Goal: Task Accomplishment & Management: Manage account settings

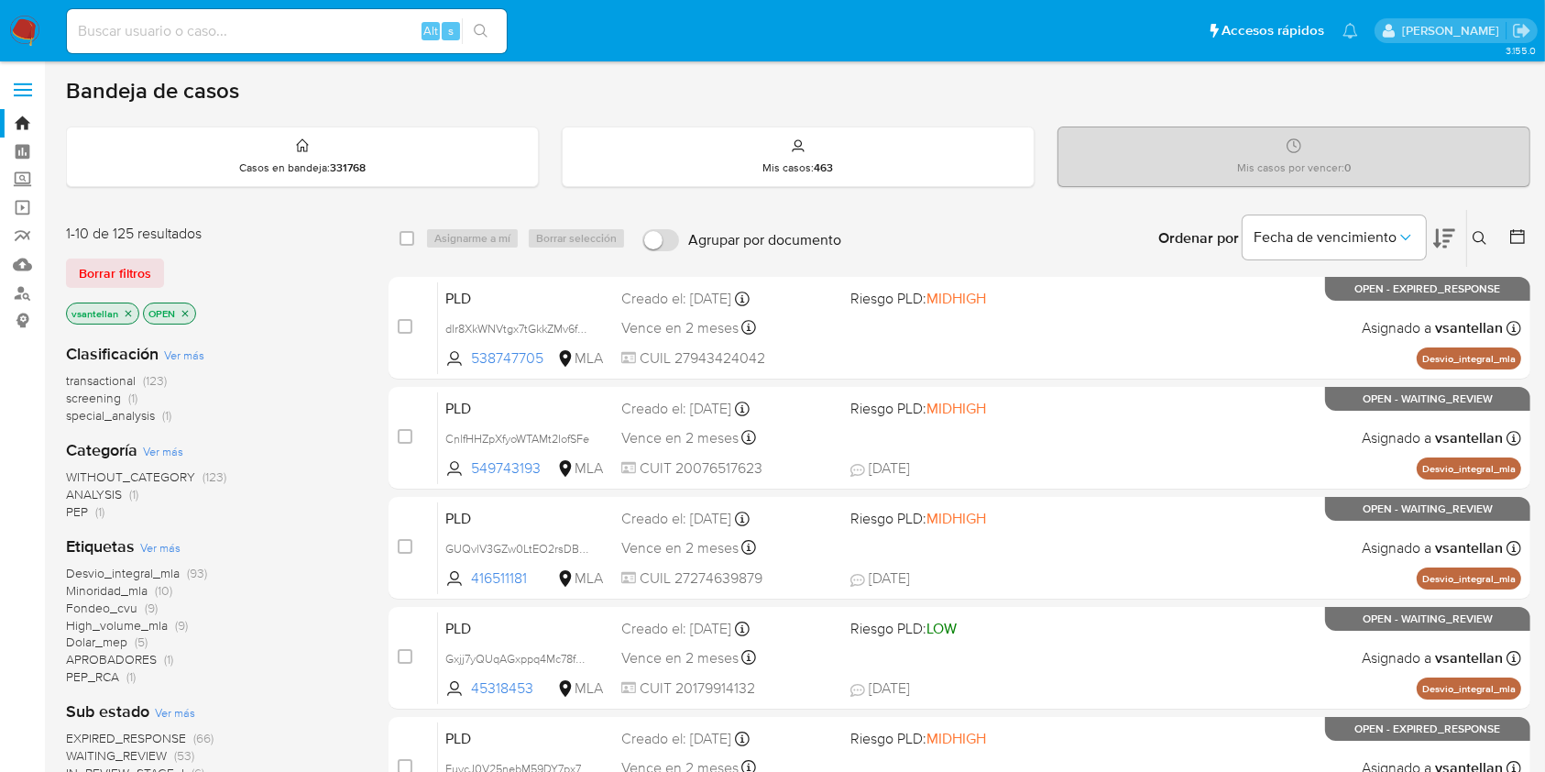
click at [1484, 238] on icon at bounding box center [1480, 238] width 15 height 15
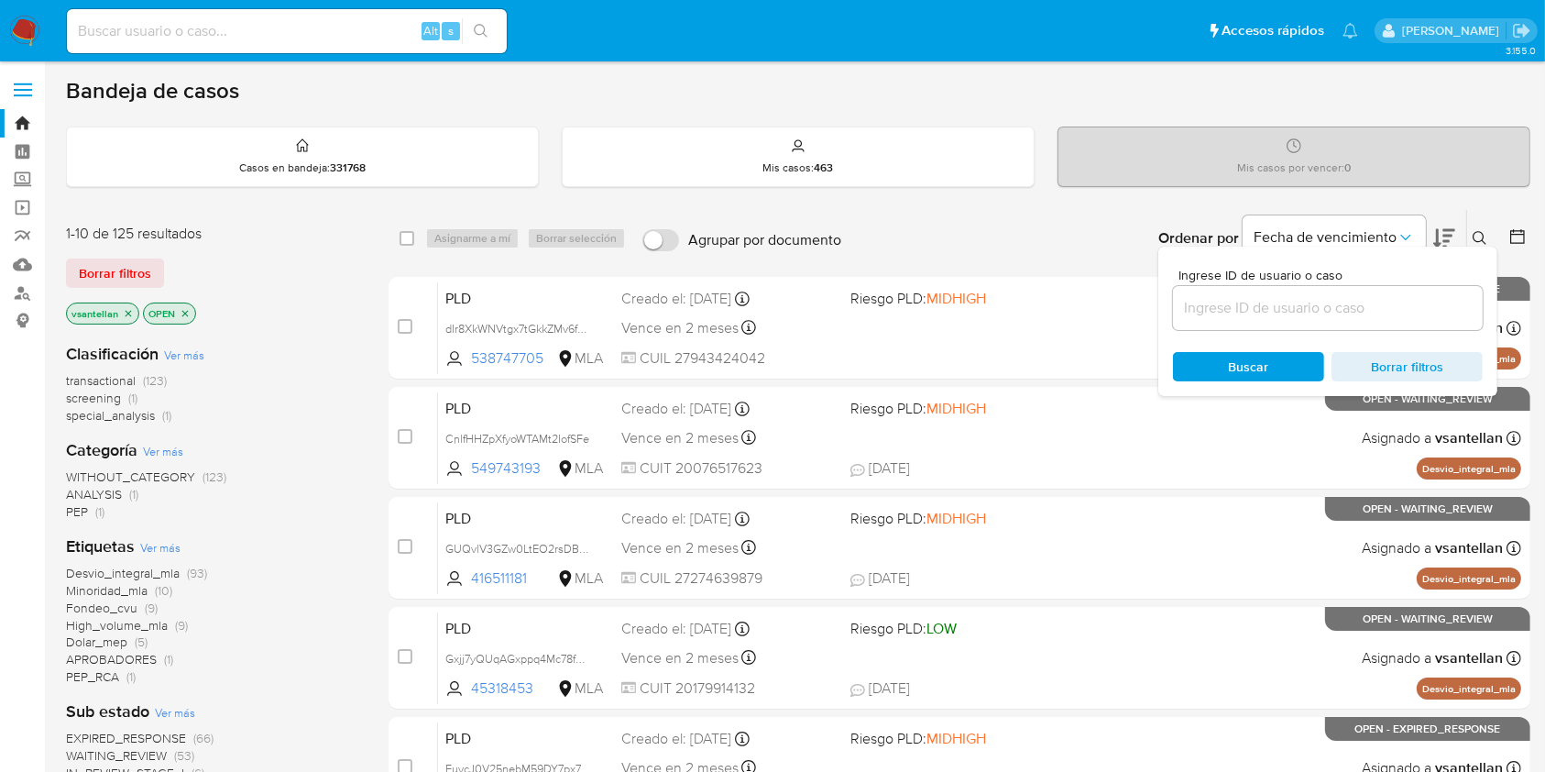
click at [1351, 306] on input at bounding box center [1328, 308] width 310 height 24
type input "1135516640"
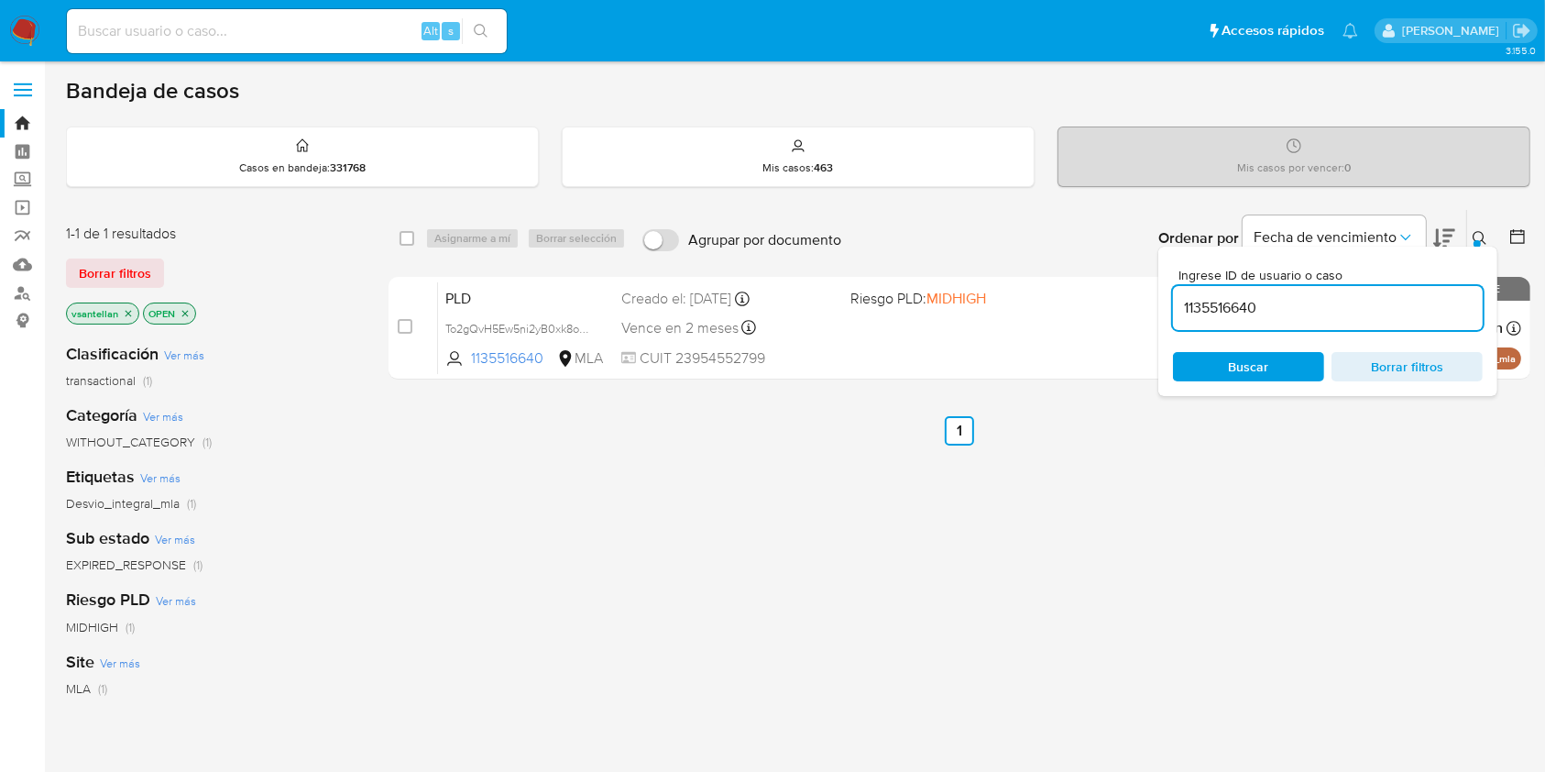
click at [1467, 224] on div "Ingrese ID de usuario o caso 1135516640 Buscar Borrar filtros" at bounding box center [1482, 238] width 31 height 57
click at [1474, 238] on icon at bounding box center [1480, 238] width 15 height 15
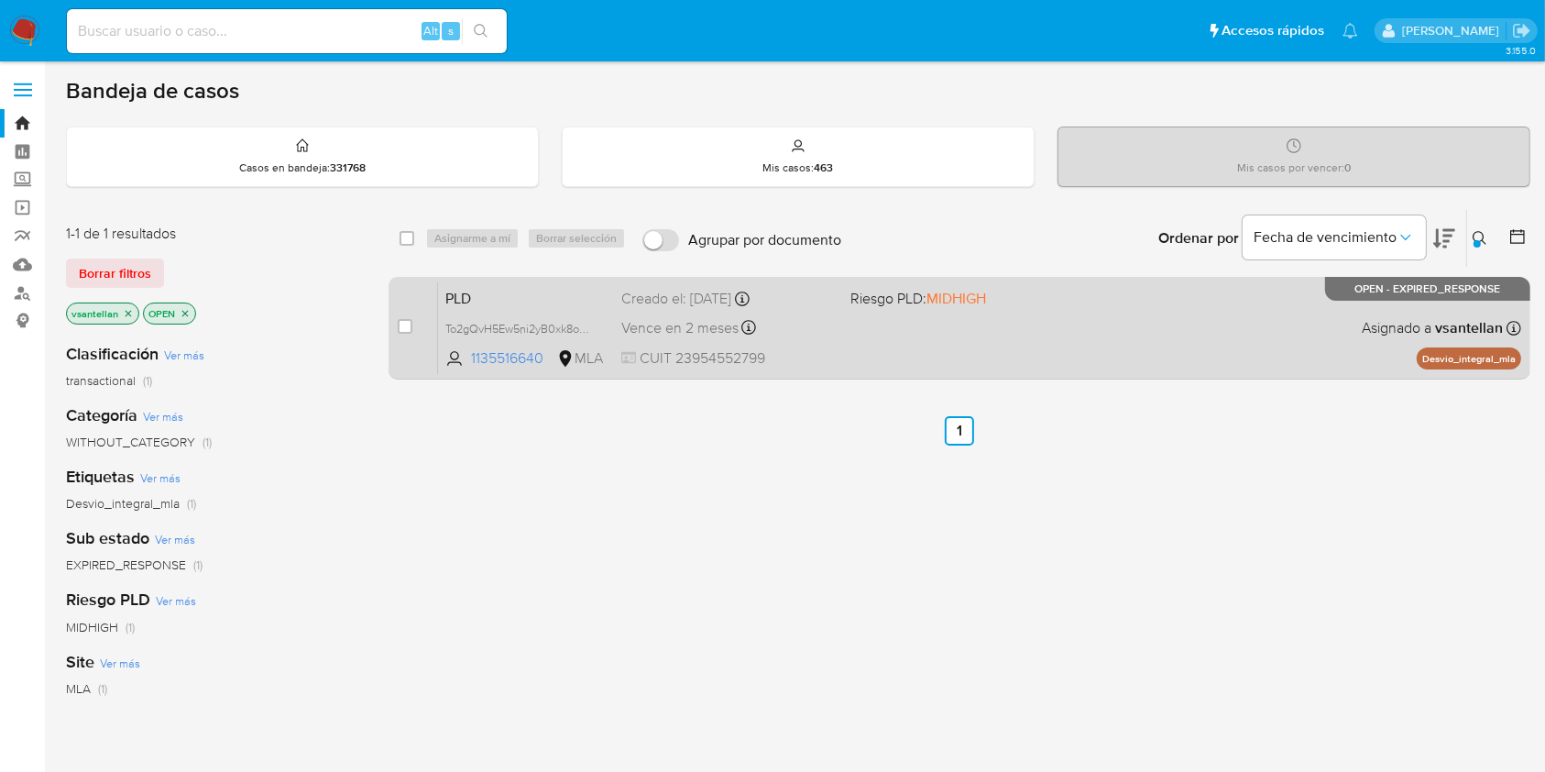
click at [1039, 314] on div "PLD To2gQvH5Ew5ni2yB0xk8op0B 1135516640 MLA Riesgo PLD: MIDHIGH Creado el: 12/0…" at bounding box center [979, 327] width 1083 height 93
click at [412, 334] on div "case-item-checkbox No es posible asignar el caso" at bounding box center [418, 327] width 40 height 93
click at [403, 324] on input "checkbox" at bounding box center [405, 326] width 15 height 15
checkbox input "true"
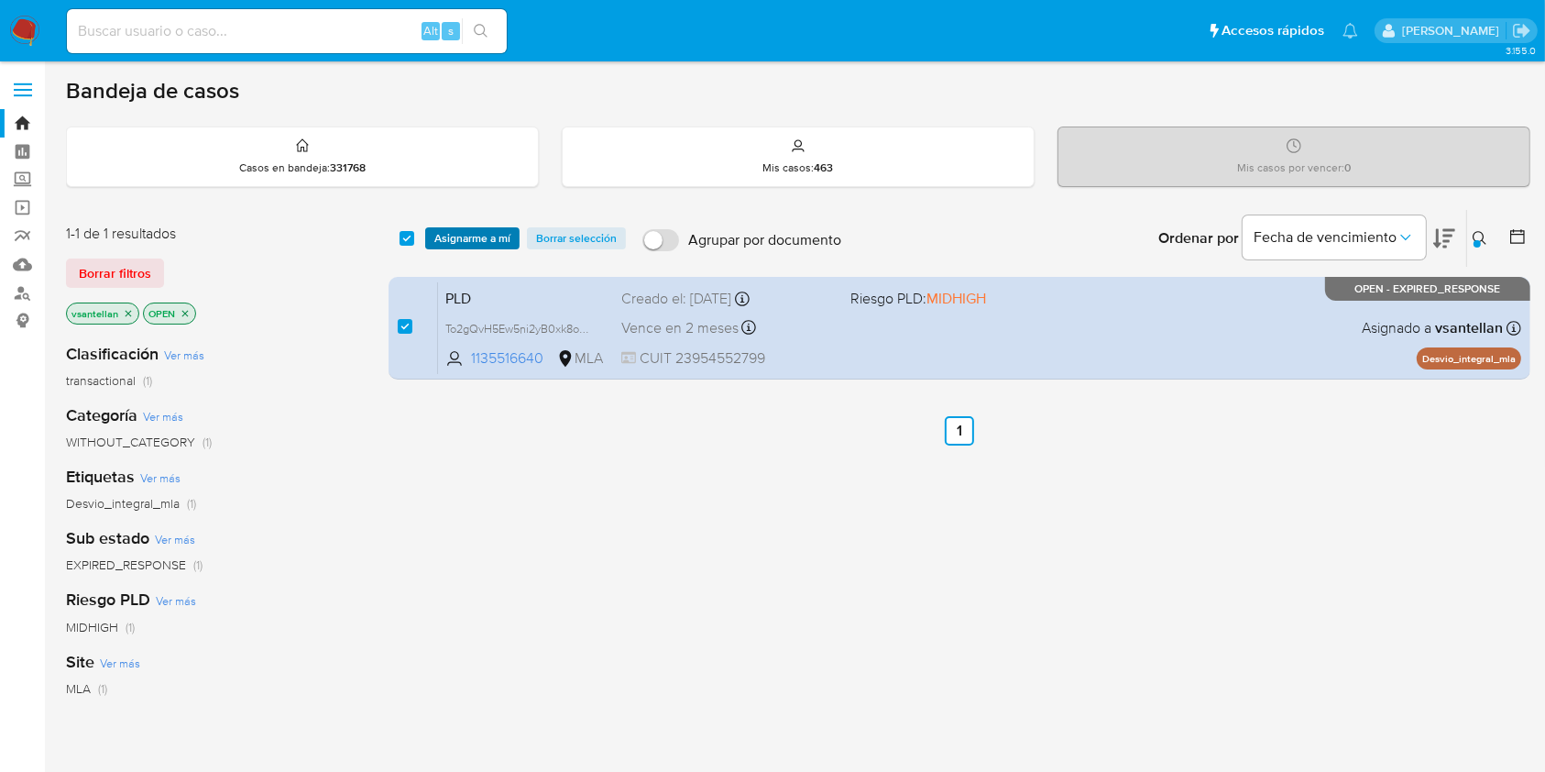
click at [466, 235] on span "Asignarme a mí" at bounding box center [472, 238] width 76 height 18
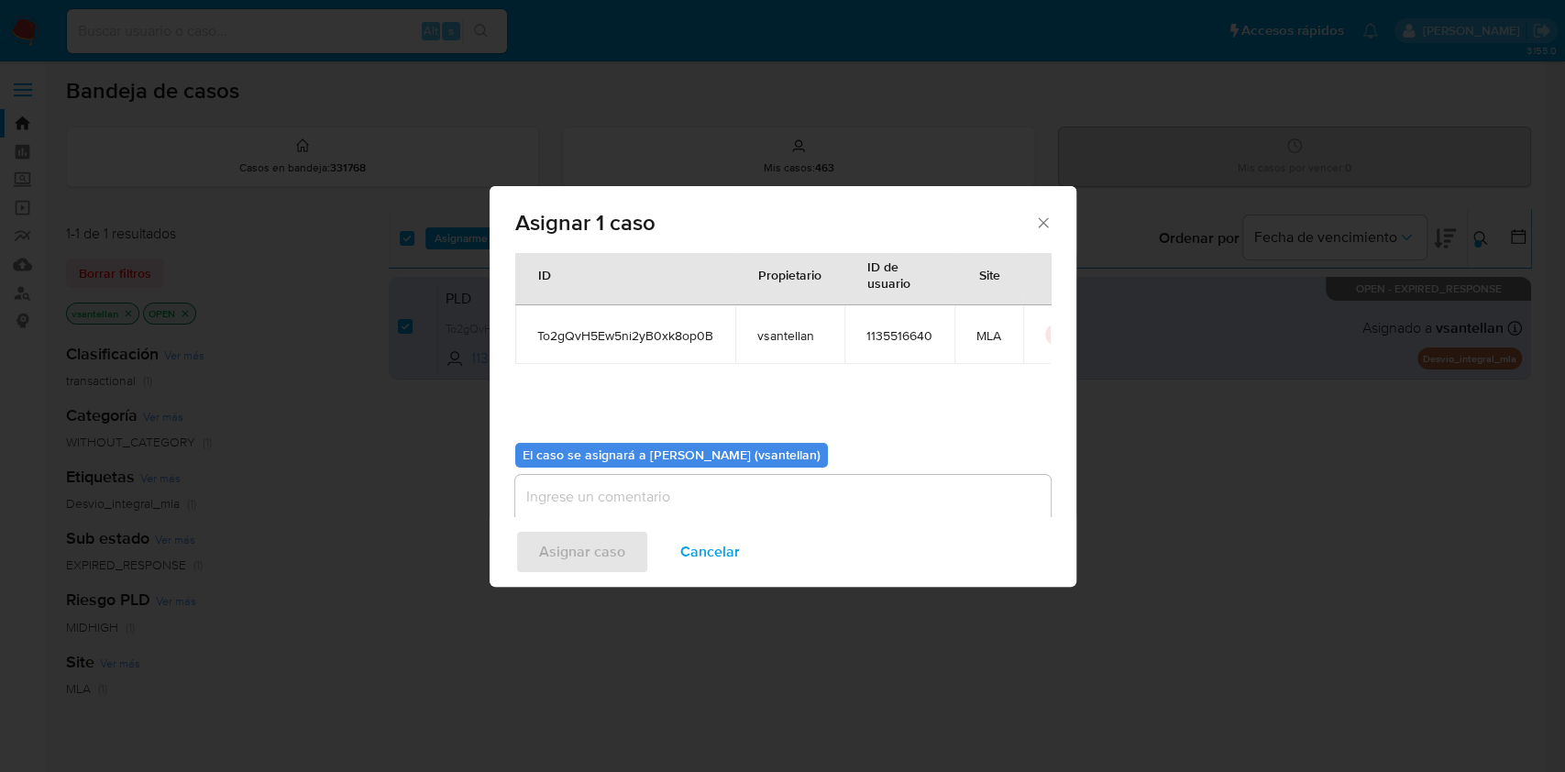
scroll to position [93, 0]
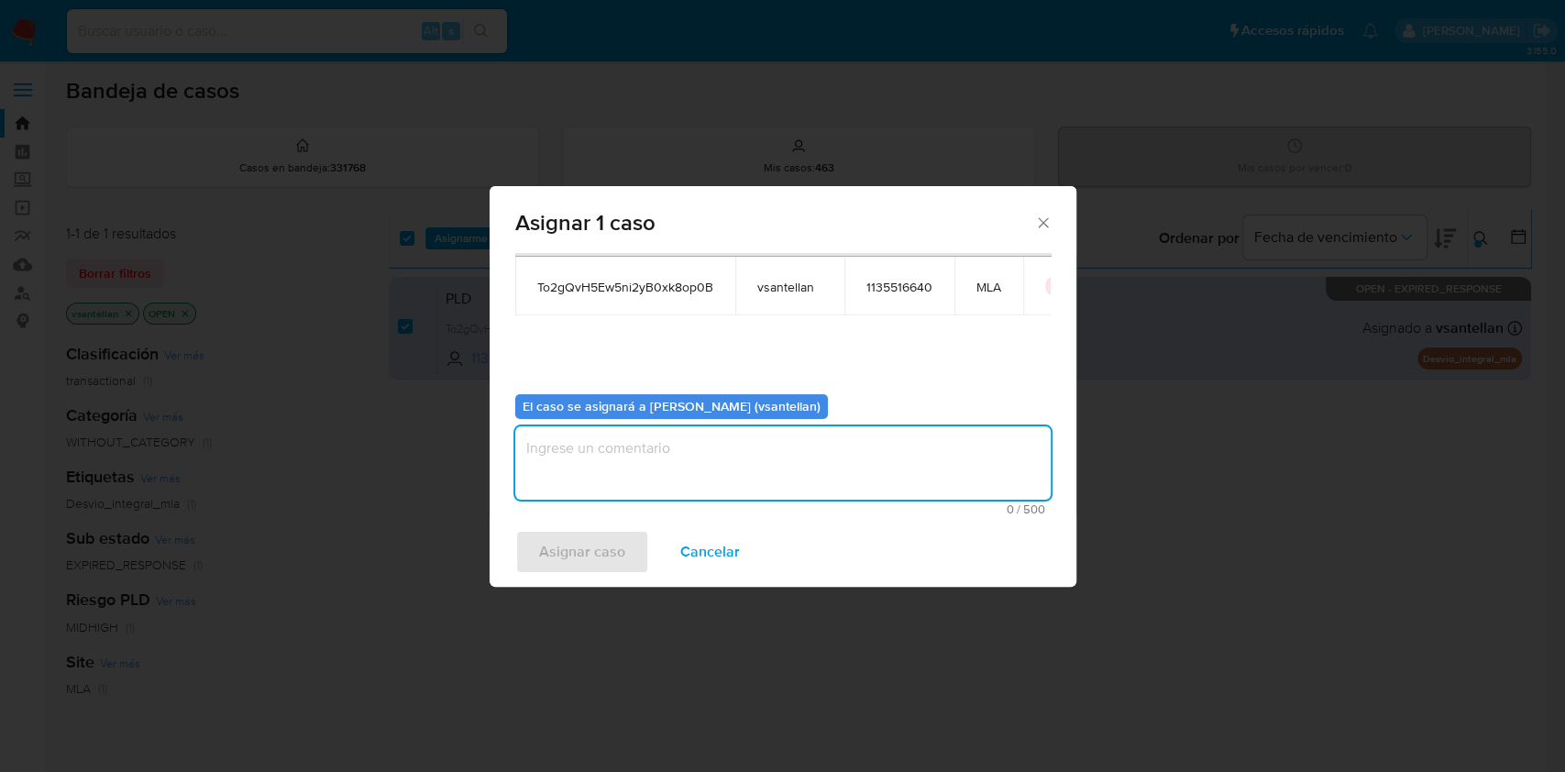
drag, startPoint x: 576, startPoint y: 485, endPoint x: 568, endPoint y: 562, distance: 77.3
click at [576, 487] on textarea "assign-modal" at bounding box center [782, 462] width 535 height 73
type textarea "1"
click at [568, 576] on div "Asignar caso Cancelar" at bounding box center [782, 552] width 587 height 70
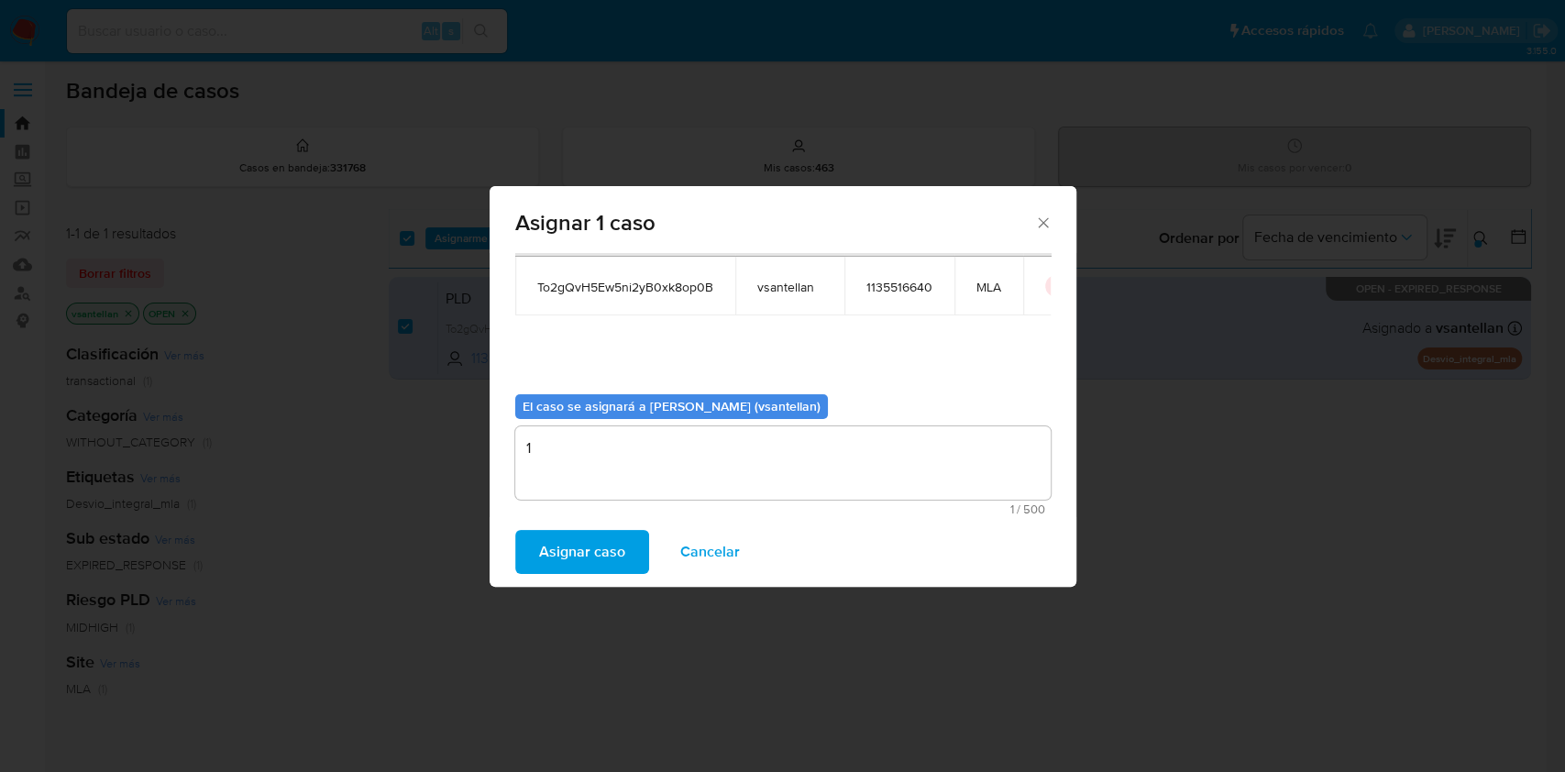
click at [566, 557] on span "Asignar caso" at bounding box center [582, 552] width 86 height 40
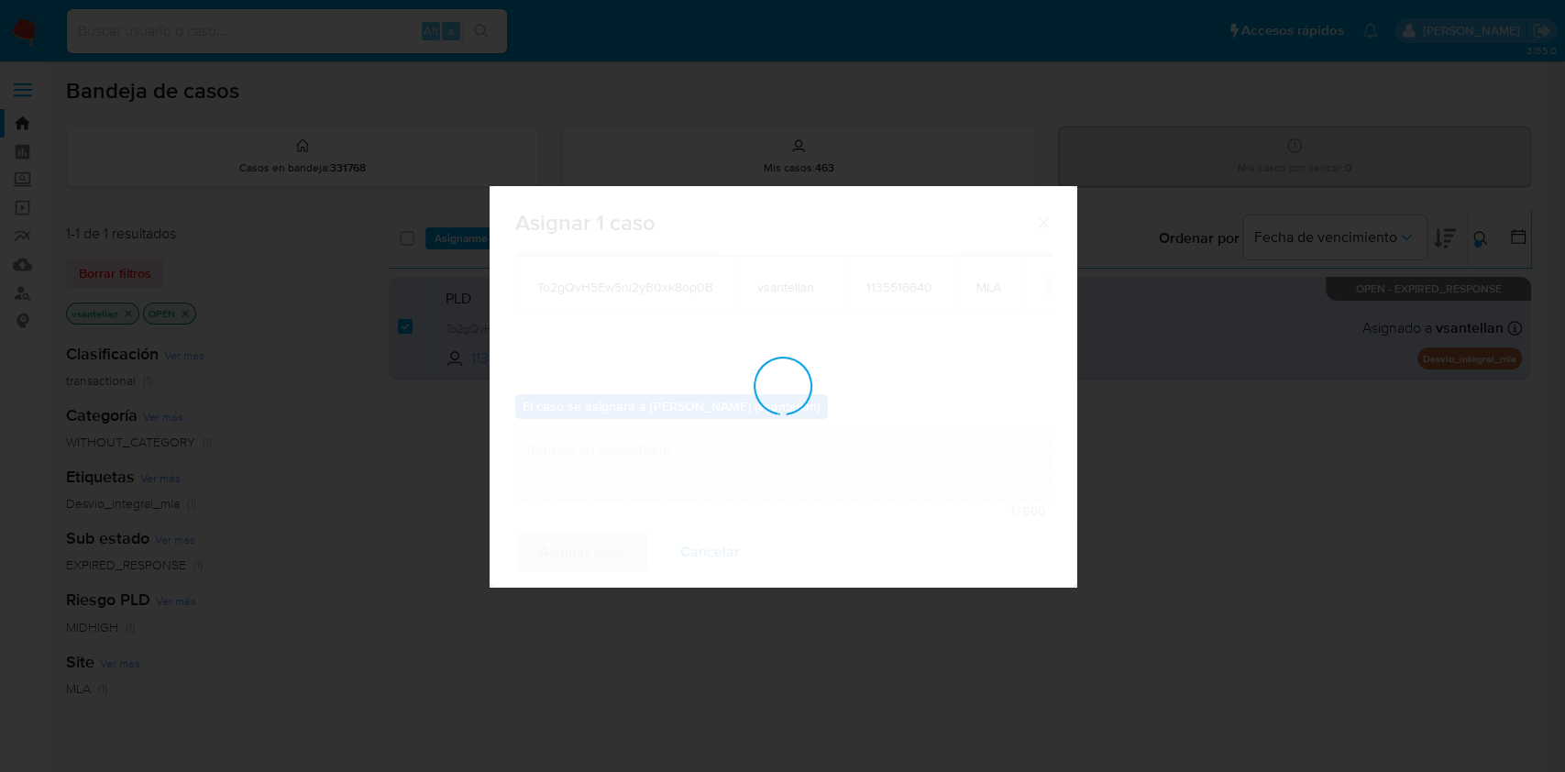
checkbox input "false"
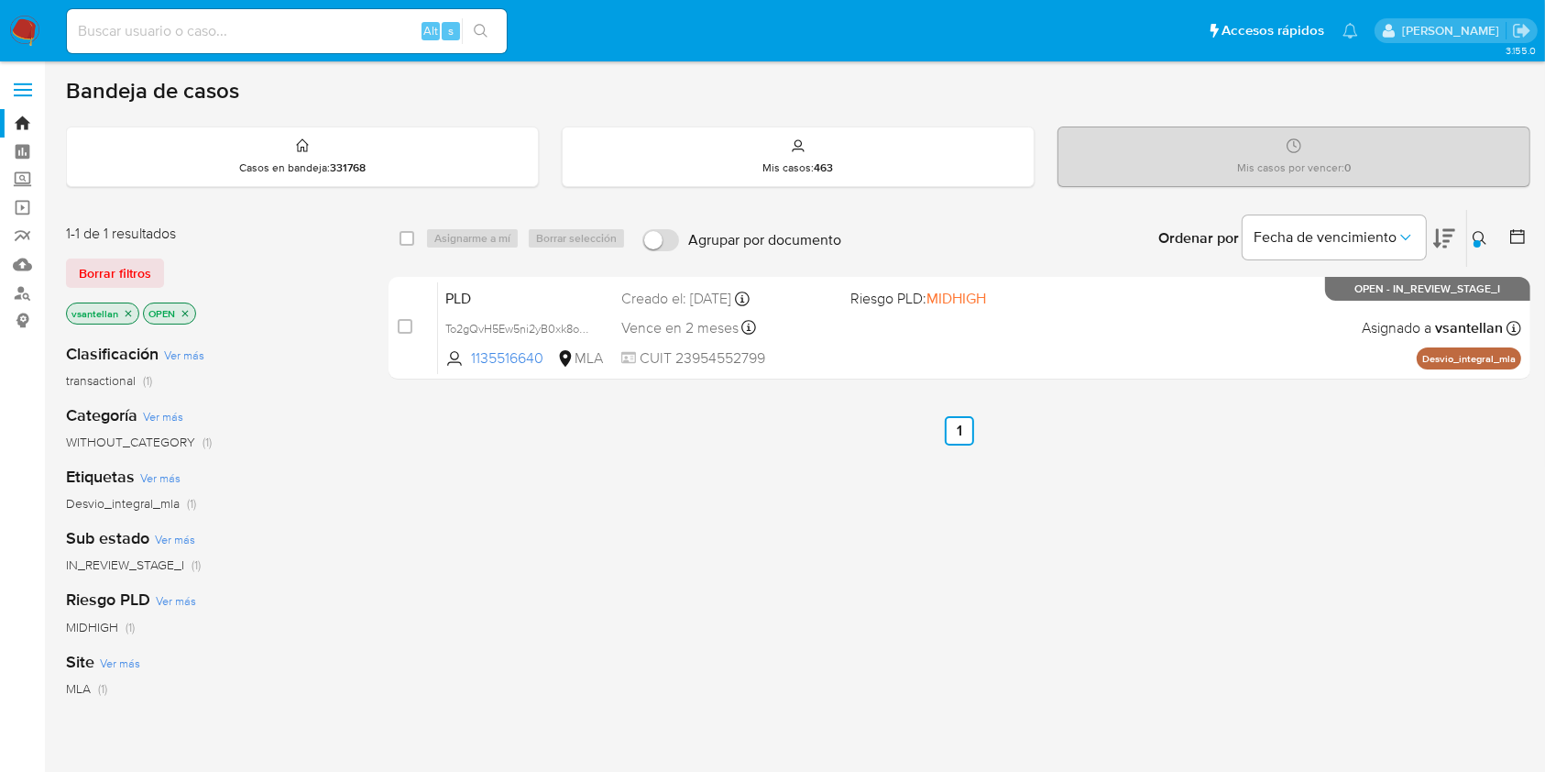
drag, startPoint x: 1477, startPoint y: 239, endPoint x: 1469, endPoint y: 252, distance: 14.8
click at [1477, 240] on div at bounding box center [1477, 243] width 7 height 7
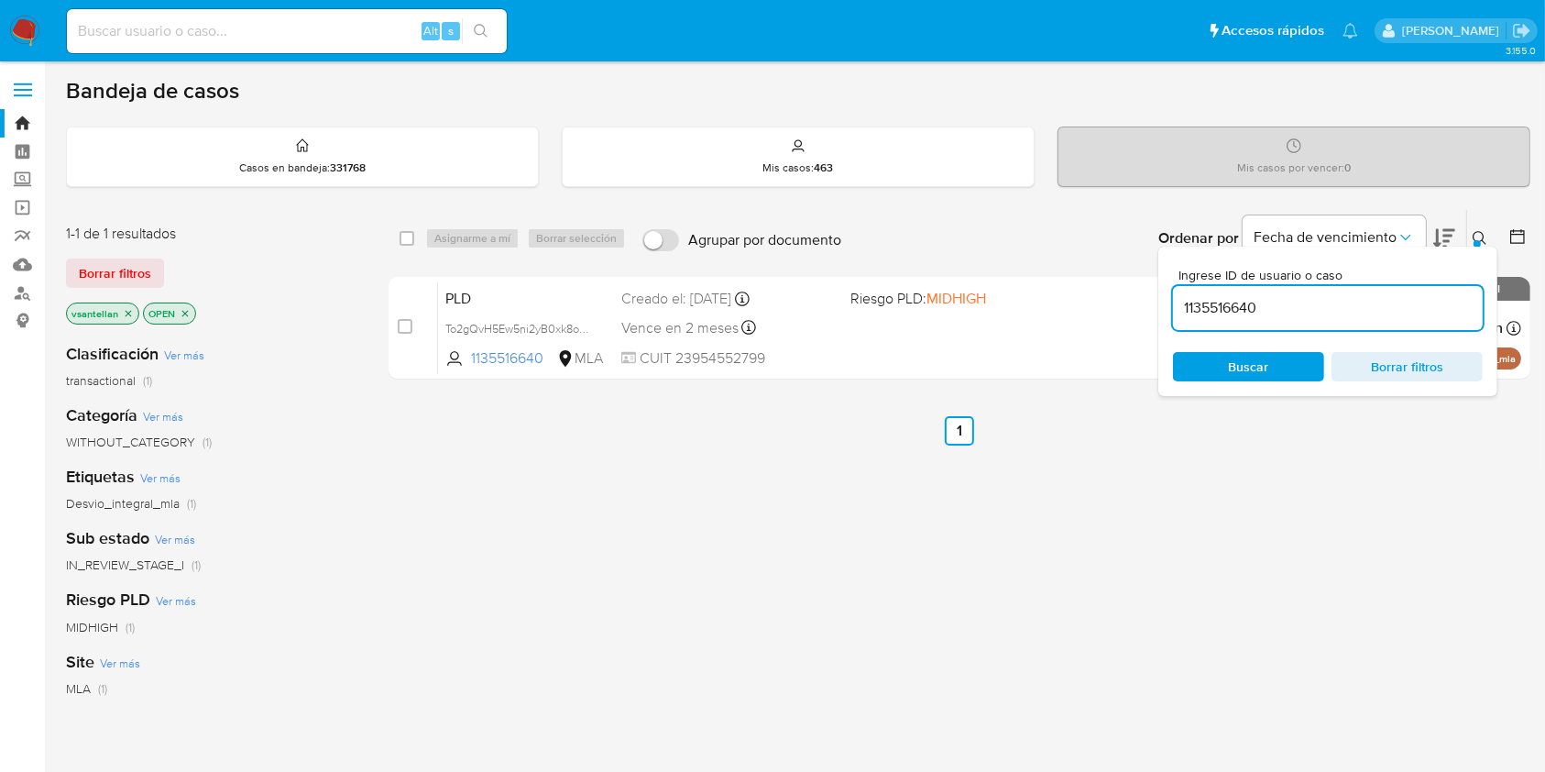
click at [1375, 304] on input "1135516640" at bounding box center [1328, 308] width 310 height 24
click at [1477, 231] on icon at bounding box center [1480, 238] width 15 height 15
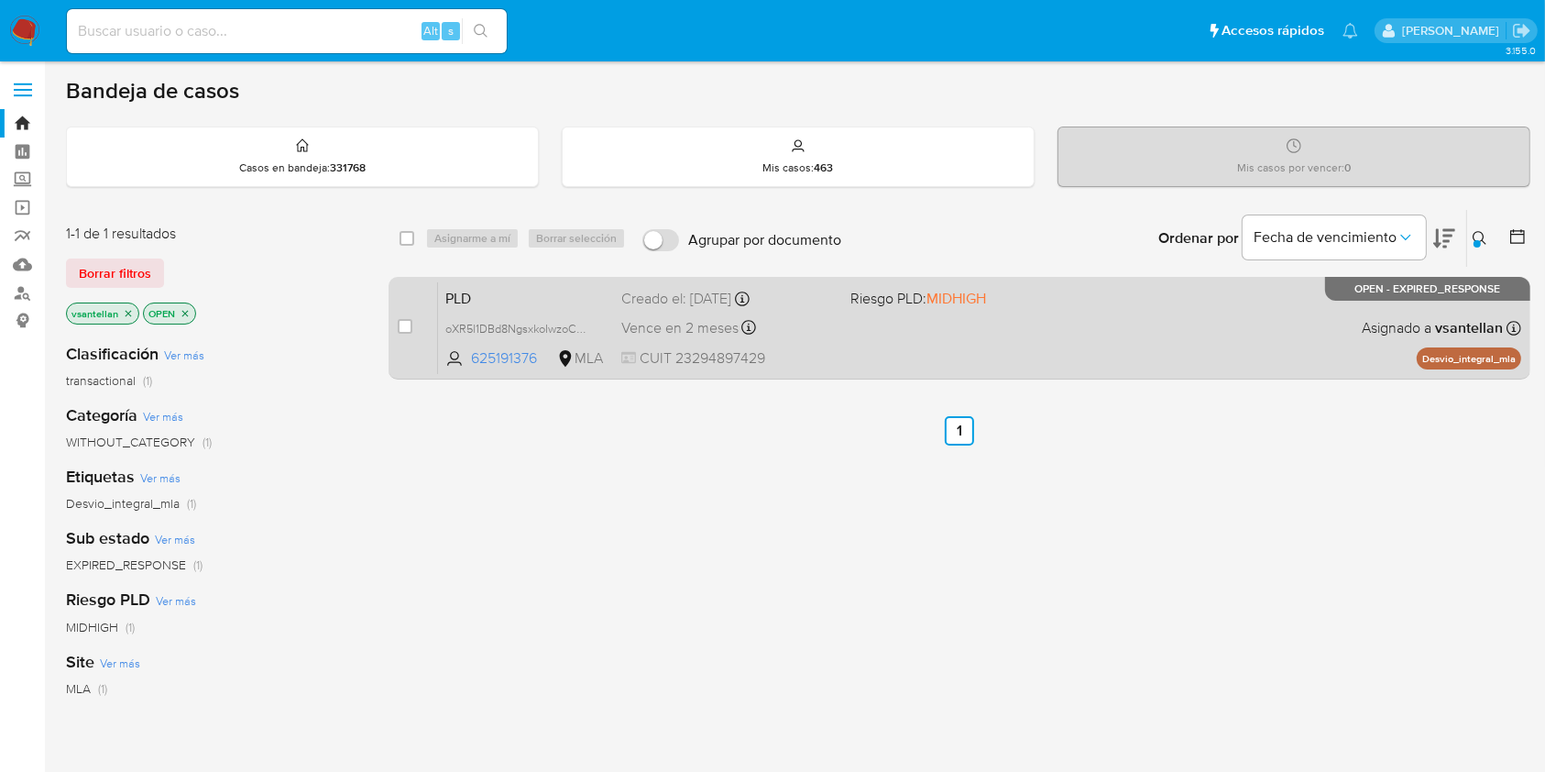
click at [1108, 340] on div "PLD oXR5l1DBd8NgsxkoIwzoCGr5 625191376 MLA Riesgo PLD: MIDHIGH Creado el: 12/08…" at bounding box center [979, 327] width 1083 height 93
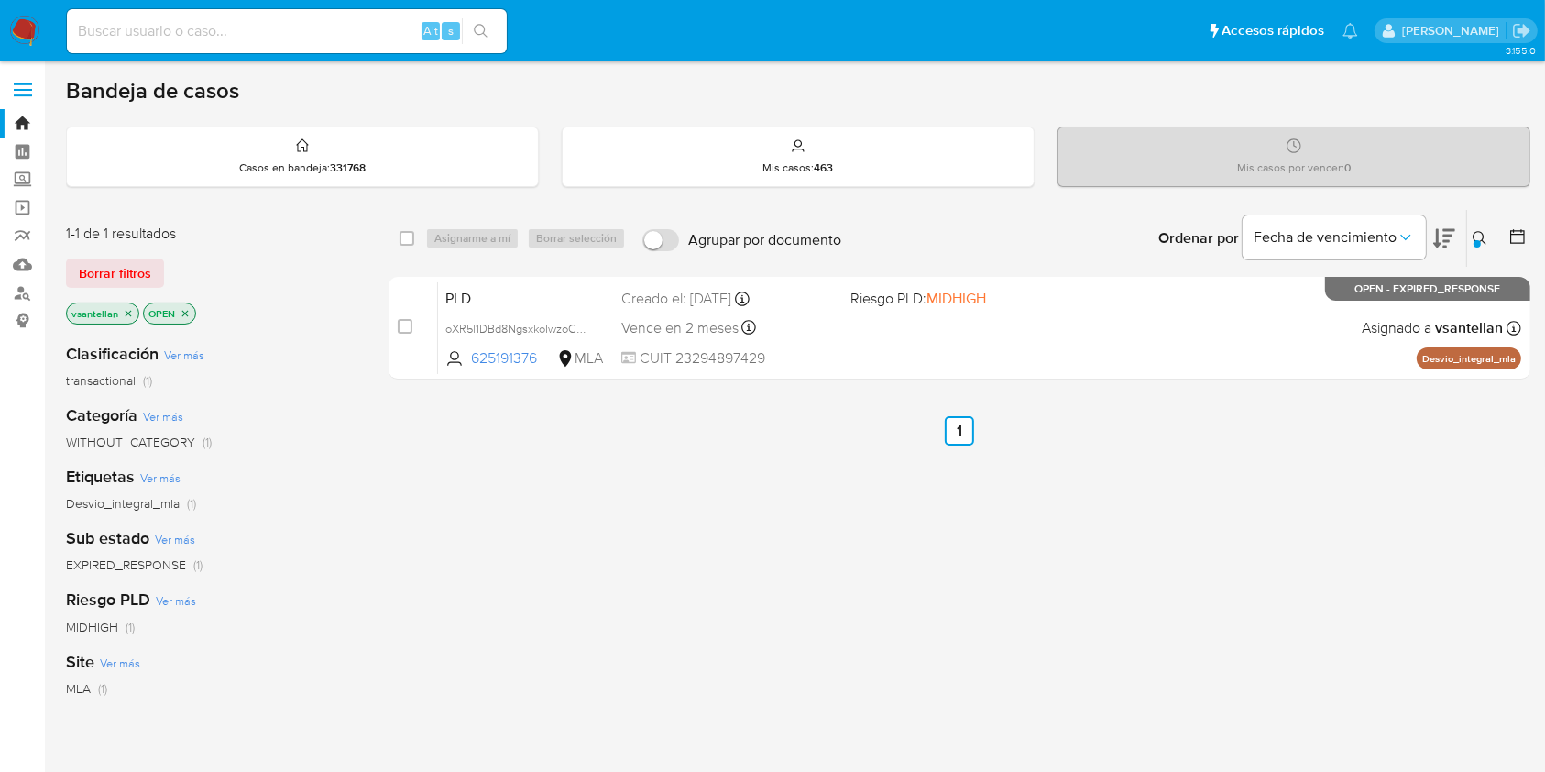
click at [1481, 231] on icon at bounding box center [1480, 238] width 15 height 15
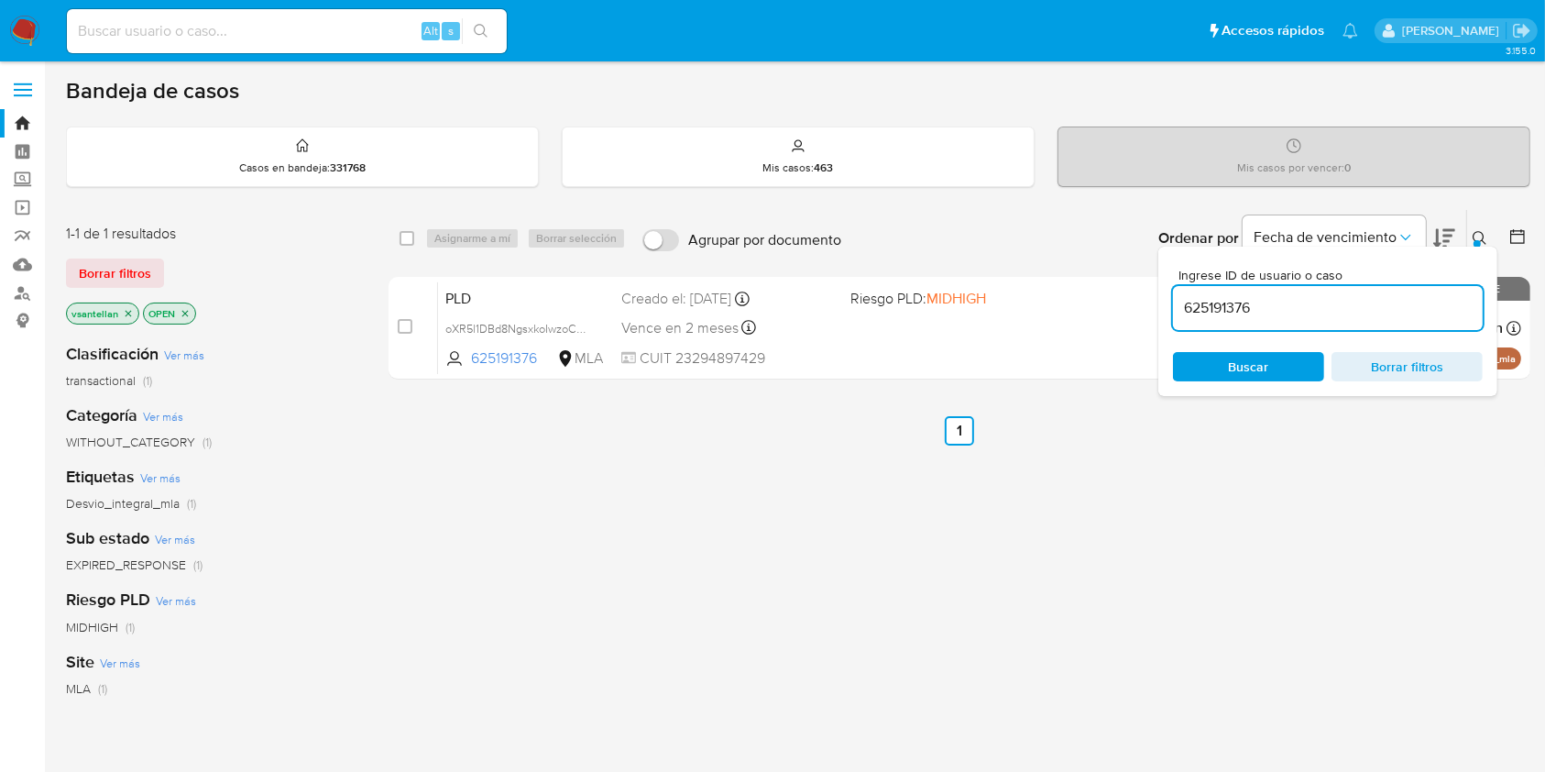
click at [1266, 312] on input "625191376" at bounding box center [1328, 308] width 310 height 24
type input "198331677"
click at [1473, 235] on icon at bounding box center [1480, 238] width 15 height 15
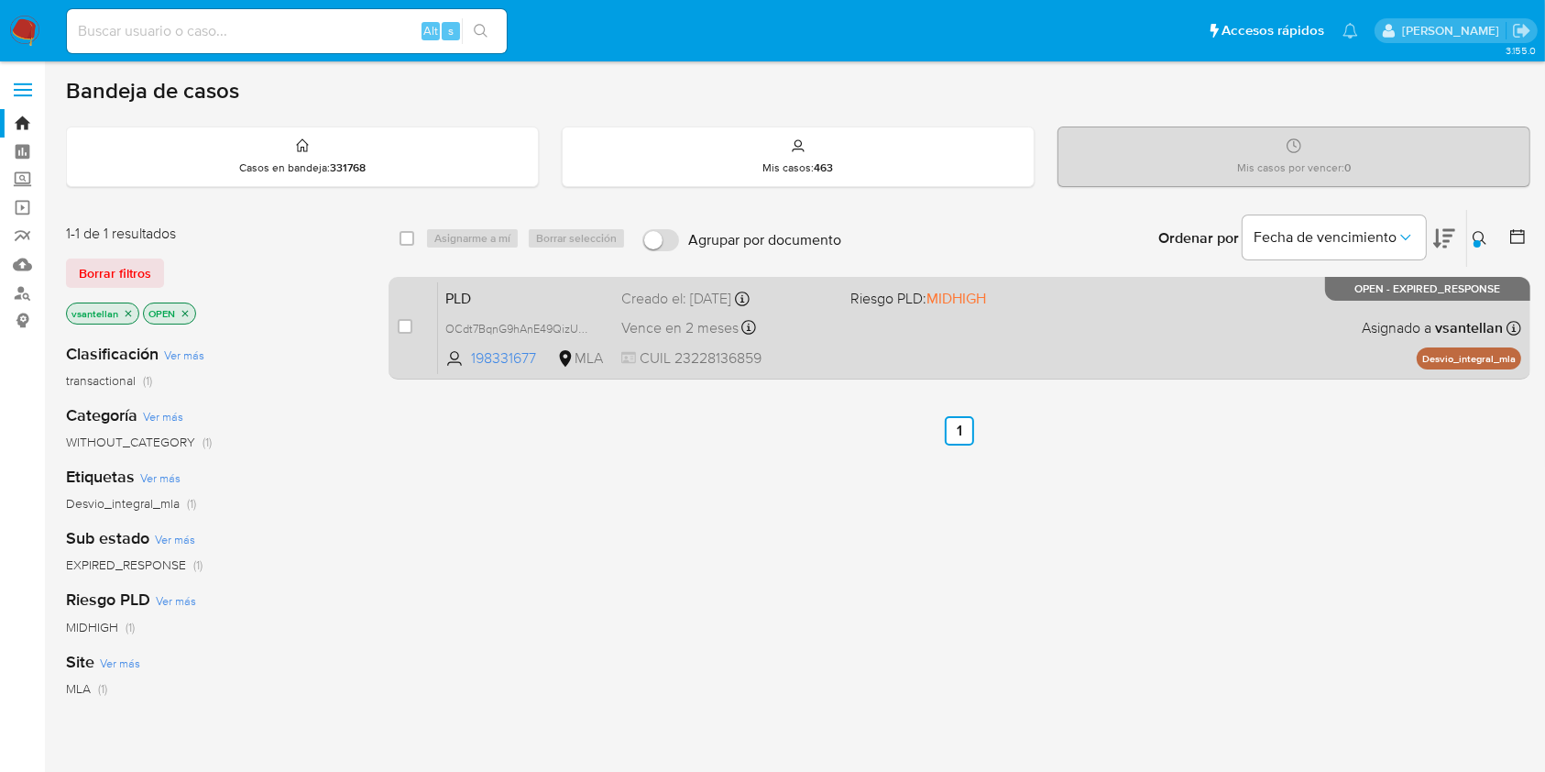
click at [1248, 324] on div "PLD OCdt7BqnG9hAnE49QizUmS0F 198331677 MLA Riesgo PLD: MIDHIGH Creado el: 12/08…" at bounding box center [979, 327] width 1083 height 93
click at [402, 331] on input "checkbox" at bounding box center [405, 326] width 15 height 15
checkbox input "true"
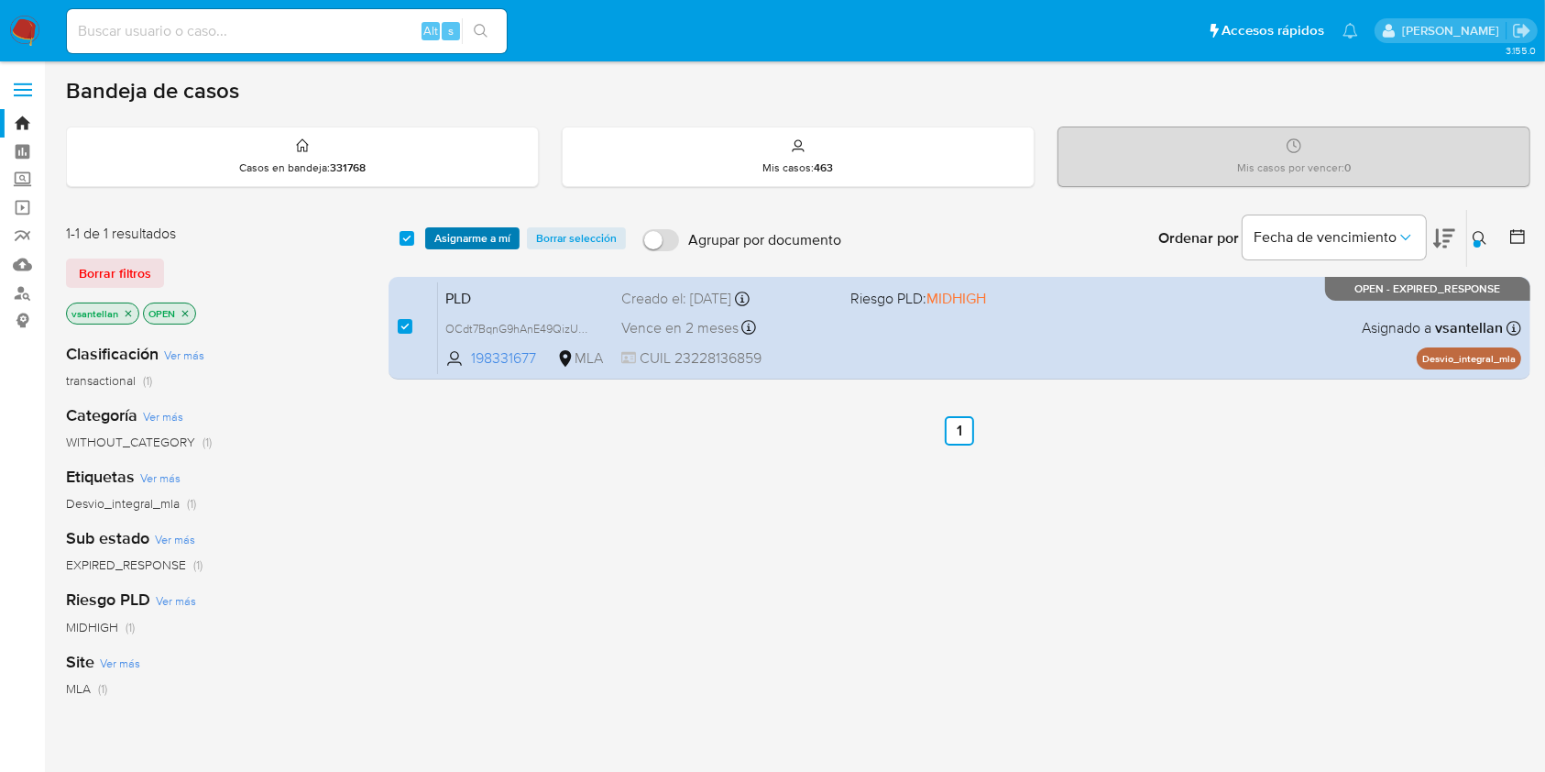
drag, startPoint x: 474, startPoint y: 216, endPoint x: 466, endPoint y: 237, distance: 22.6
click at [467, 232] on div "select-all-cases-checkbox Asignarme a mí Borrar selección Agrupar por documento…" at bounding box center [960, 238] width 1142 height 57
click at [466, 237] on span "Asignarme a mí" at bounding box center [472, 238] width 76 height 18
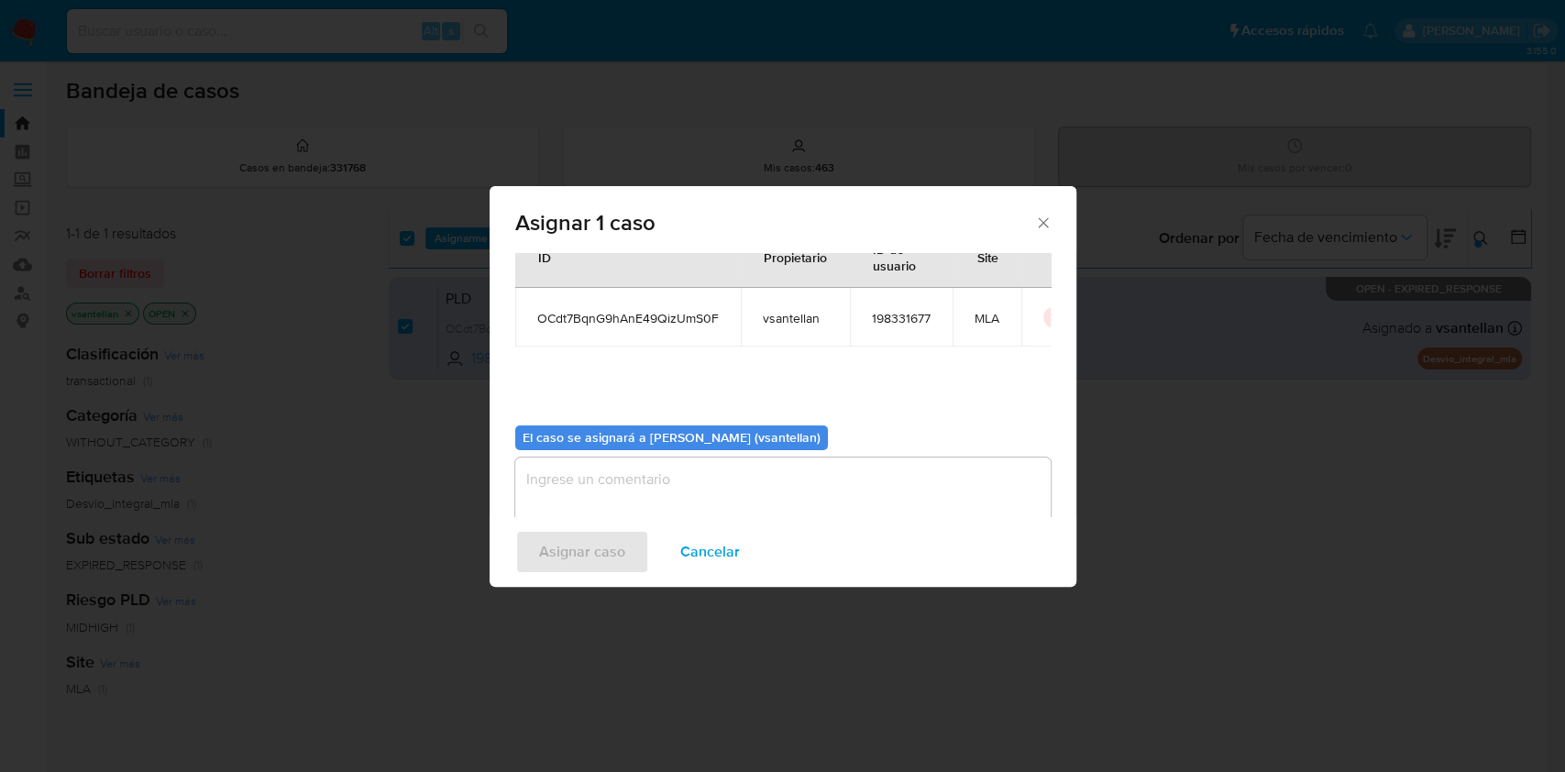
scroll to position [93, 0]
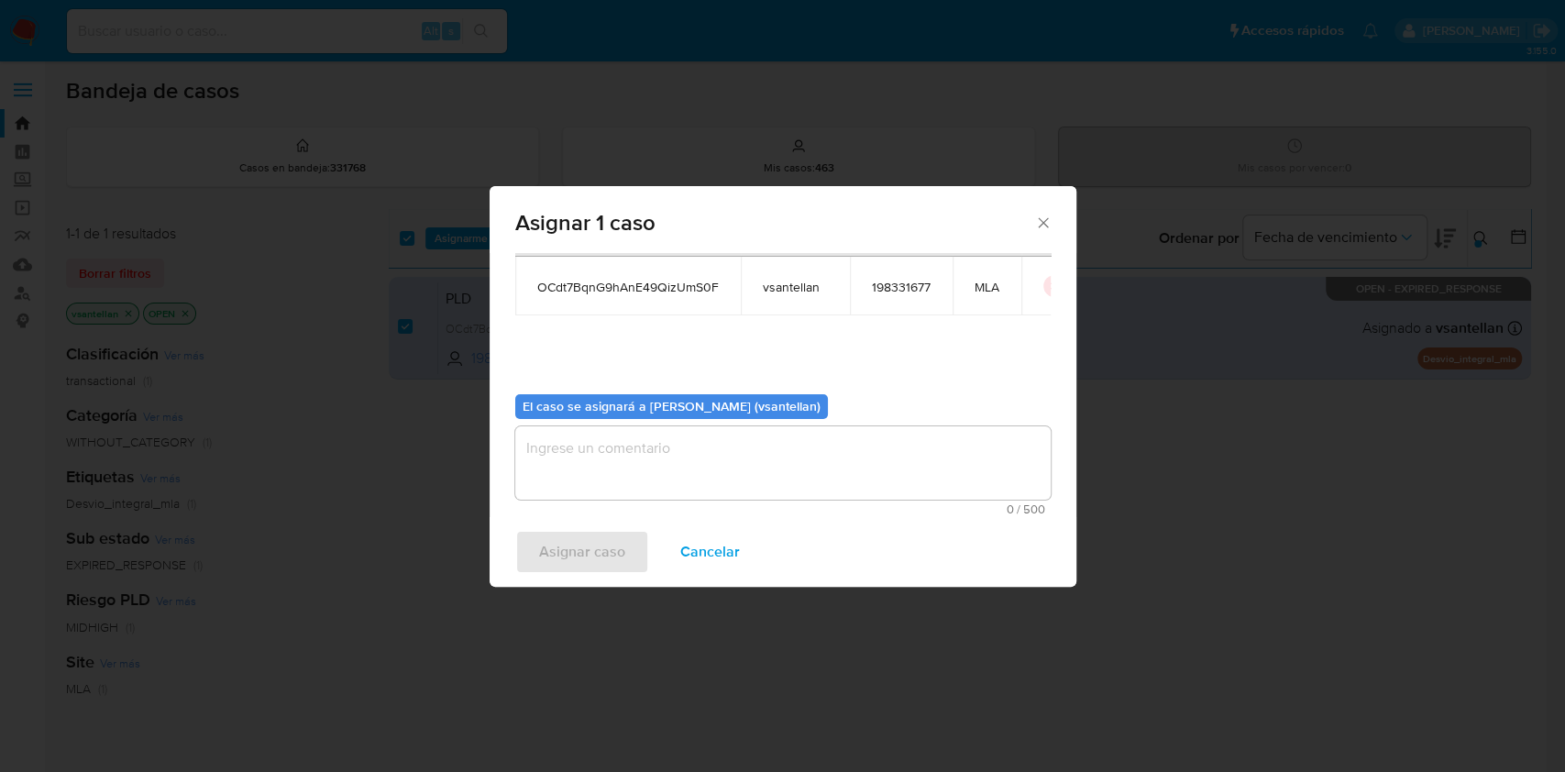
click at [587, 464] on textarea "assign-modal" at bounding box center [782, 462] width 535 height 73
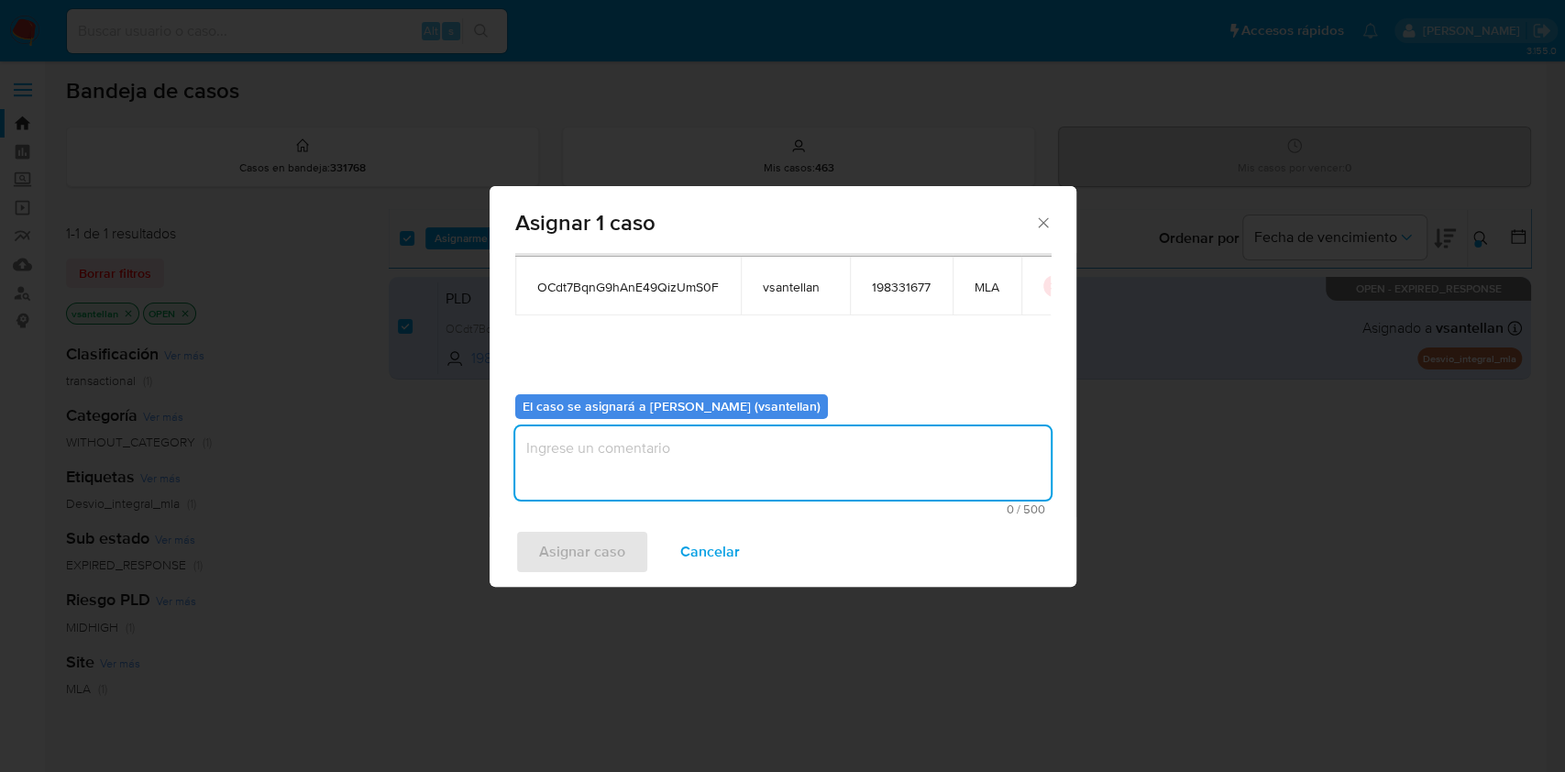
type textarea "1"
click at [564, 596] on div "Asignar 1 caso Casos a asignar: ID Propietario ID de usuario Site OCdt7BqnG9hAn…" at bounding box center [782, 386] width 1565 height 772
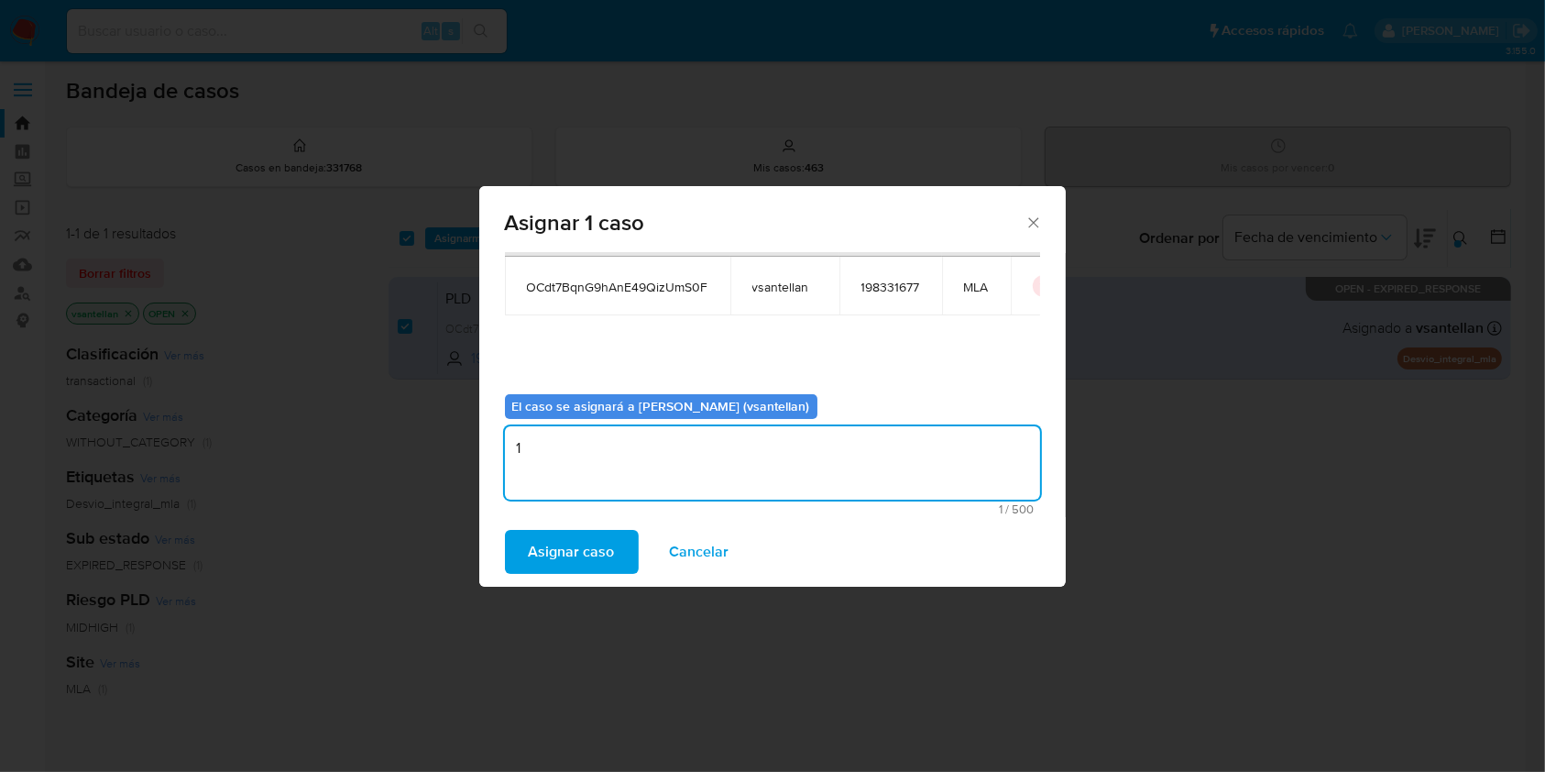
click at [572, 554] on div "select-all-cases-checkbox Asignarme a mí Borrar selección Agrupar por documento…" at bounding box center [950, 624] width 1123 height 830
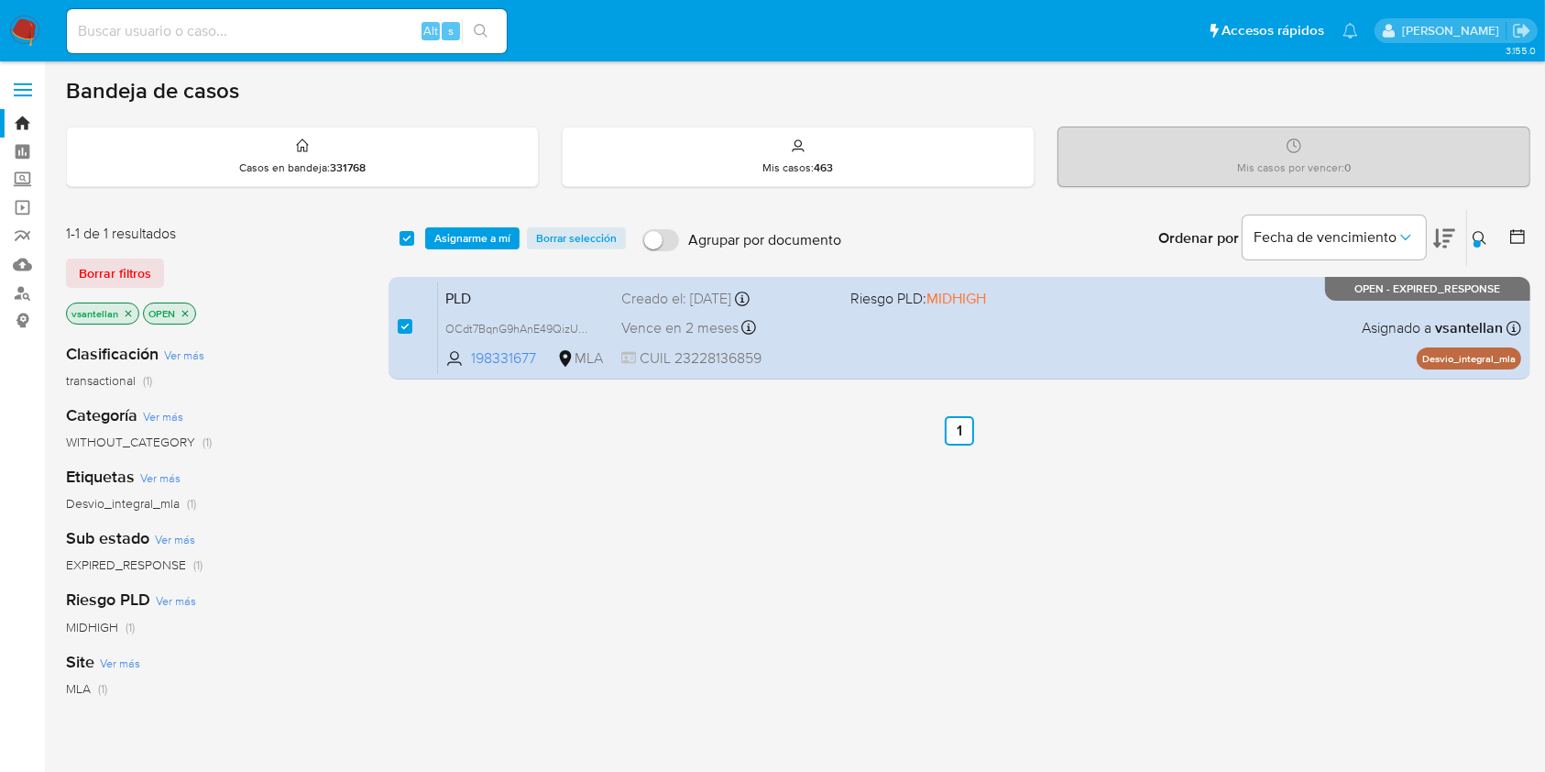
click at [472, 231] on span "Asignarme a mí" at bounding box center [472, 238] width 76 height 18
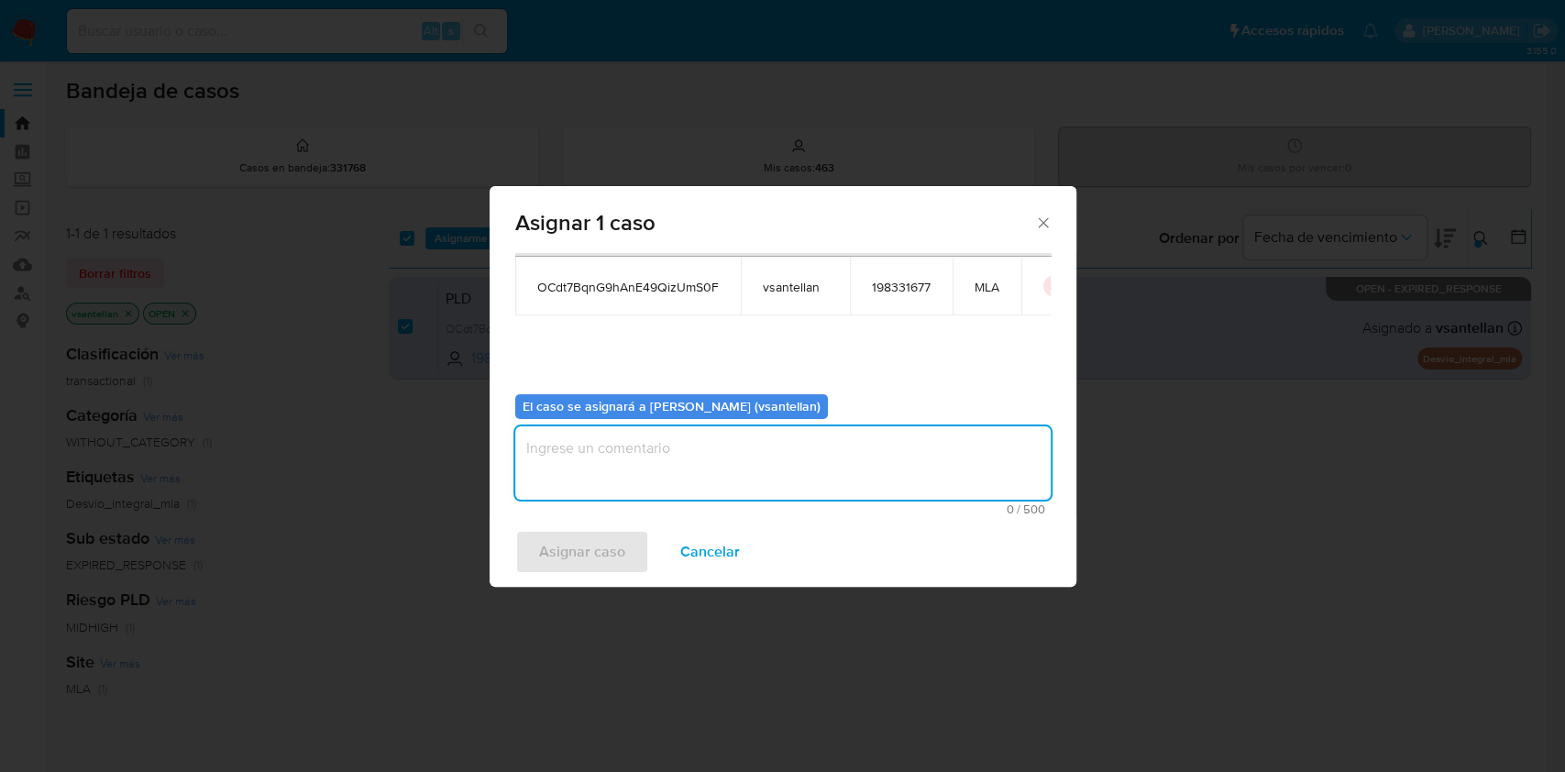
drag, startPoint x: 634, startPoint y: 479, endPoint x: 627, endPoint y: 504, distance: 25.8
click at [634, 478] on textarea "assign-modal" at bounding box center [782, 462] width 535 height 73
type textarea "1"
click at [574, 554] on span "Asignar caso" at bounding box center [582, 552] width 86 height 40
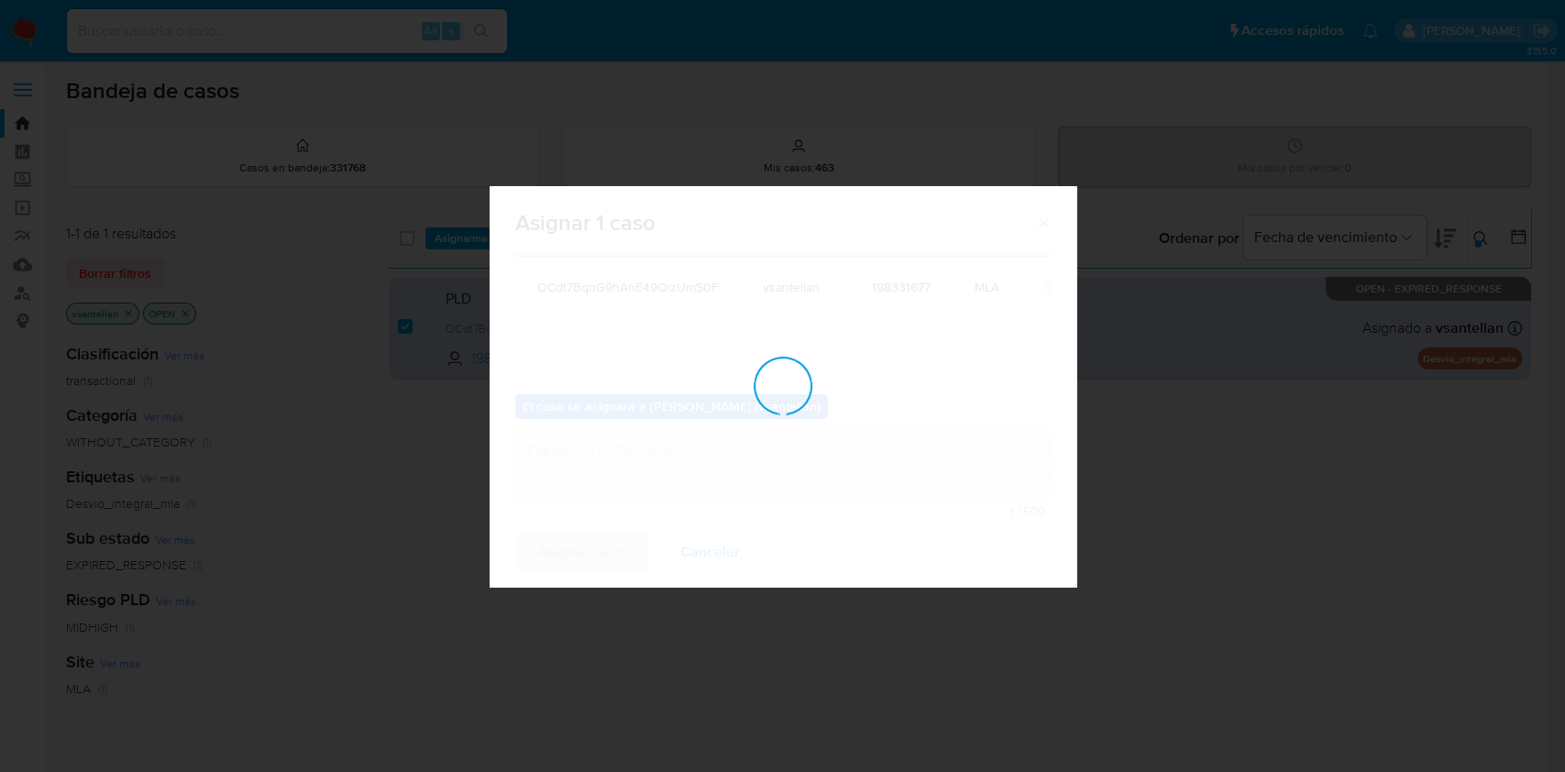
checkbox input "false"
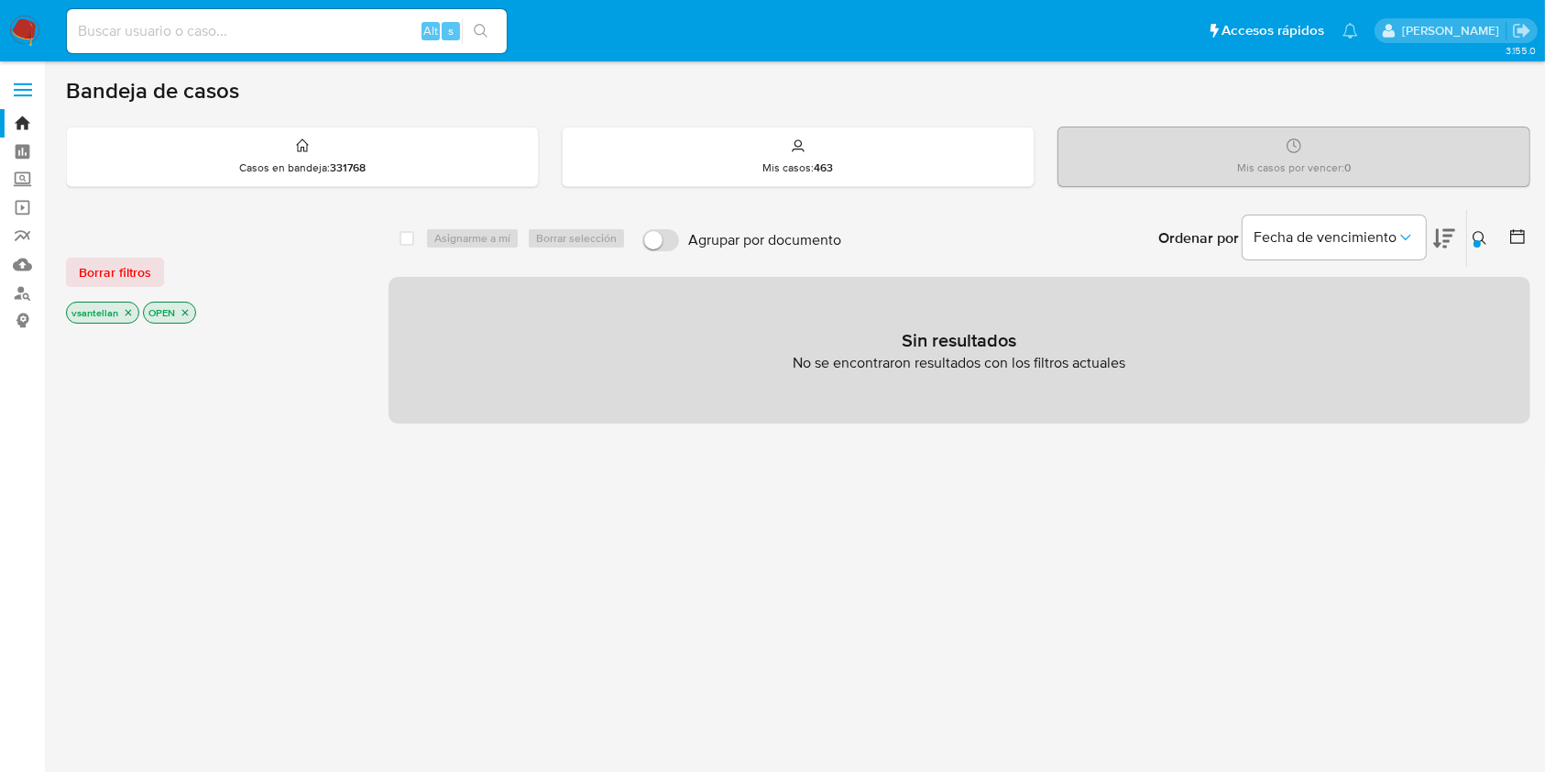
click at [29, 24] on img at bounding box center [24, 31] width 31 height 31
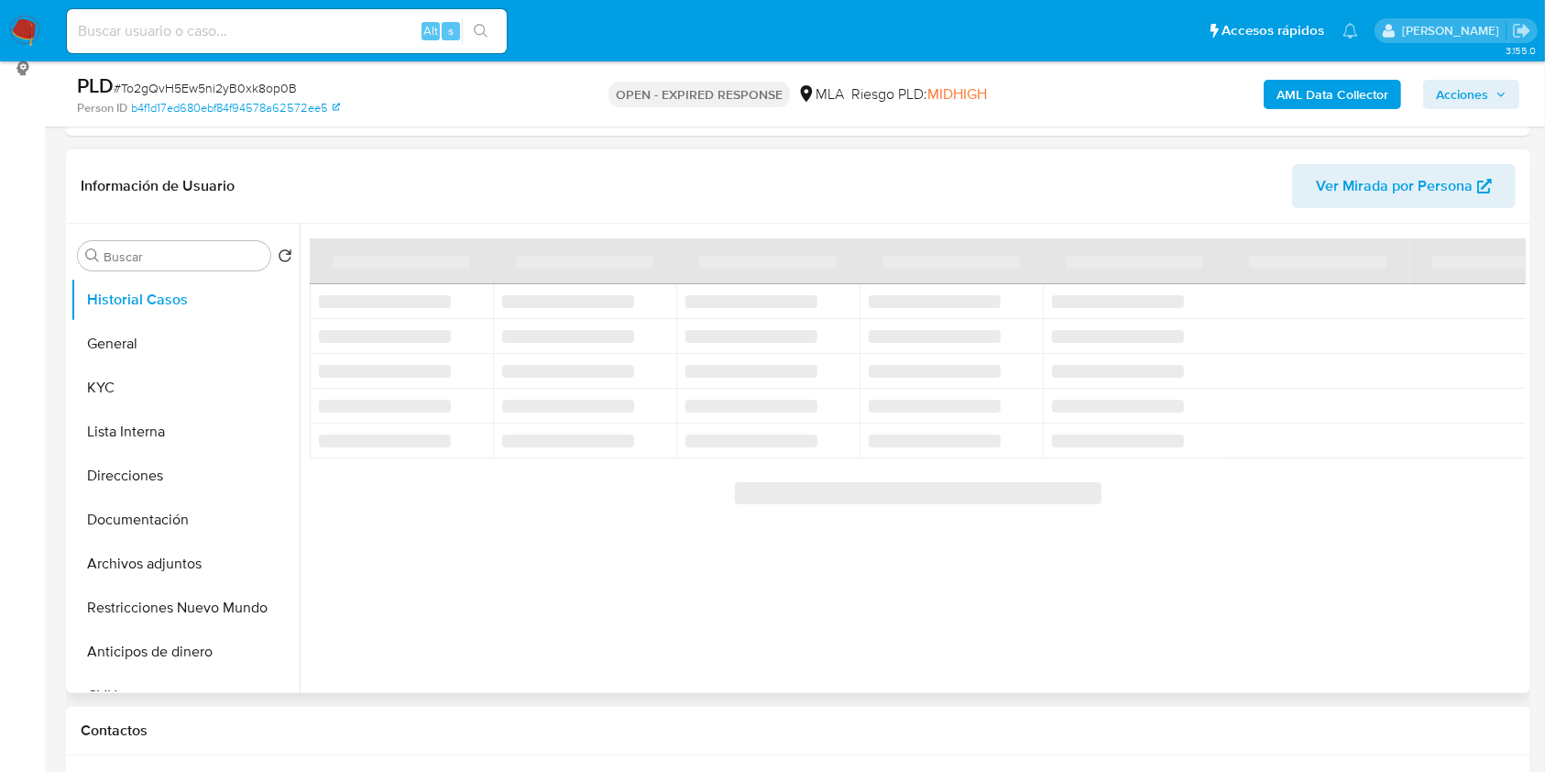
scroll to position [244, 0]
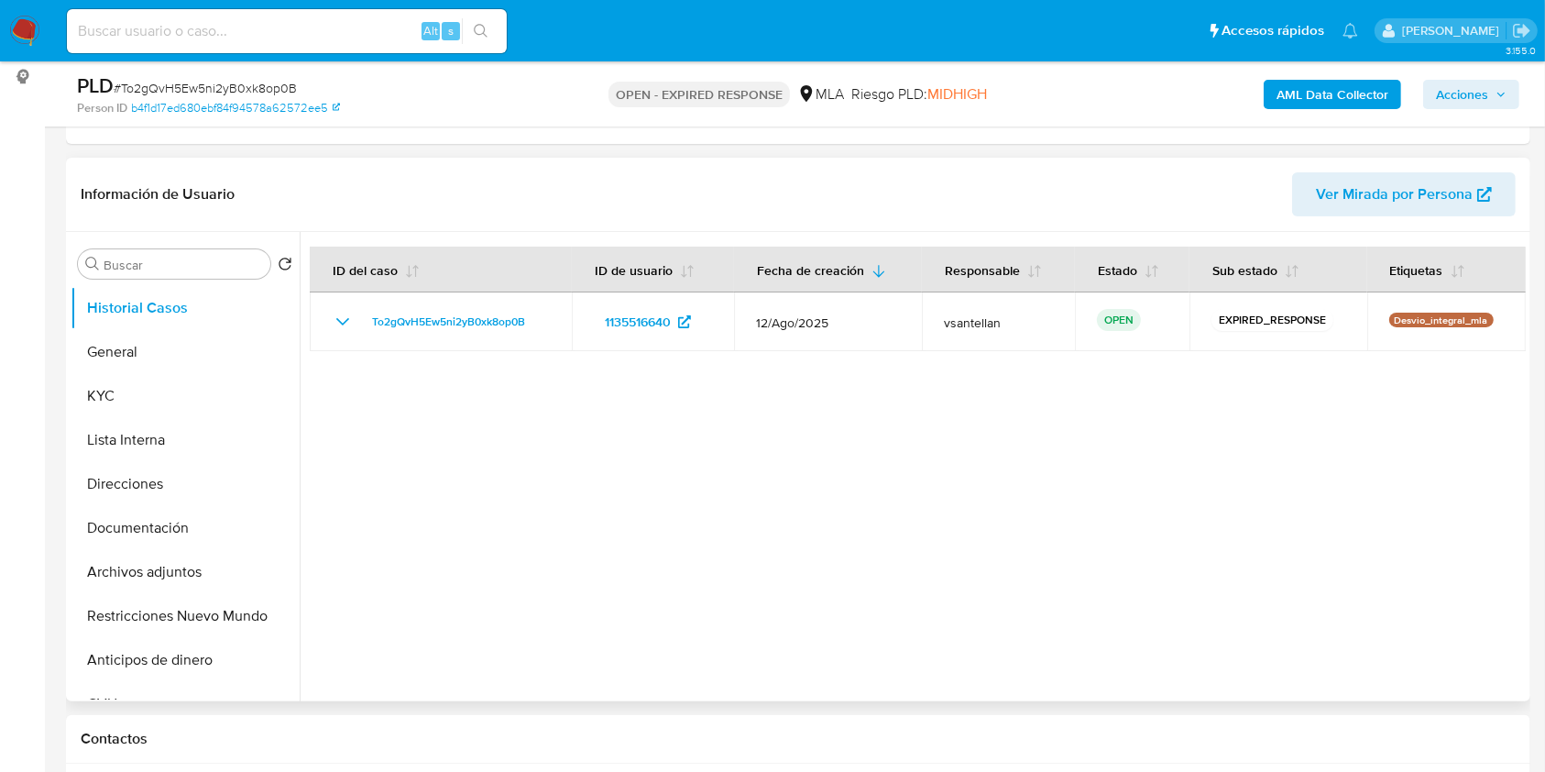
select select "10"
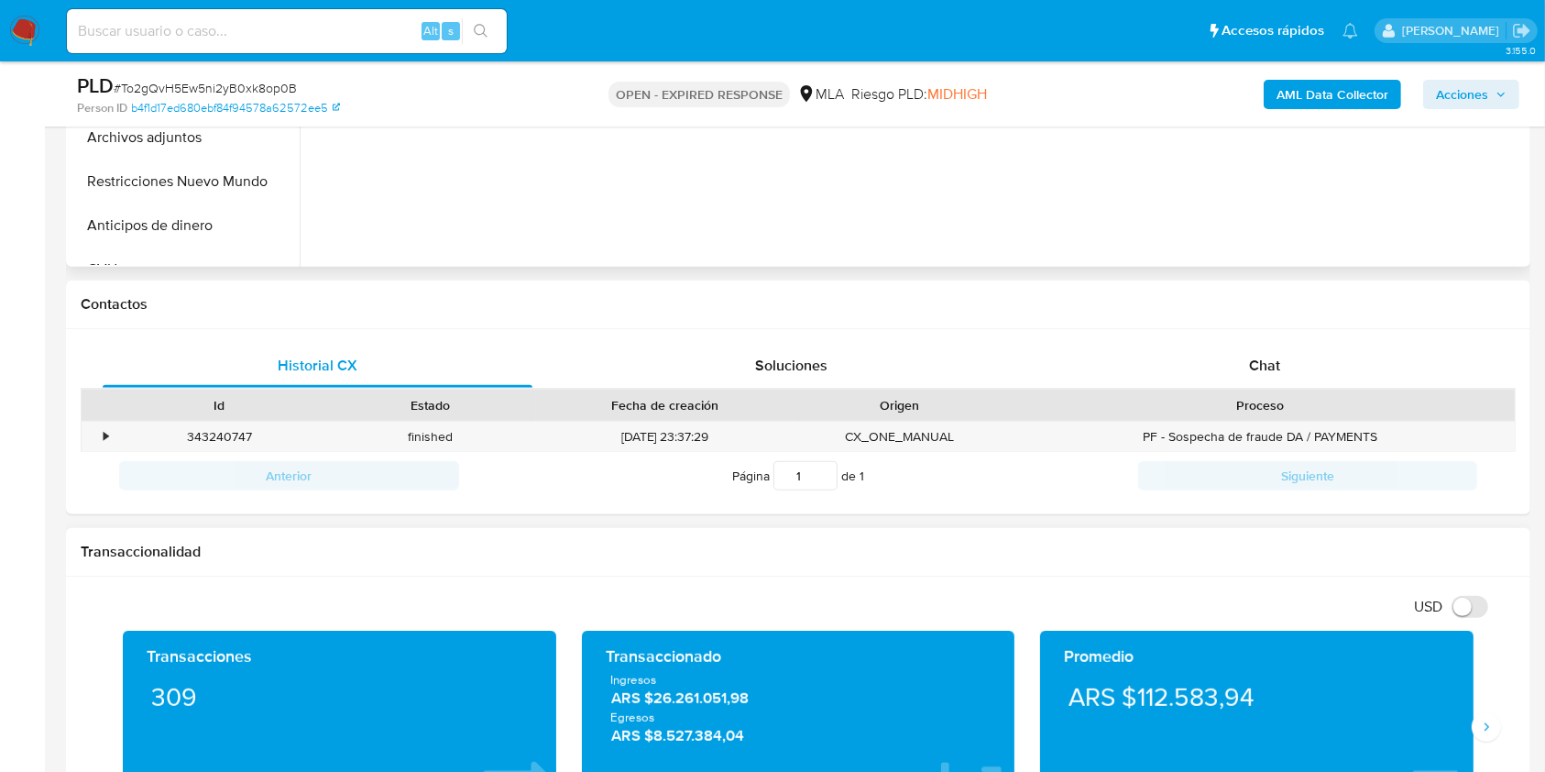
scroll to position [733, 0]
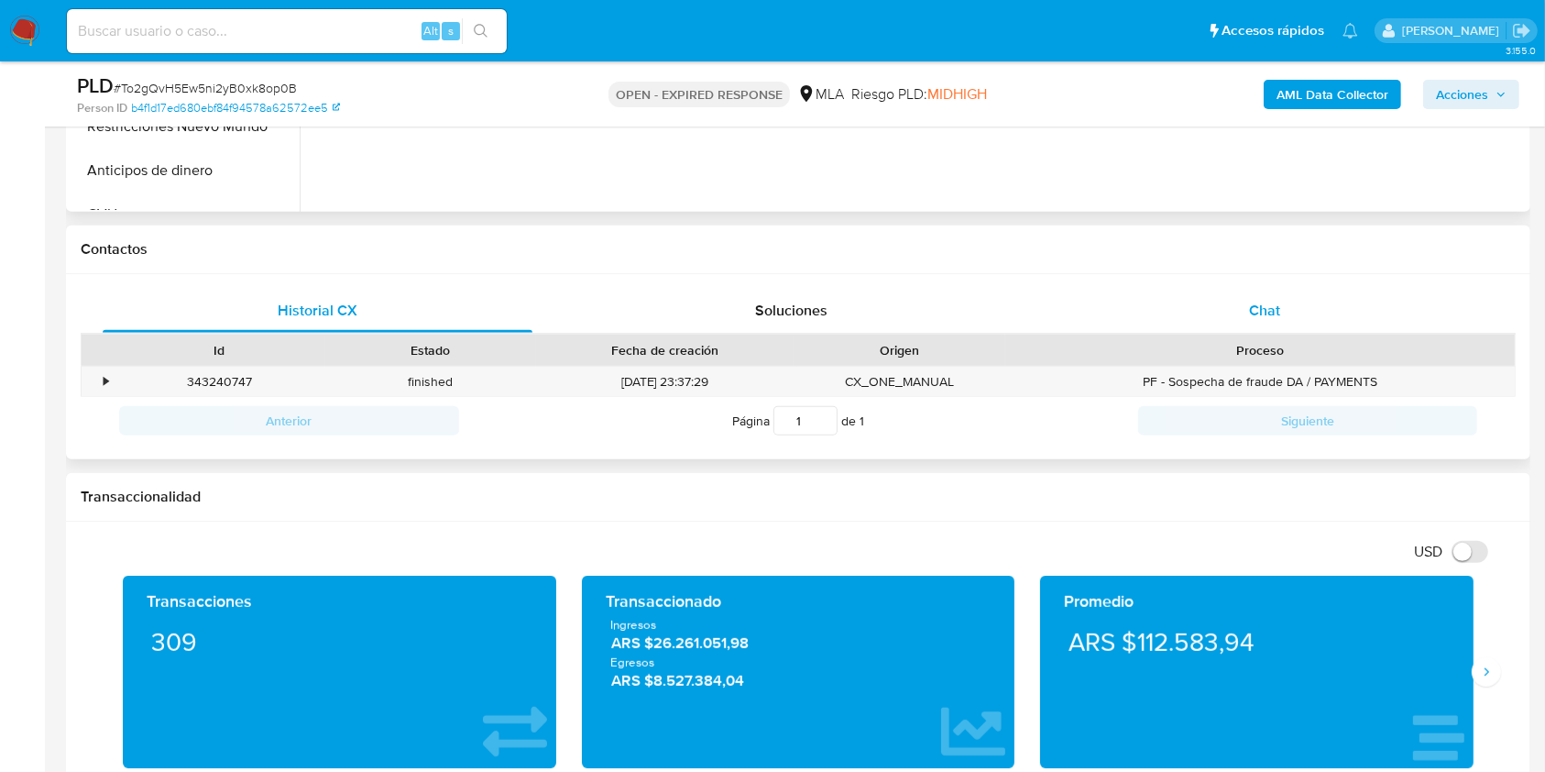
click at [1297, 295] on div "Chat" at bounding box center [1265, 311] width 430 height 44
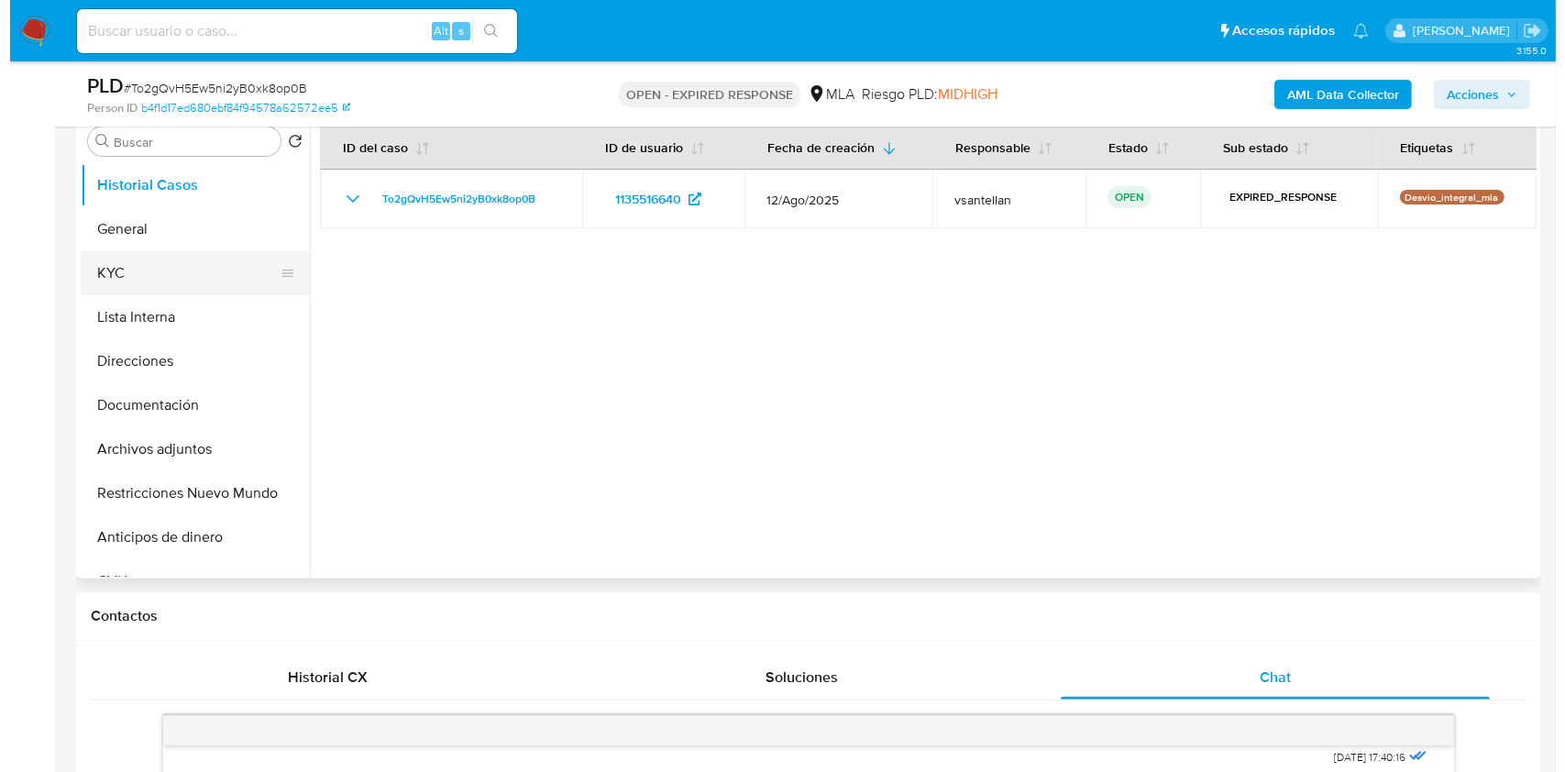
scroll to position [329, 0]
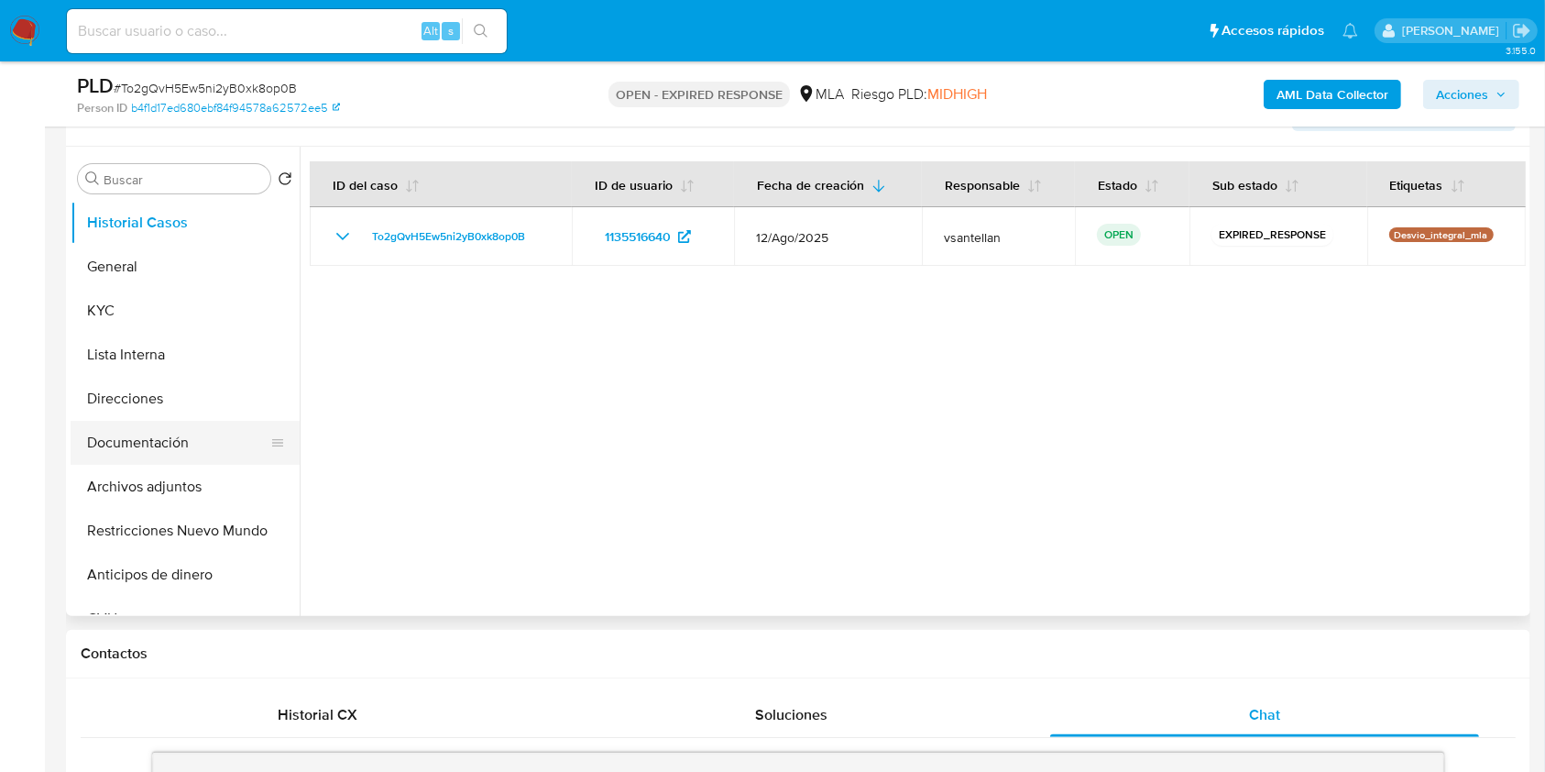
click at [139, 430] on button "Documentación" at bounding box center [178, 443] width 214 height 44
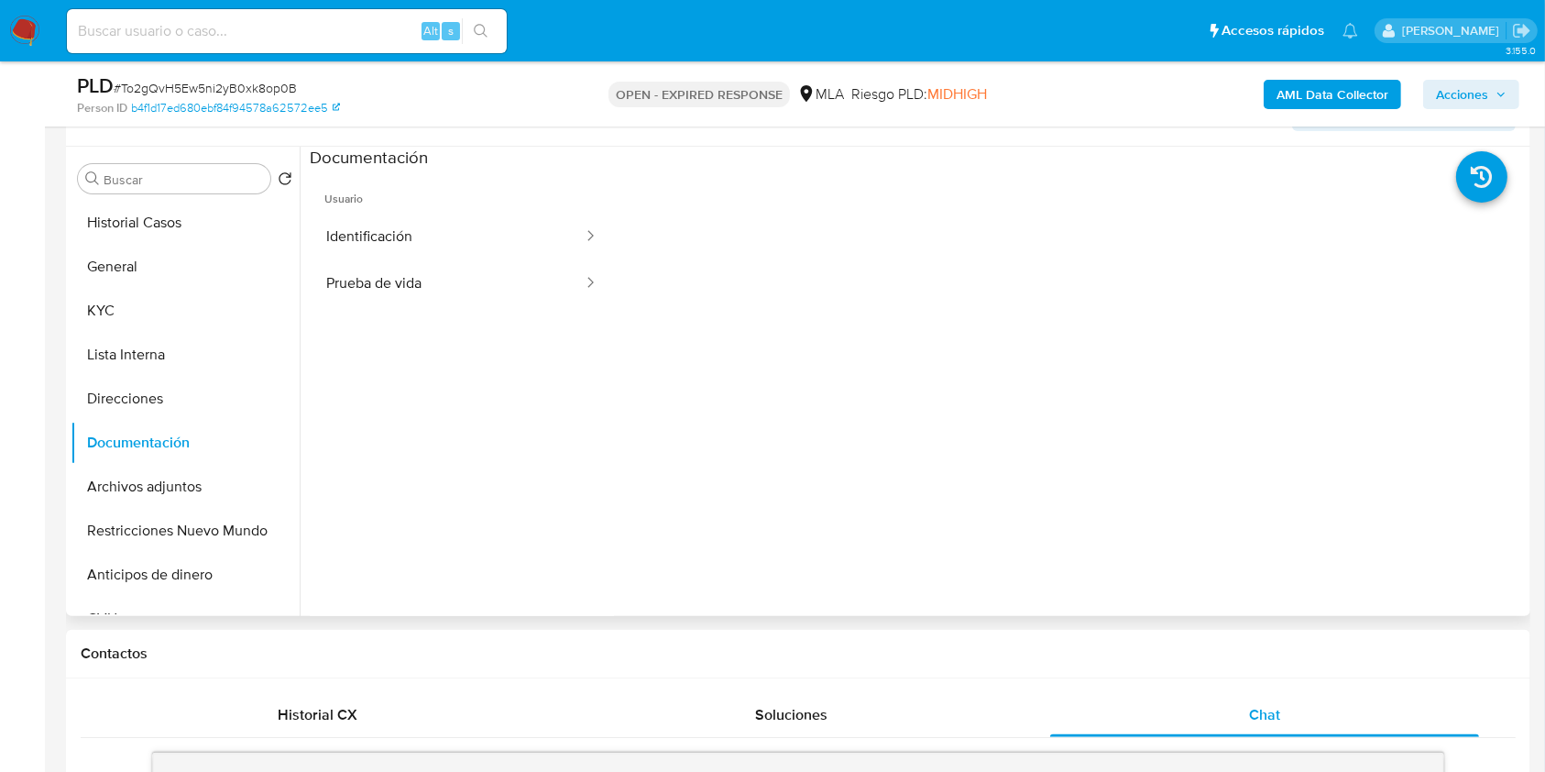
drag, startPoint x: 175, startPoint y: 297, endPoint x: 297, endPoint y: 355, distance: 134.9
click at [175, 304] on button "KYC" at bounding box center [185, 311] width 229 height 44
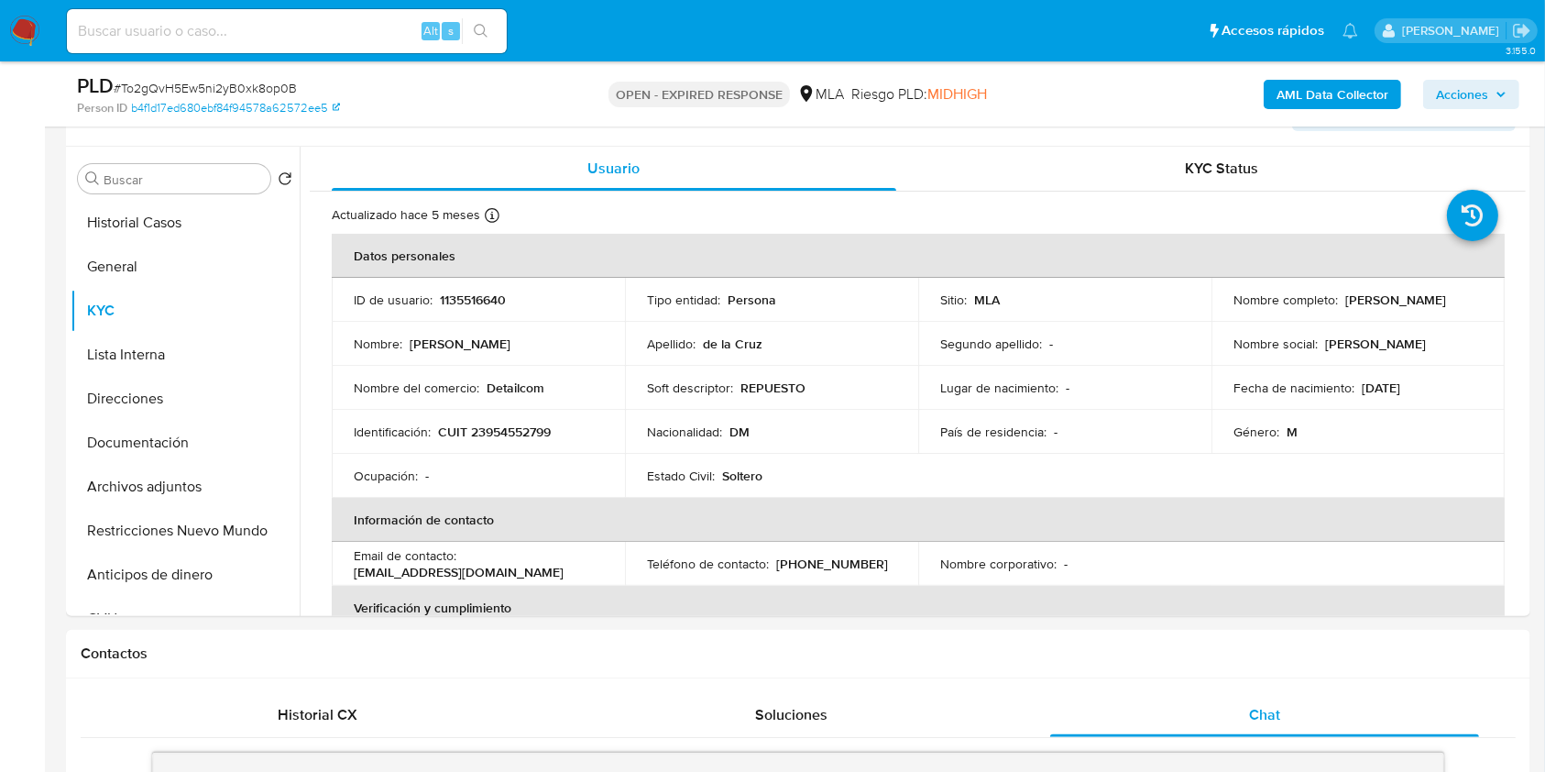
click at [1369, 92] on b "AML Data Collector" at bounding box center [1333, 94] width 112 height 29
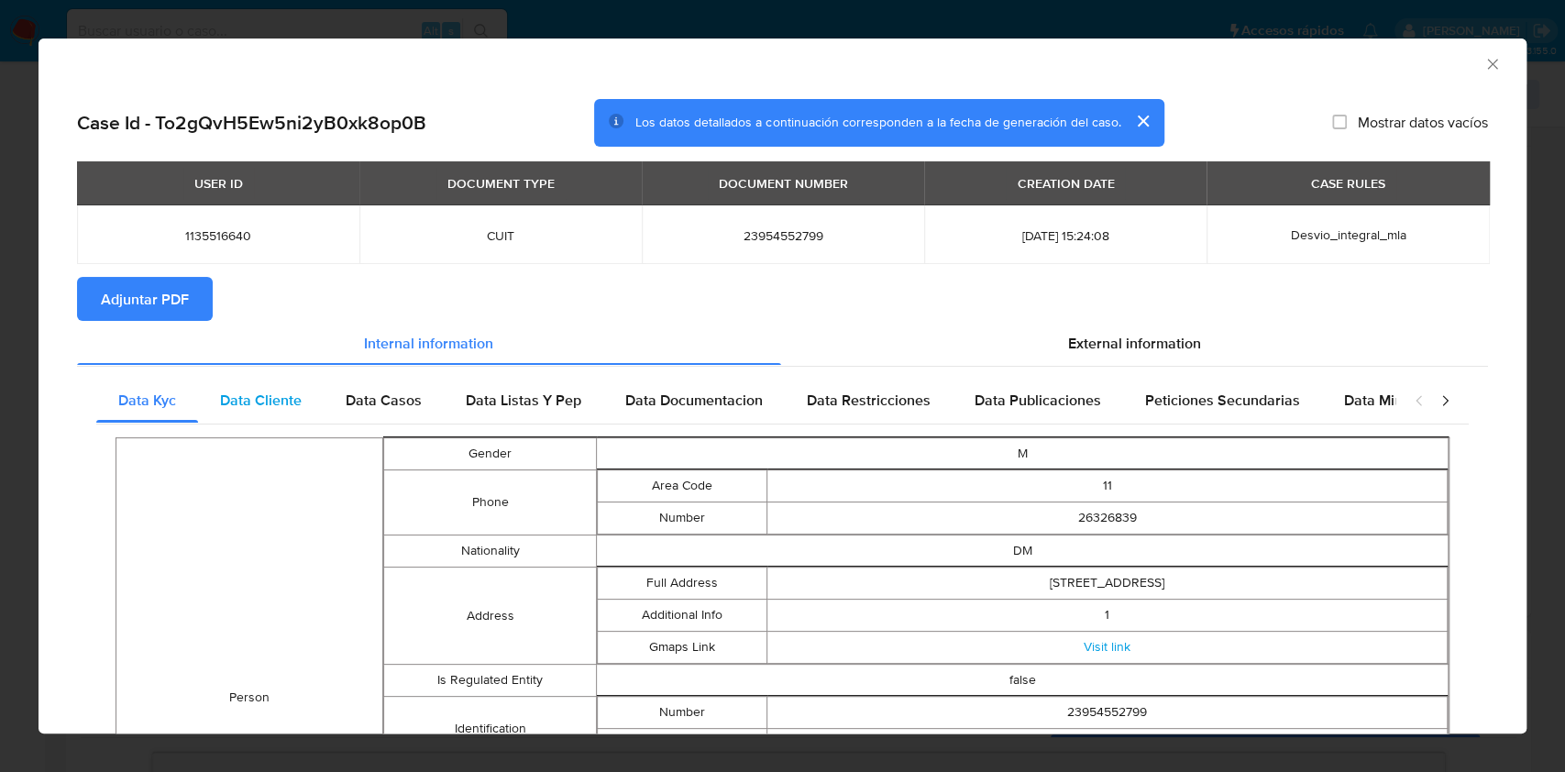
click at [264, 385] on div "Data Cliente" at bounding box center [261, 401] width 126 height 44
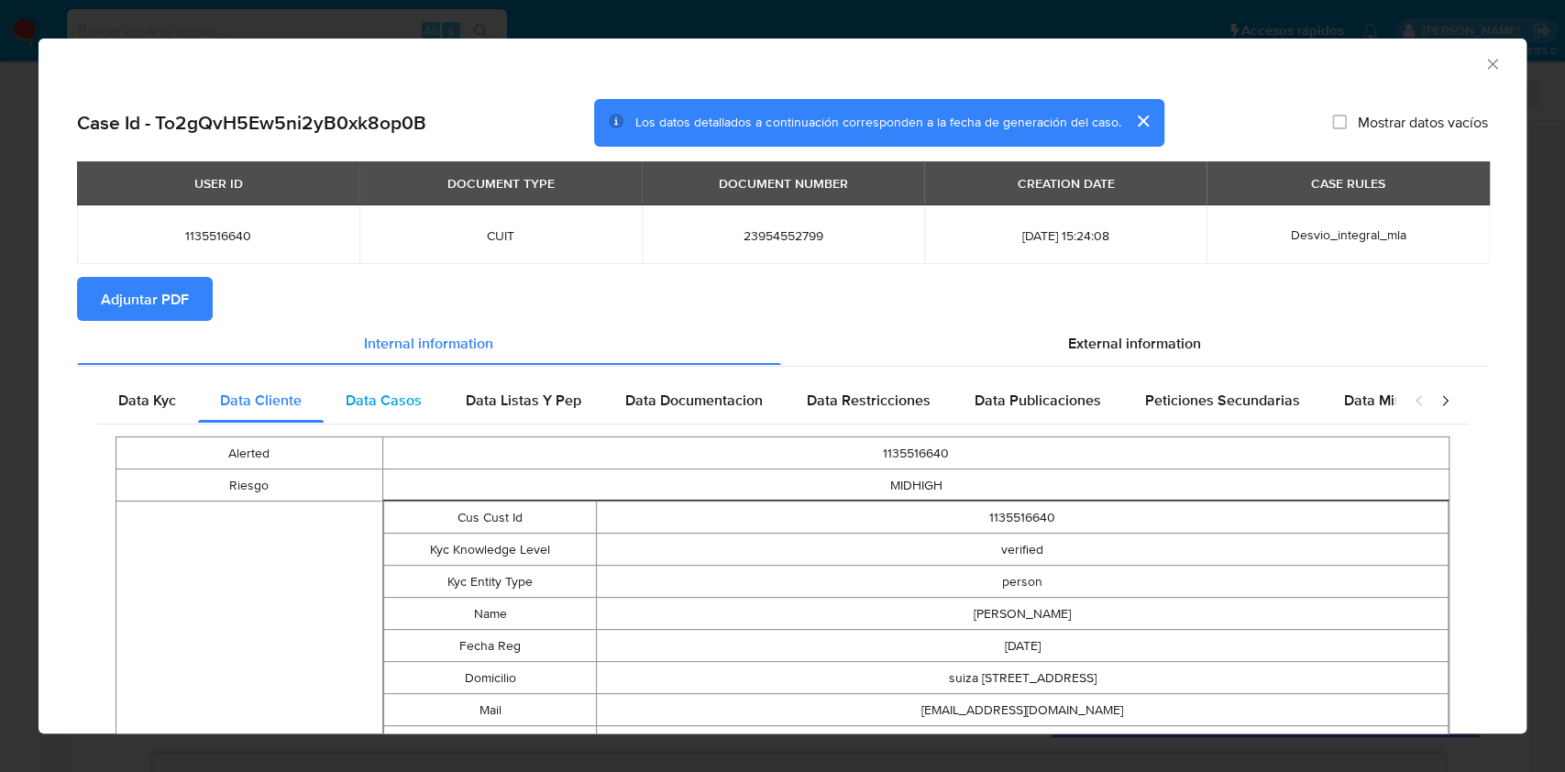
click at [391, 391] on span "Data Casos" at bounding box center [384, 400] width 76 height 21
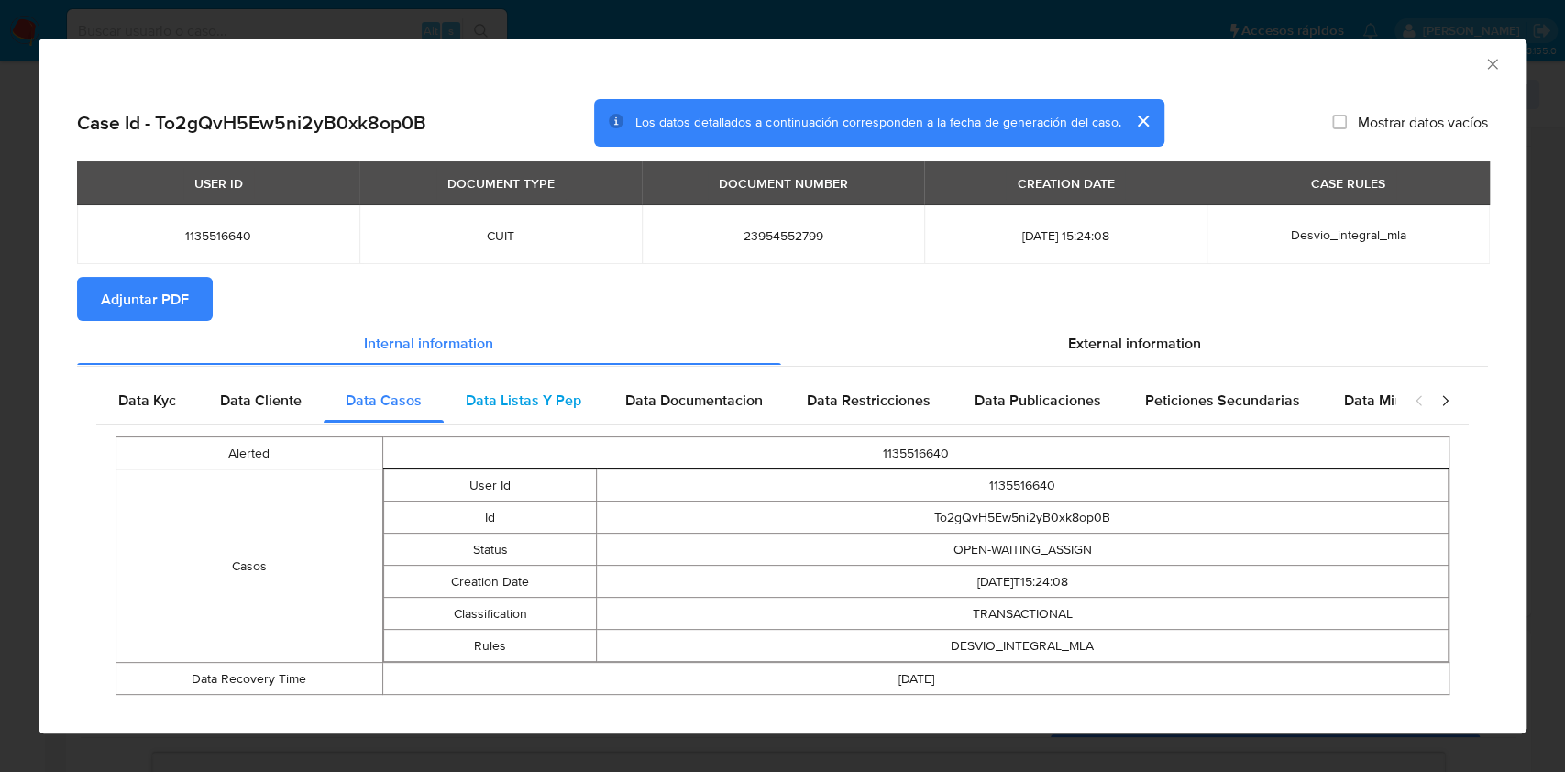
click at [531, 398] on span "Data Listas Y Pep" at bounding box center [523, 400] width 115 height 21
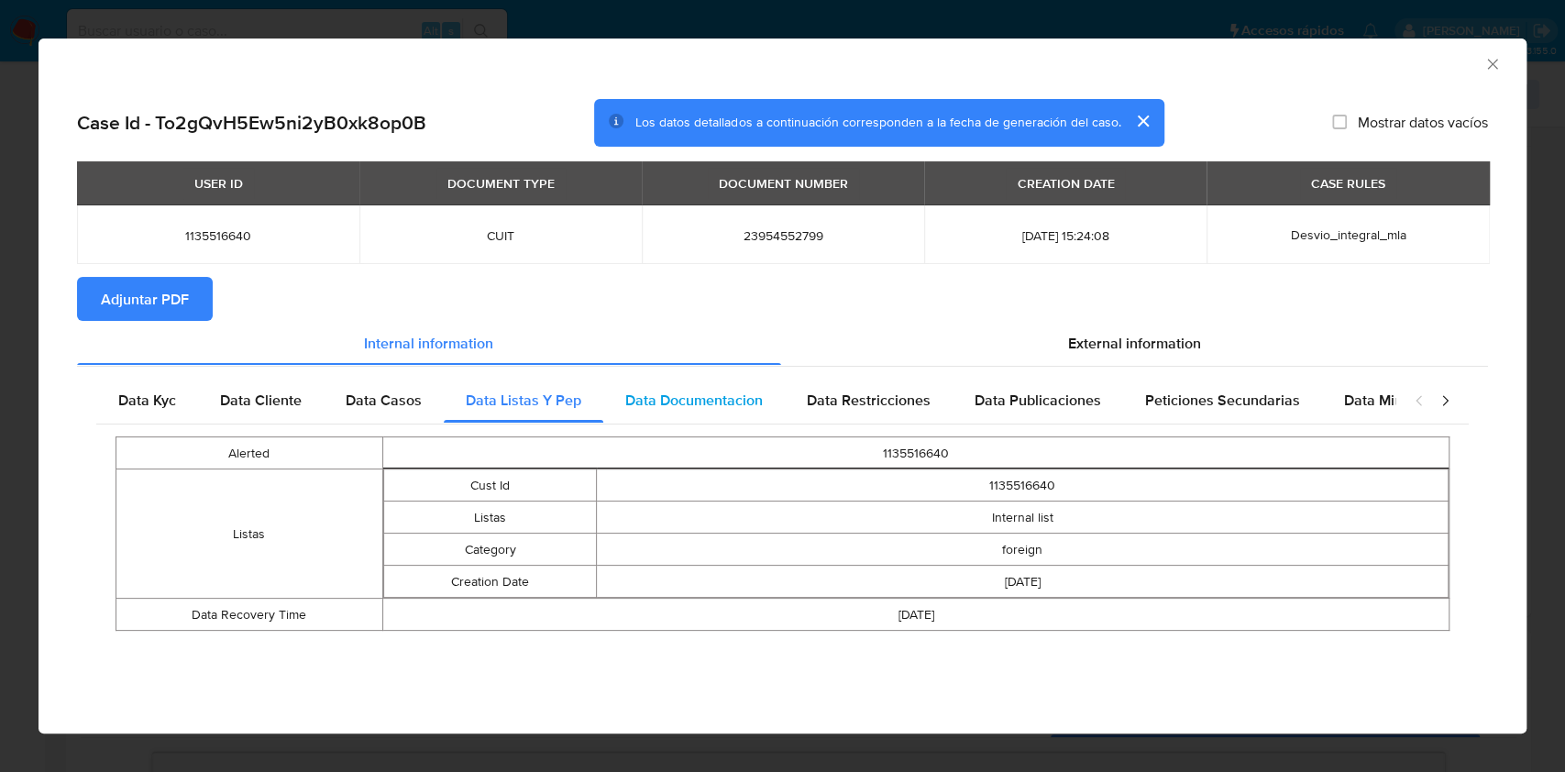
click at [646, 390] on span "Data Documentacion" at bounding box center [693, 400] width 137 height 21
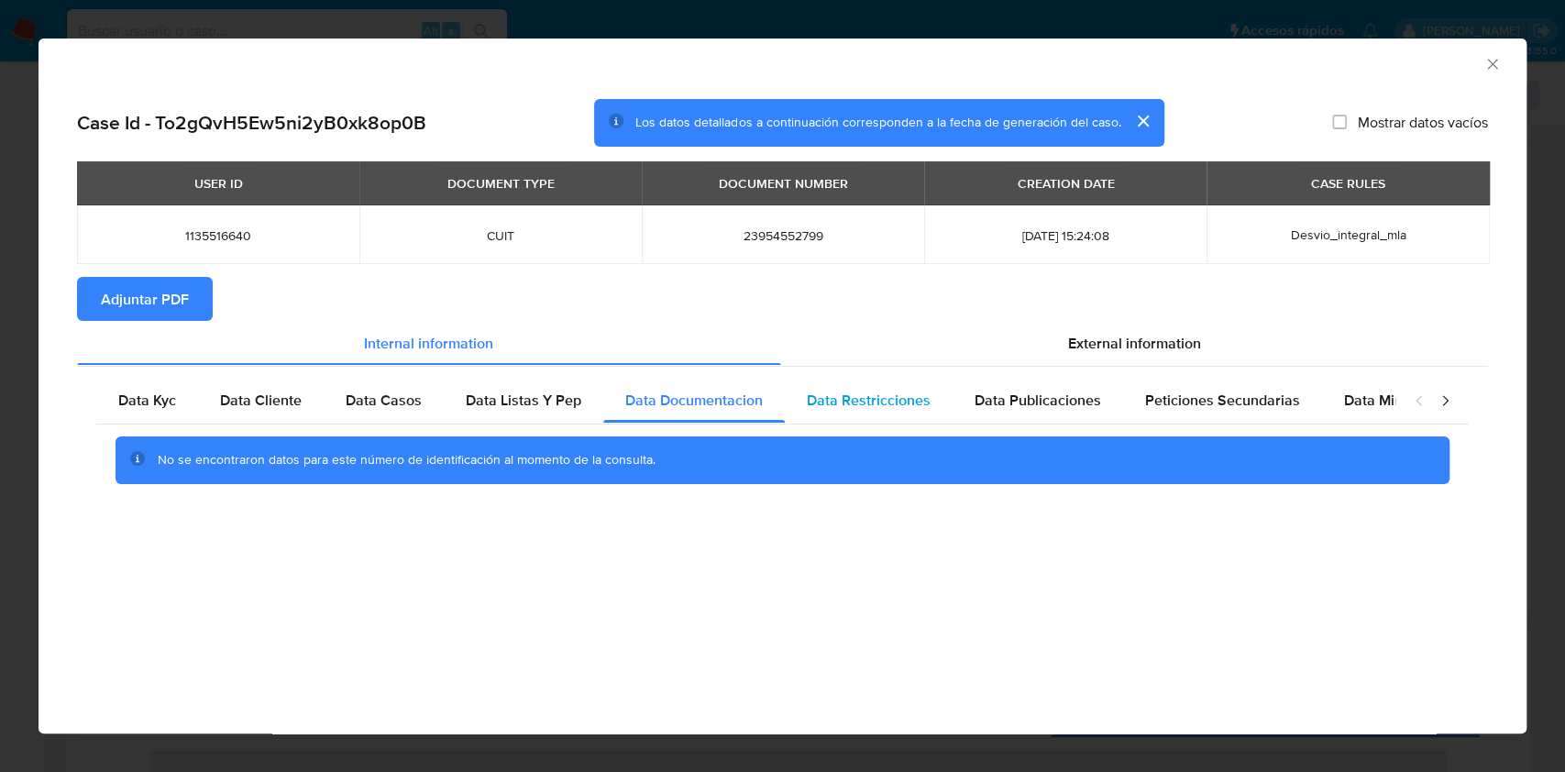
click at [835, 394] on span "Data Restricciones" at bounding box center [869, 400] width 124 height 21
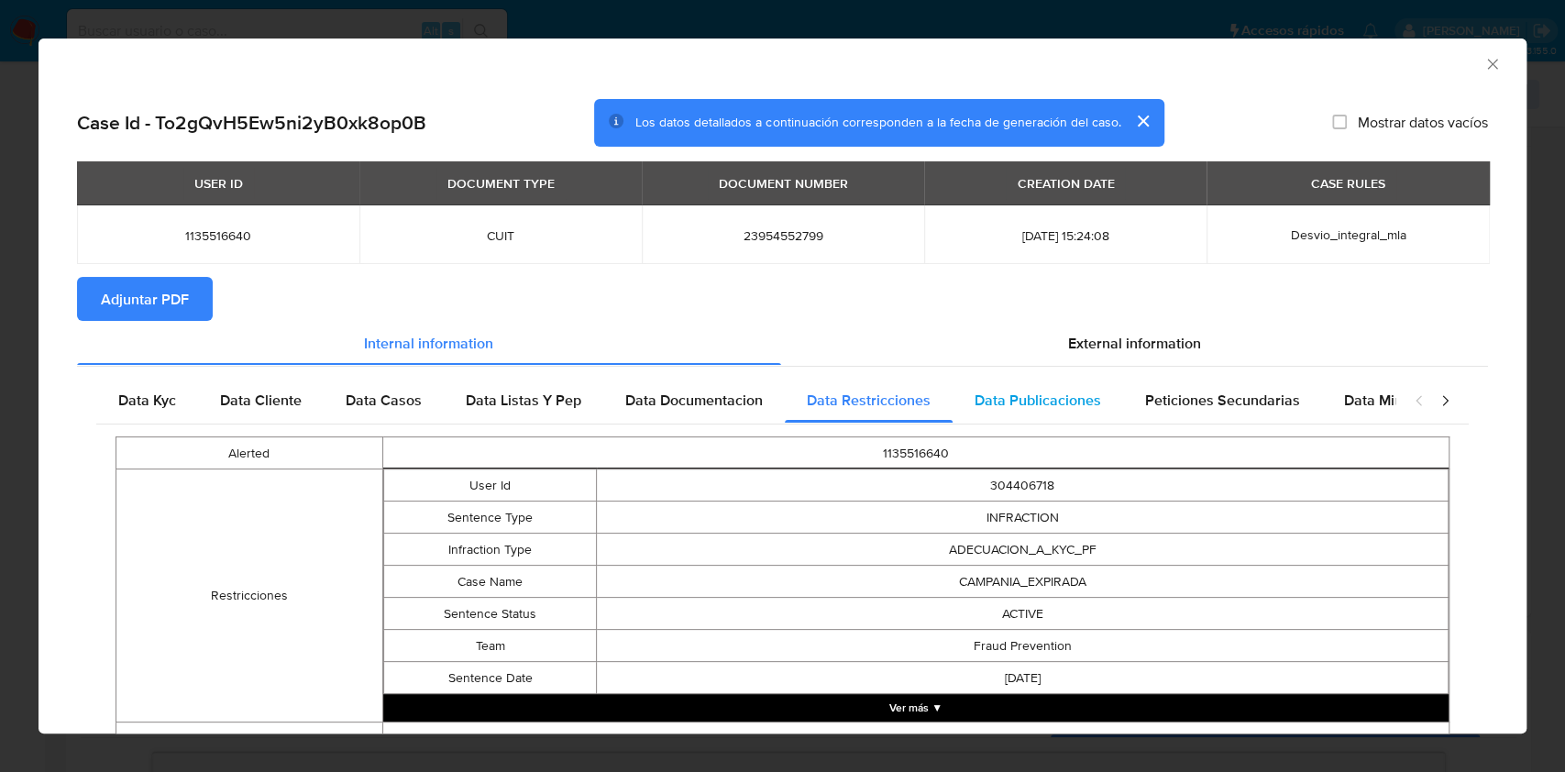
click at [1032, 384] on div "Data Publicaciones" at bounding box center [1037, 401] width 170 height 44
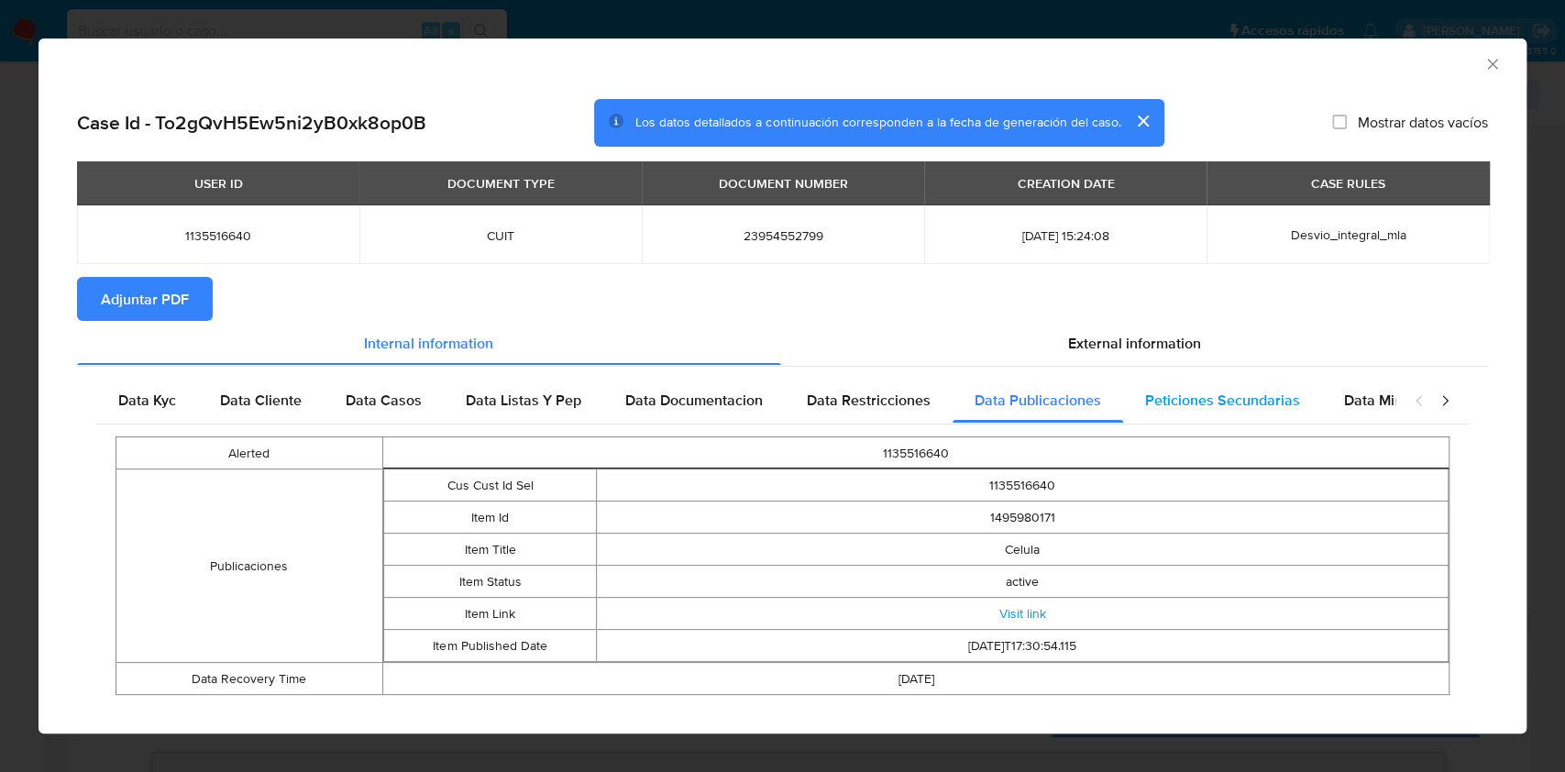
click at [1188, 392] on span "Peticiones Secundarias" at bounding box center [1222, 400] width 155 height 21
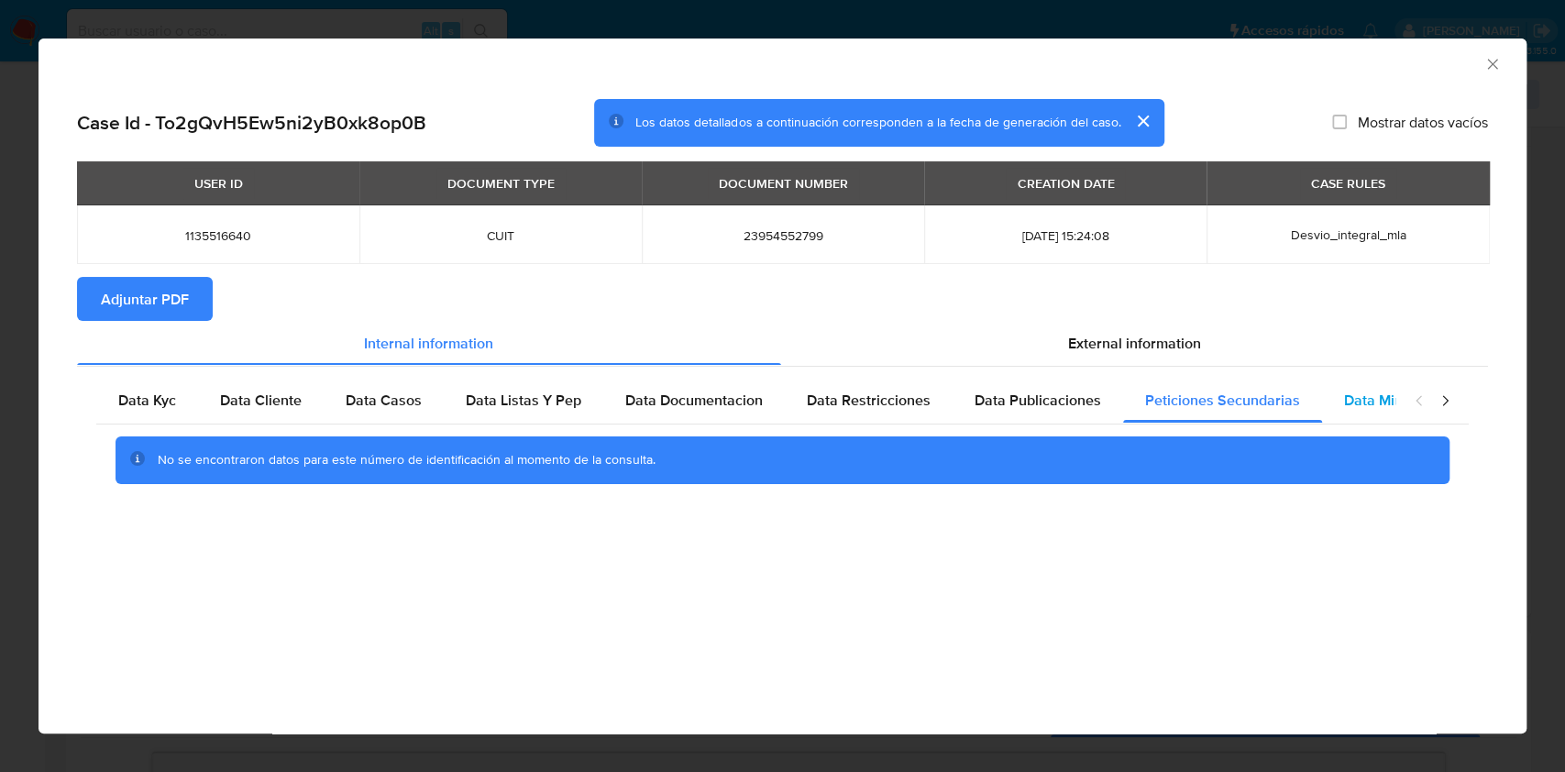
click at [1380, 387] on div "Data Minoridad" at bounding box center [1394, 401] width 145 height 44
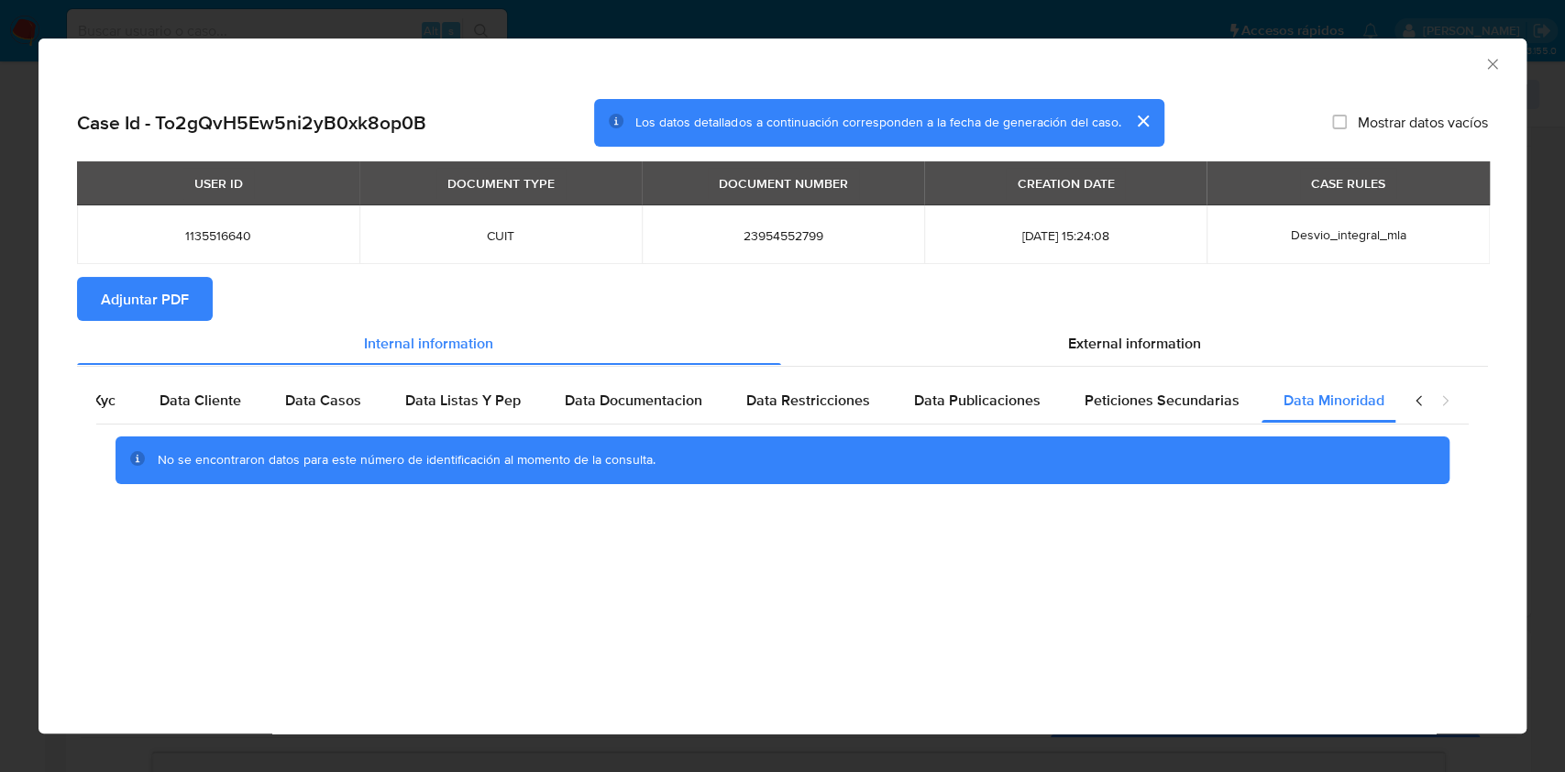
scroll to position [0, 61]
click at [1099, 349] on span "External information" at bounding box center [1134, 342] width 133 height 21
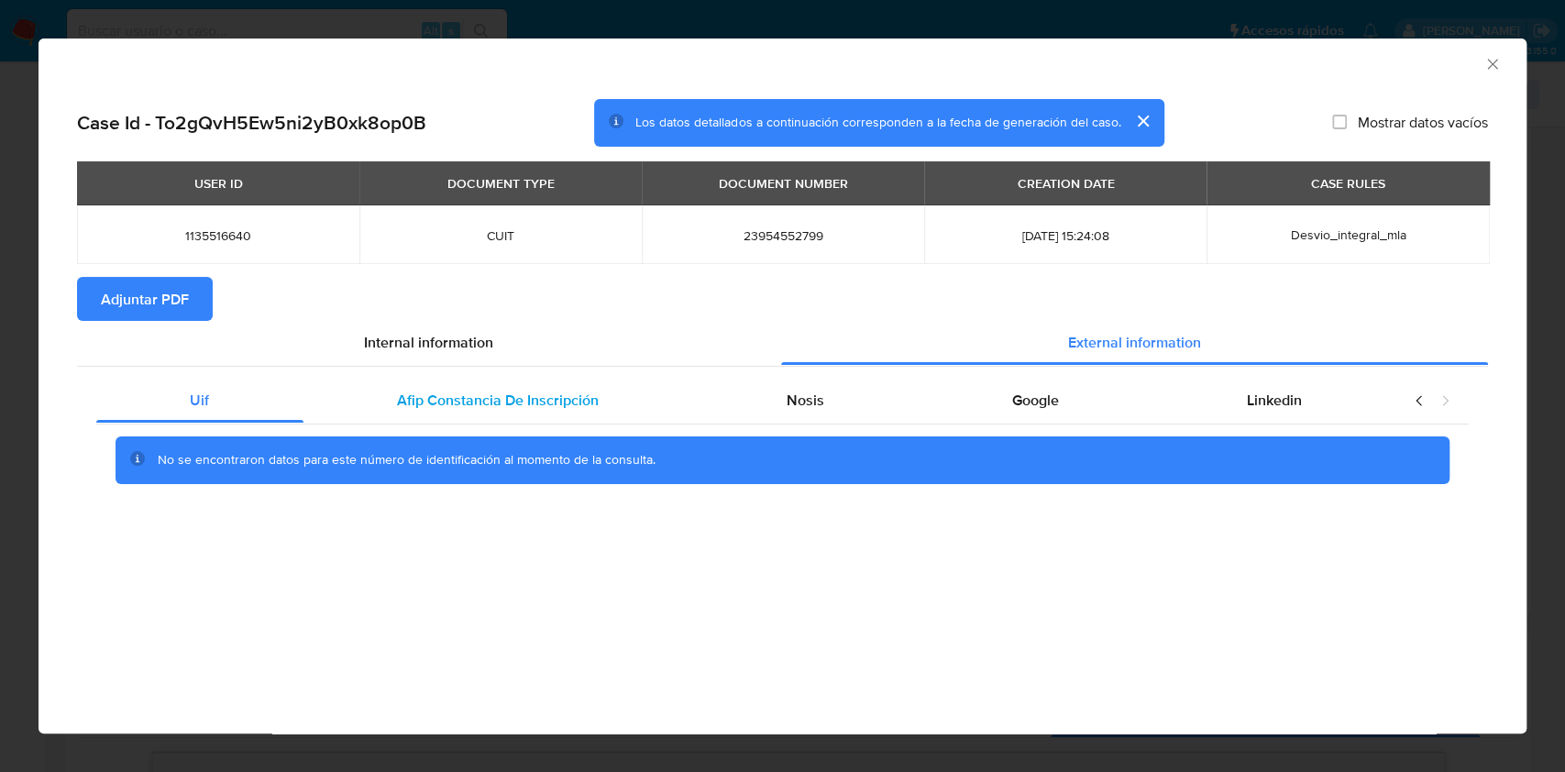
click at [424, 396] on span "Afip Constancia De Inscripción" at bounding box center [498, 400] width 202 height 21
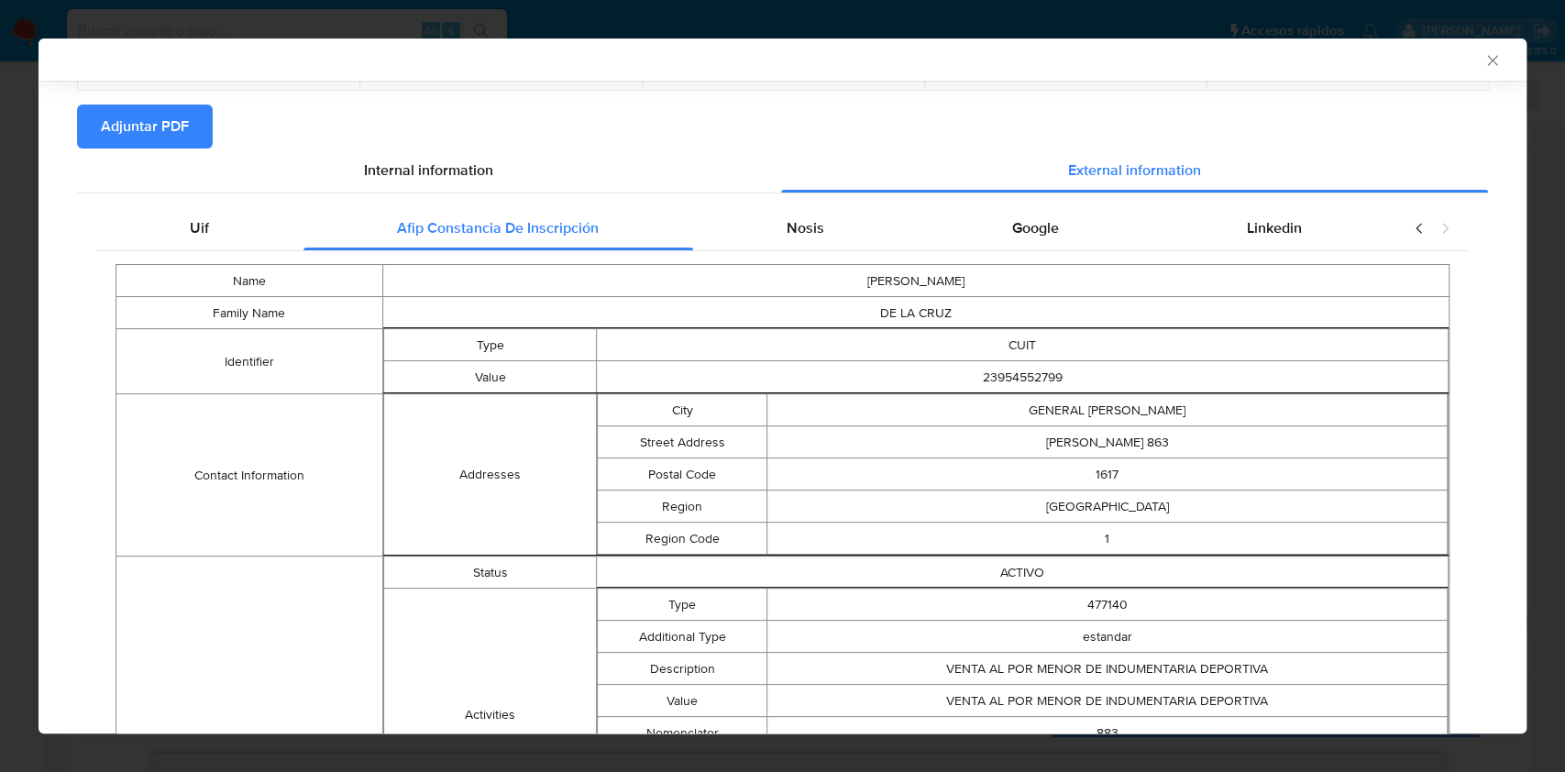
scroll to position [117, 0]
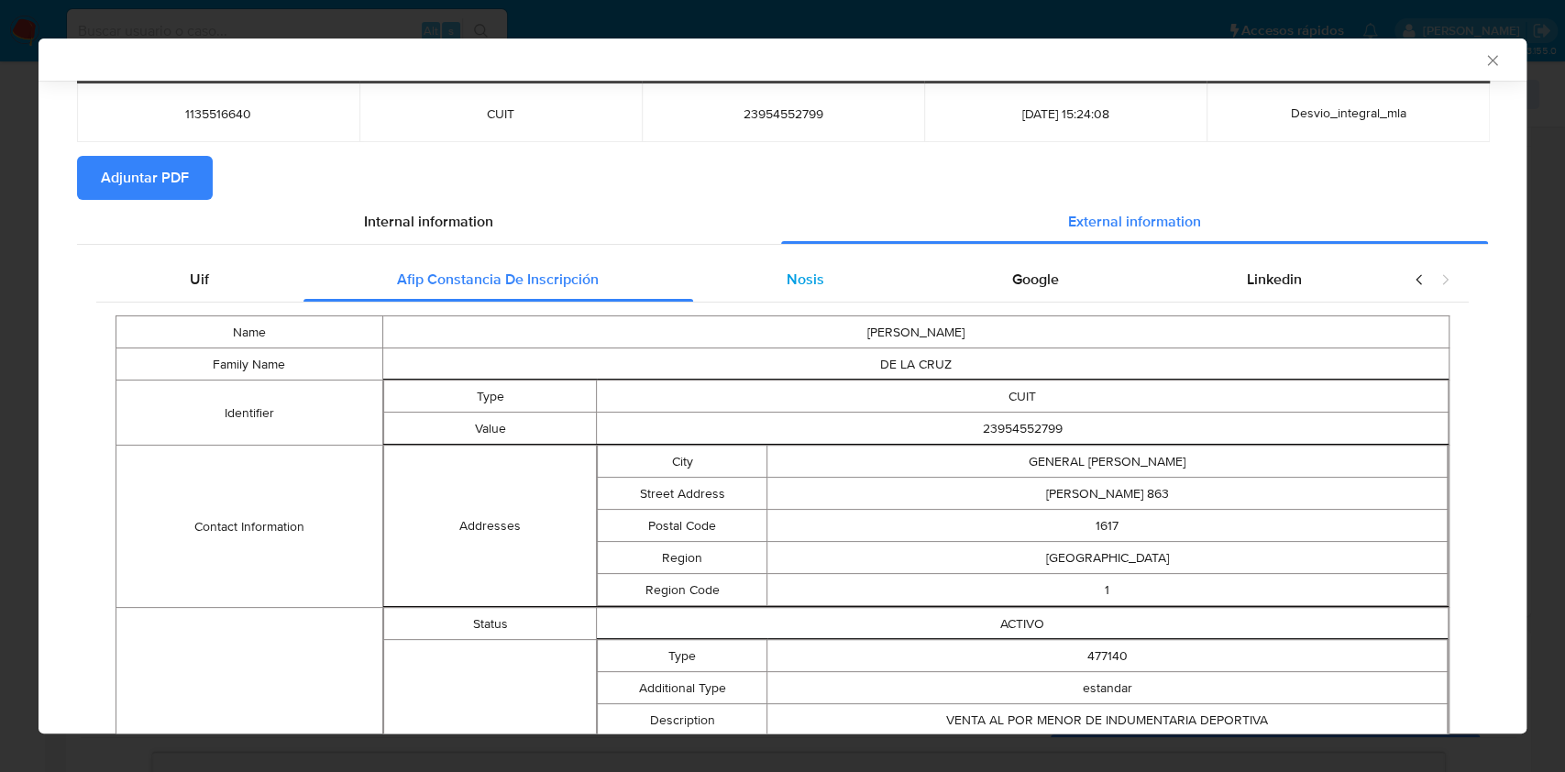
click at [760, 267] on div "Nosis" at bounding box center [805, 280] width 225 height 44
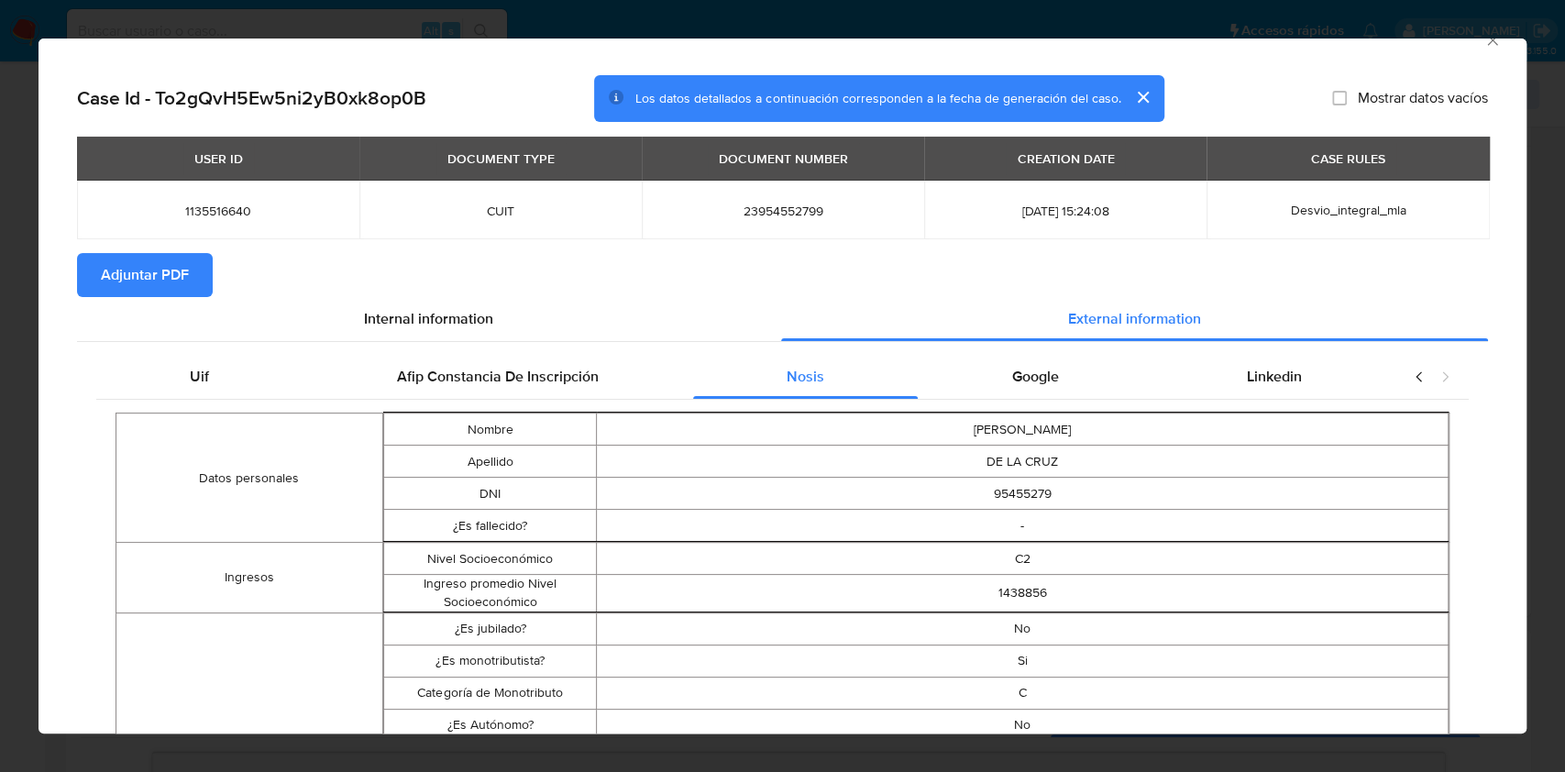
scroll to position [0, 0]
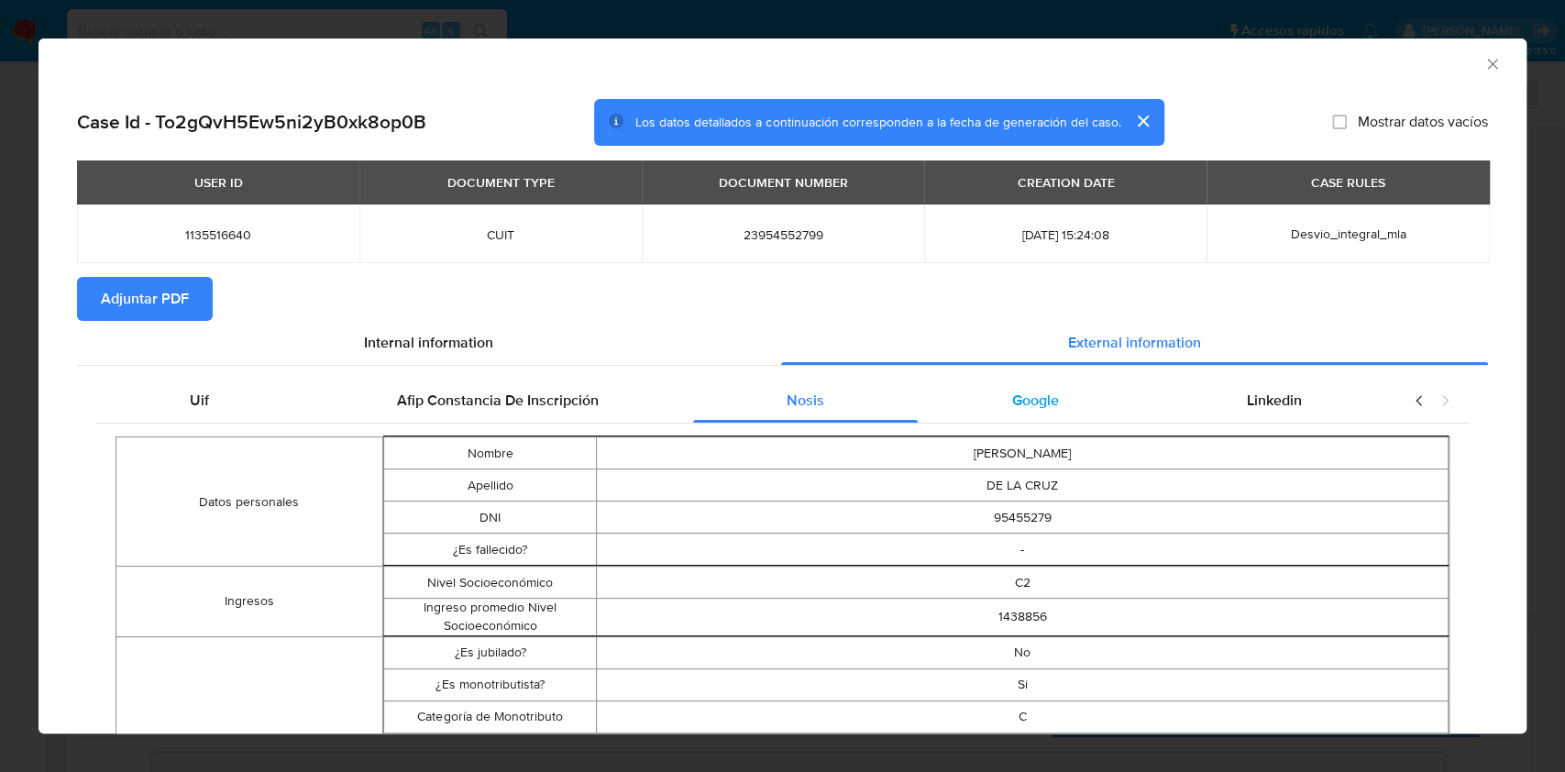
click at [1026, 417] on div "Google" at bounding box center [1034, 401] width 235 height 44
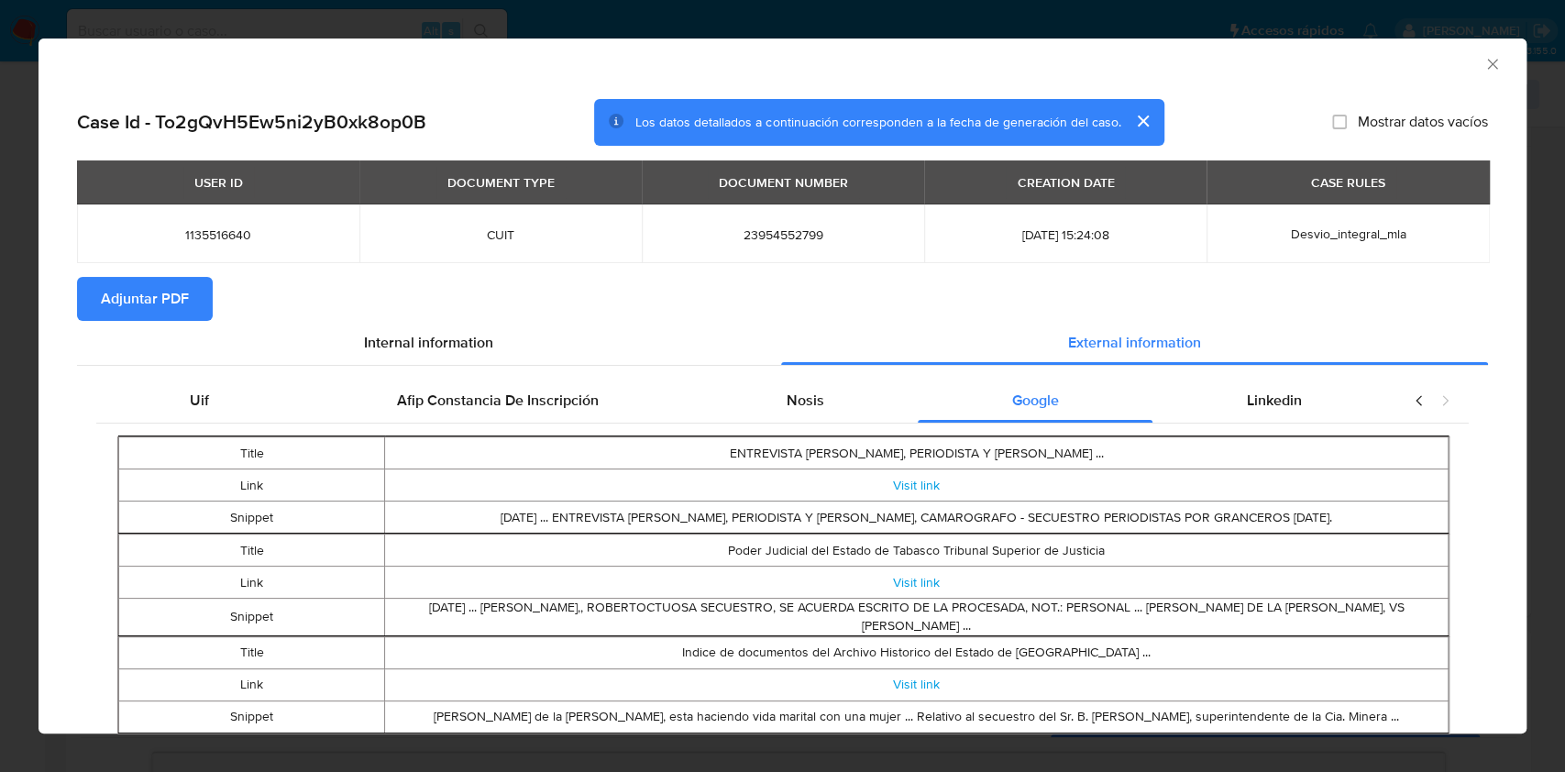
click at [136, 312] on span "Adjuntar PDF" at bounding box center [145, 299] width 88 height 40
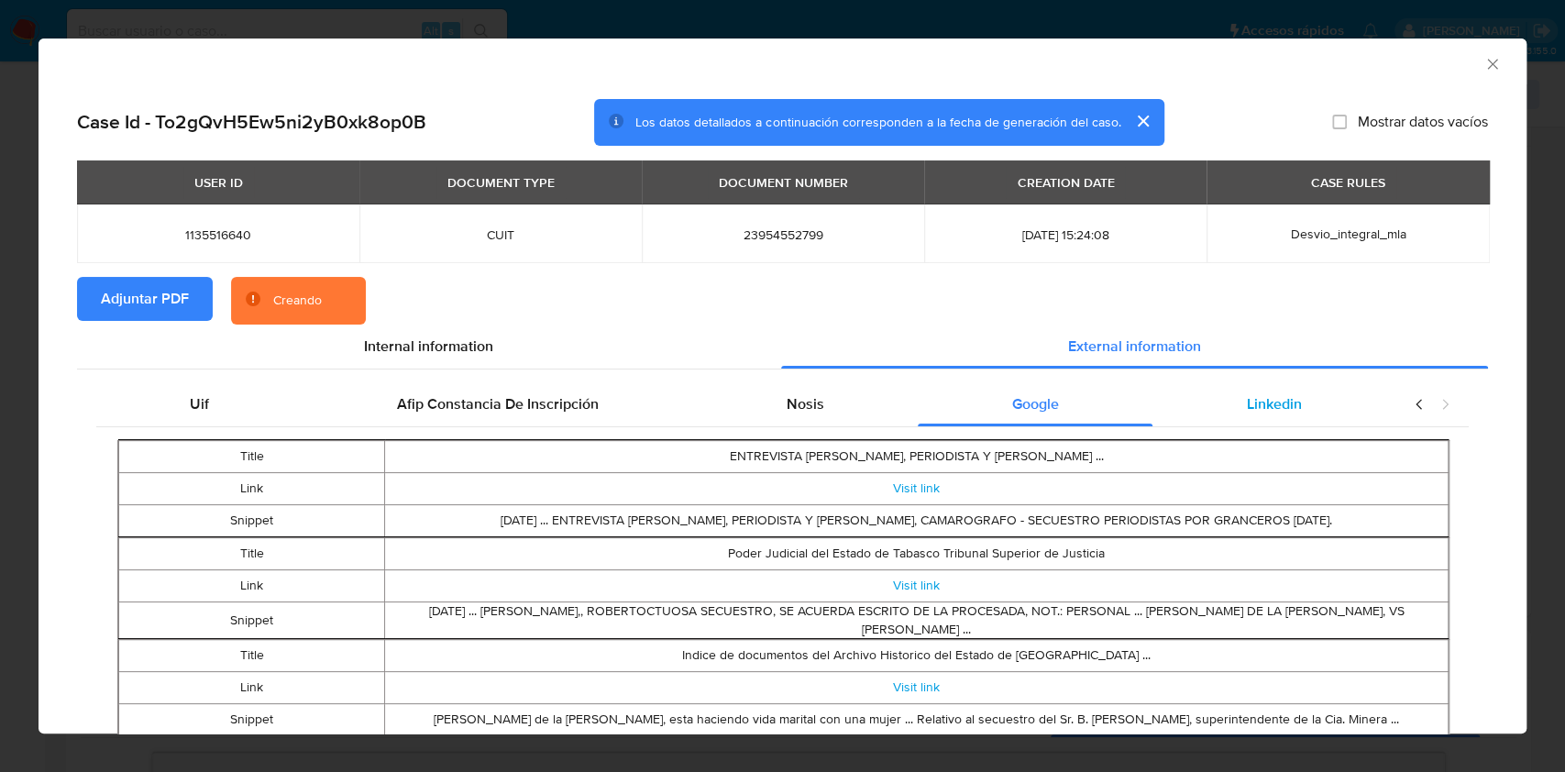
click at [1247, 390] on div "Linkedin" at bounding box center [1273, 404] width 243 height 44
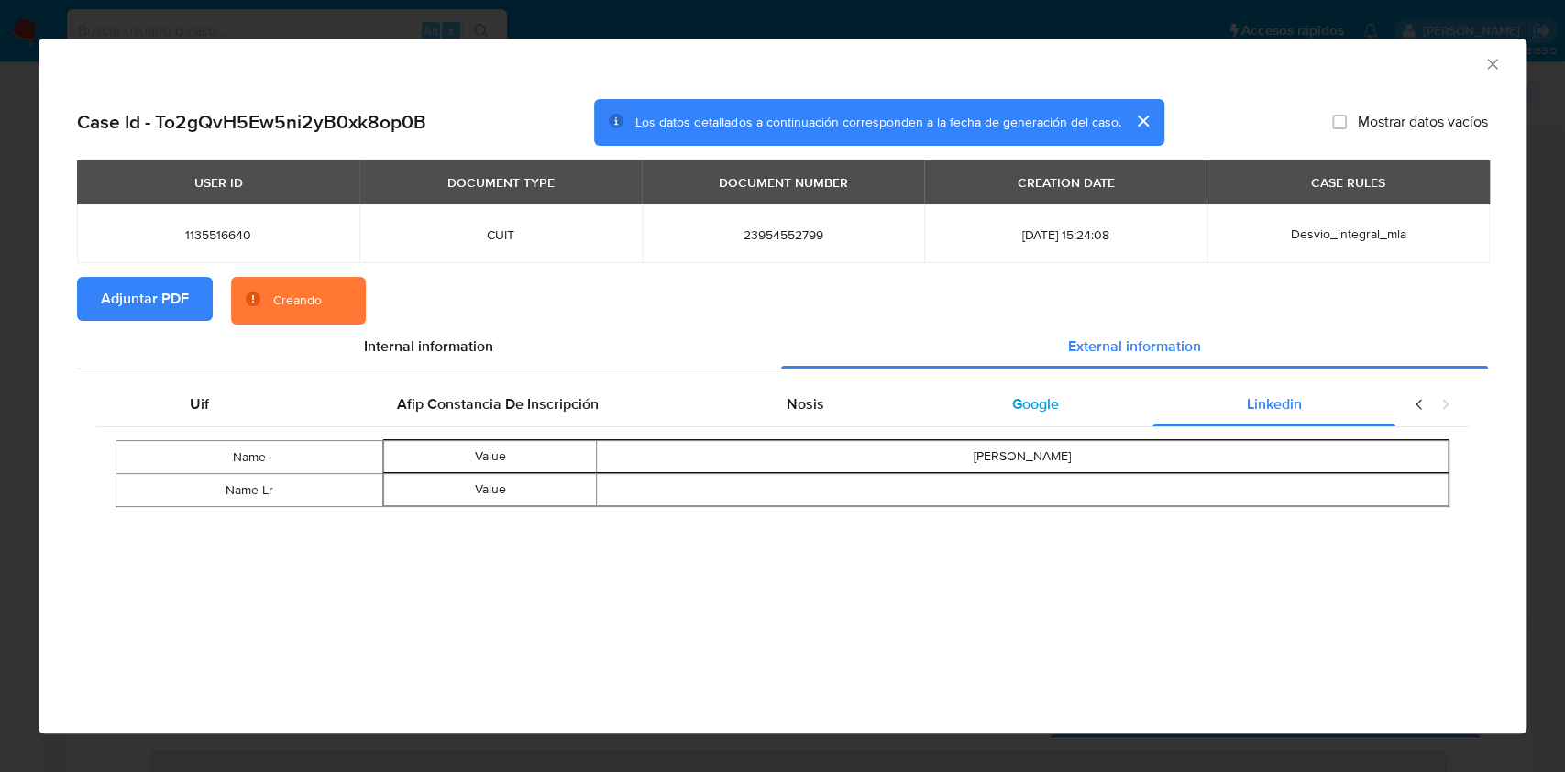
click at [1076, 395] on div "Google" at bounding box center [1034, 404] width 235 height 44
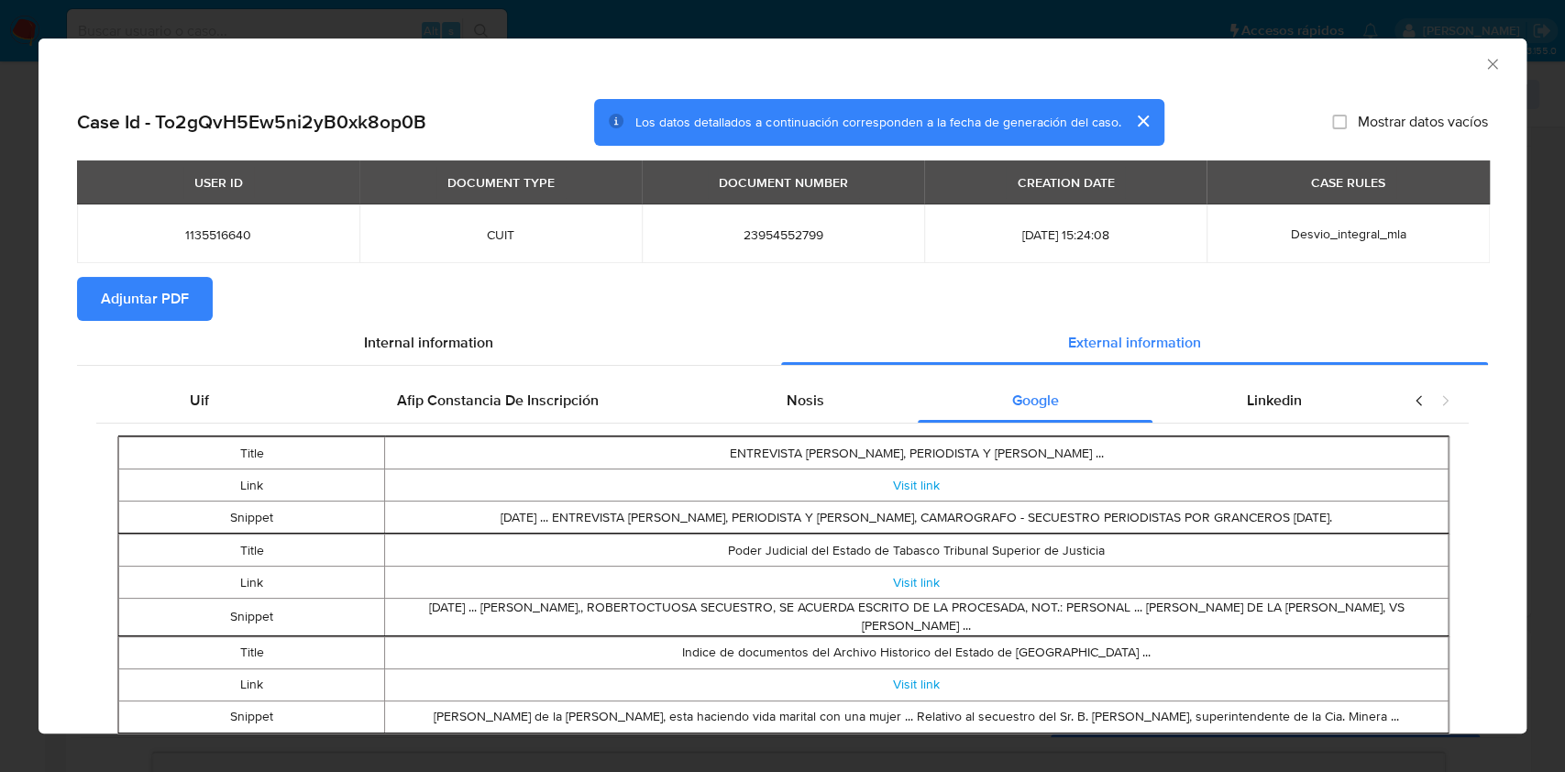
click at [1487, 62] on icon "Cerrar ventana" at bounding box center [1492, 64] width 10 height 10
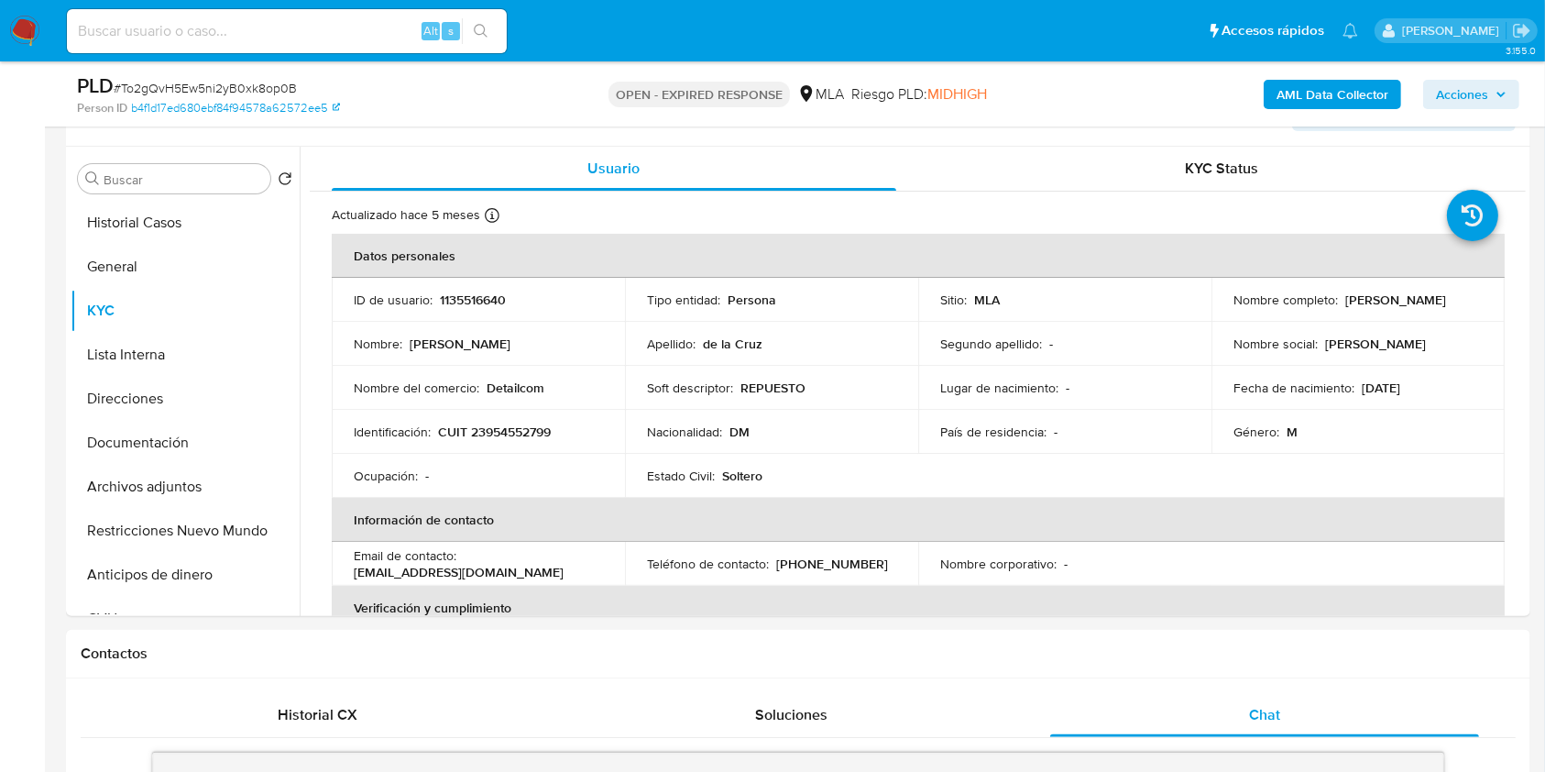
click at [517, 441] on td "Identificación : CUIT 23954552799" at bounding box center [478, 432] width 293 height 44
click at [513, 425] on p "CUIT 23954552799" at bounding box center [494, 431] width 113 height 16
copy p "23954552799"
drag, startPoint x: 558, startPoint y: 391, endPoint x: 490, endPoint y: 378, distance: 69.2
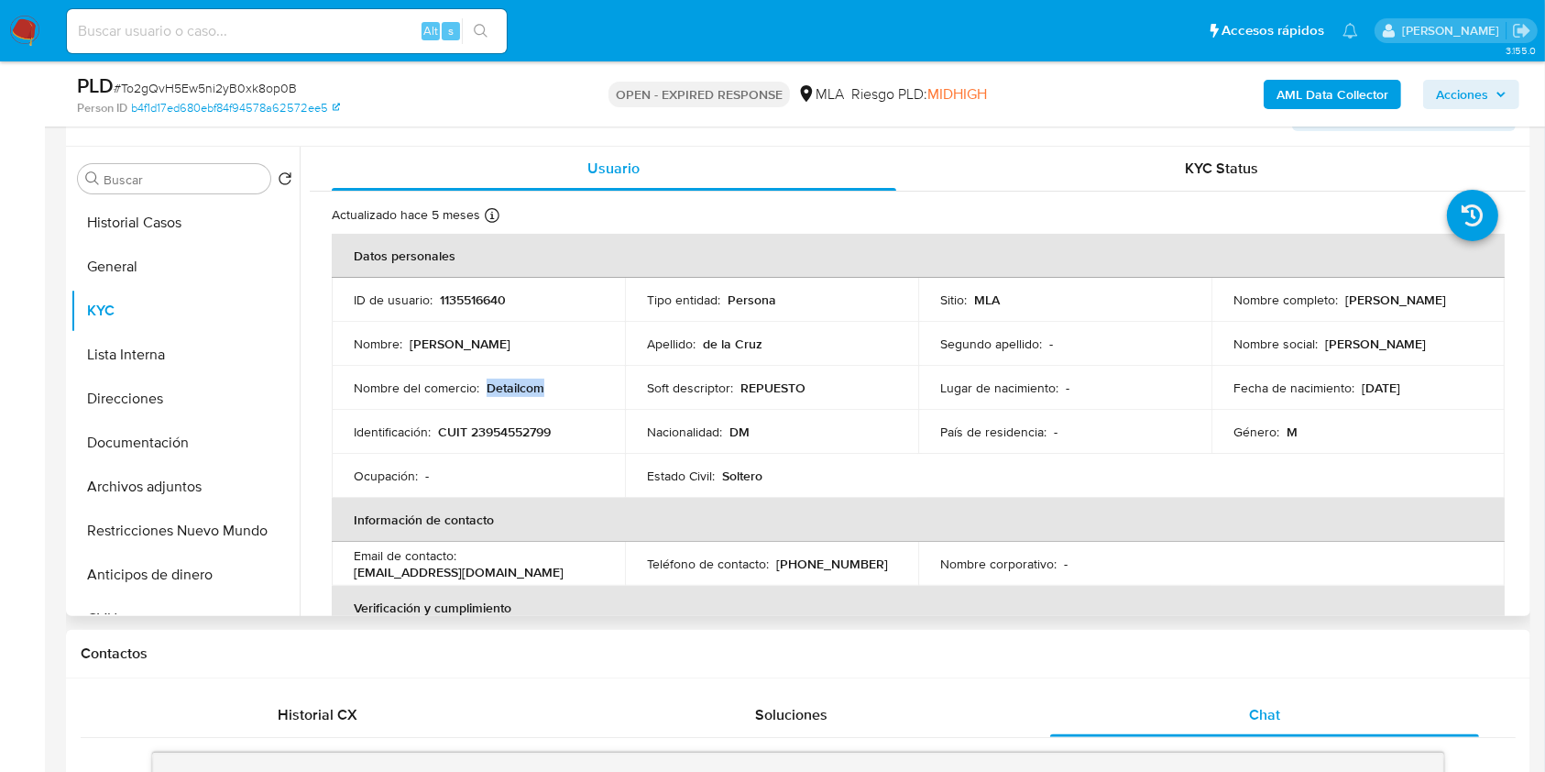
click at [490, 379] on div "Nombre del comercio : Detailcom" at bounding box center [478, 387] width 249 height 16
copy p "Detailcom"
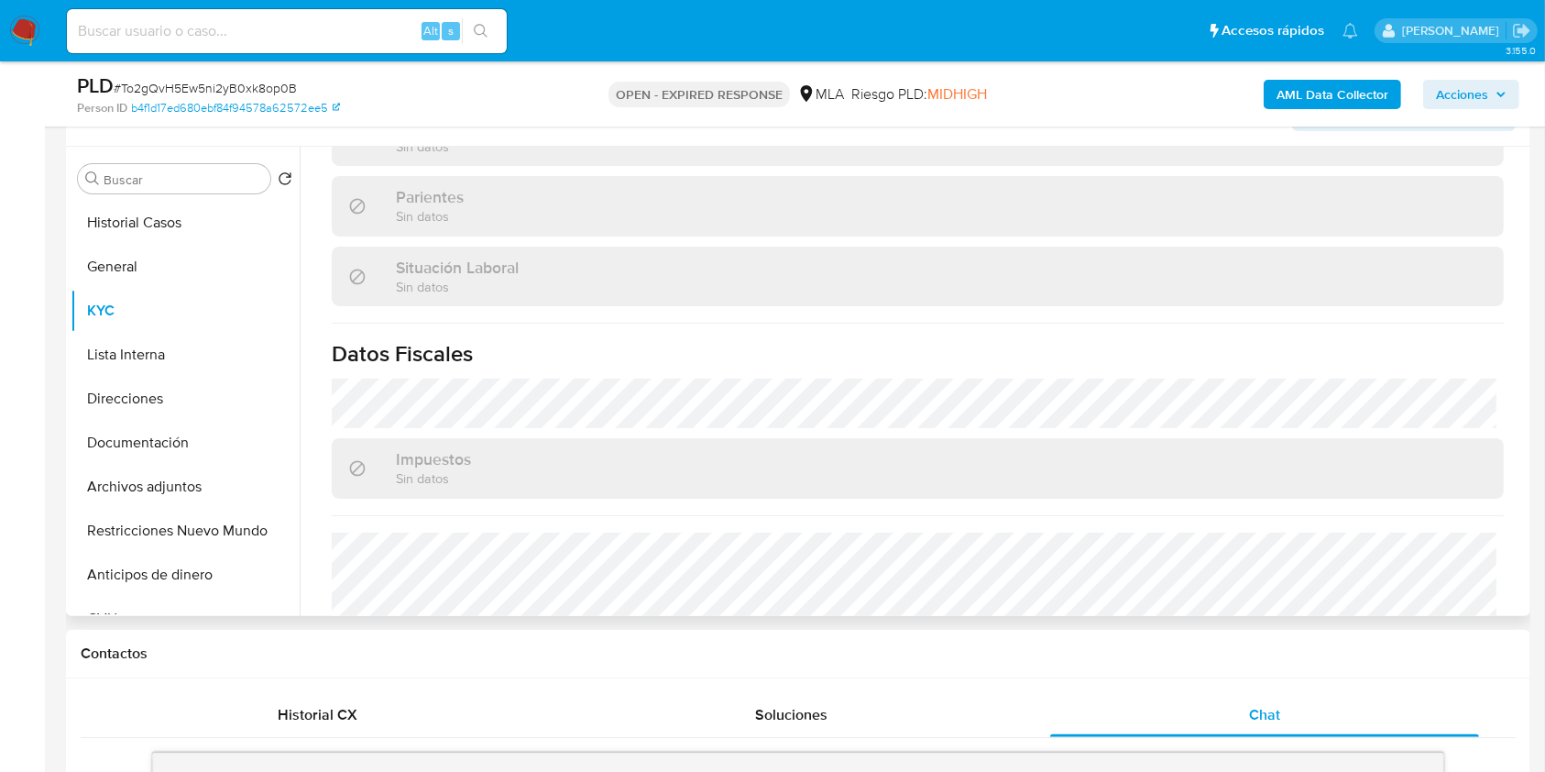
scroll to position [1000, 0]
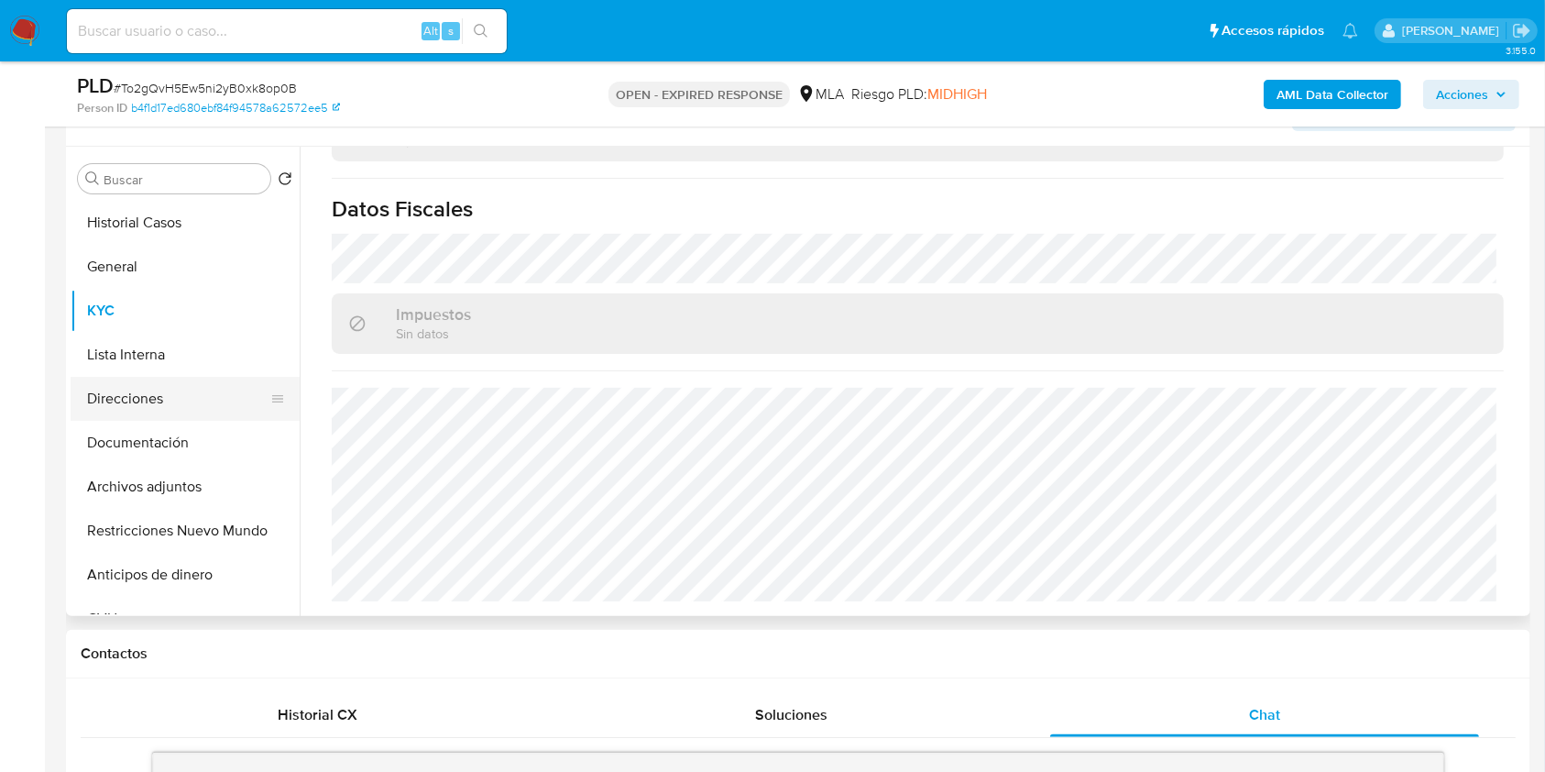
click at [132, 386] on button "Direcciones" at bounding box center [178, 399] width 214 height 44
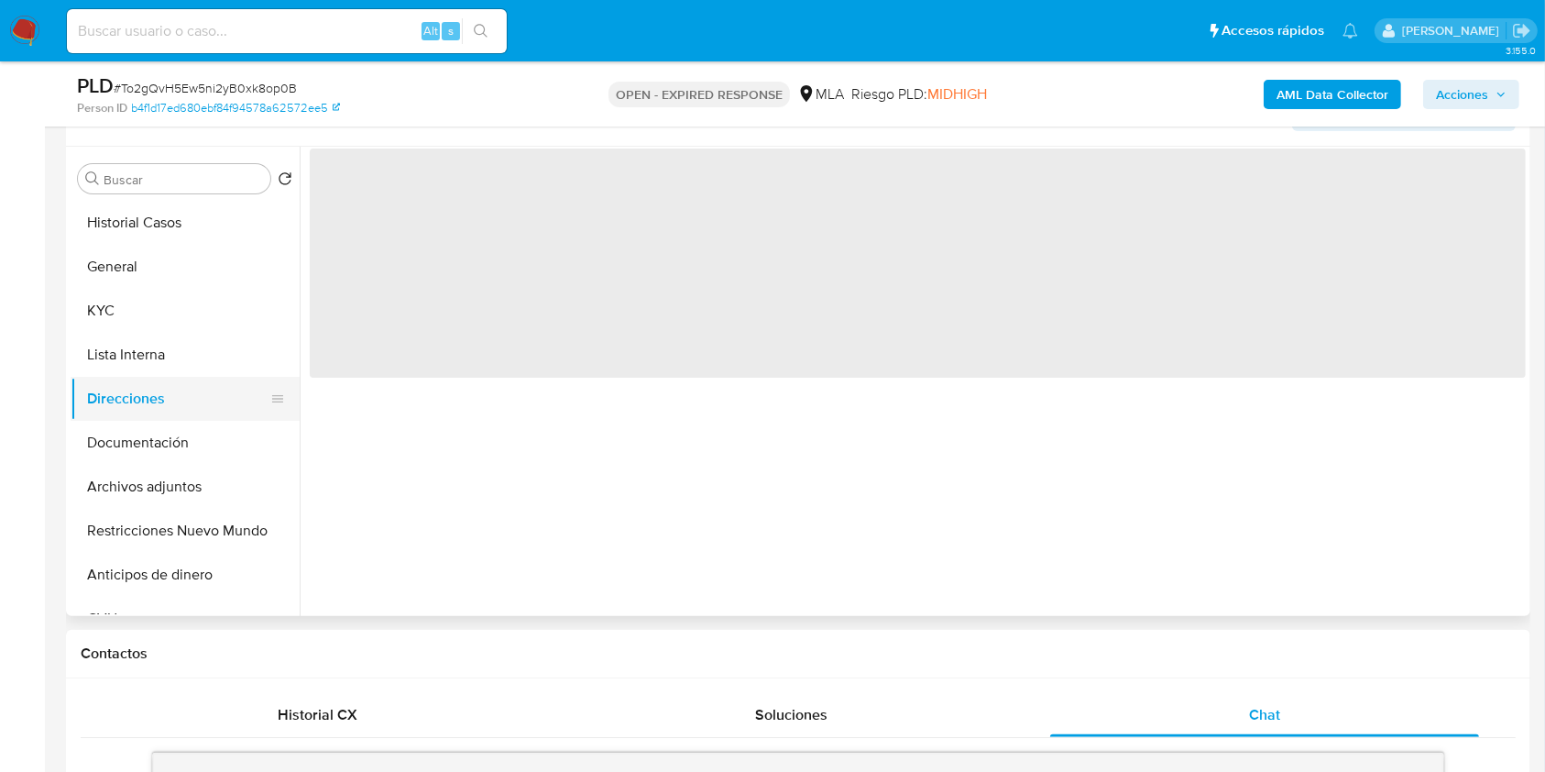
scroll to position [0, 0]
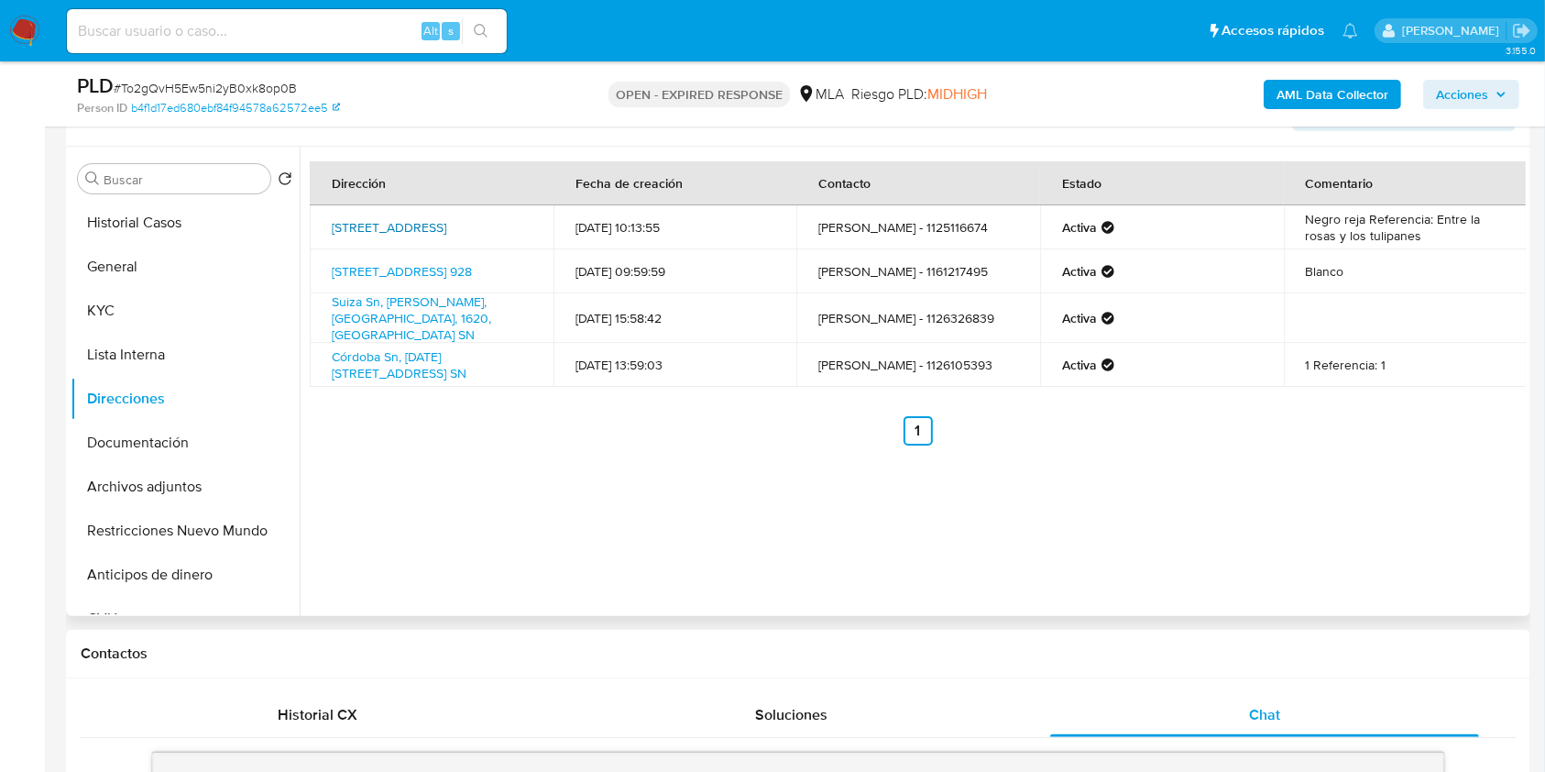
click at [446, 236] on link "Los Gladiolos 1179, Del Viso, Buenos Aires, 1669, Argentina 1179" at bounding box center [389, 227] width 115 height 18
click at [390, 307] on link "Suiza Sn, Lagomarsino, Buenos Aires, 1620, Argentina SN" at bounding box center [411, 317] width 159 height 51
click at [196, 440] on button "Documentación" at bounding box center [178, 443] width 214 height 44
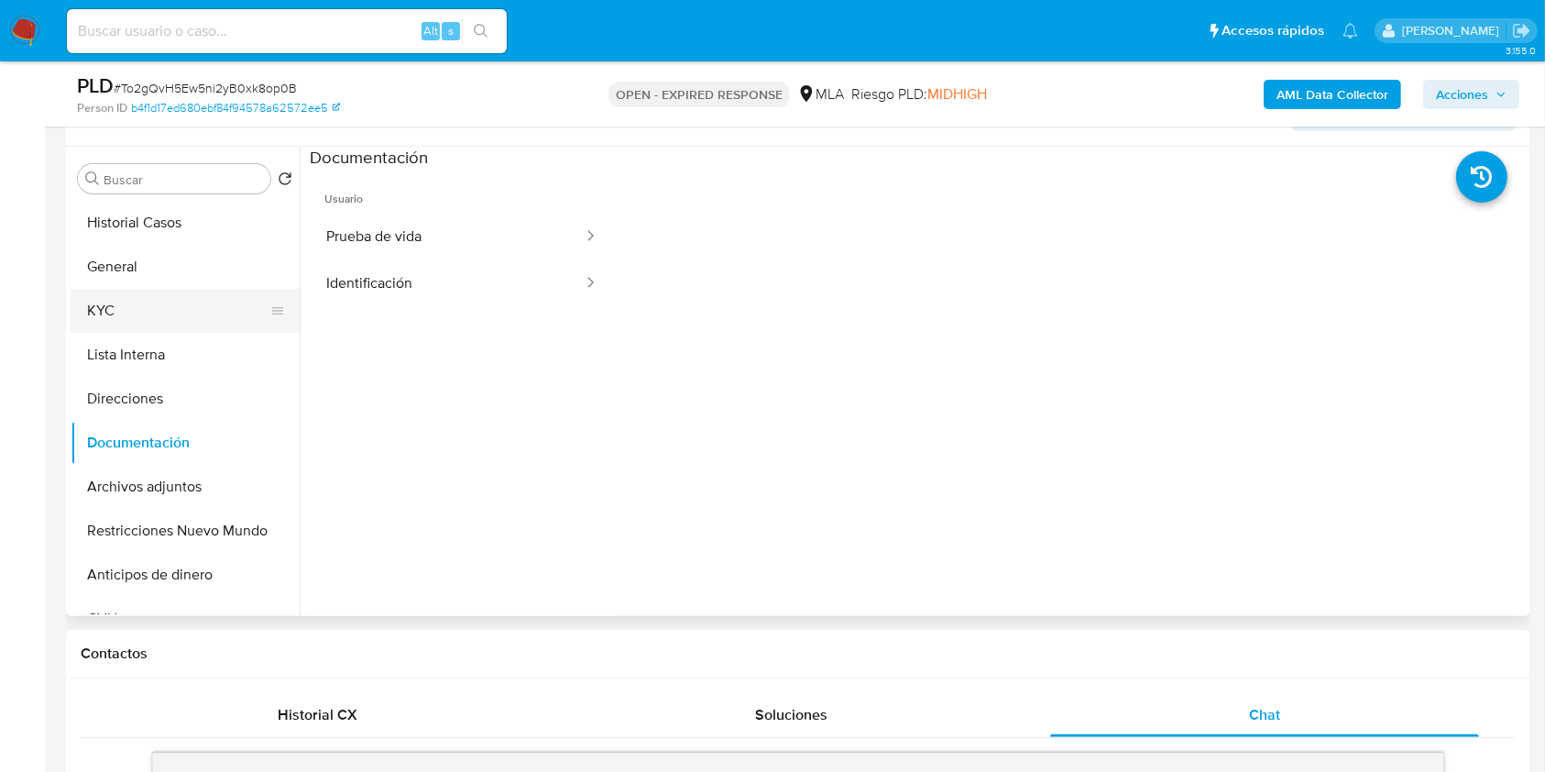
click at [128, 304] on button "KYC" at bounding box center [178, 311] width 214 height 44
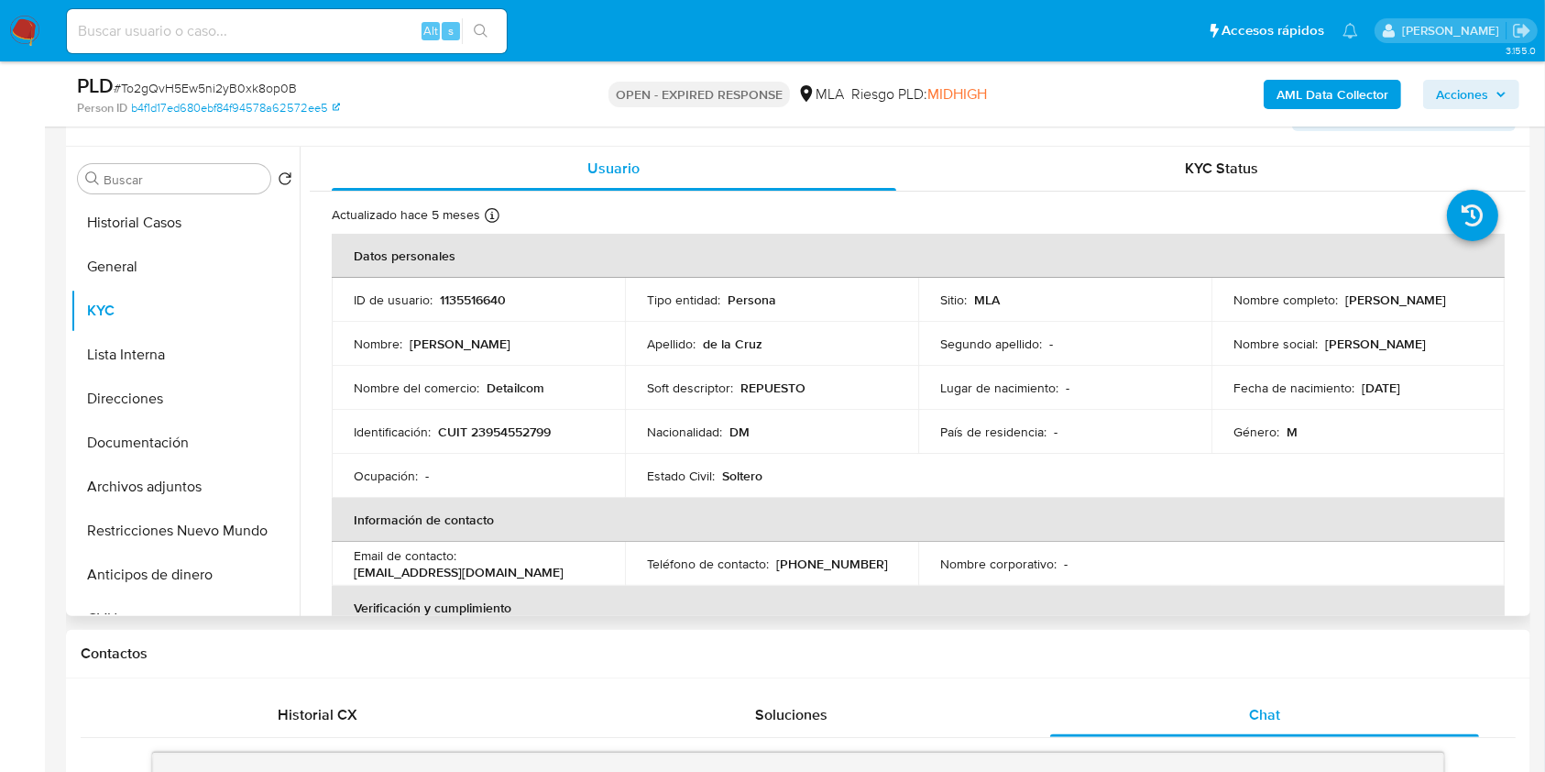
click at [831, 568] on p "(11) 26326839" at bounding box center [832, 563] width 112 height 16
copy p "26326839"
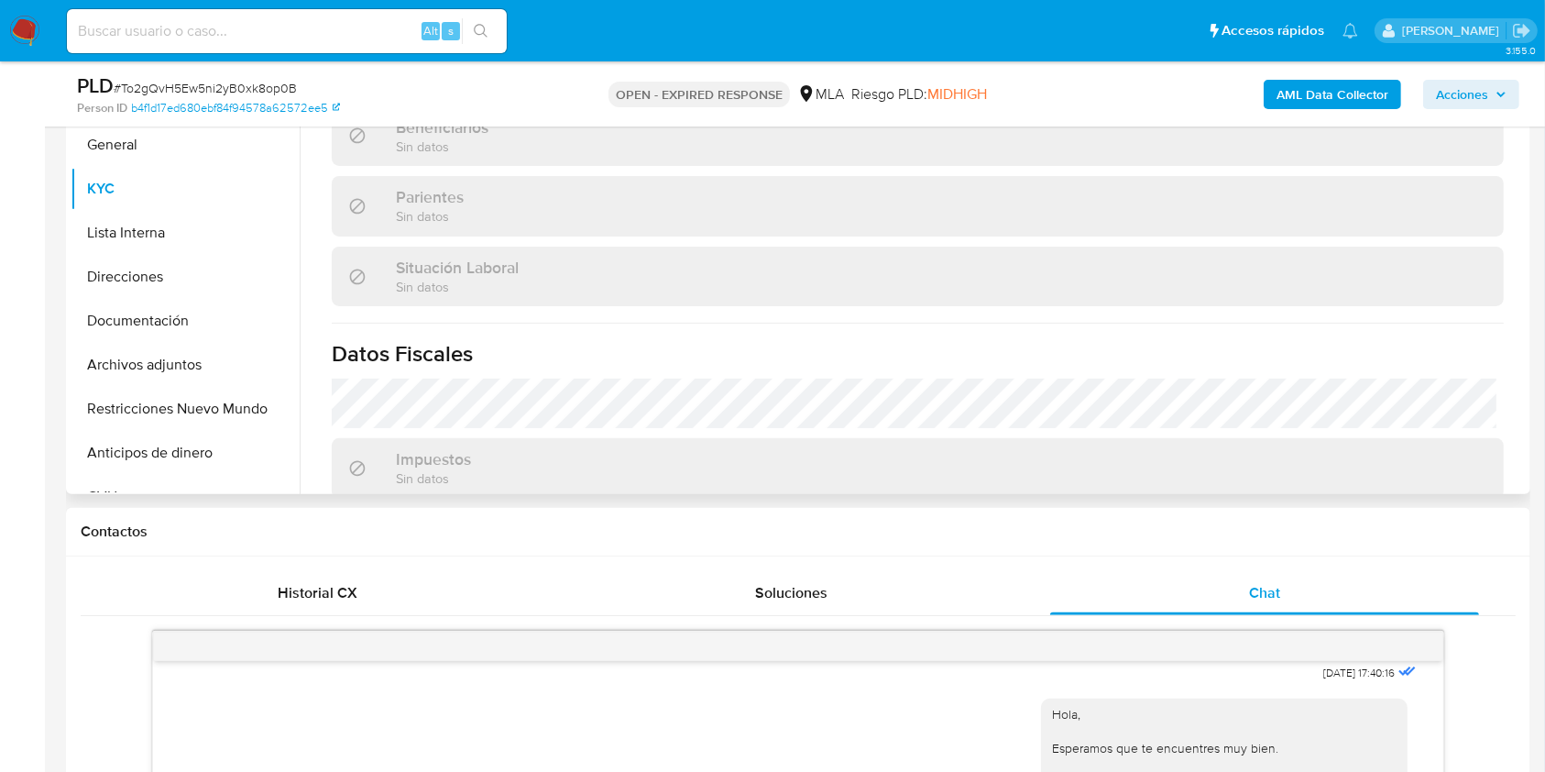
scroll to position [878, 0]
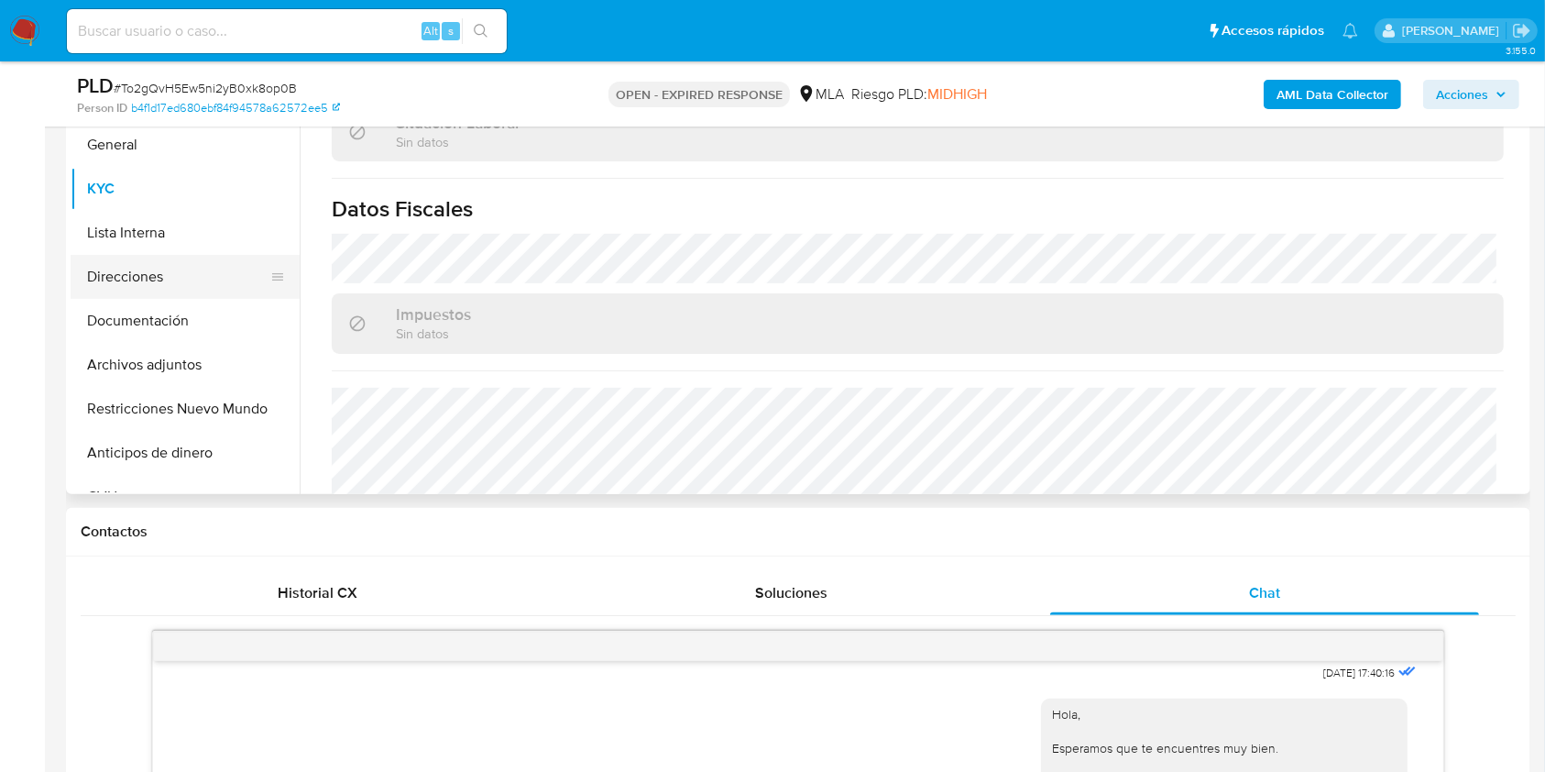
click at [182, 285] on button "Direcciones" at bounding box center [178, 277] width 214 height 44
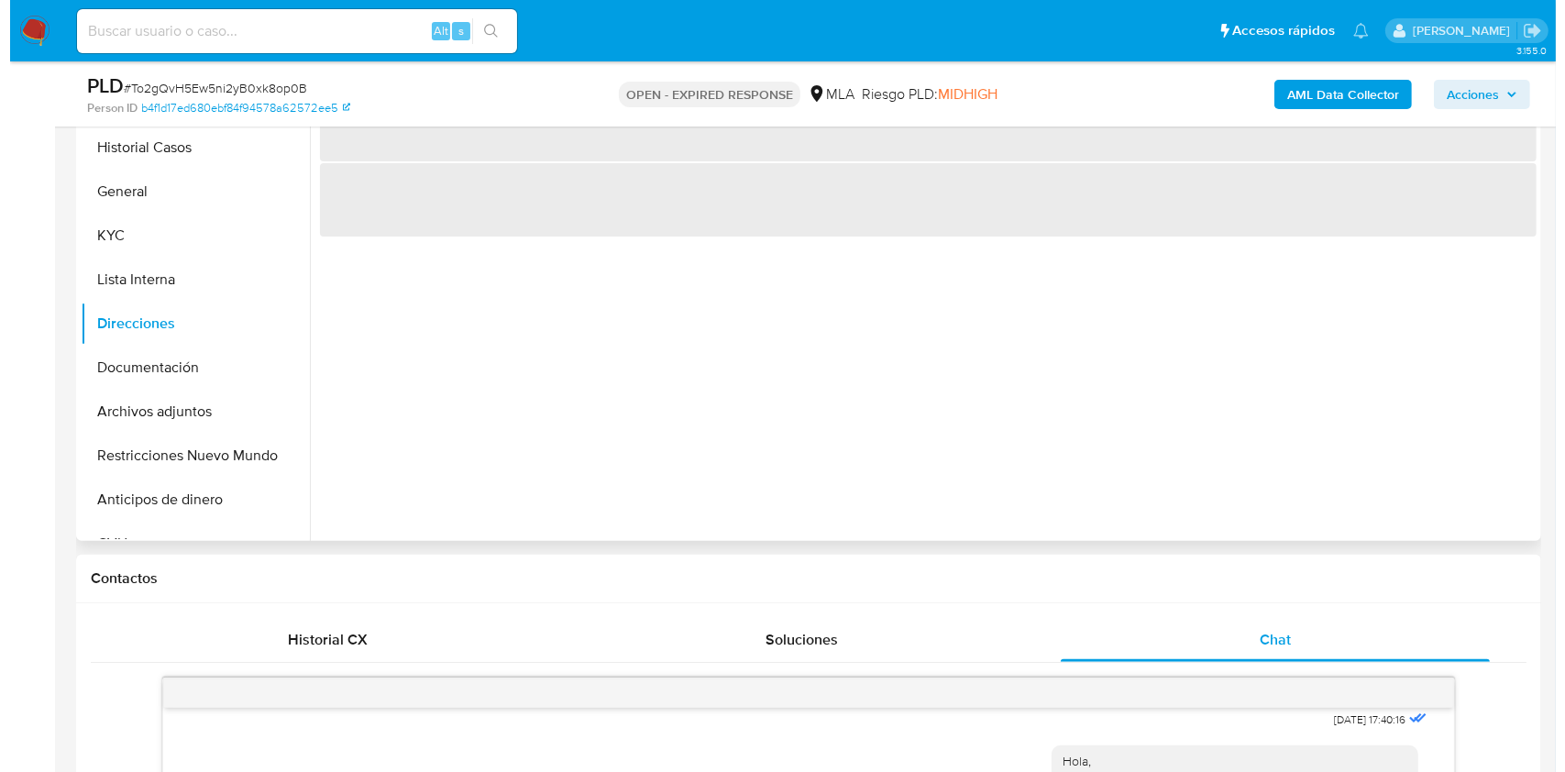
scroll to position [206, 0]
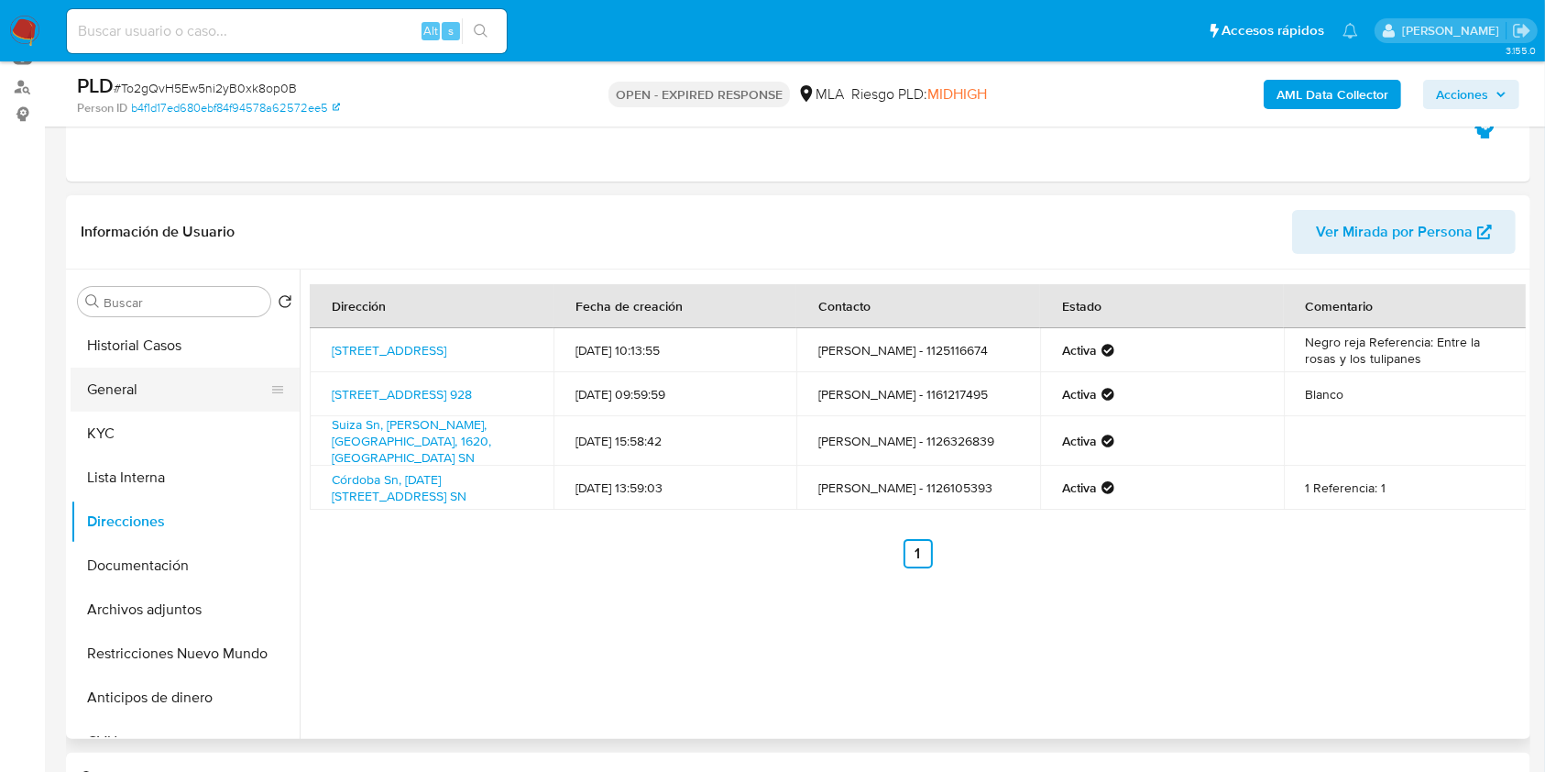
click at [193, 401] on button "General" at bounding box center [178, 390] width 214 height 44
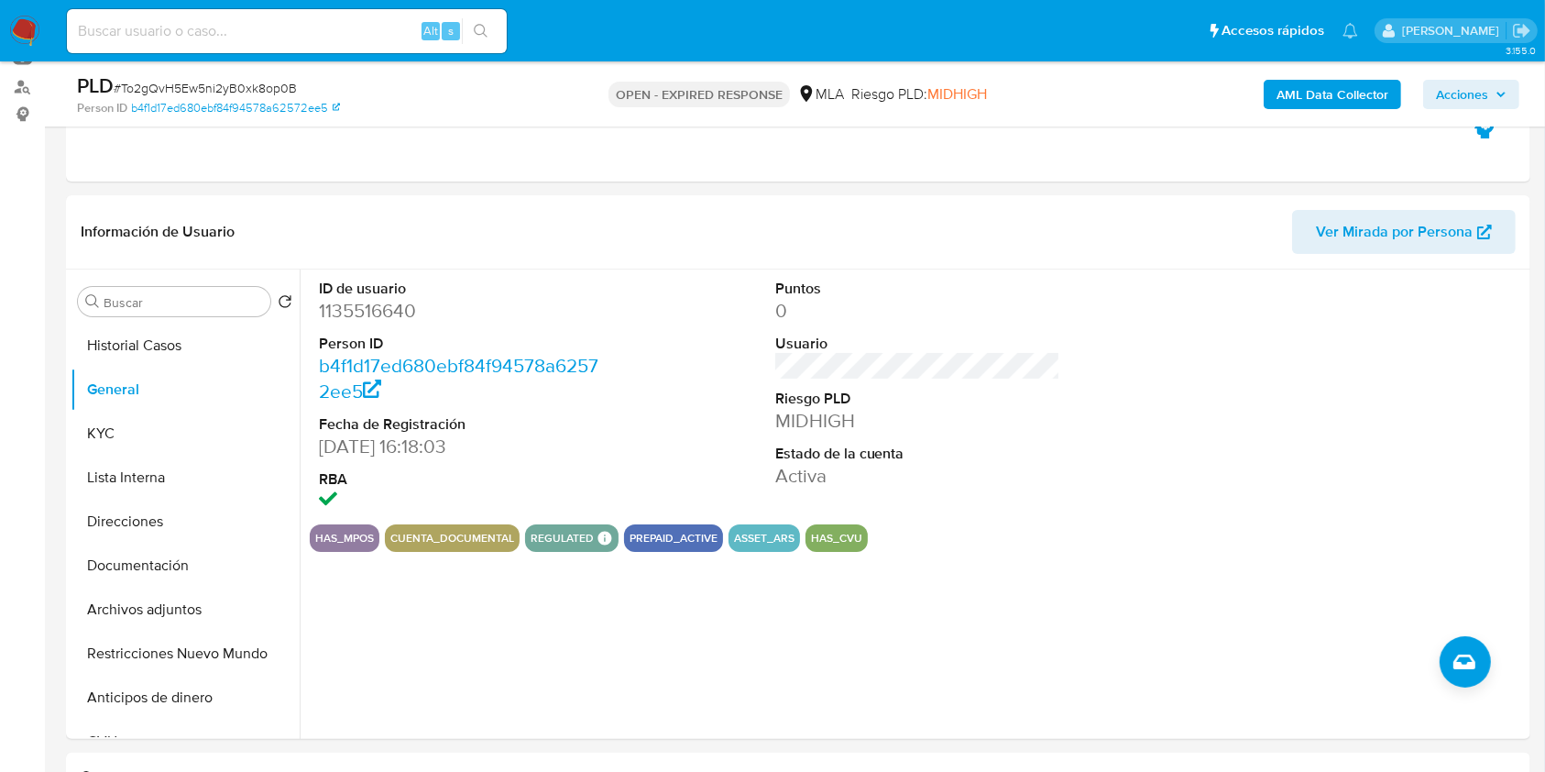
click at [1298, 84] on b "AML Data Collector" at bounding box center [1333, 94] width 112 height 29
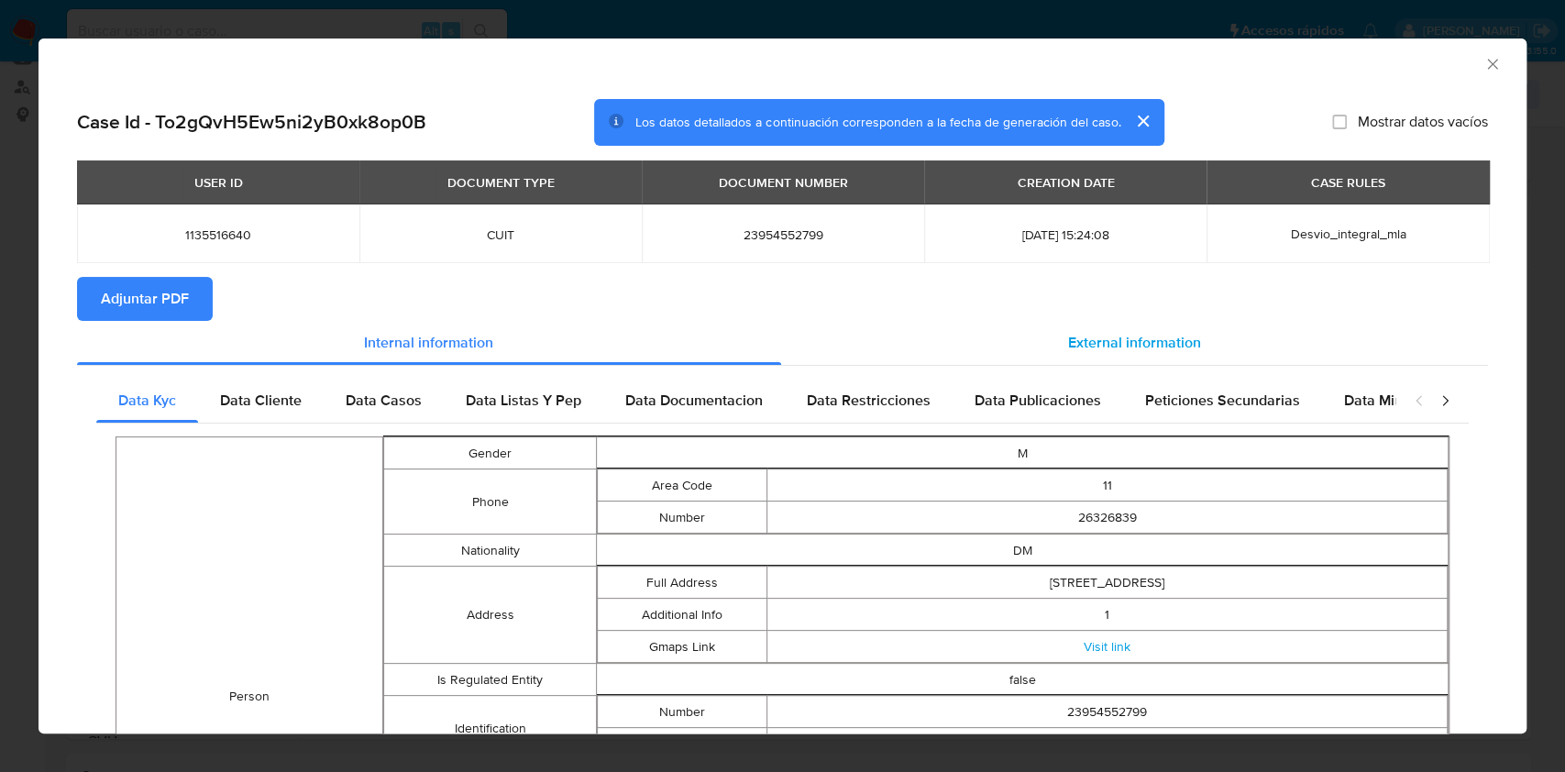
click at [1046, 340] on div "External information" at bounding box center [1135, 343] width 708 height 44
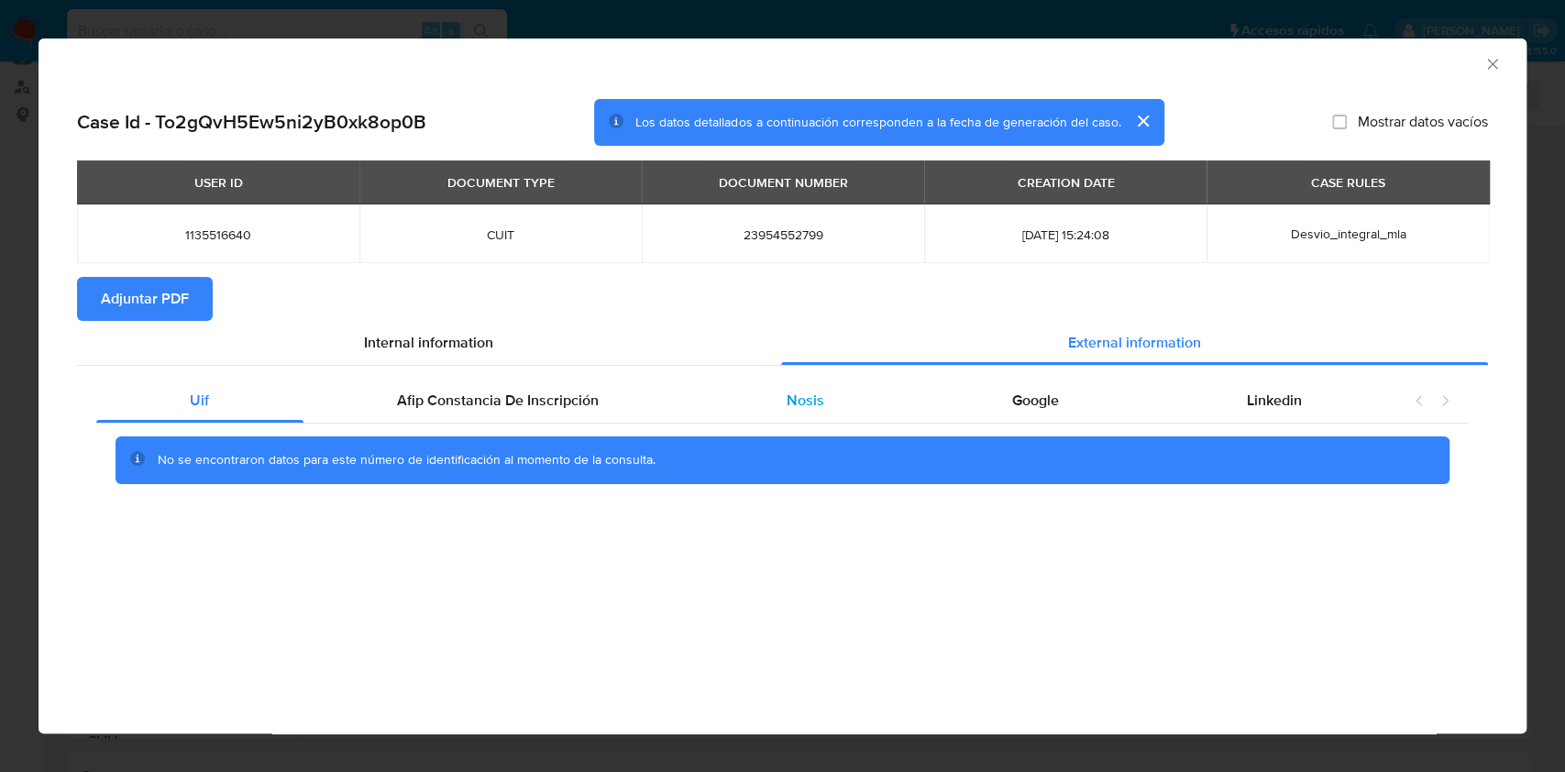
click at [818, 401] on span "Nosis" at bounding box center [805, 400] width 38 height 21
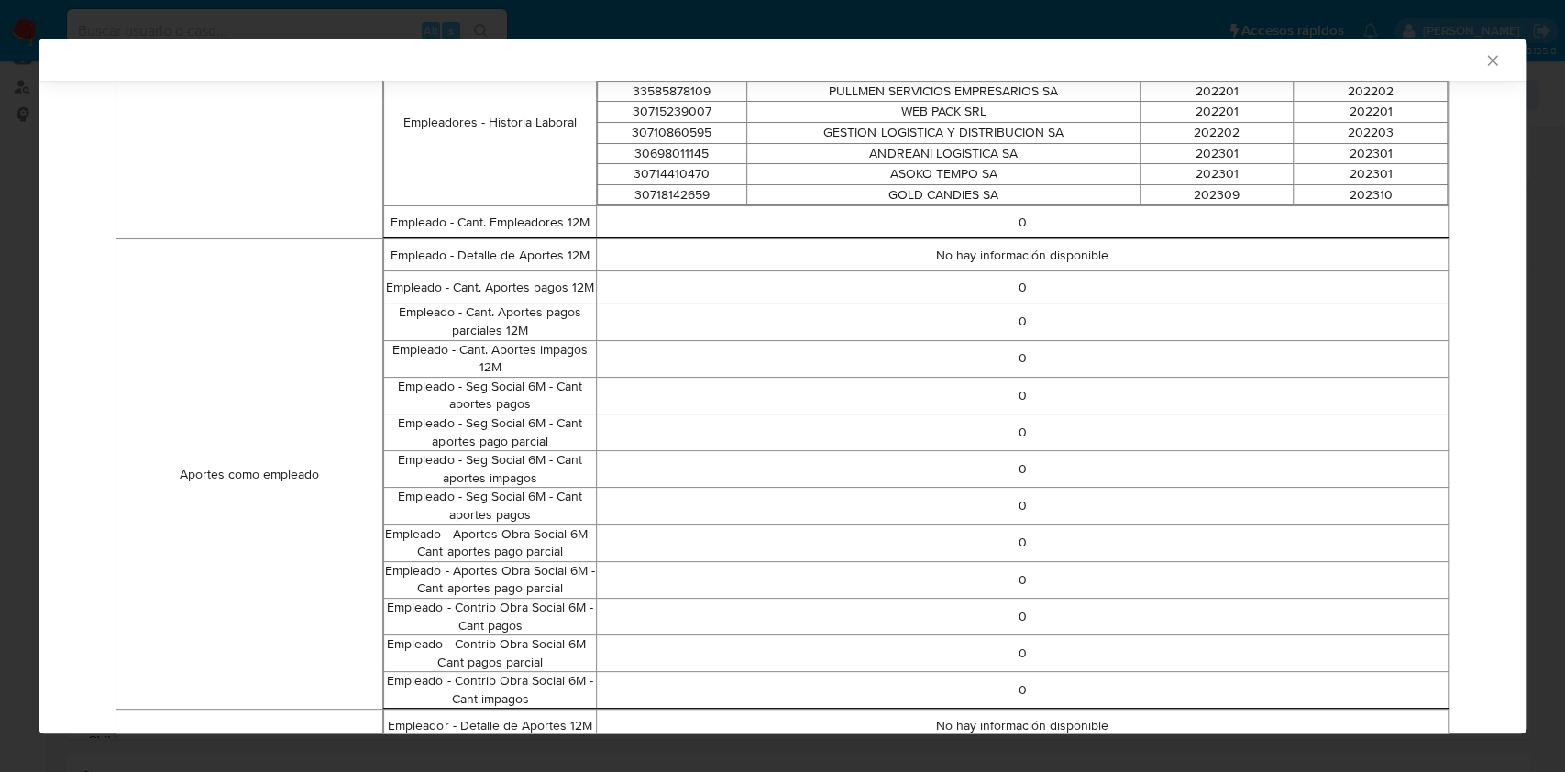
scroll to position [607, 0]
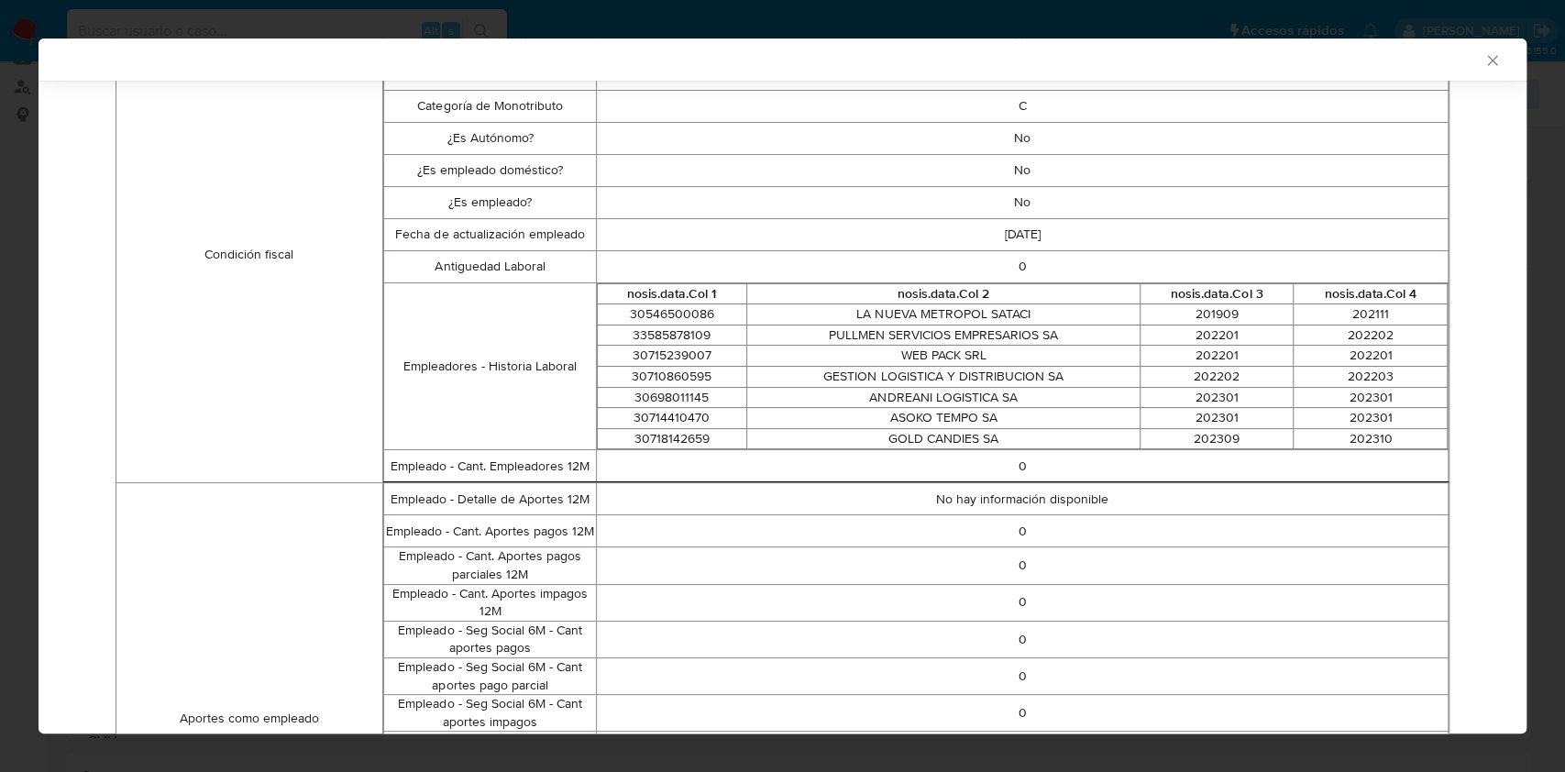
drag, startPoint x: 1460, startPoint y: 51, endPoint x: 1471, endPoint y: 64, distance: 16.9
click at [1461, 53] on div "AML Data Collector" at bounding box center [767, 59] width 1432 height 16
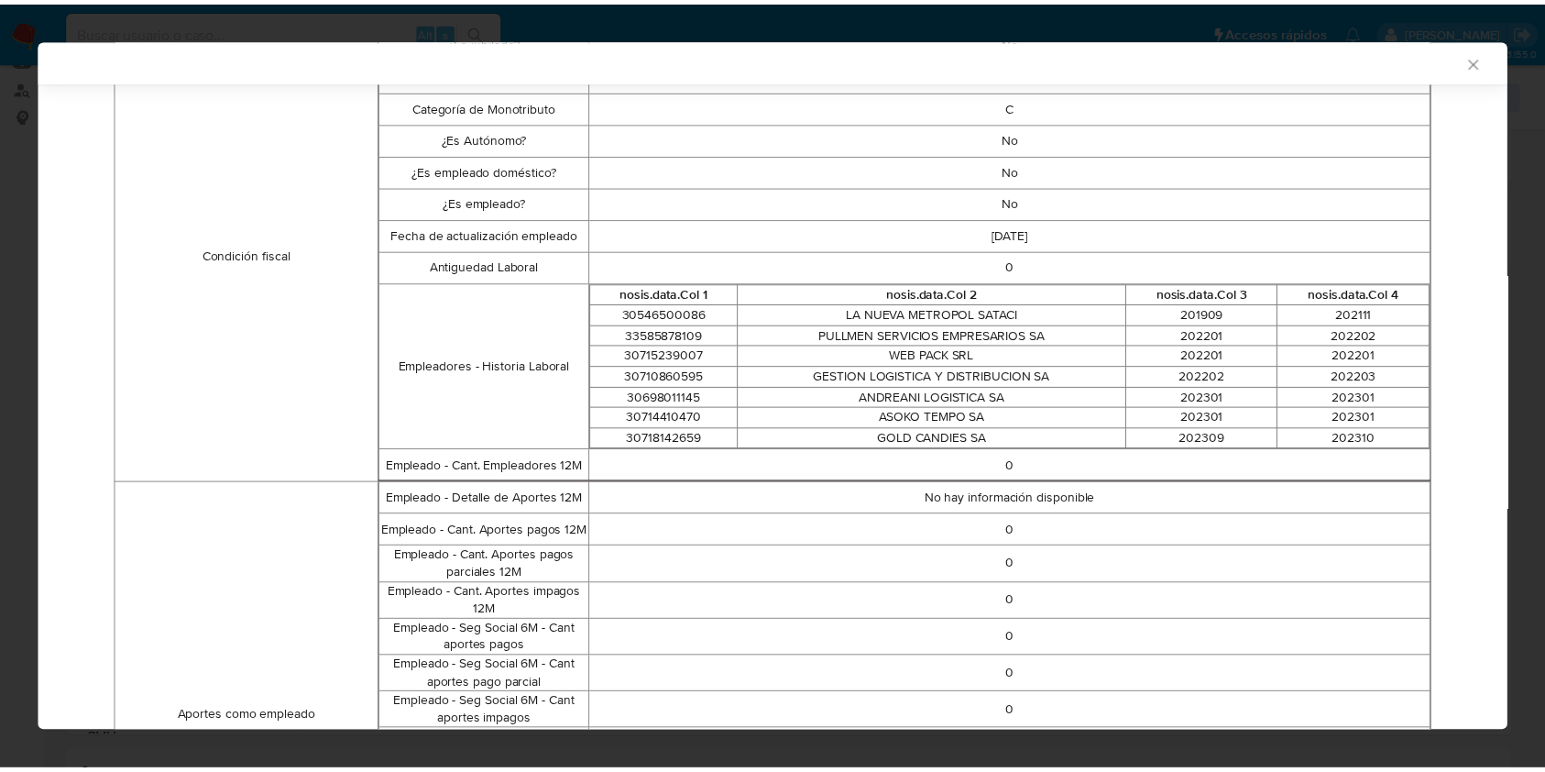
scroll to position [604, 0]
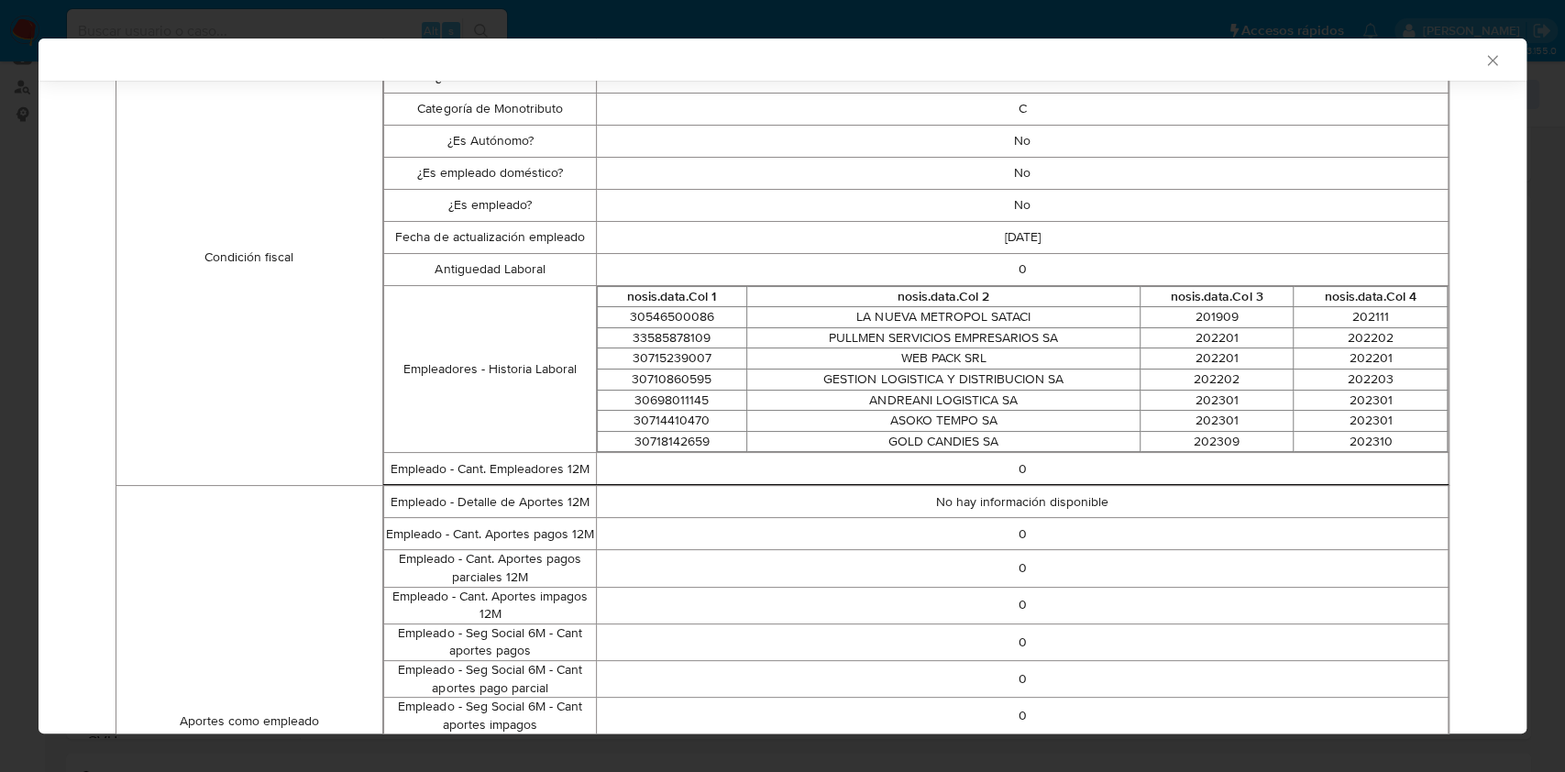
click at [1483, 65] on icon "Cerrar ventana" at bounding box center [1492, 60] width 18 height 18
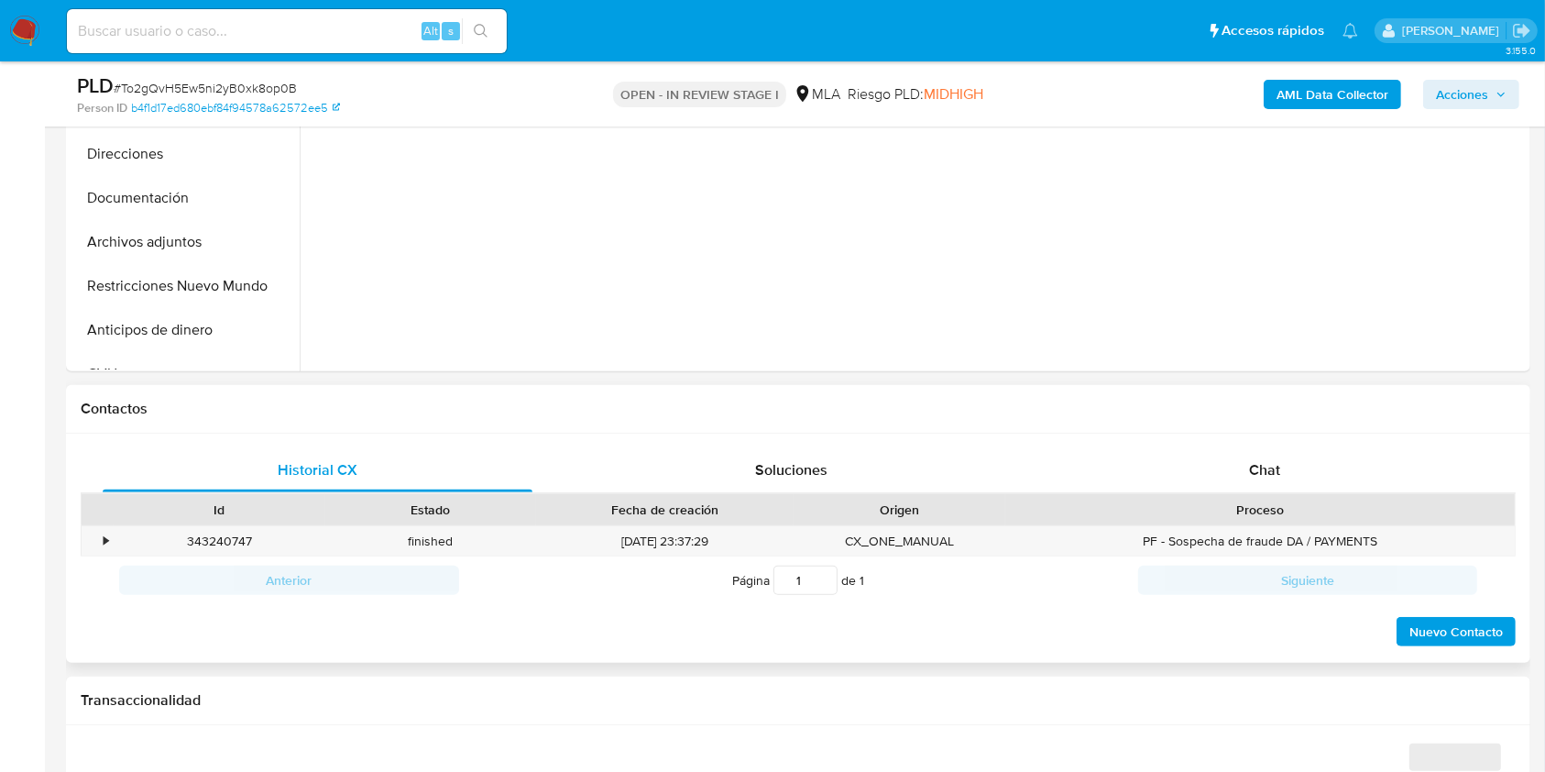
scroll to position [610, 0]
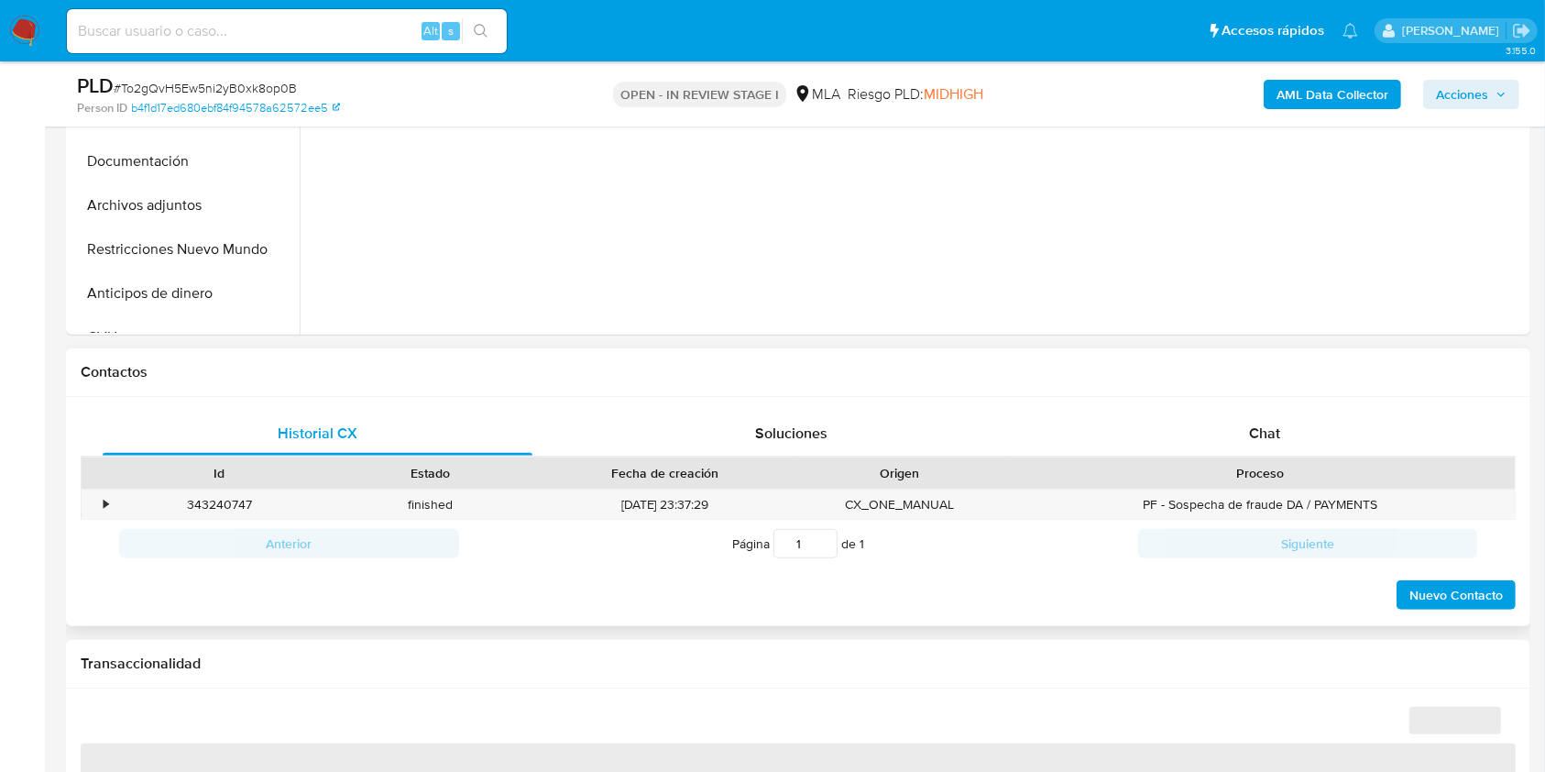
click at [1302, 409] on div "Historial CX Soluciones Chat Id Estado Fecha de creación Origen Proceso • 34324…" at bounding box center [798, 512] width 1465 height 230
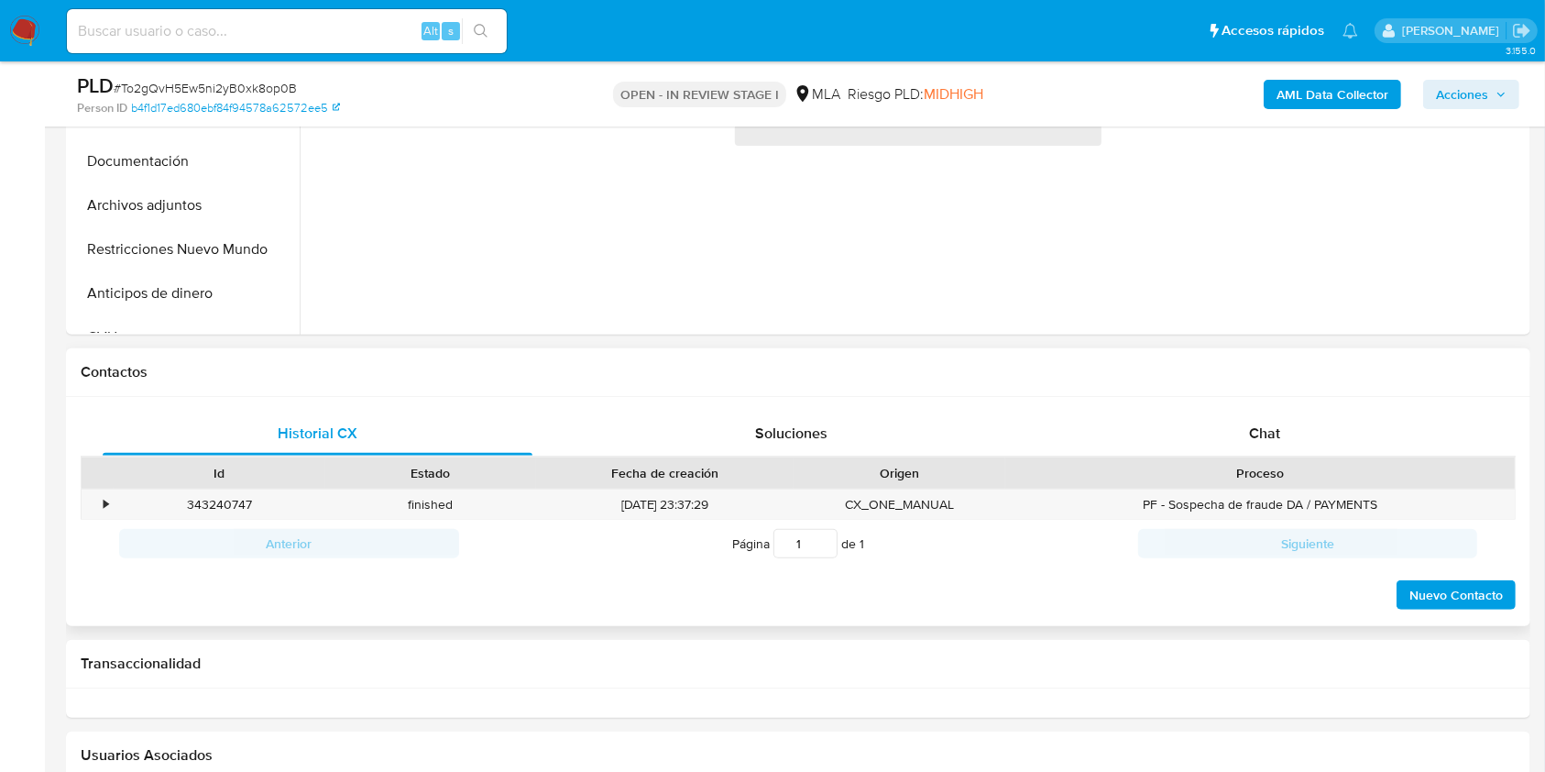
click at [1313, 457] on div "Proceso" at bounding box center [1260, 472] width 510 height 31
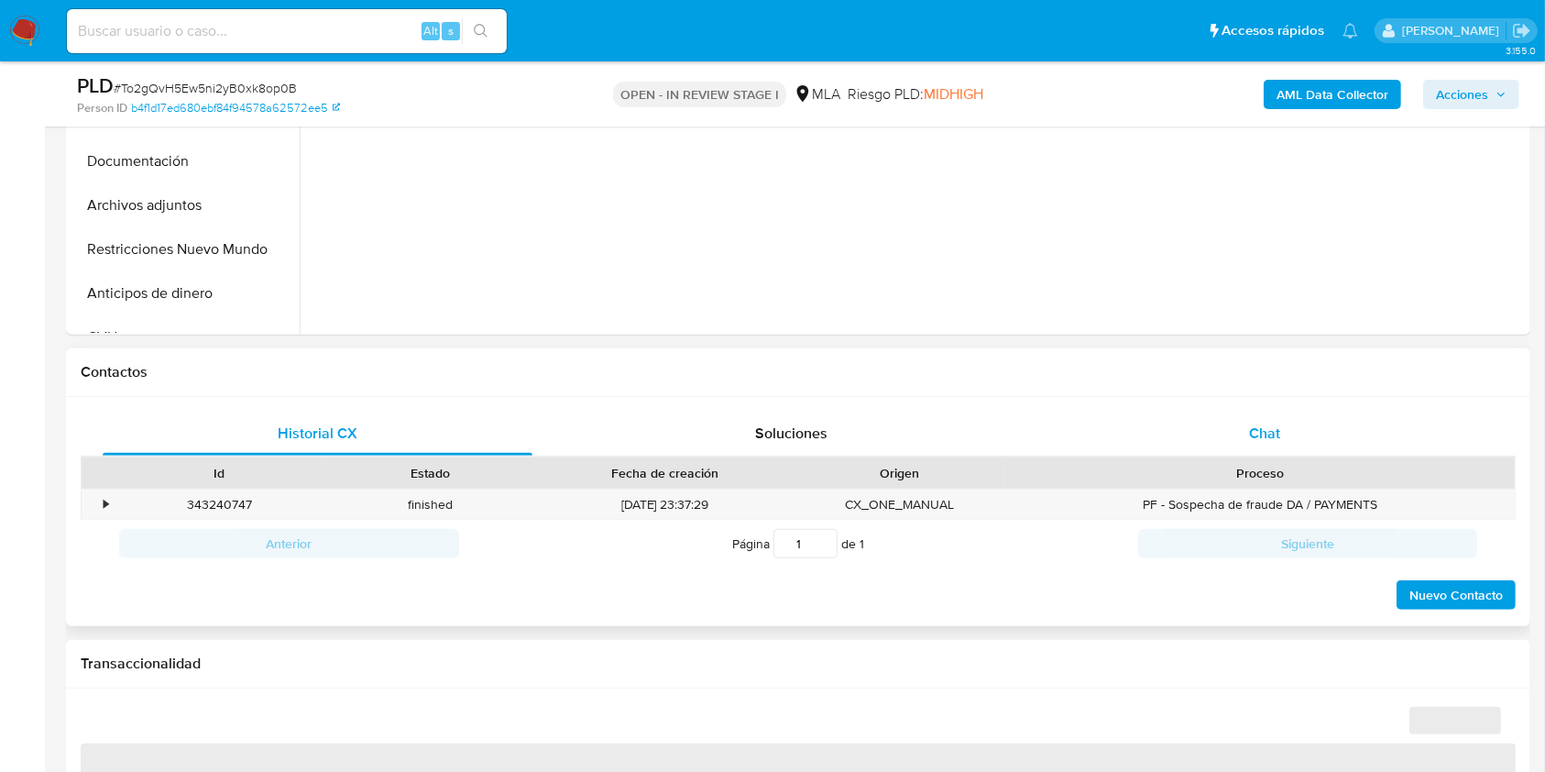
click at [1299, 436] on div "Chat" at bounding box center [1265, 434] width 430 height 44
select select "10"
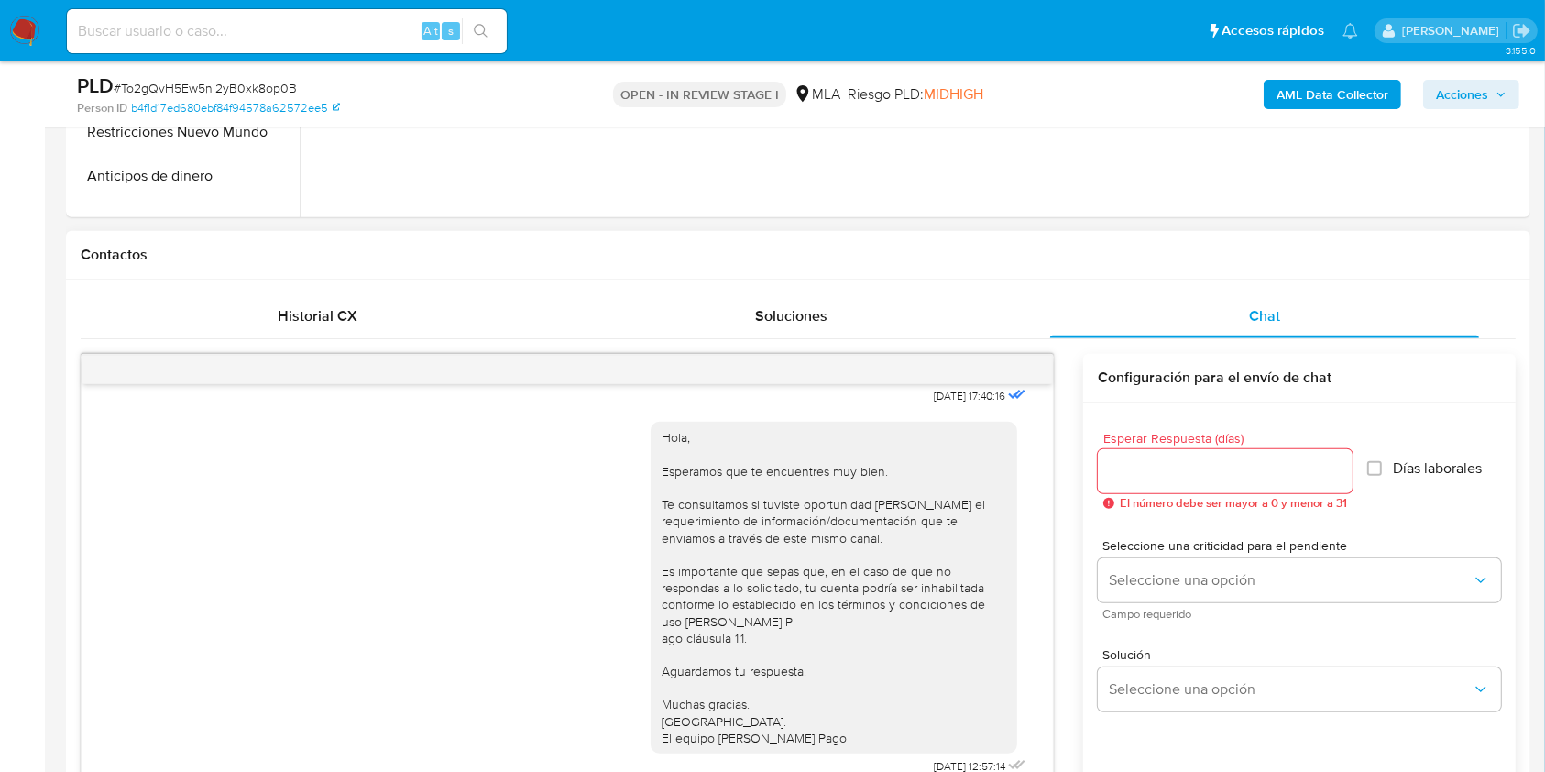
scroll to position [733, 0]
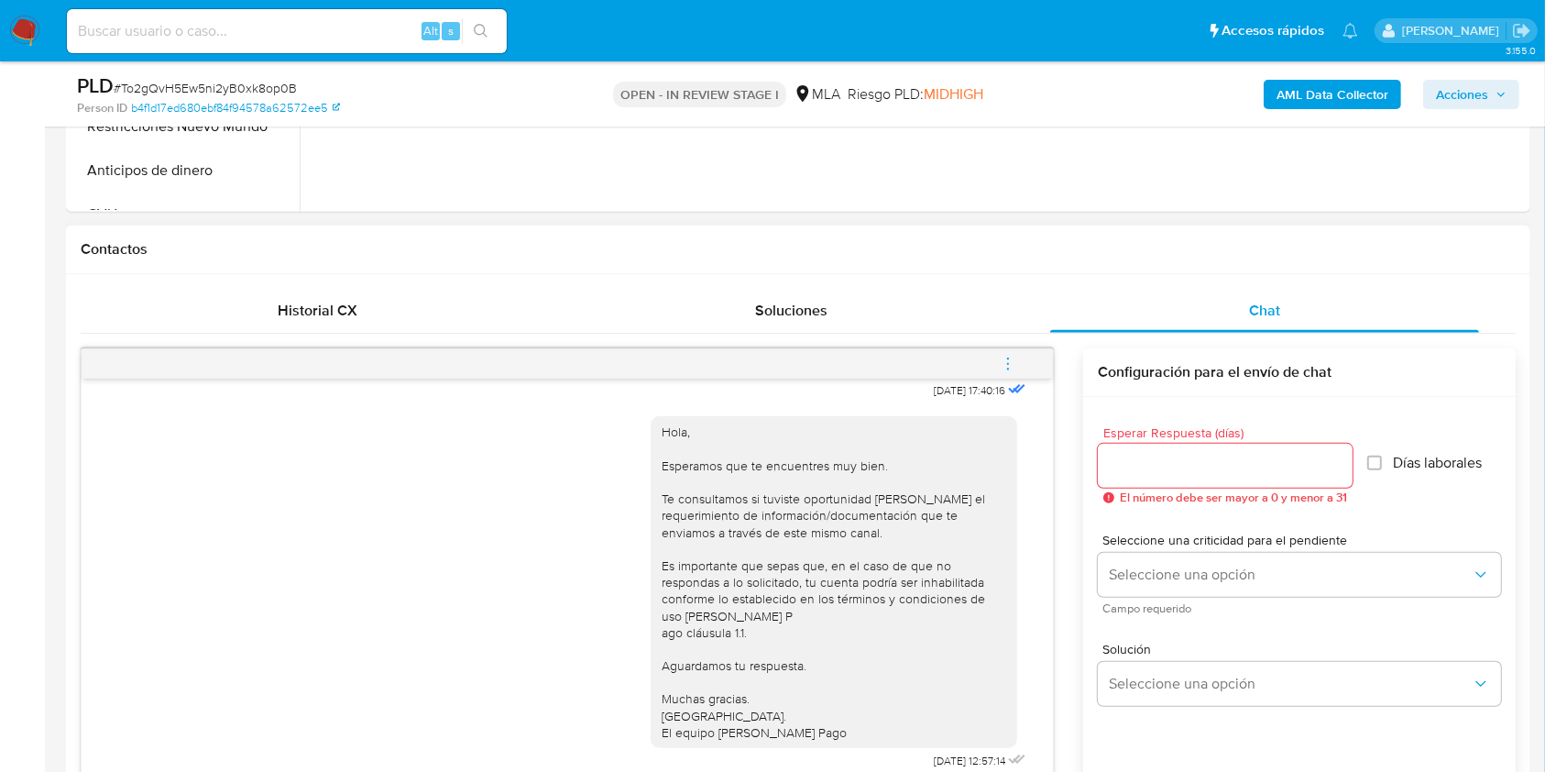
click at [1019, 368] on button "menu-action" at bounding box center [1008, 364] width 60 height 44
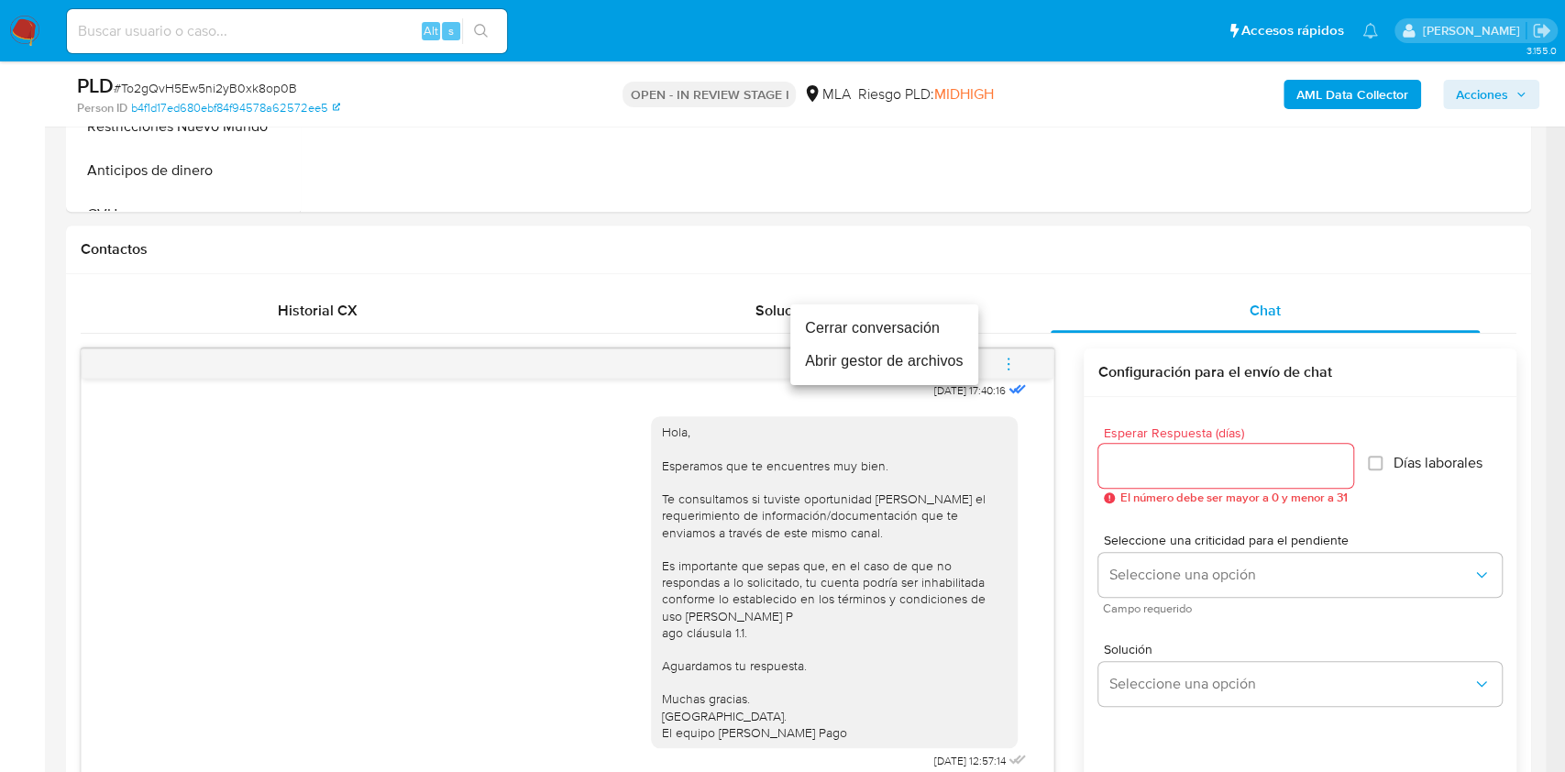
click at [898, 320] on li "Cerrar conversación" at bounding box center [884, 328] width 188 height 33
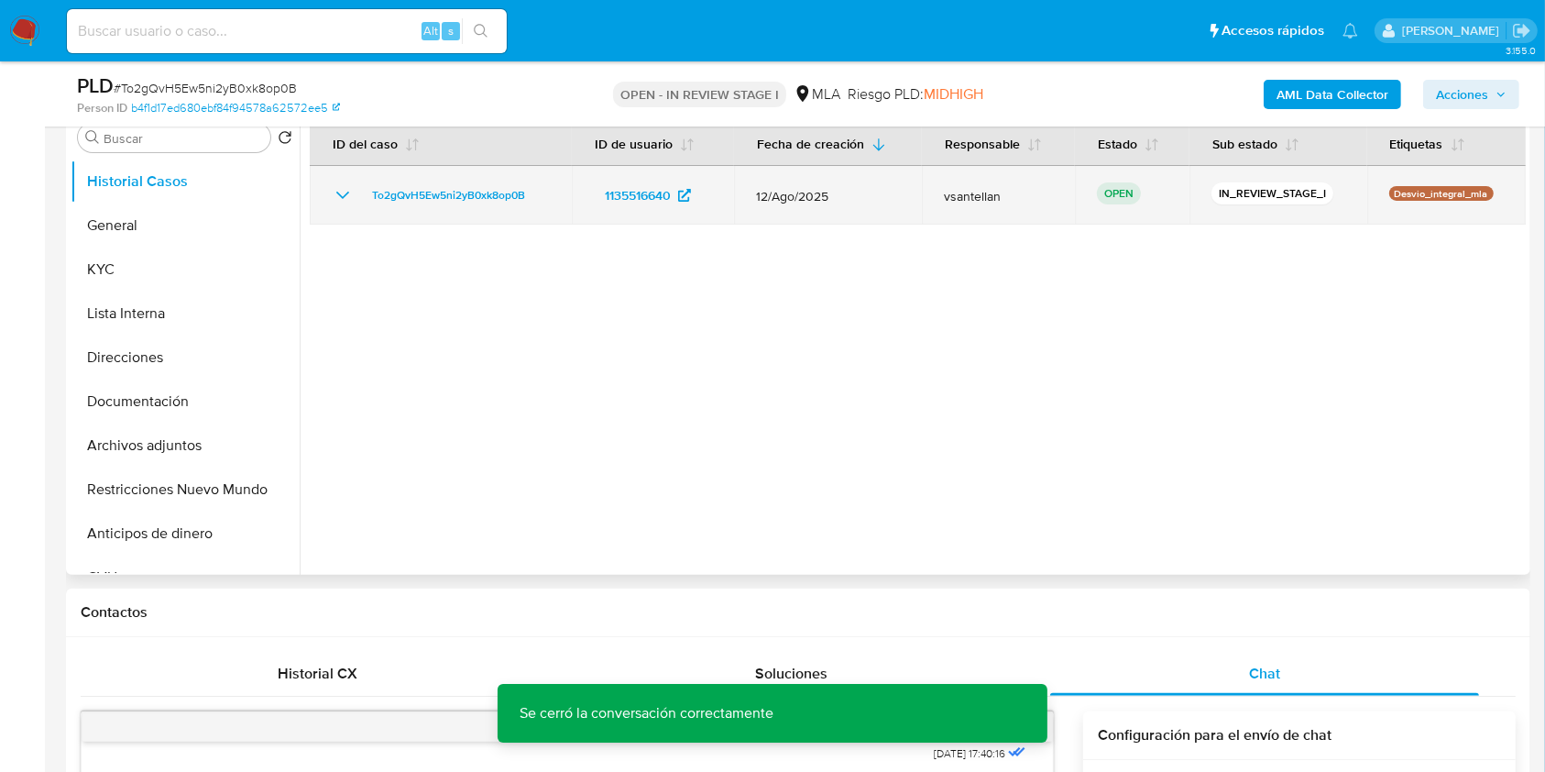
scroll to position [366, 0]
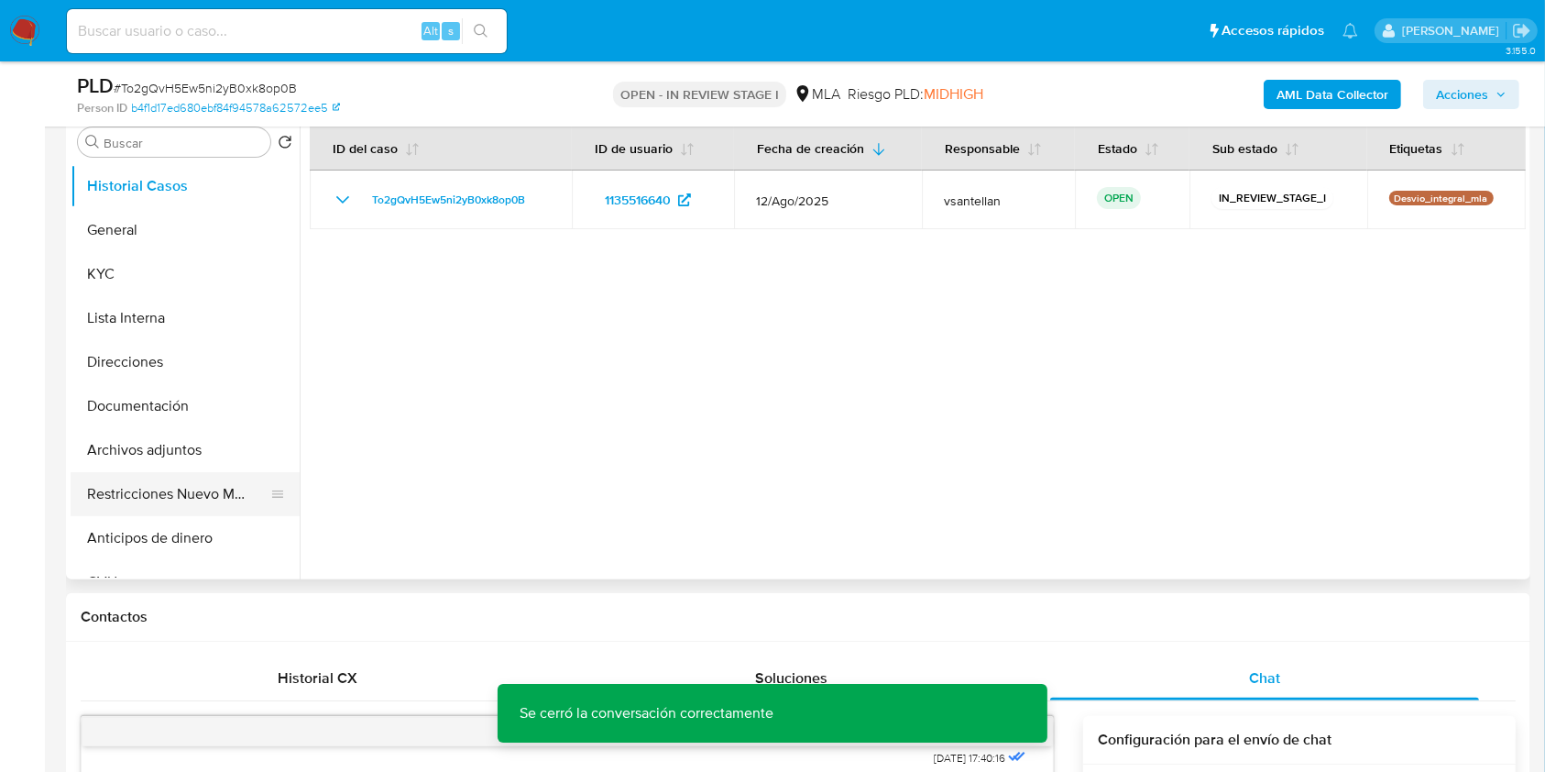
click at [181, 472] on button "Restricciones Nuevo Mundo" at bounding box center [178, 494] width 214 height 44
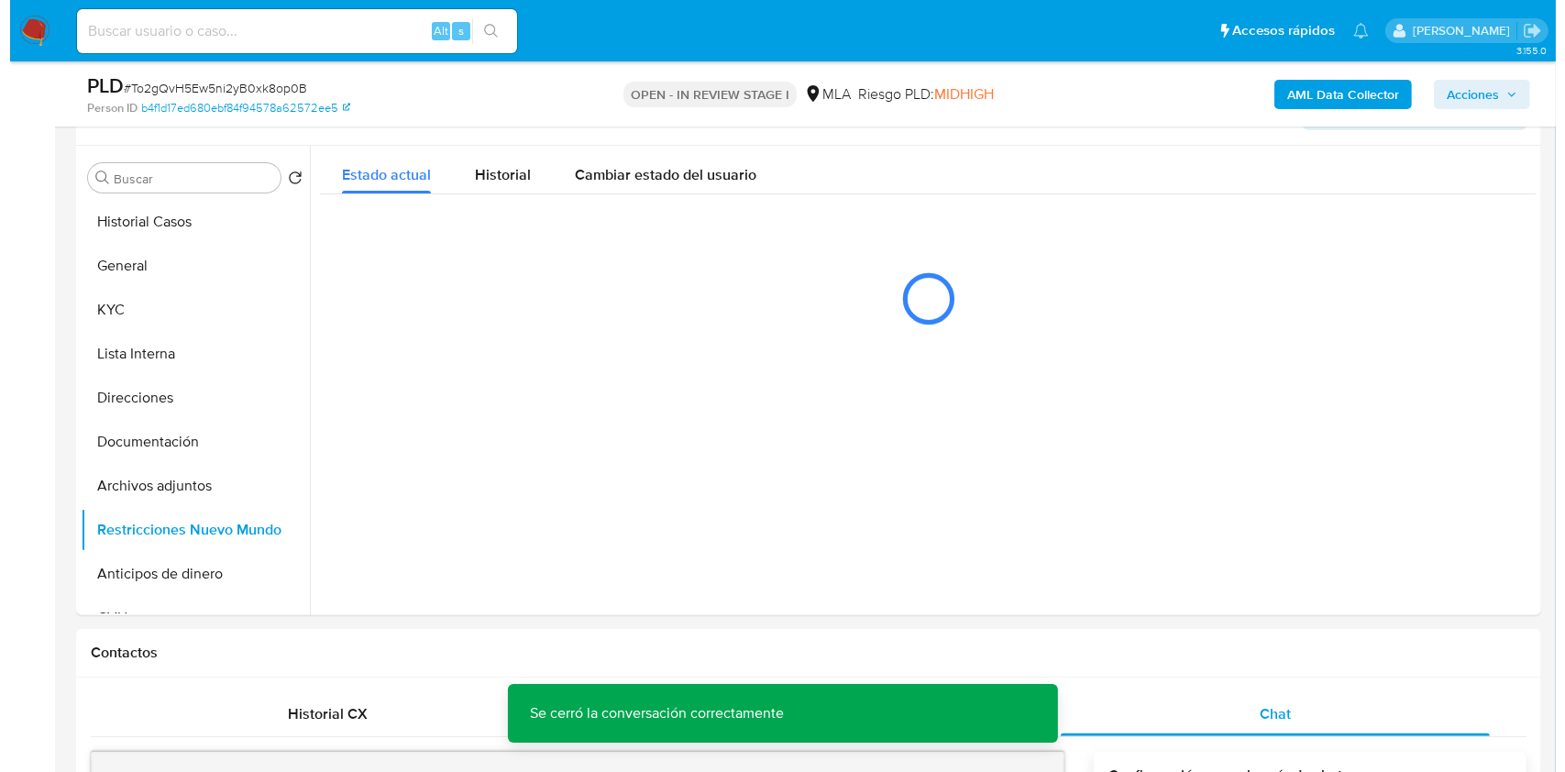
scroll to position [302, 0]
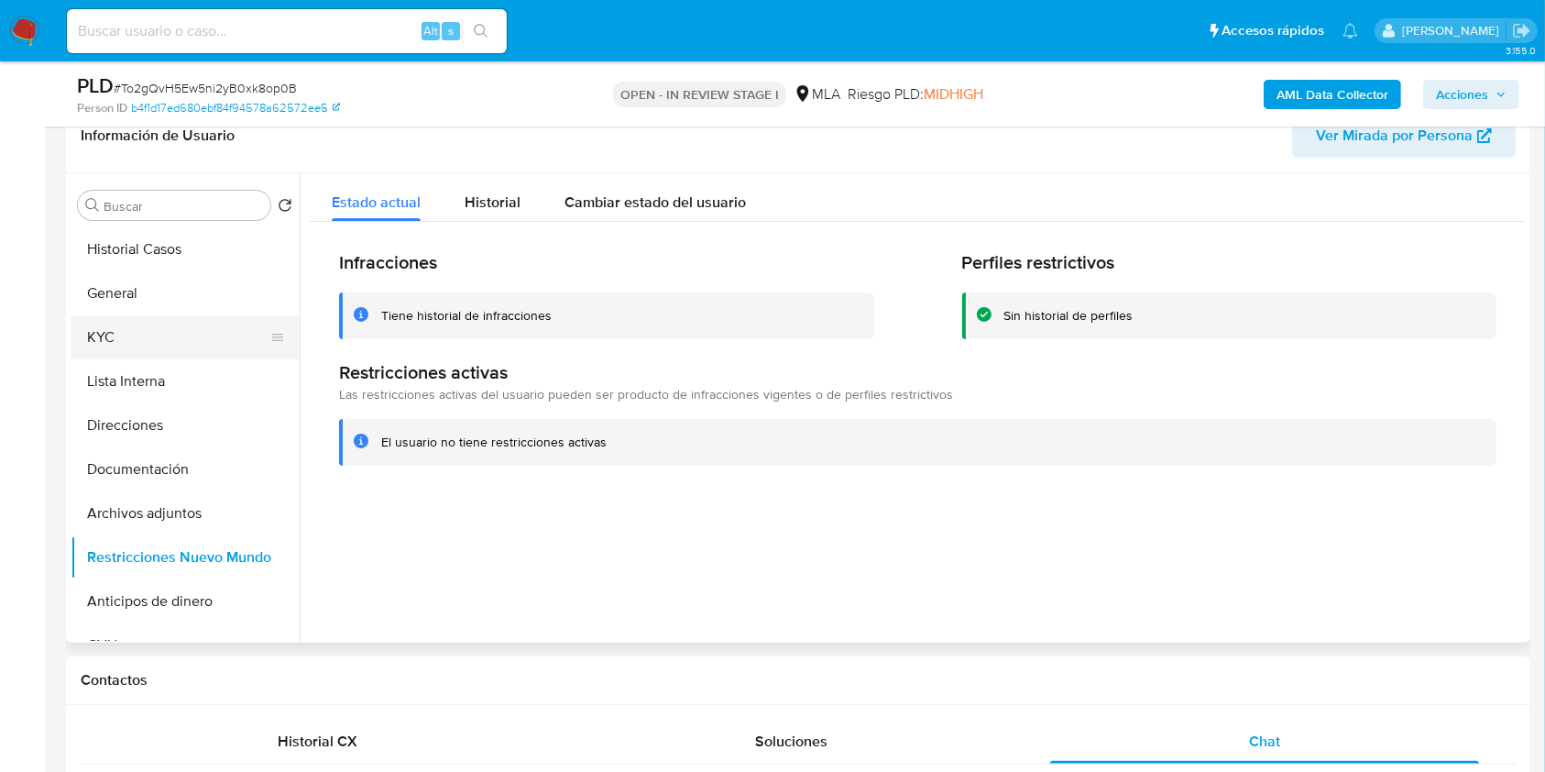
click at [140, 336] on button "KYC" at bounding box center [178, 337] width 214 height 44
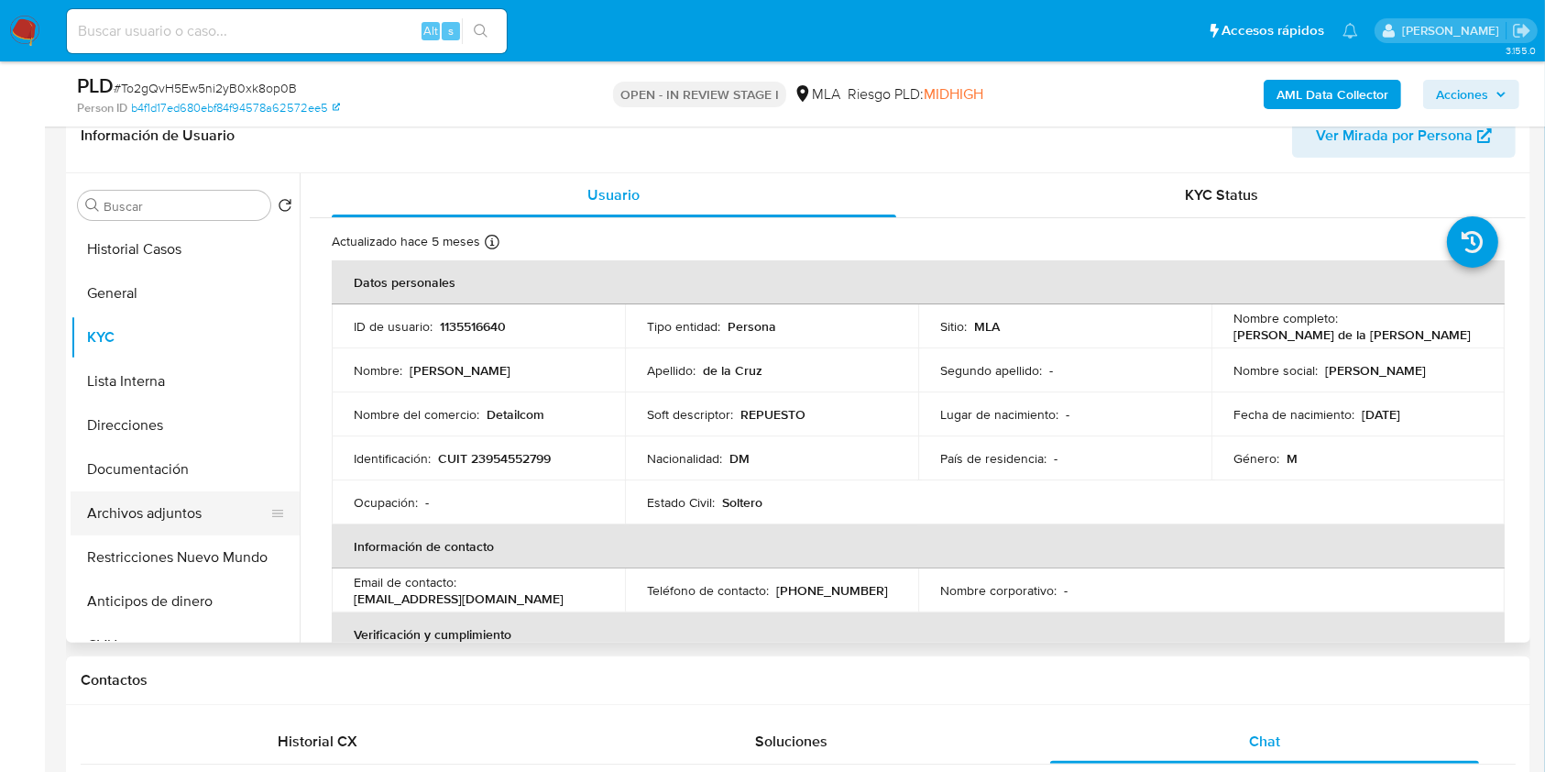
click at [159, 531] on button "Archivos adjuntos" at bounding box center [178, 513] width 214 height 44
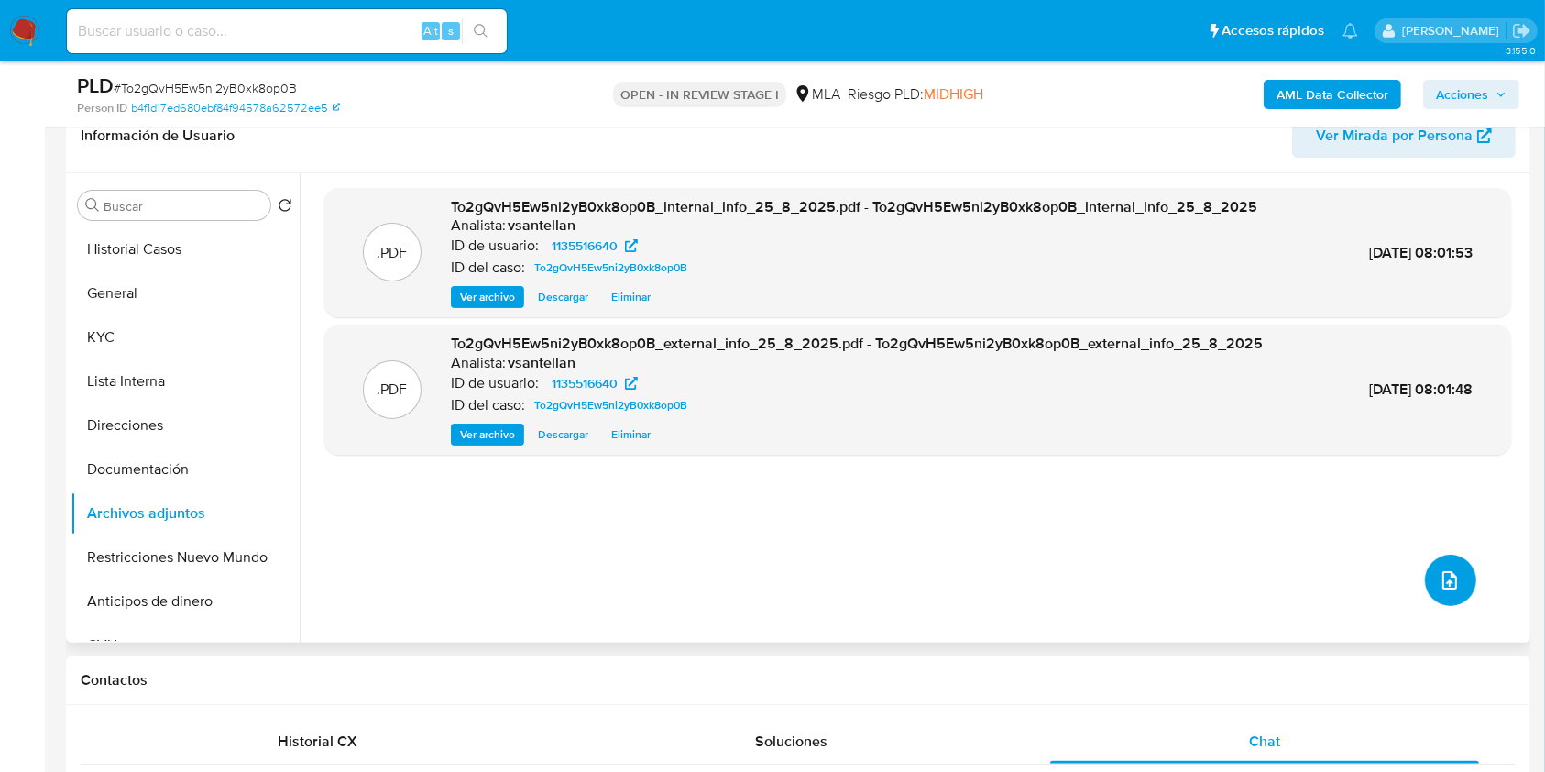
click at [1446, 572] on icon "upload-file" at bounding box center [1450, 580] width 22 height 22
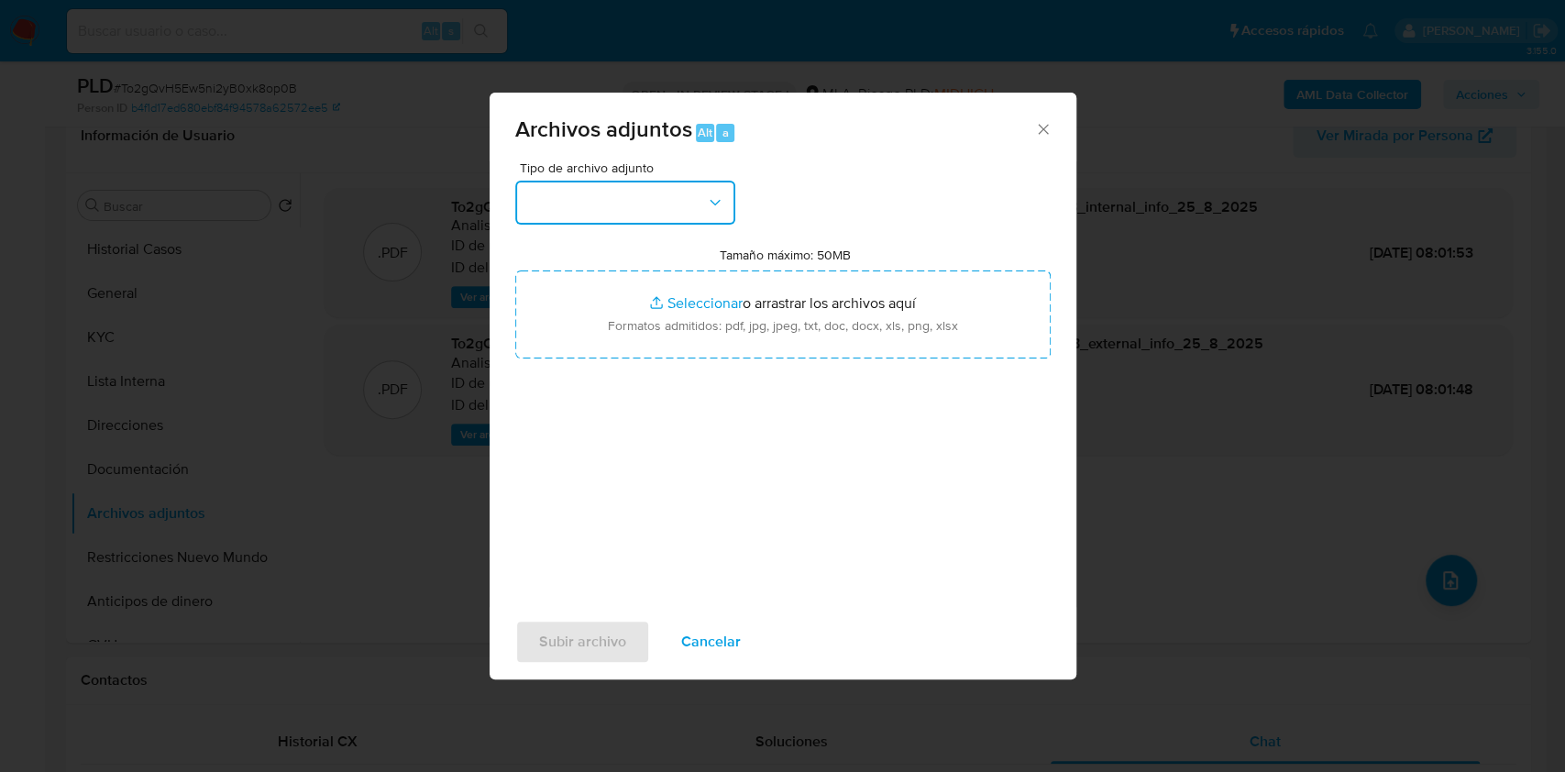
click at [709, 212] on button "button" at bounding box center [625, 203] width 220 height 44
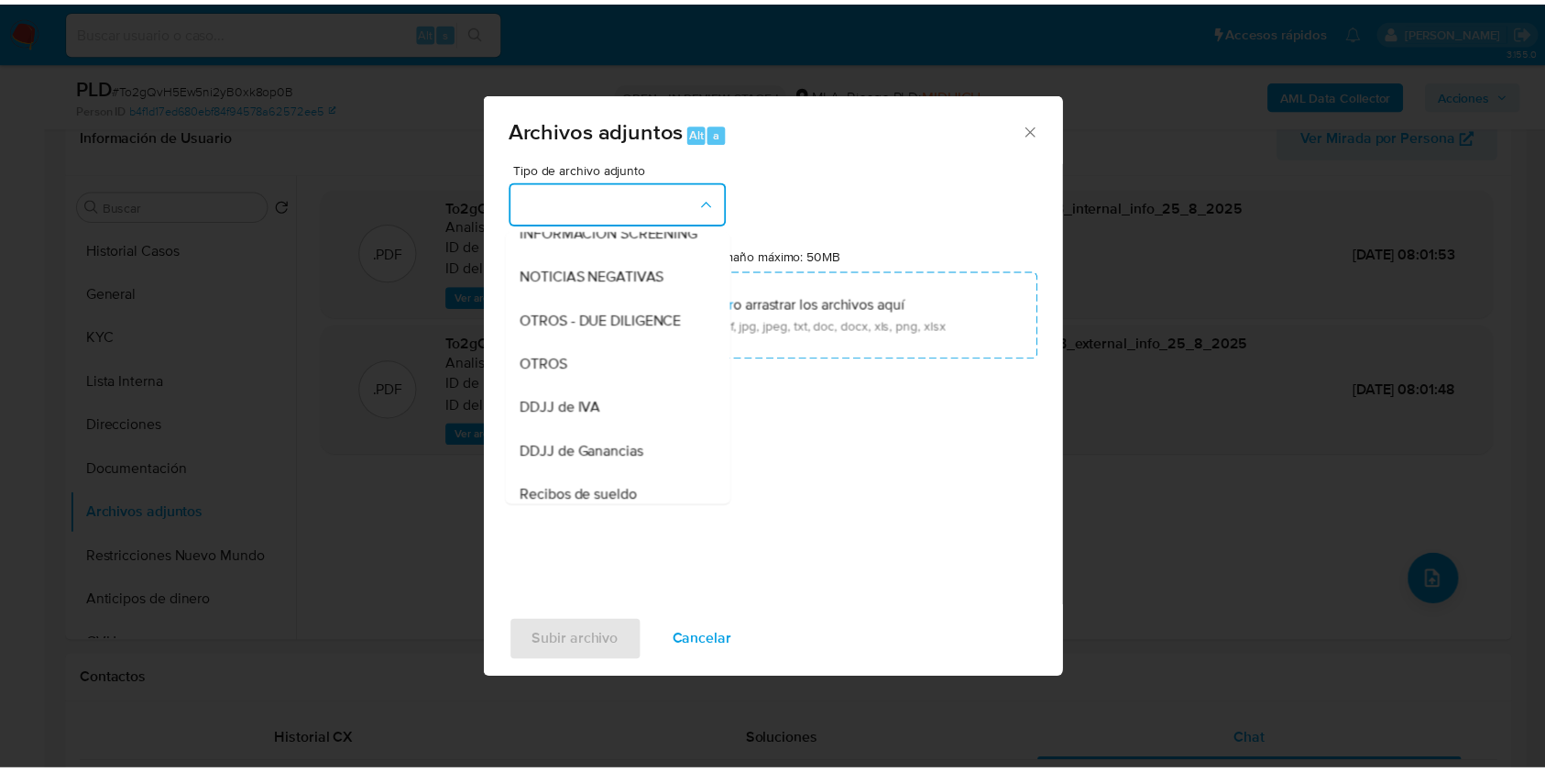
scroll to position [367, 0]
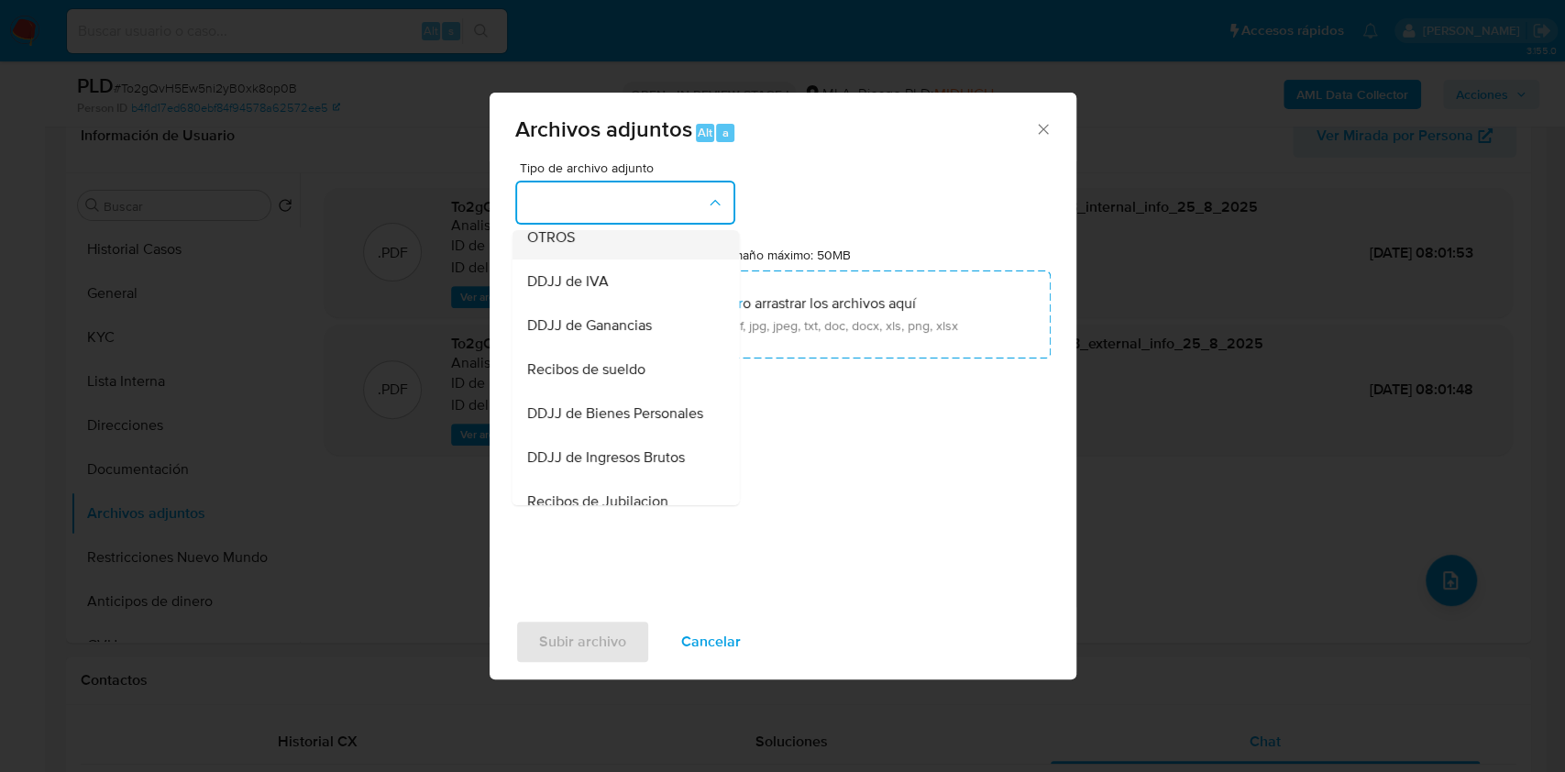
click at [571, 247] on span "OTROS" at bounding box center [550, 237] width 48 height 18
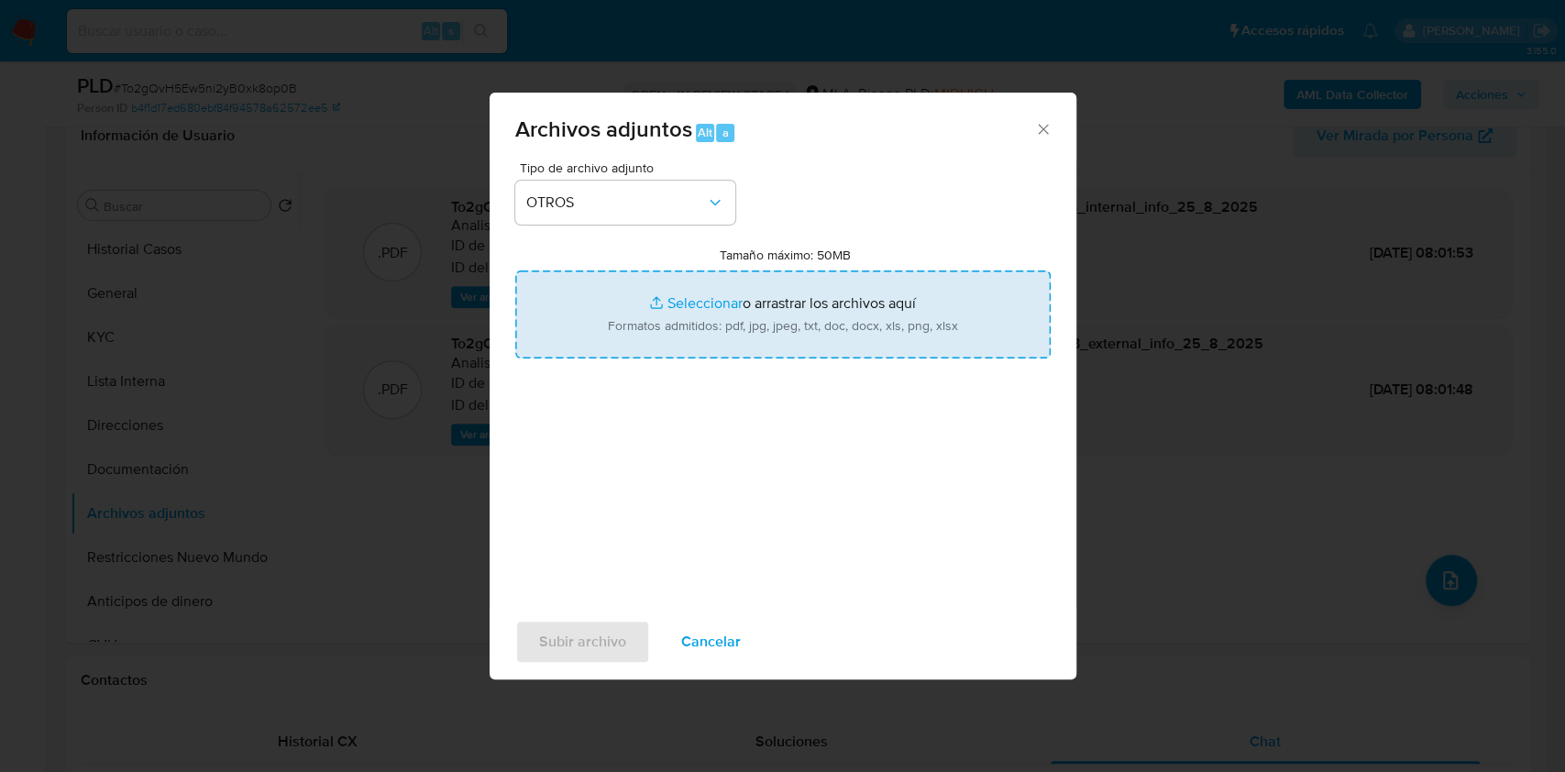
click at [728, 337] on input "Tamaño máximo: 50MB Seleccionar archivos" at bounding box center [782, 314] width 535 height 88
type input "C:\fakepath\Caselog-1135516640- NO ROI.docx"
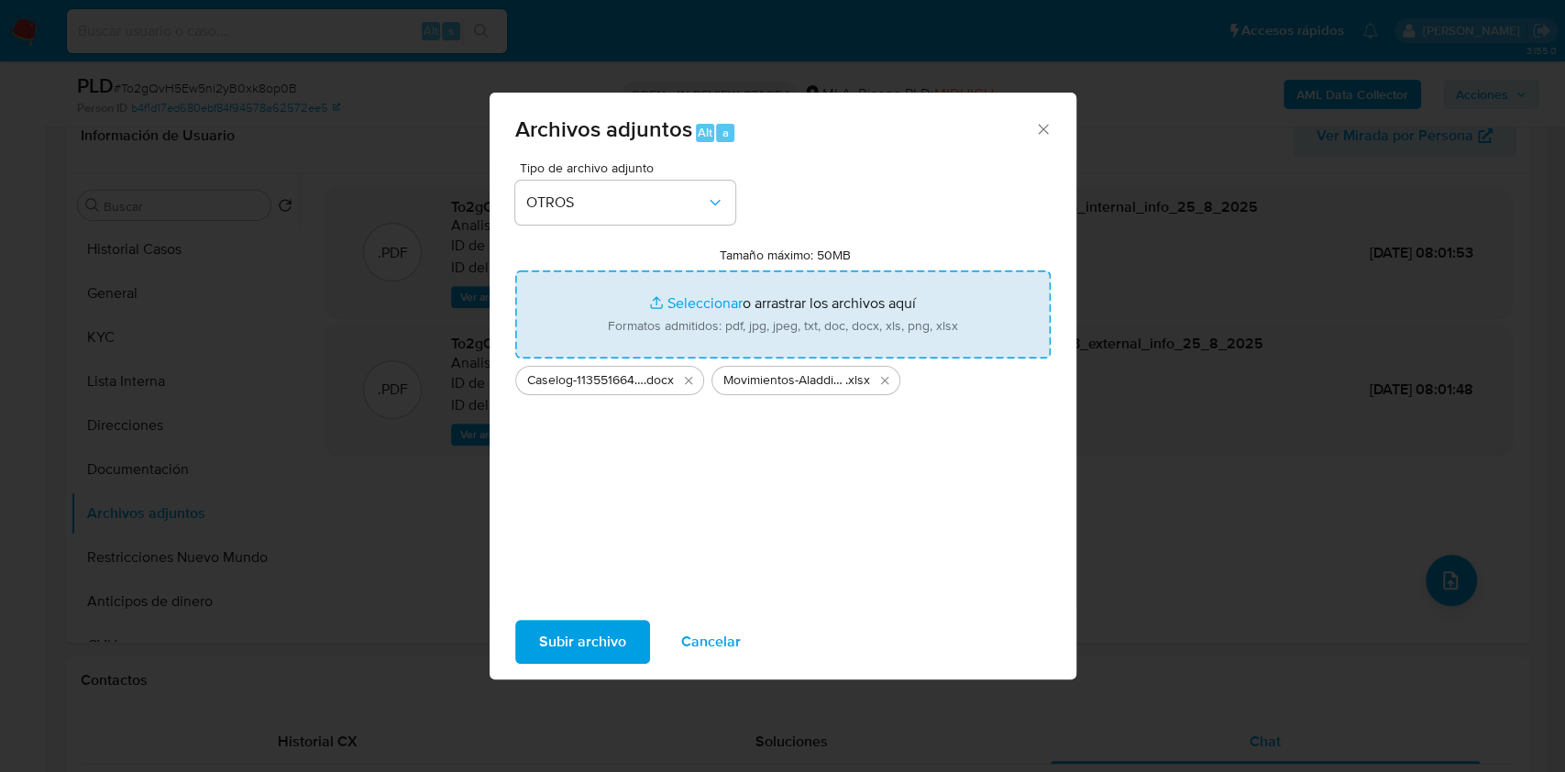
click at [557, 635] on span "Subir archivo" at bounding box center [582, 641] width 87 height 40
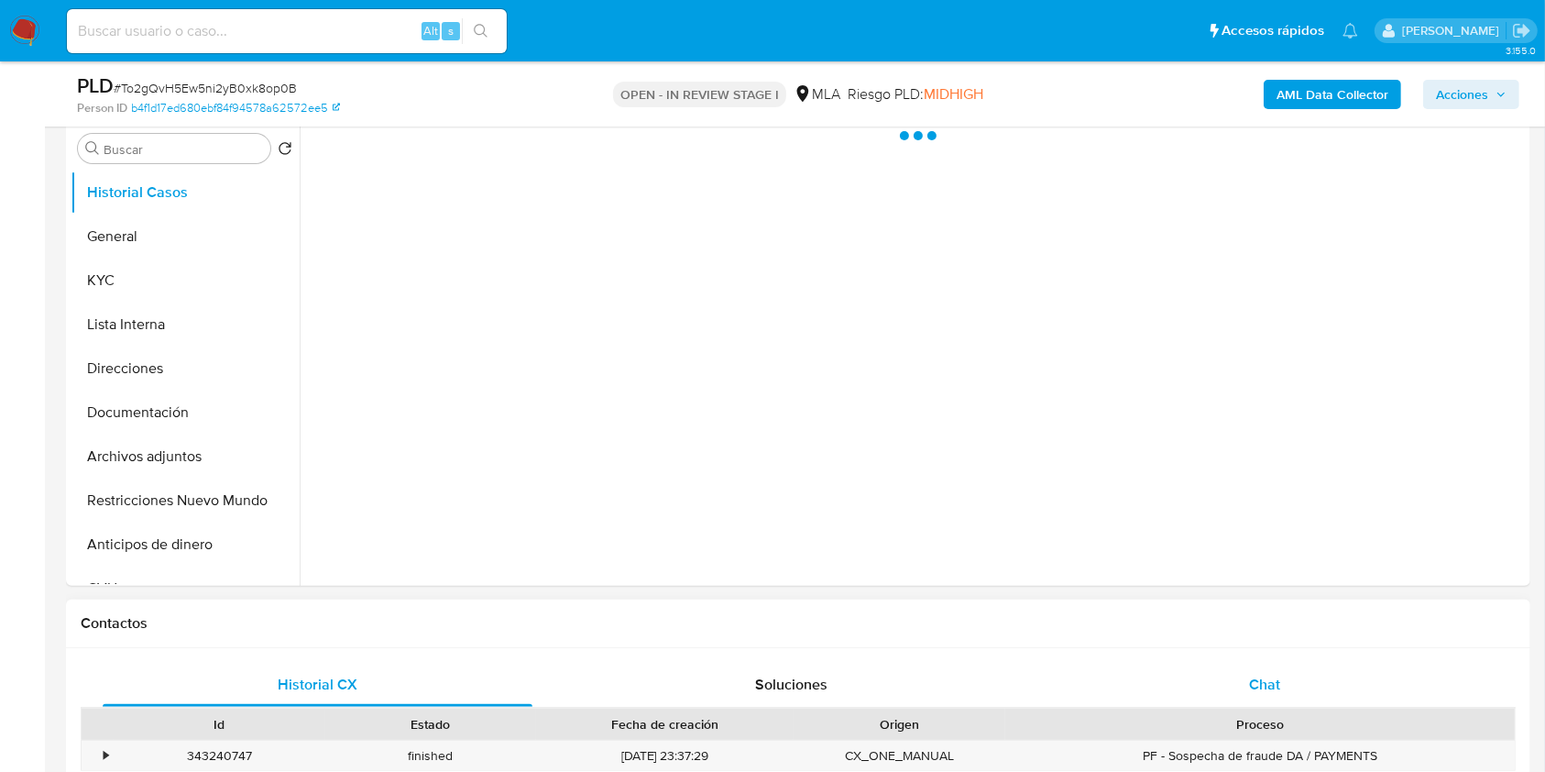
scroll to position [367, 0]
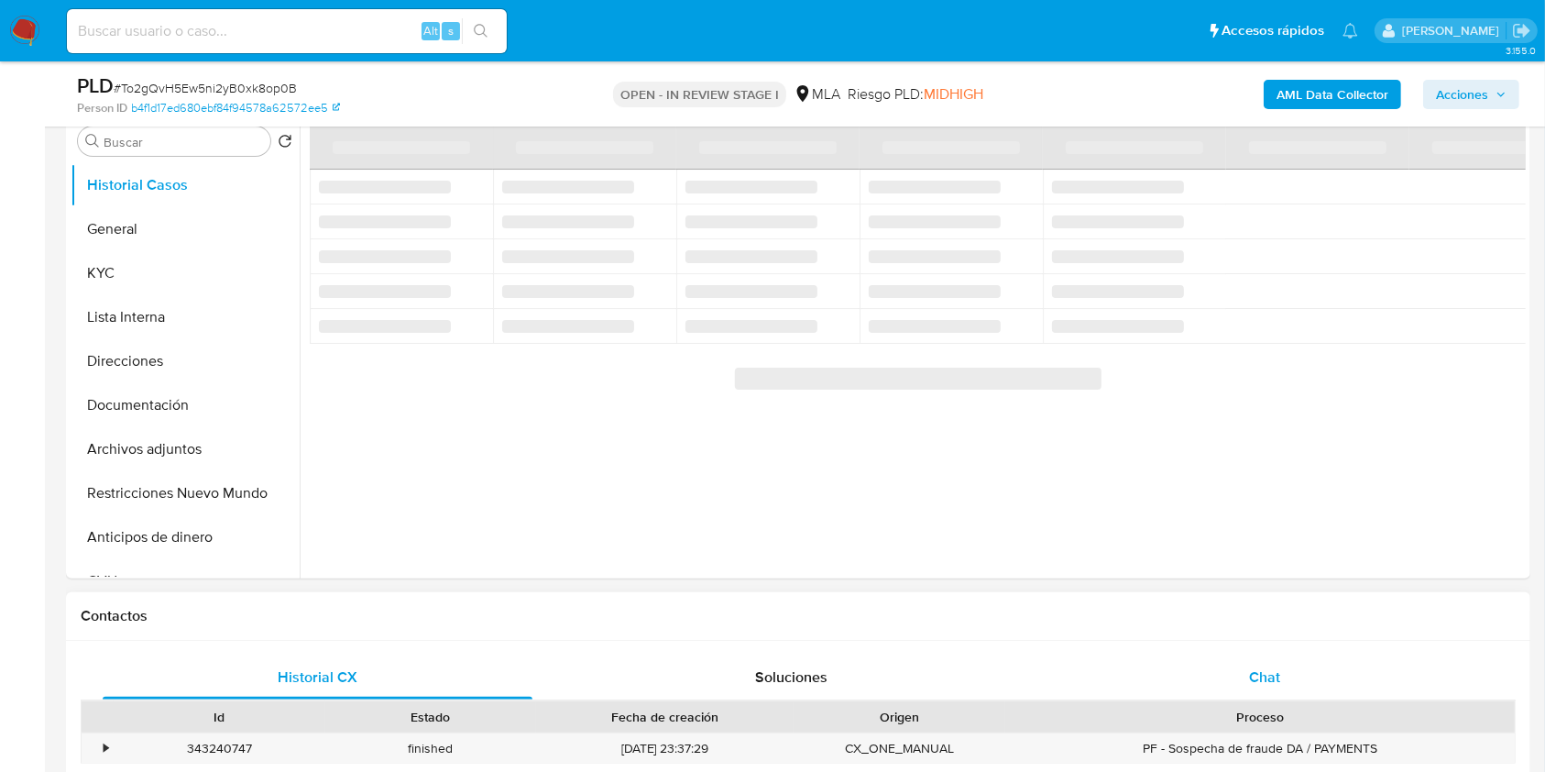
click at [1266, 656] on div "Chat" at bounding box center [1265, 677] width 430 height 44
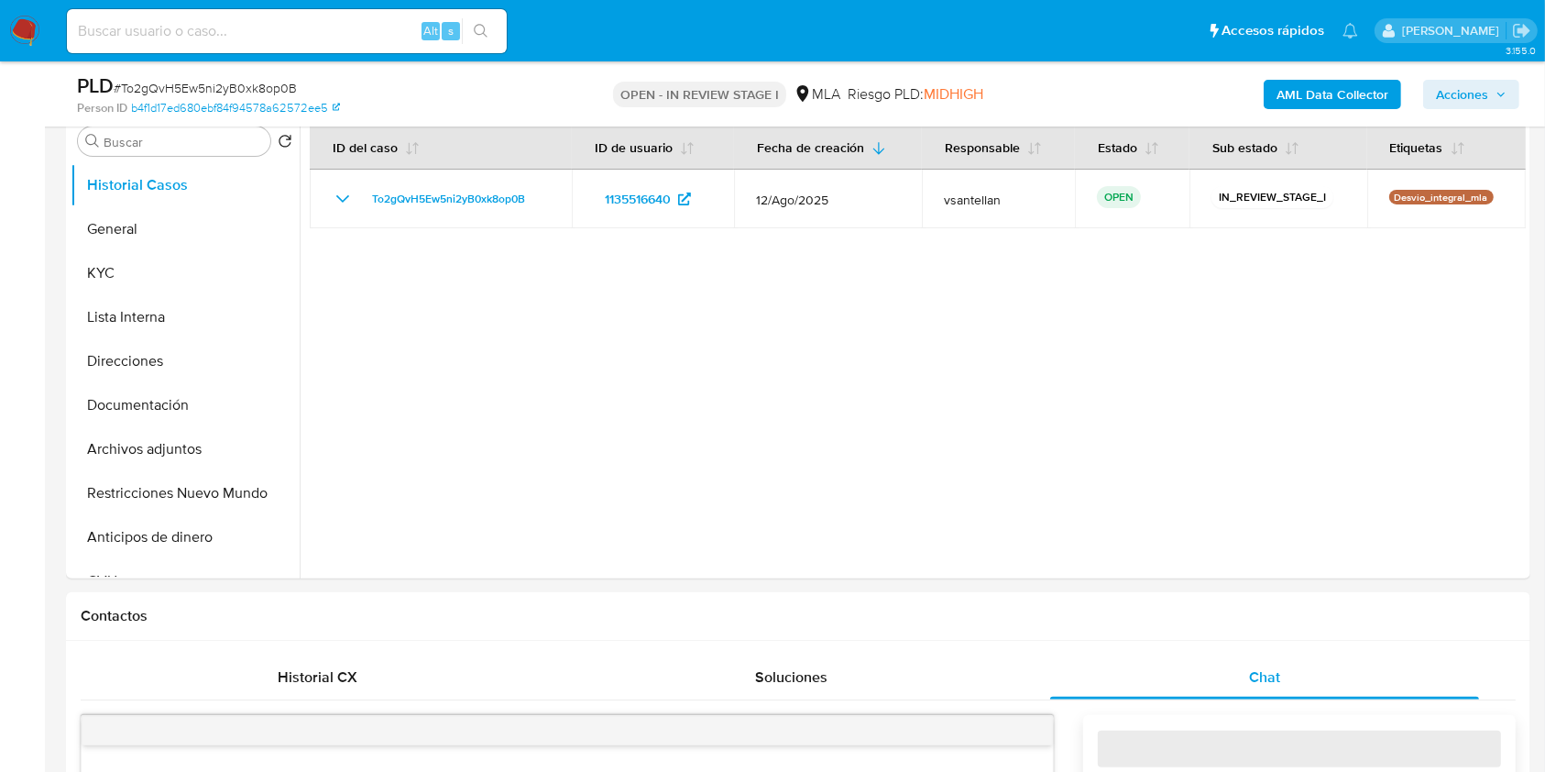
select select "10"
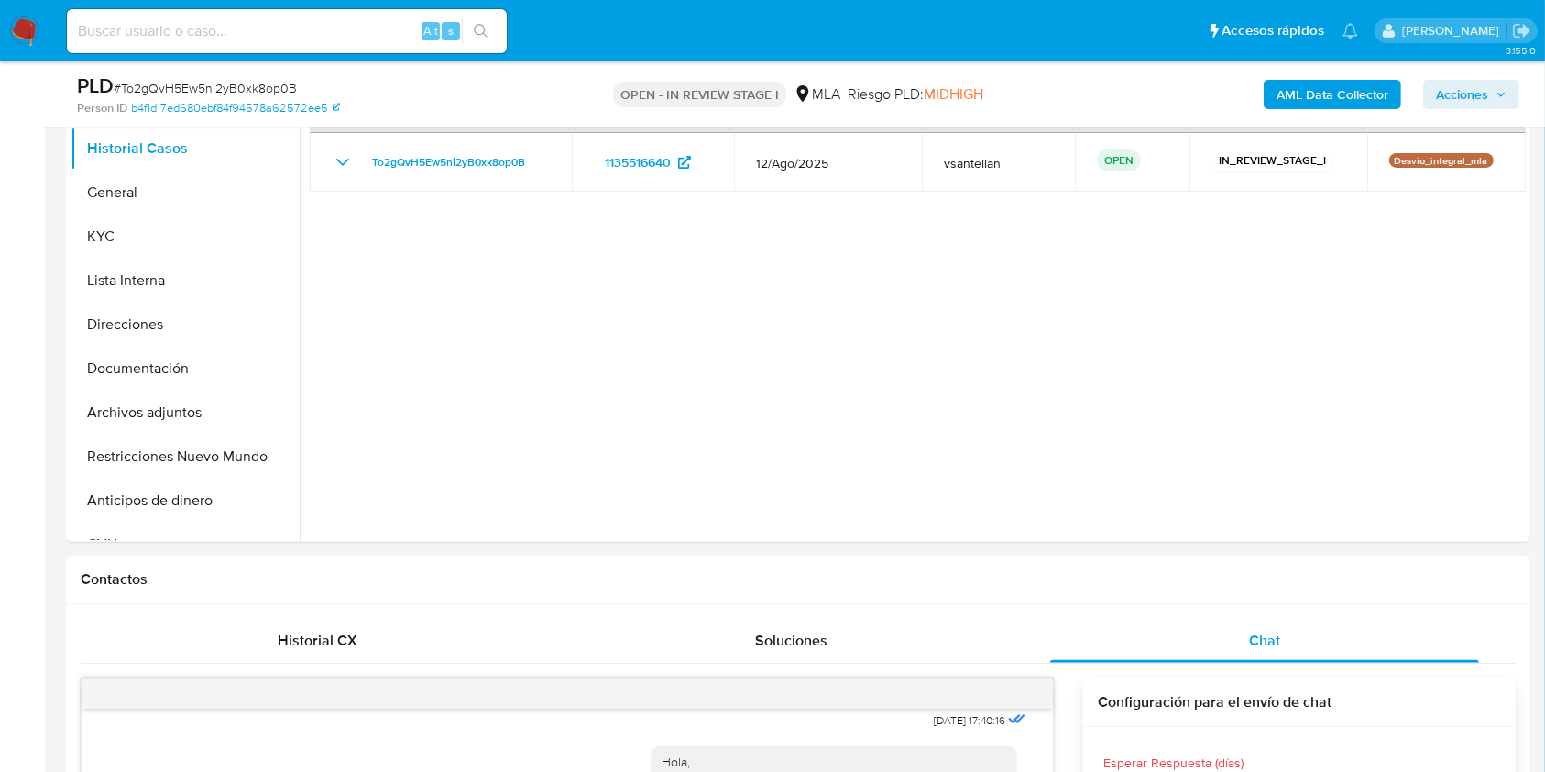
scroll to position [394, 0]
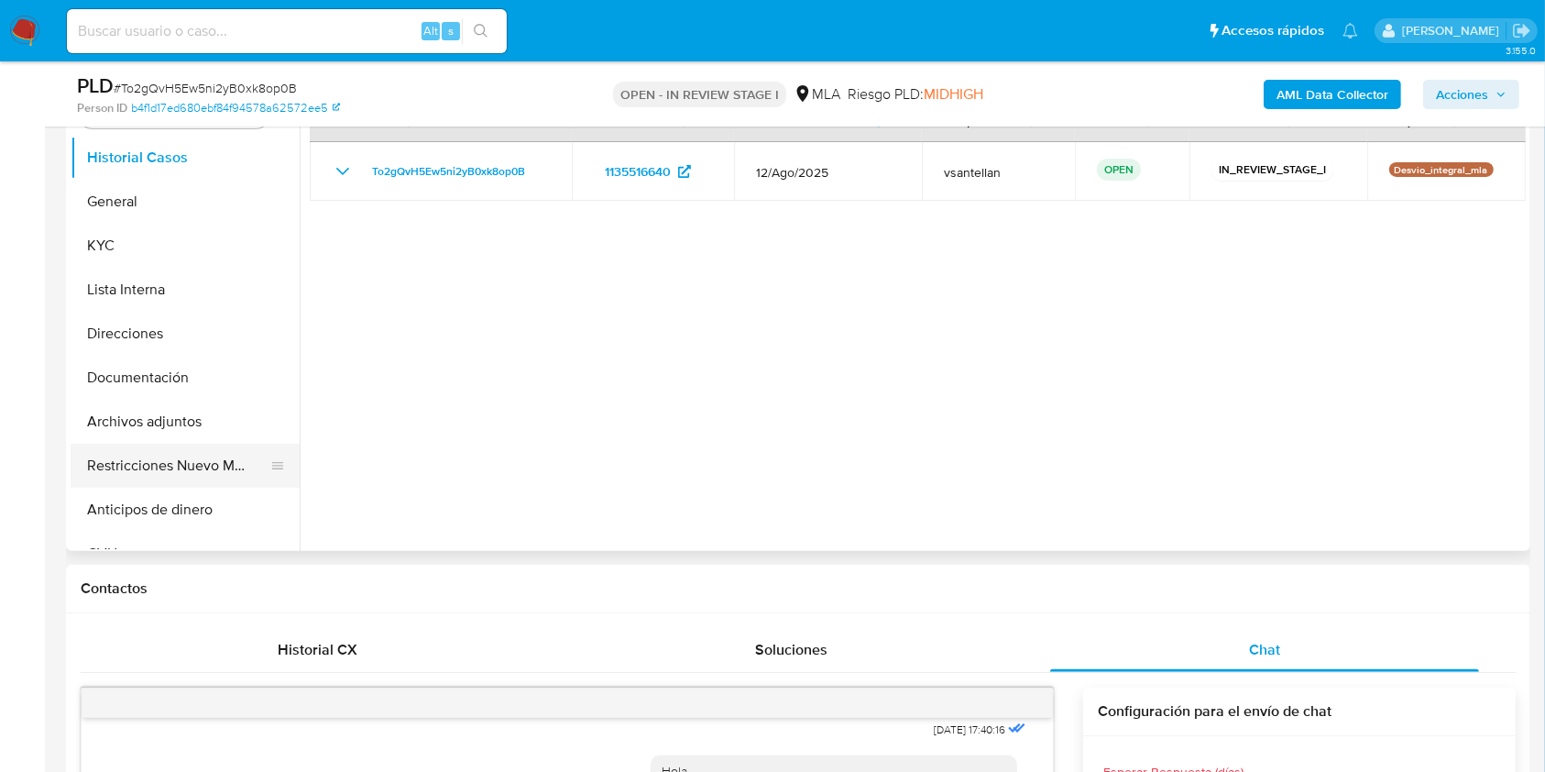
click at [199, 451] on button "Restricciones Nuevo Mundo" at bounding box center [178, 466] width 214 height 44
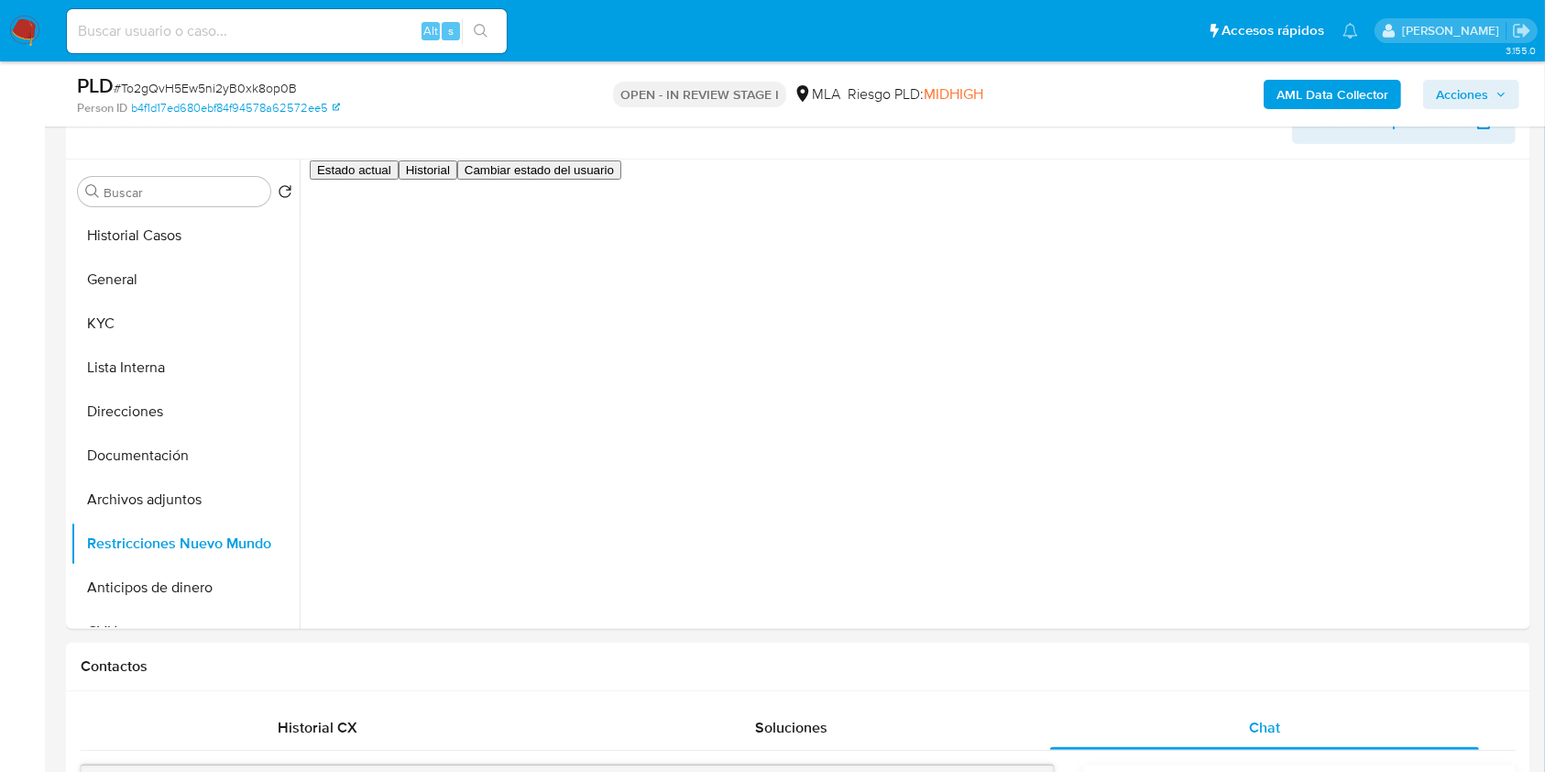
scroll to position [284, 0]
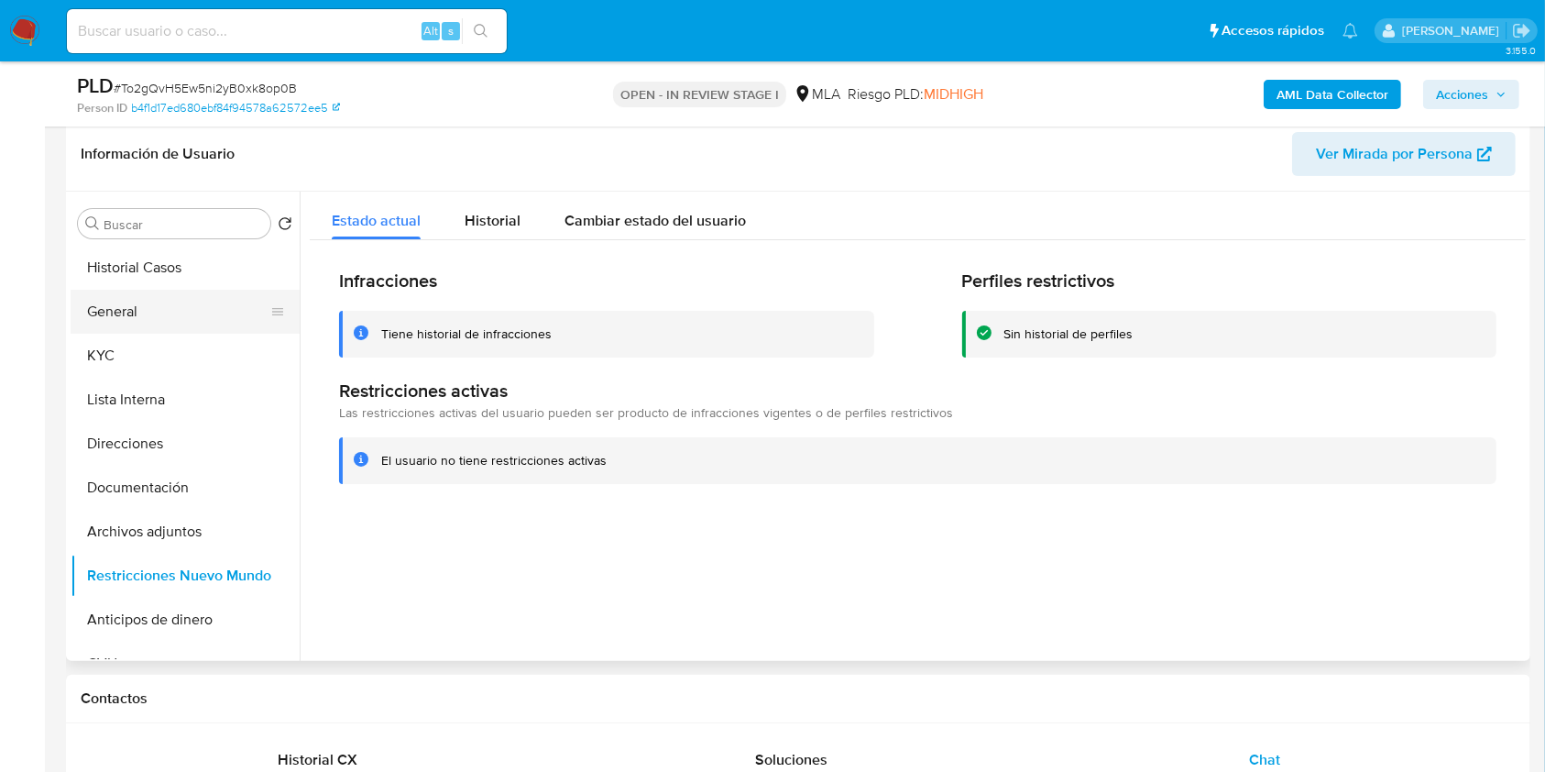
click at [161, 326] on button "General" at bounding box center [178, 312] width 214 height 44
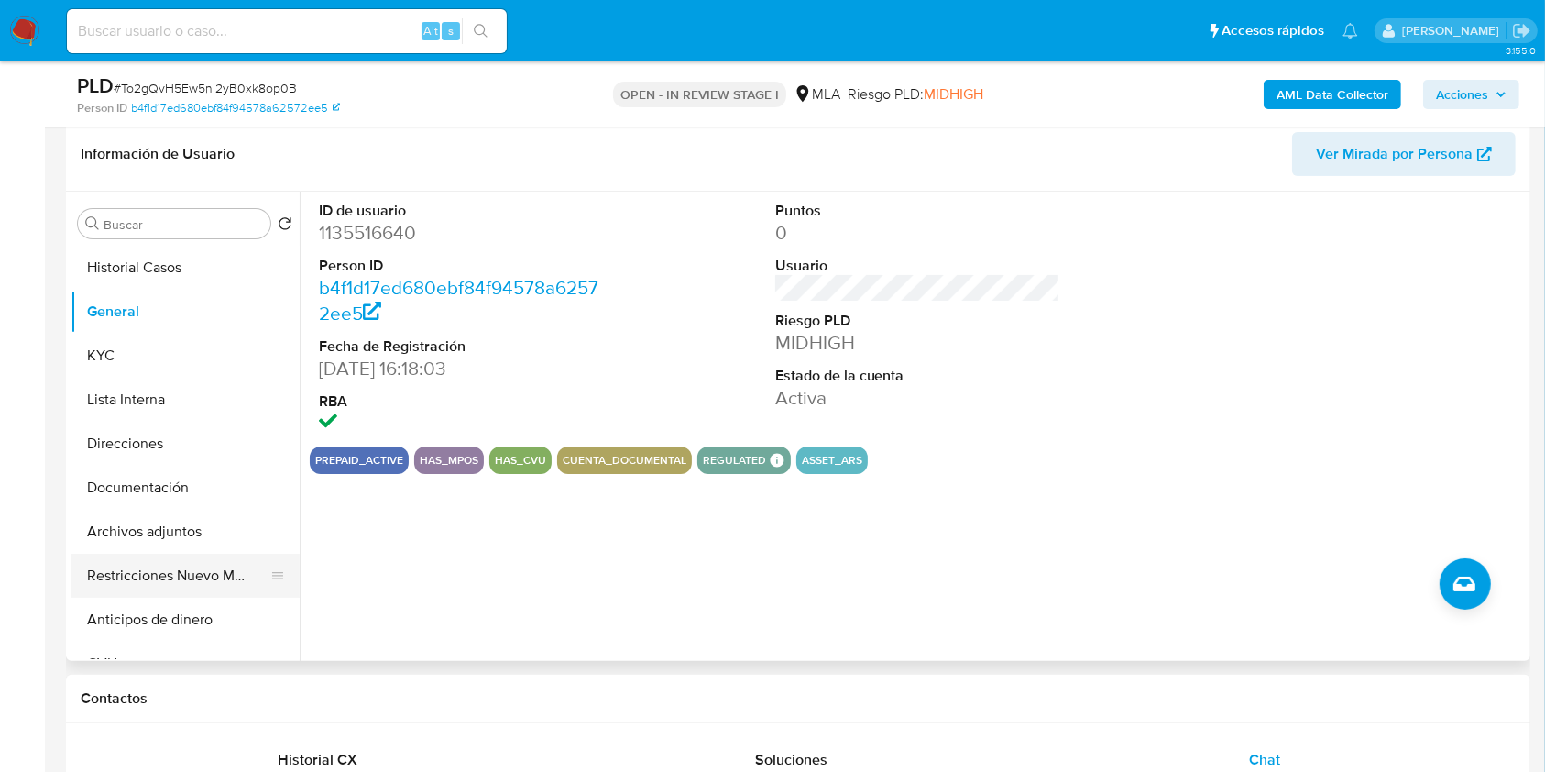
click at [174, 554] on button "Restricciones Nuevo Mundo" at bounding box center [178, 576] width 214 height 44
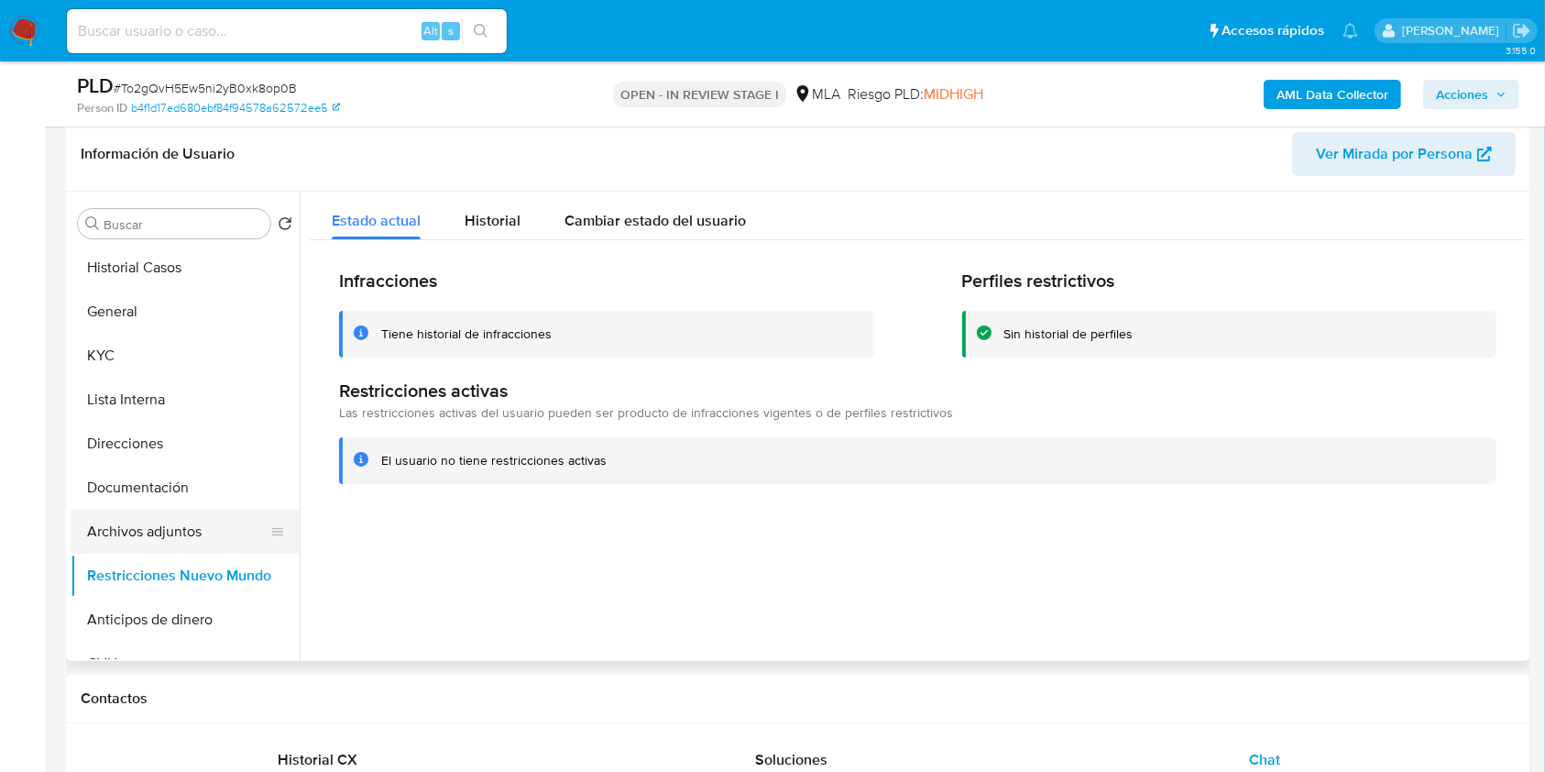
click at [177, 529] on button "Archivos adjuntos" at bounding box center [178, 532] width 214 height 44
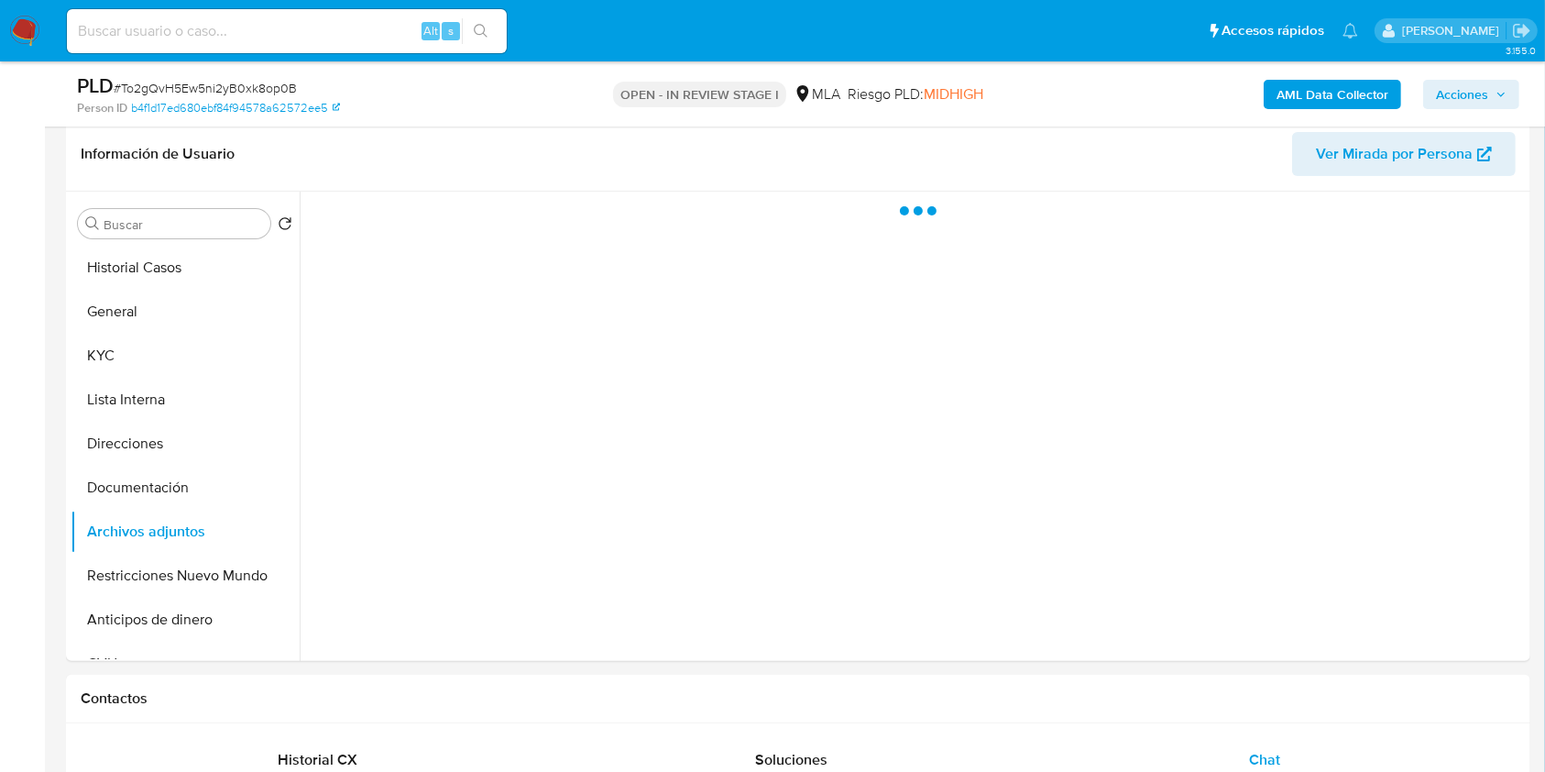
click at [1454, 98] on span "Acciones" at bounding box center [1462, 94] width 52 height 29
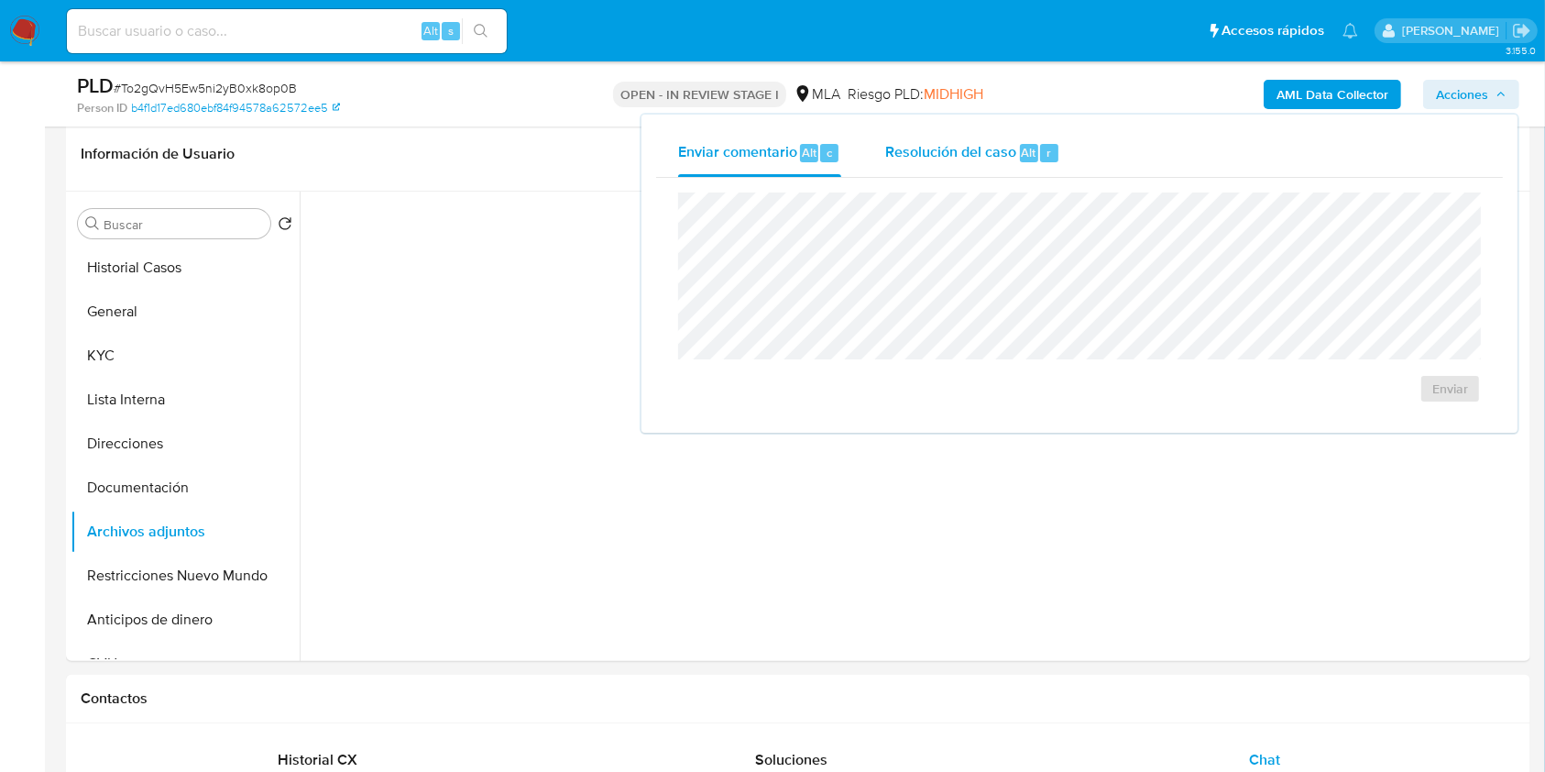
click at [993, 153] on span "Resolución del caso" at bounding box center [950, 151] width 131 height 21
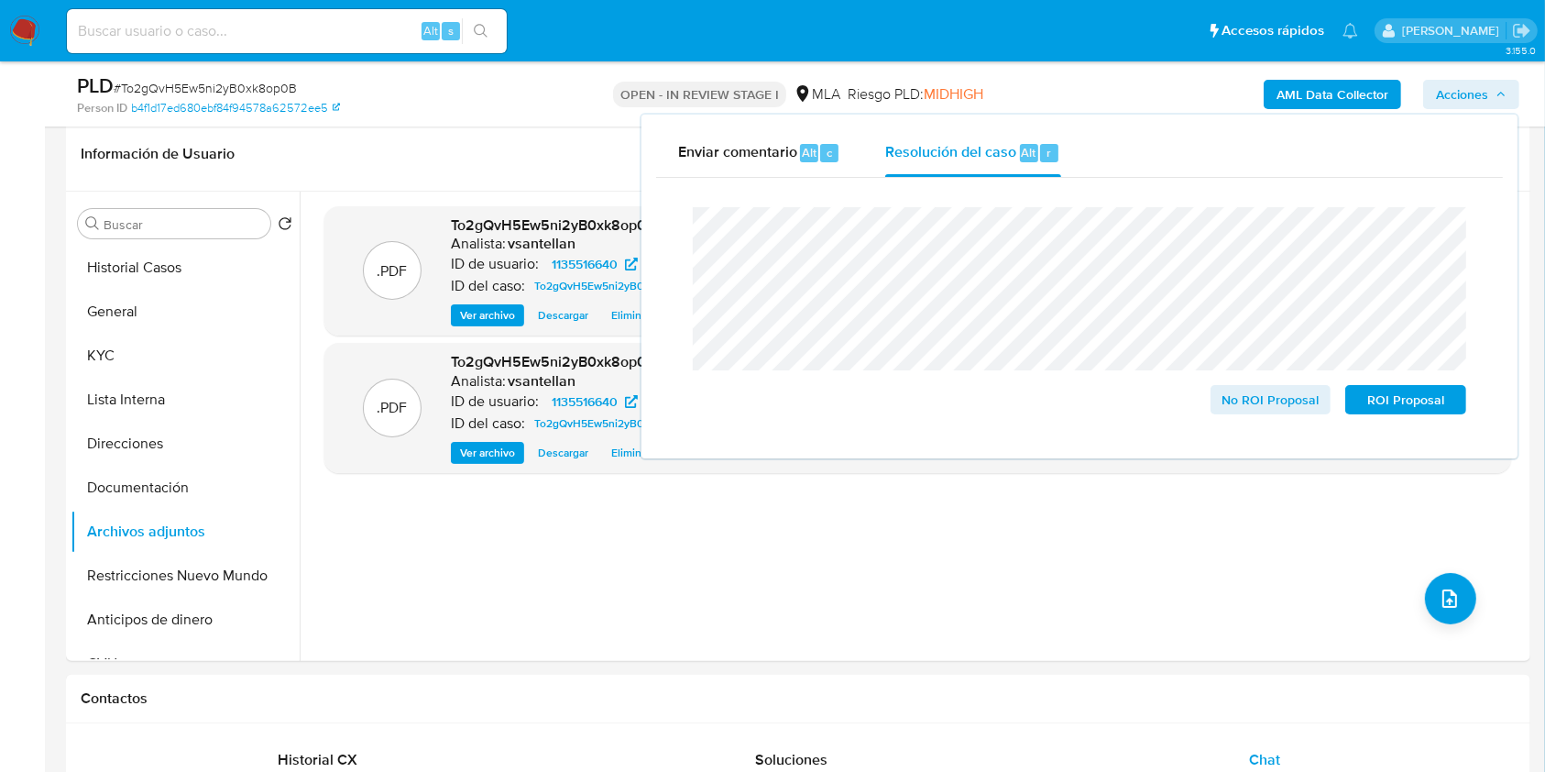
scroll to position [380, 0]
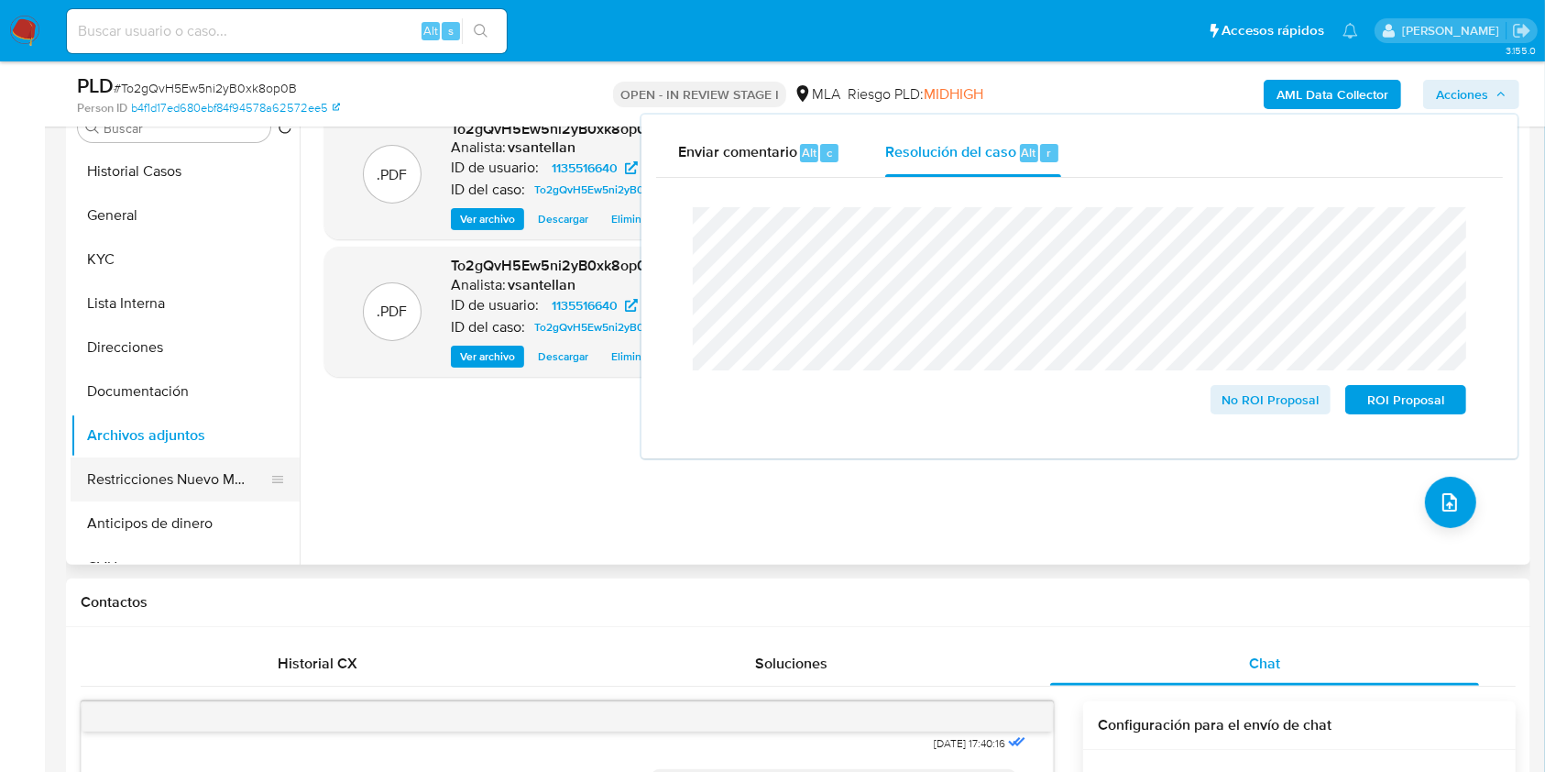
click at [197, 477] on button "Restricciones Nuevo Mundo" at bounding box center [178, 479] width 214 height 44
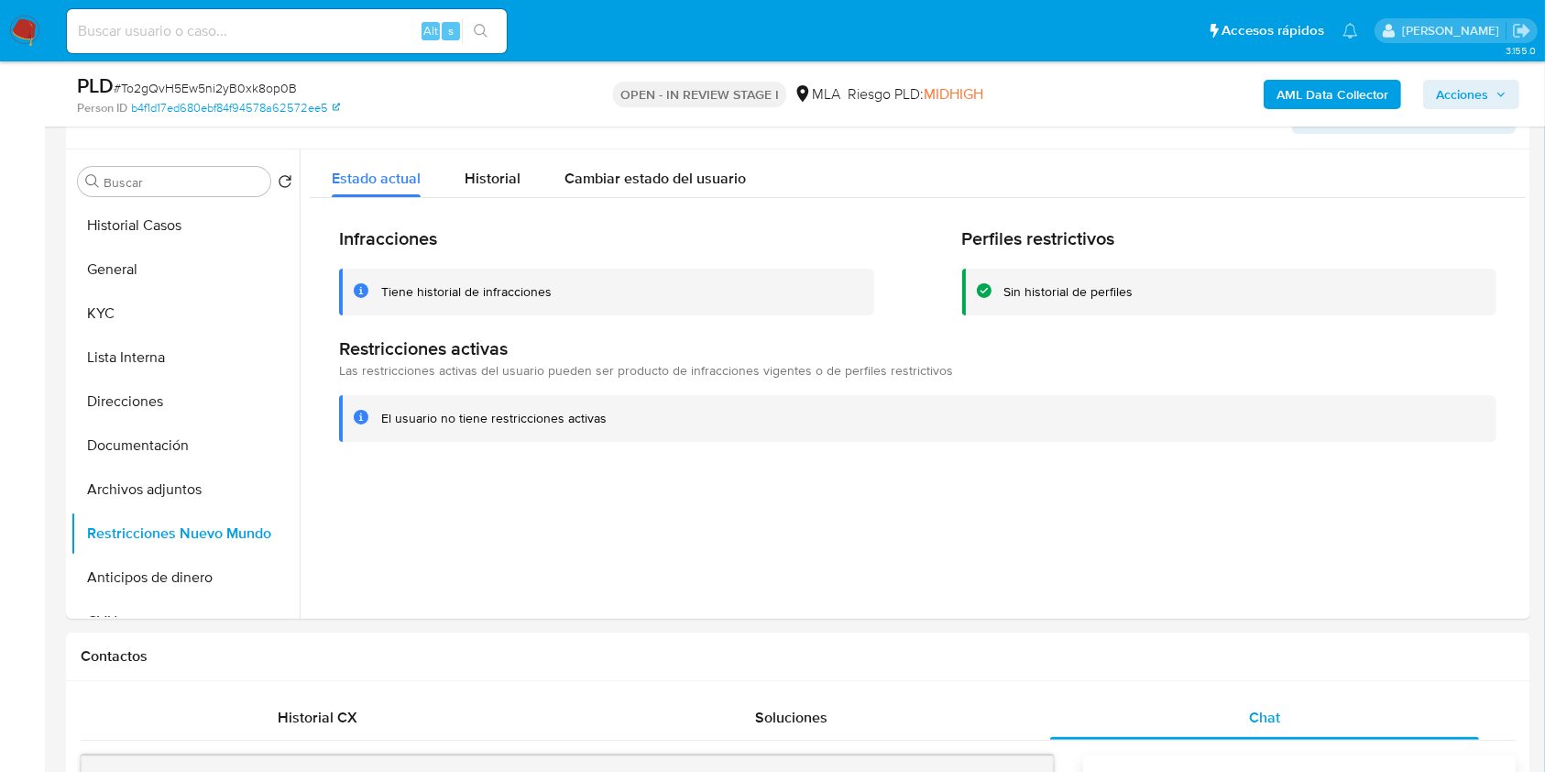
scroll to position [302, 0]
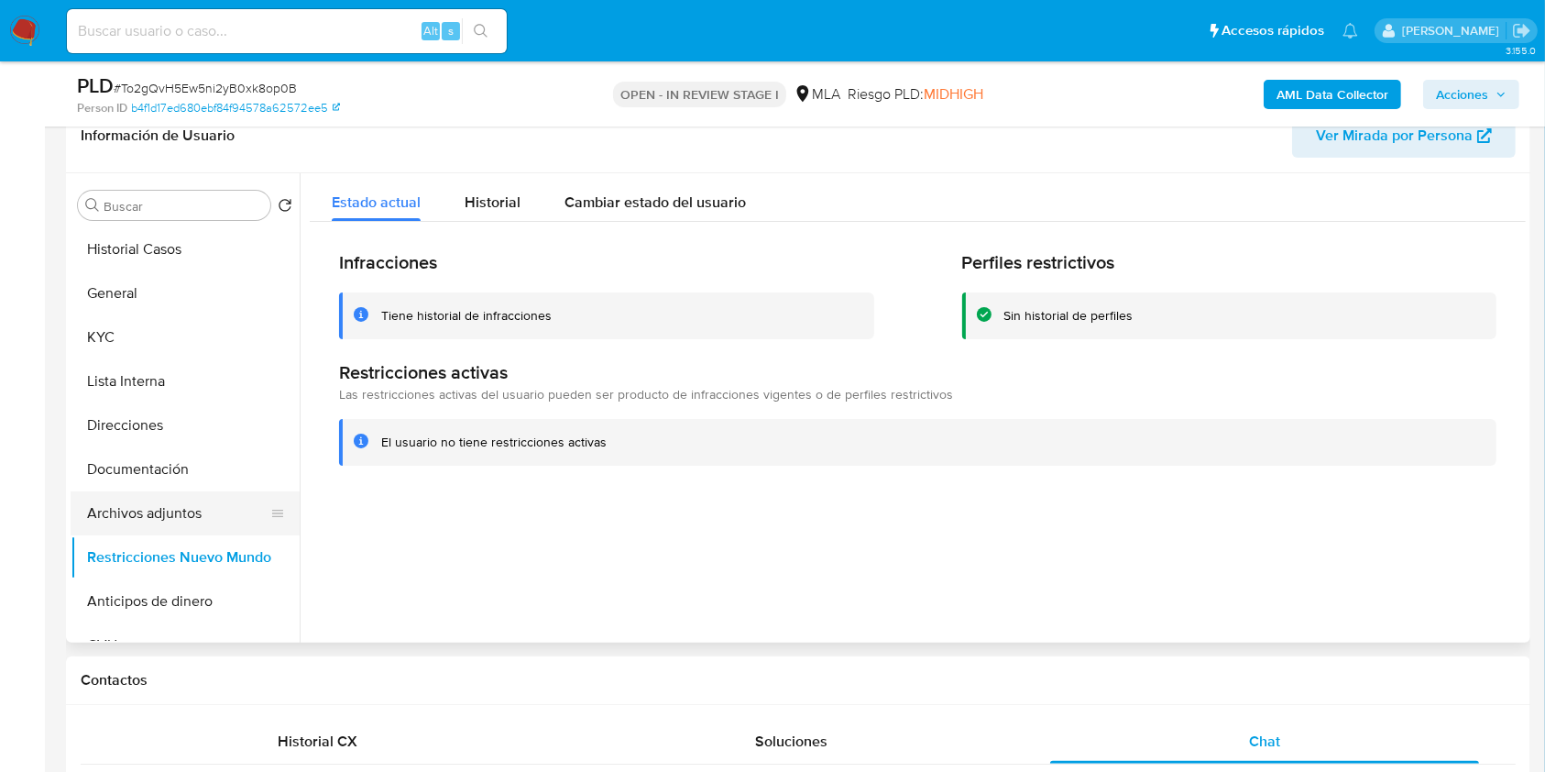
click at [170, 514] on button "Archivos adjuntos" at bounding box center [178, 513] width 214 height 44
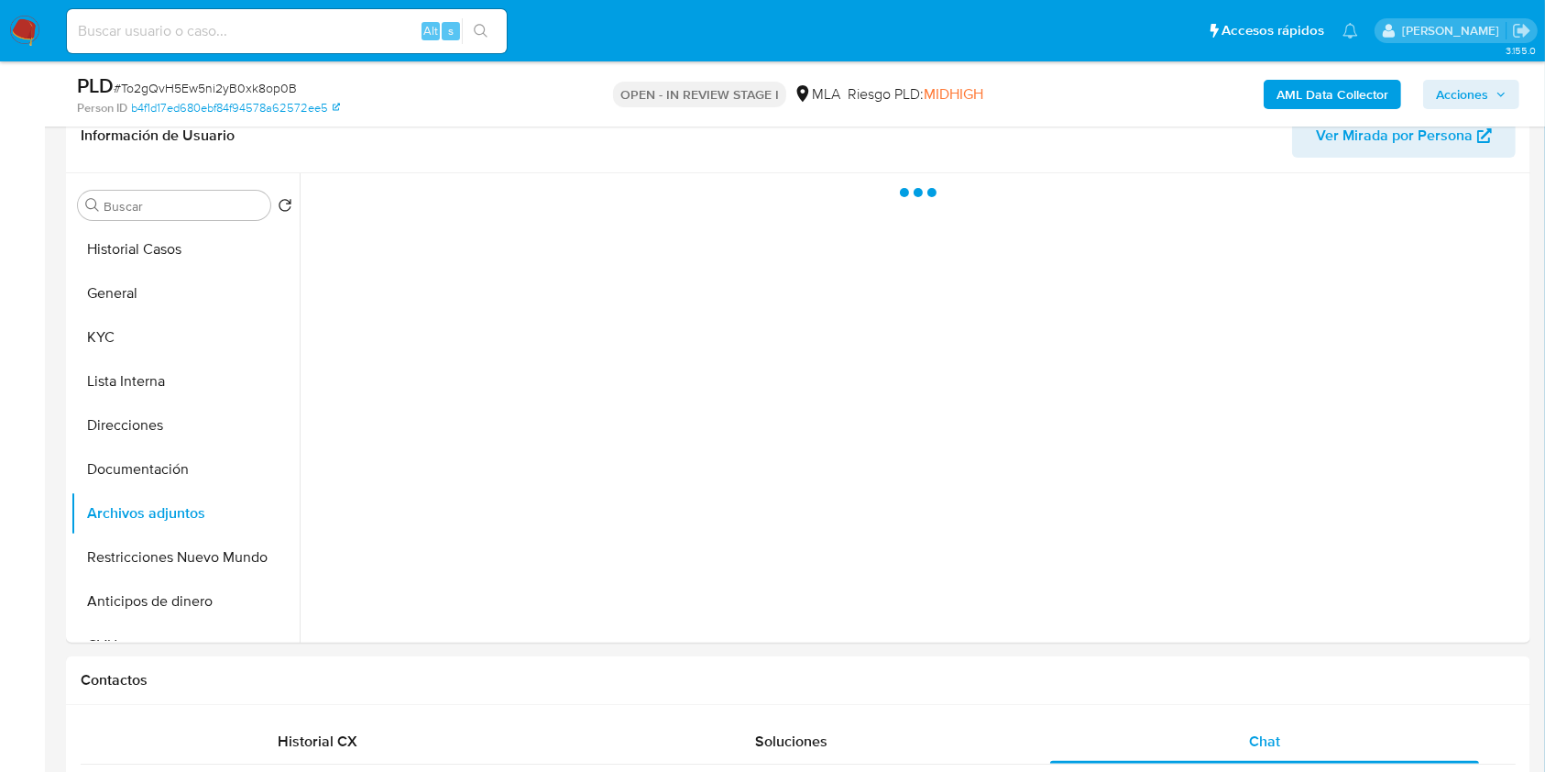
click at [1469, 90] on span "Acciones" at bounding box center [1462, 94] width 52 height 29
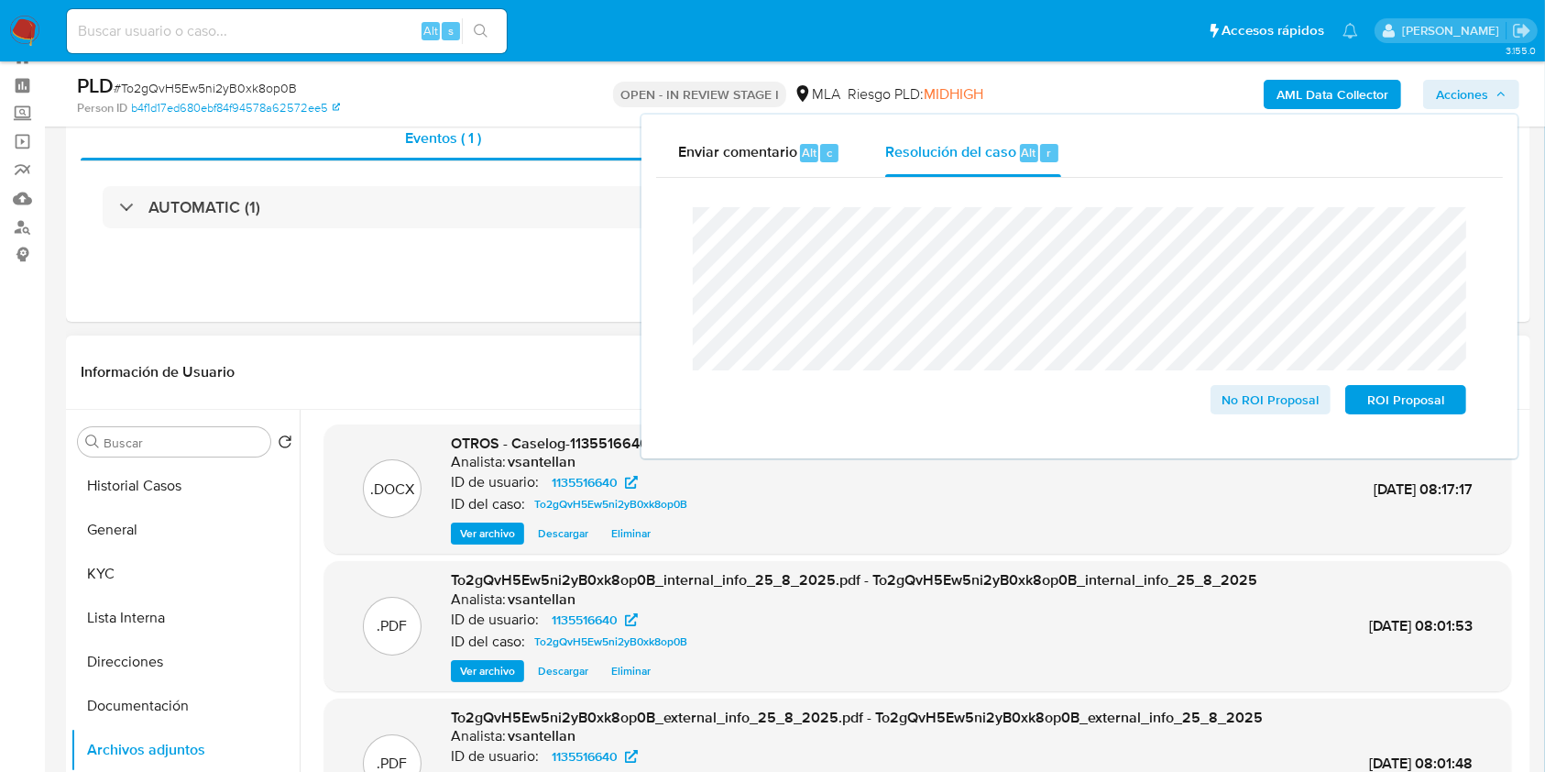
scroll to position [29, 0]
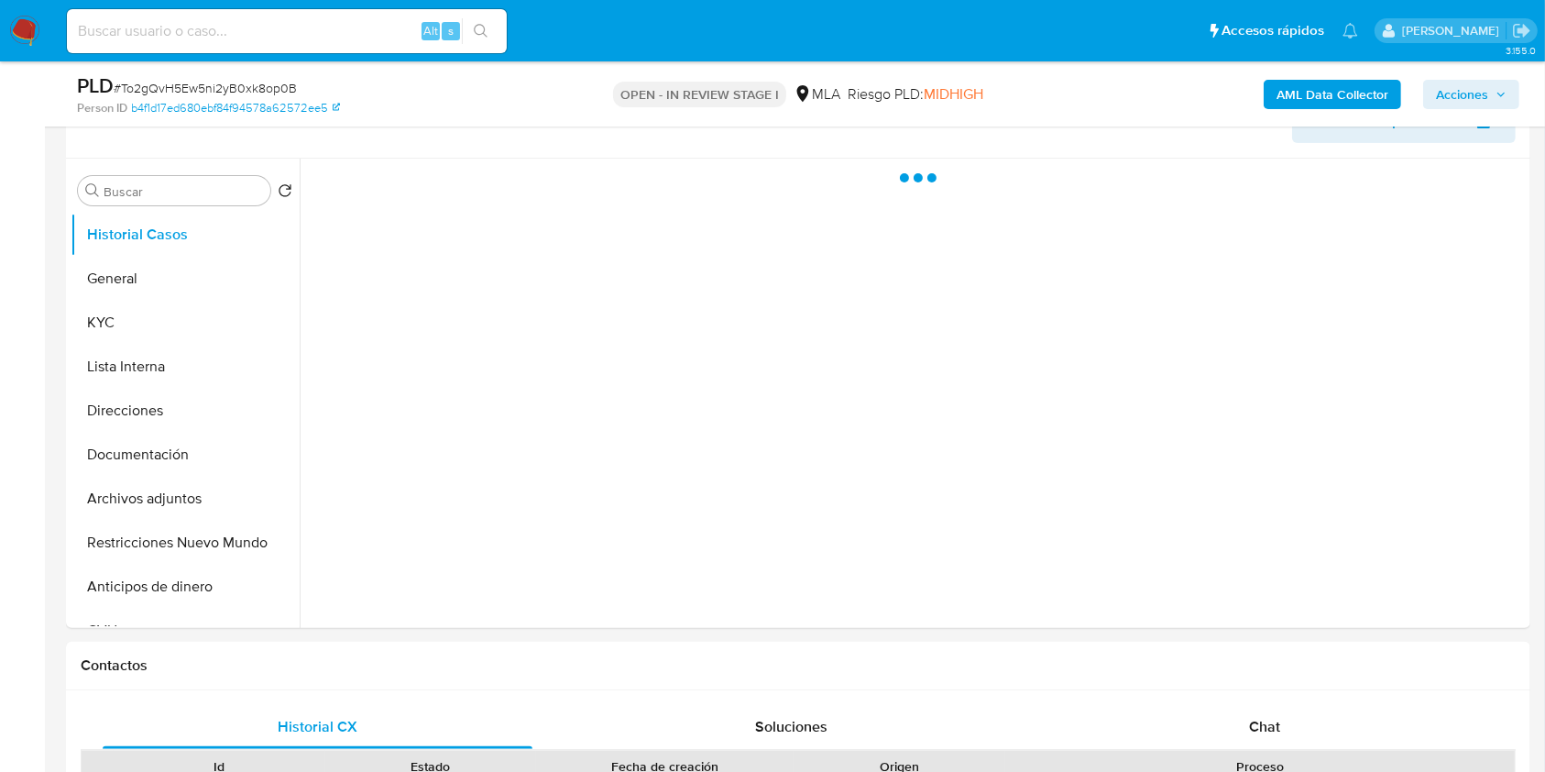
scroll to position [321, 0]
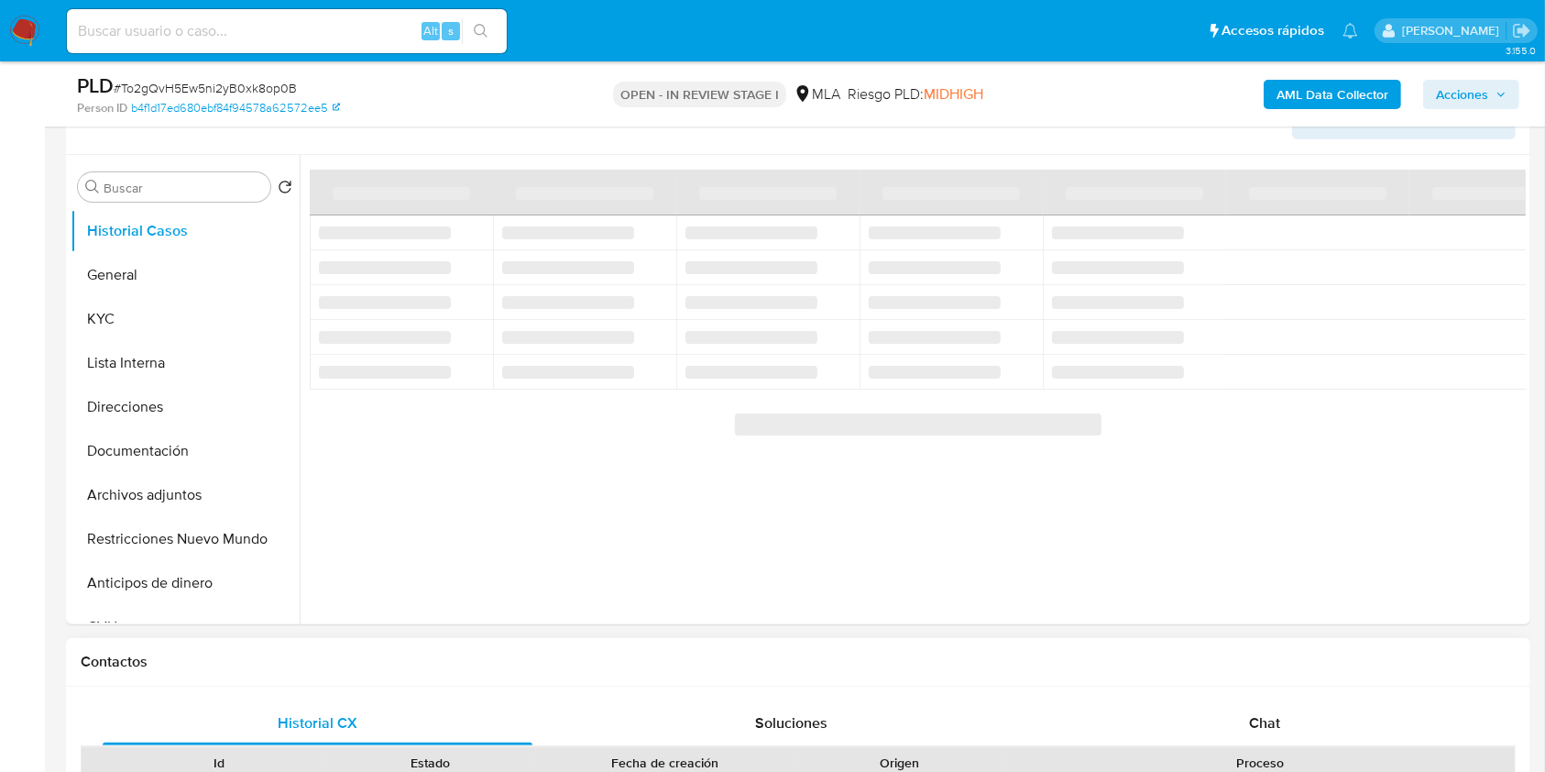
click at [1269, 746] on div "Id Estado Fecha de creación Origen Proceso" at bounding box center [798, 762] width 1435 height 32
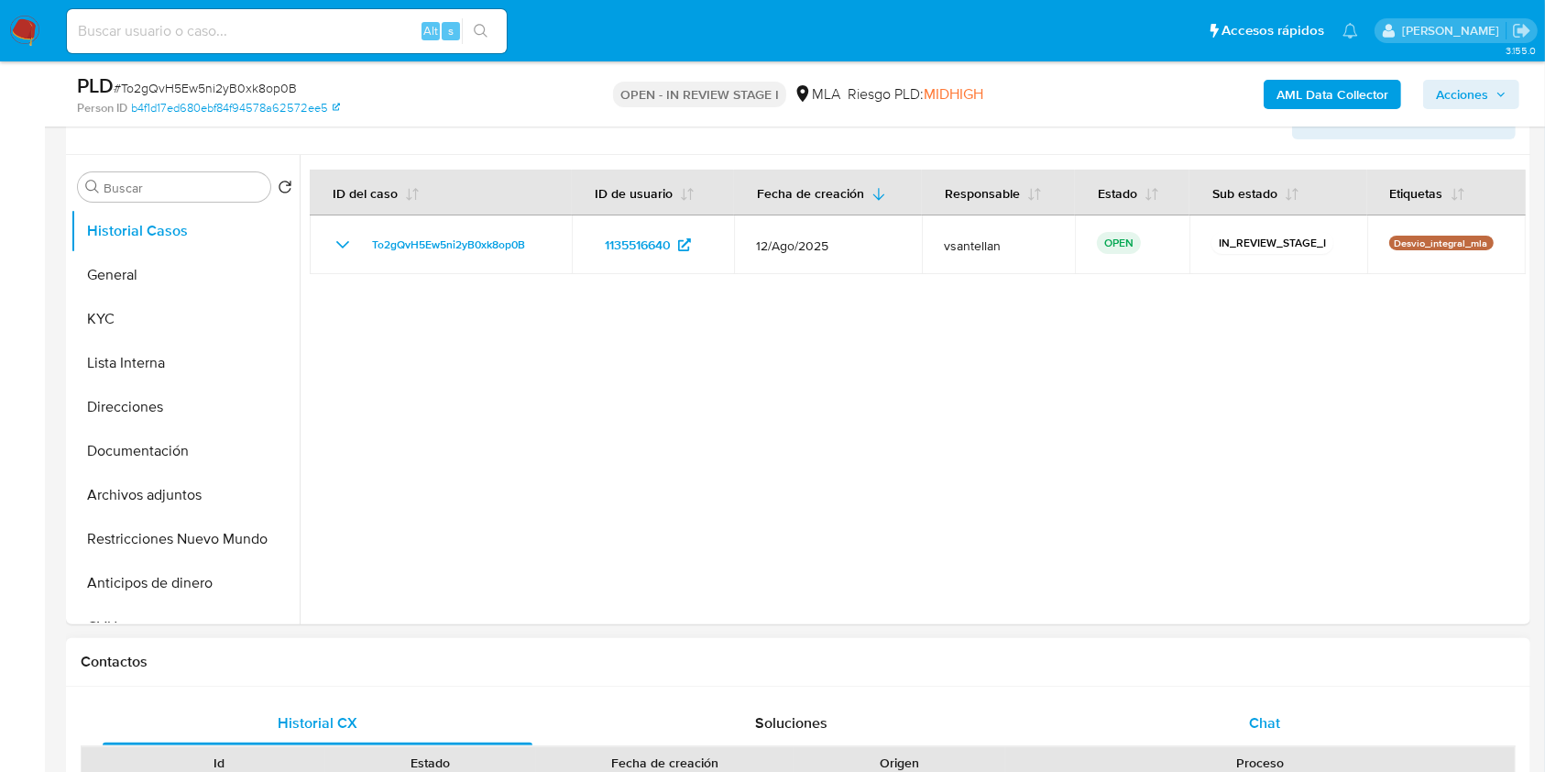
click at [1265, 738] on div "Chat" at bounding box center [1265, 723] width 430 height 44
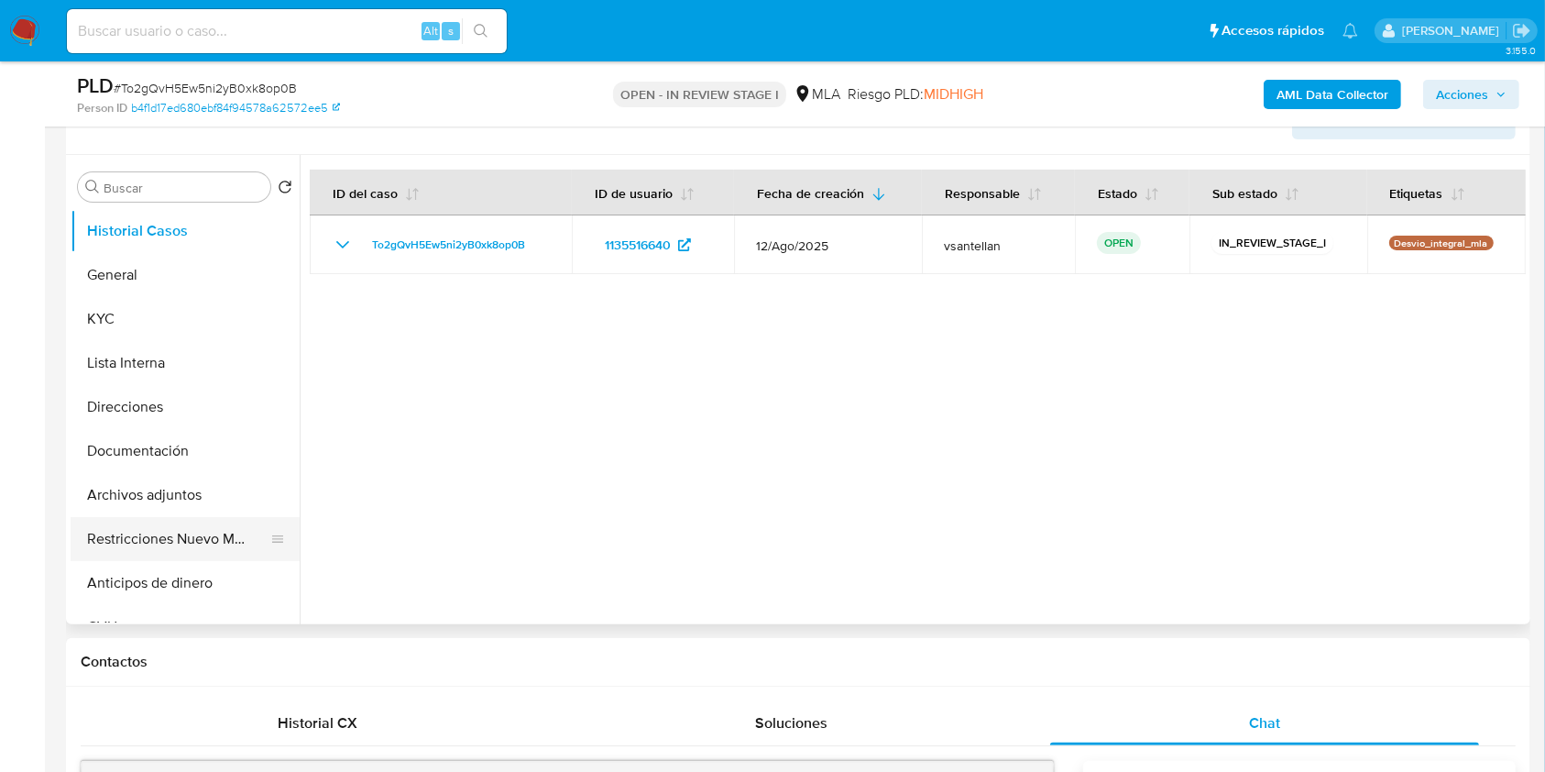
select select "10"
click at [176, 532] on button "Restricciones Nuevo Mundo" at bounding box center [178, 539] width 214 height 44
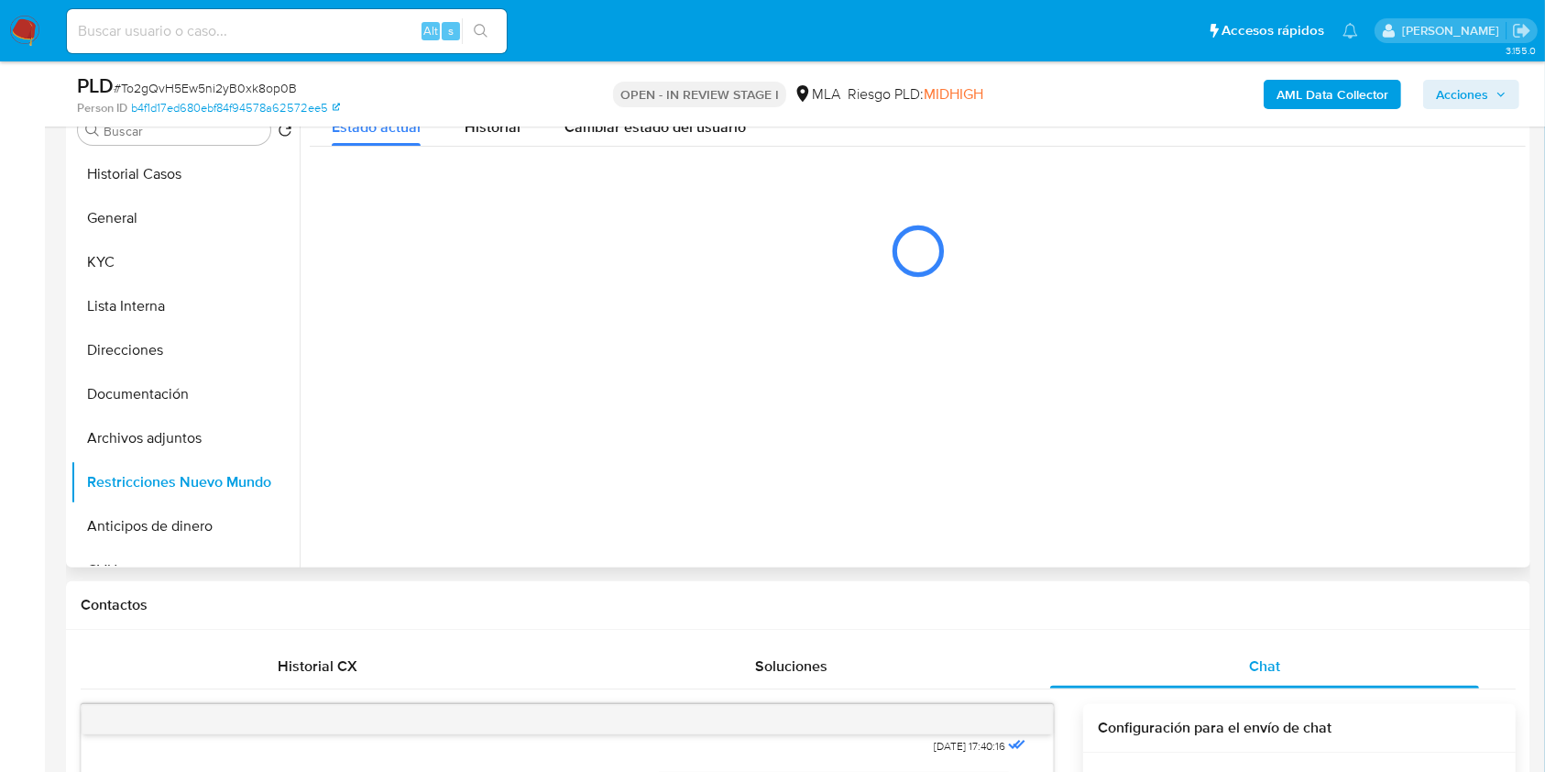
scroll to position [198, 0]
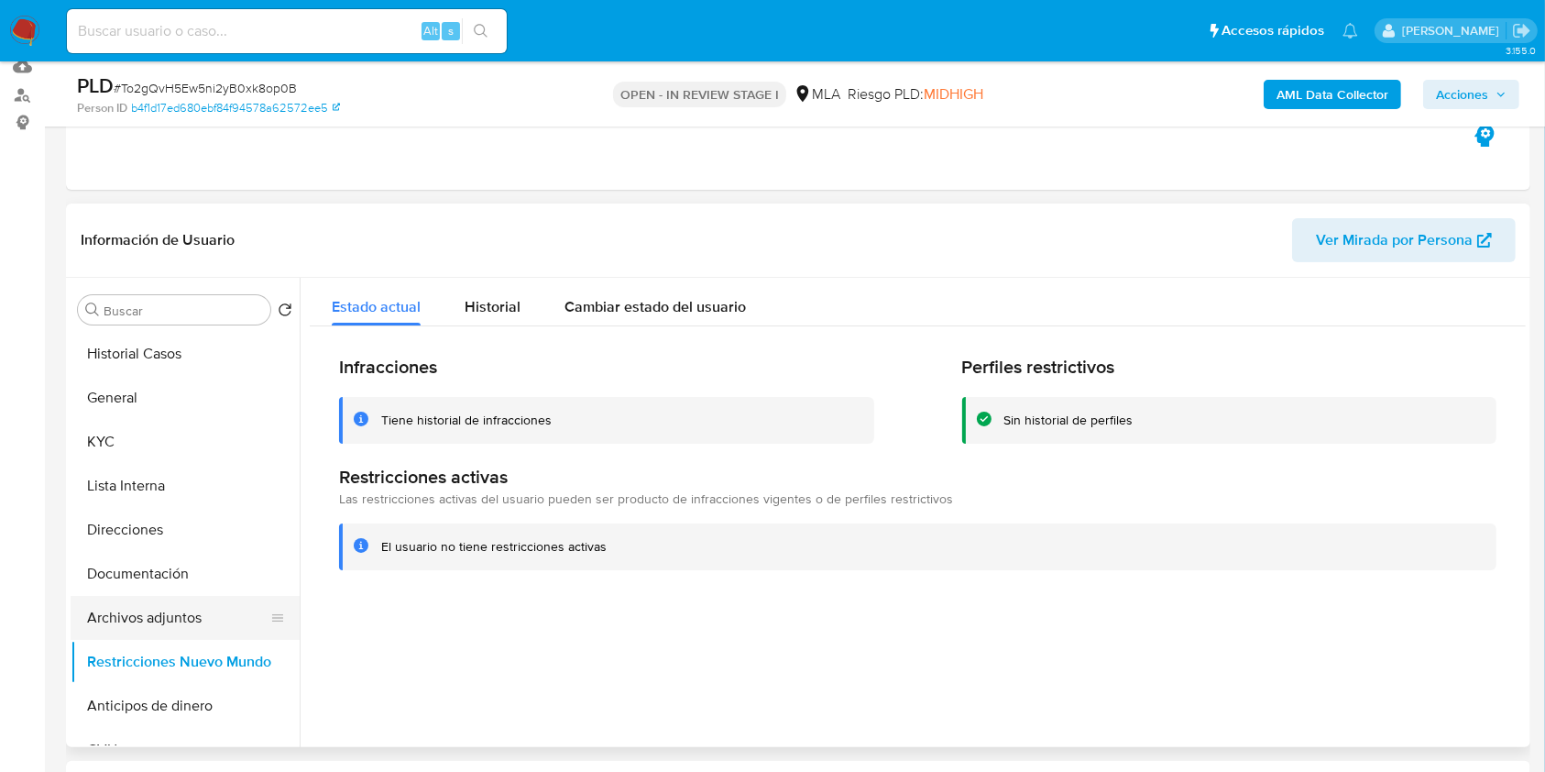
click at [170, 612] on button "Archivos adjuntos" at bounding box center [178, 618] width 214 height 44
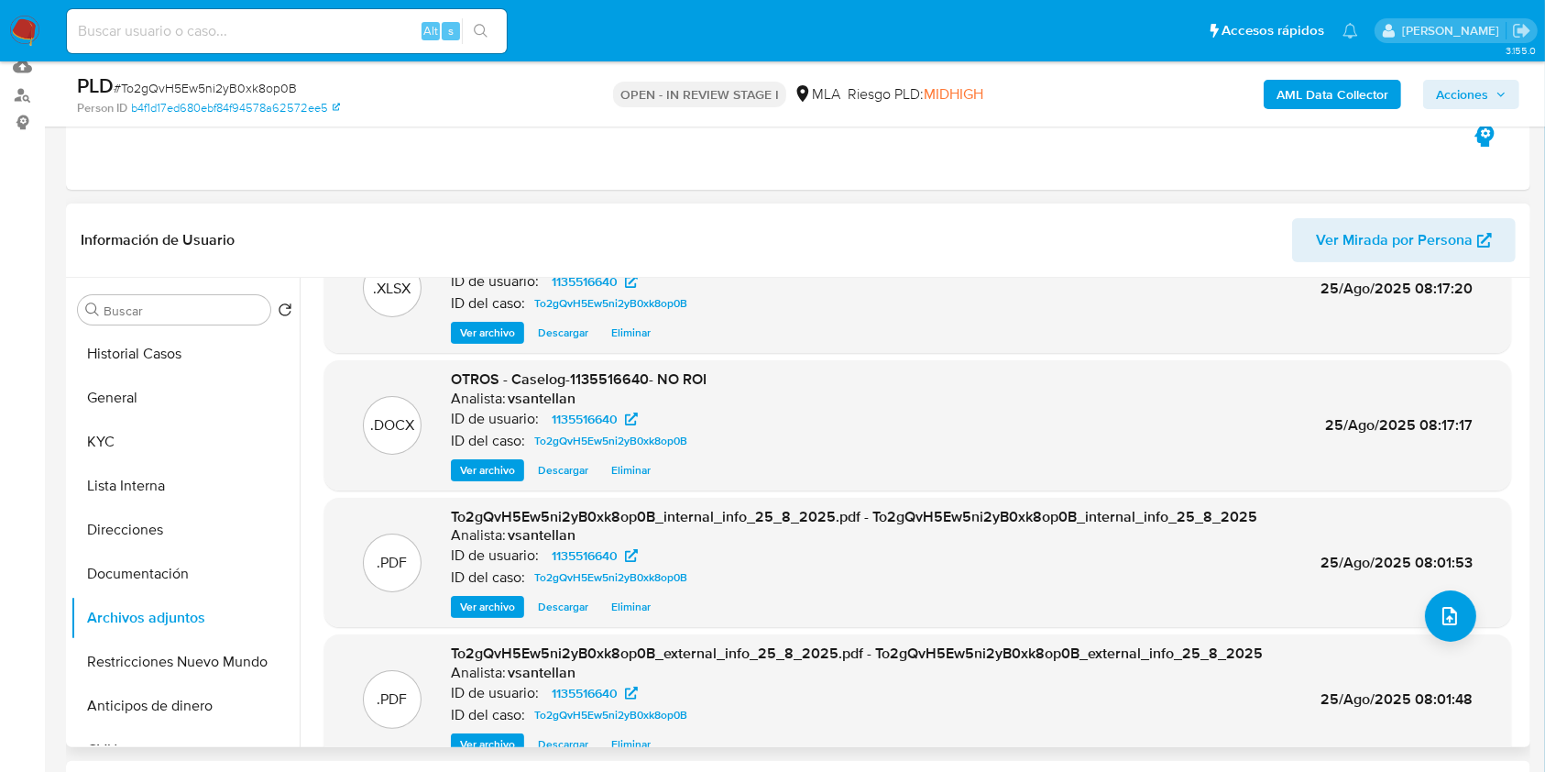
scroll to position [103, 0]
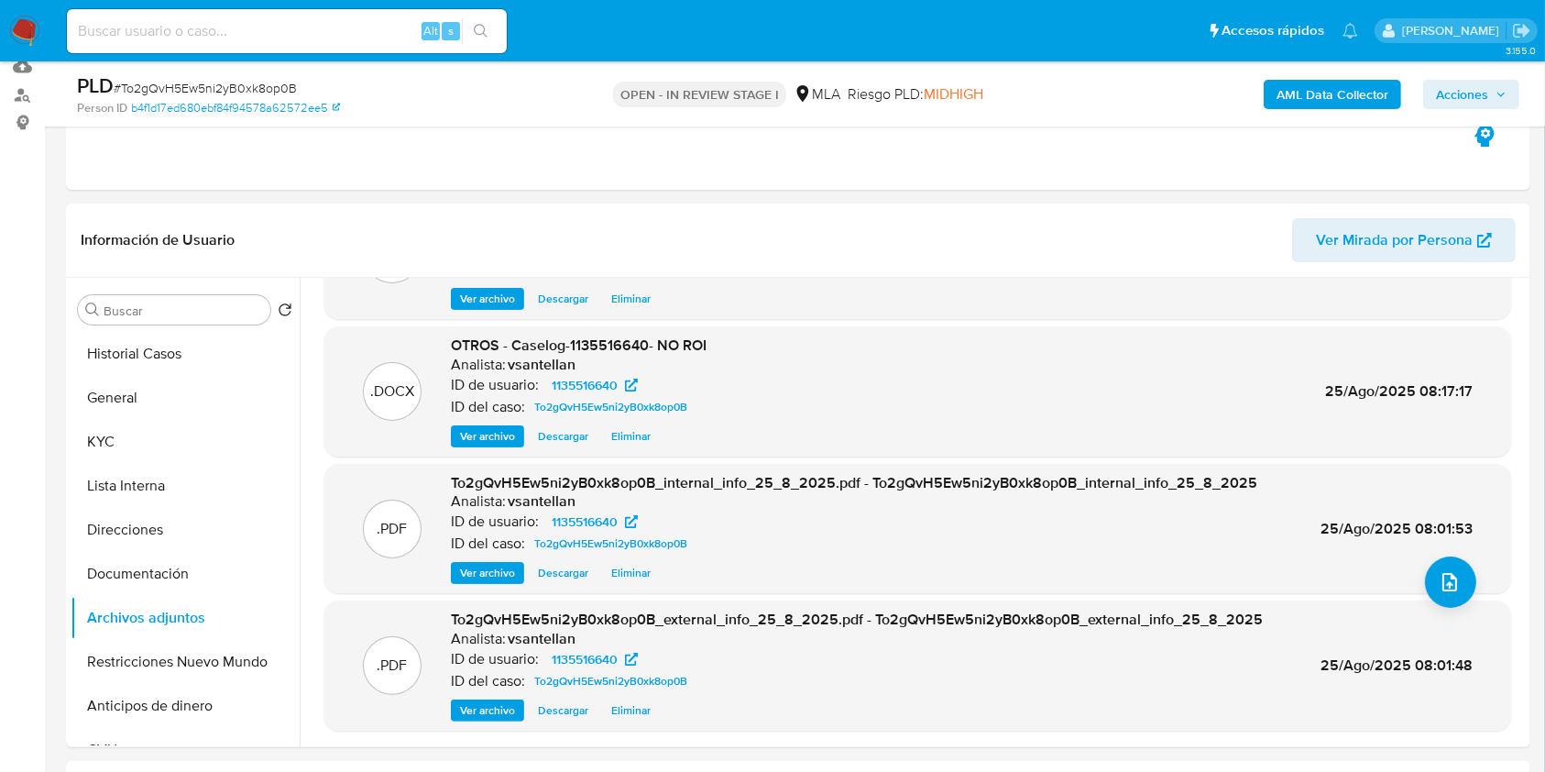
click at [1451, 88] on span "Acciones" at bounding box center [1462, 94] width 52 height 29
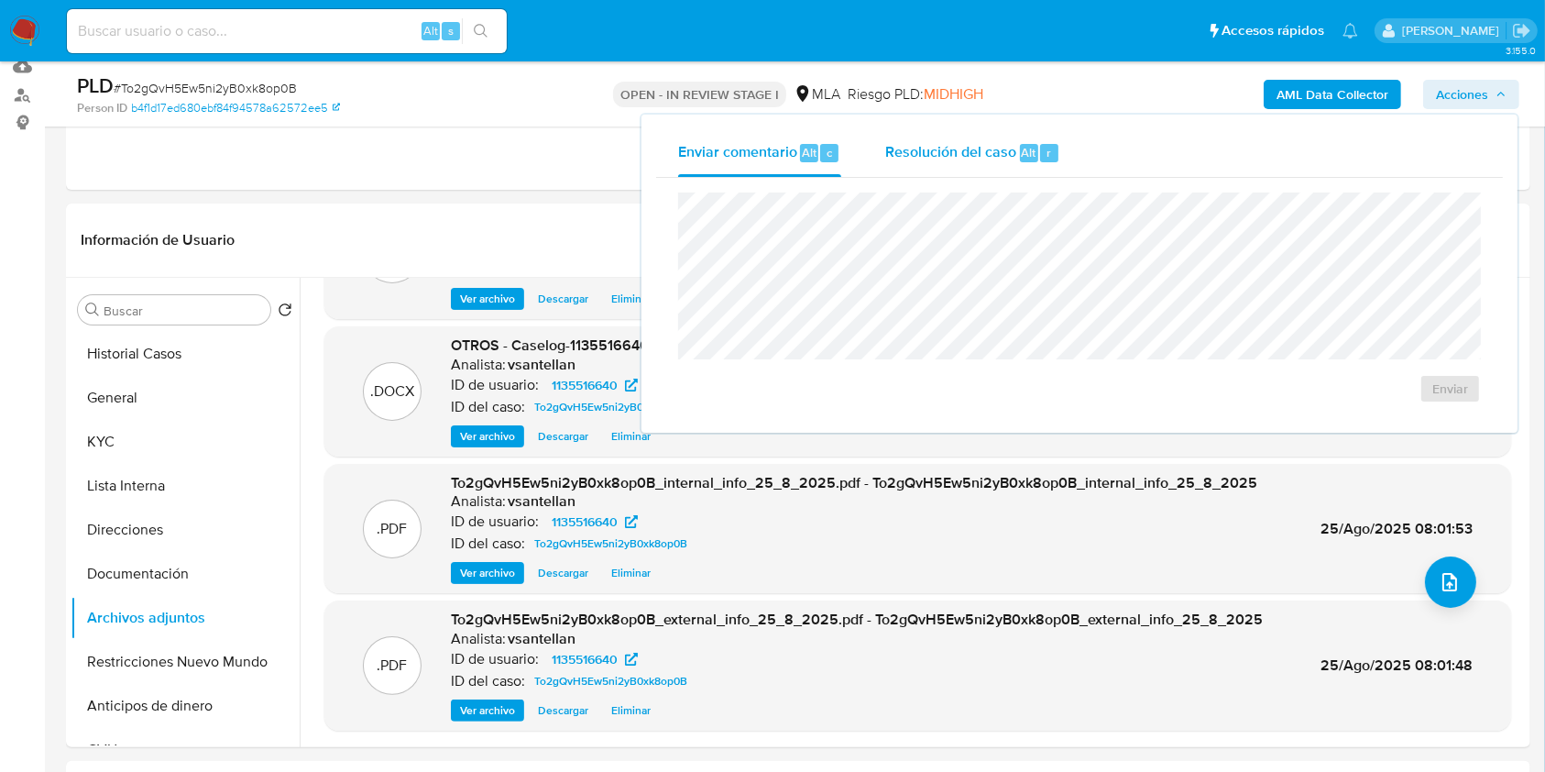
click at [940, 143] on span "Resolución del caso" at bounding box center [950, 151] width 131 height 21
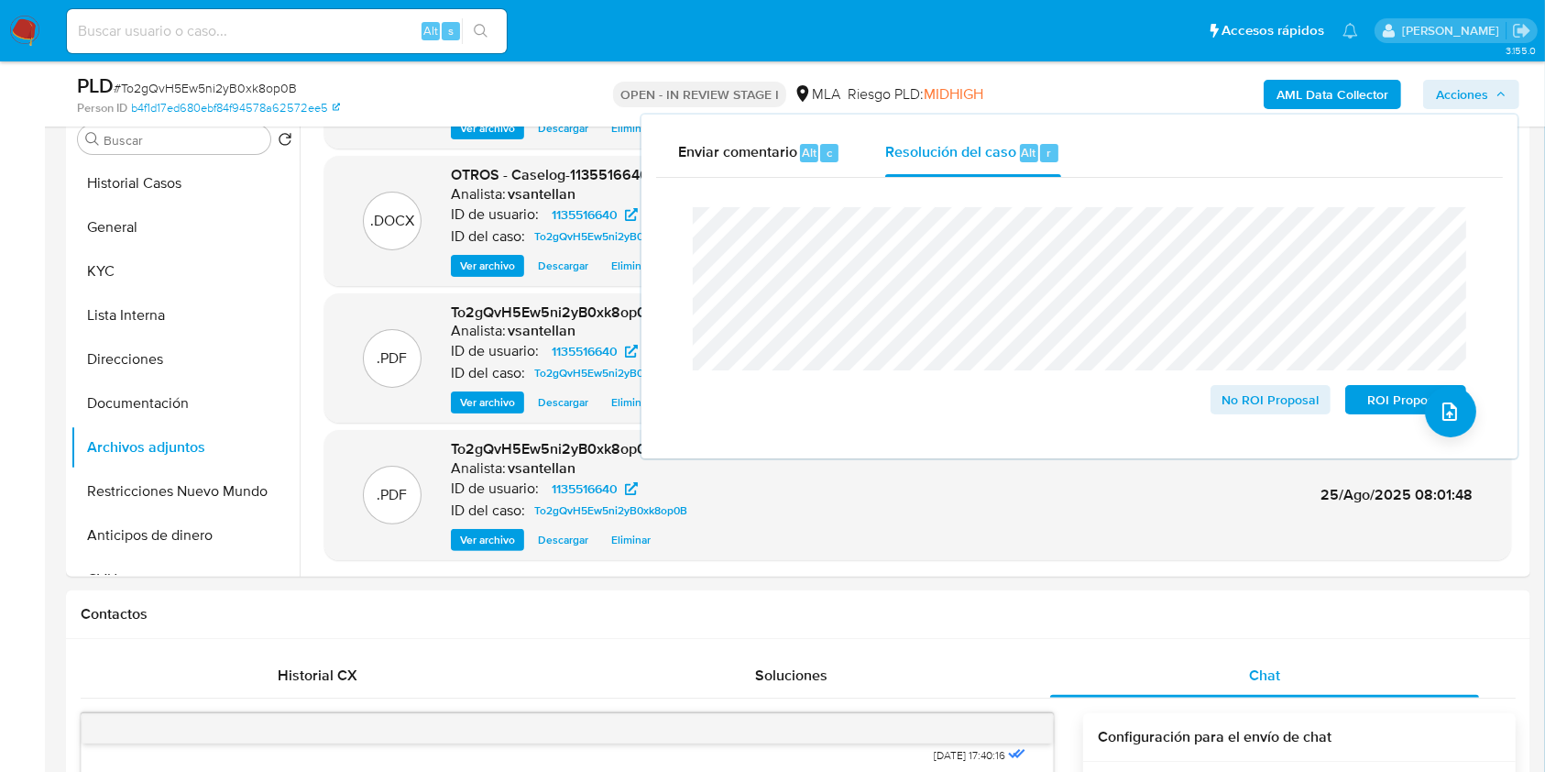
scroll to position [397, 0]
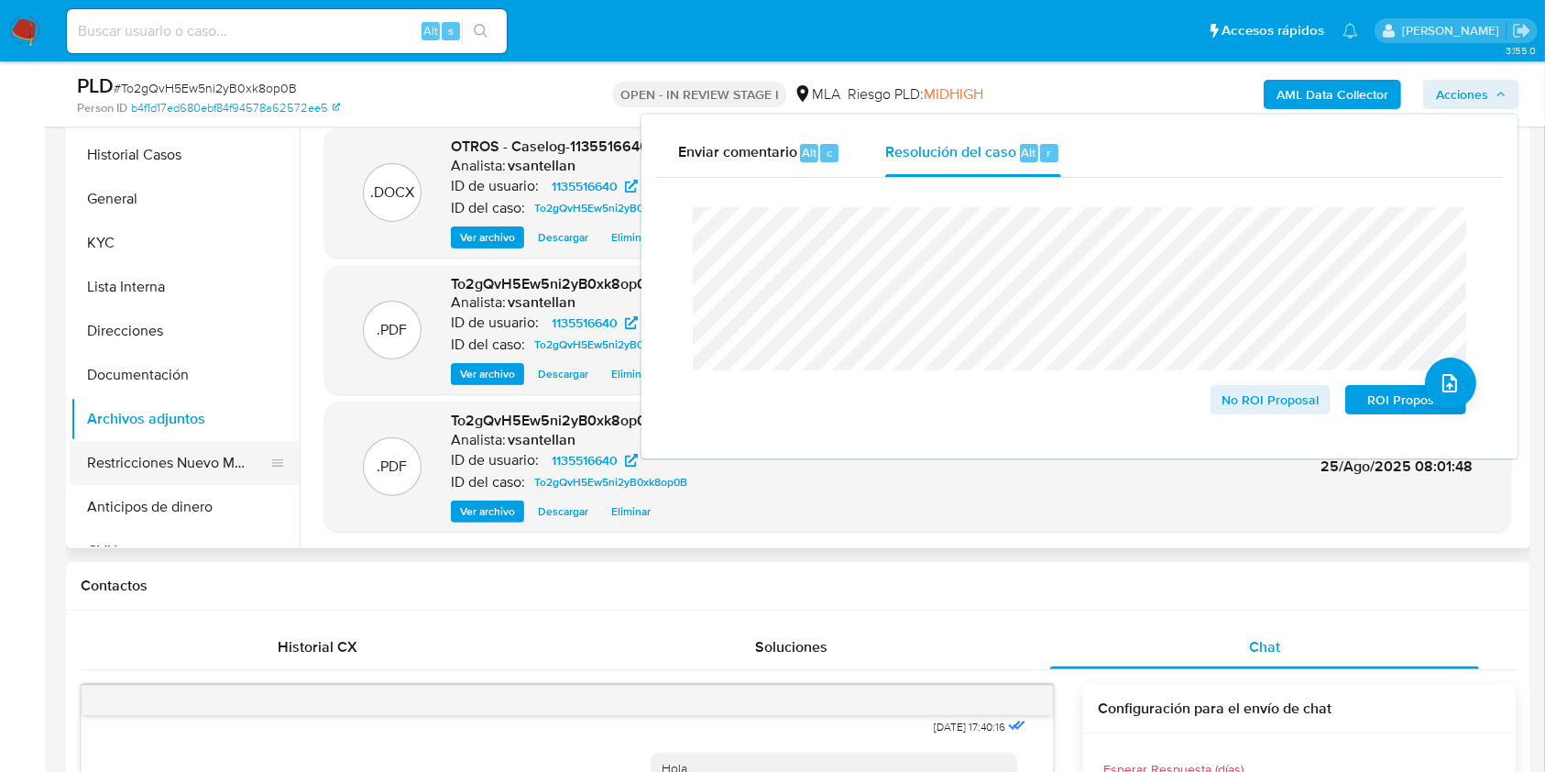
click at [152, 477] on button "Restricciones Nuevo Mundo" at bounding box center [178, 463] width 214 height 44
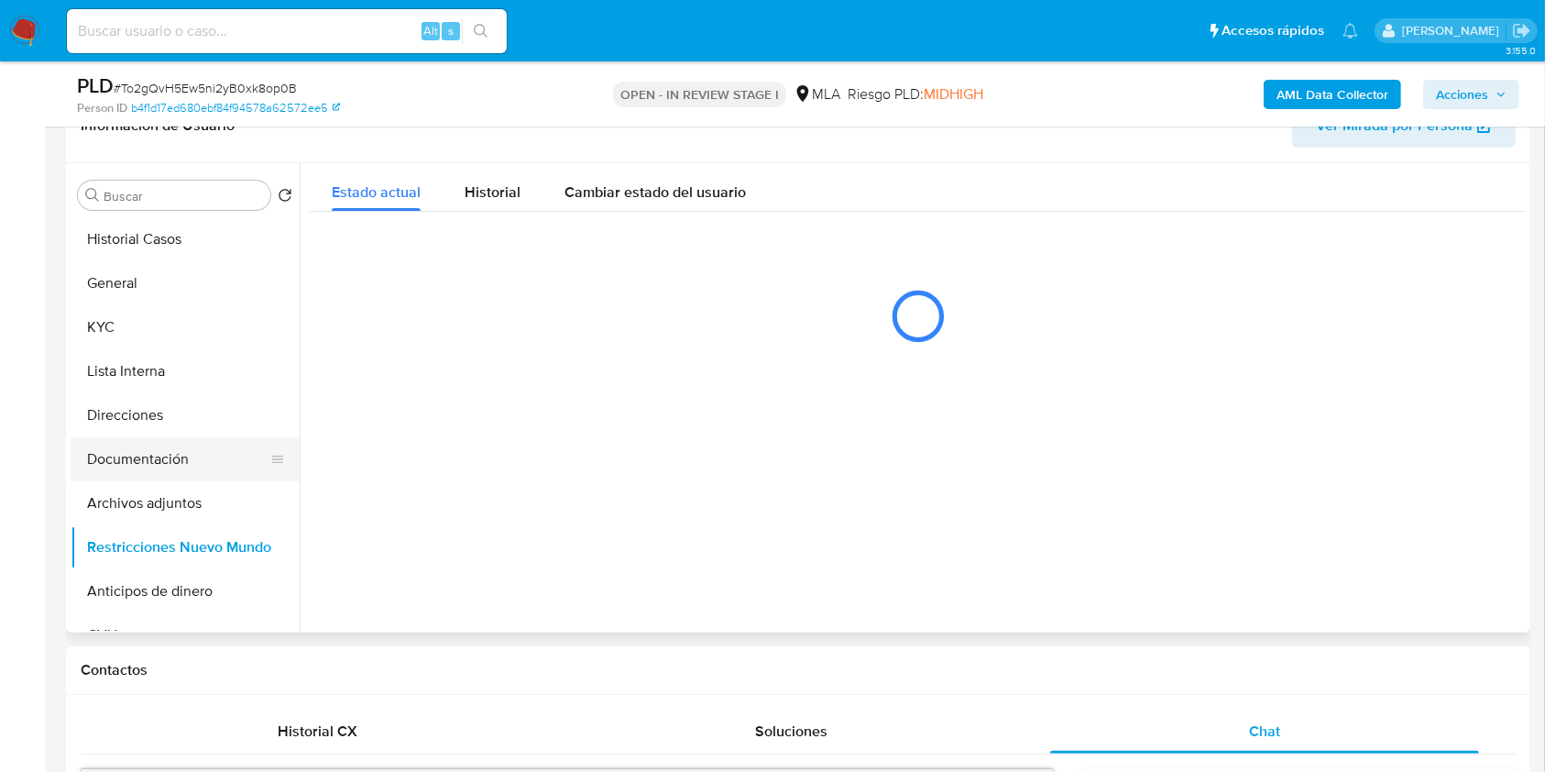
scroll to position [275, 0]
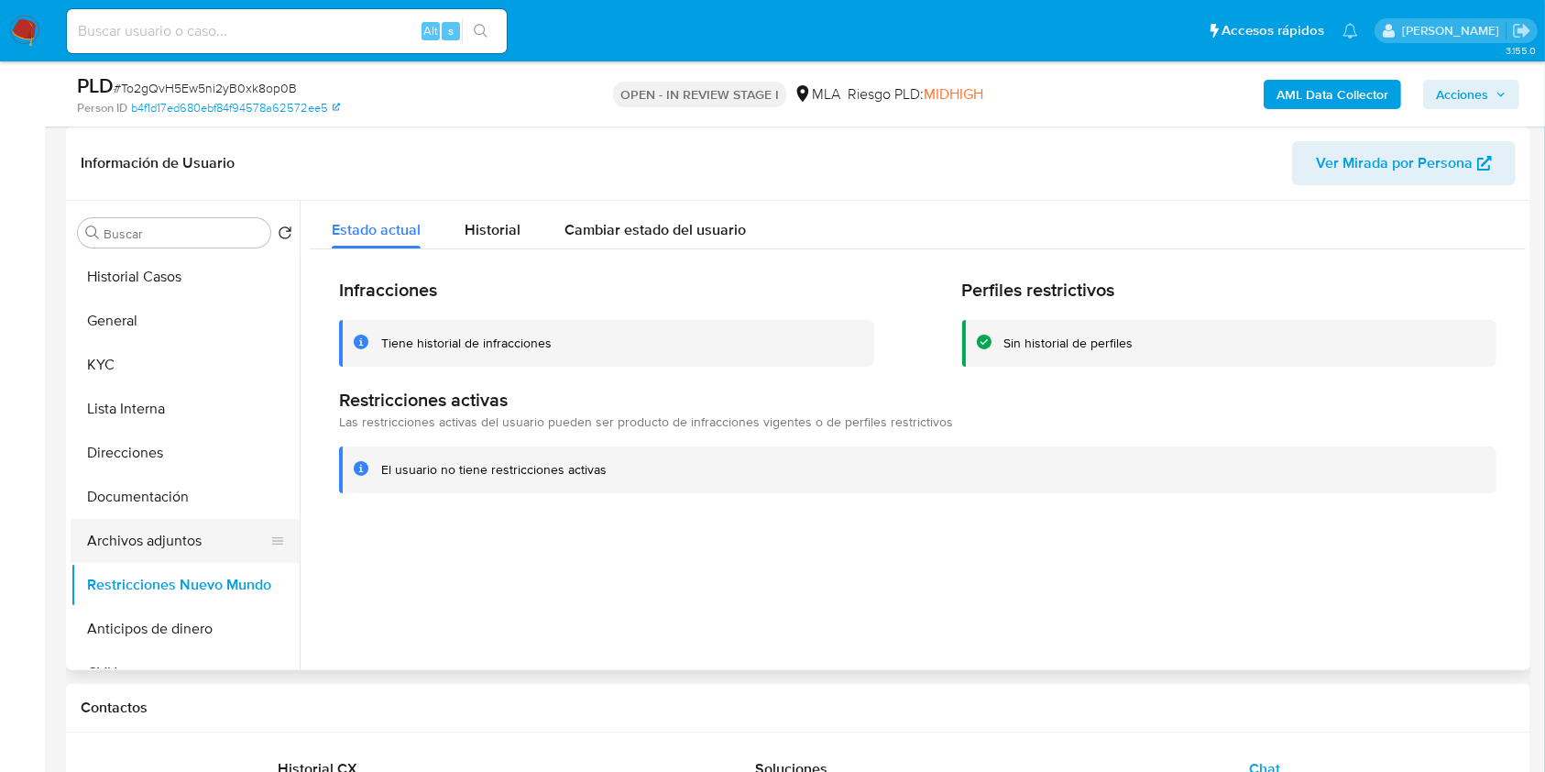
click at [147, 528] on button "Archivos adjuntos" at bounding box center [178, 541] width 214 height 44
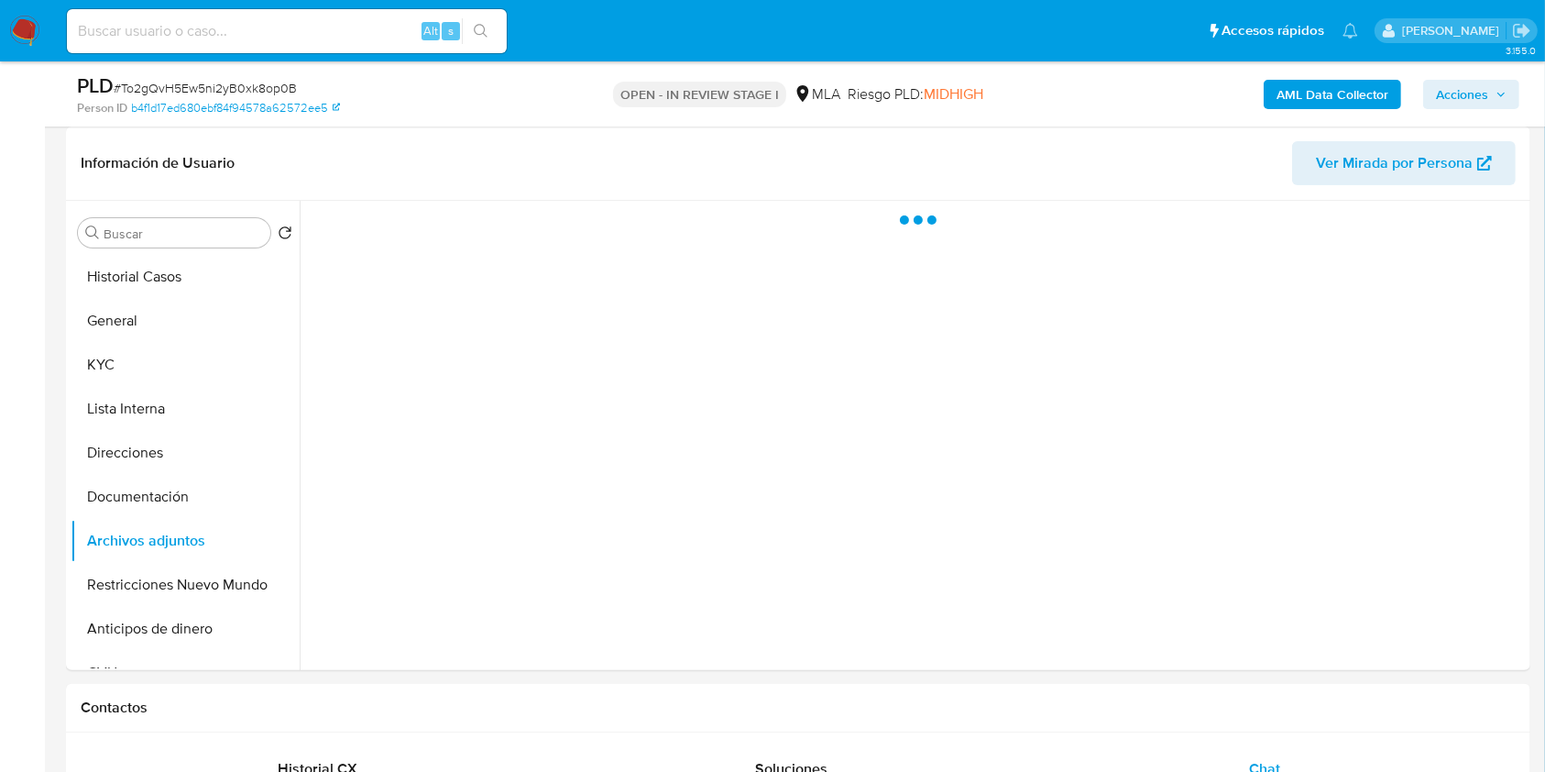
click at [1451, 92] on span "Acciones" at bounding box center [1462, 94] width 52 height 29
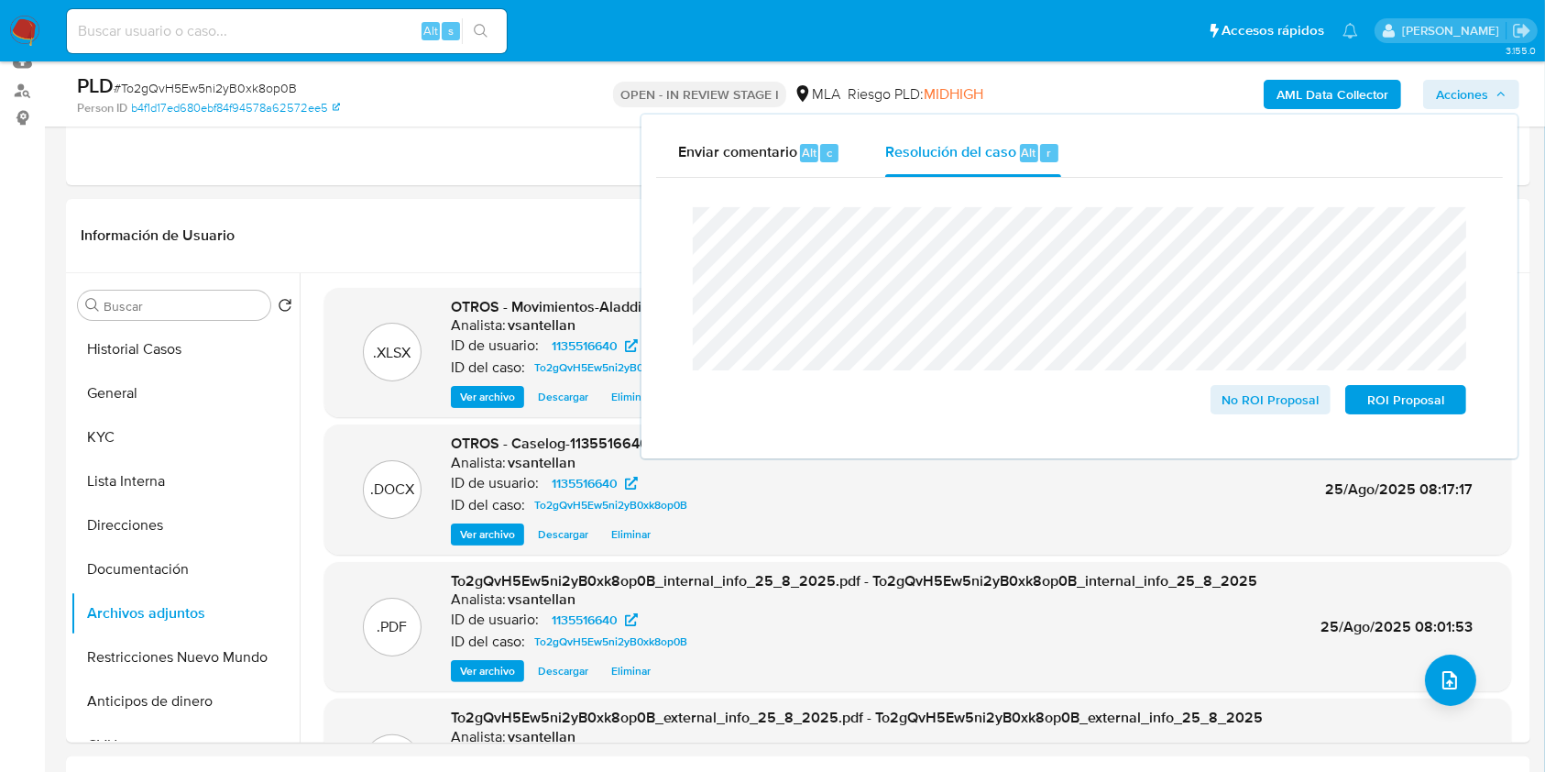
scroll to position [123, 0]
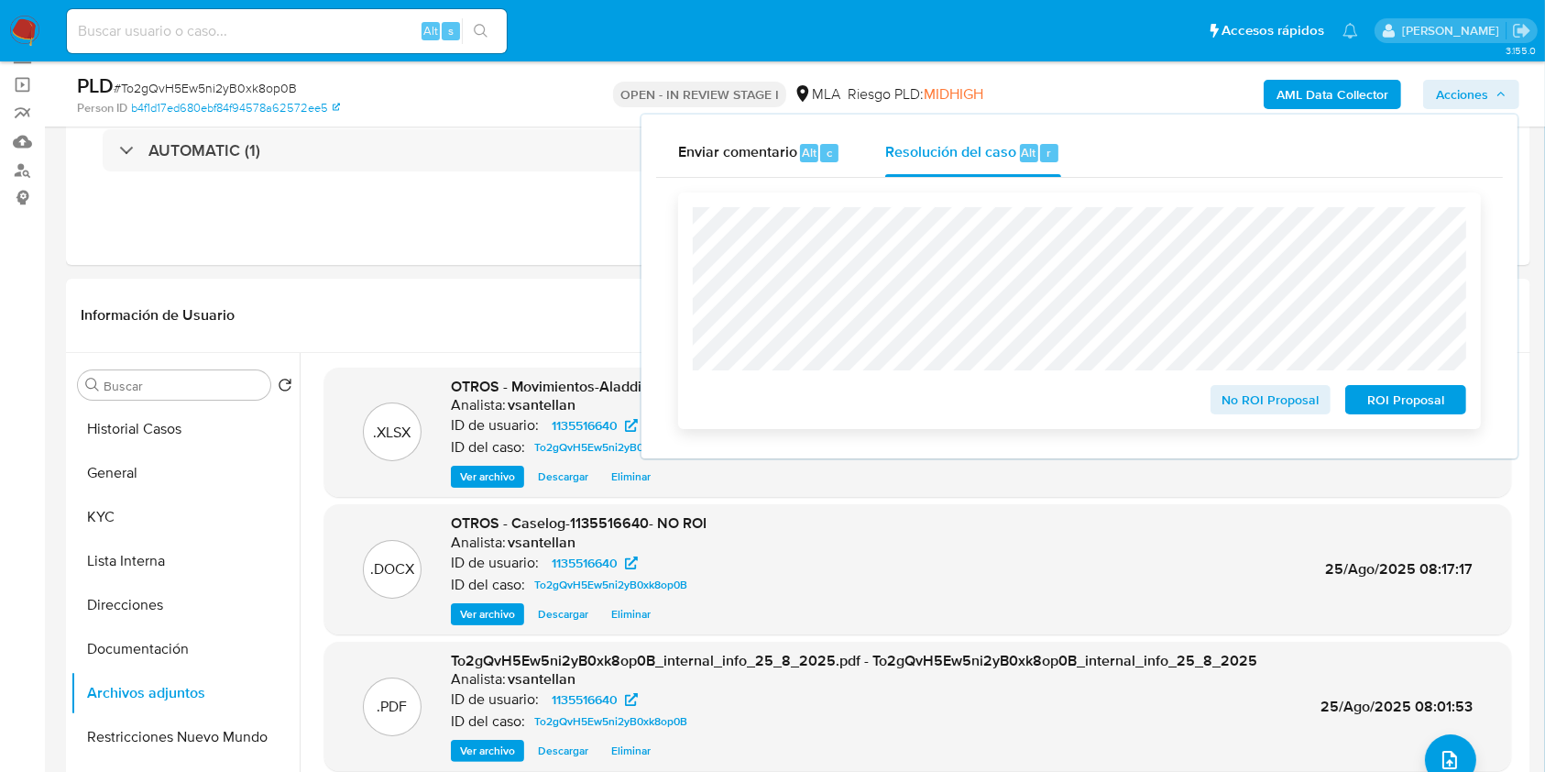
click at [1255, 398] on span "No ROI Proposal" at bounding box center [1271, 400] width 95 height 26
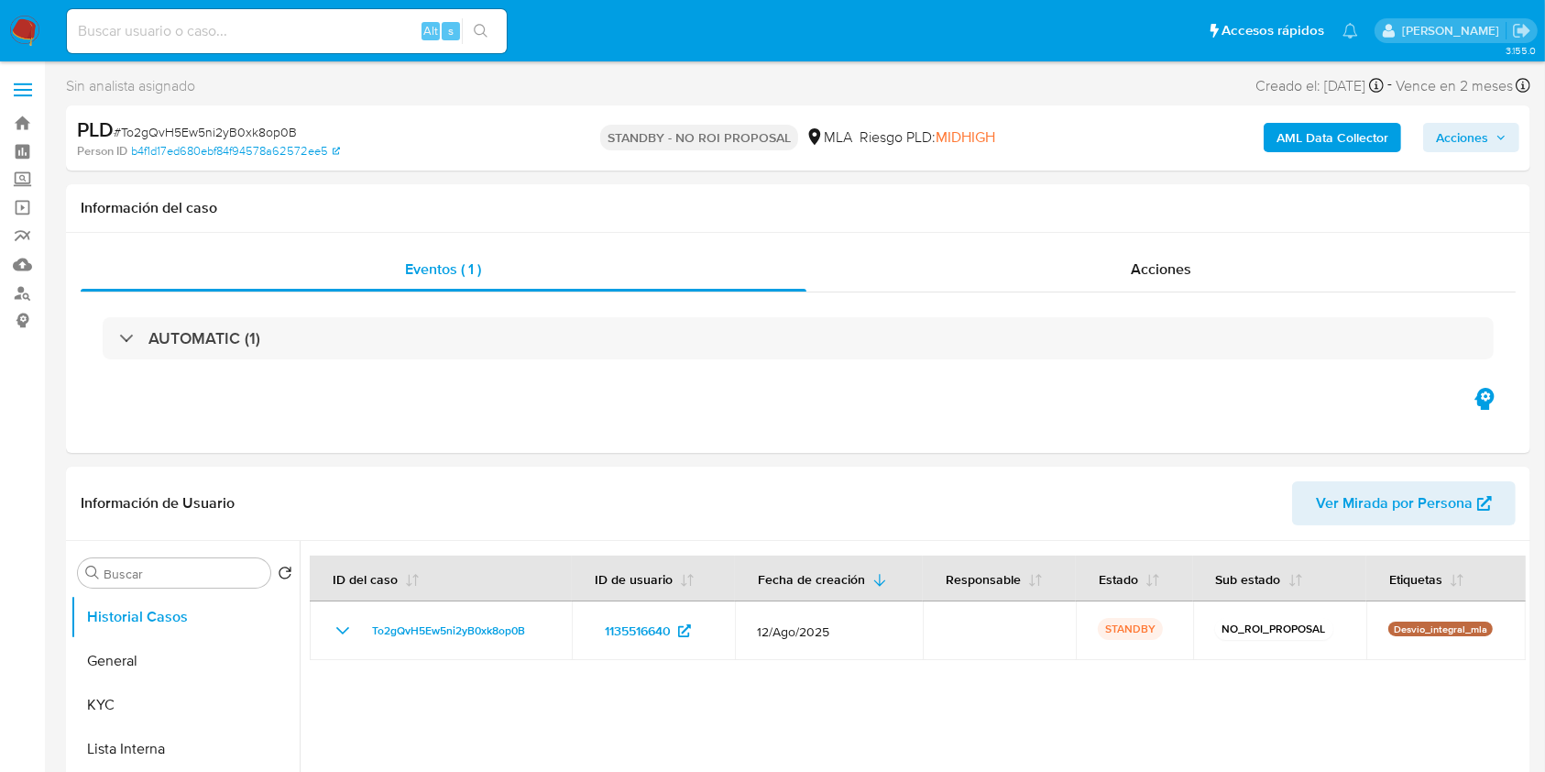
select select "10"
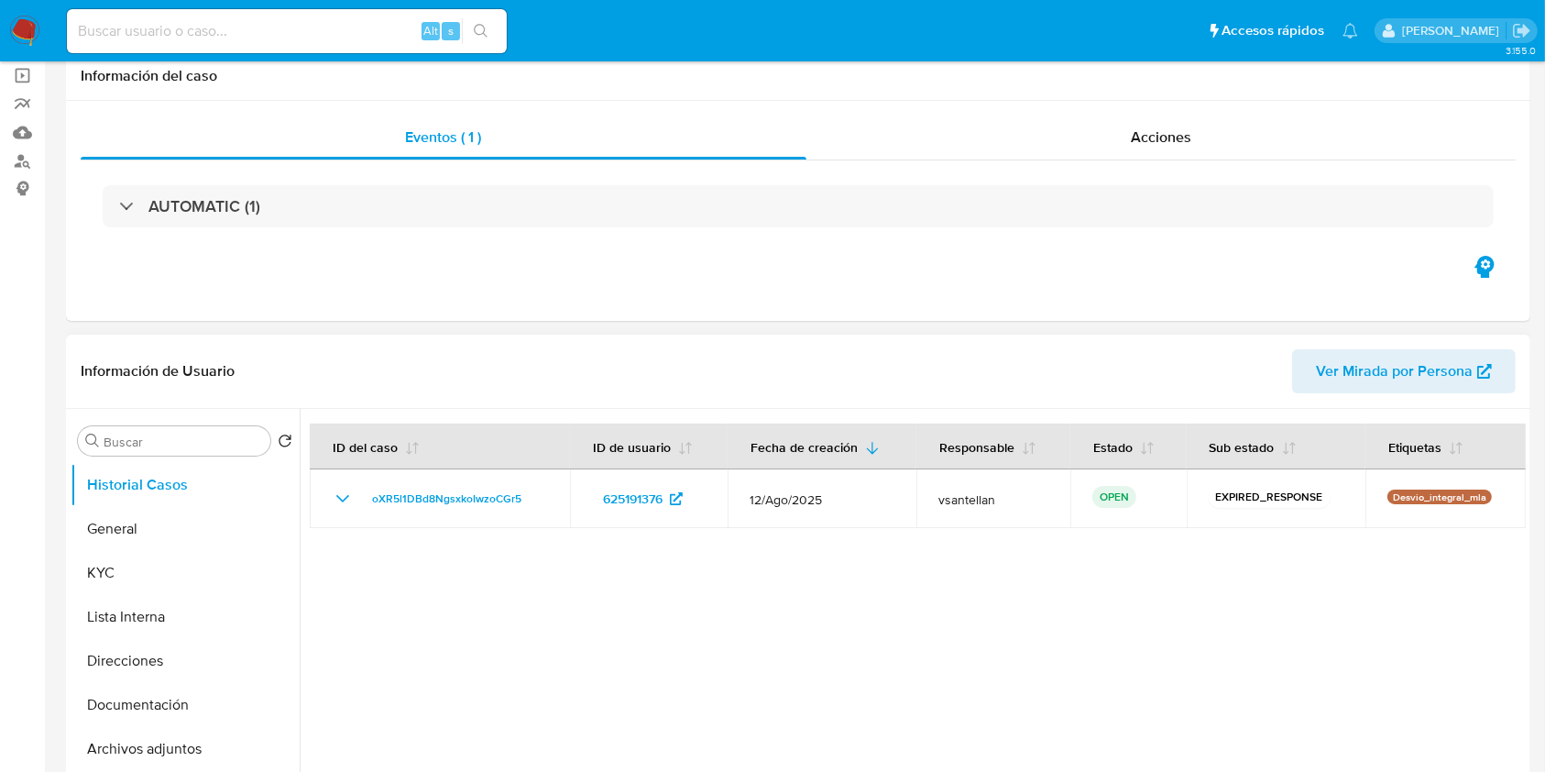
scroll to position [244, 0]
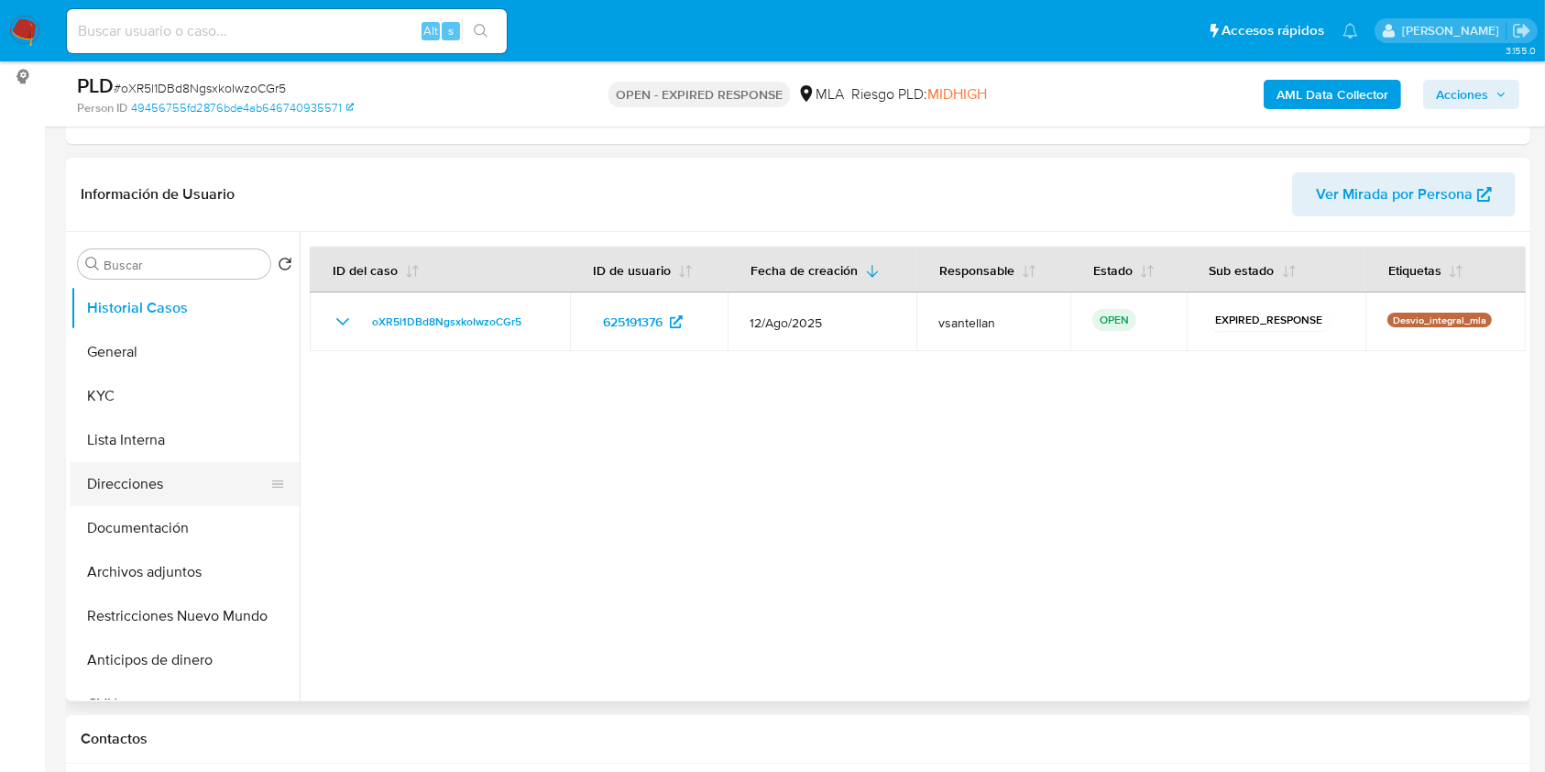
drag, startPoint x: 234, startPoint y: 514, endPoint x: 280, endPoint y: 493, distance: 51.3
click at [234, 515] on button "Documentación" at bounding box center [185, 528] width 229 height 44
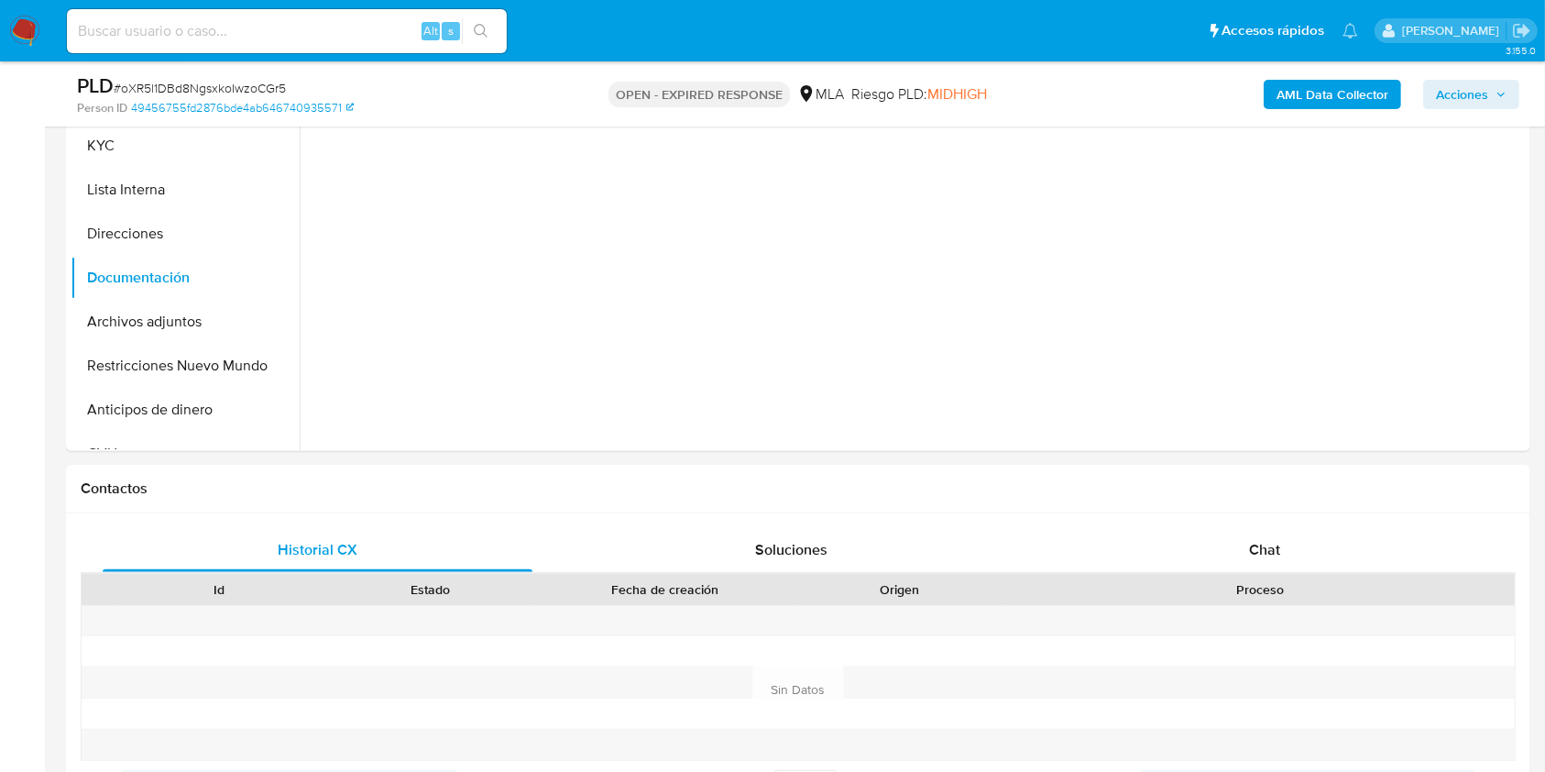
scroll to position [553, 0]
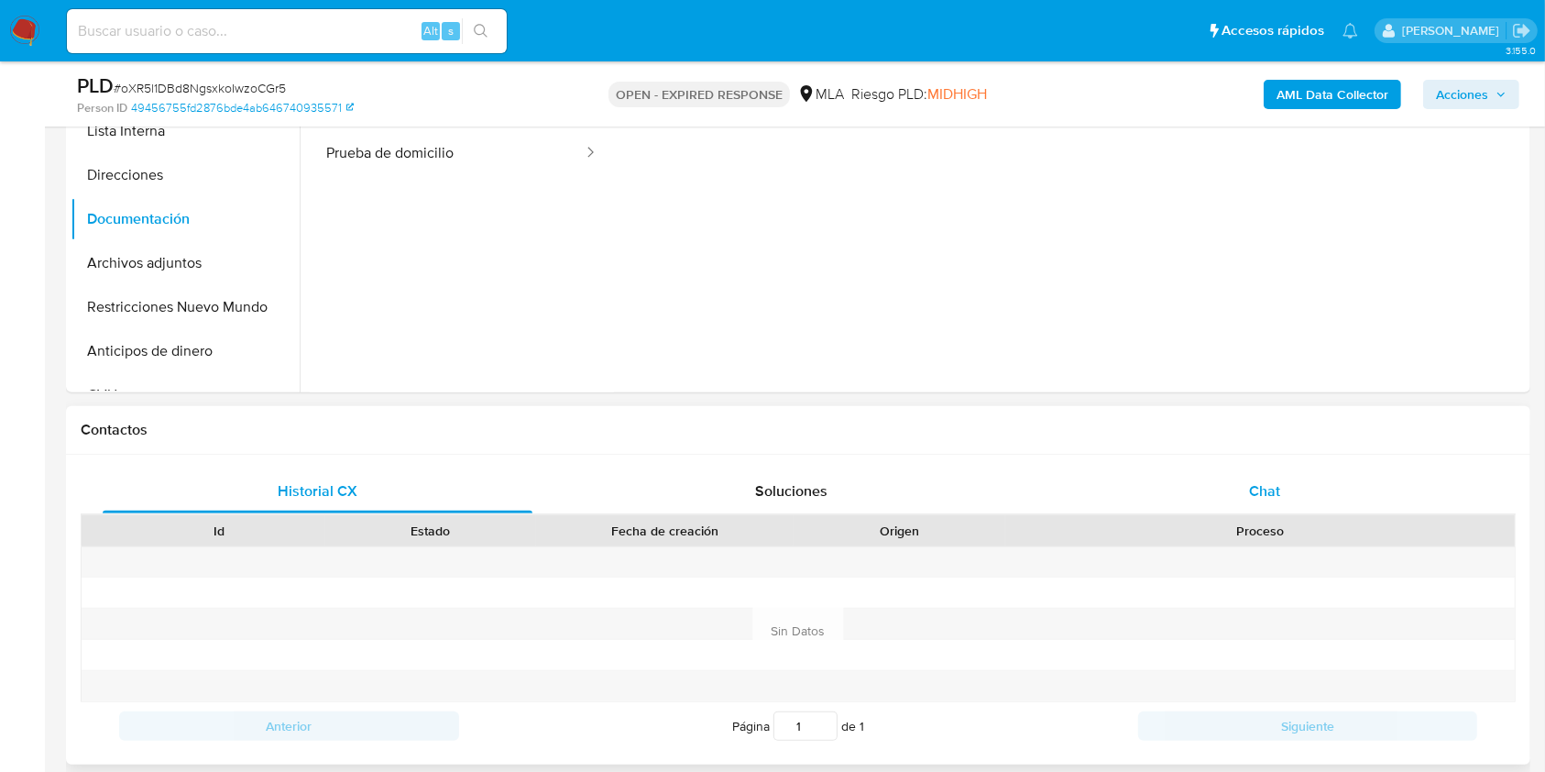
click at [1376, 469] on div "Chat" at bounding box center [1265, 491] width 430 height 44
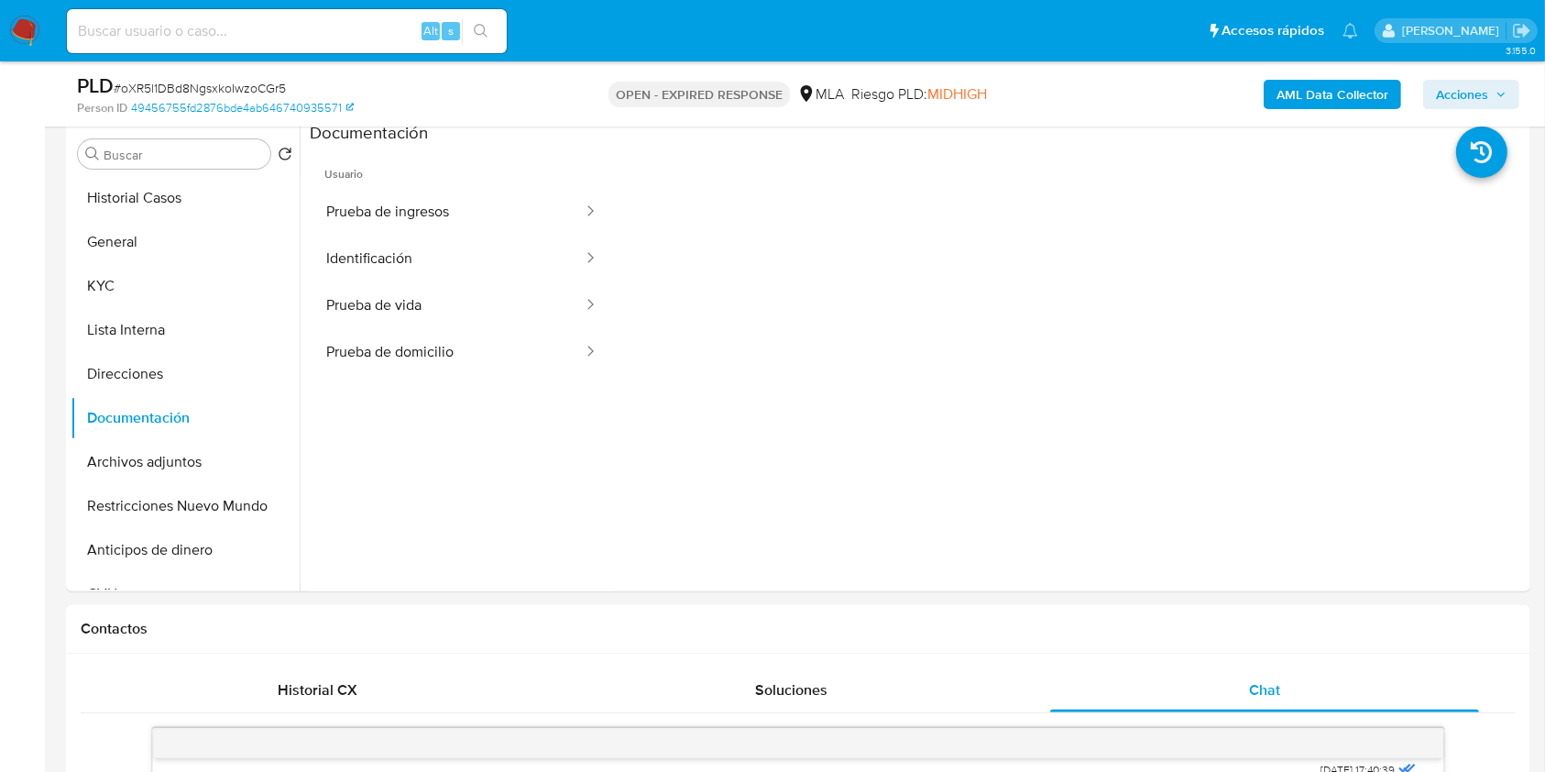
scroll to position [350, 0]
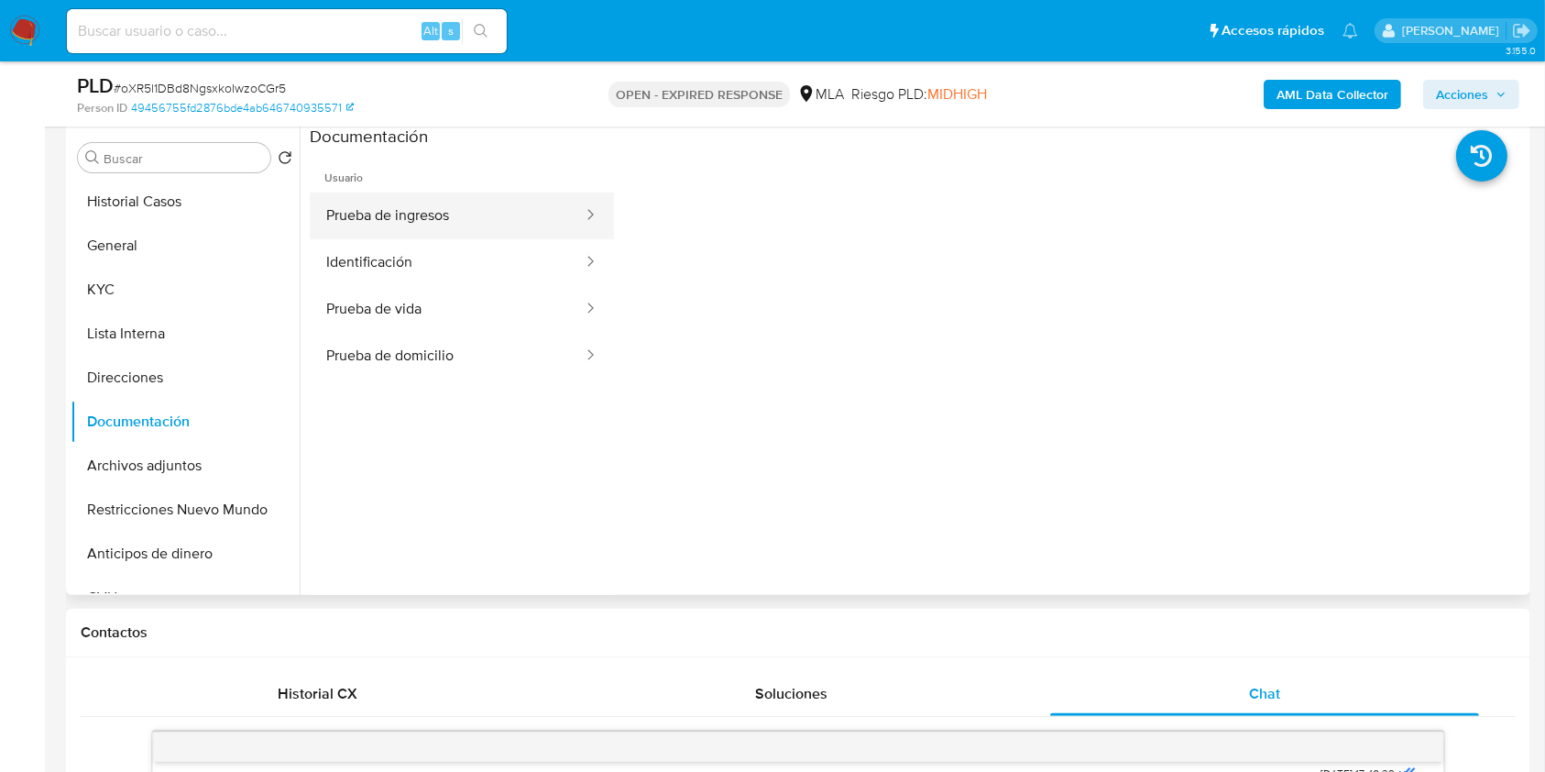
click at [434, 200] on button "Prueba de ingresos" at bounding box center [447, 215] width 275 height 47
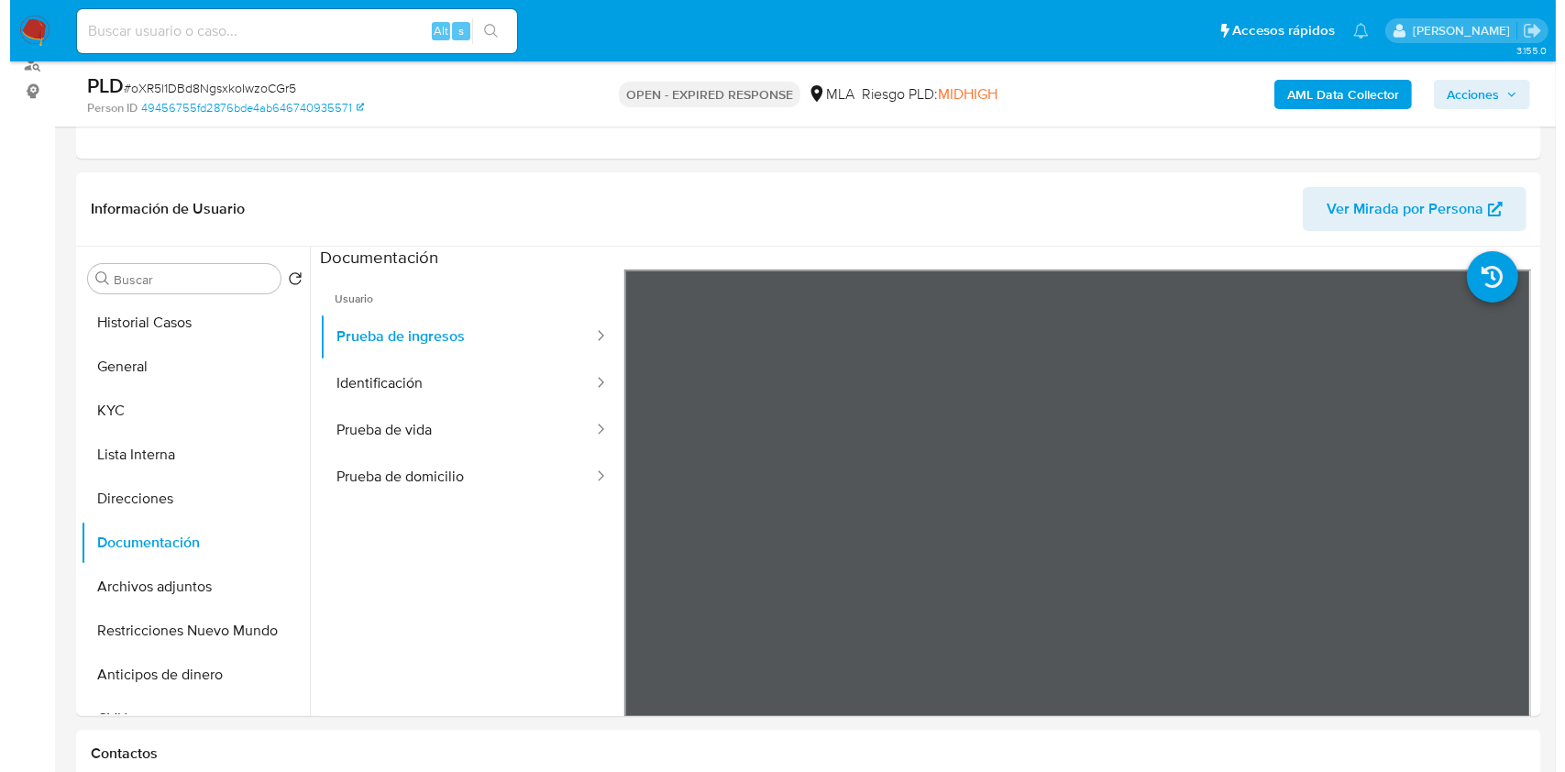
scroll to position [222, 0]
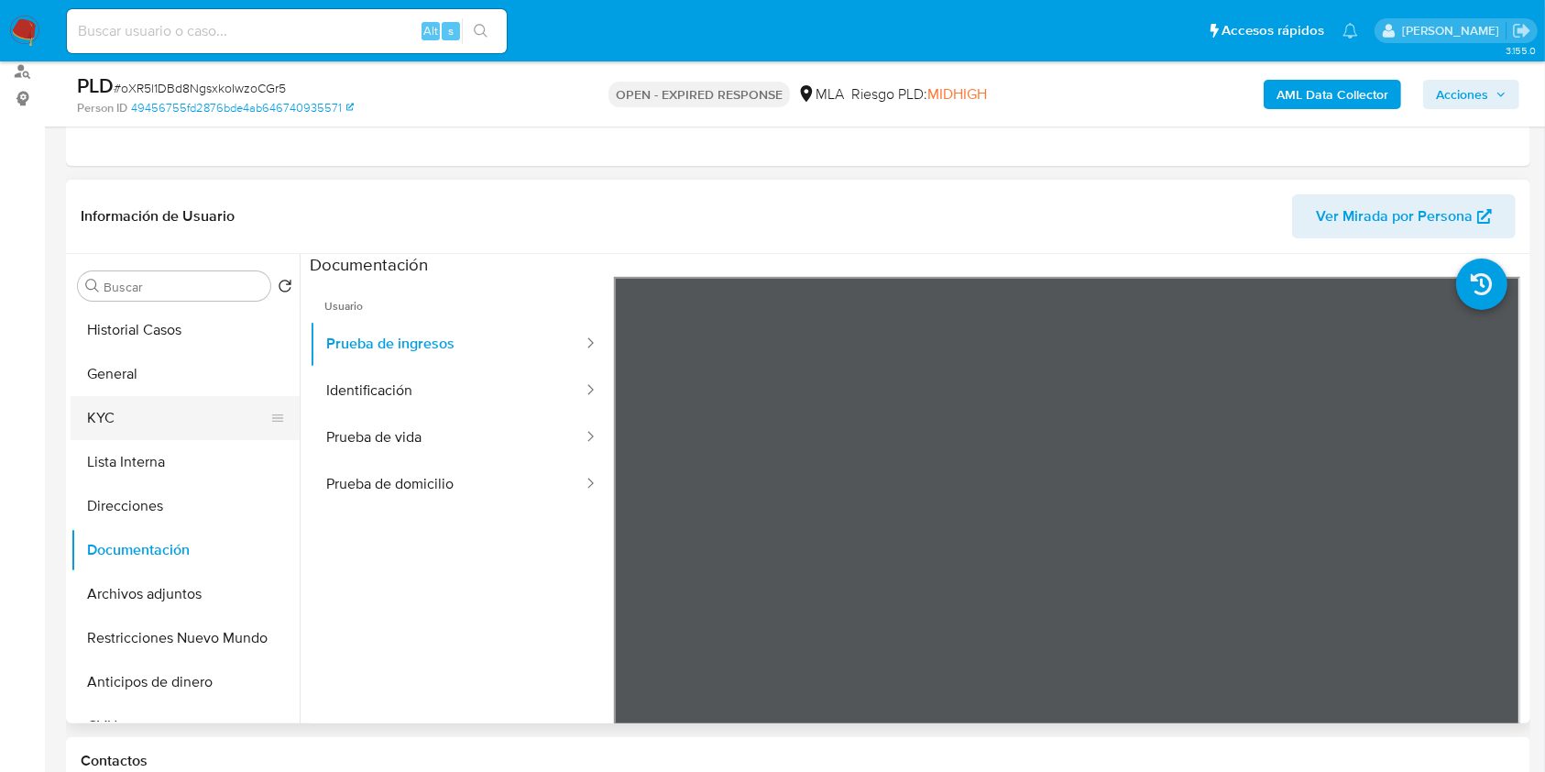
click at [154, 429] on button "KYC" at bounding box center [178, 418] width 214 height 44
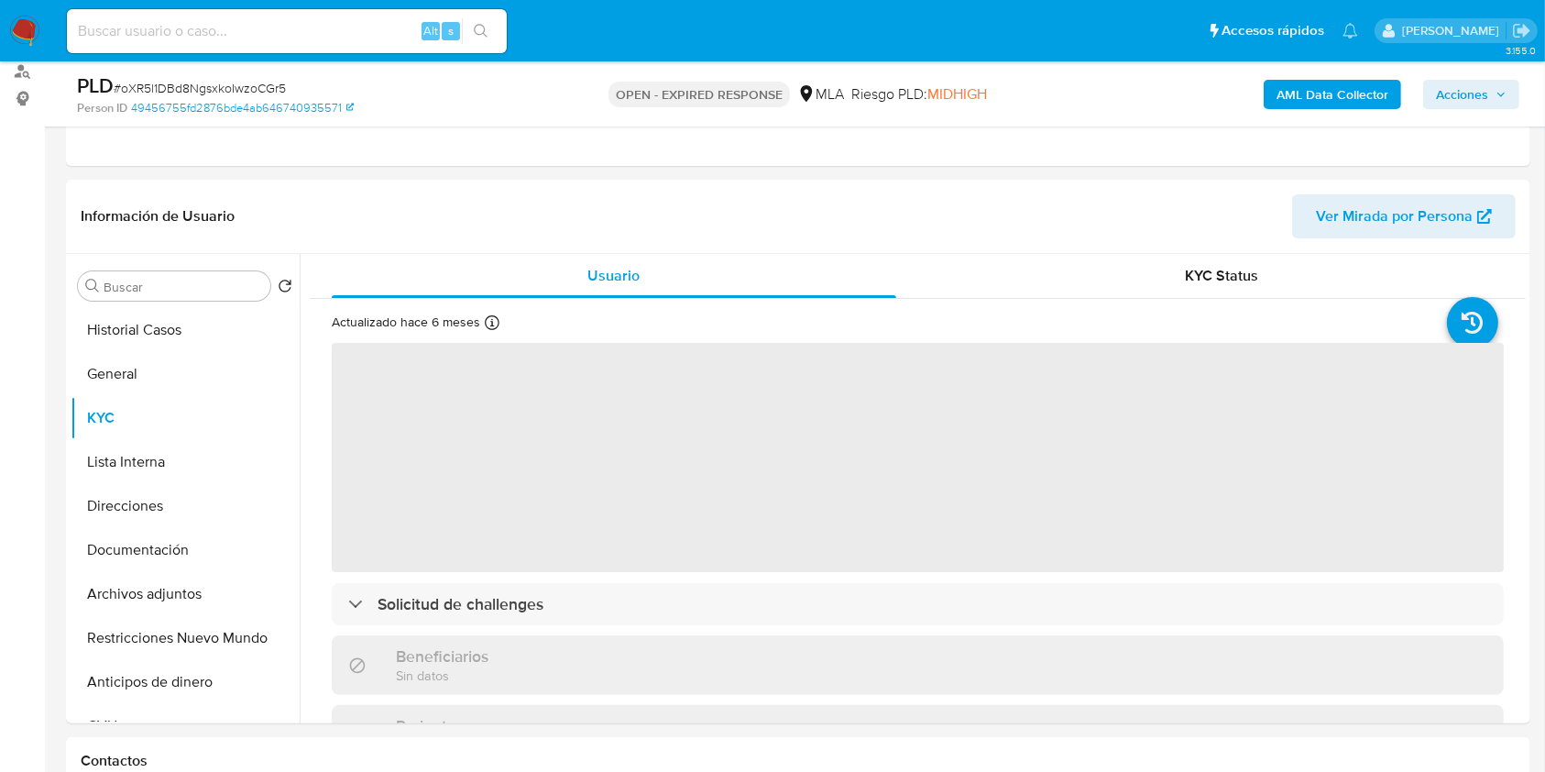
click at [1311, 90] on b "AML Data Collector" at bounding box center [1333, 94] width 112 height 29
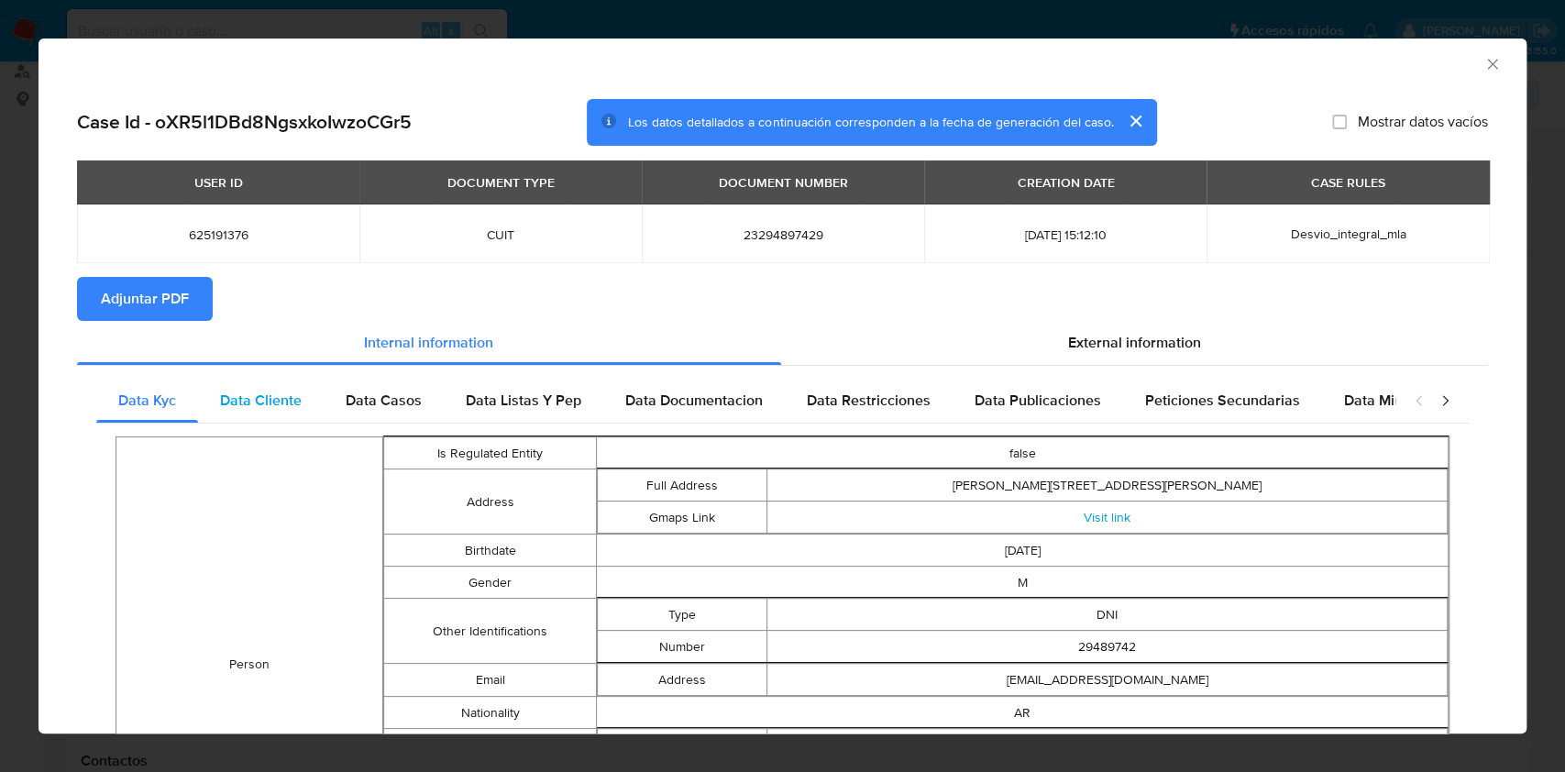
click at [301, 399] on div "Data Cliente" at bounding box center [261, 401] width 126 height 44
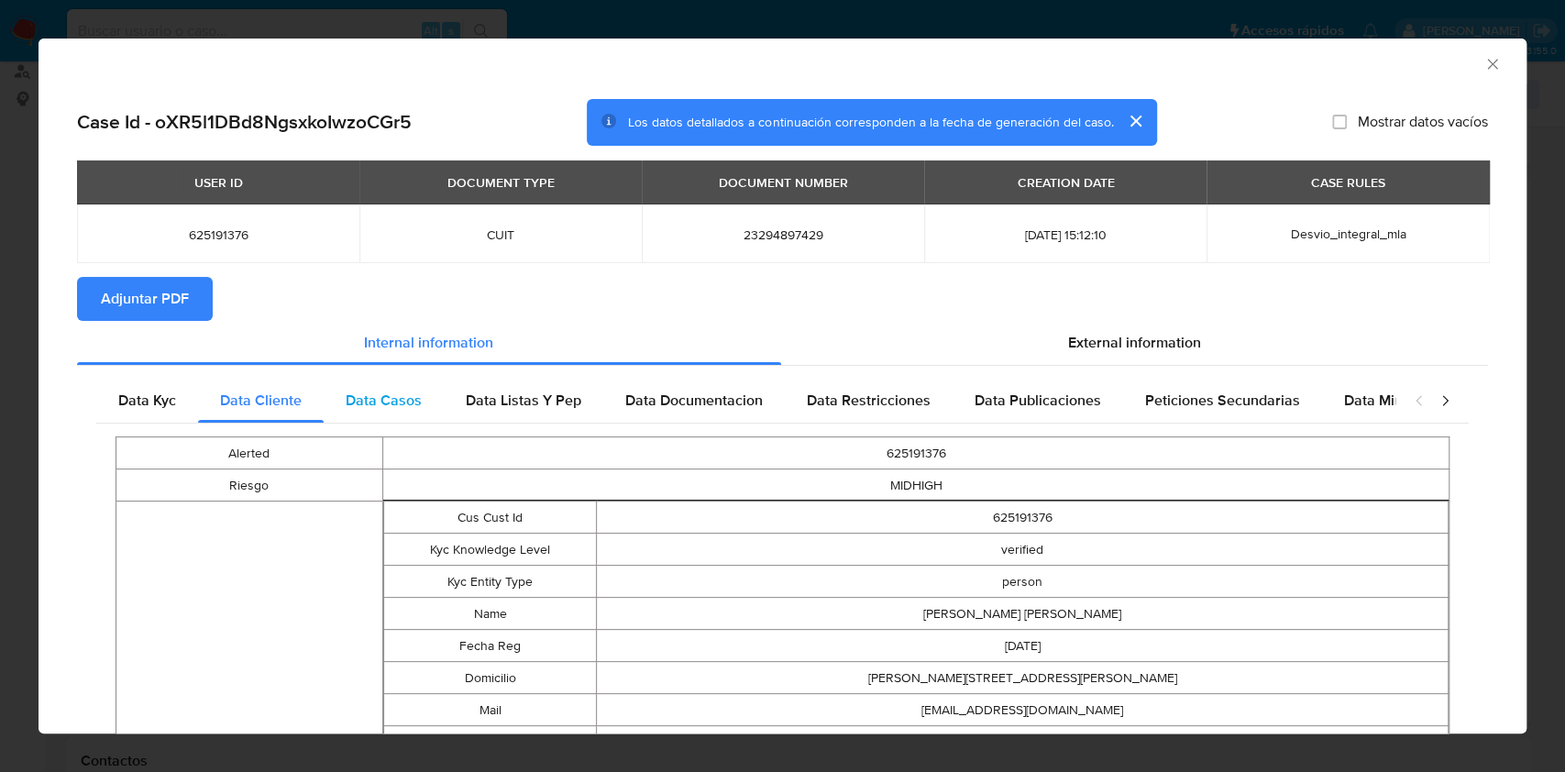
click at [414, 387] on div "Data Casos" at bounding box center [384, 401] width 120 height 44
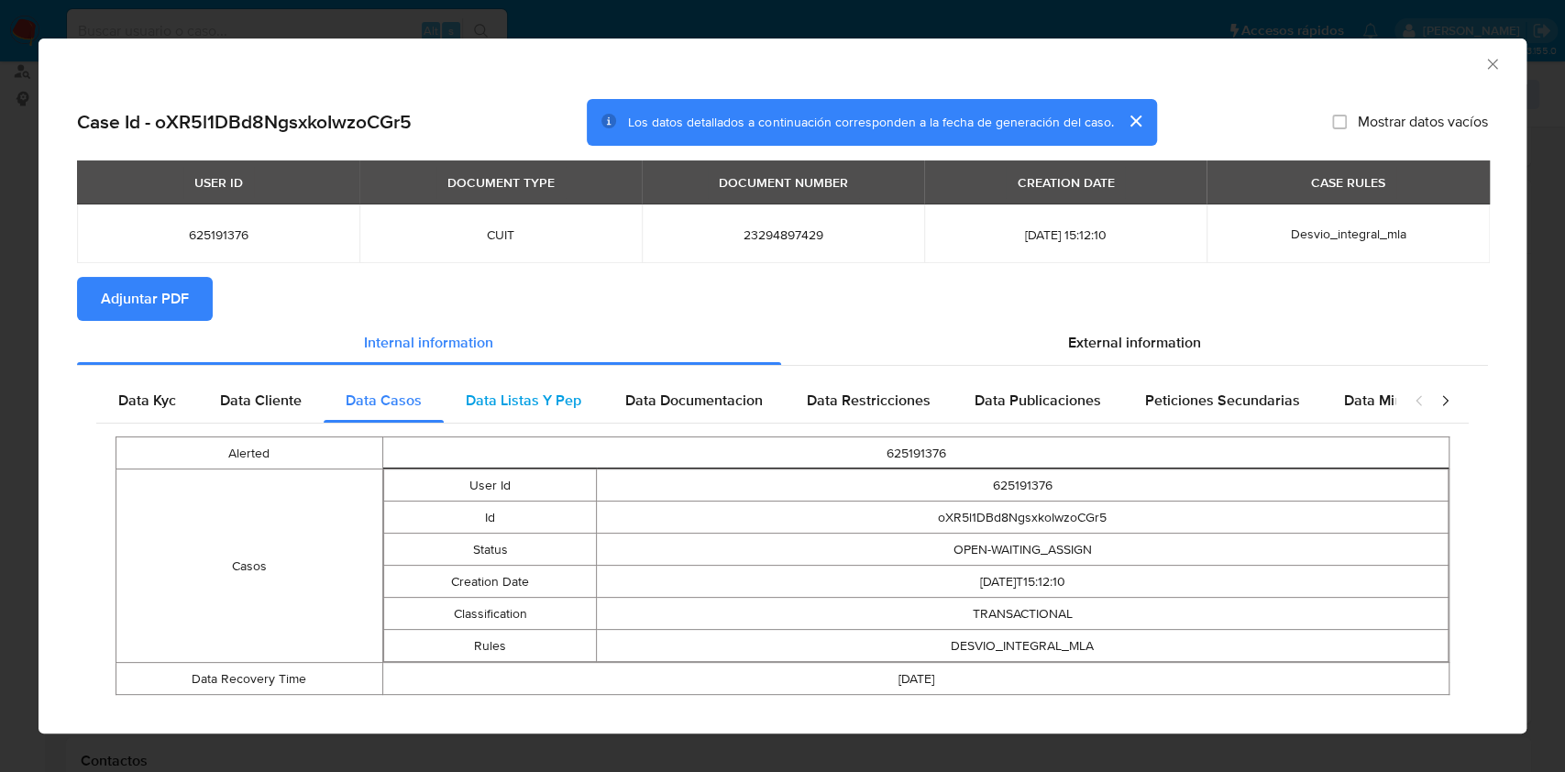
click at [557, 395] on span "Data Listas Y Pep" at bounding box center [523, 400] width 115 height 21
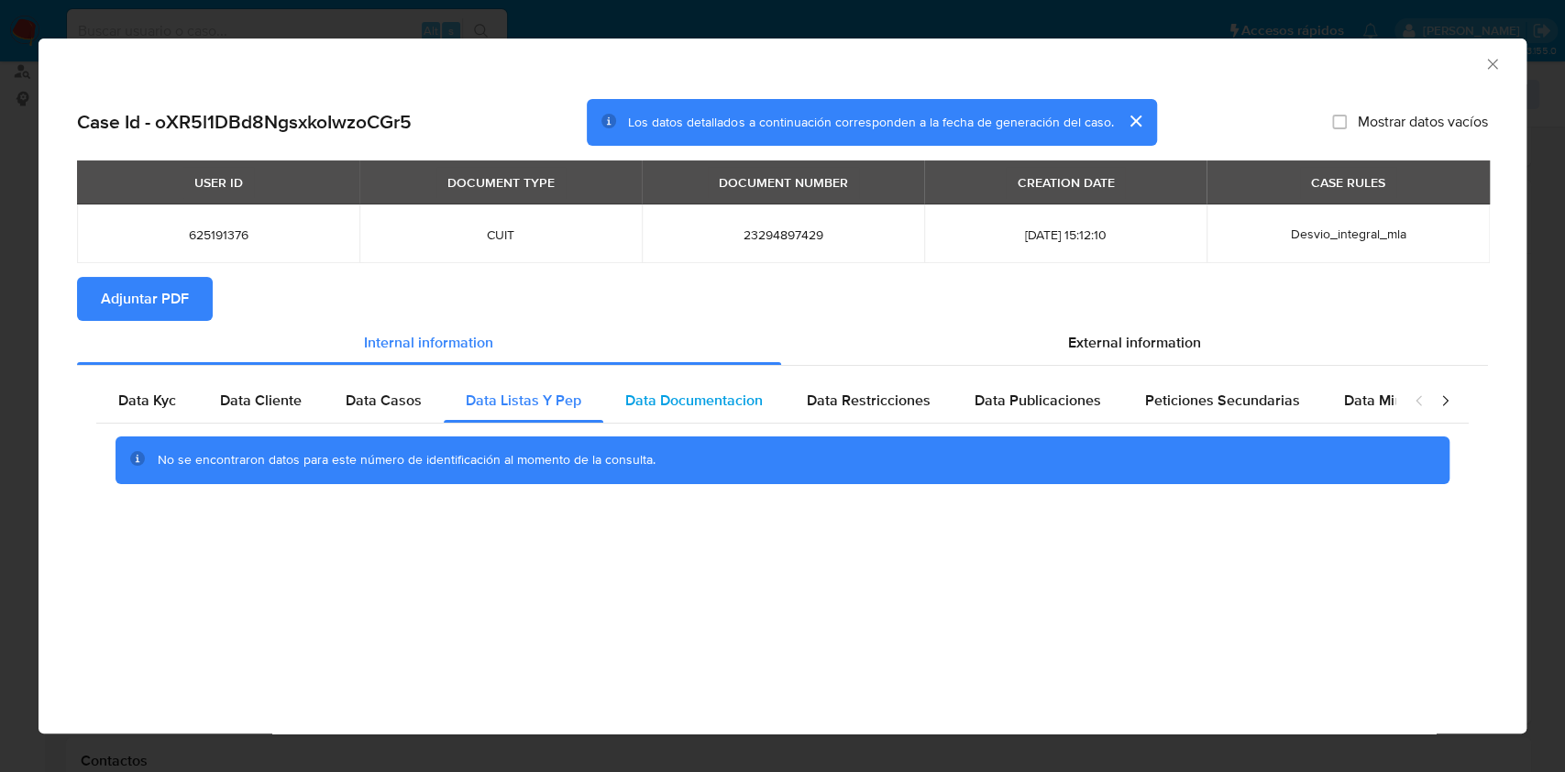
click at [658, 392] on span "Data Documentacion" at bounding box center [693, 400] width 137 height 21
click at [843, 400] on span "Data Restricciones" at bounding box center [869, 400] width 124 height 21
click at [1055, 415] on div "Data Publicaciones" at bounding box center [1037, 401] width 170 height 44
drag, startPoint x: 1159, startPoint y: 402, endPoint x: 1310, endPoint y: 403, distance: 151.2
click at [1160, 402] on span "Peticiones Secundarias" at bounding box center [1222, 400] width 155 height 21
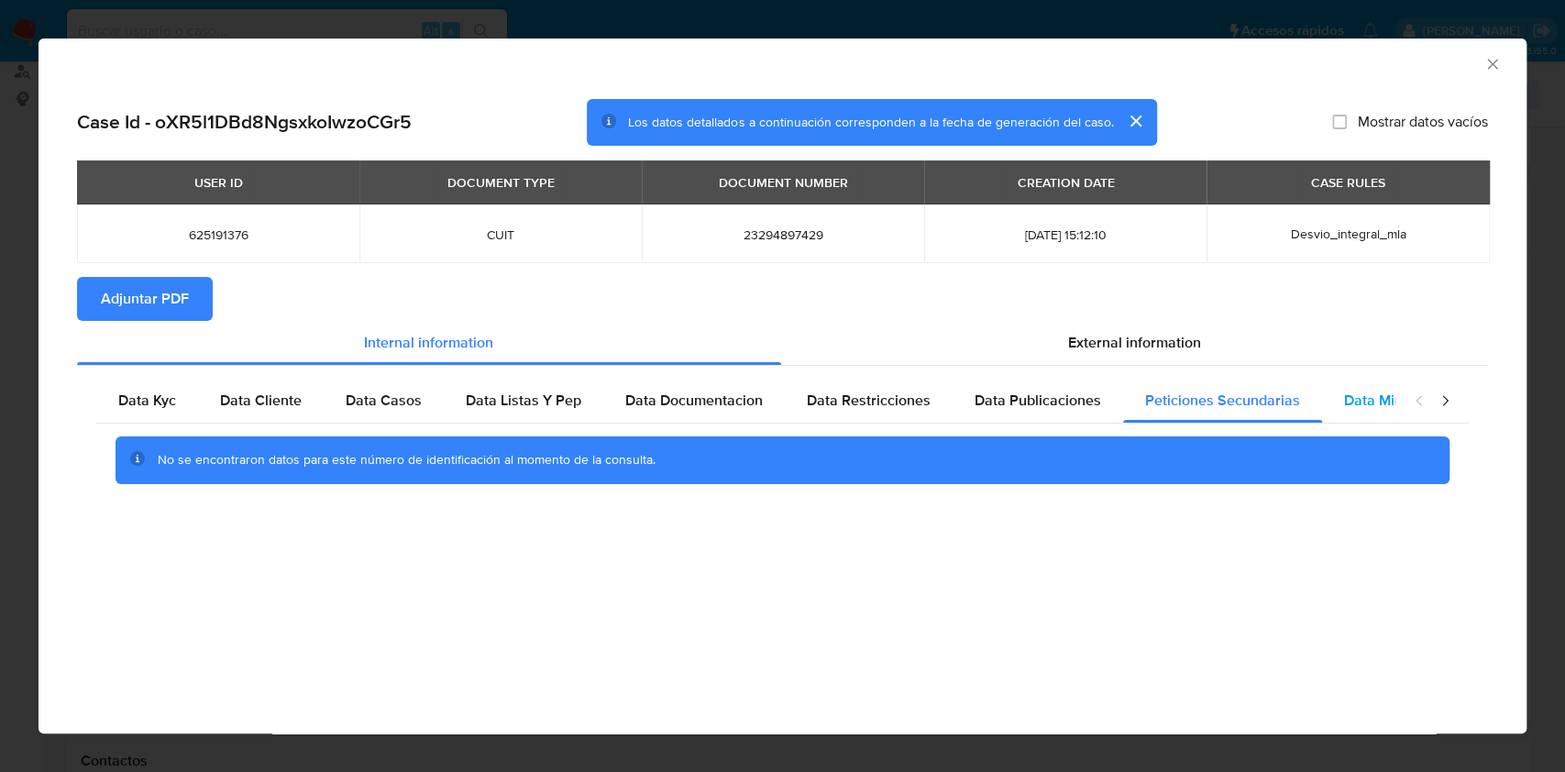
click at [1357, 394] on span "Data Minoridad" at bounding box center [1394, 400] width 101 height 21
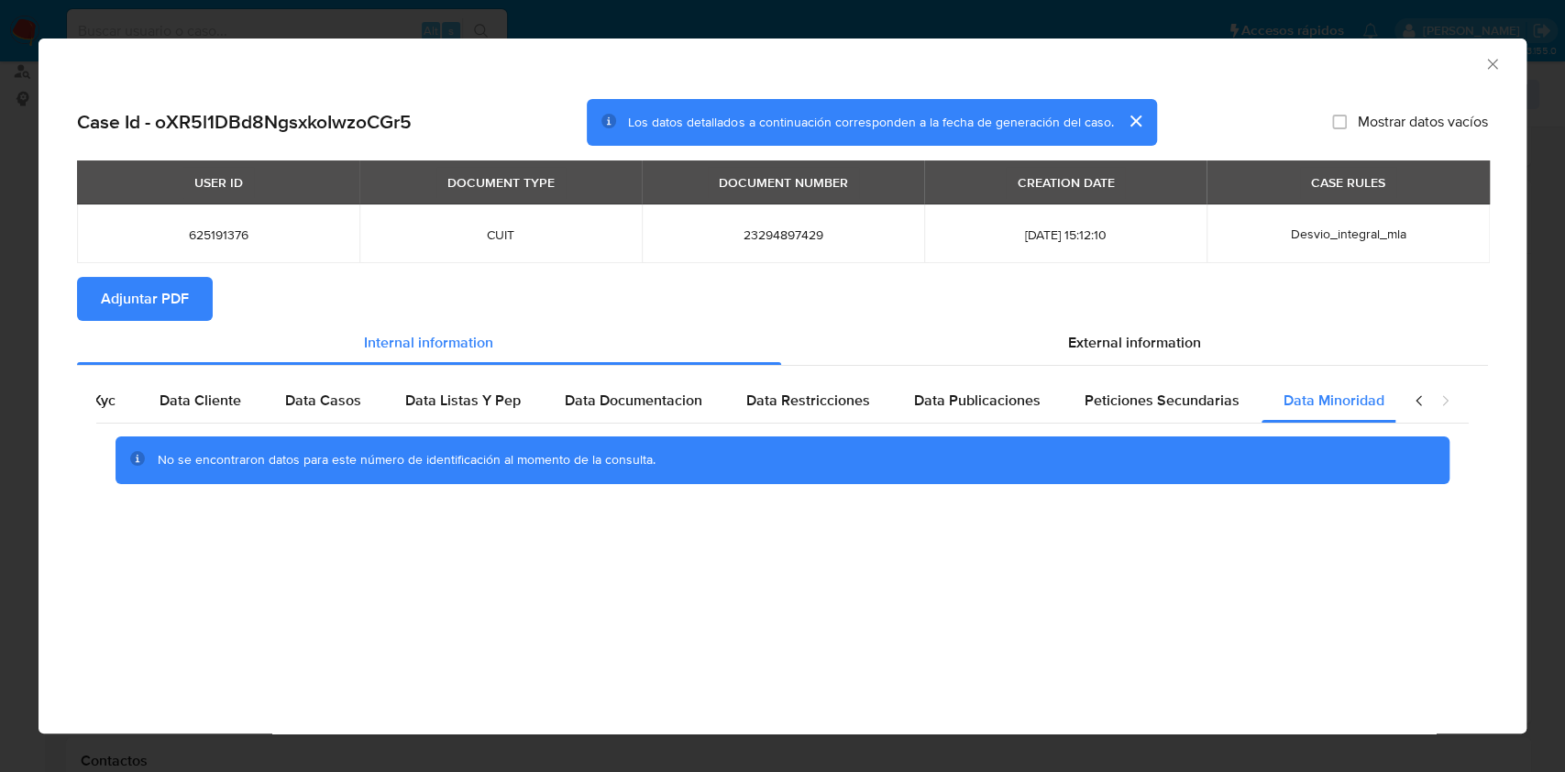
scroll to position [0, 61]
click at [1121, 327] on section "Case Id - oXR5l1DBd8NgsxkoIwzoCGr5 Los datos detallados a continuación correspo…" at bounding box center [782, 305] width 1411 height 412
click at [1120, 338] on span "External information" at bounding box center [1134, 342] width 133 height 21
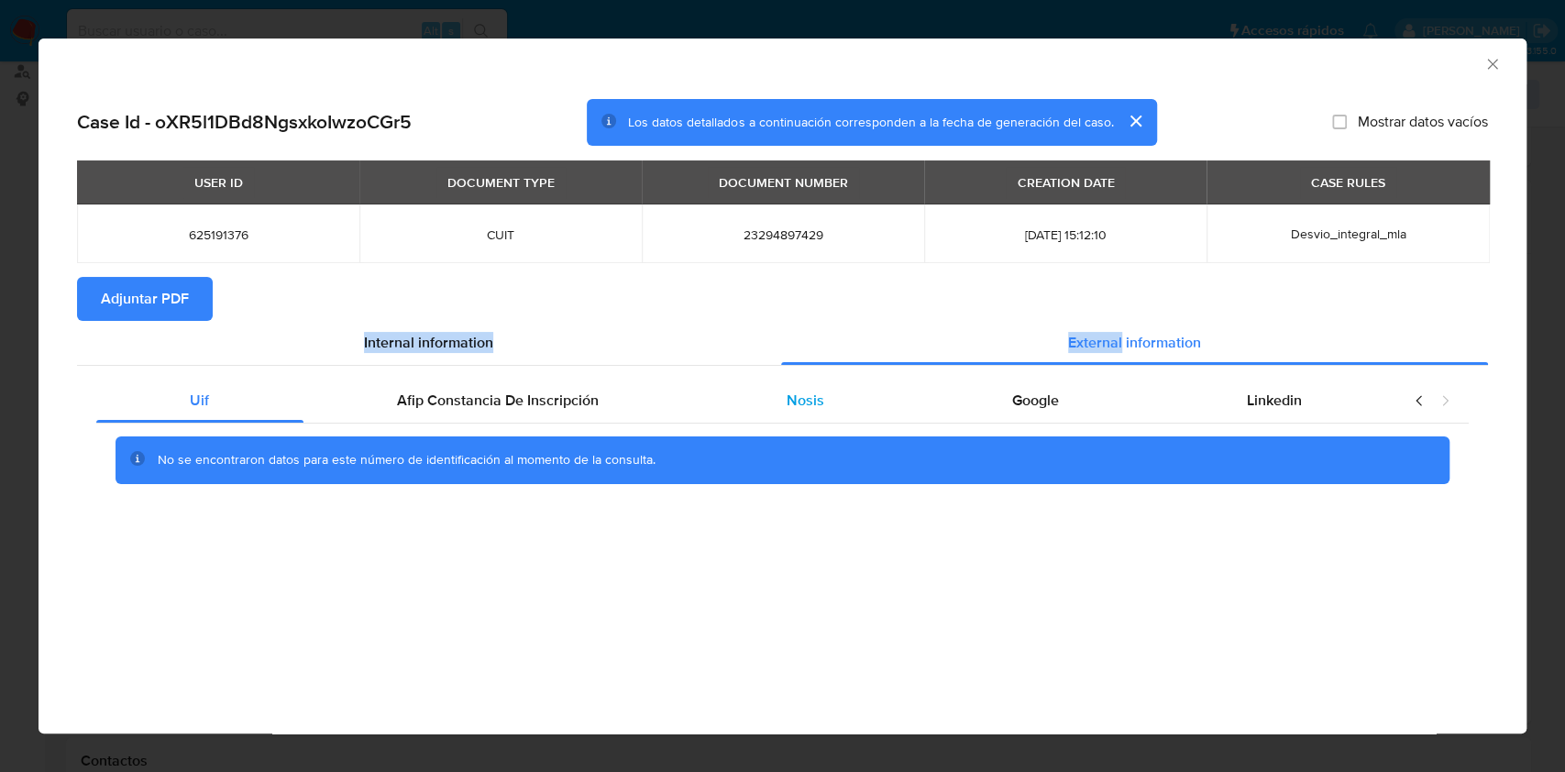
scroll to position [0, 0]
click at [914, 328] on div "External information" at bounding box center [1135, 343] width 708 height 44
click at [878, 524] on div "Case Id - oXR5l1DBd8NgsxkoIwzoCGr5 Los datos detallados a continuación correspo…" at bounding box center [782, 316] width 1488 height 465
click at [471, 403] on span "Afip Constancia De Inscripción" at bounding box center [498, 400] width 202 height 21
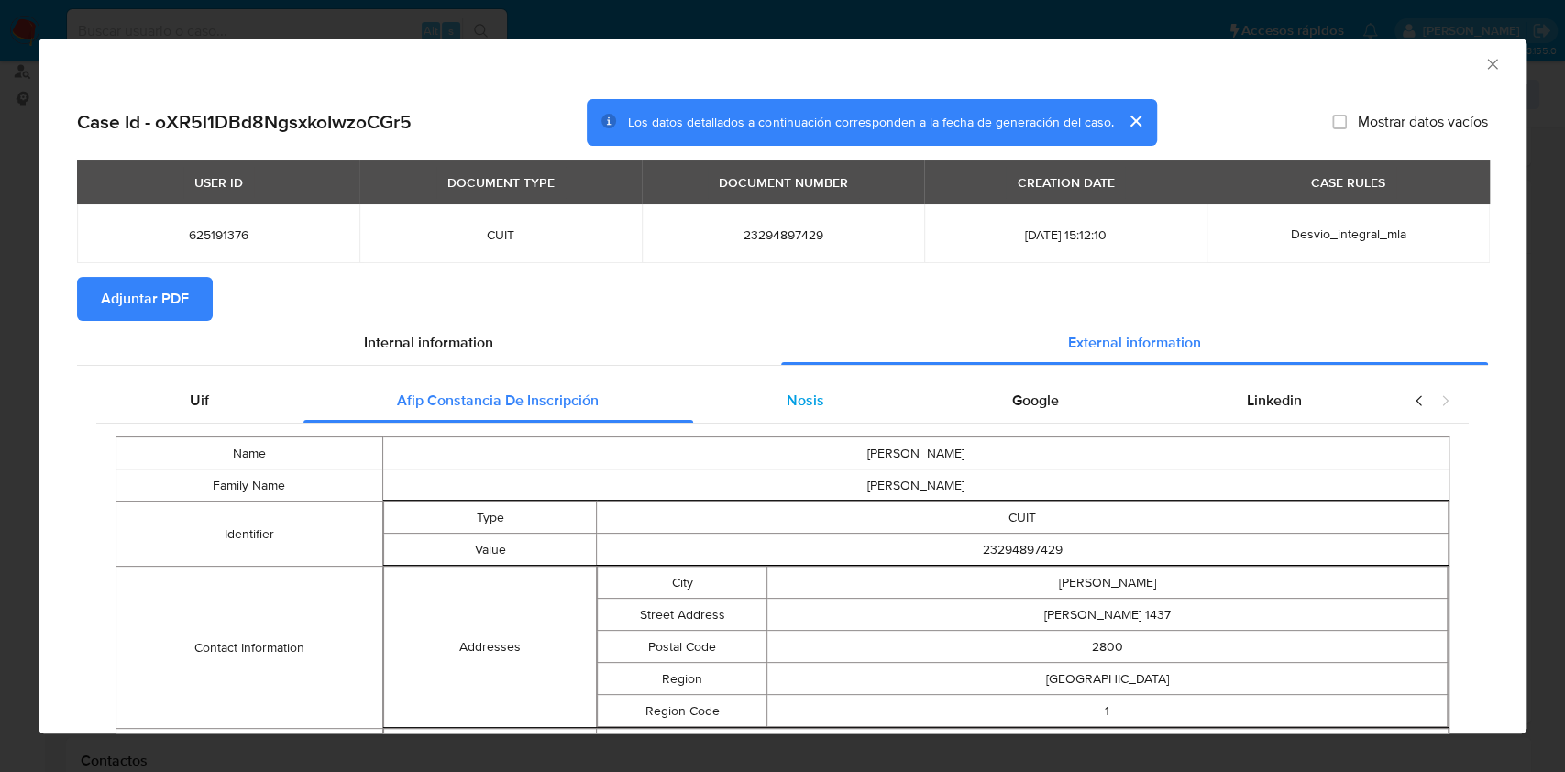
drag, startPoint x: 725, startPoint y: 382, endPoint x: 883, endPoint y: 409, distance: 159.9
click at [725, 383] on div "Nosis" at bounding box center [805, 401] width 225 height 44
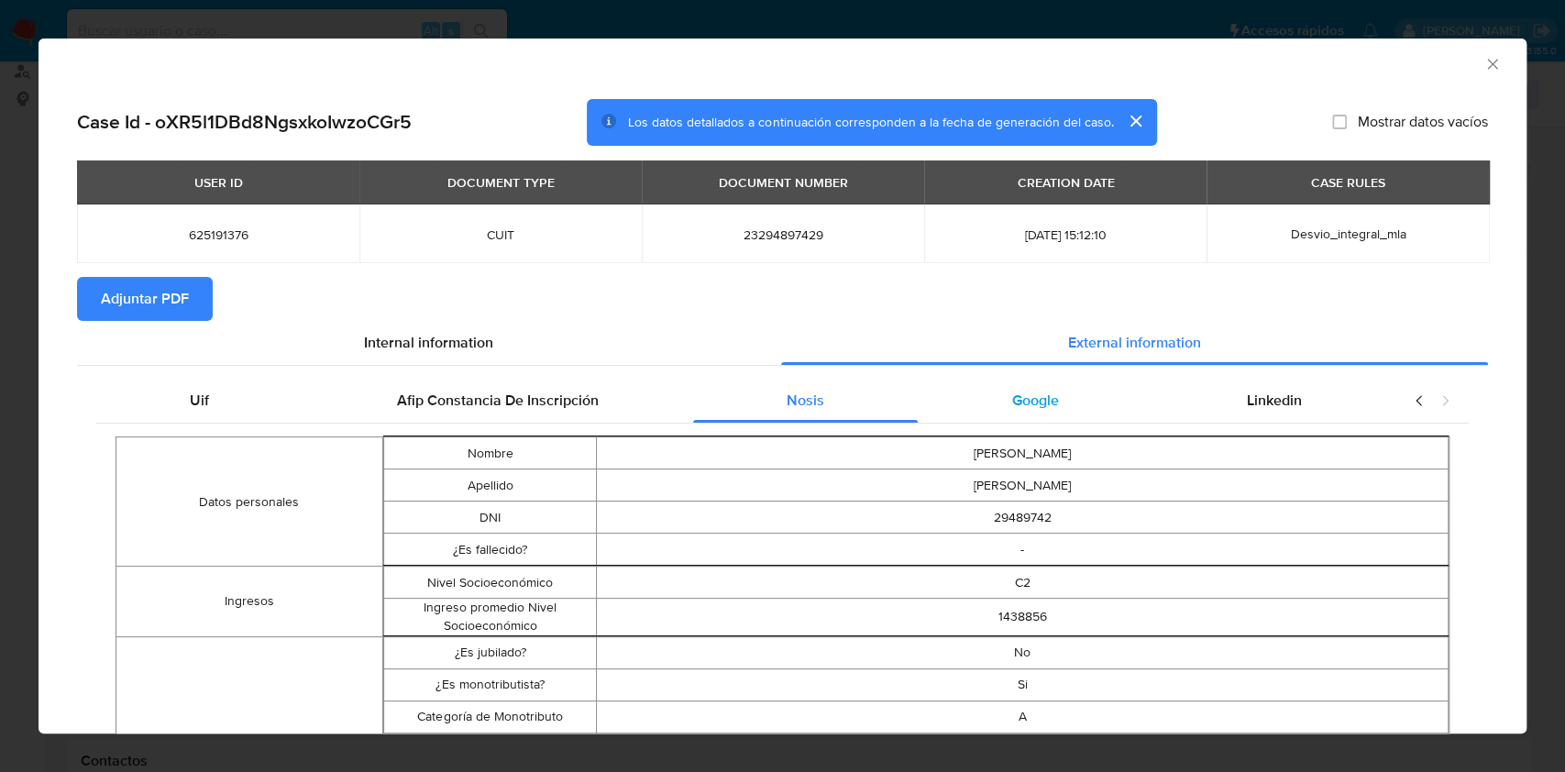
drag, startPoint x: 996, startPoint y: 407, endPoint x: 1016, endPoint y: 405, distance: 19.3
click at [1012, 406] on span "Google" at bounding box center [1035, 400] width 47 height 21
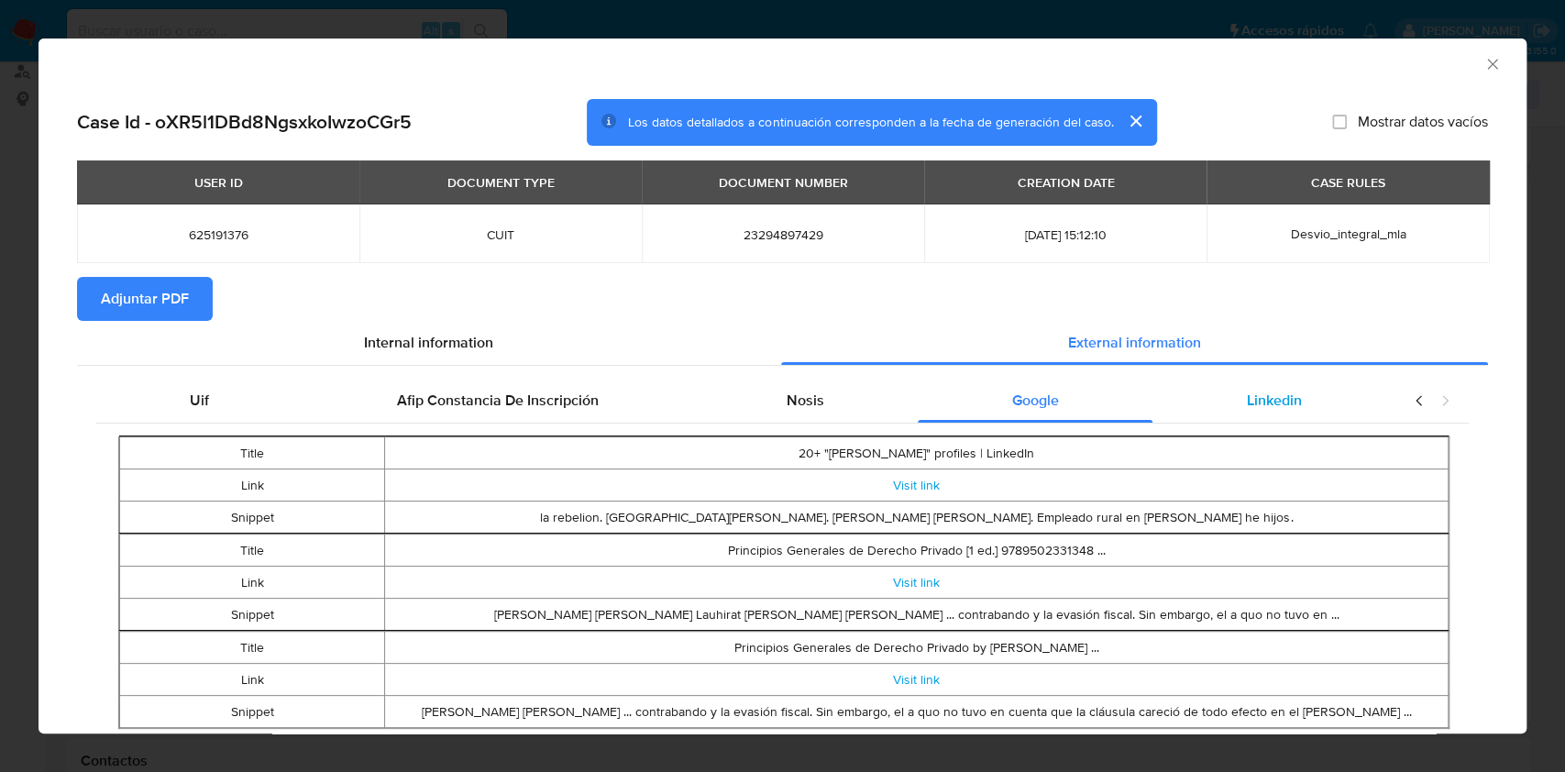
click at [1247, 403] on span "Linkedin" at bounding box center [1274, 400] width 55 height 21
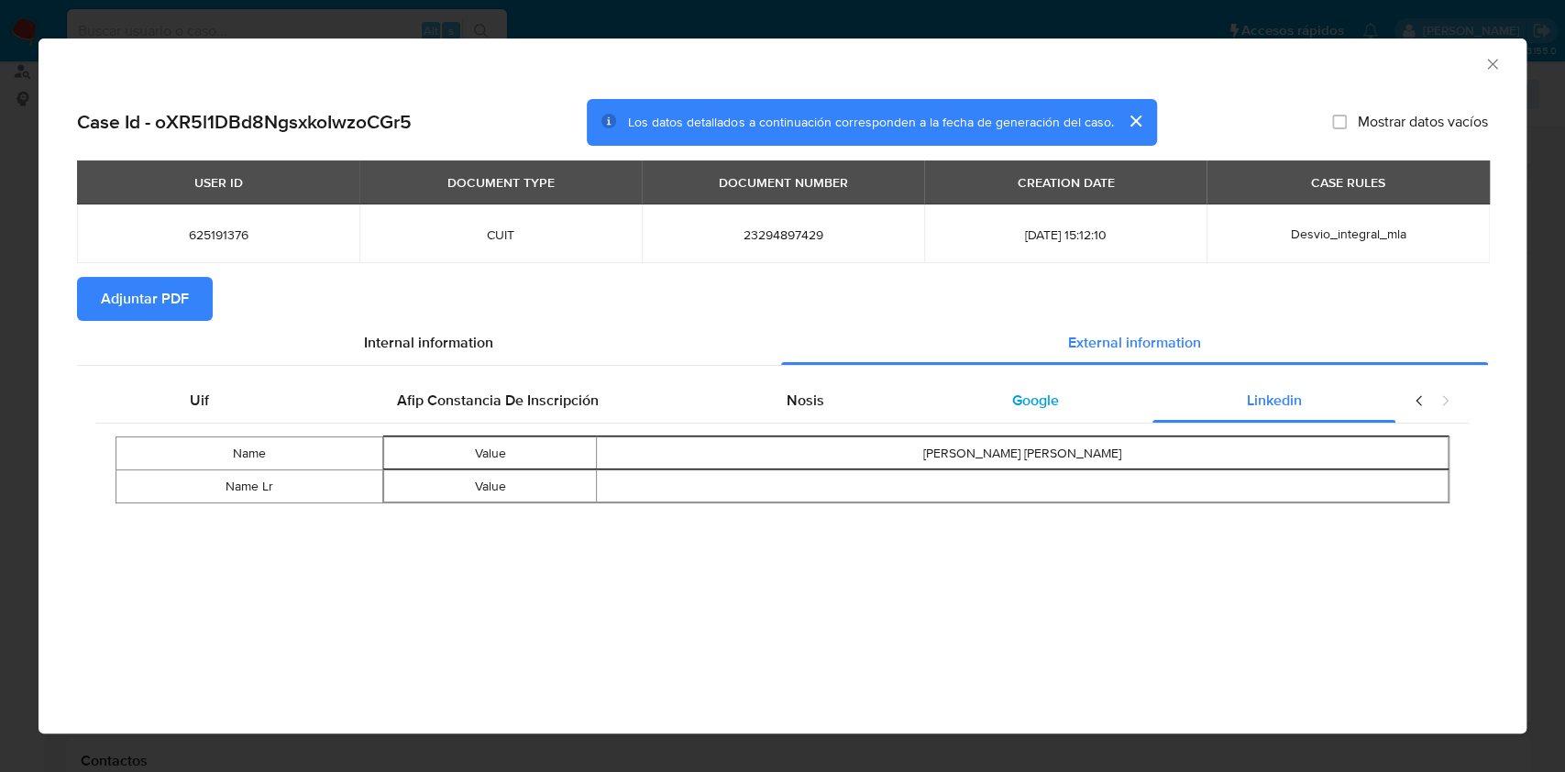
click at [945, 395] on div "Google" at bounding box center [1034, 401] width 235 height 44
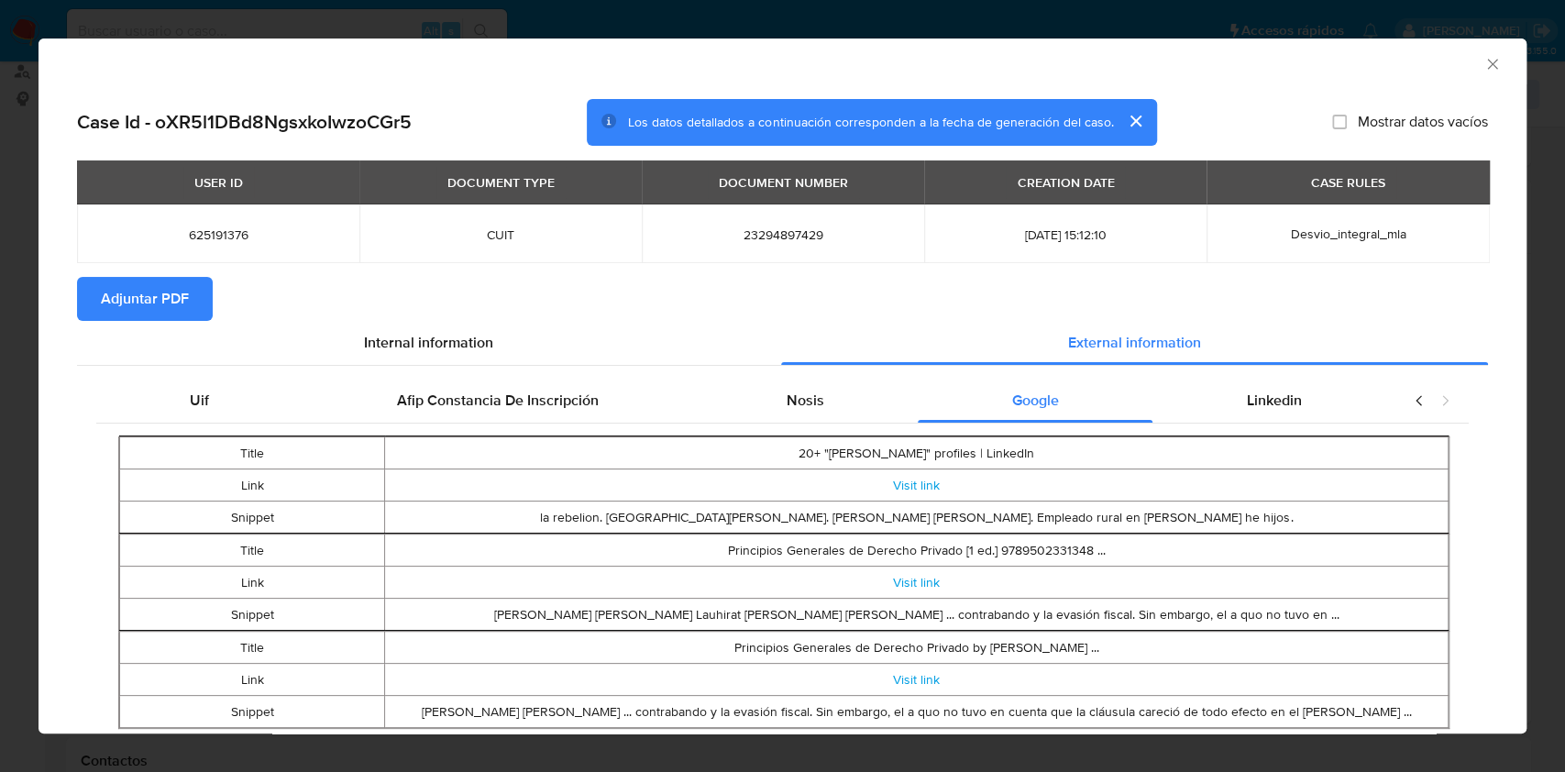
click at [183, 291] on span "Adjuntar PDF" at bounding box center [145, 299] width 88 height 40
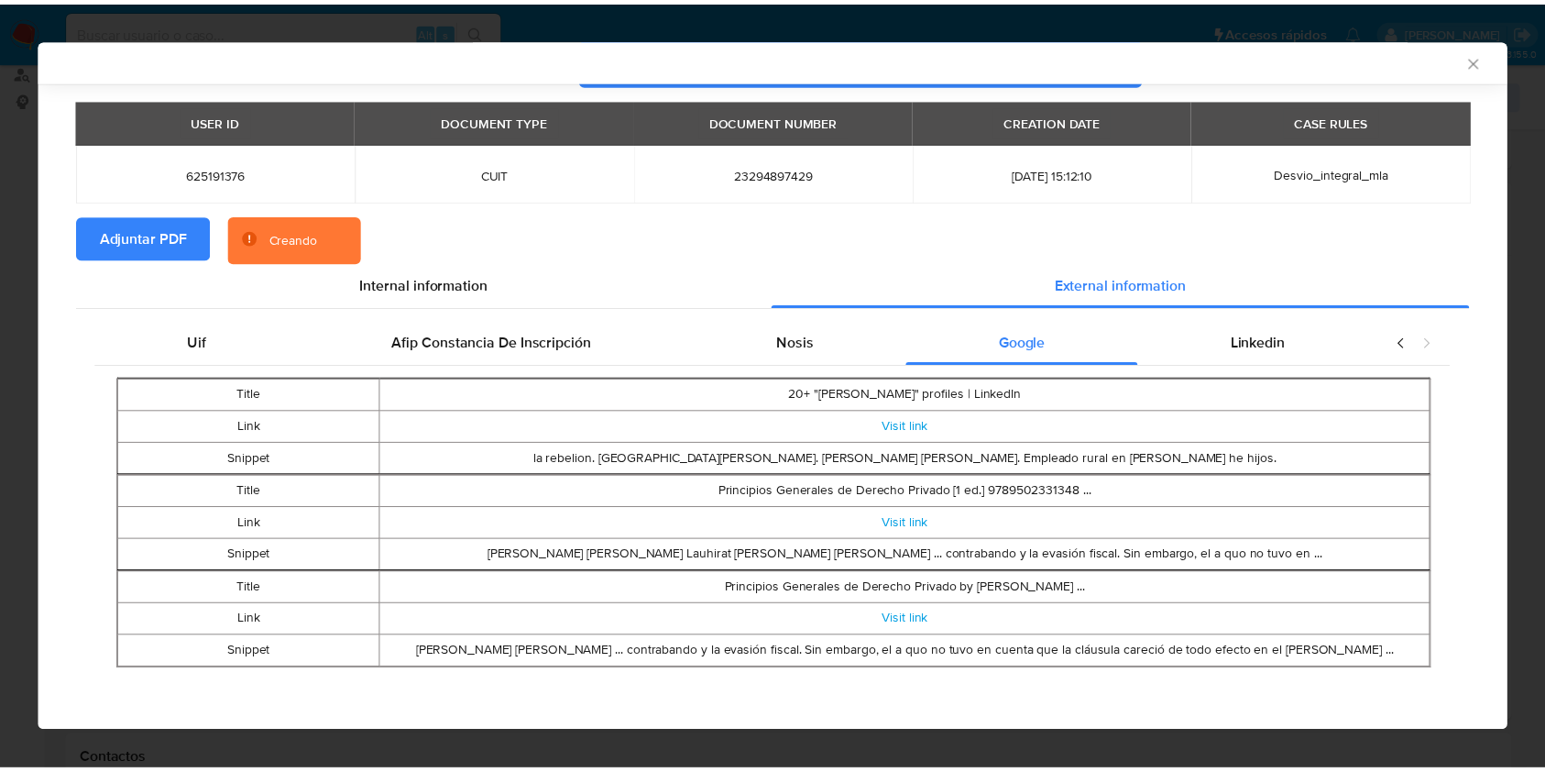
scroll to position [54, 0]
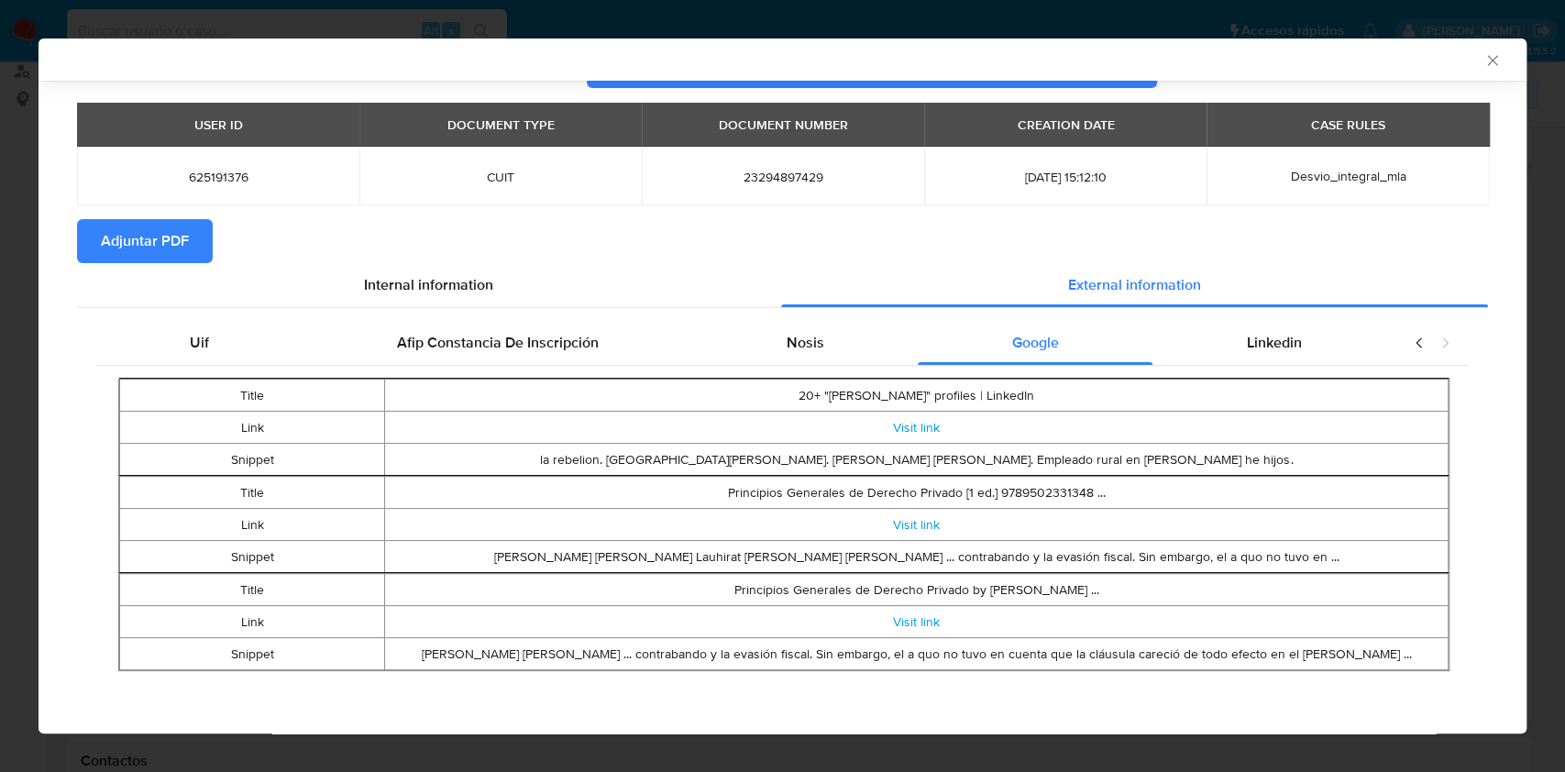
click at [1483, 61] on icon "Cerrar ventana" at bounding box center [1492, 60] width 18 height 18
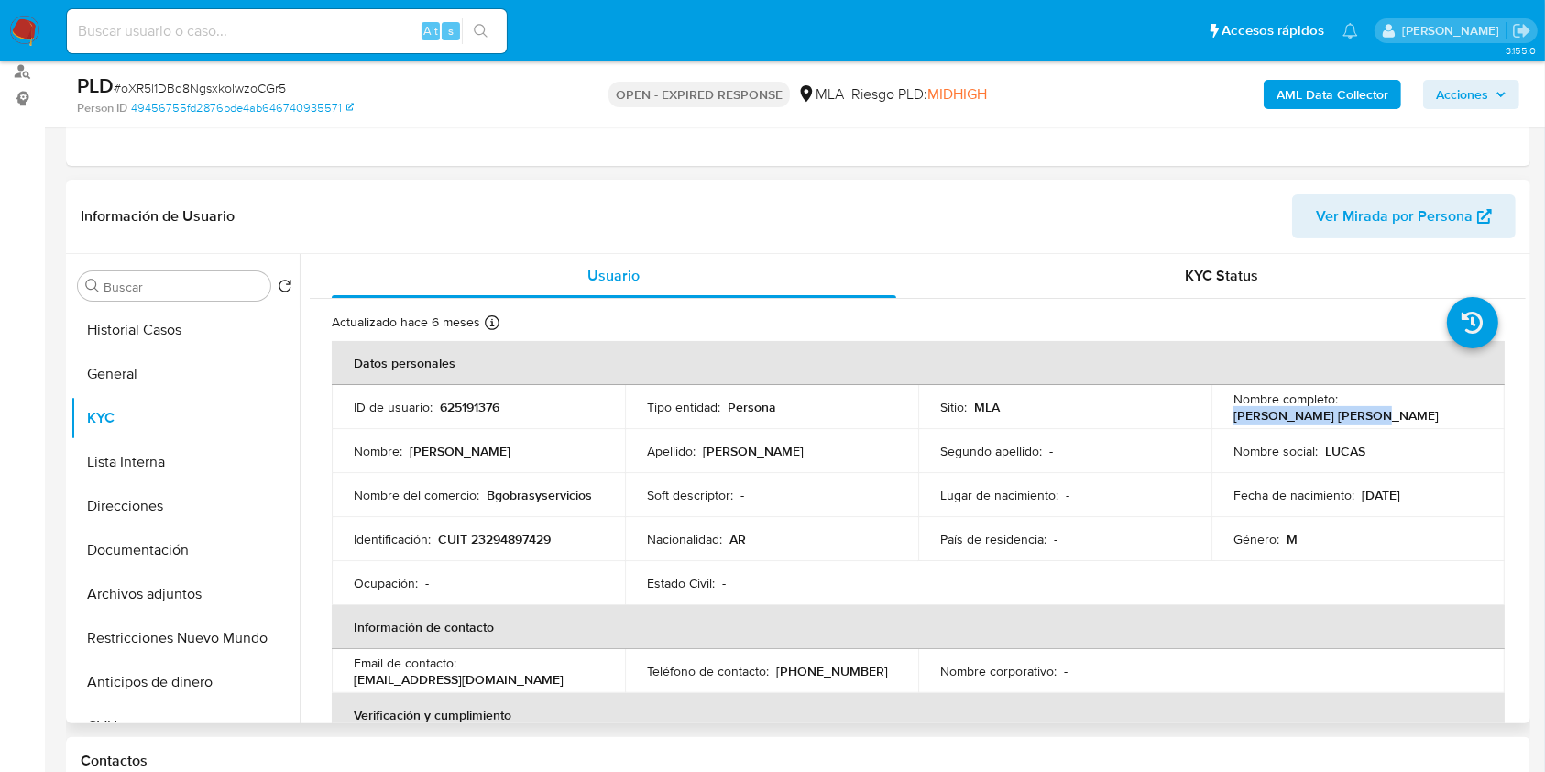
drag, startPoint x: 1368, startPoint y: 418, endPoint x: 1209, endPoint y: 419, distance: 158.6
click at [1212, 419] on td "Nombre completo : [PERSON_NAME] [PERSON_NAME]" at bounding box center [1358, 407] width 293 height 44
copy p "[PERSON_NAME] [PERSON_NAME]"
click at [220, 548] on button "Documentación" at bounding box center [178, 550] width 214 height 44
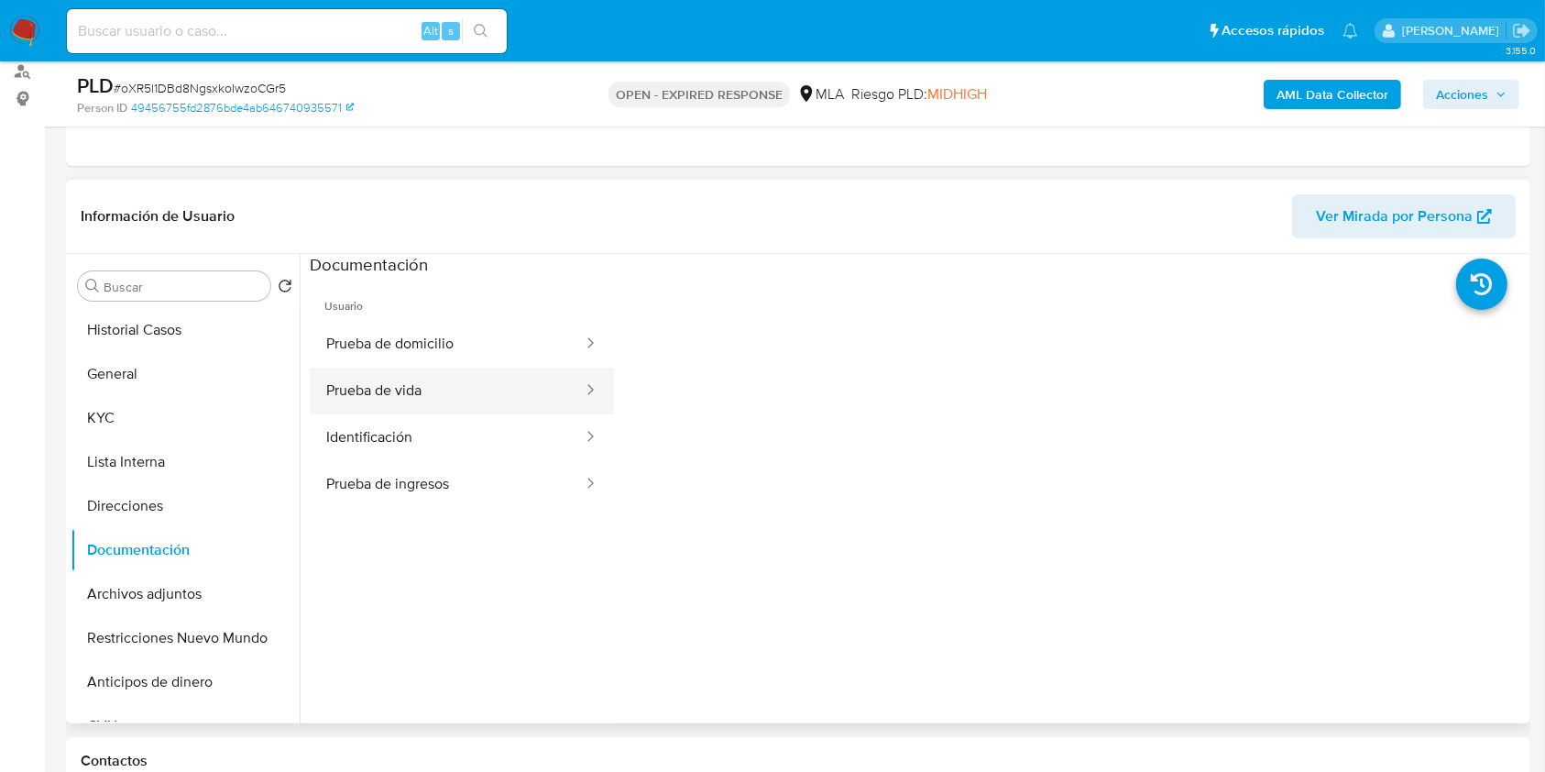
click at [435, 387] on button "Prueba de vida" at bounding box center [447, 391] width 275 height 47
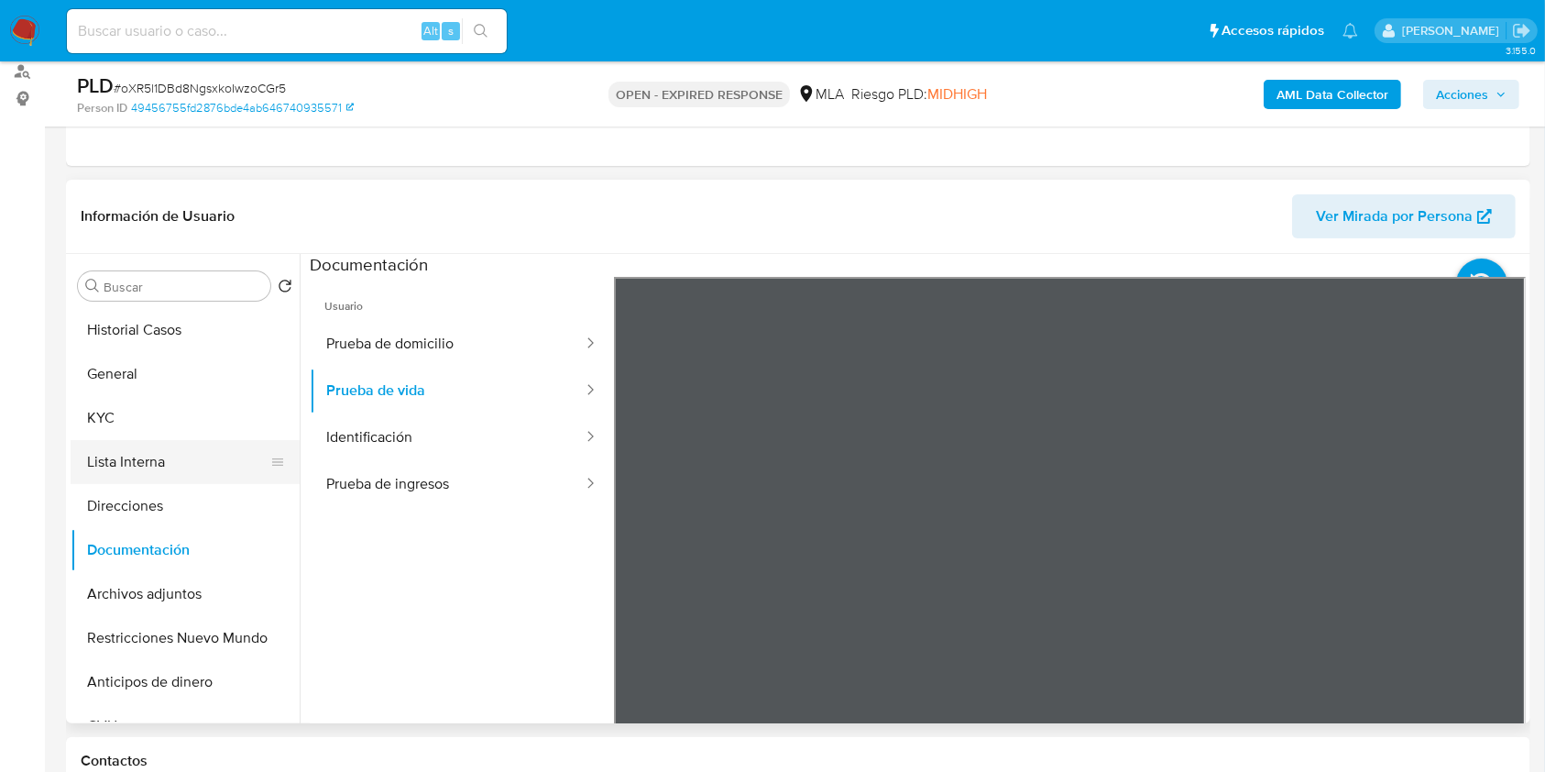
click at [117, 440] on button "Lista Interna" at bounding box center [178, 462] width 214 height 44
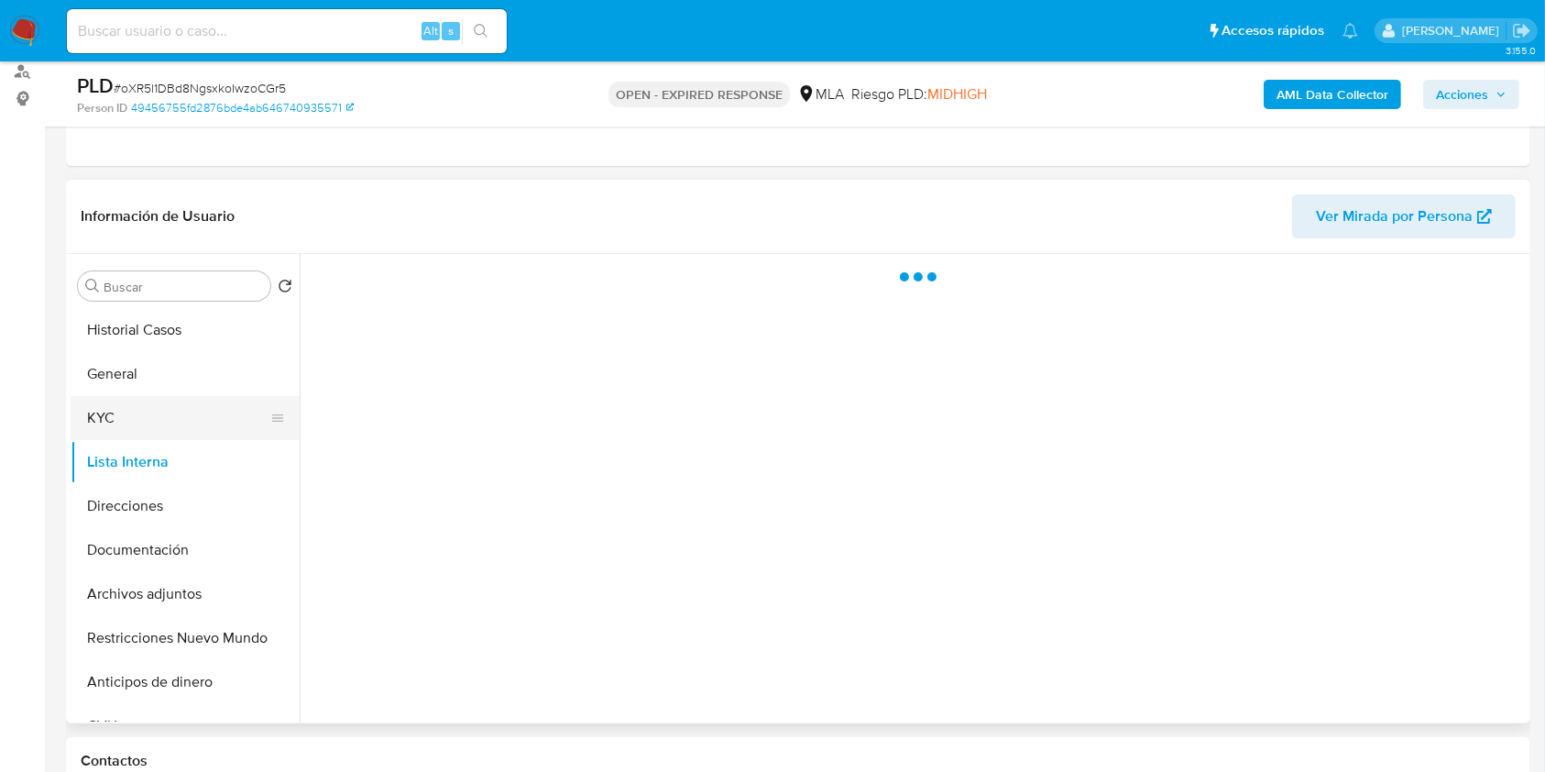
click at [131, 410] on button "KYC" at bounding box center [178, 418] width 214 height 44
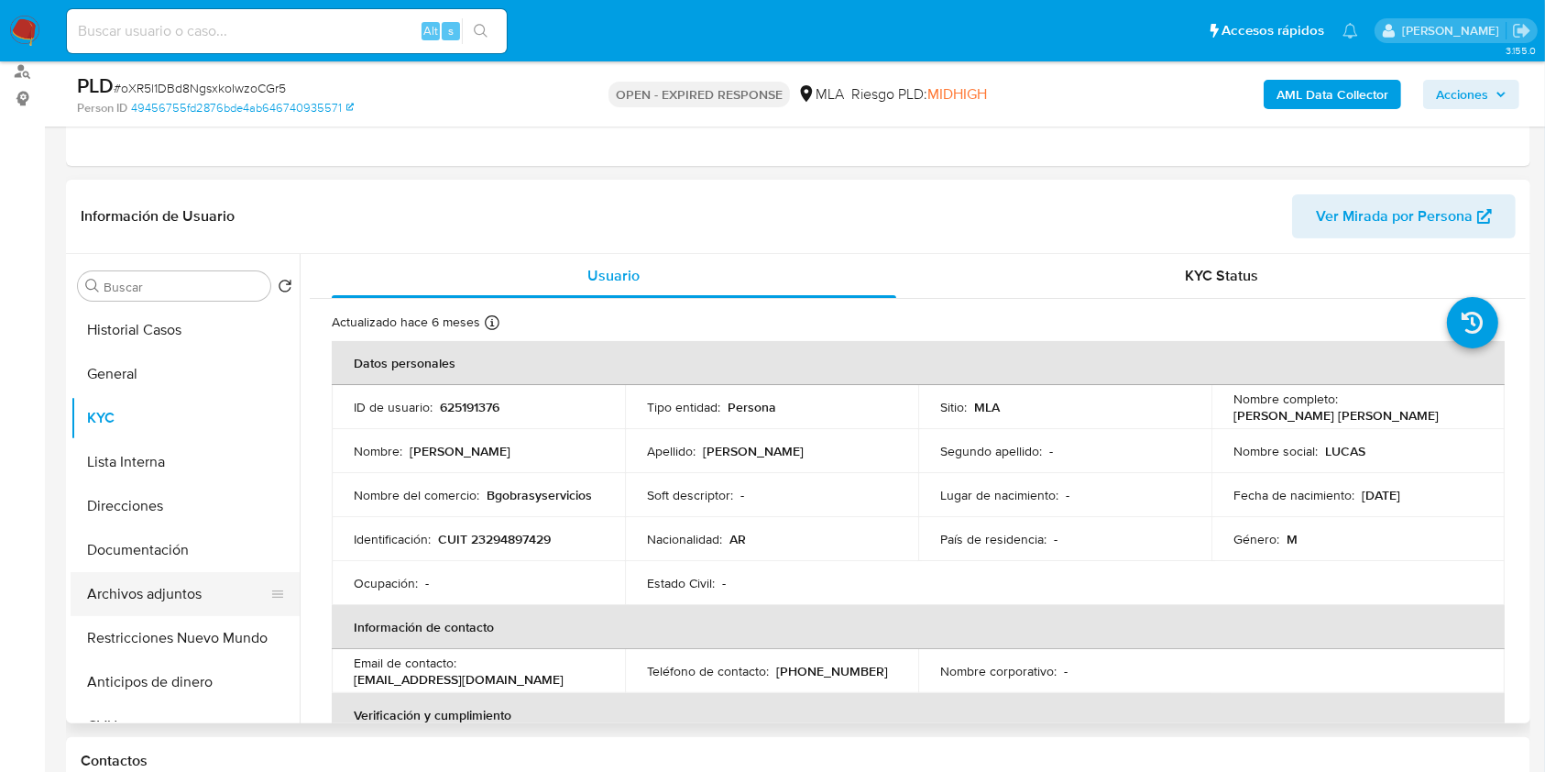
click at [218, 600] on button "Archivos adjuntos" at bounding box center [178, 594] width 214 height 44
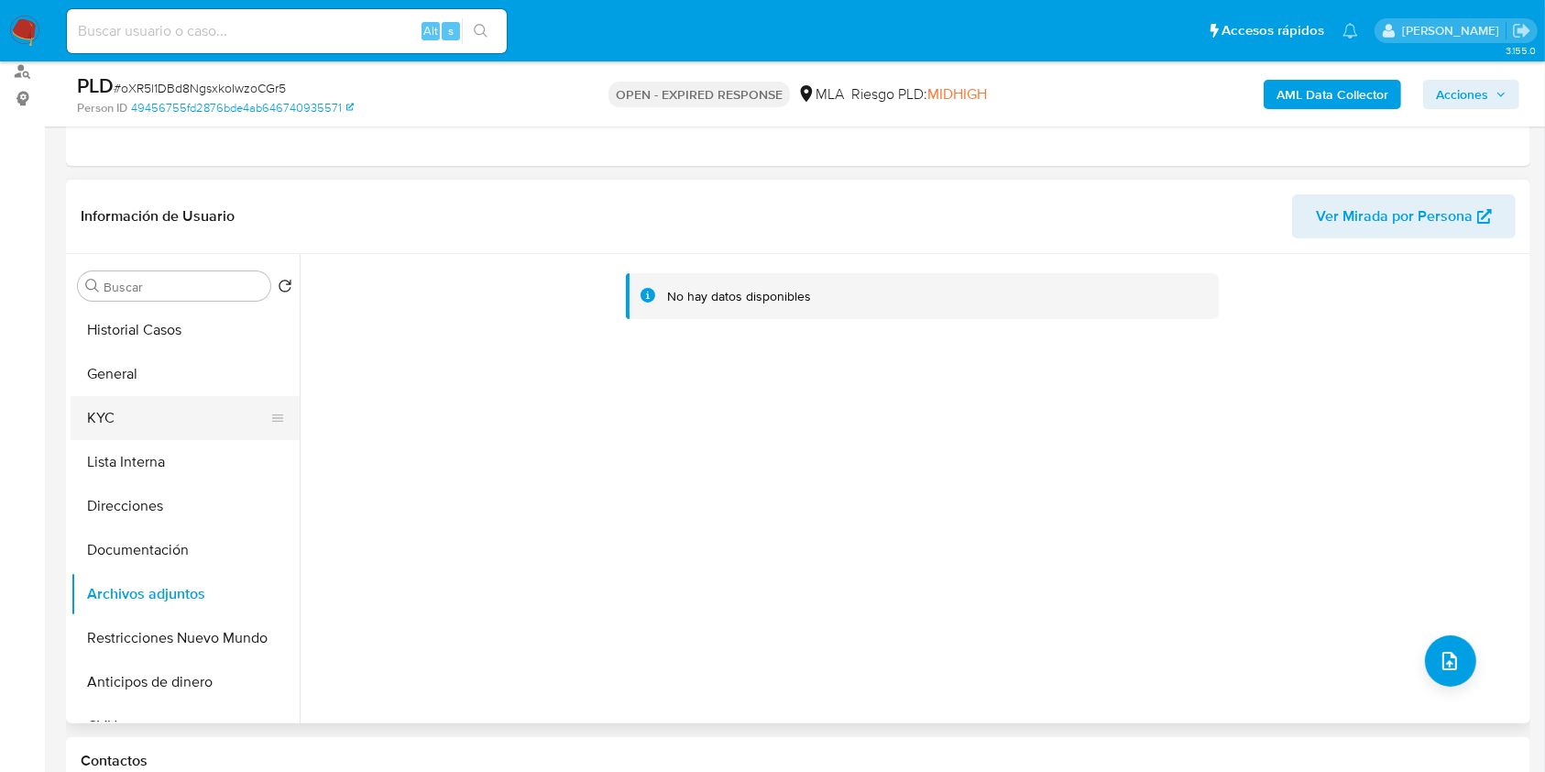
click at [149, 396] on button "KYC" at bounding box center [178, 418] width 214 height 44
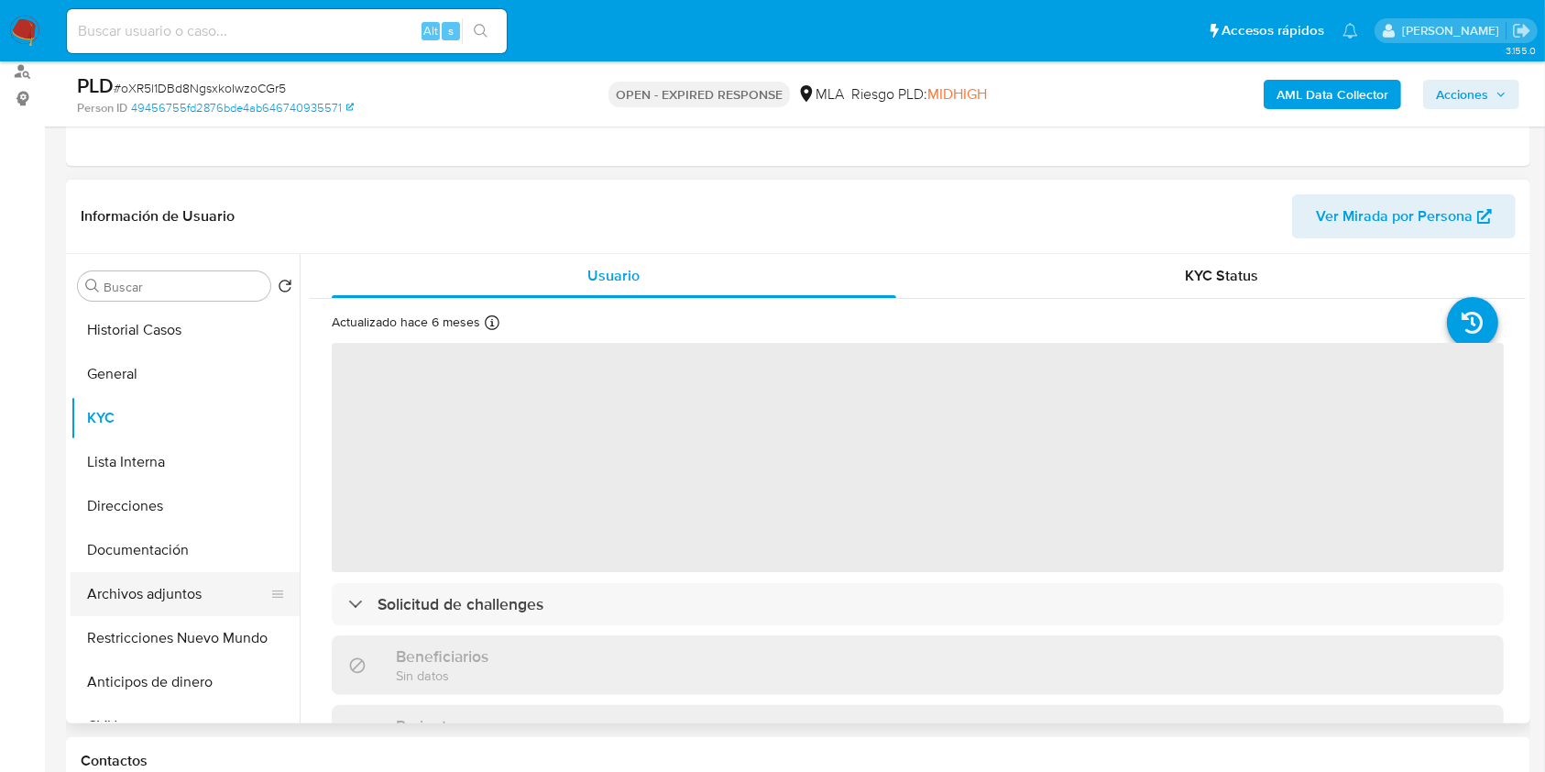
click at [164, 587] on button "Archivos adjuntos" at bounding box center [178, 594] width 214 height 44
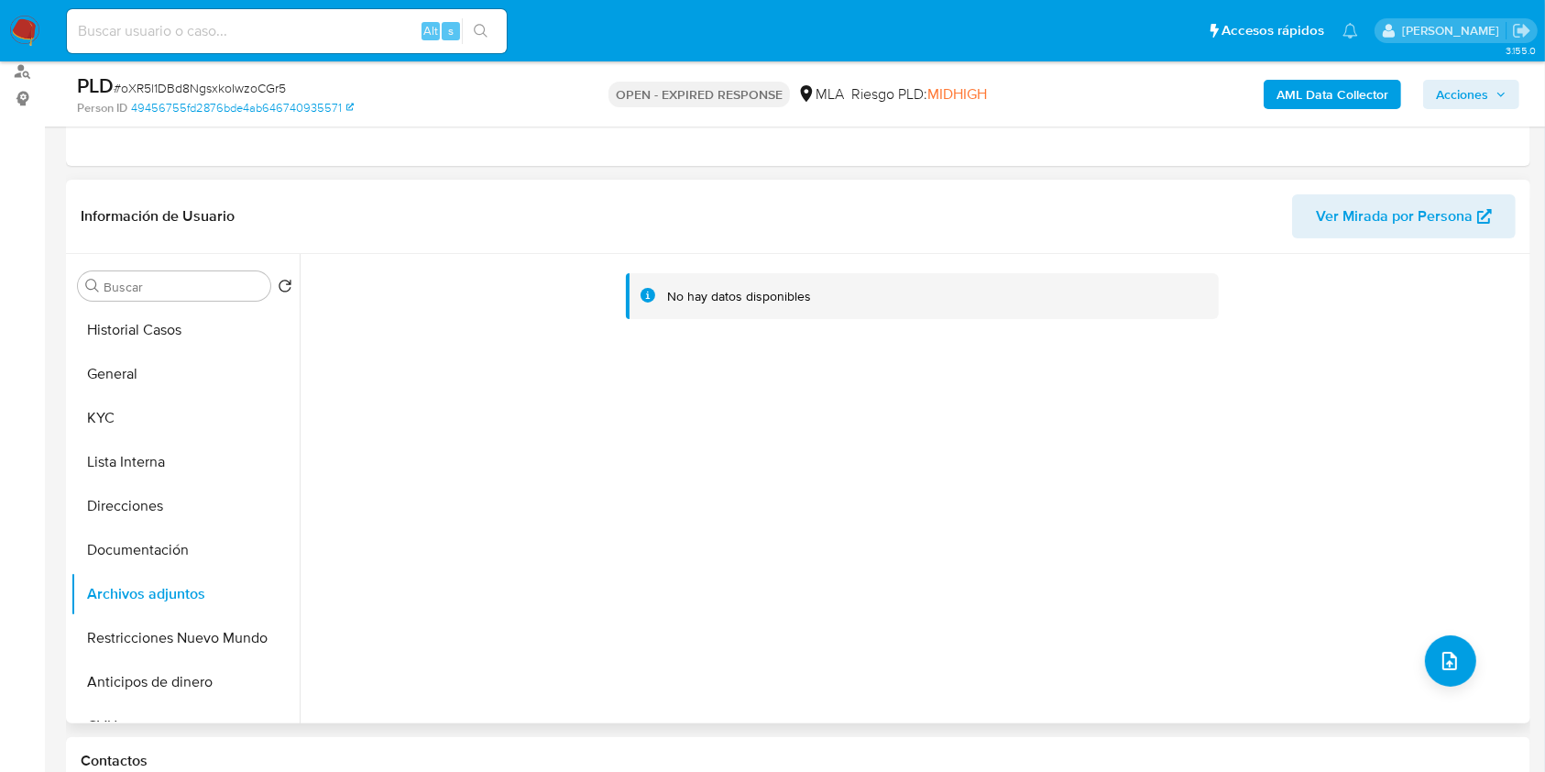
scroll to position [0, 0]
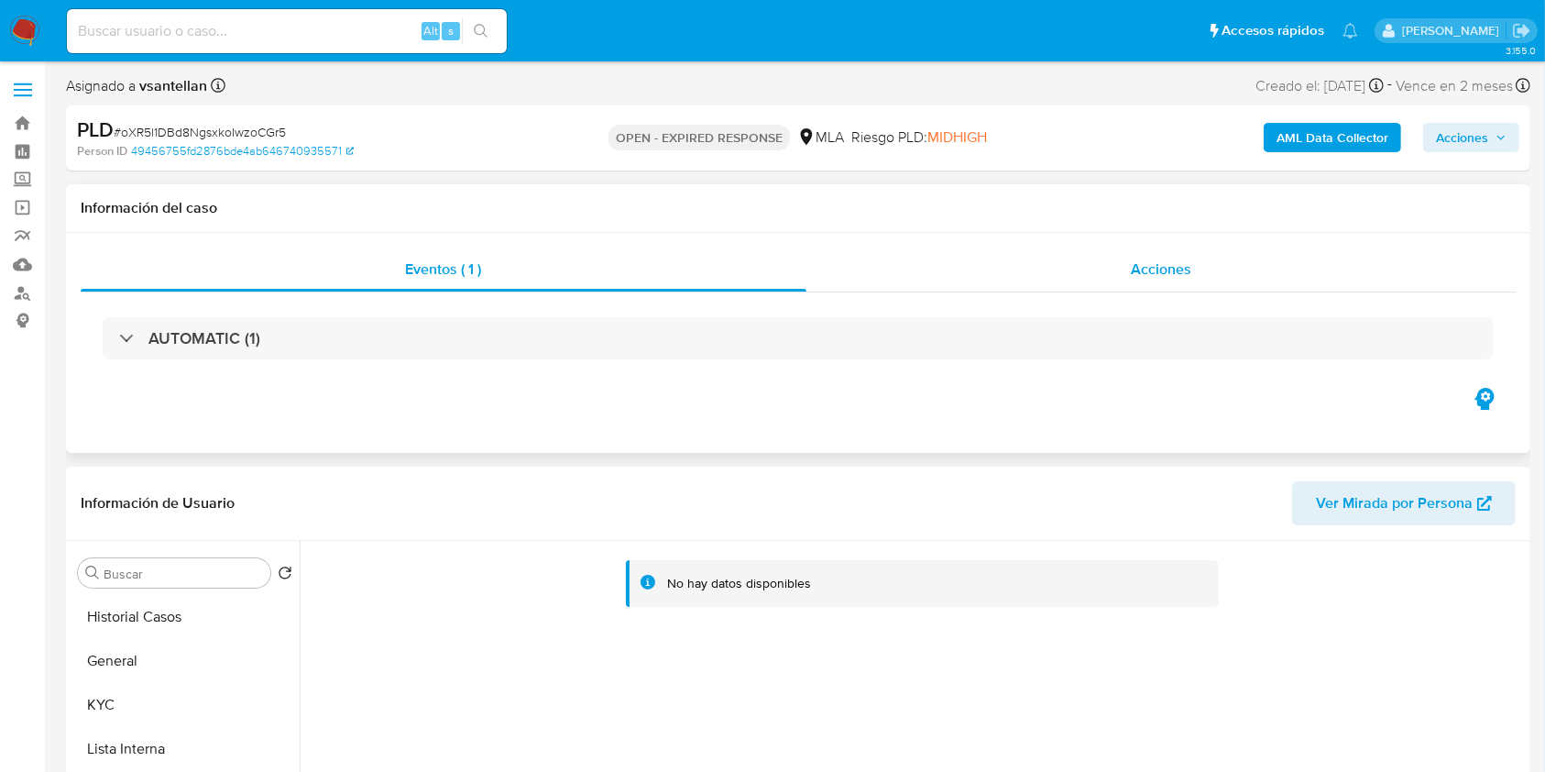
click at [1129, 249] on div "Acciones" at bounding box center [1162, 269] width 710 height 44
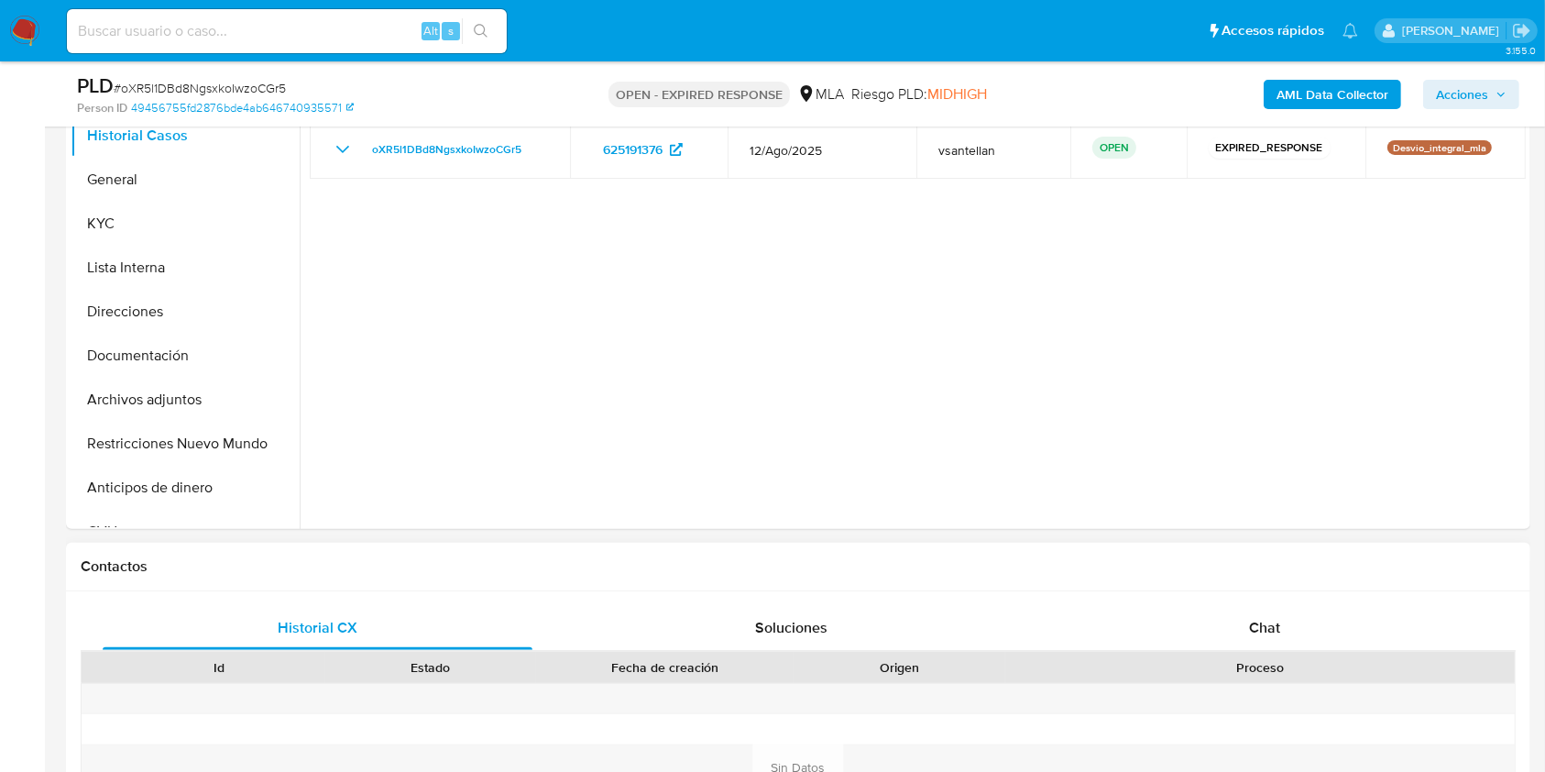
scroll to position [489, 0]
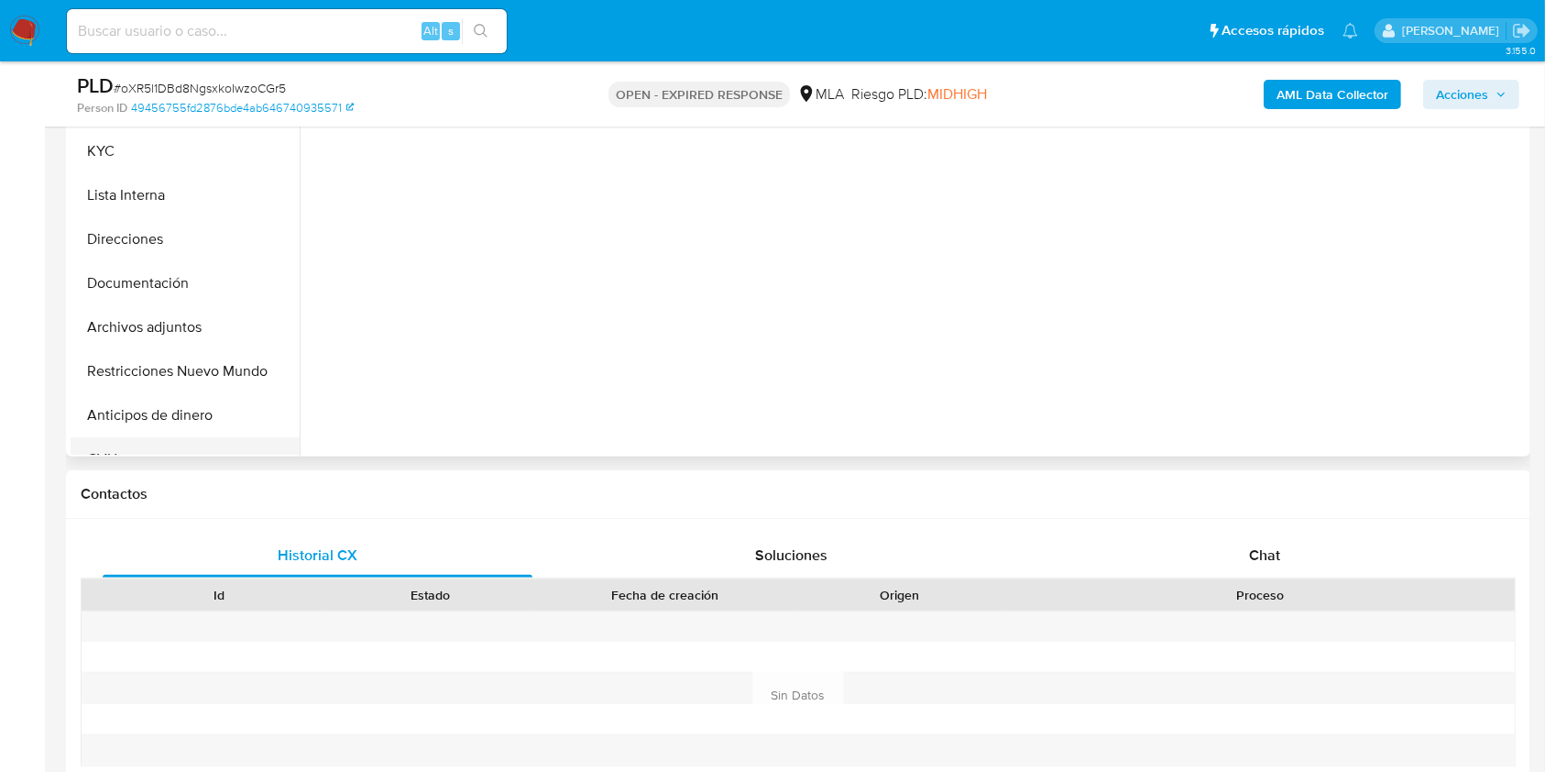
select select "10"
click at [182, 328] on button "Archivos adjuntos" at bounding box center [178, 327] width 214 height 44
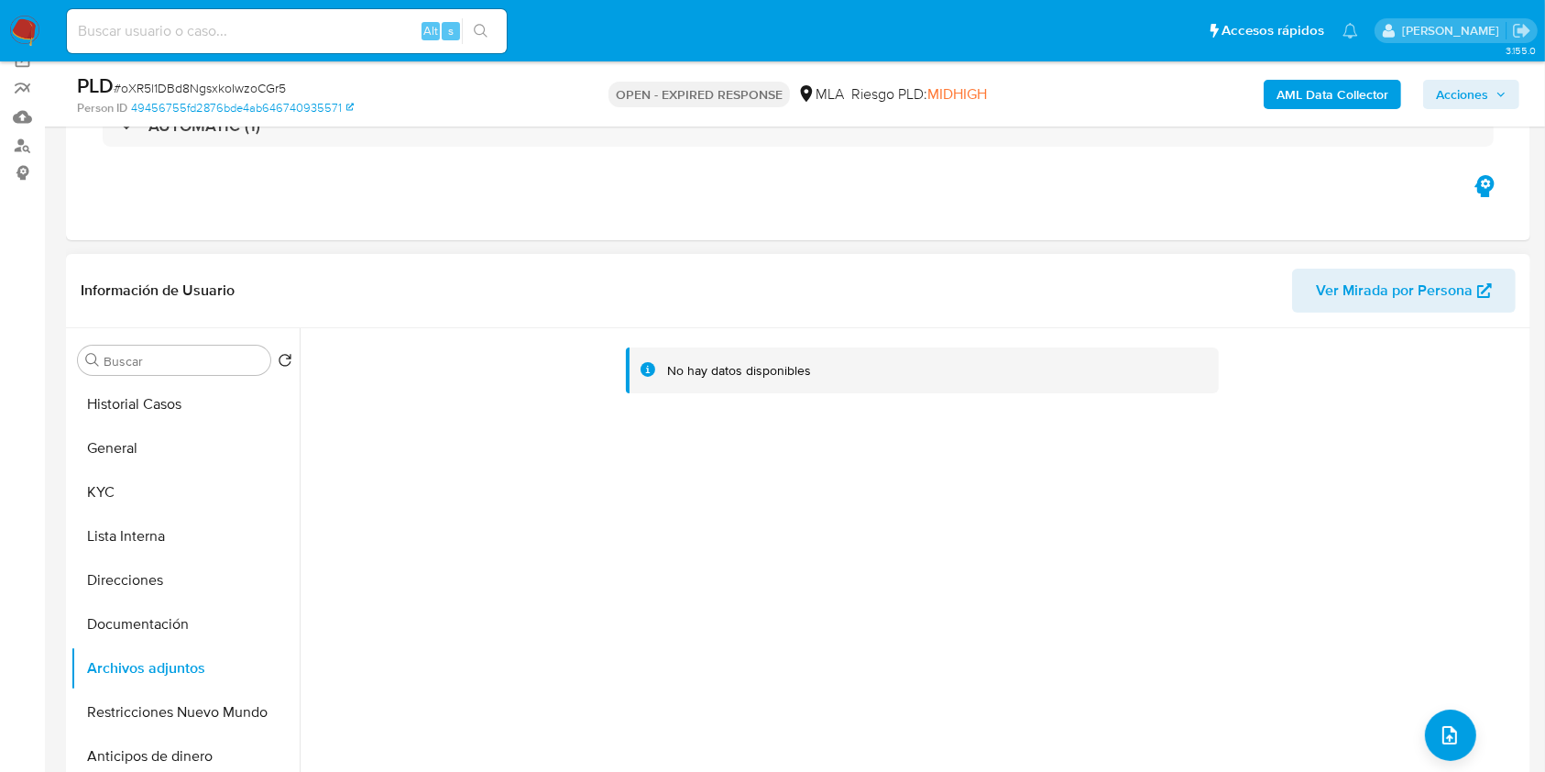
scroll to position [0, 0]
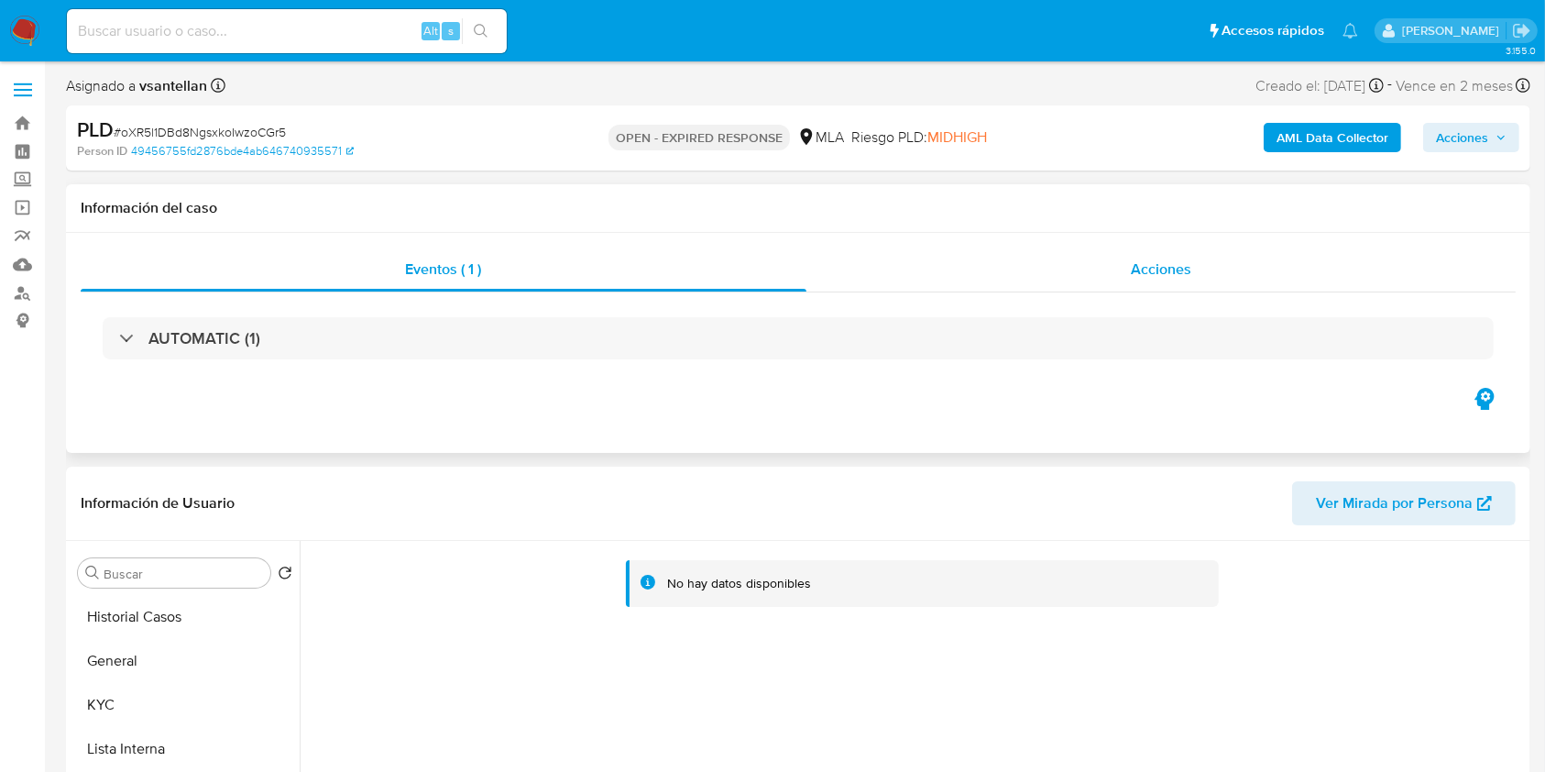
click at [1195, 263] on div "Acciones" at bounding box center [1162, 269] width 710 height 44
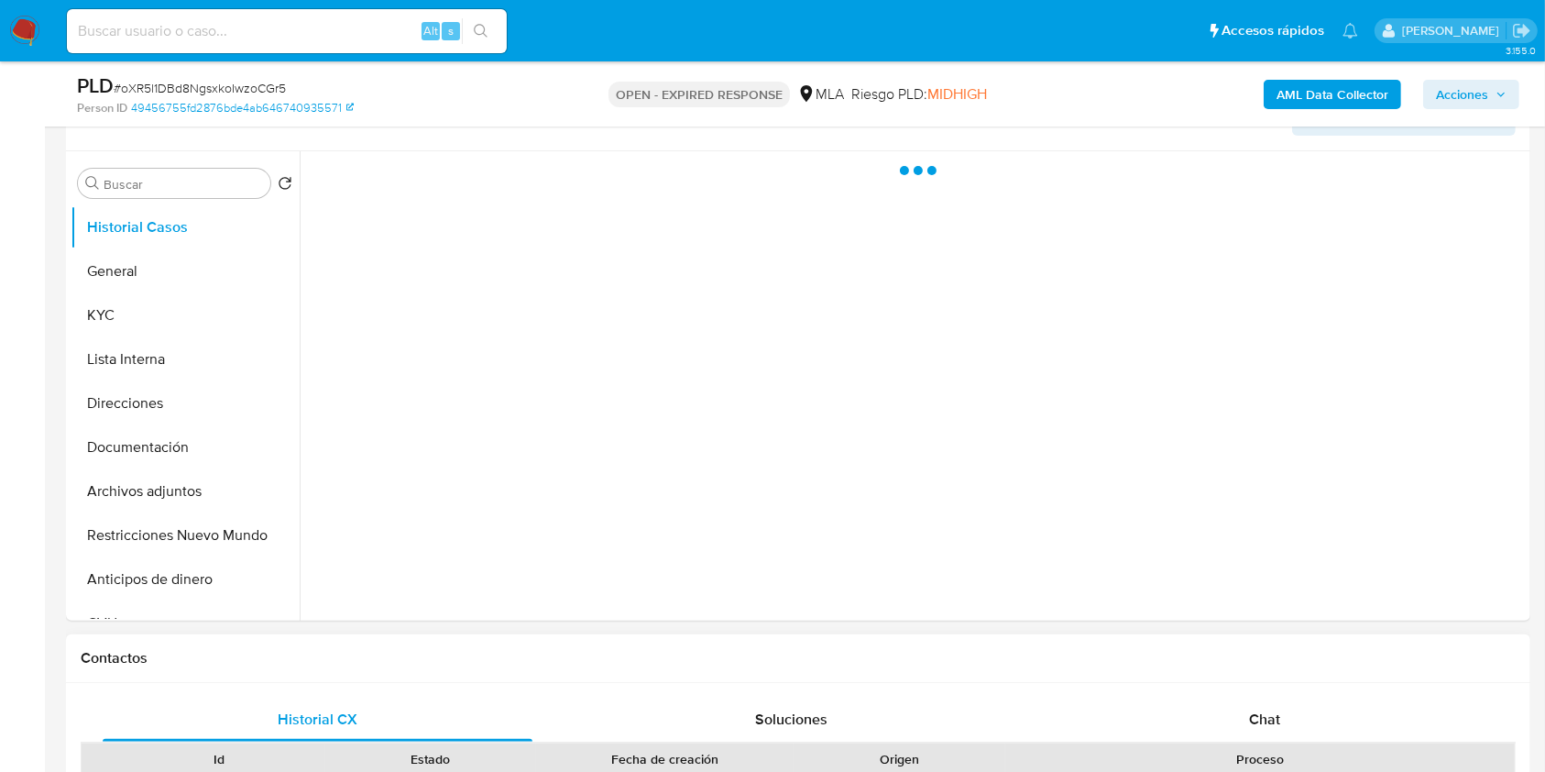
scroll to position [489, 0]
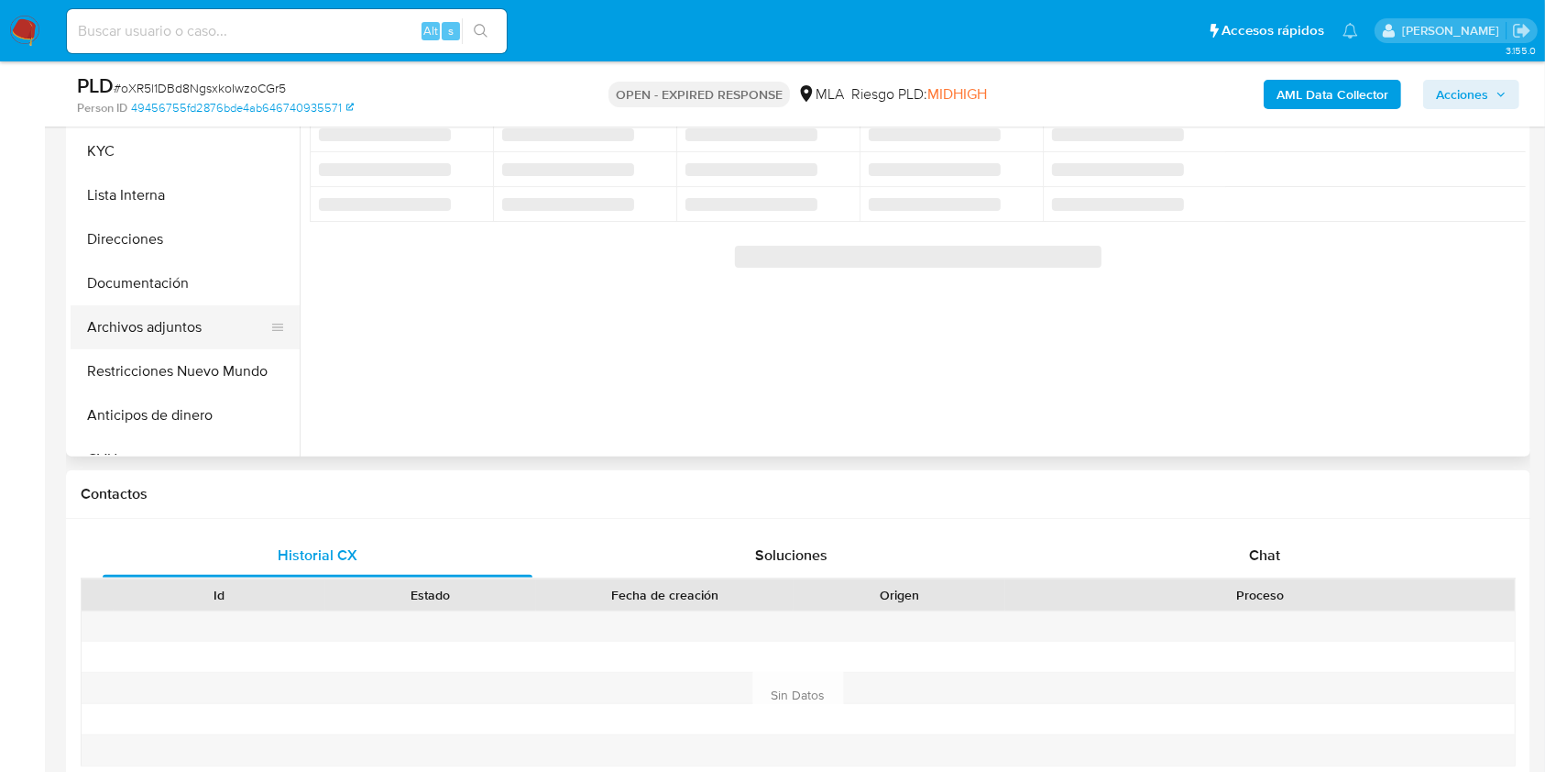
click at [213, 305] on button "Archivos adjuntos" at bounding box center [178, 327] width 214 height 44
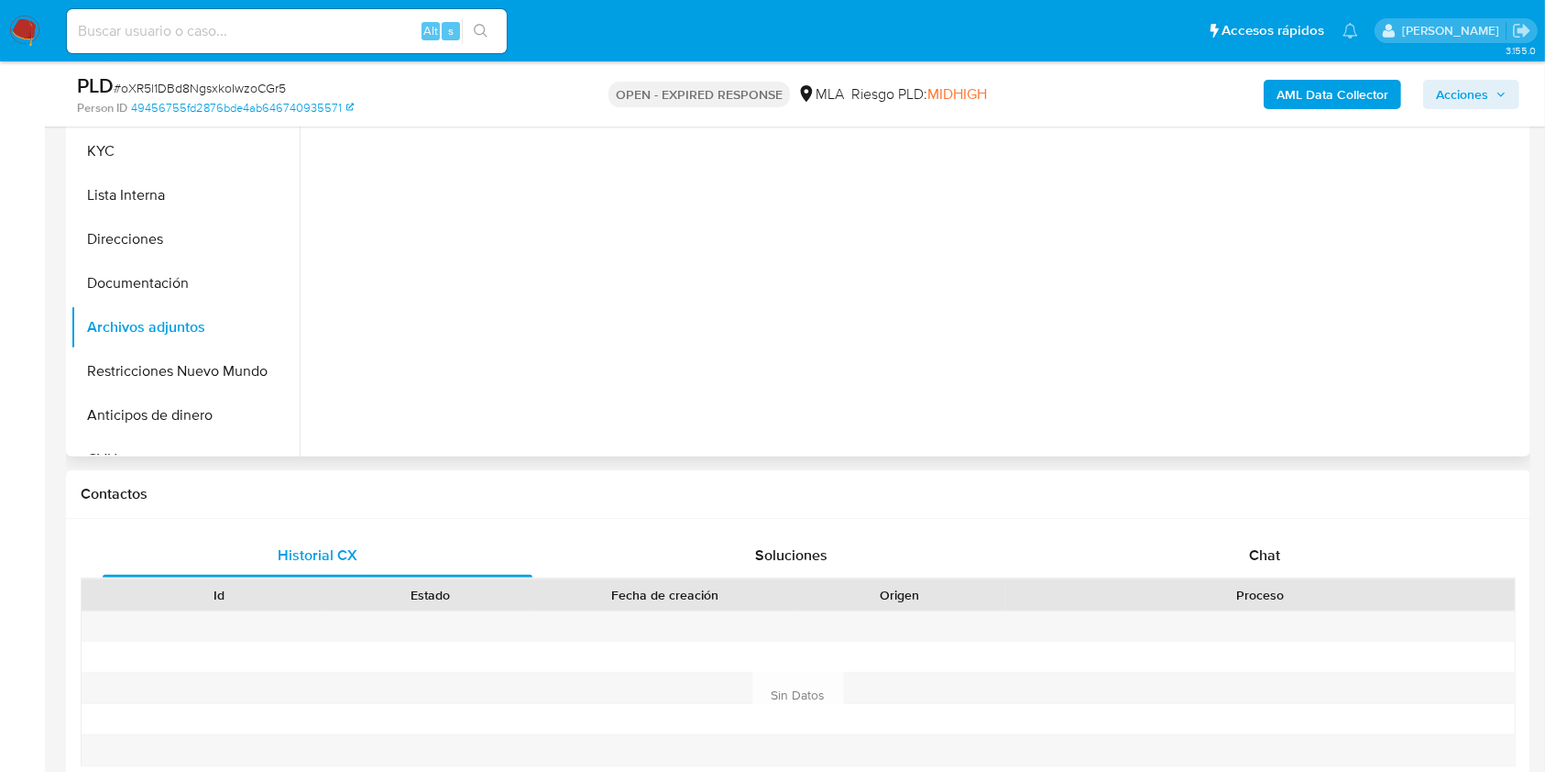
select select "10"
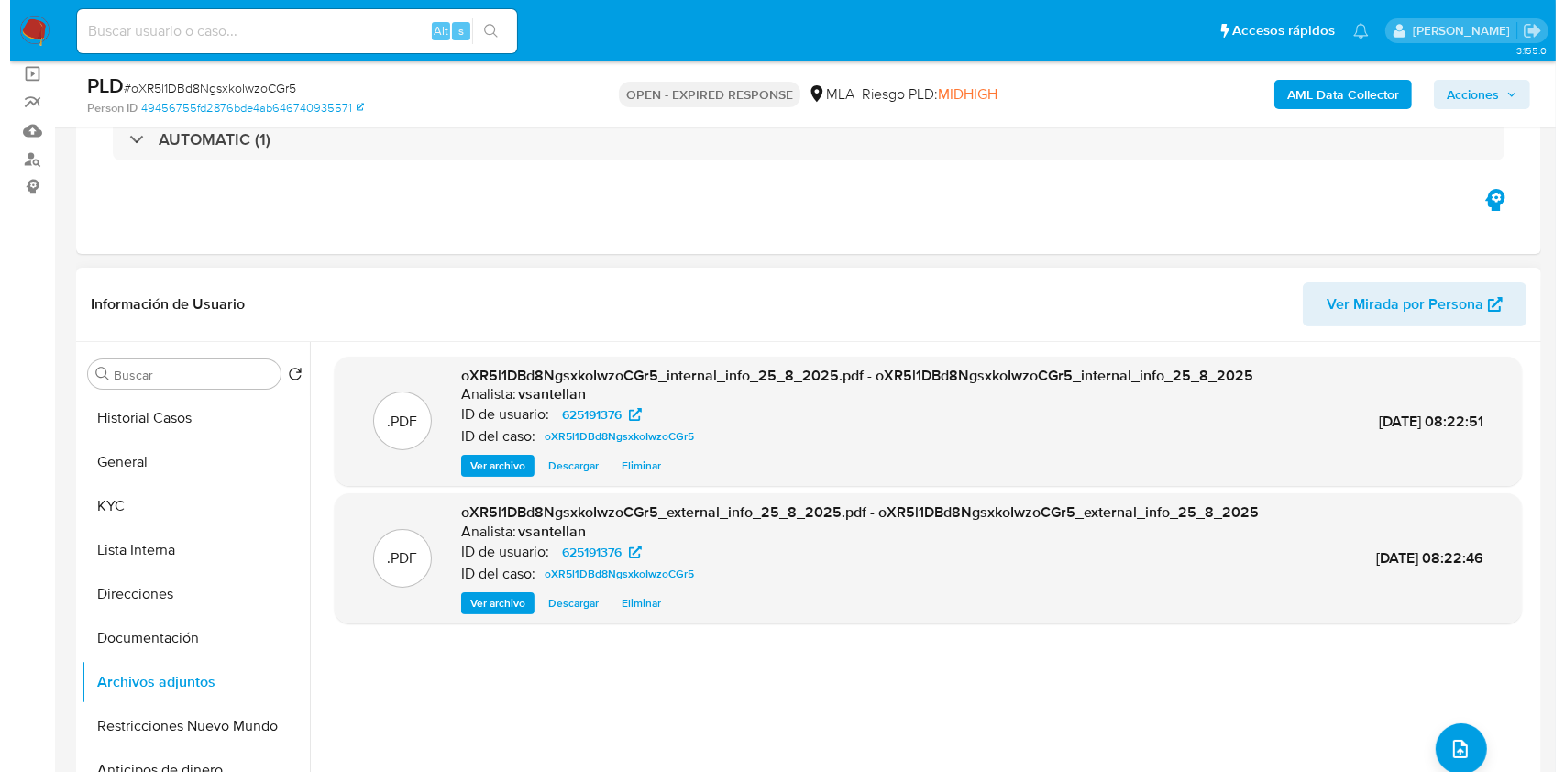
scroll to position [244, 0]
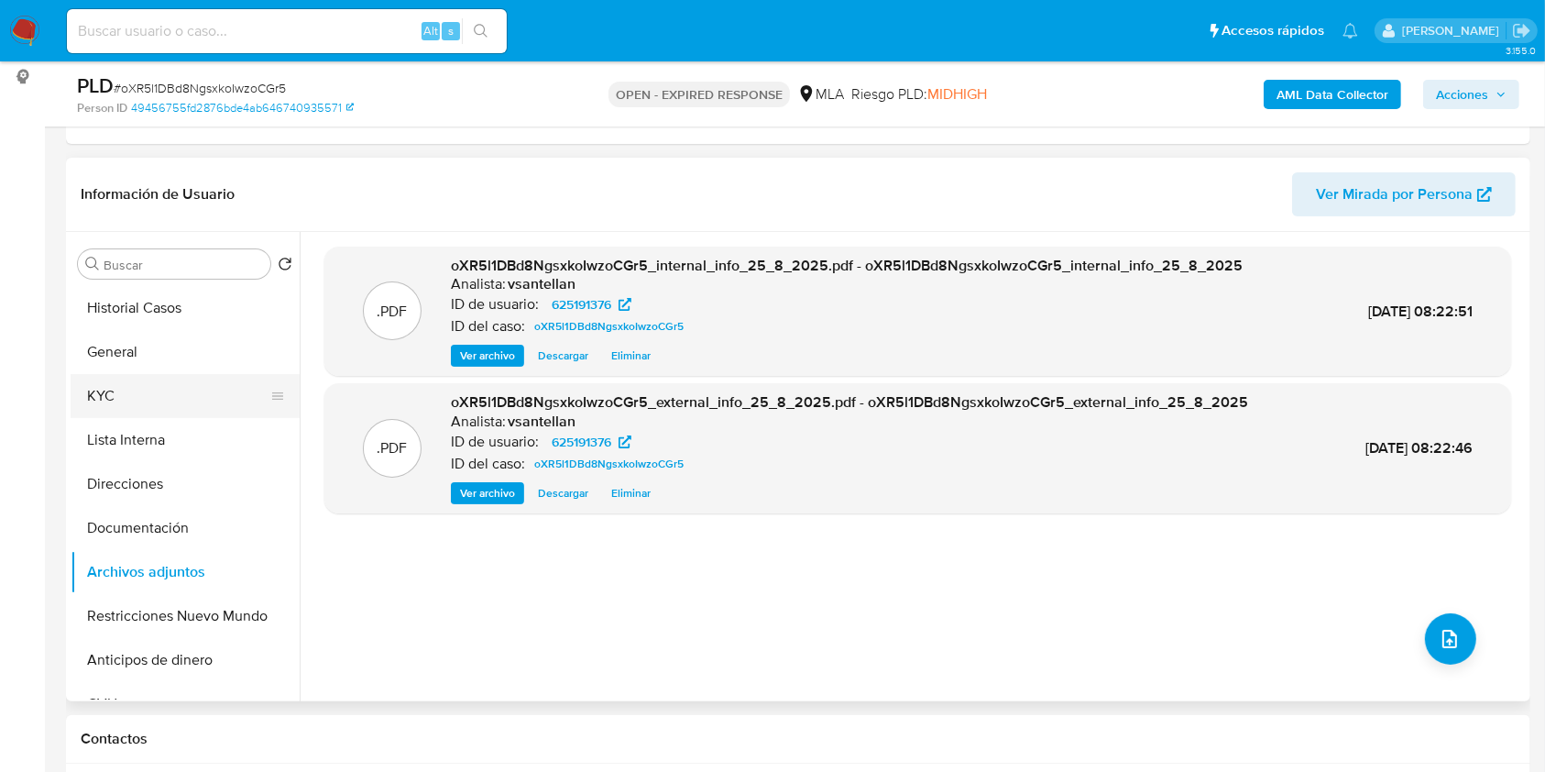
click at [116, 412] on button "KYC" at bounding box center [178, 396] width 214 height 44
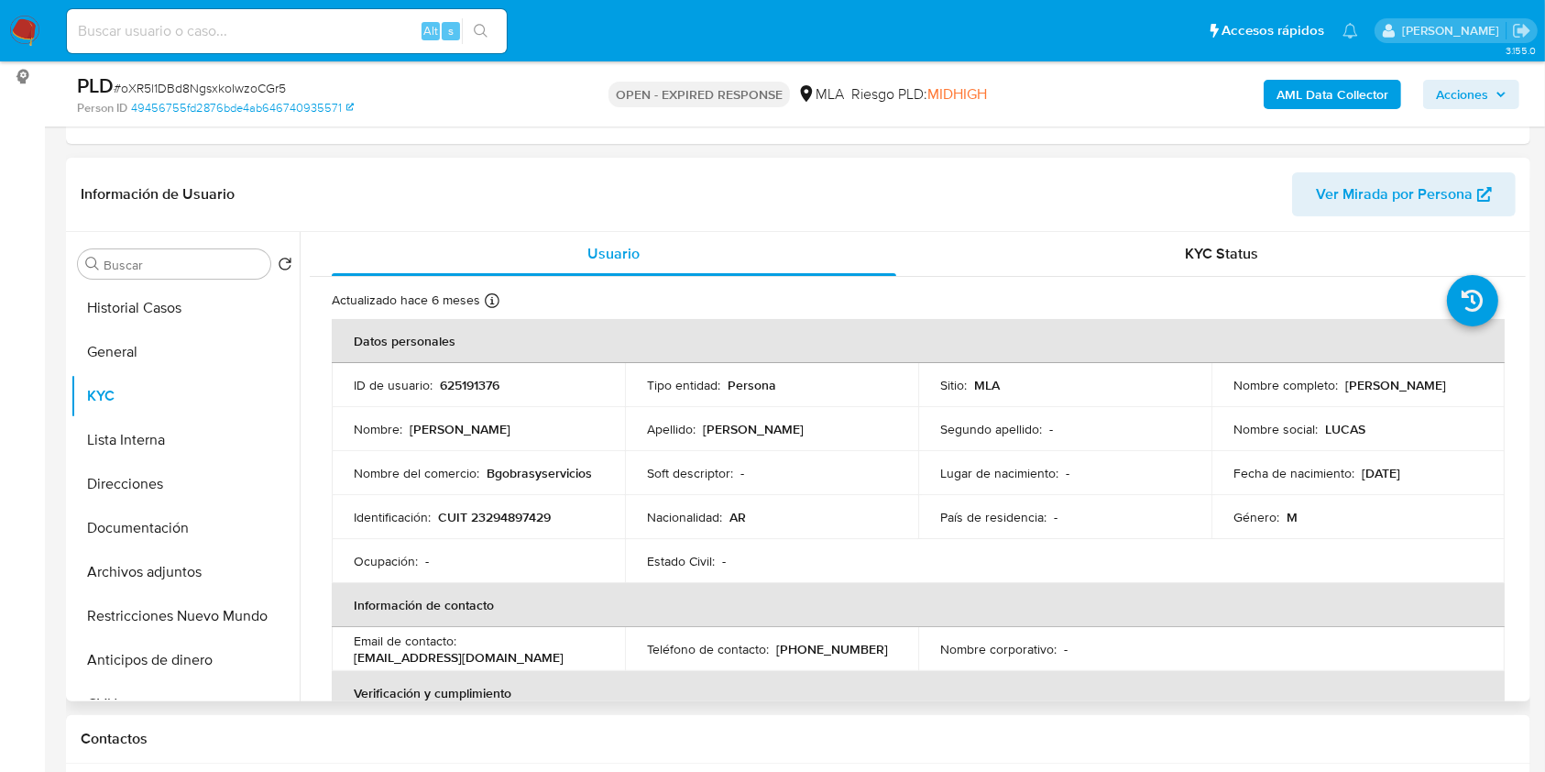
click at [492, 513] on p "CUIT 23294897429" at bounding box center [494, 517] width 113 height 16
copy p "23294897429"
click at [1325, 92] on b "AML Data Collector" at bounding box center [1333, 94] width 112 height 29
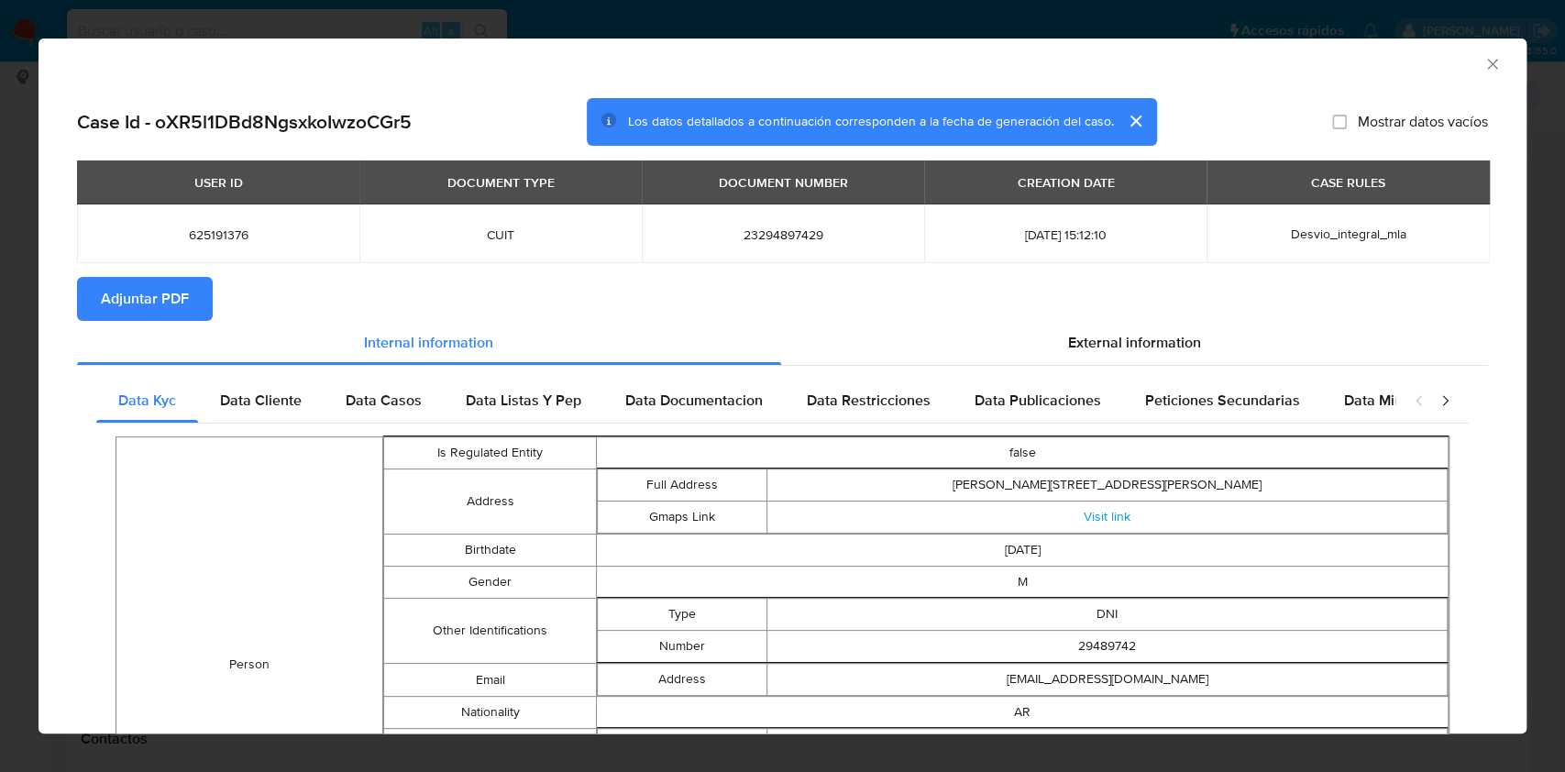
drag, startPoint x: 1071, startPoint y: 354, endPoint x: 1056, endPoint y: 368, distance: 20.1
click at [1071, 352] on div "External information" at bounding box center [1135, 343] width 708 height 44
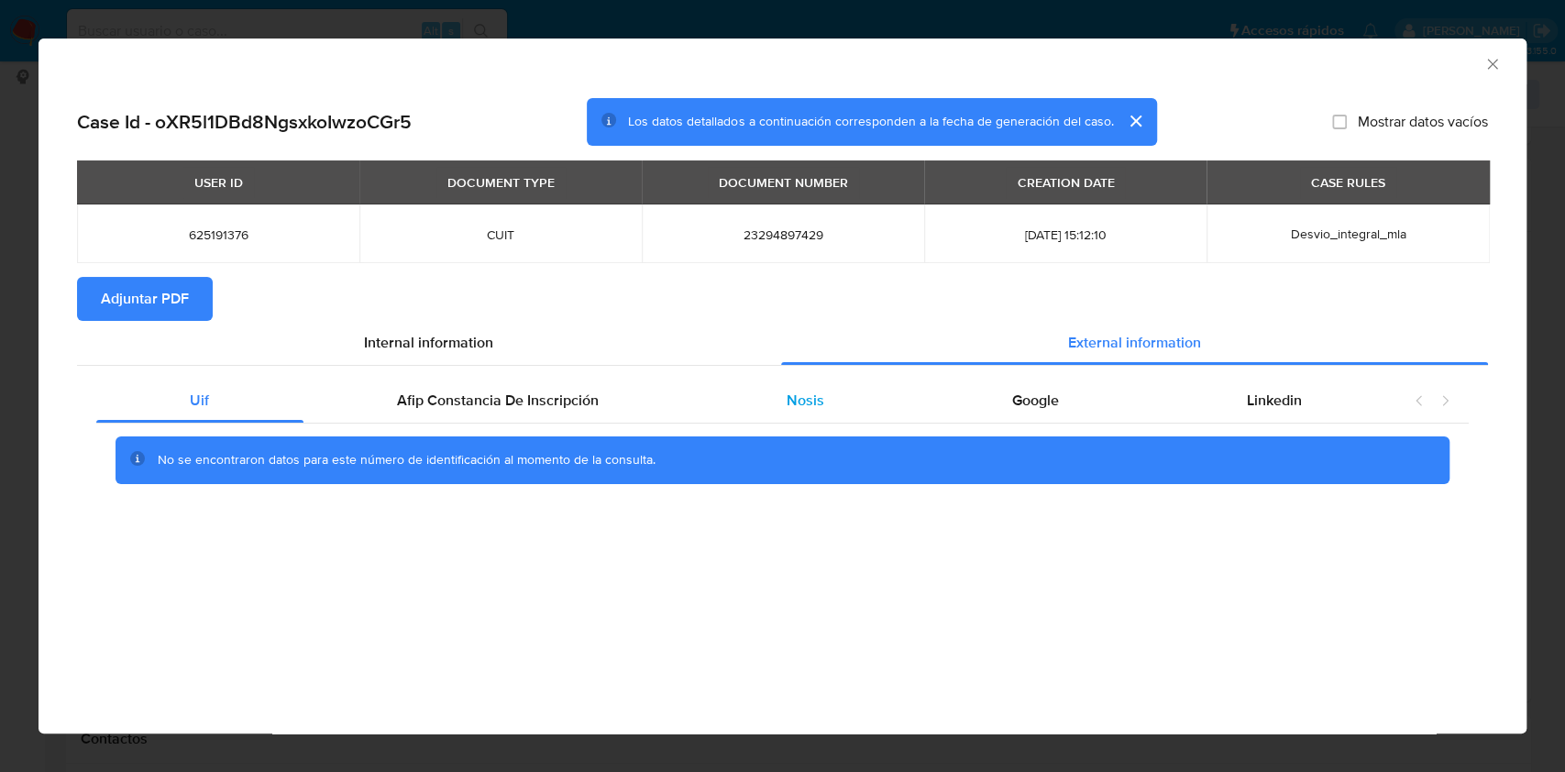
click at [850, 400] on div "Nosis" at bounding box center [805, 401] width 225 height 44
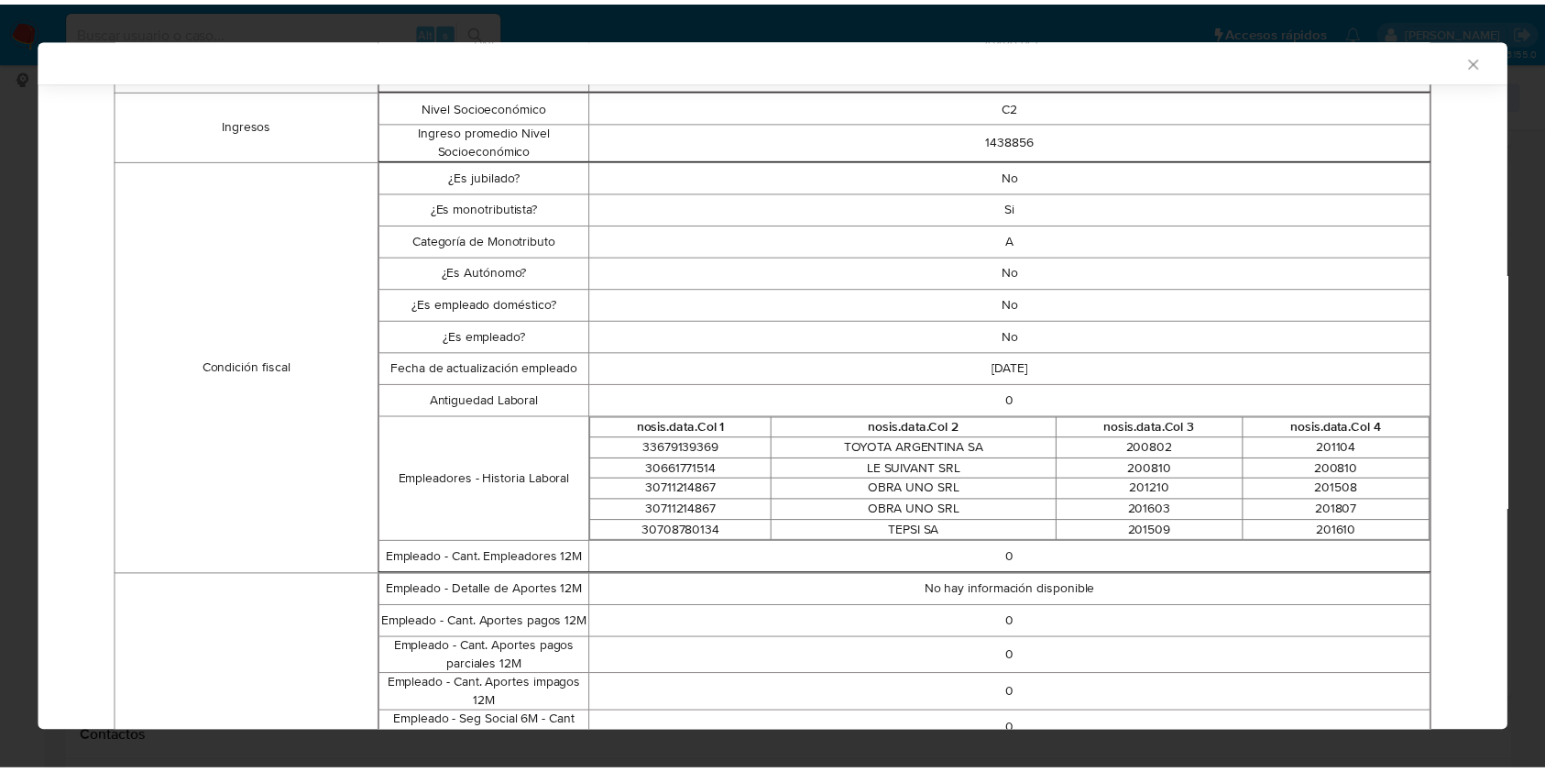
scroll to position [0, 0]
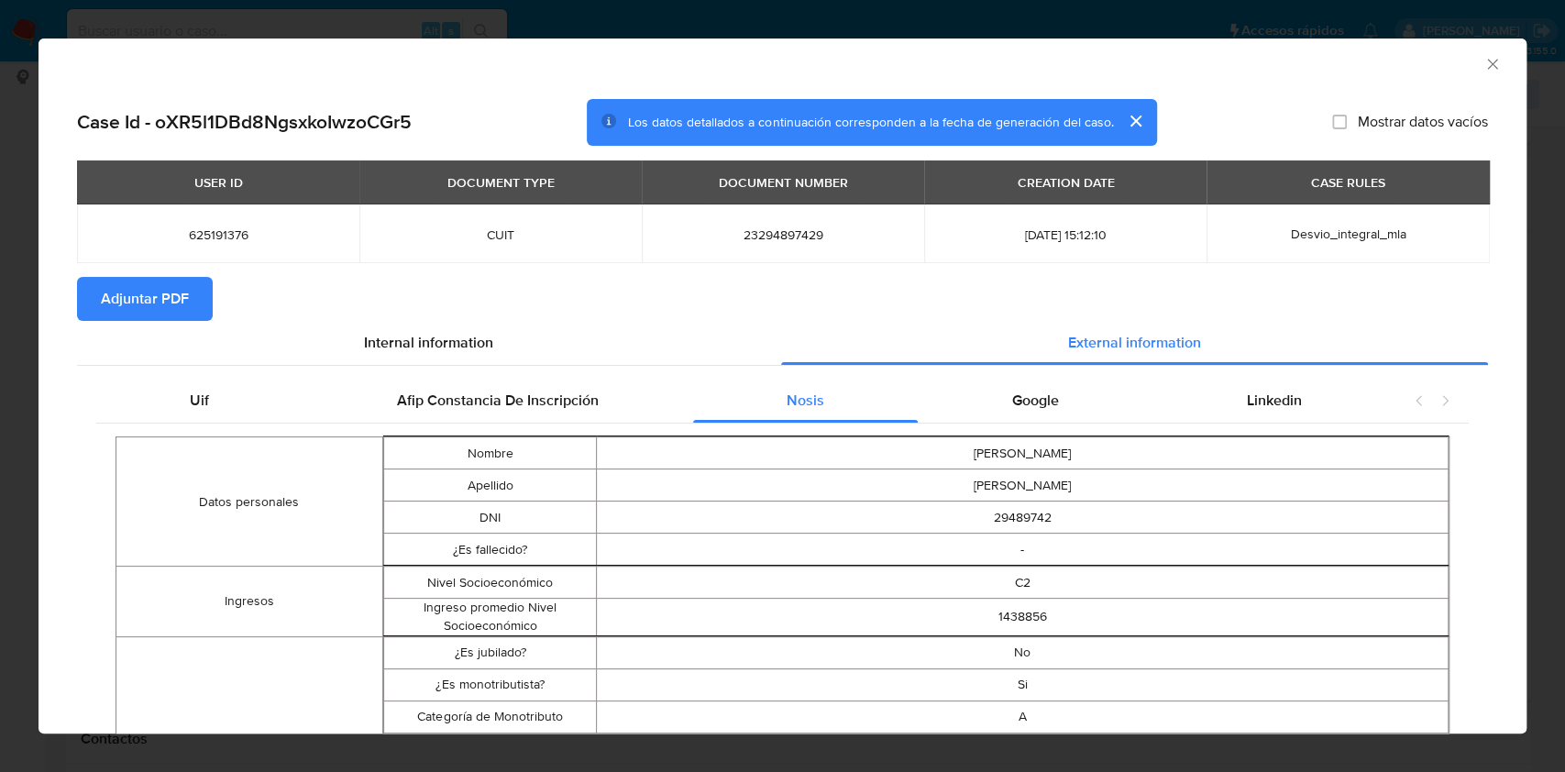
click at [1470, 74] on div "AML Data Collector" at bounding box center [782, 61] width 1488 height 46
click at [1487, 62] on icon "Cerrar ventana" at bounding box center [1492, 64] width 10 height 10
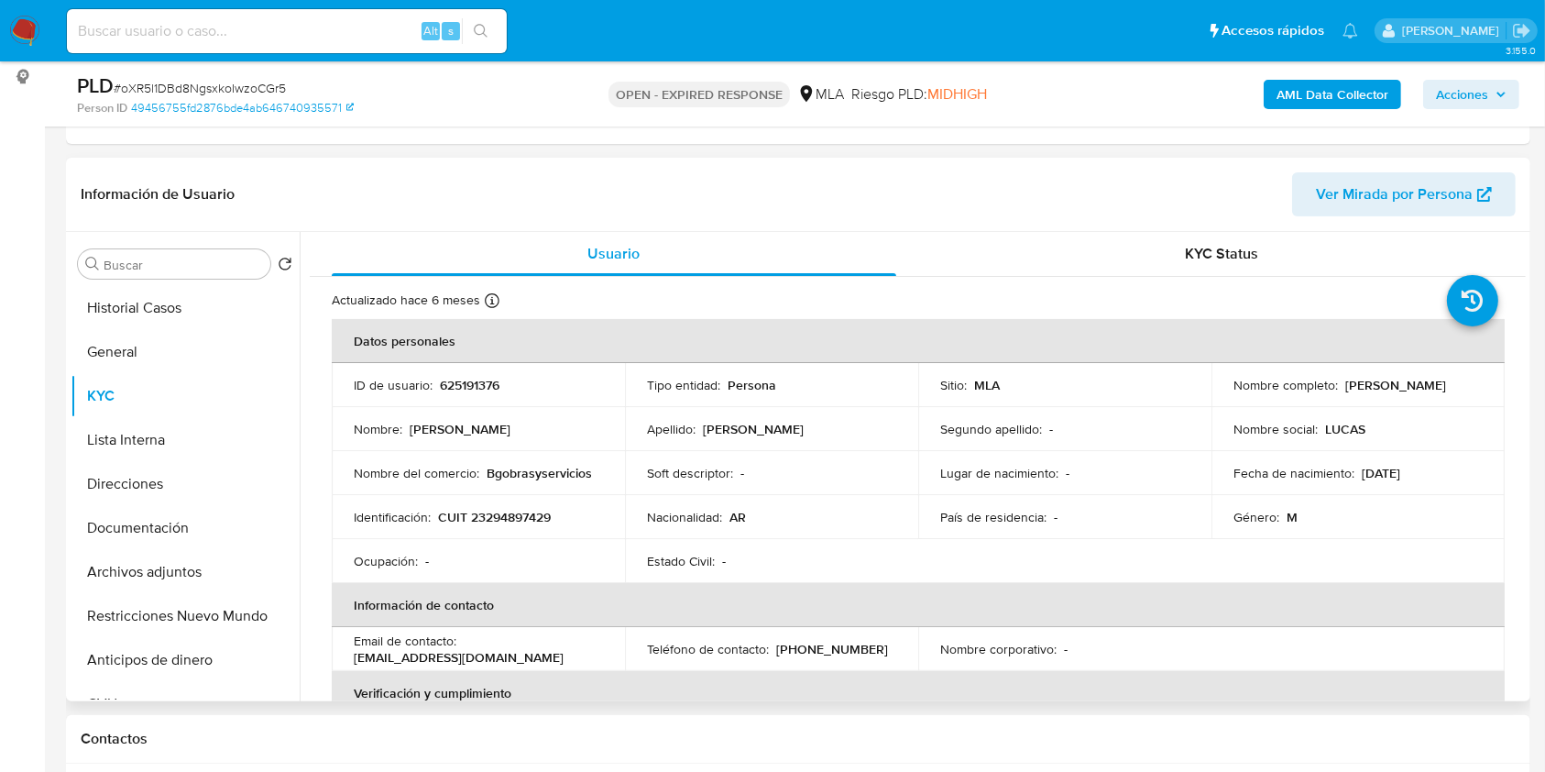
click at [540, 522] on p "CUIT 23294897429" at bounding box center [494, 517] width 113 height 16
copy p "23294897429"
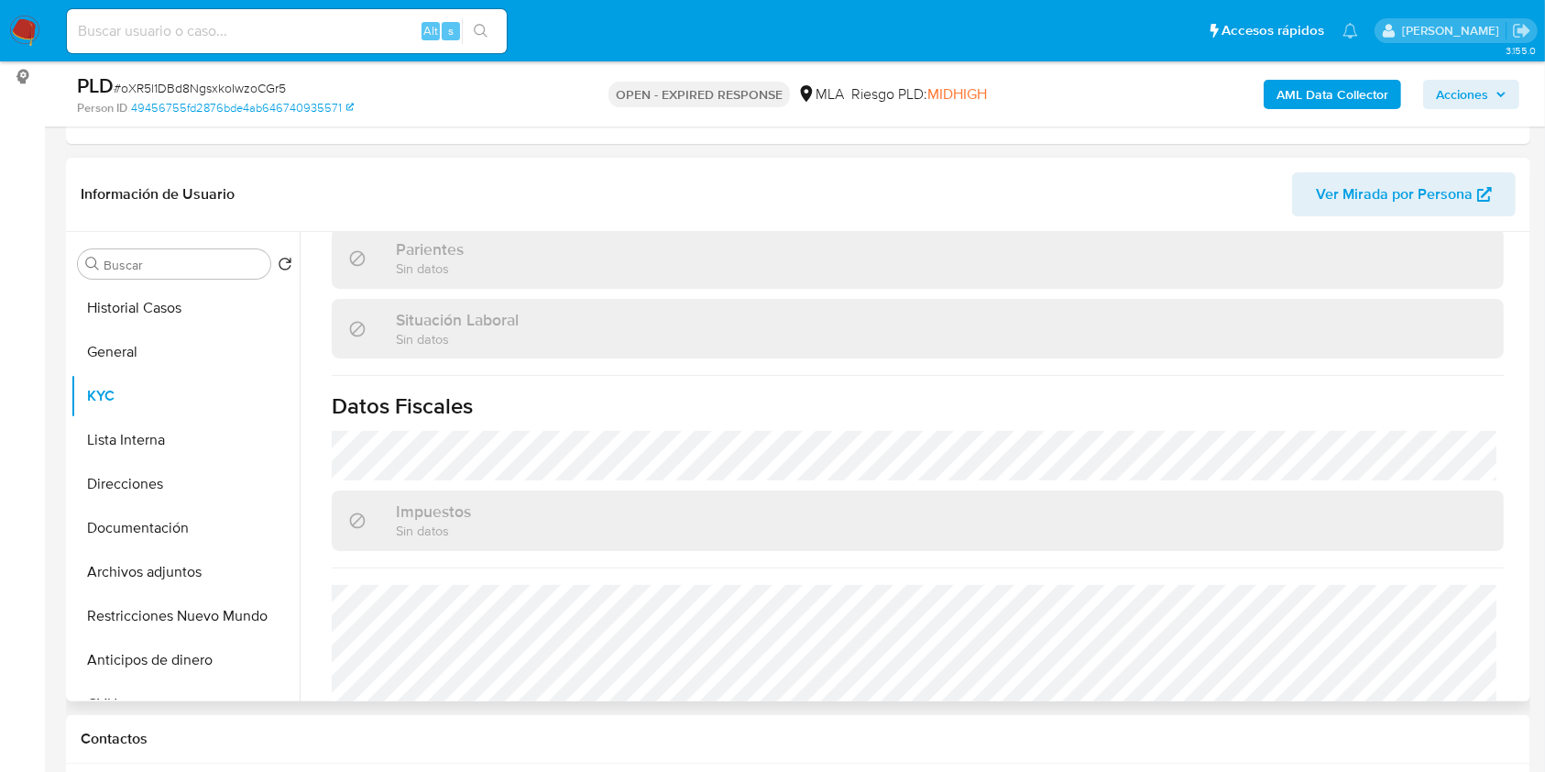
scroll to position [976, 0]
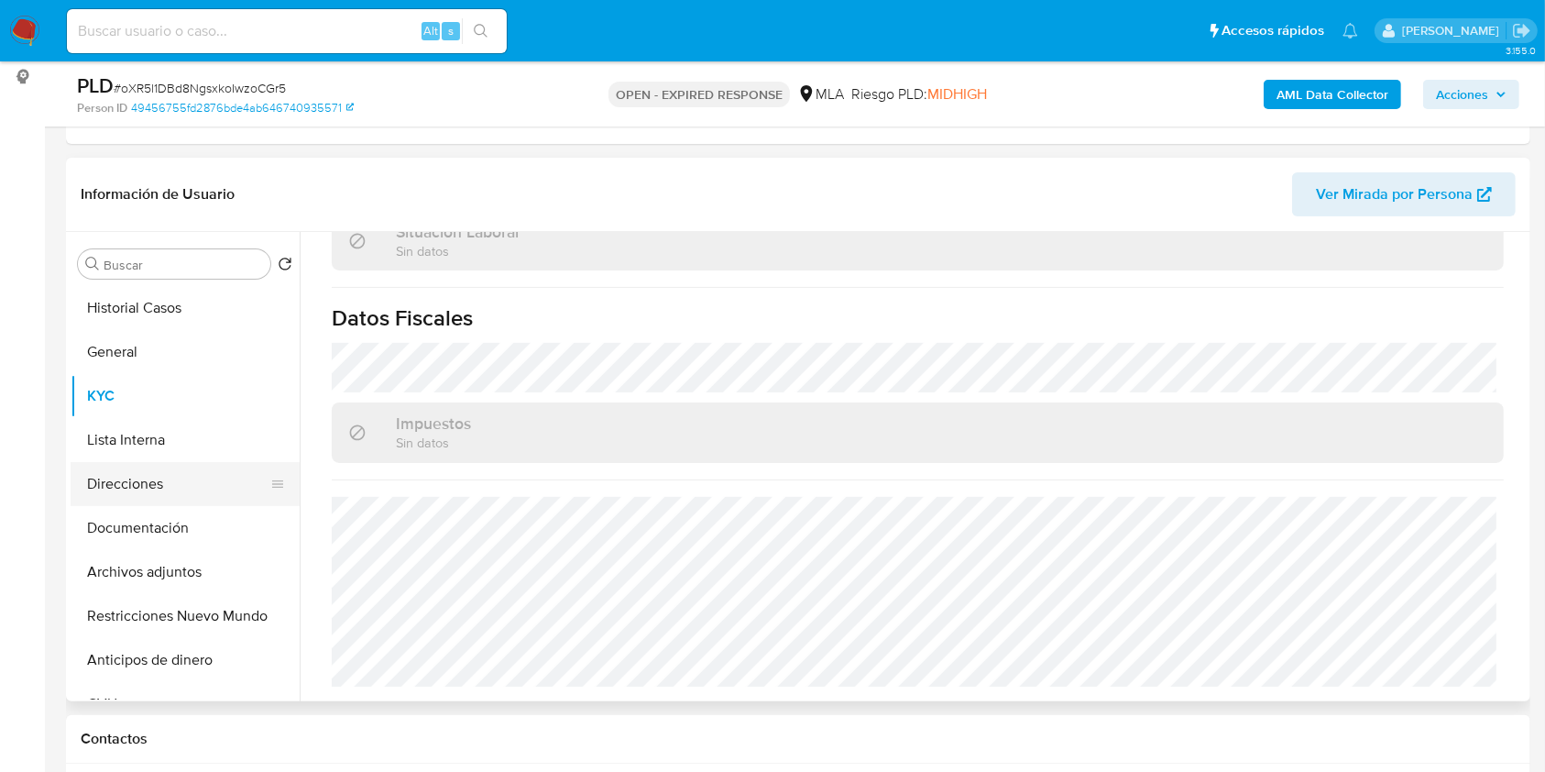
click at [191, 473] on button "Direcciones" at bounding box center [178, 484] width 214 height 44
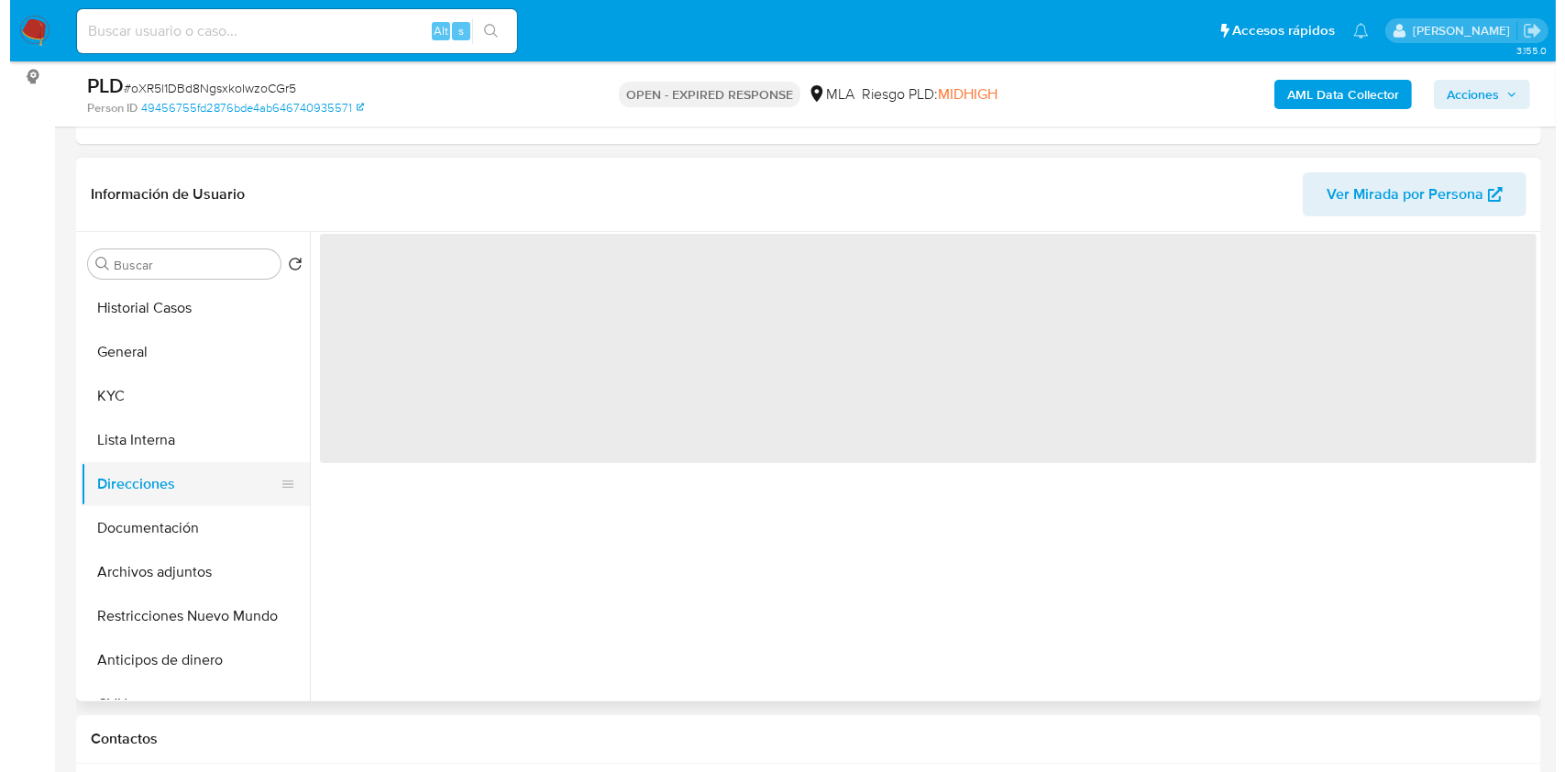
scroll to position [0, 0]
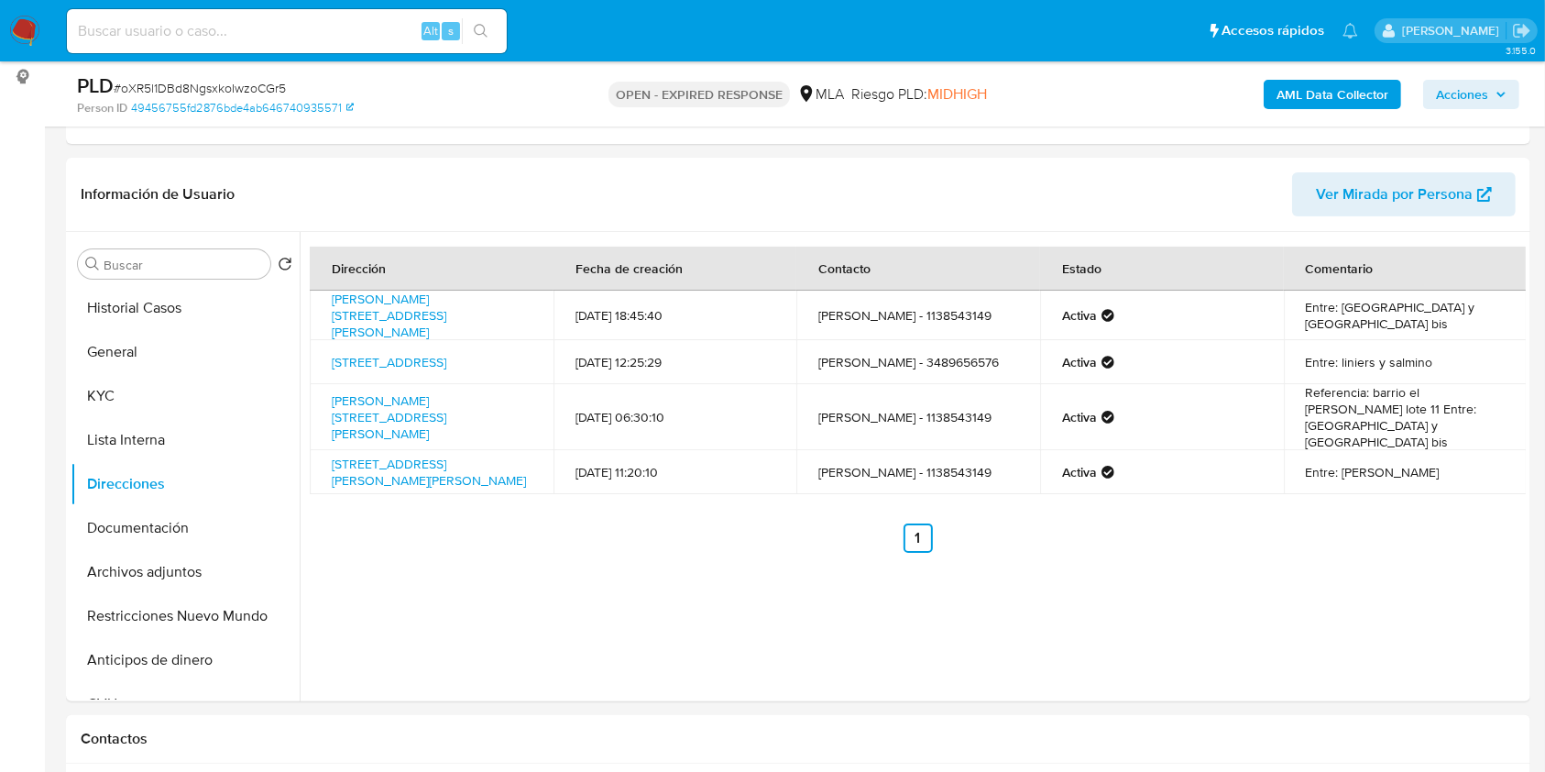
click at [1310, 93] on b "AML Data Collector" at bounding box center [1333, 94] width 112 height 29
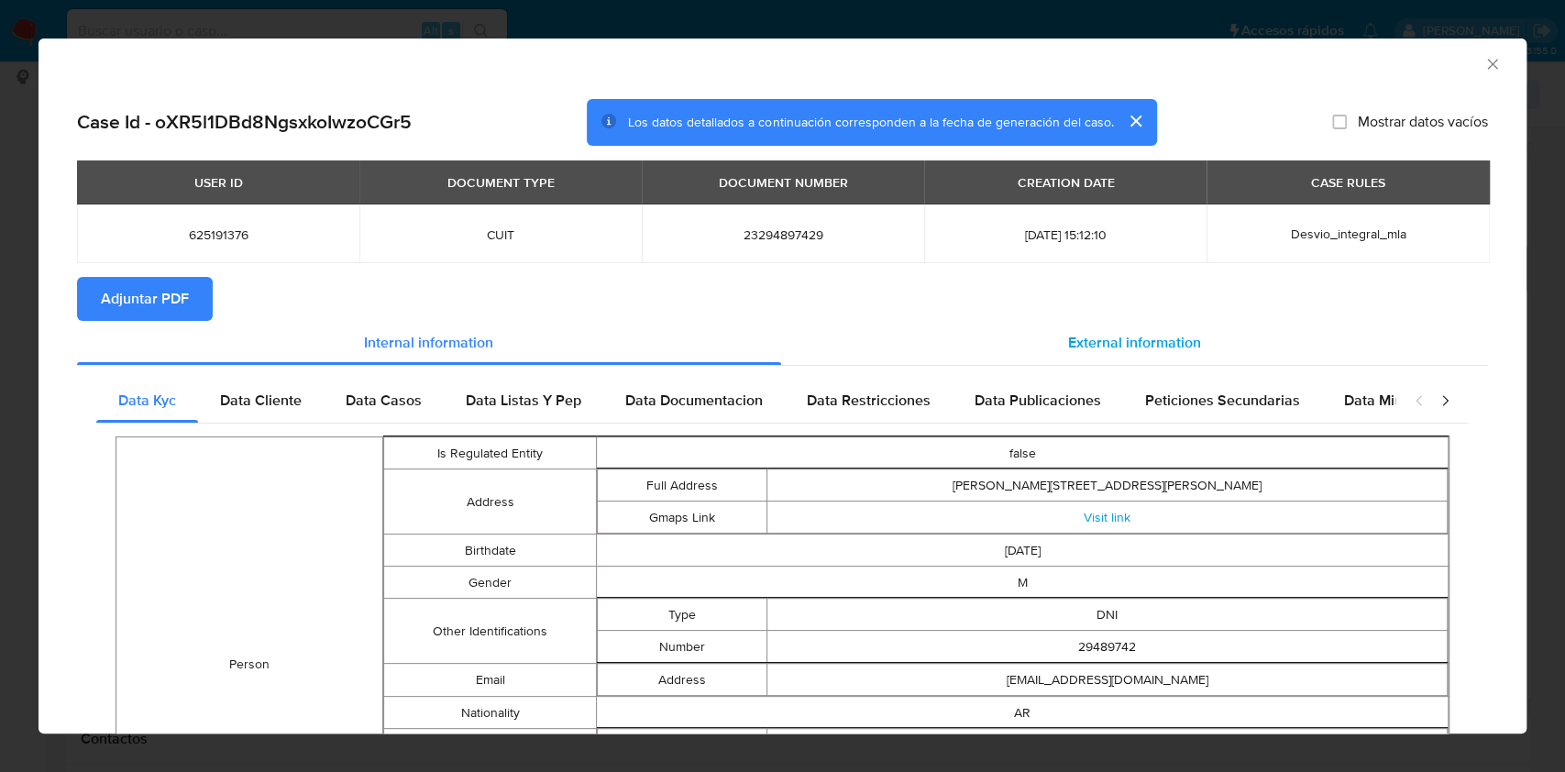
click at [1056, 356] on div "External information" at bounding box center [1135, 343] width 708 height 44
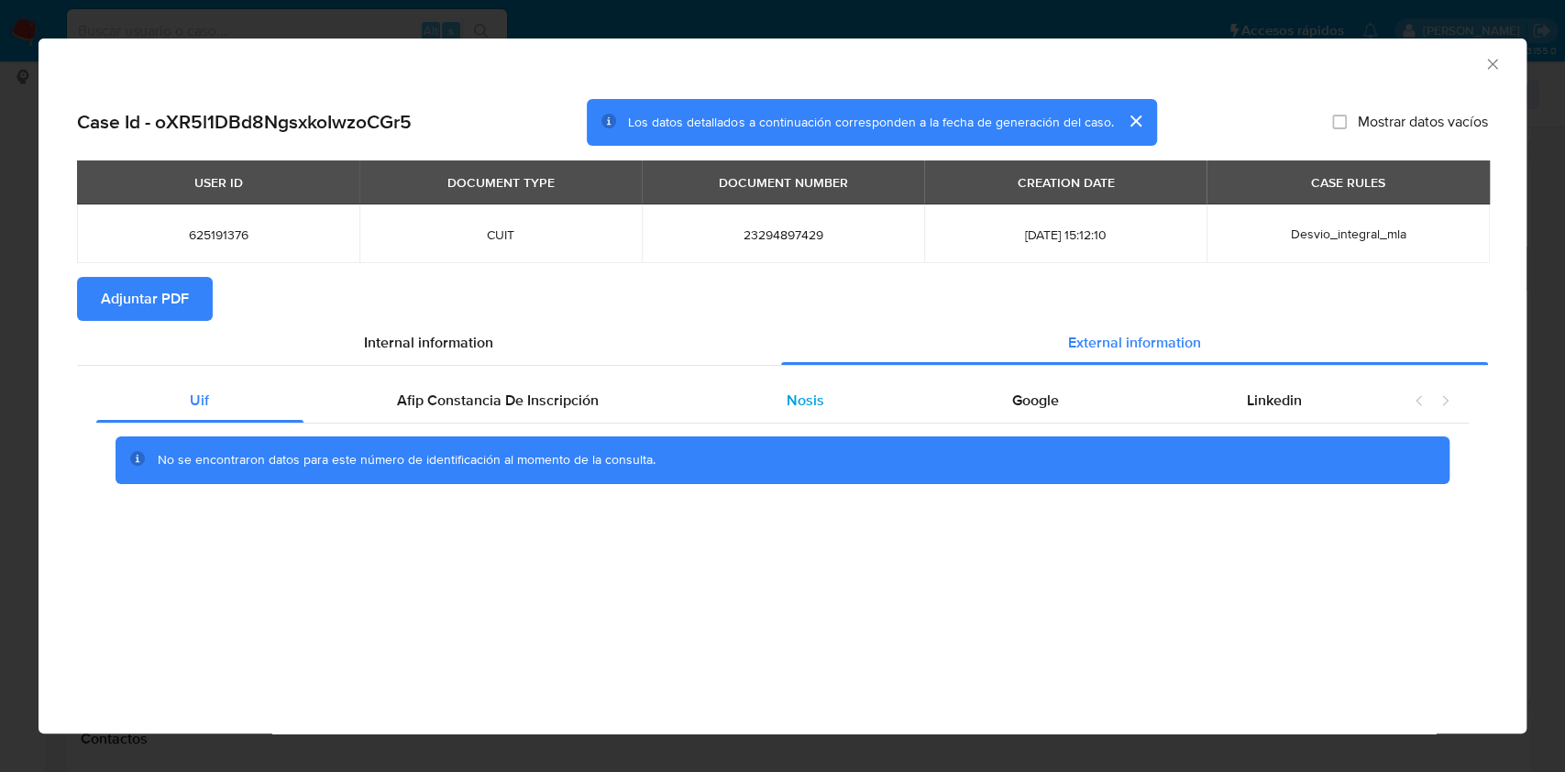
click at [891, 396] on div "Nosis" at bounding box center [805, 401] width 225 height 44
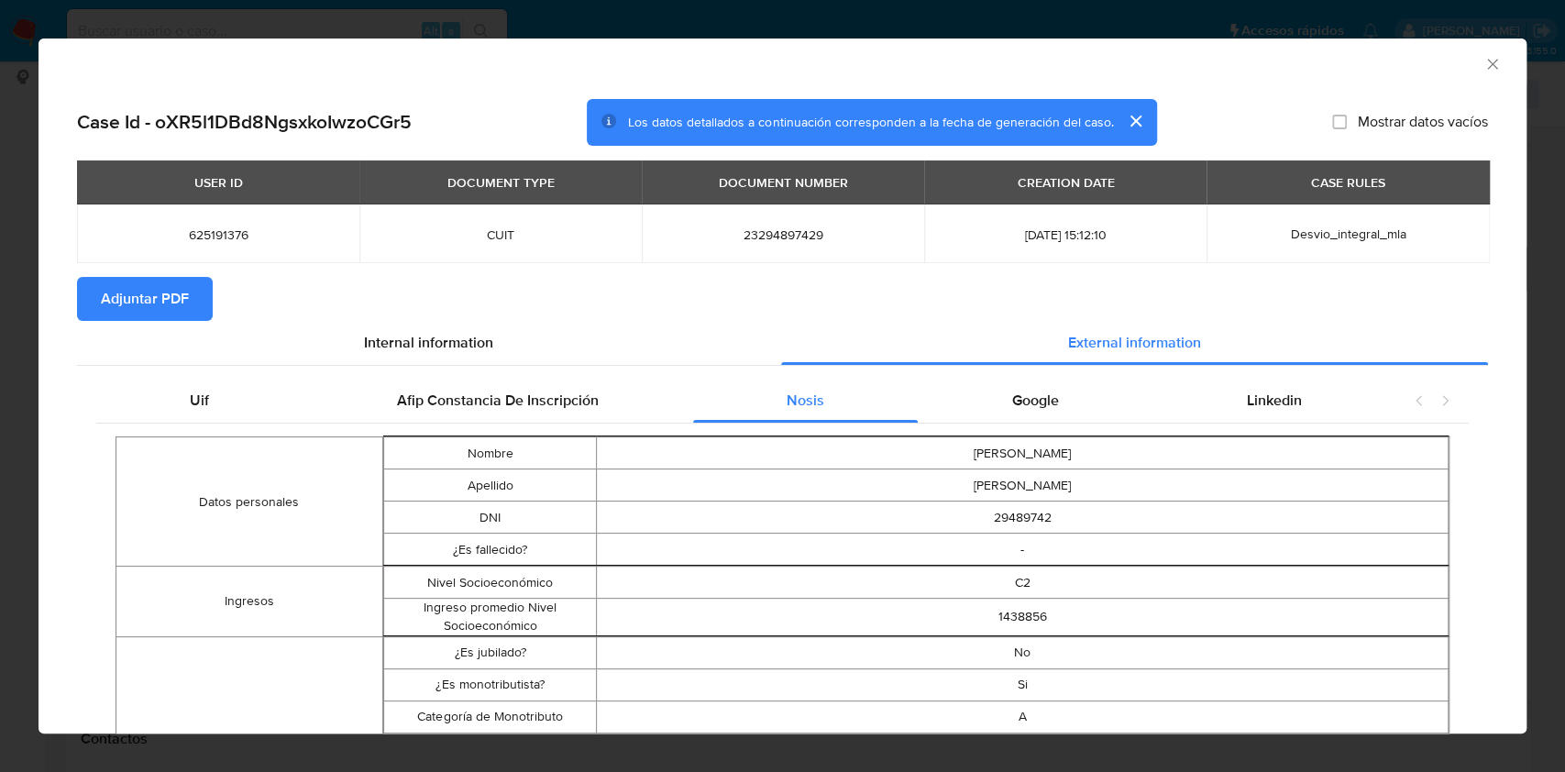
click at [1483, 71] on icon "Cerrar ventana" at bounding box center [1492, 64] width 18 height 18
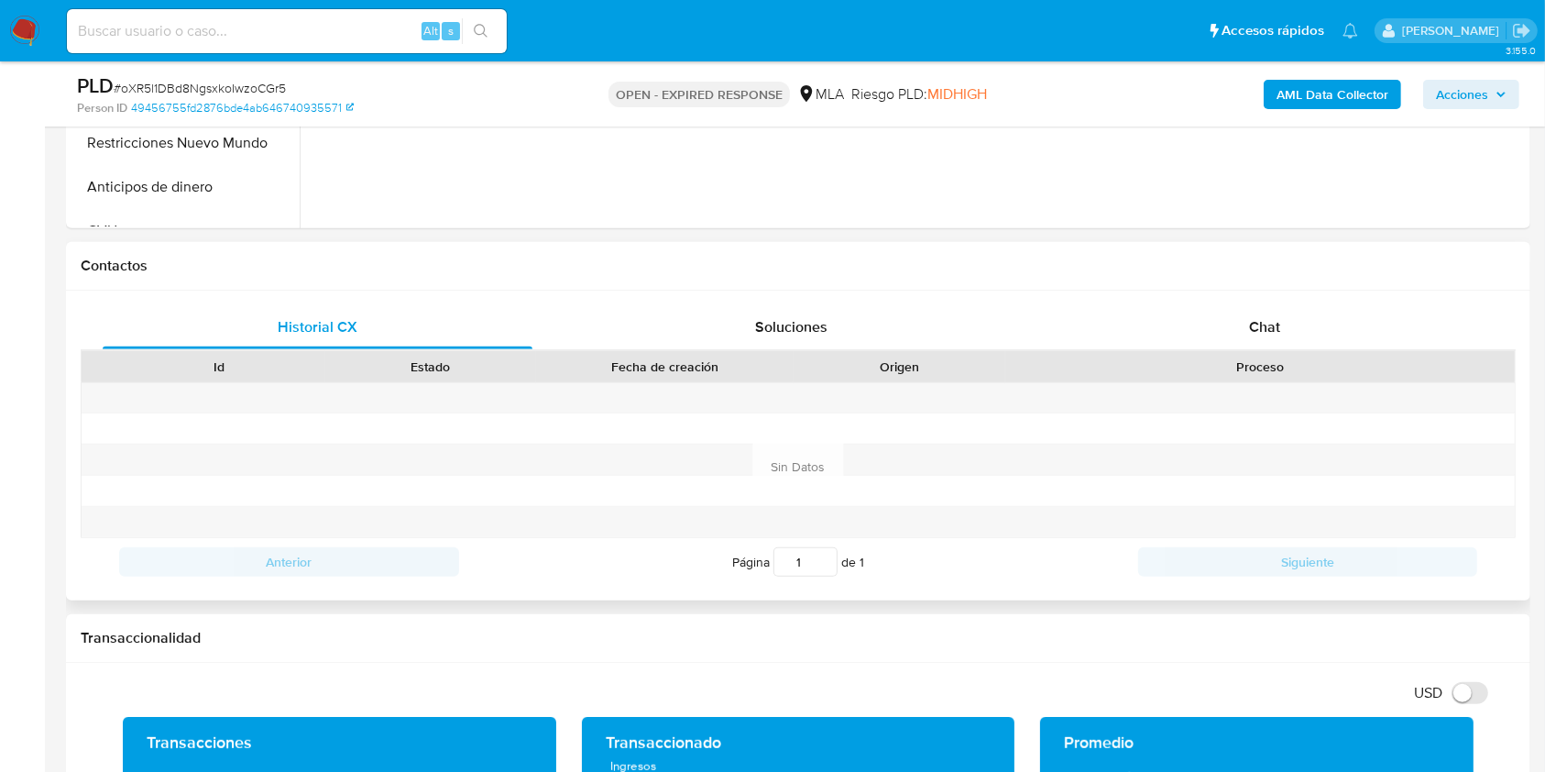
scroll to position [733, 0]
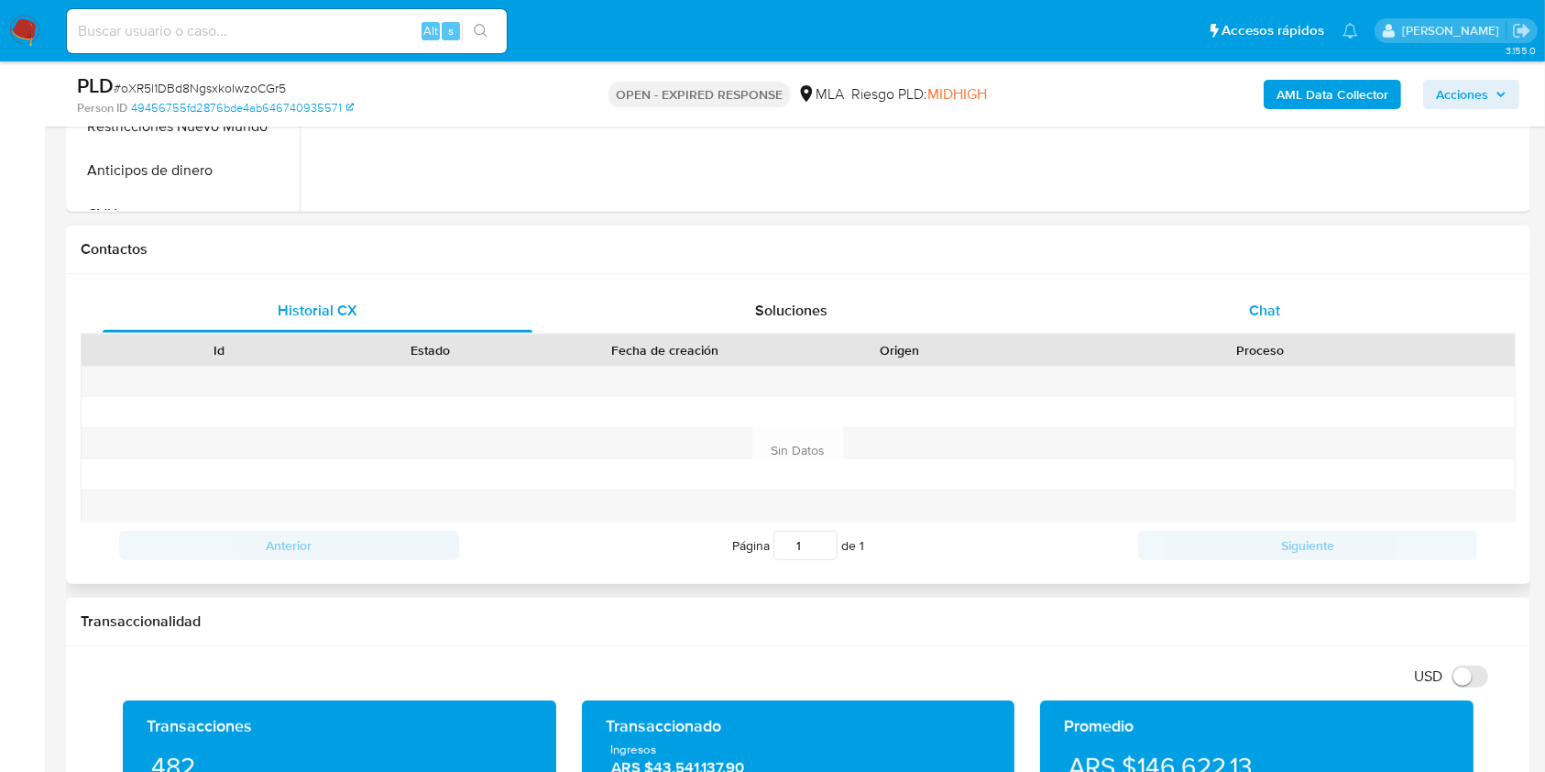
click at [1324, 290] on div "Chat" at bounding box center [1265, 311] width 430 height 44
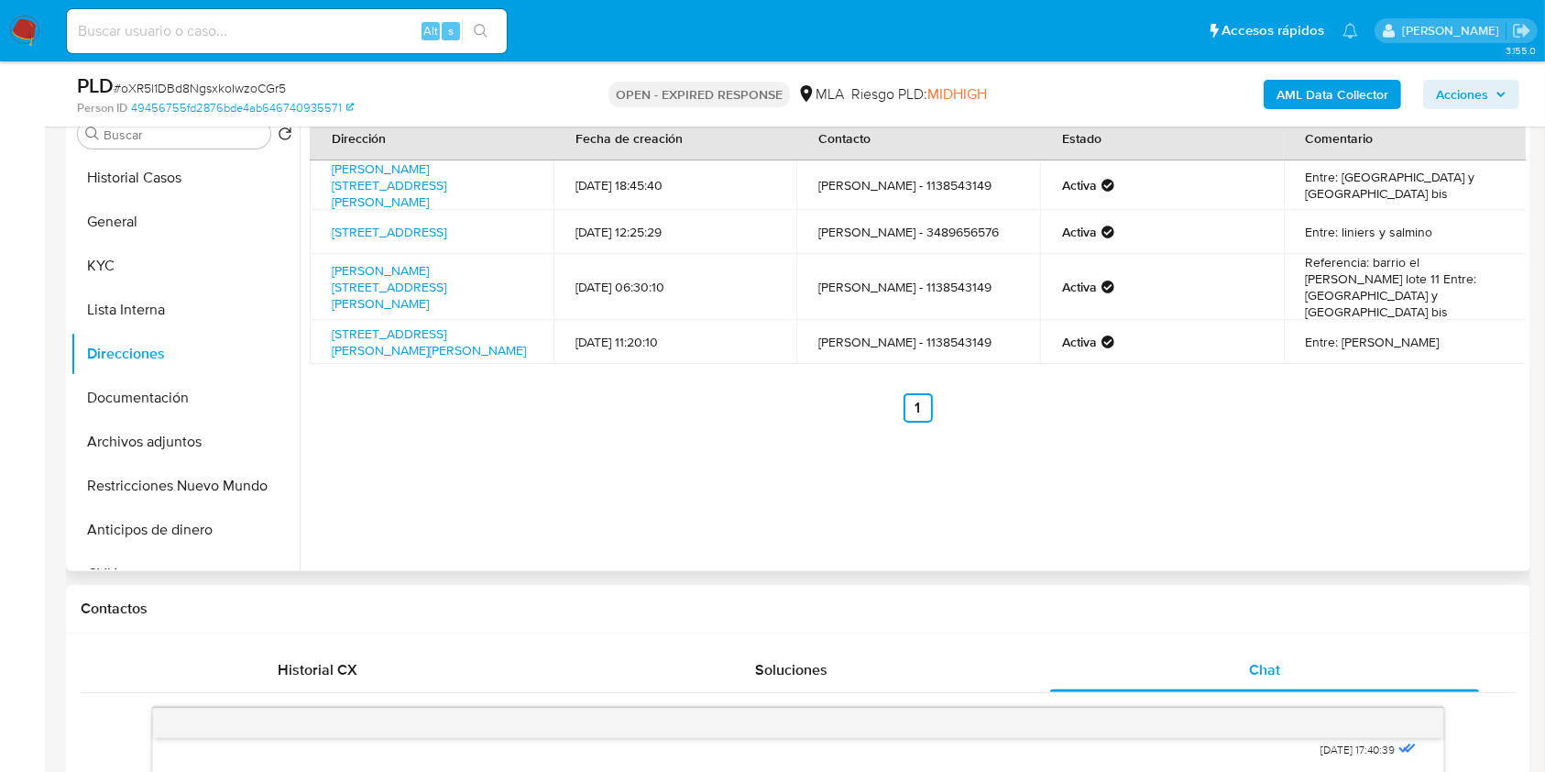
scroll to position [170, 0]
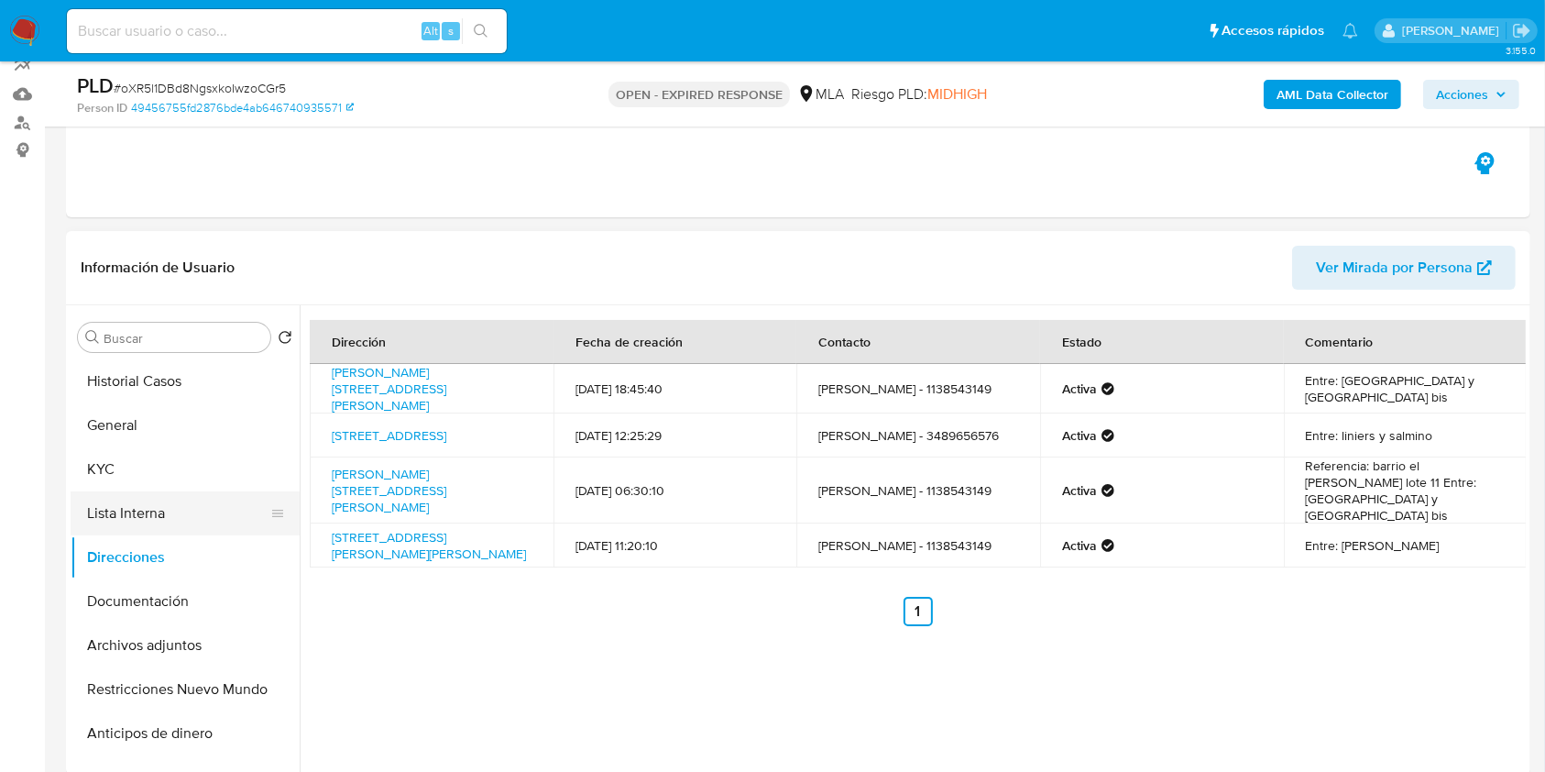
drag, startPoint x: 170, startPoint y: 579, endPoint x: 212, endPoint y: 517, distance: 74.7
click at [170, 579] on button "Documentación" at bounding box center [185, 601] width 229 height 44
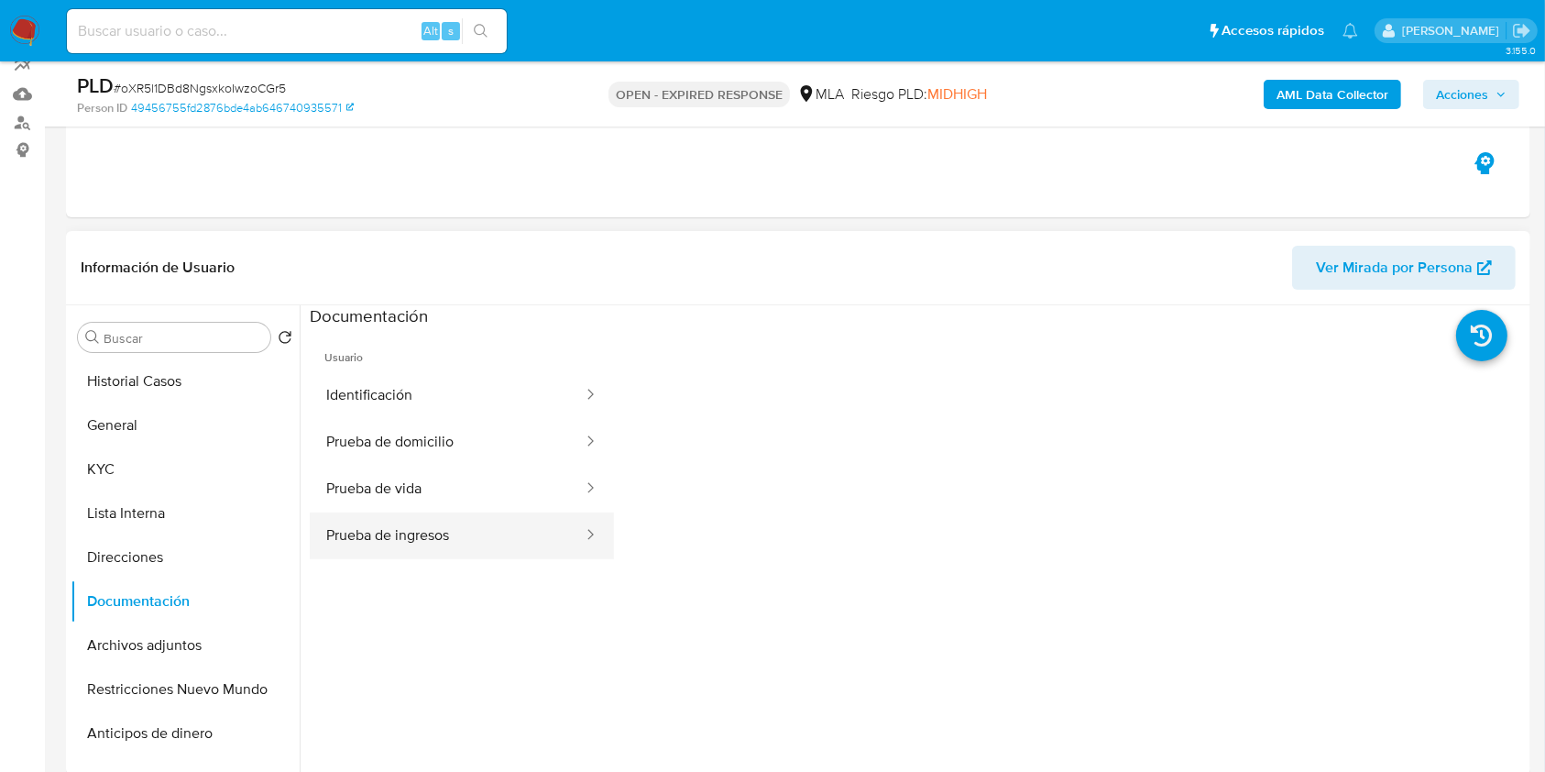
click at [508, 551] on button "Prueba de ingresos" at bounding box center [447, 535] width 275 height 47
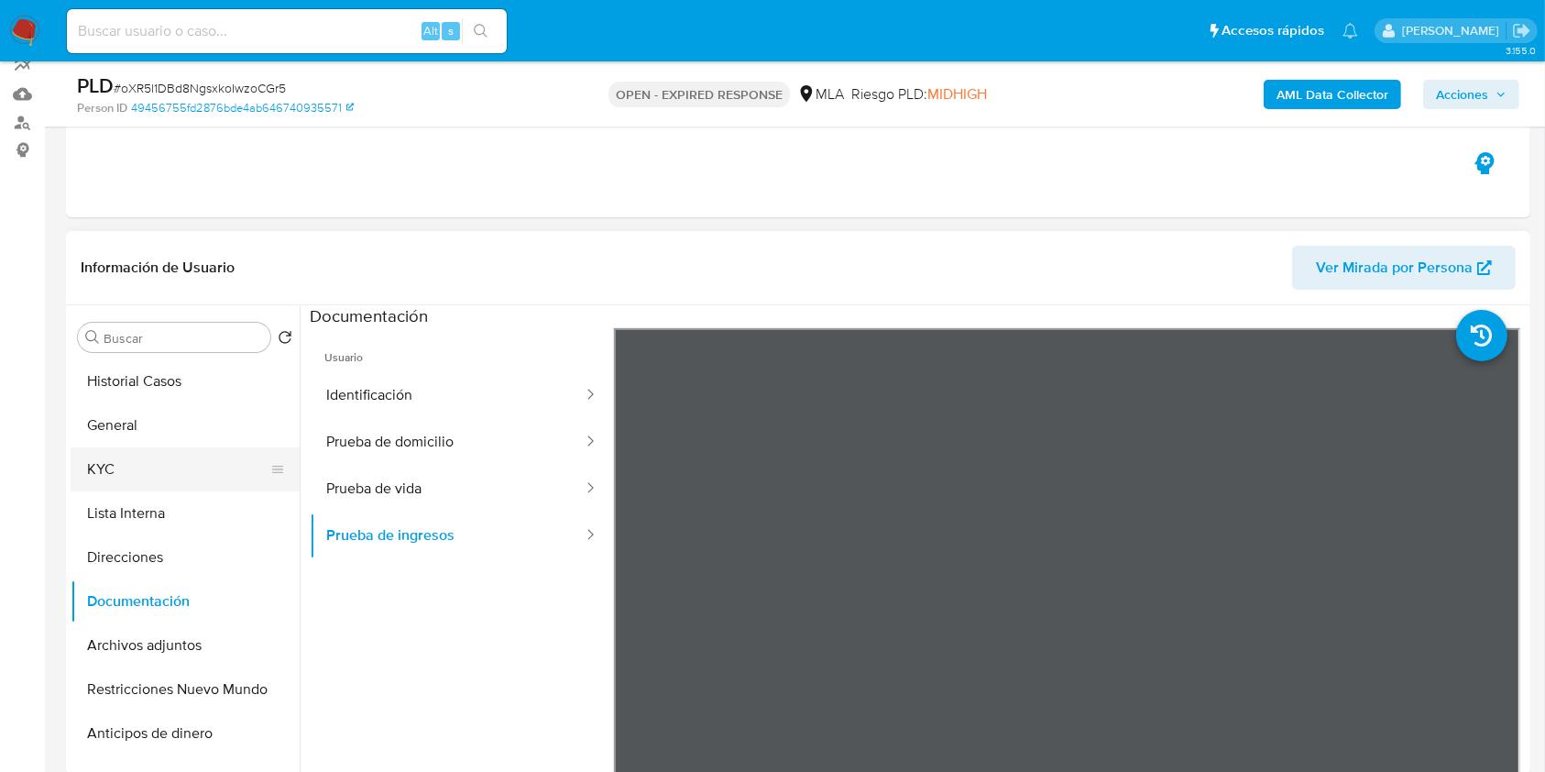
click at [137, 468] on button "KYC" at bounding box center [178, 469] width 214 height 44
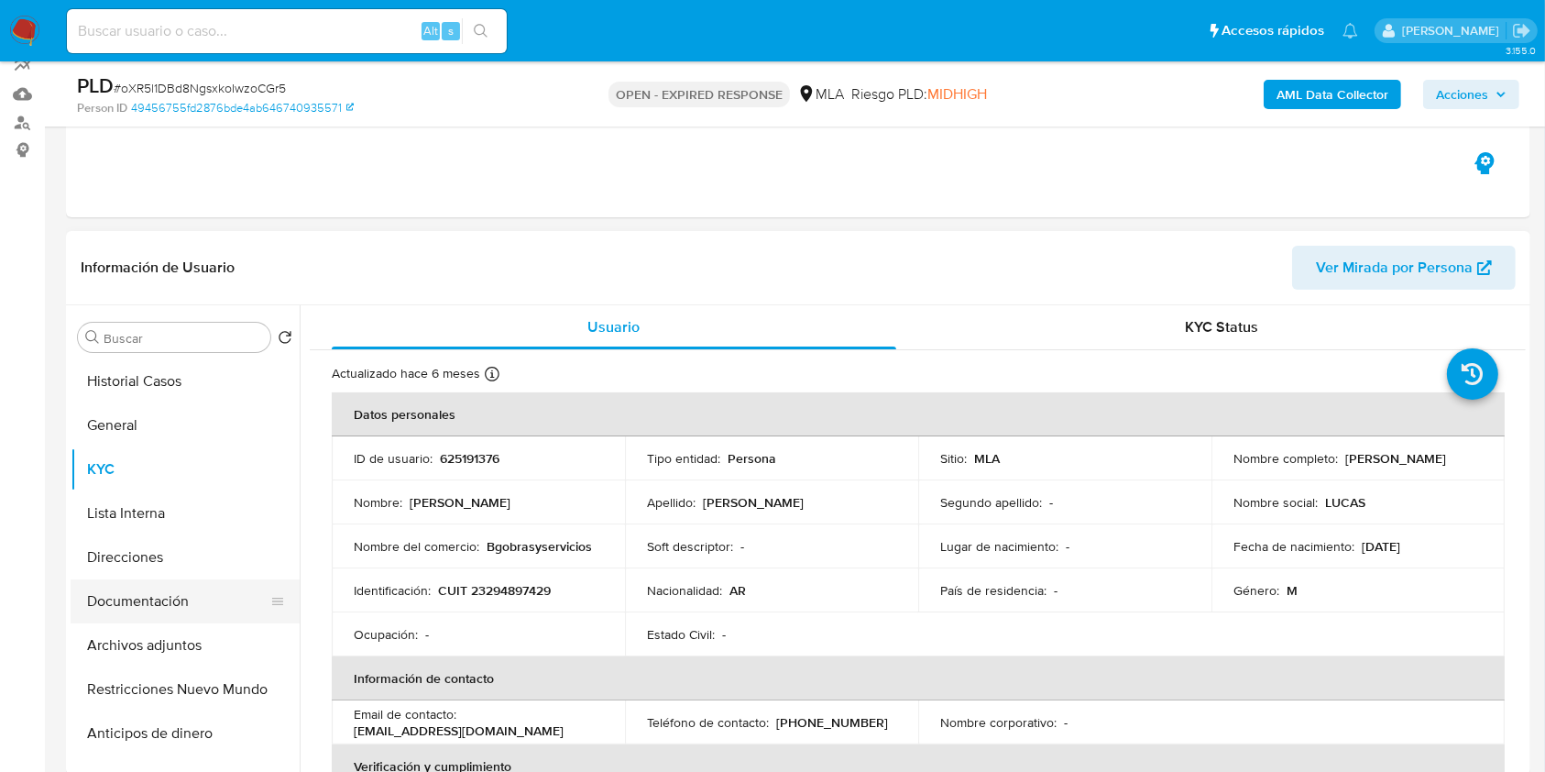
click at [222, 590] on button "Documentación" at bounding box center [178, 601] width 214 height 44
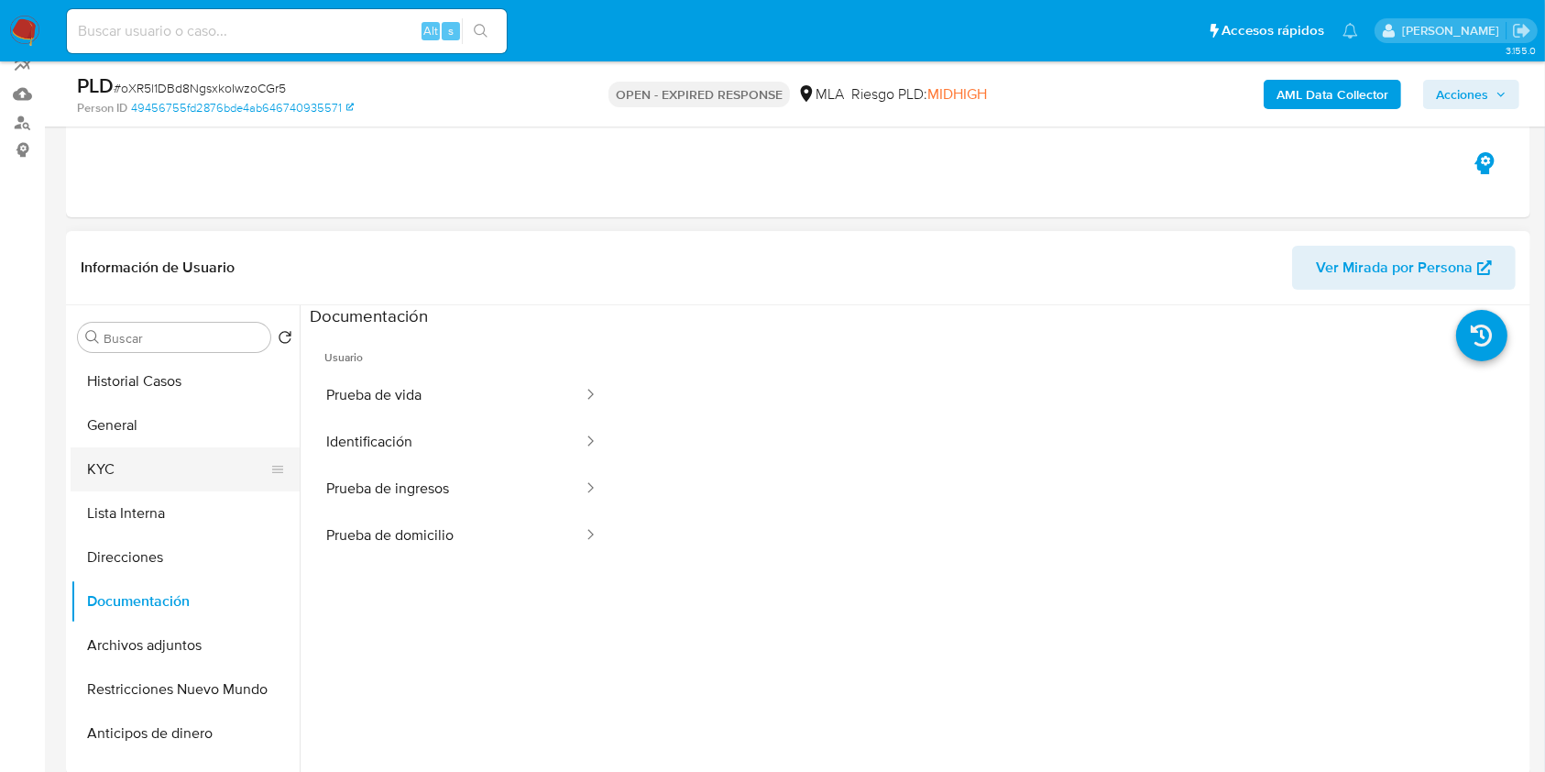
click at [147, 466] on button "KYC" at bounding box center [178, 469] width 214 height 44
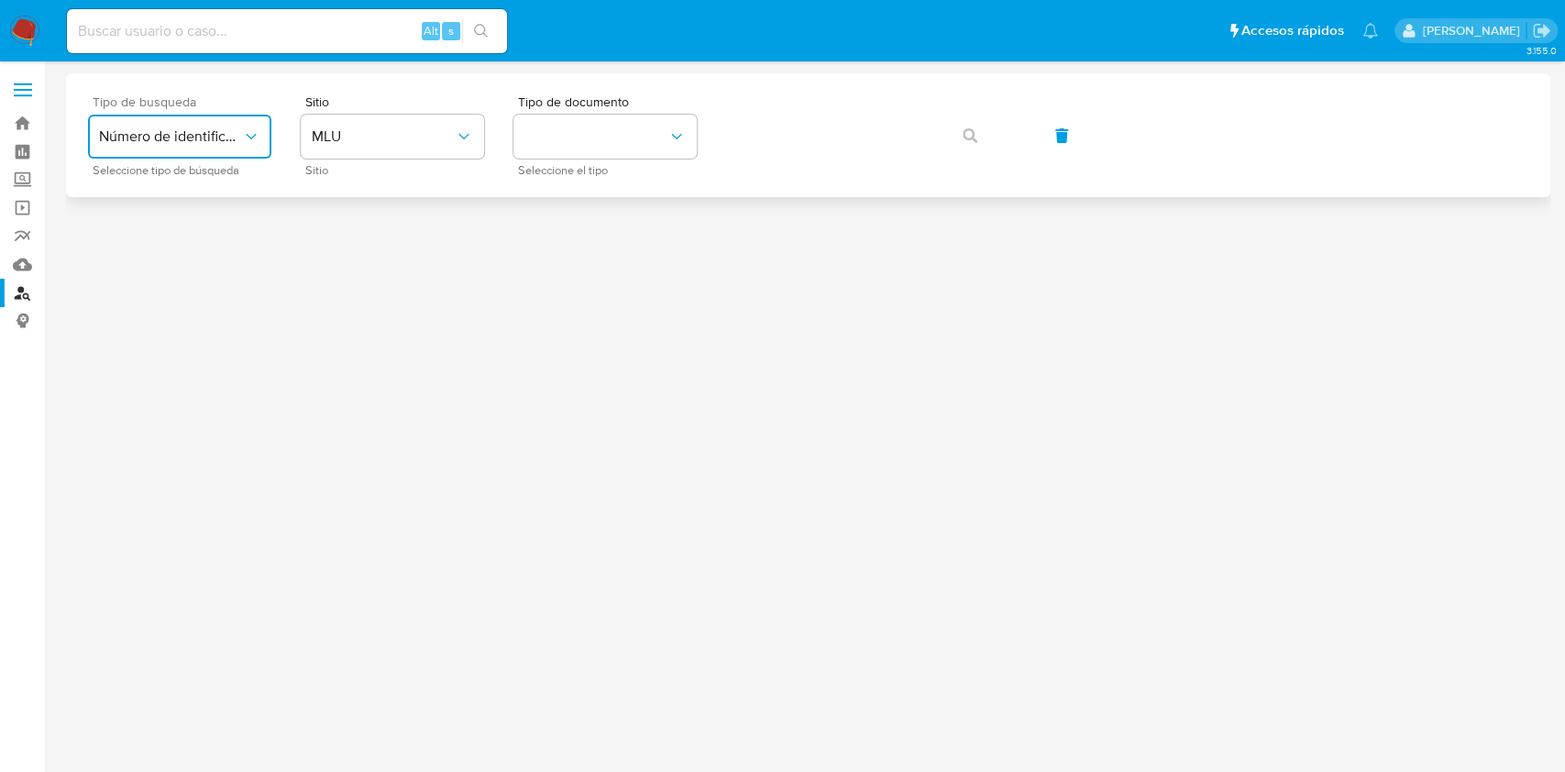
click at [259, 142] on icon "typeSearch" at bounding box center [251, 136] width 18 height 18
click at [383, 136] on span "MLU" at bounding box center [383, 136] width 143 height 18
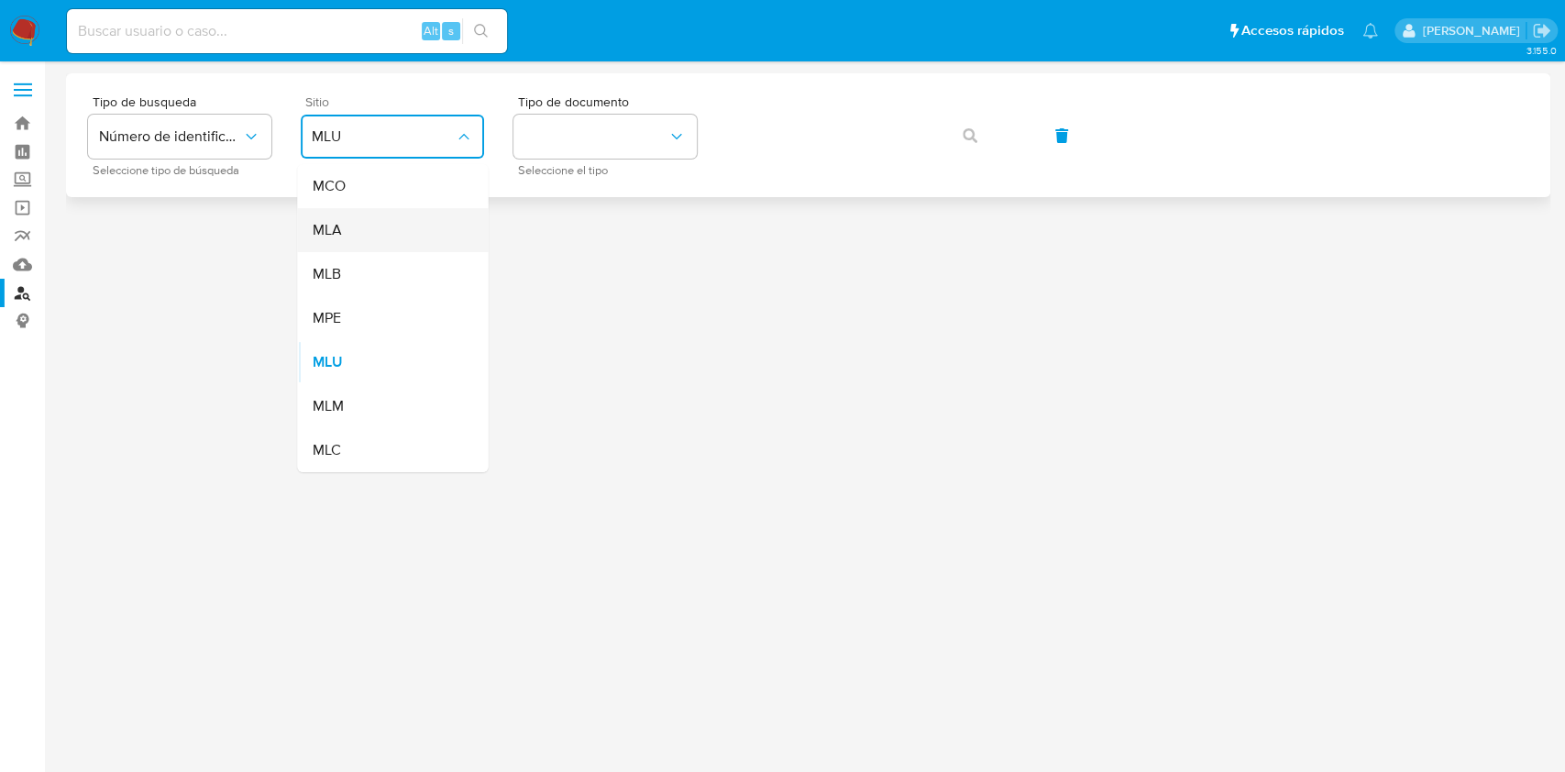
click at [395, 226] on div "MLA" at bounding box center [387, 230] width 150 height 44
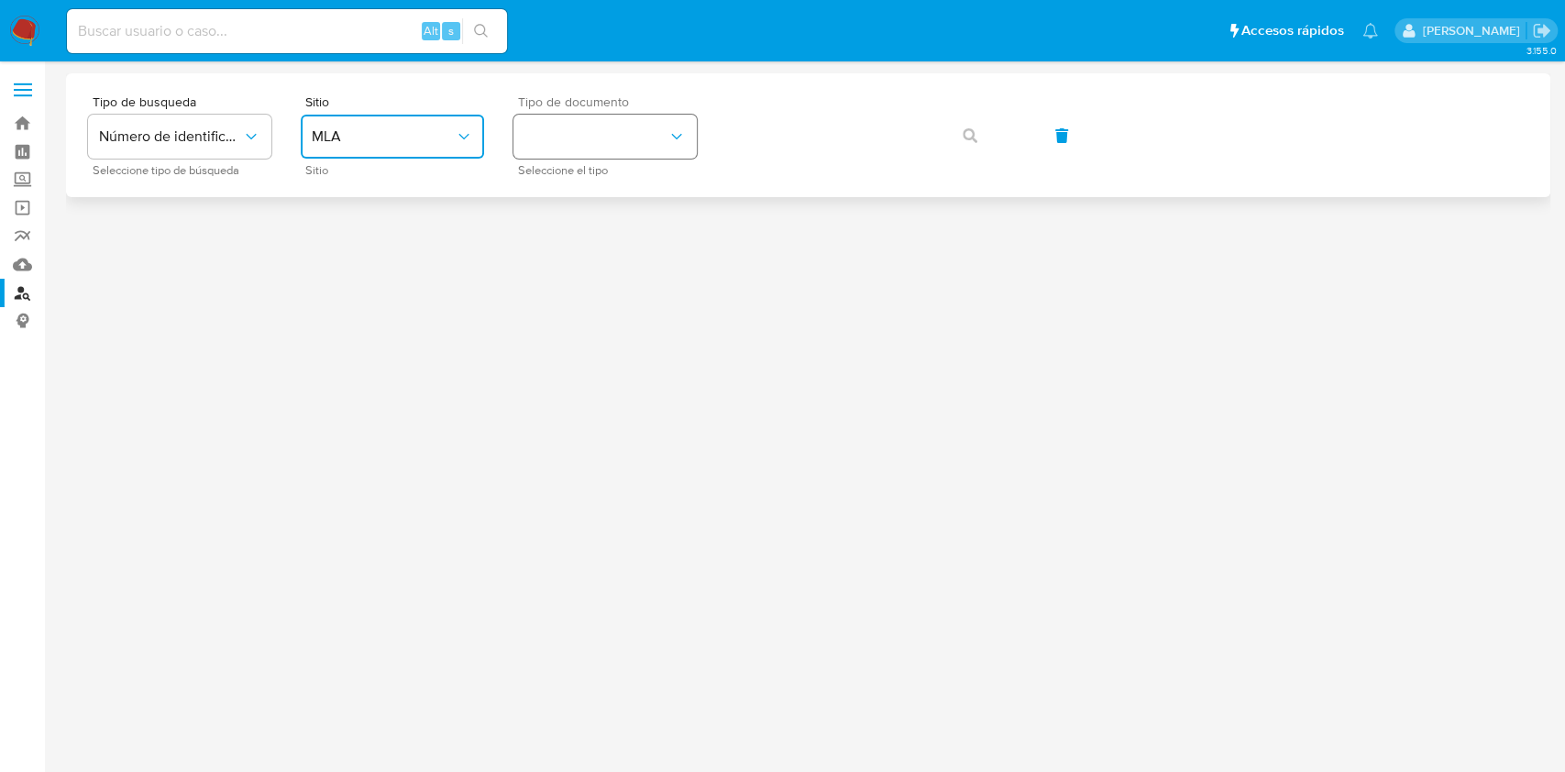
click at [679, 115] on button "identificationType" at bounding box center [604, 137] width 183 height 44
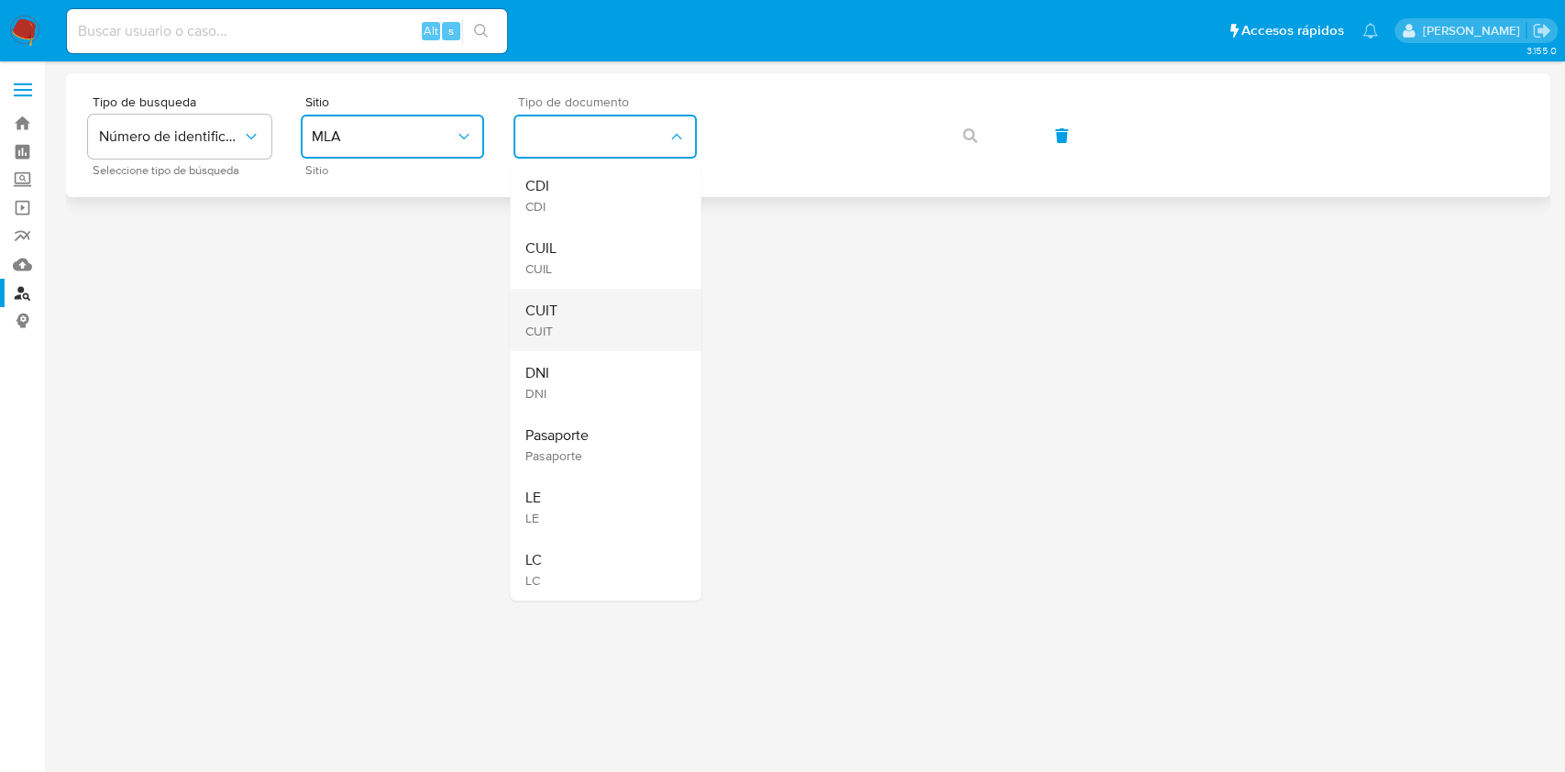
click at [631, 316] on div "CUIT CUIT" at bounding box center [599, 320] width 150 height 62
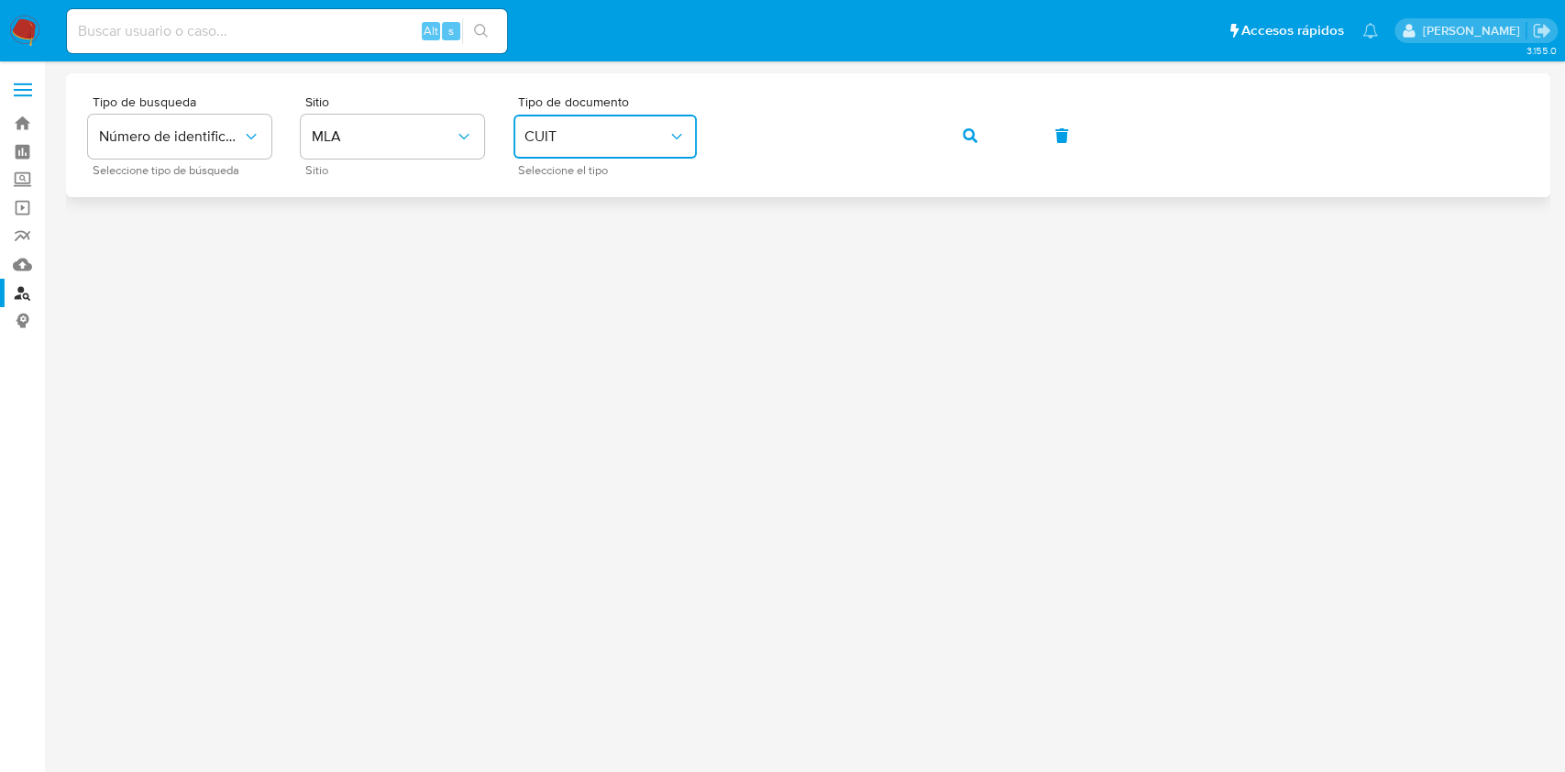
click at [982, 141] on button "button" at bounding box center [970, 136] width 62 height 44
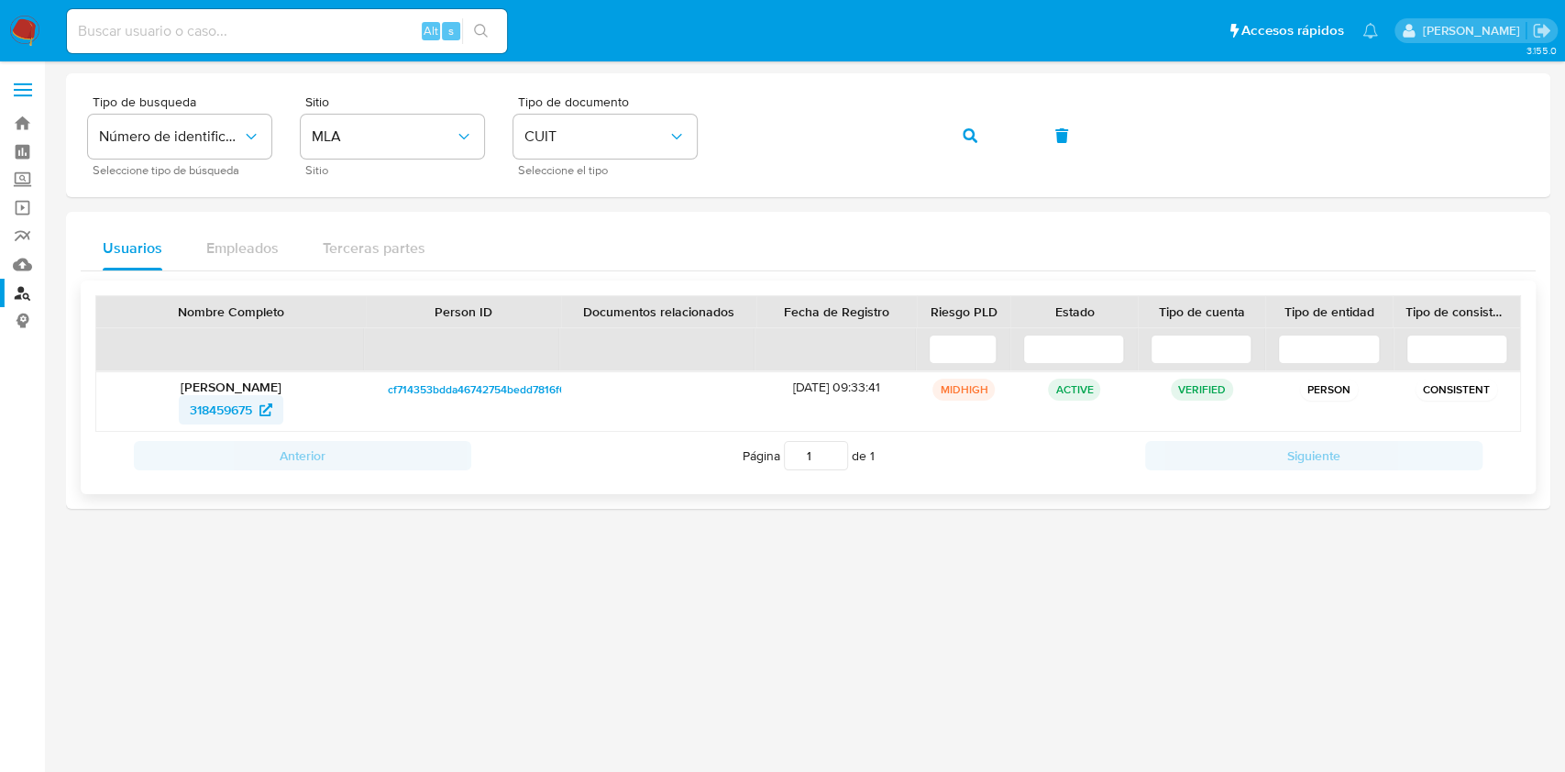
click at [229, 419] on span "318459675" at bounding box center [221, 409] width 62 height 29
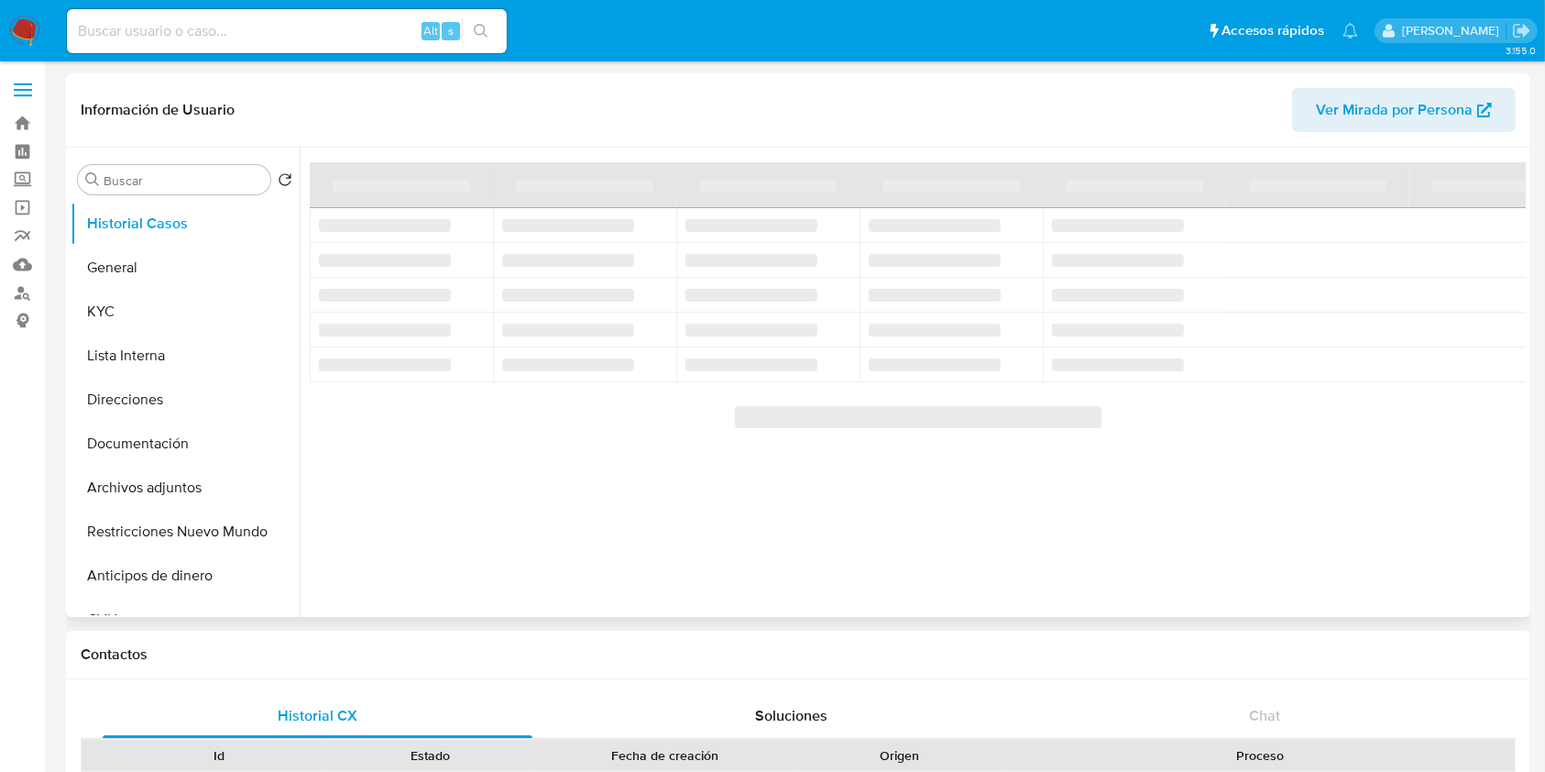
select select "10"
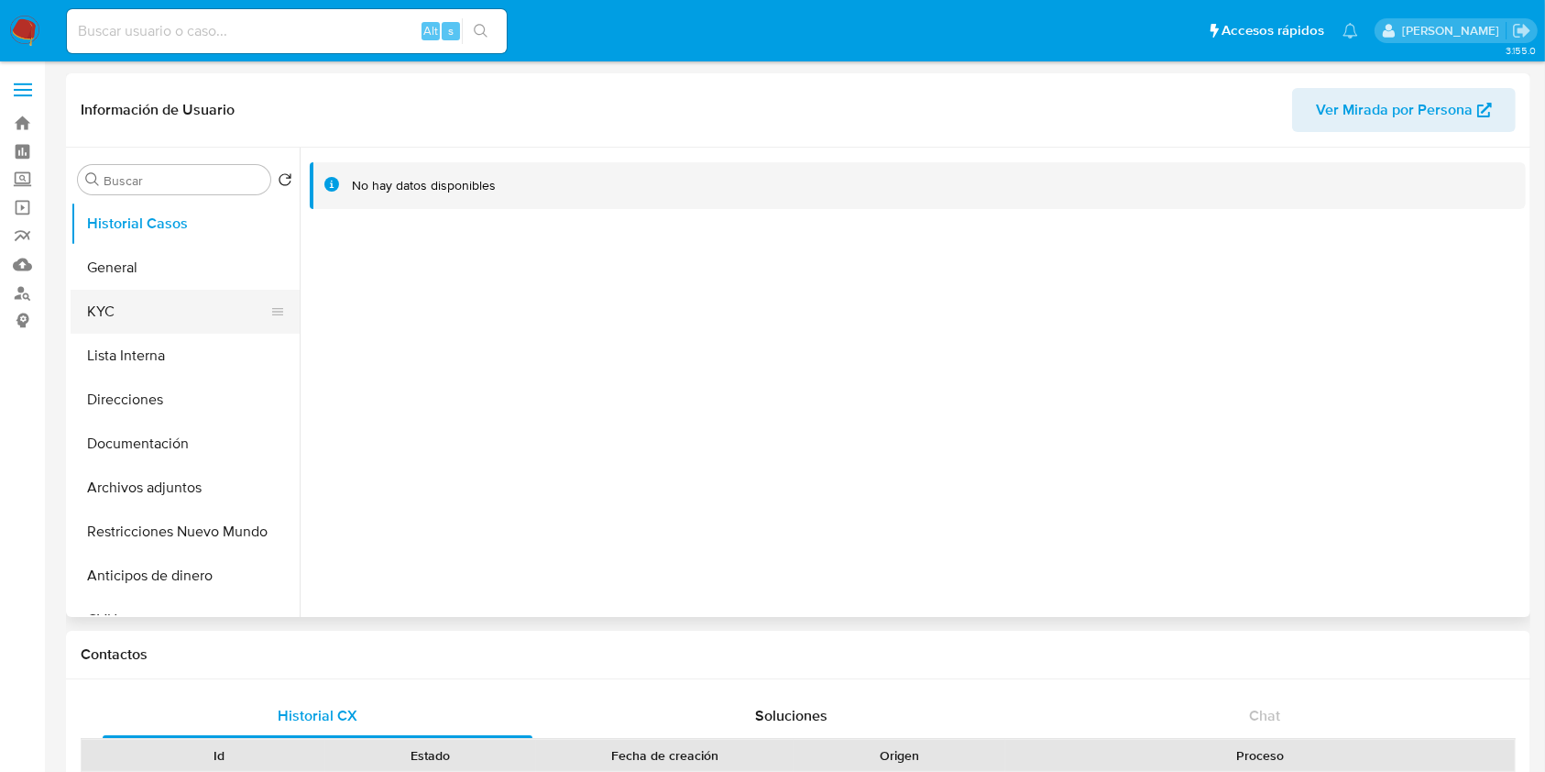
click at [193, 318] on button "KYC" at bounding box center [178, 312] width 214 height 44
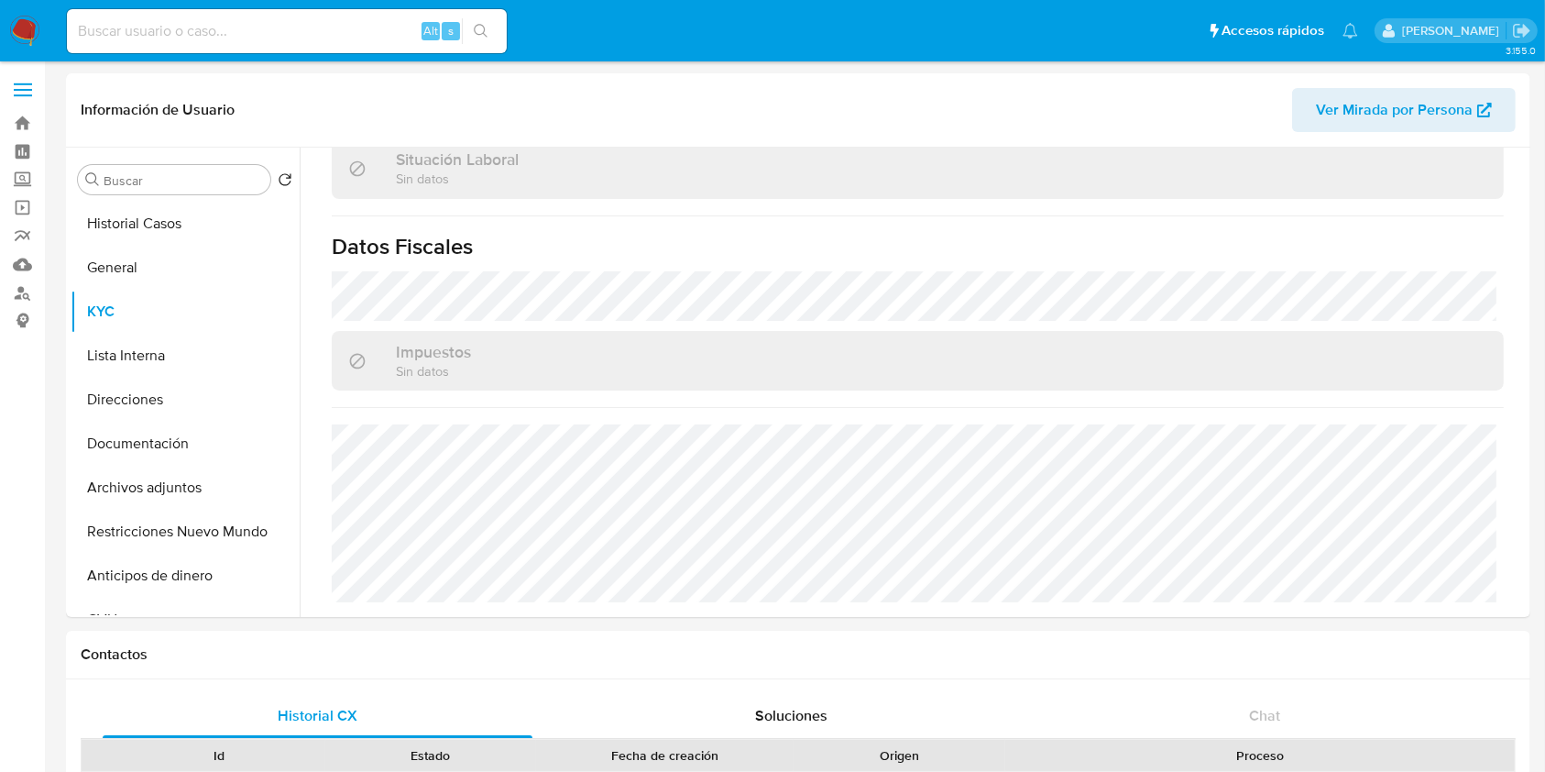
scroll to position [947, 0]
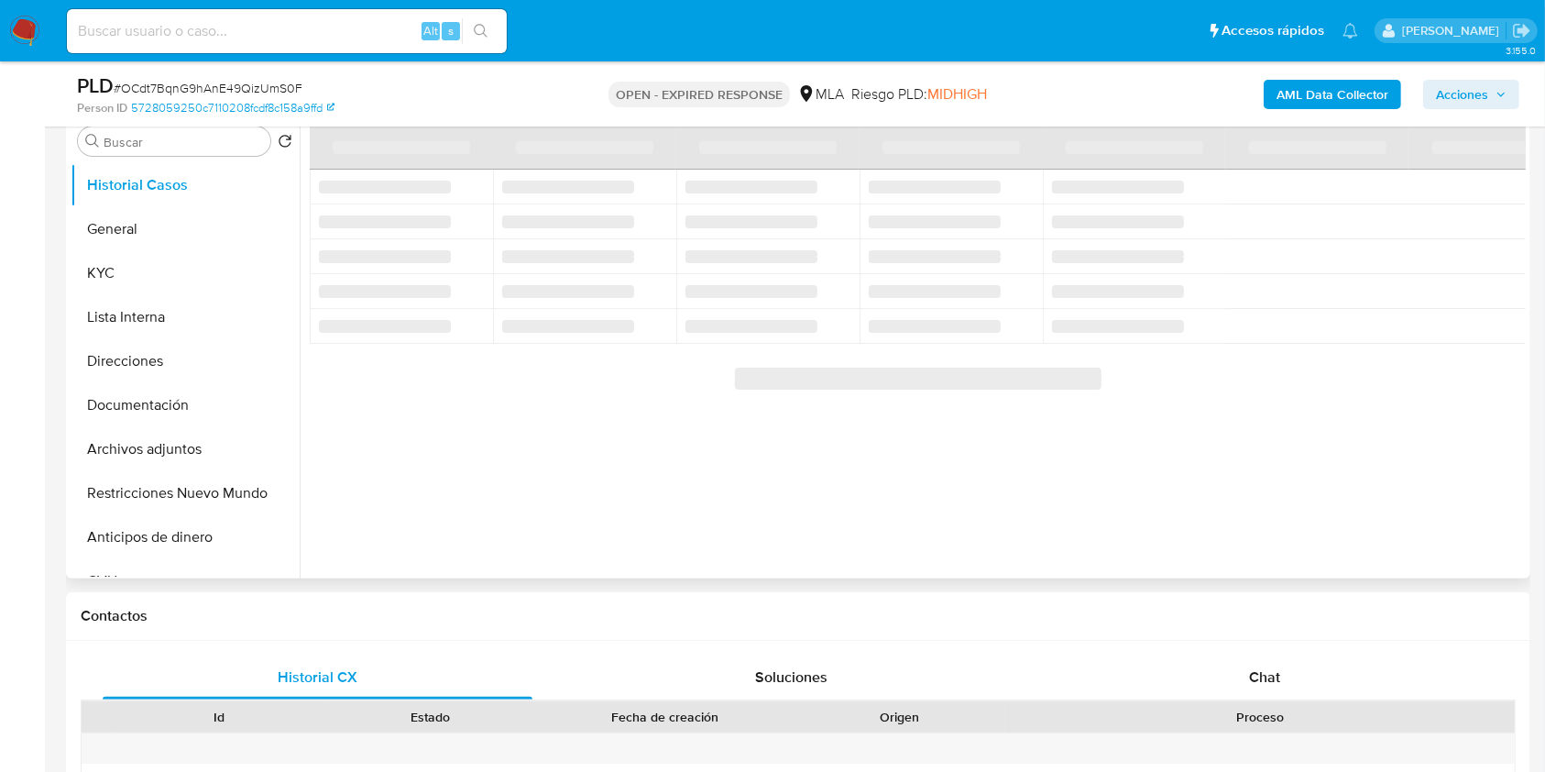
scroll to position [244, 0]
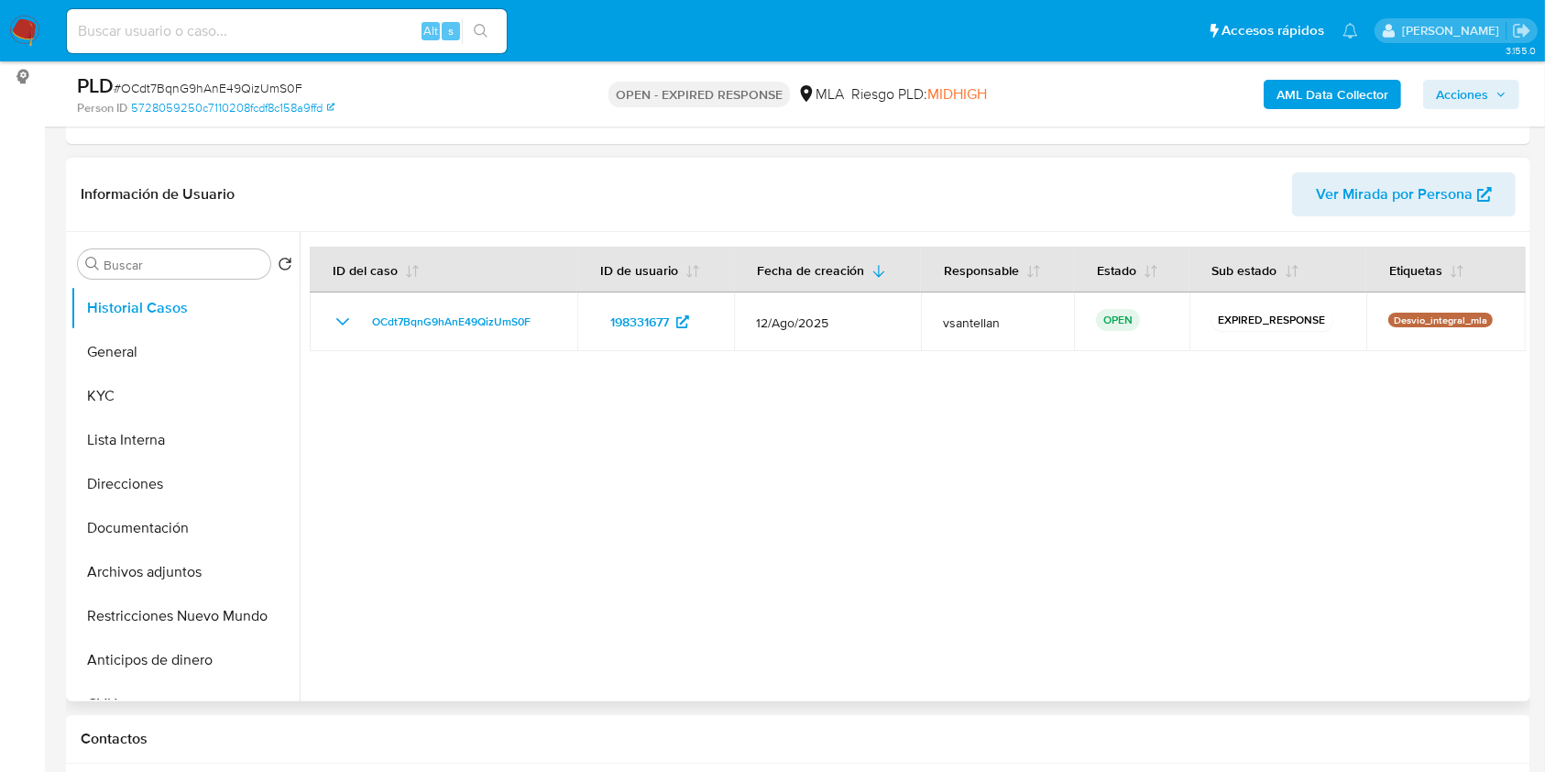
select select "10"
click at [205, 533] on button "Documentación" at bounding box center [178, 528] width 214 height 44
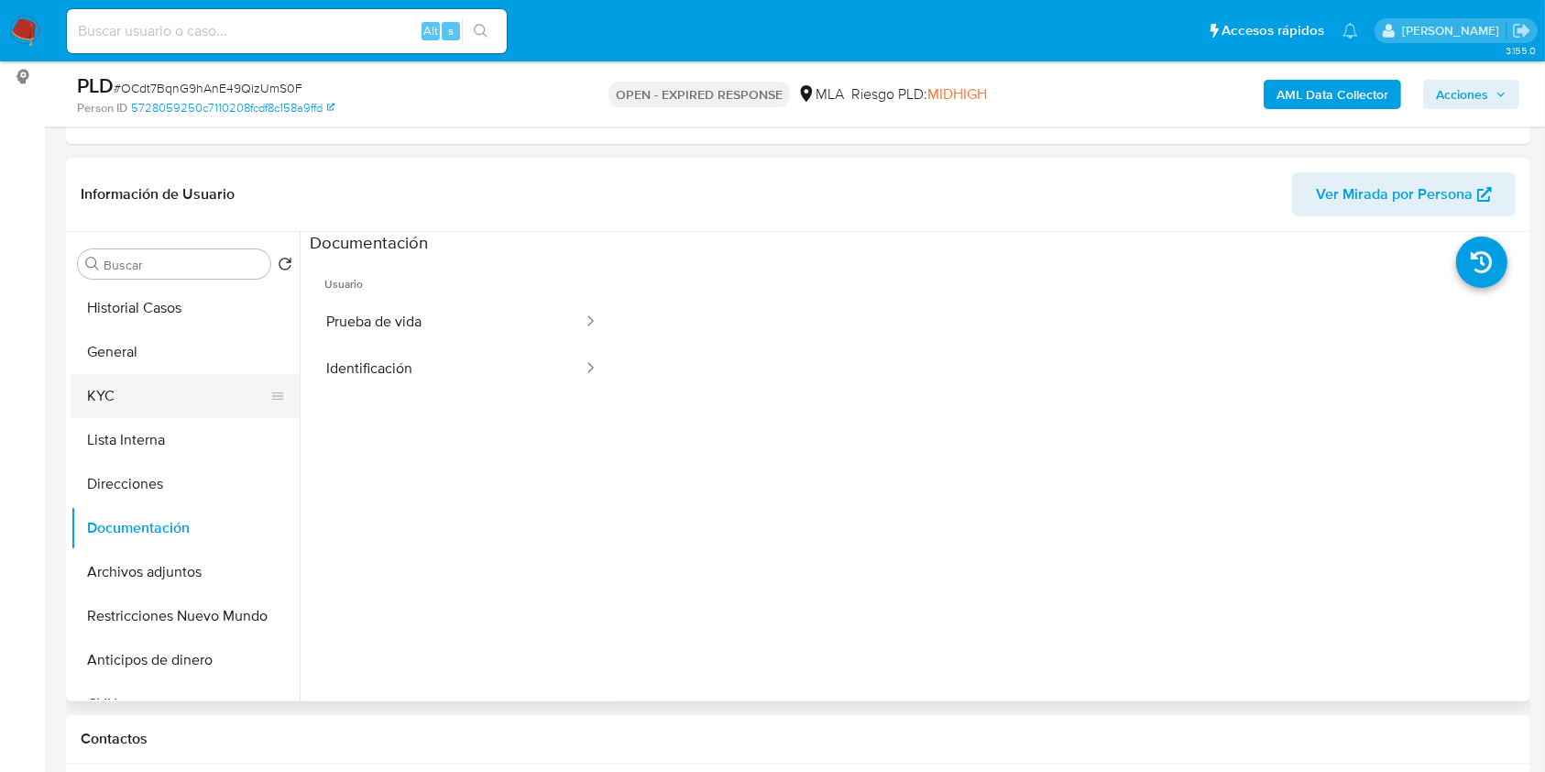
click at [198, 390] on button "KYC" at bounding box center [178, 396] width 214 height 44
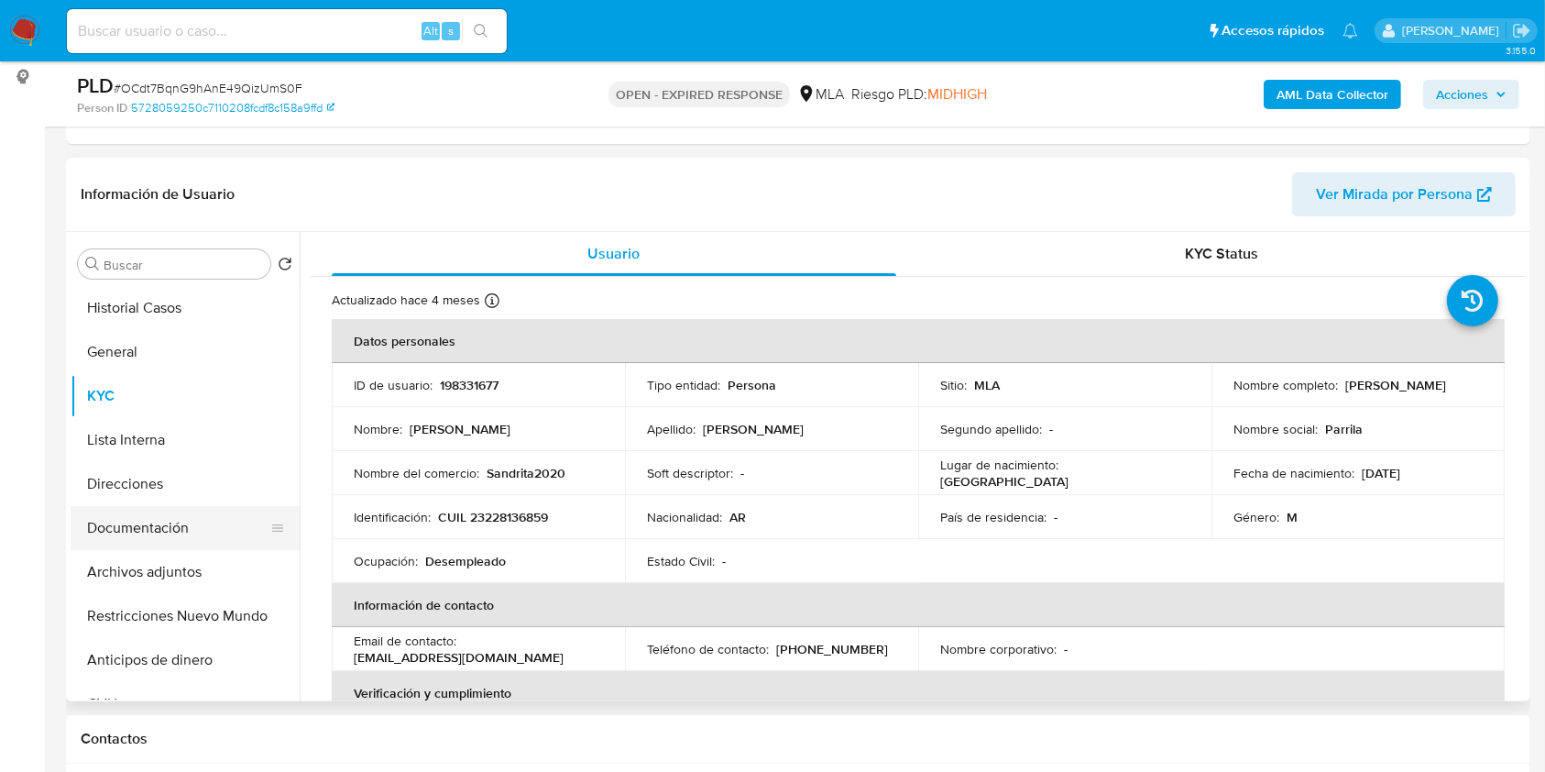
click at [174, 533] on button "Documentación" at bounding box center [178, 528] width 214 height 44
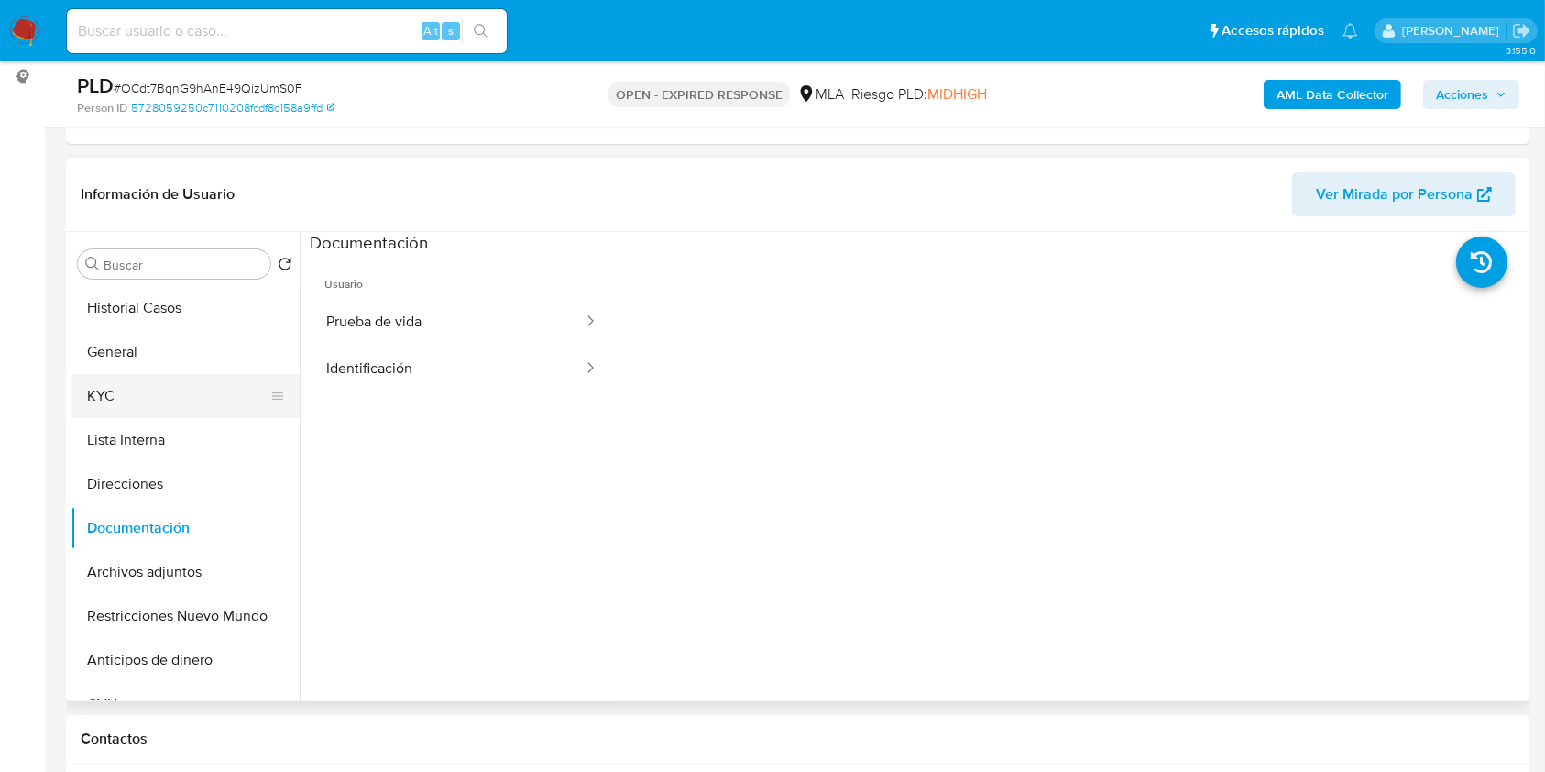
click at [136, 404] on button "KYC" at bounding box center [178, 396] width 214 height 44
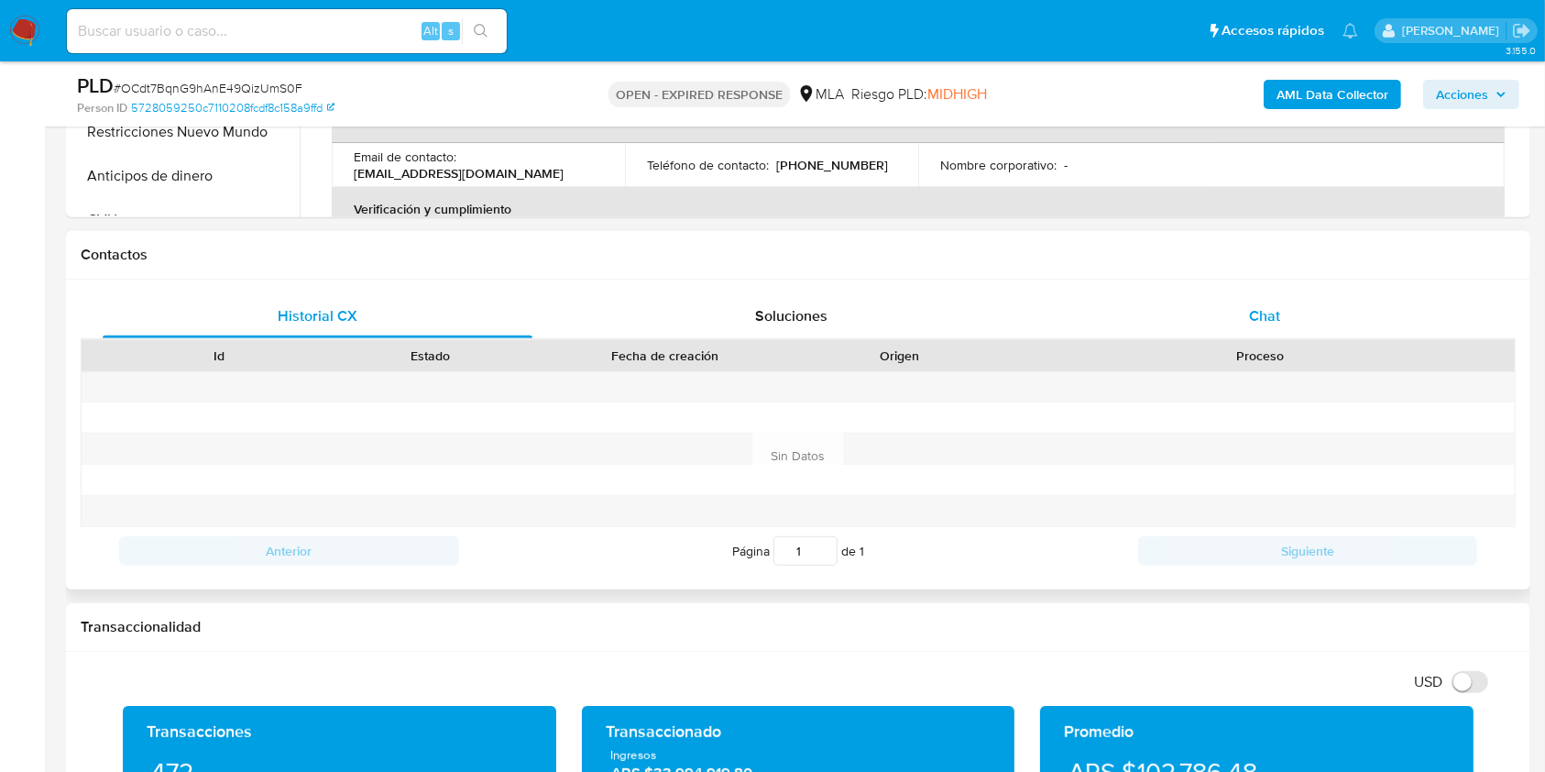
scroll to position [731, 0]
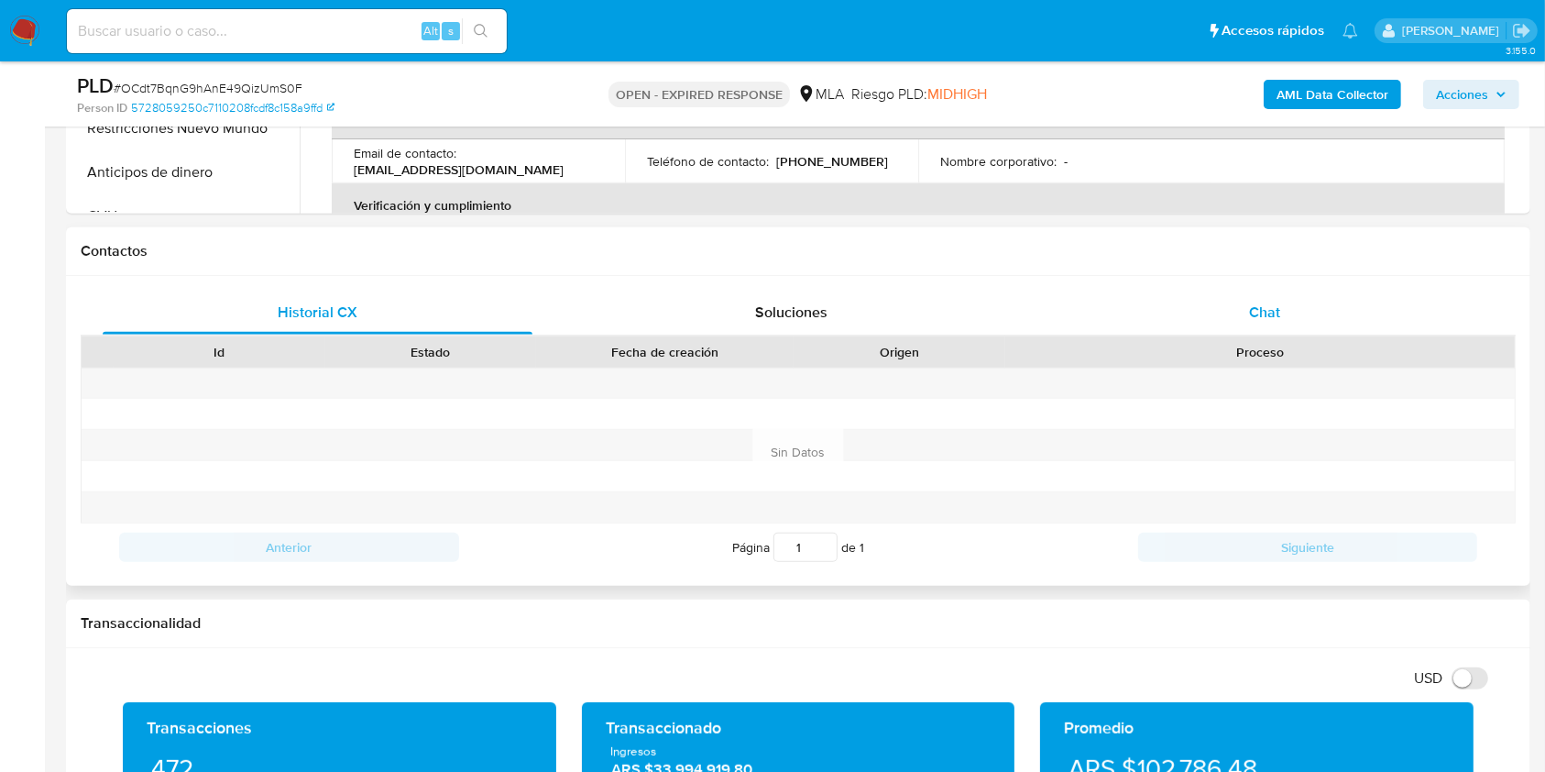
click at [1313, 320] on div "Chat" at bounding box center [1265, 313] width 430 height 44
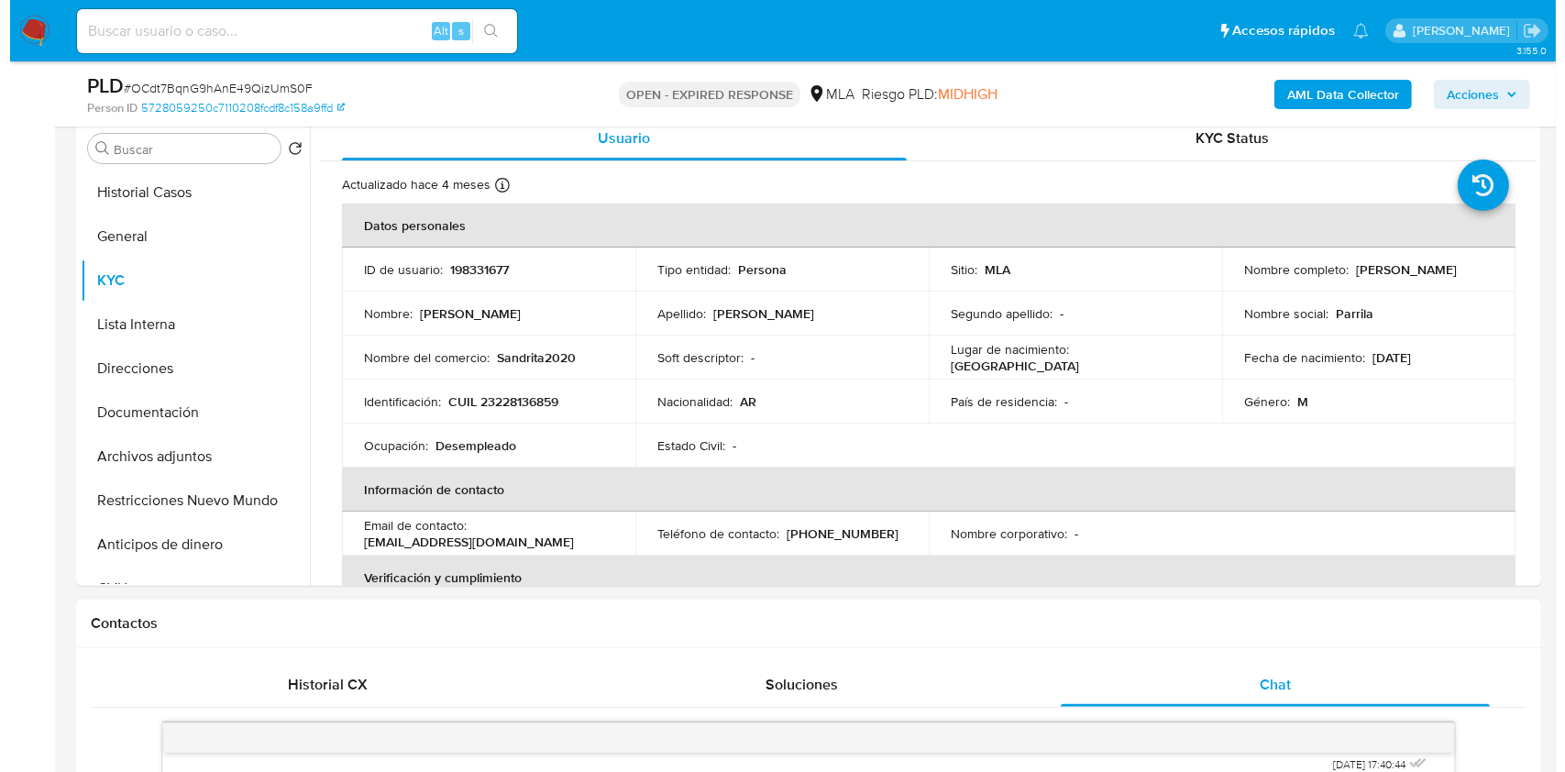
scroll to position [236, 0]
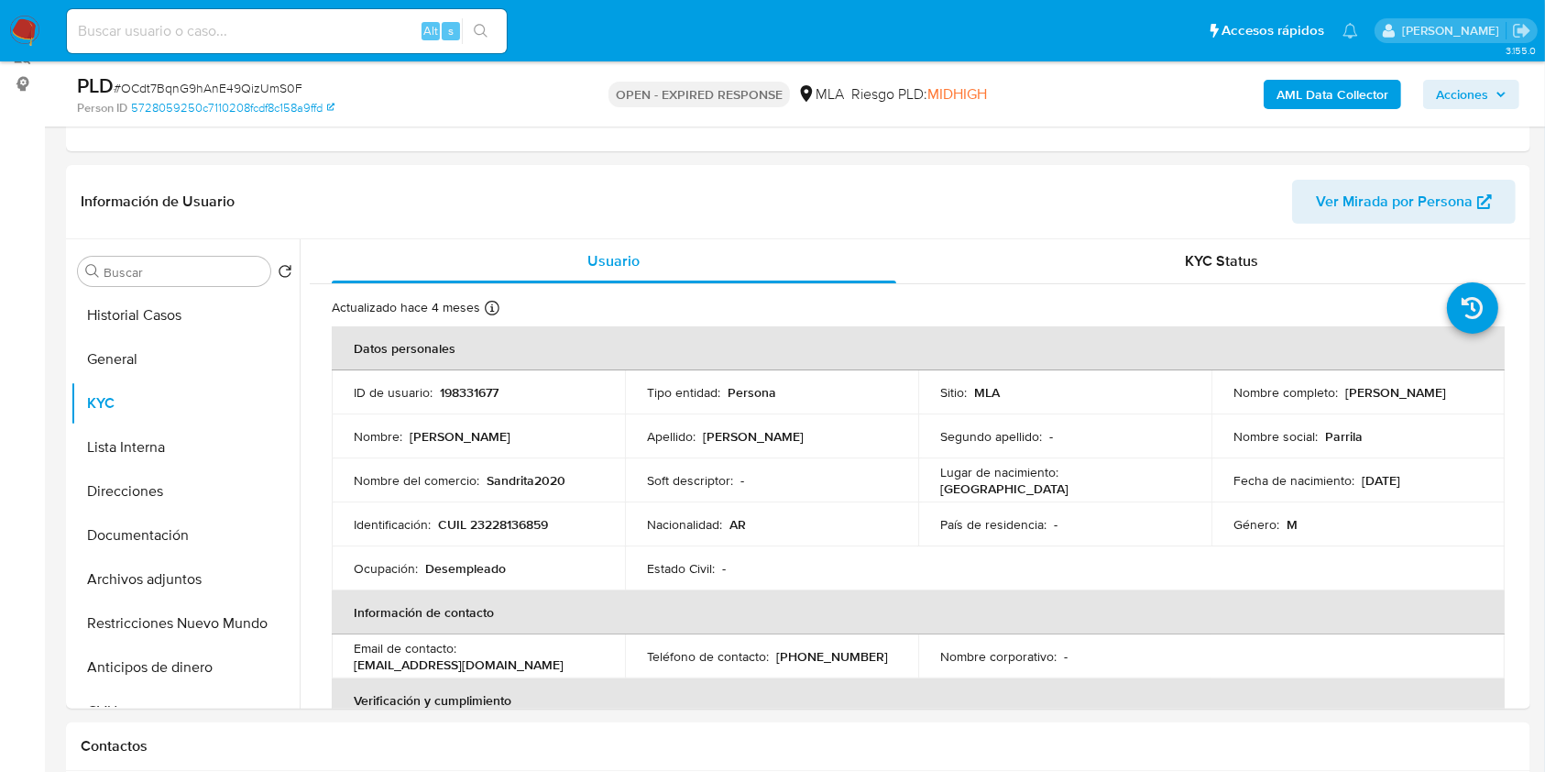
click at [1315, 90] on b "AML Data Collector" at bounding box center [1333, 94] width 112 height 29
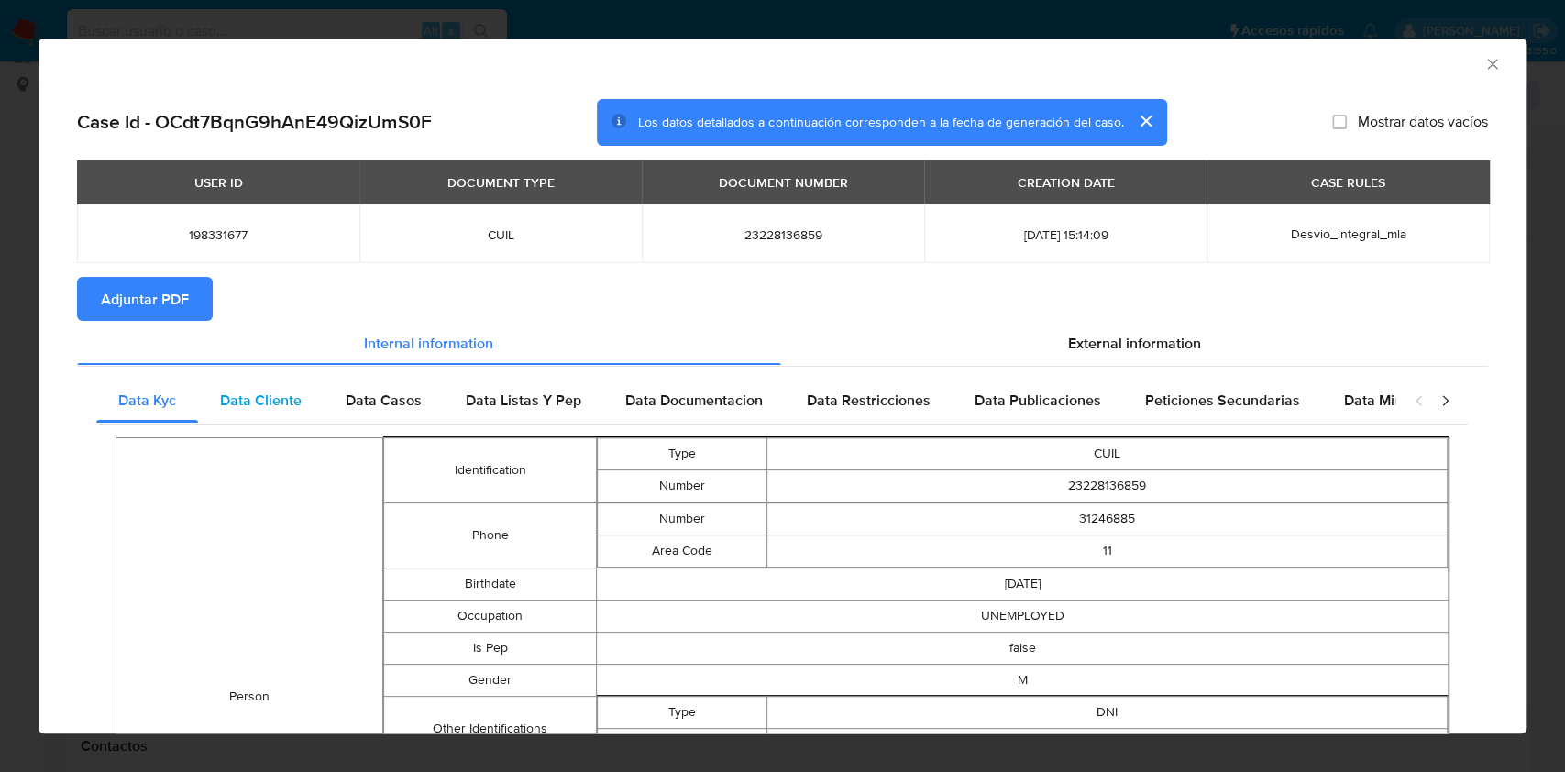
click at [300, 414] on div "Data Cliente" at bounding box center [261, 401] width 126 height 44
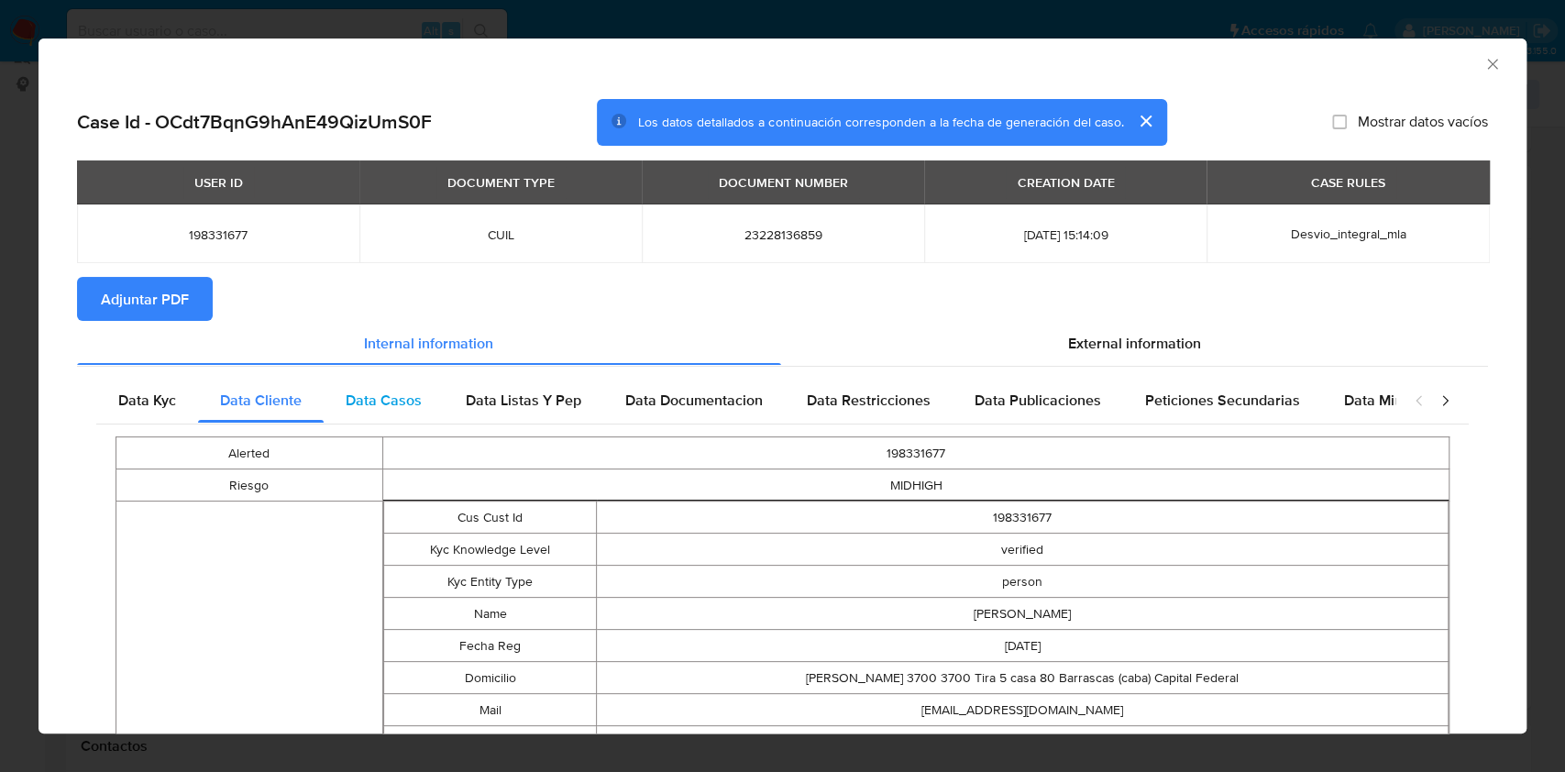
click at [389, 400] on span "Data Casos" at bounding box center [384, 400] width 76 height 21
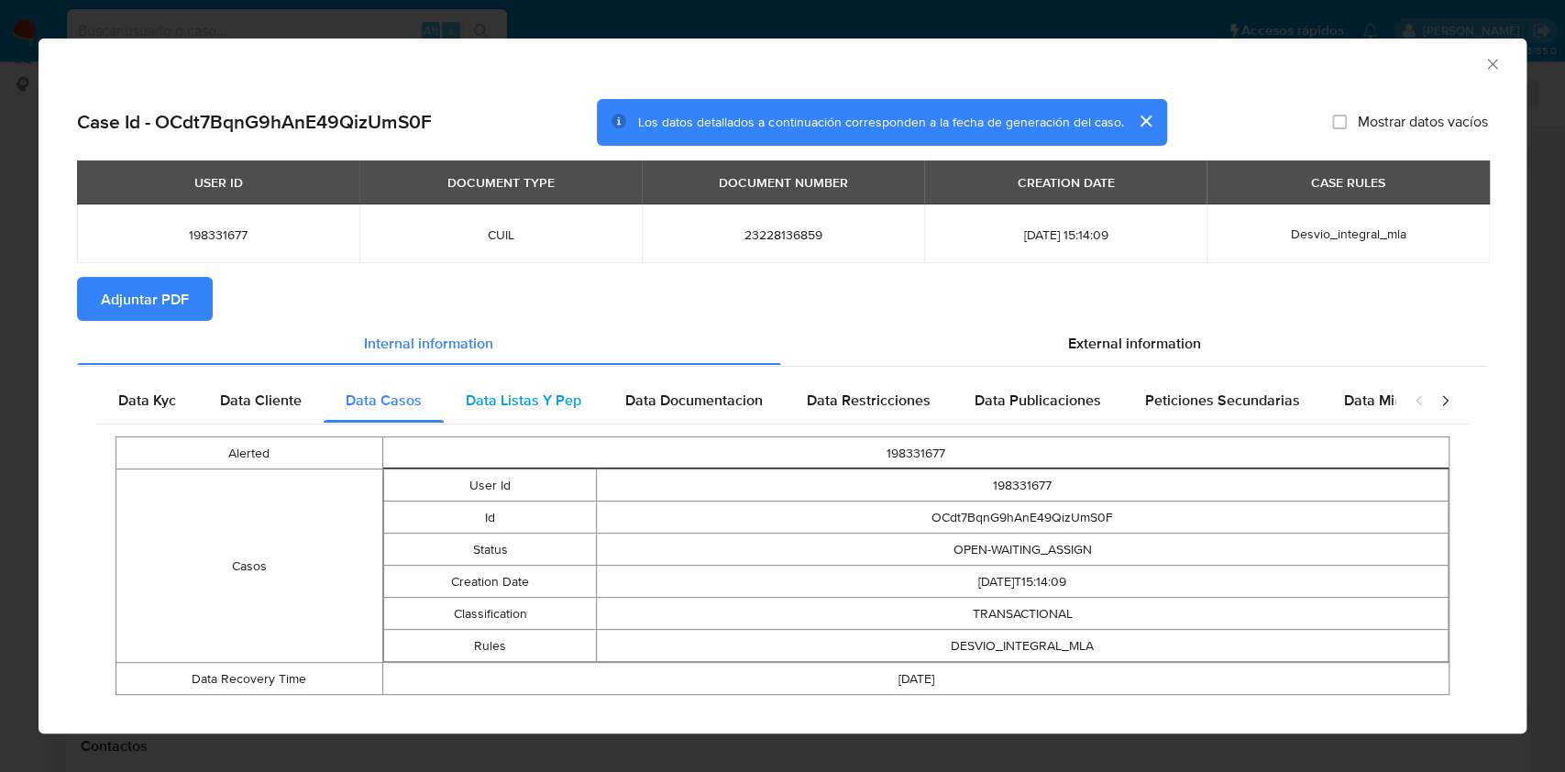
drag, startPoint x: 506, startPoint y: 379, endPoint x: 537, endPoint y: 392, distance: 34.1
click at [518, 390] on div "Data Listas Y Pep" at bounding box center [523, 401] width 159 height 44
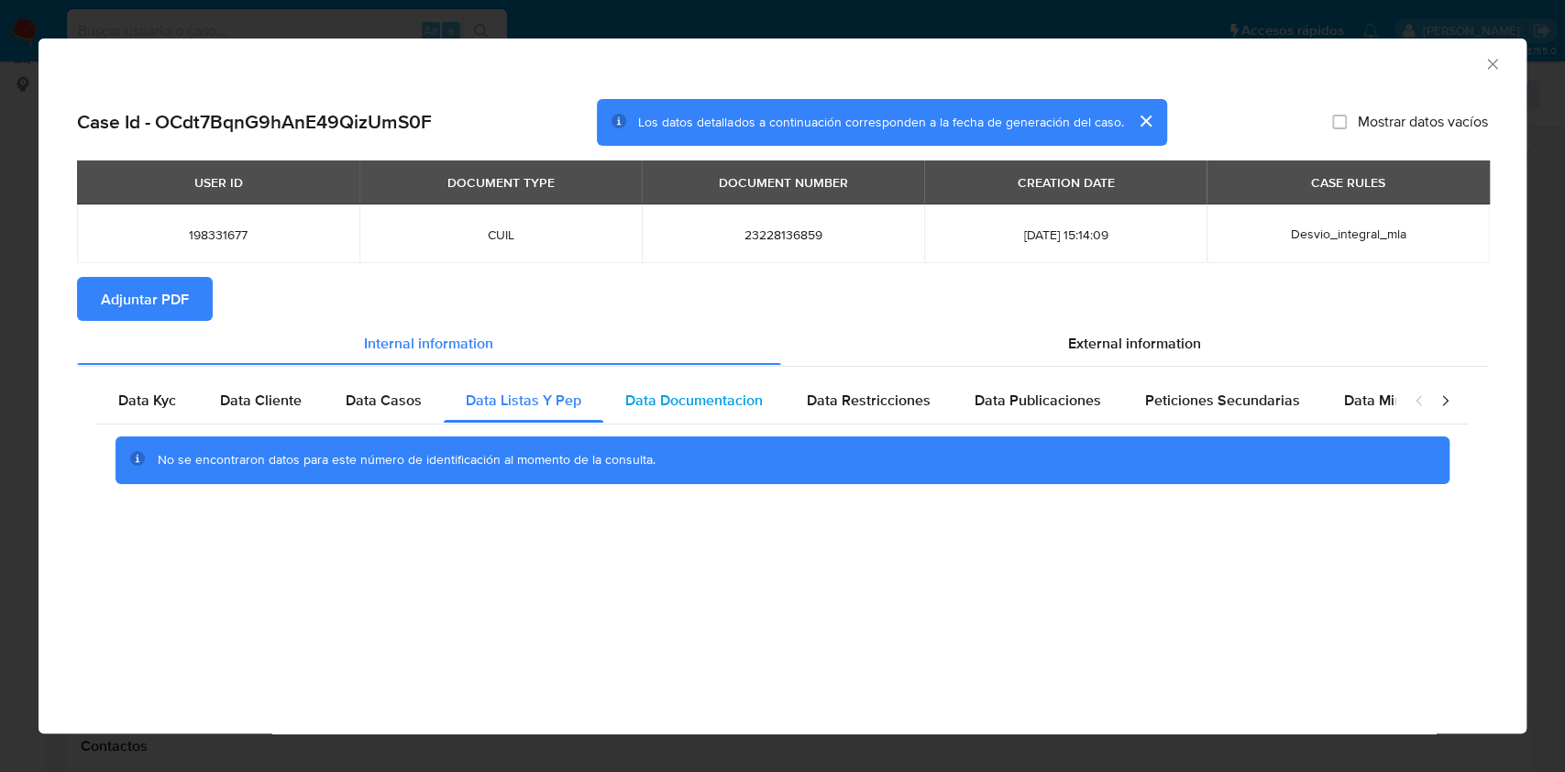
click at [739, 402] on span "Data Documentacion" at bounding box center [693, 400] width 137 height 21
drag, startPoint x: 858, startPoint y: 398, endPoint x: 910, endPoint y: 396, distance: 52.3
click at [858, 398] on span "Data Restricciones" at bounding box center [869, 400] width 124 height 21
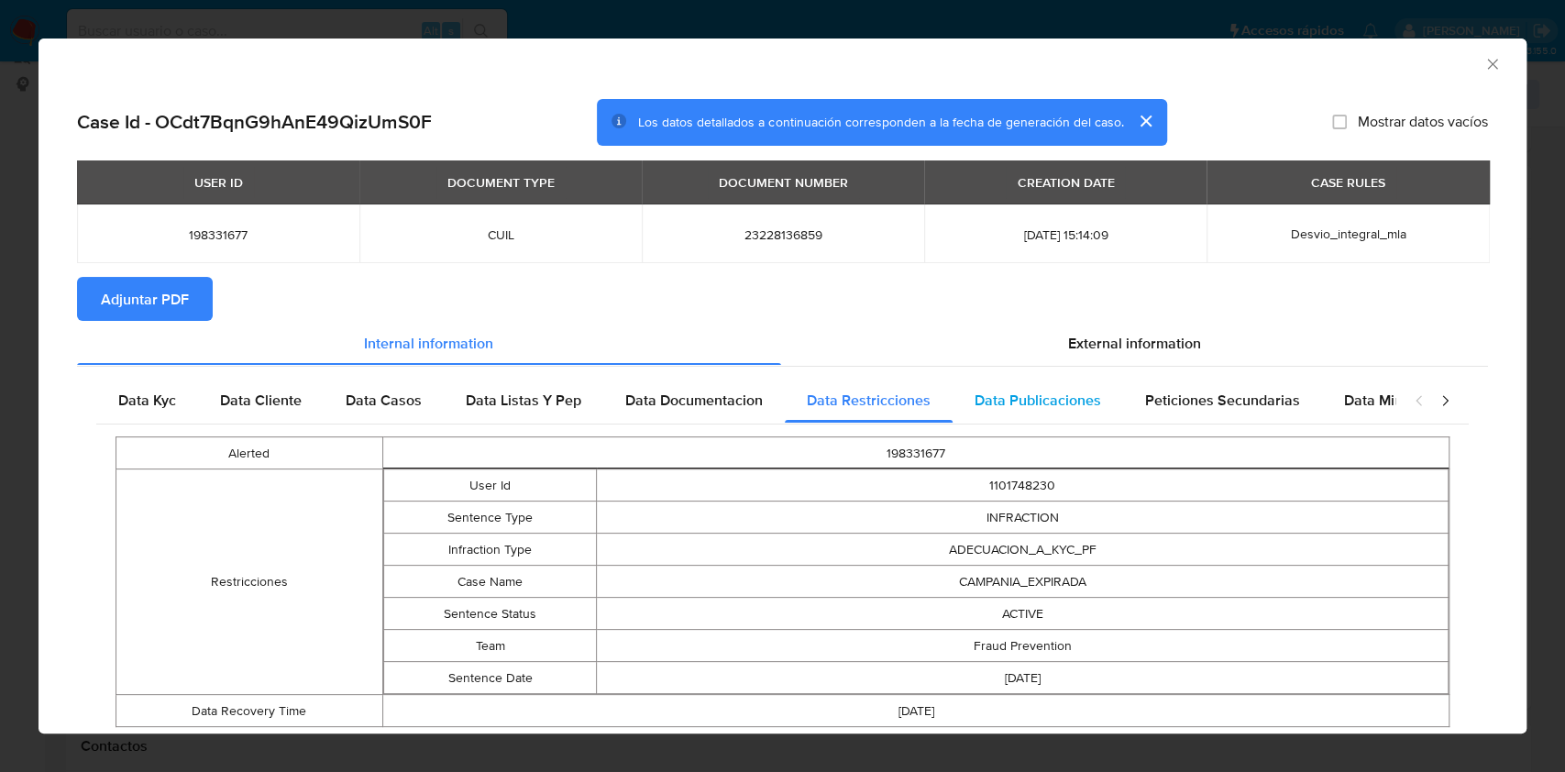
click at [1035, 410] on span "Data Publicaciones" at bounding box center [1037, 400] width 126 height 21
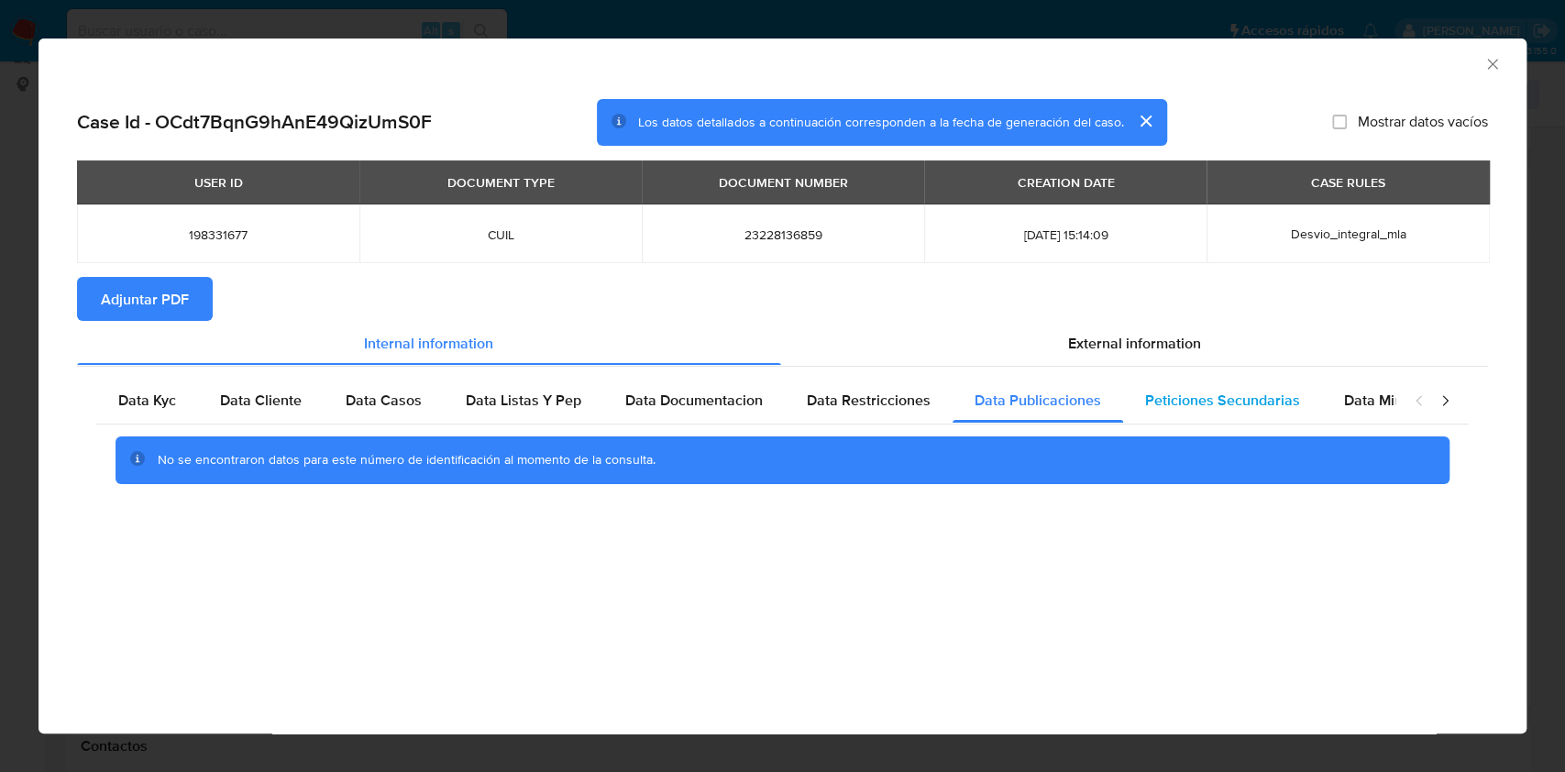
click at [1232, 422] on div "Peticiones Secundarias" at bounding box center [1222, 401] width 199 height 44
click at [1447, 406] on icon "closure-recommendation-modal" at bounding box center [1444, 400] width 18 height 18
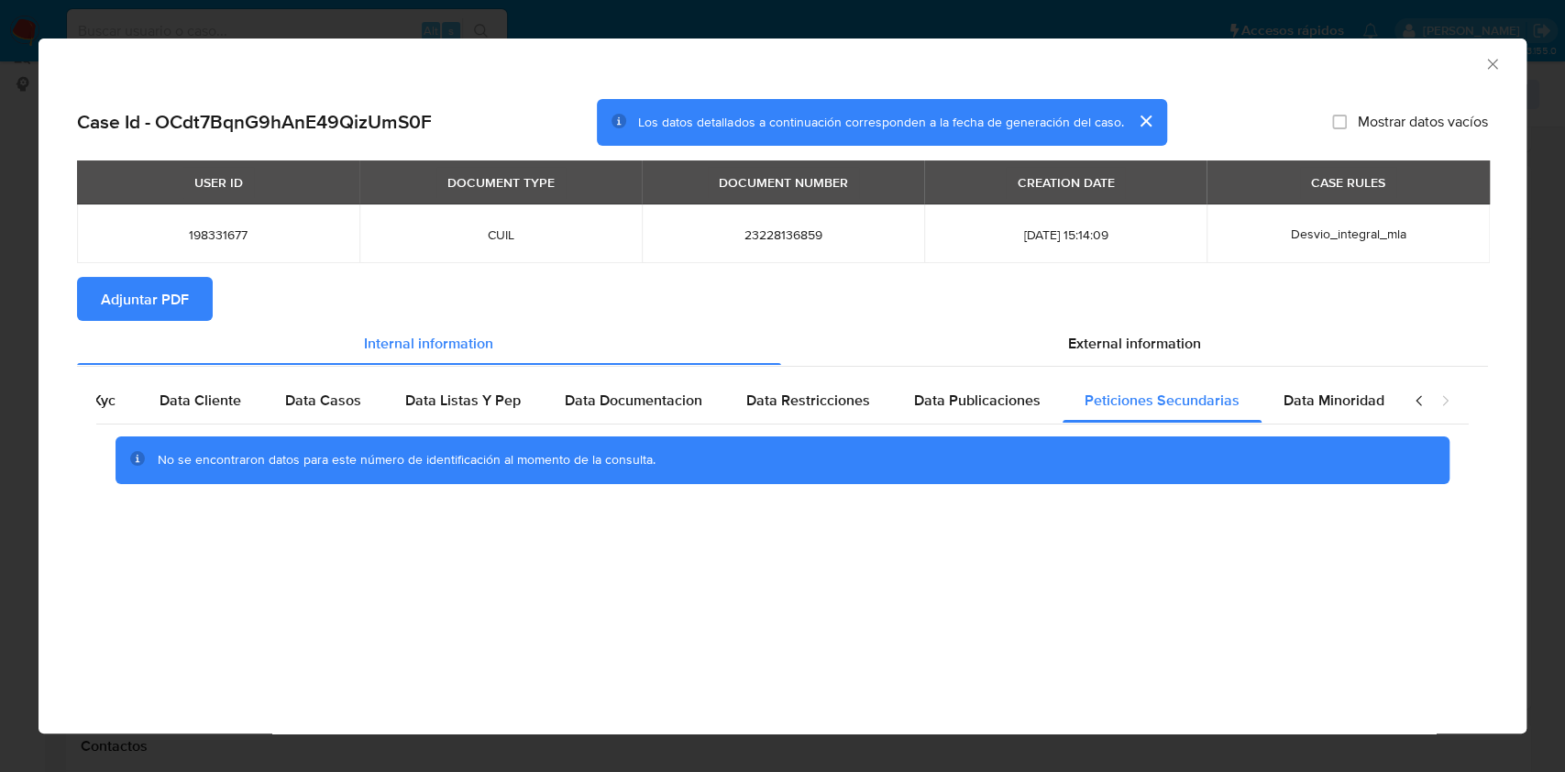
scroll to position [0, 61]
click at [1268, 399] on div "Data Minoridad" at bounding box center [1332, 401] width 145 height 44
click at [1170, 335] on span "External information" at bounding box center [1134, 342] width 133 height 21
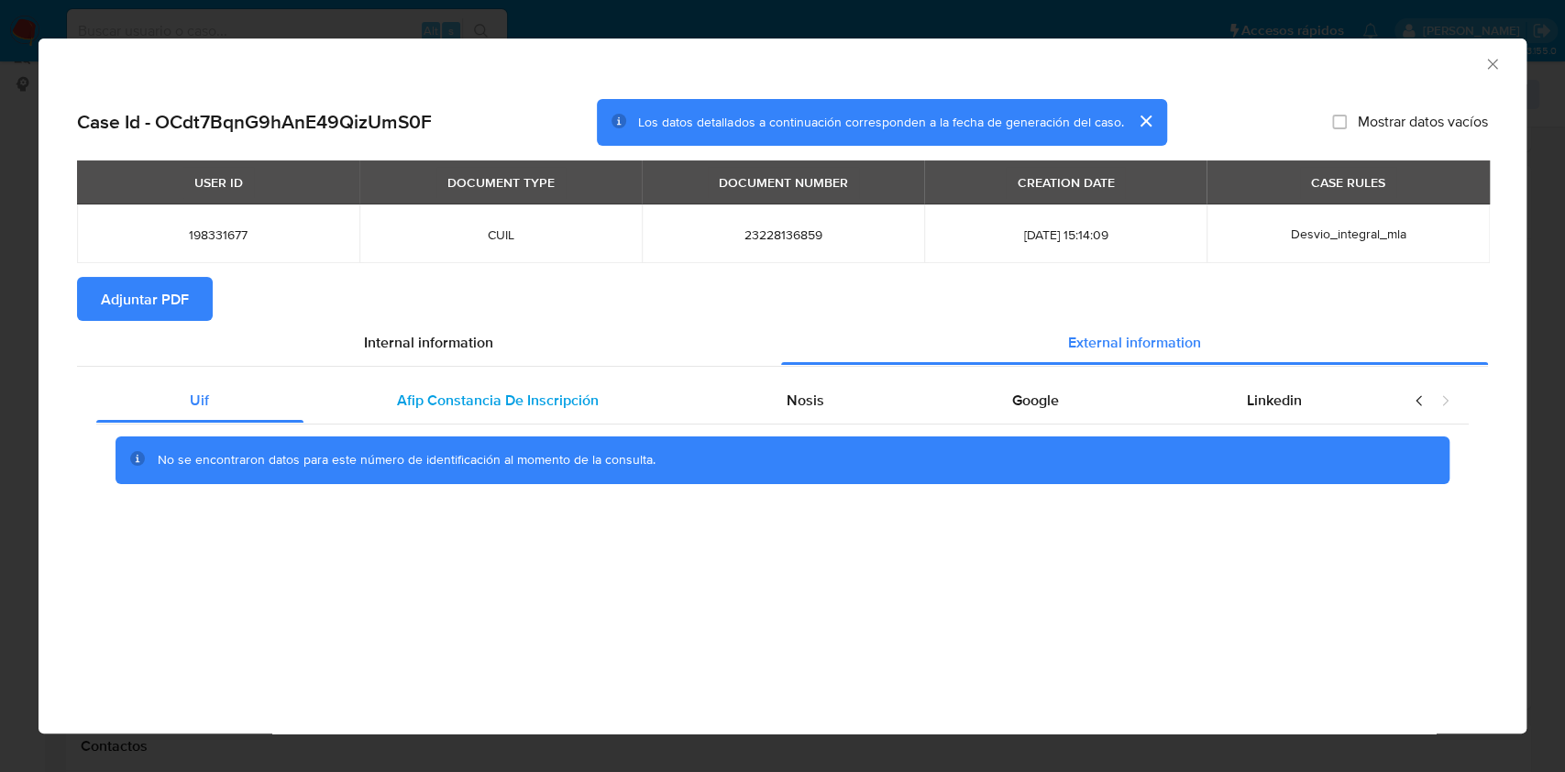
click at [622, 394] on div "Afip Constancia De Inscripción" at bounding box center [498, 401] width 390 height 44
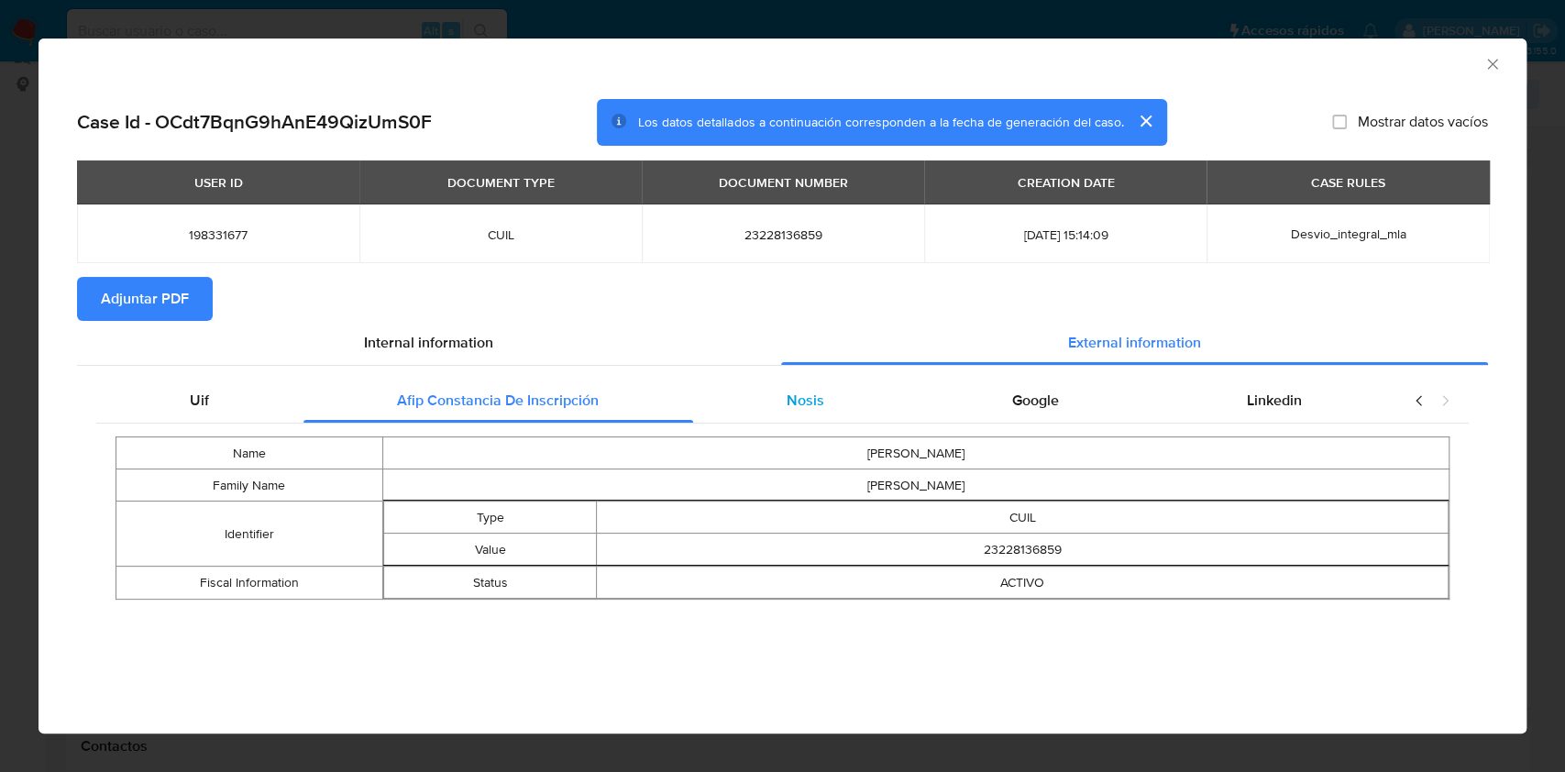
click at [838, 392] on div "Nosis" at bounding box center [805, 401] width 225 height 44
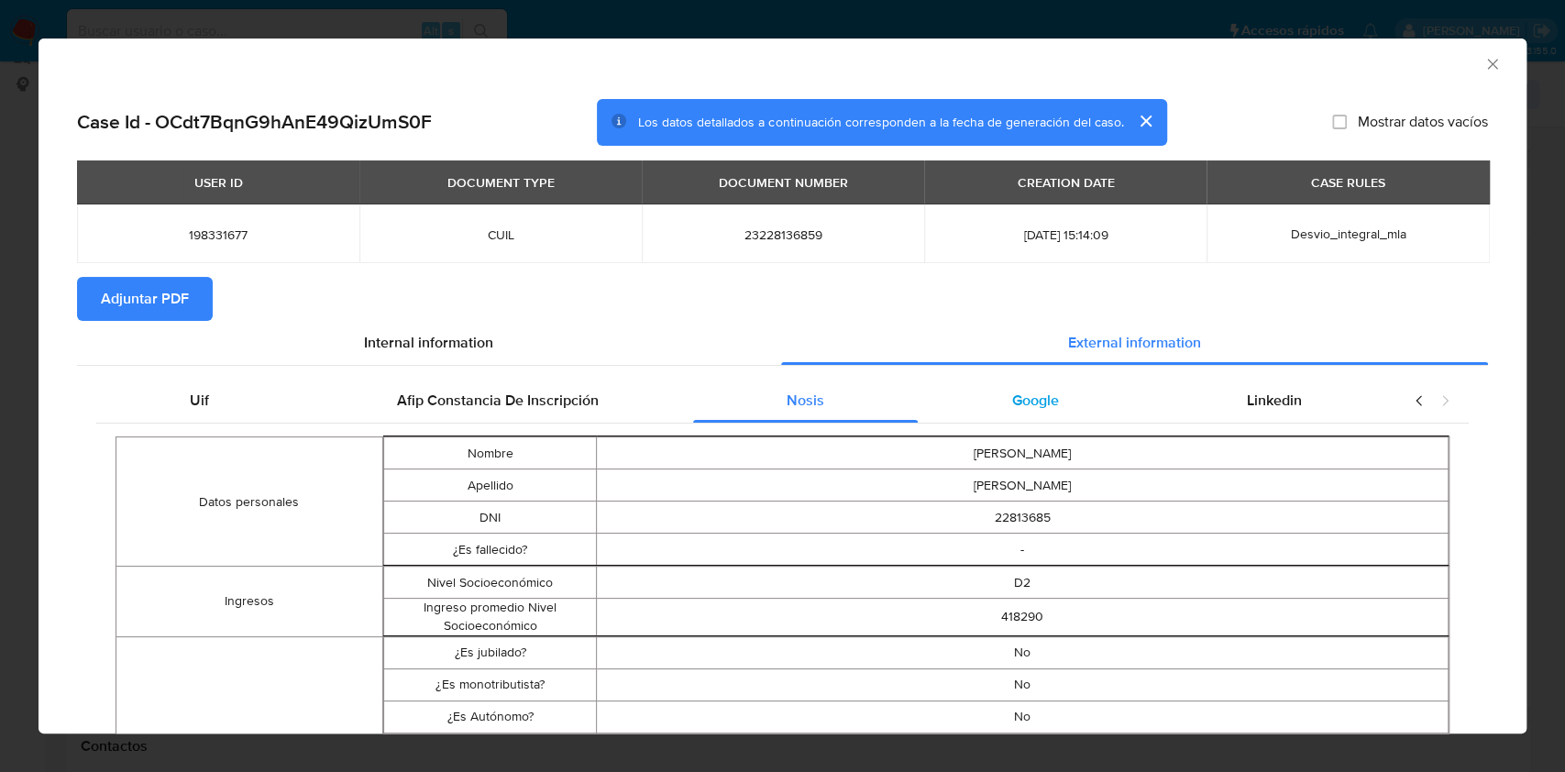
click at [963, 415] on div "Google" at bounding box center [1034, 401] width 235 height 44
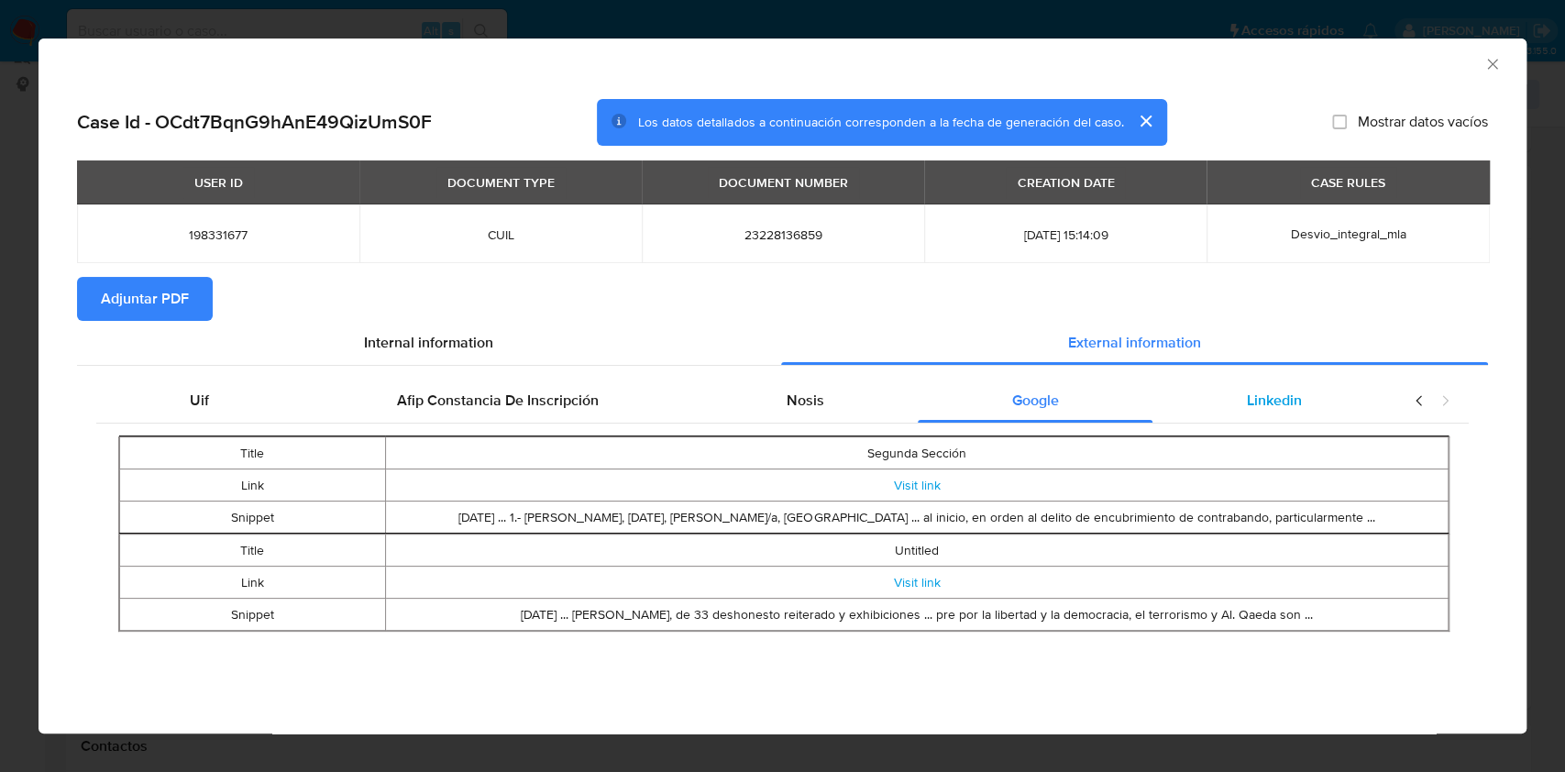
click at [1278, 408] on span "Linkedin" at bounding box center [1274, 400] width 55 height 21
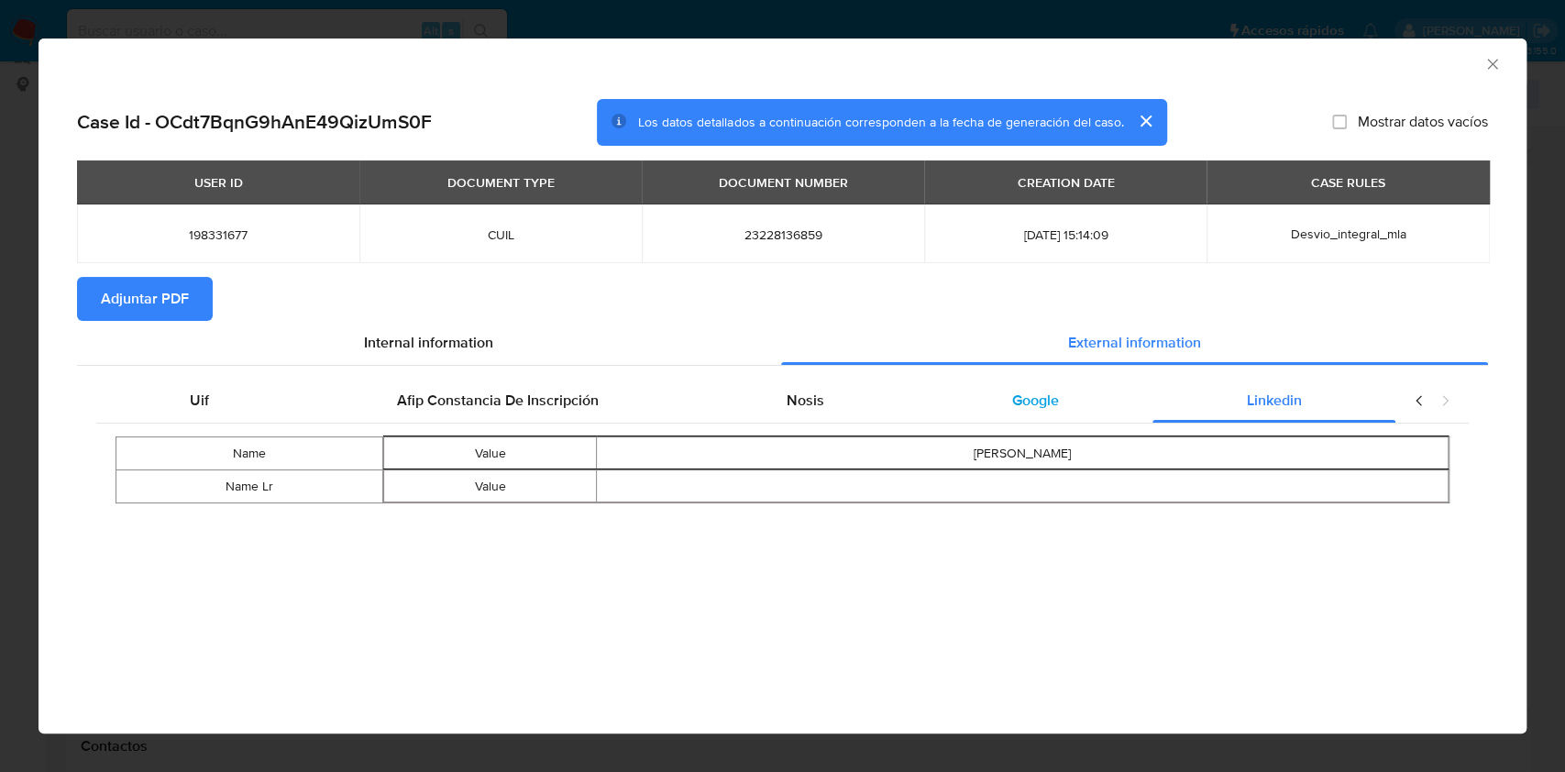
click at [1093, 392] on div "Google" at bounding box center [1034, 401] width 235 height 44
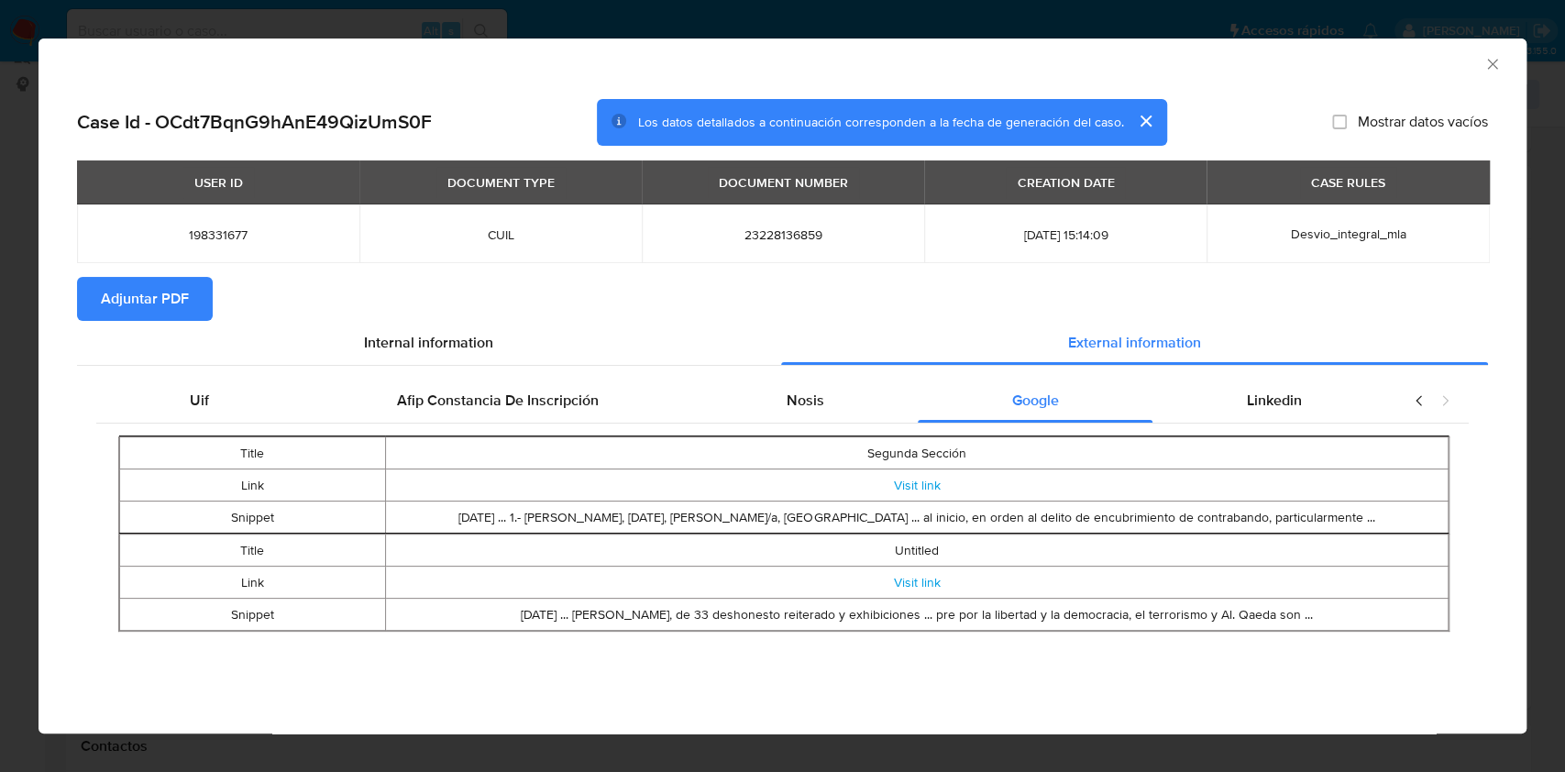
click at [160, 304] on span "Adjuntar PDF" at bounding box center [145, 299] width 88 height 40
click at [1486, 55] on icon "Cerrar ventana" at bounding box center [1492, 64] width 18 height 18
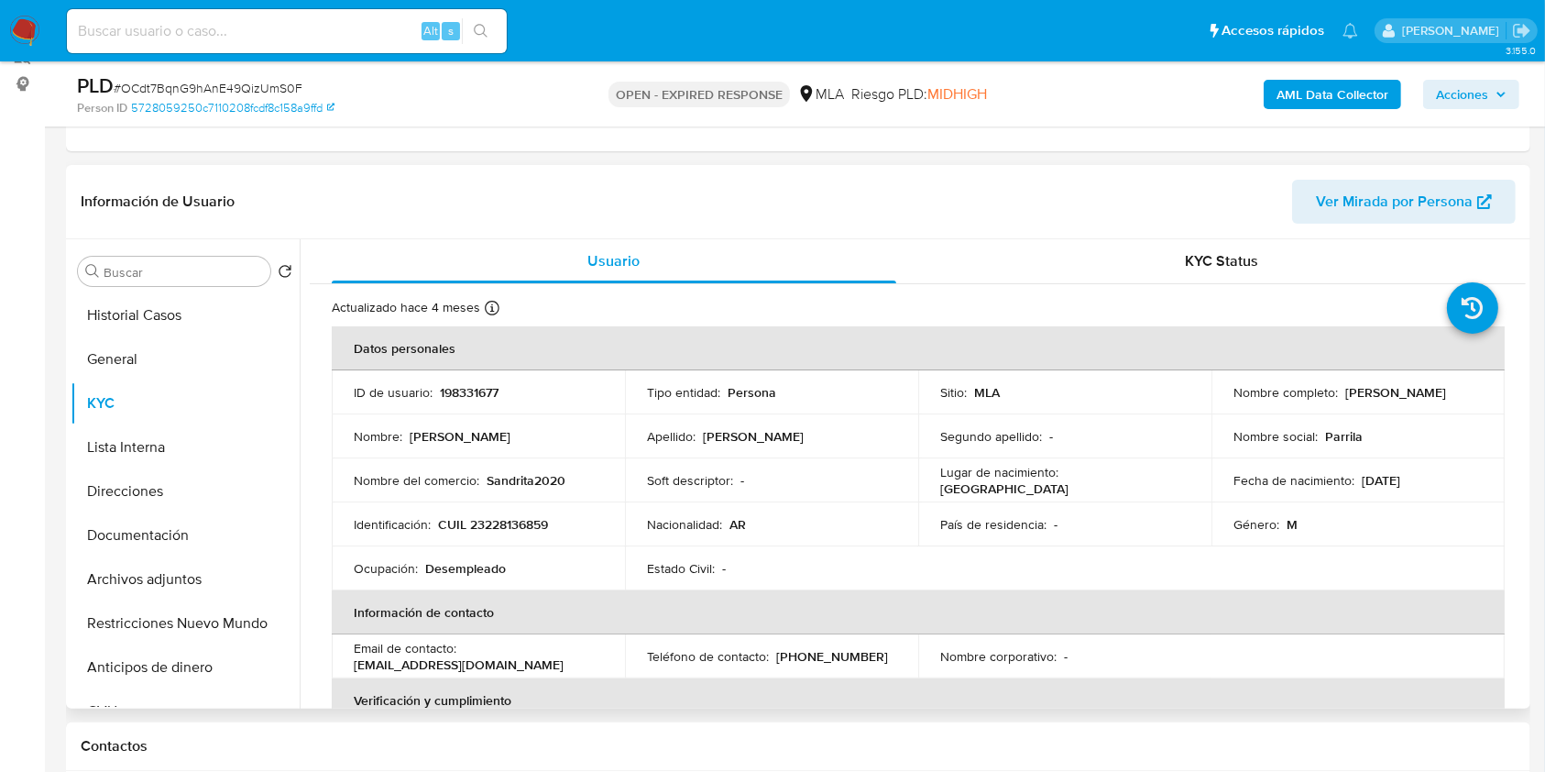
click at [502, 518] on p "CUIL 23228136859" at bounding box center [493, 524] width 110 height 16
click at [518, 512] on td "Identificación : CUIL 23228136859" at bounding box center [478, 524] width 293 height 44
click at [521, 516] on p "CUIL 23228136859" at bounding box center [493, 524] width 110 height 16
click at [524, 518] on p "CUIL 23228136859" at bounding box center [493, 524] width 110 height 16
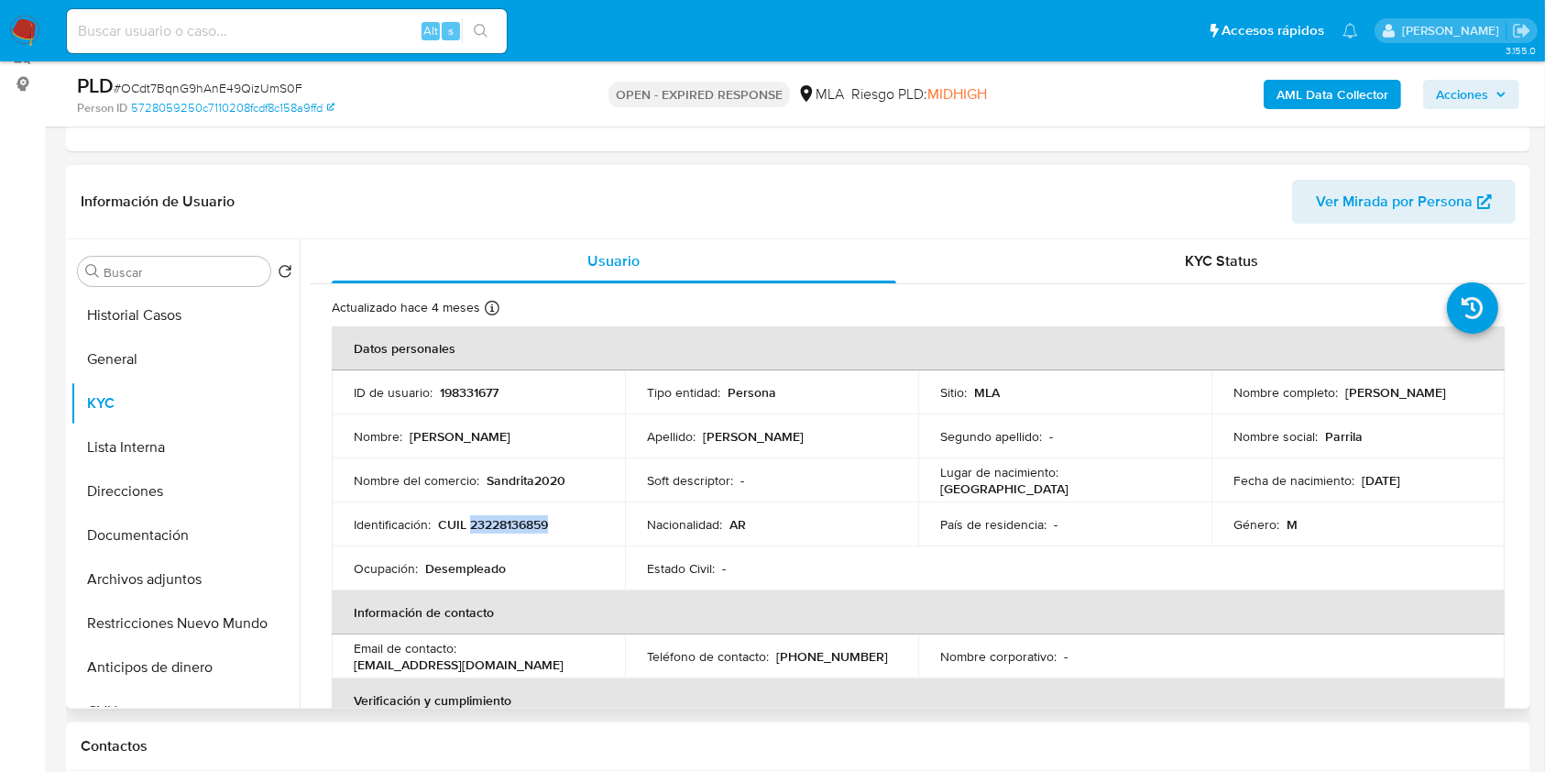
click at [524, 518] on p "CUIL 23228136859" at bounding box center [493, 524] width 110 height 16
copy p "23228136859"
click at [1316, 88] on b "AML Data Collector" at bounding box center [1333, 94] width 112 height 29
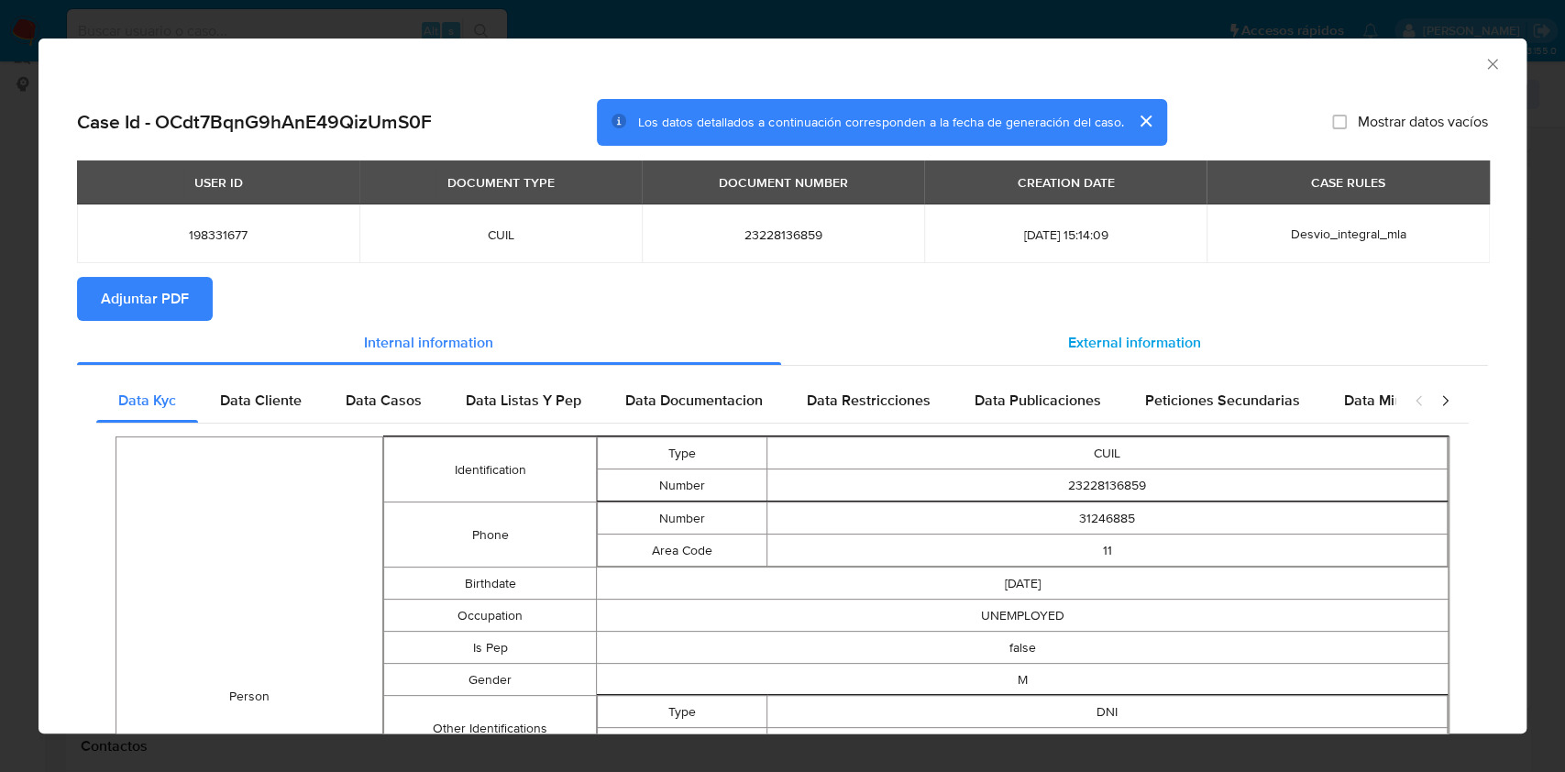
click at [1012, 321] on div "External information" at bounding box center [1135, 343] width 708 height 44
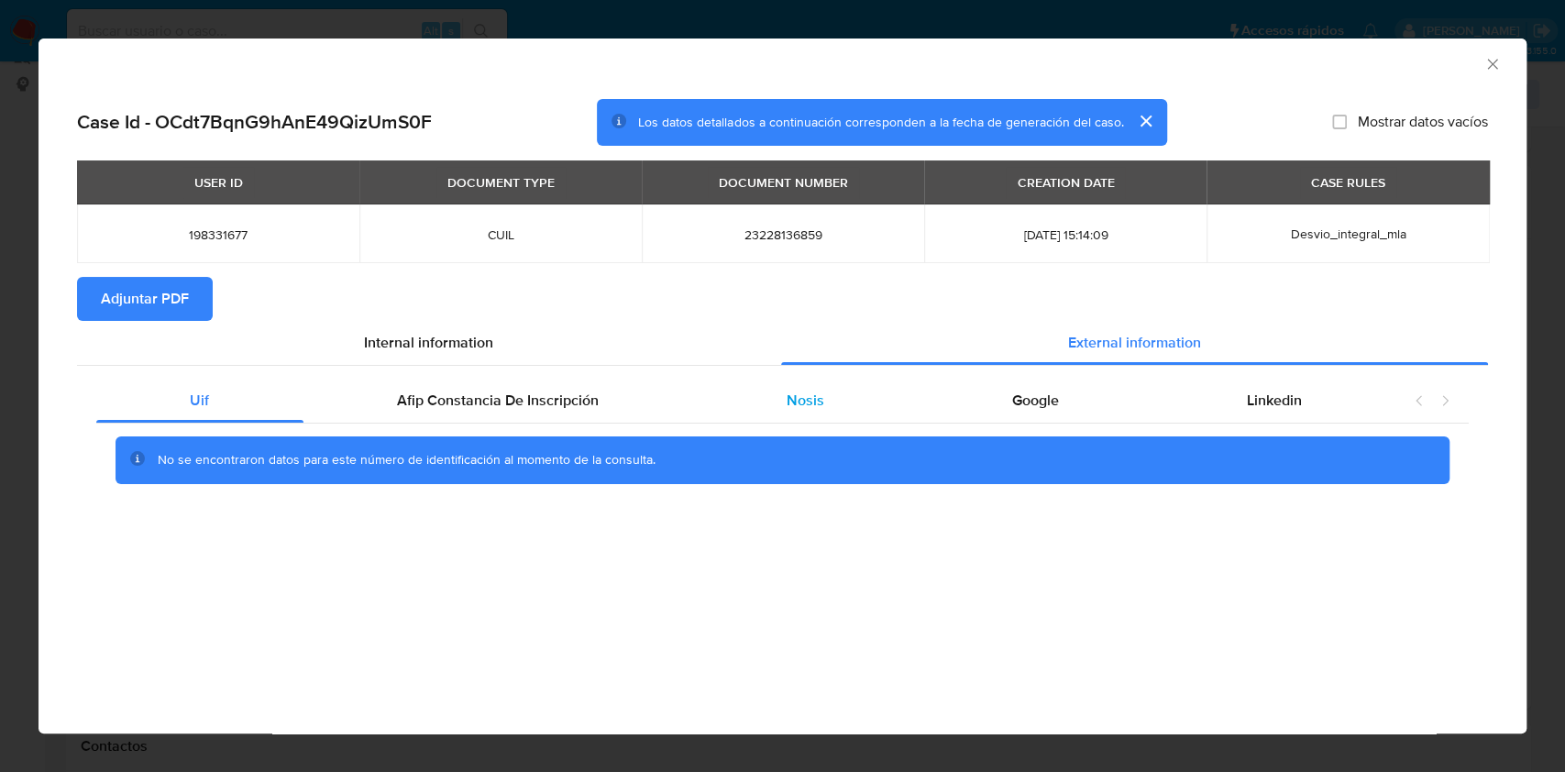
click at [873, 403] on div "Nosis" at bounding box center [805, 401] width 225 height 44
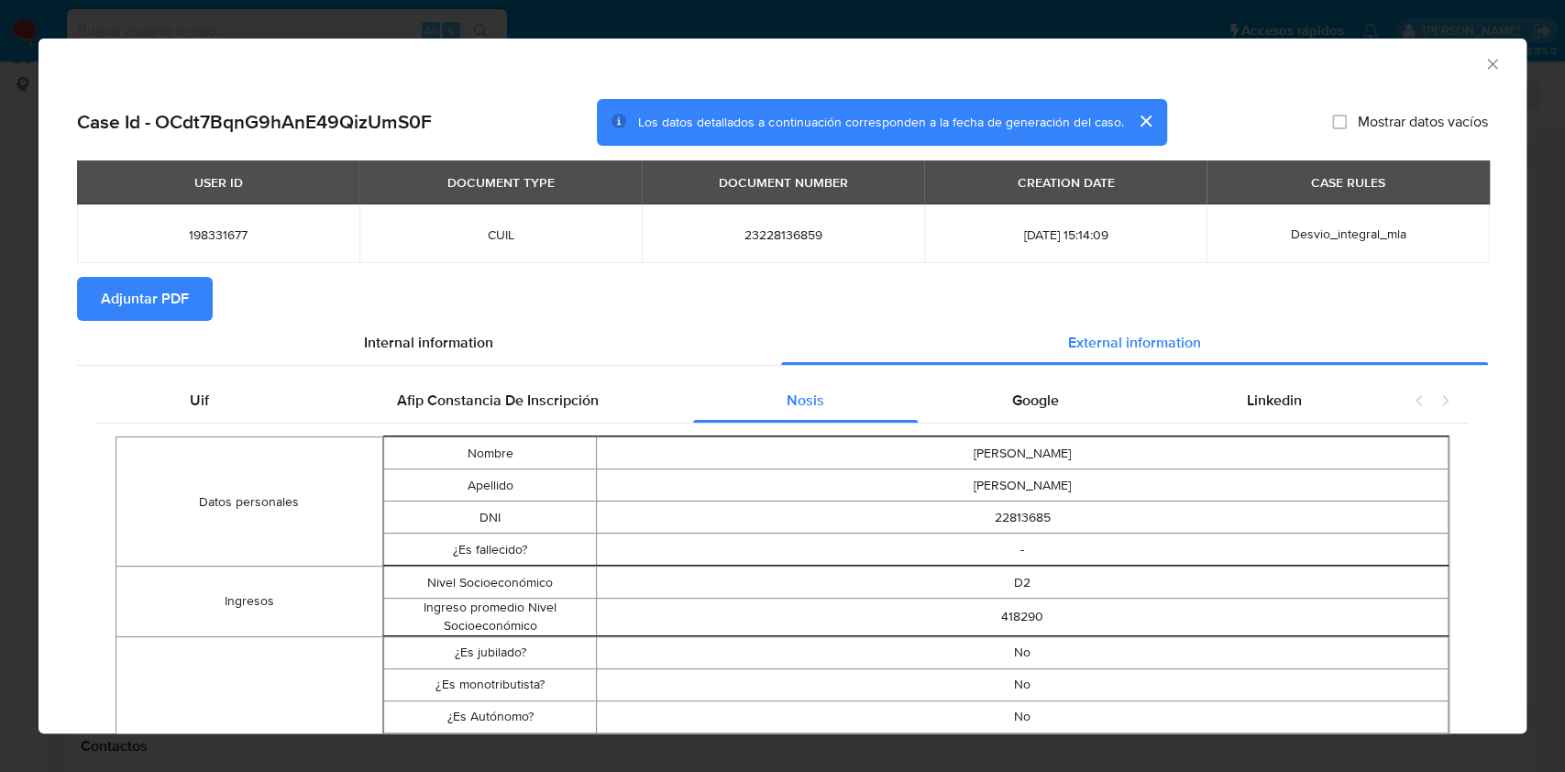
click at [1483, 60] on icon "Cerrar ventana" at bounding box center [1492, 64] width 18 height 18
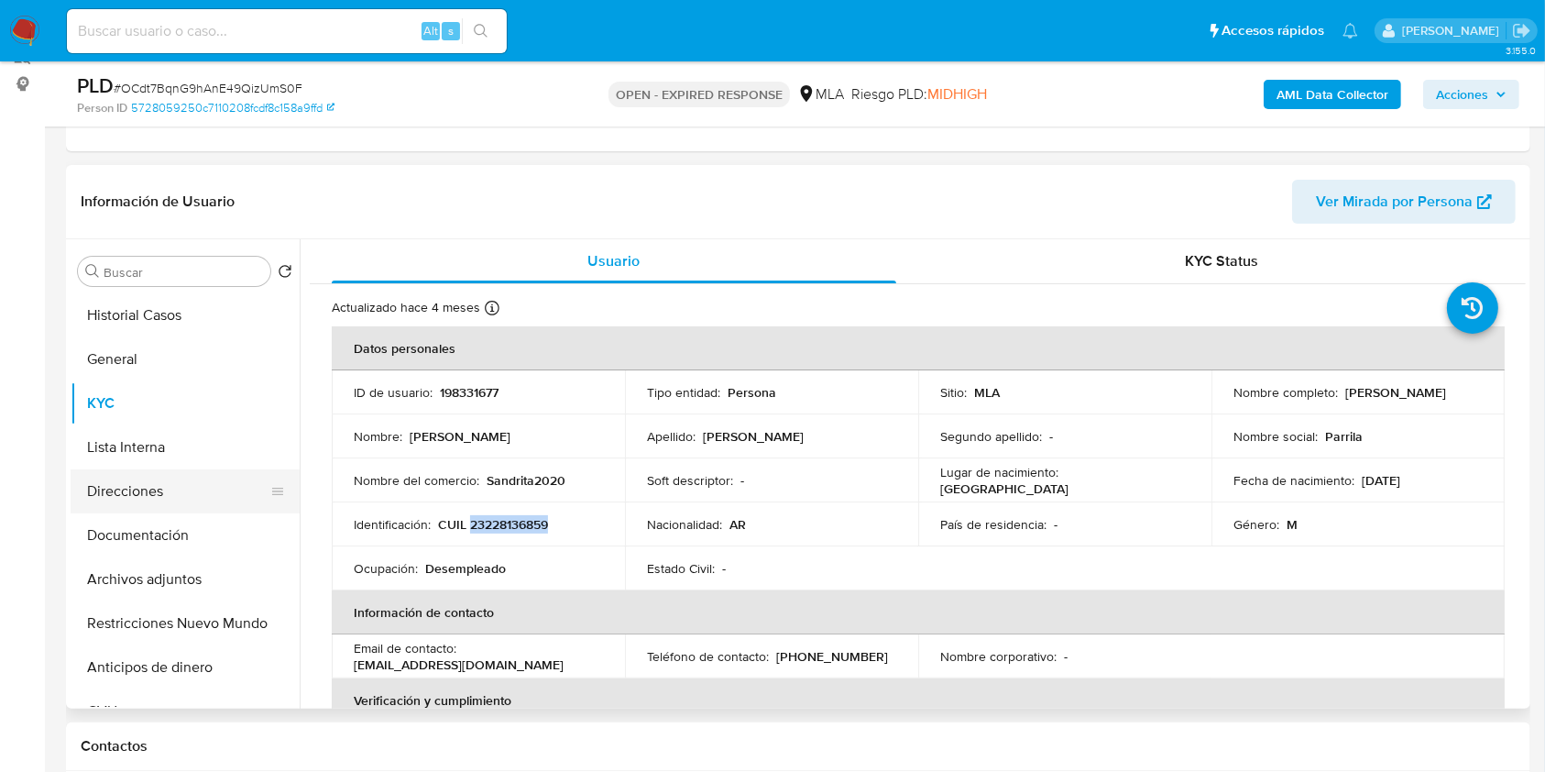
drag, startPoint x: 153, startPoint y: 525, endPoint x: 149, endPoint y: 491, distance: 34.1
click at [153, 526] on button "Documentación" at bounding box center [185, 535] width 229 height 44
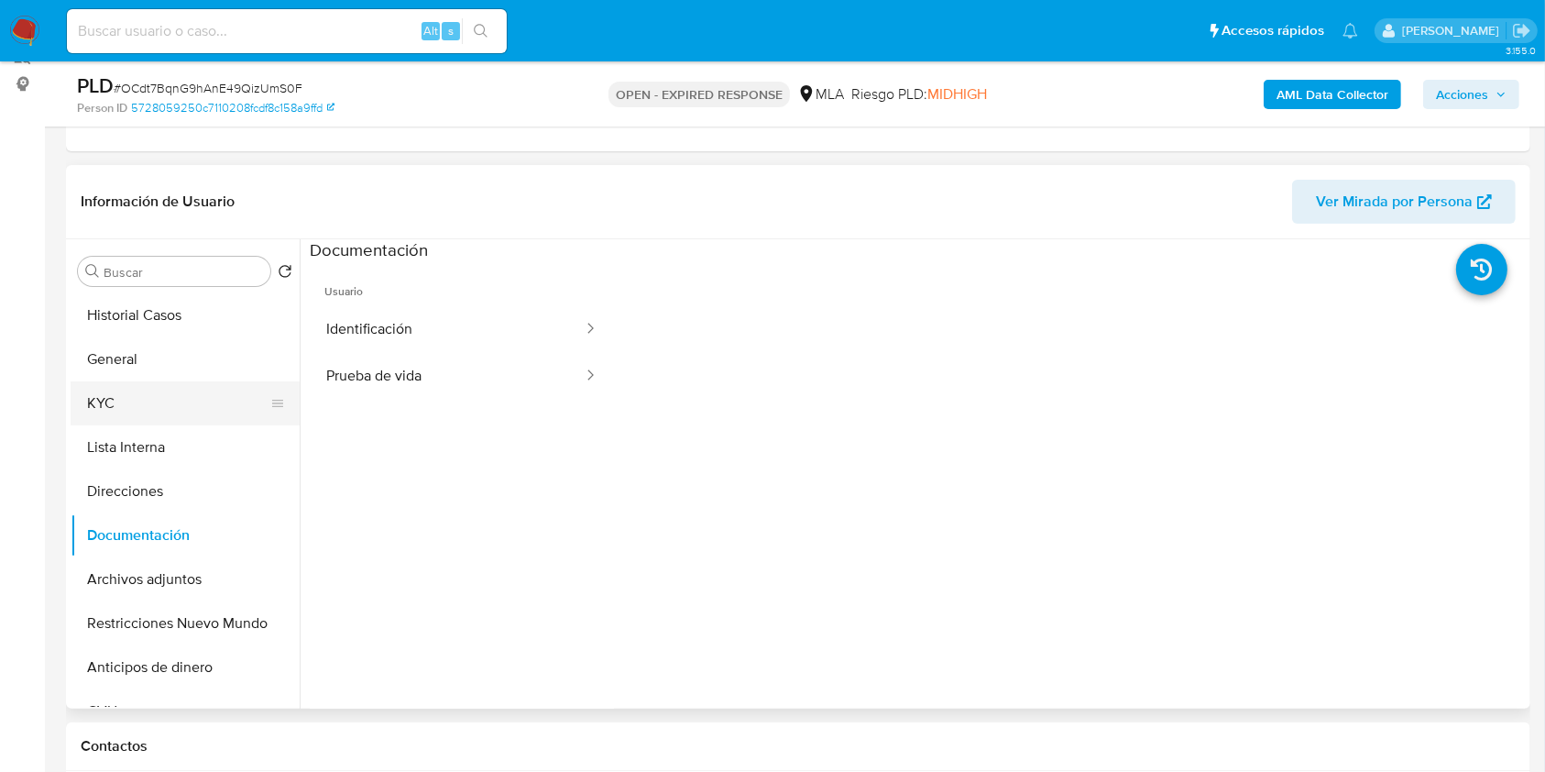
click at [118, 389] on button "KYC" at bounding box center [178, 403] width 214 height 44
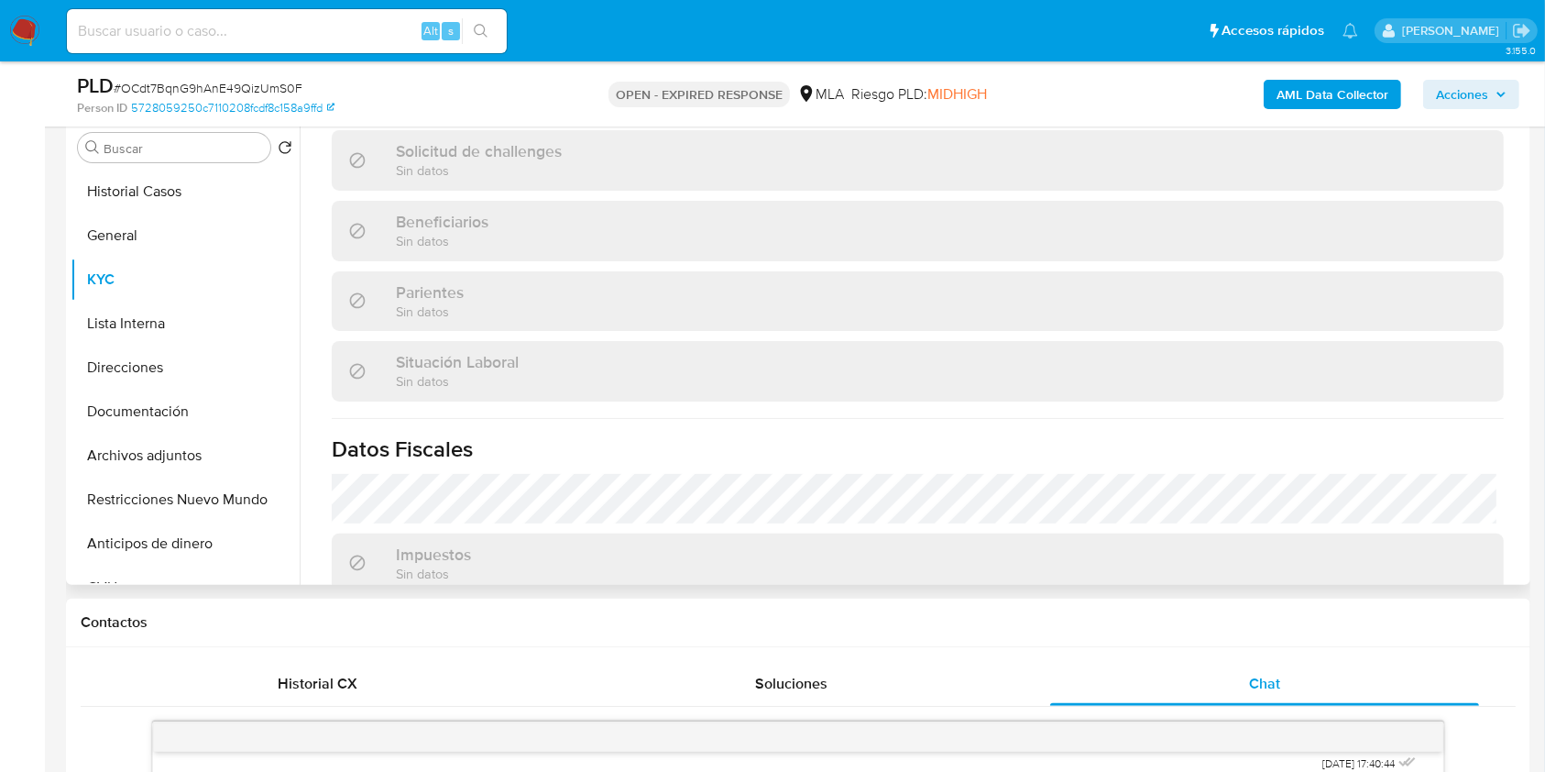
scroll to position [965, 0]
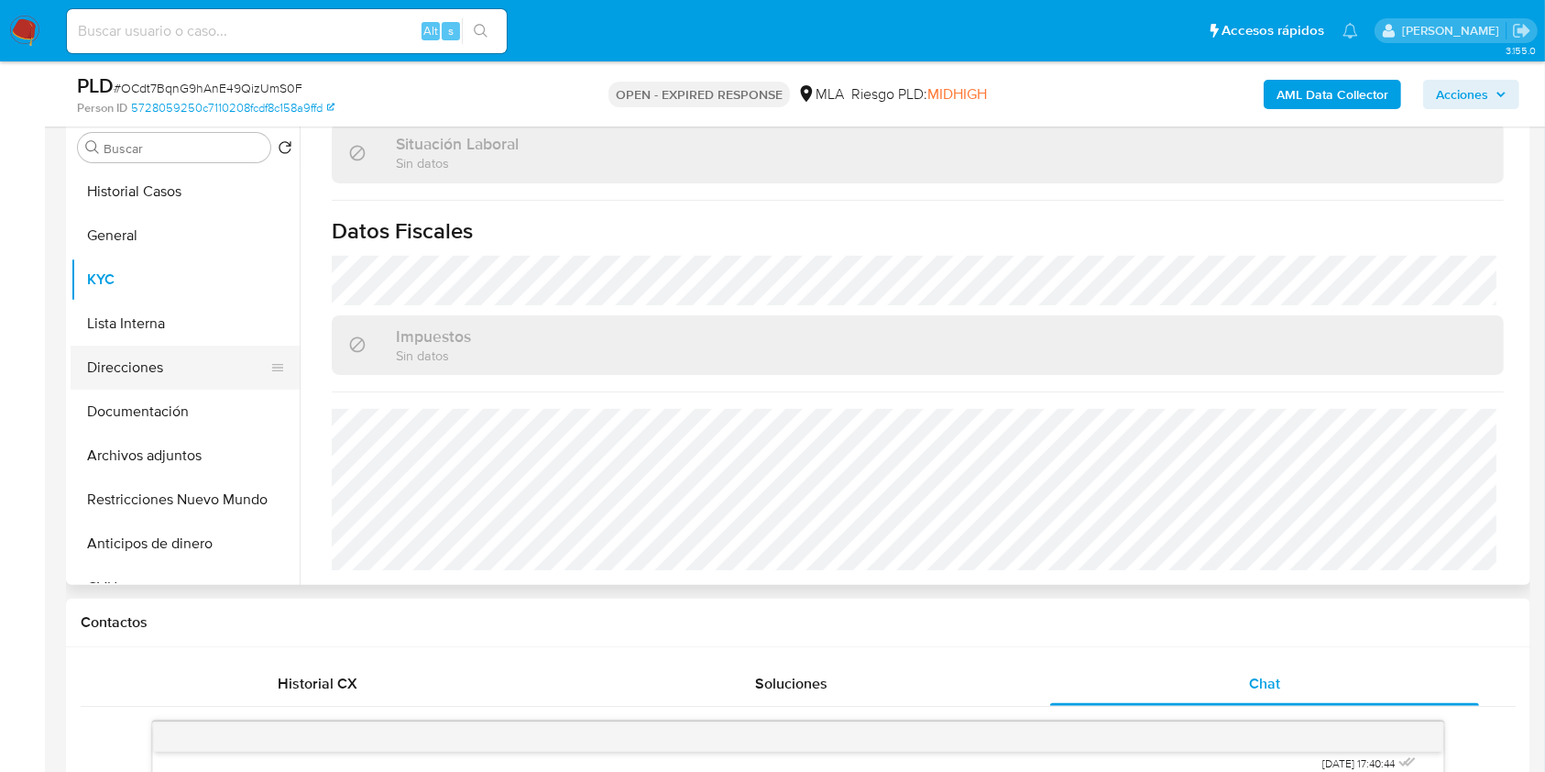
click at [205, 378] on button "Direcciones" at bounding box center [178, 368] width 214 height 44
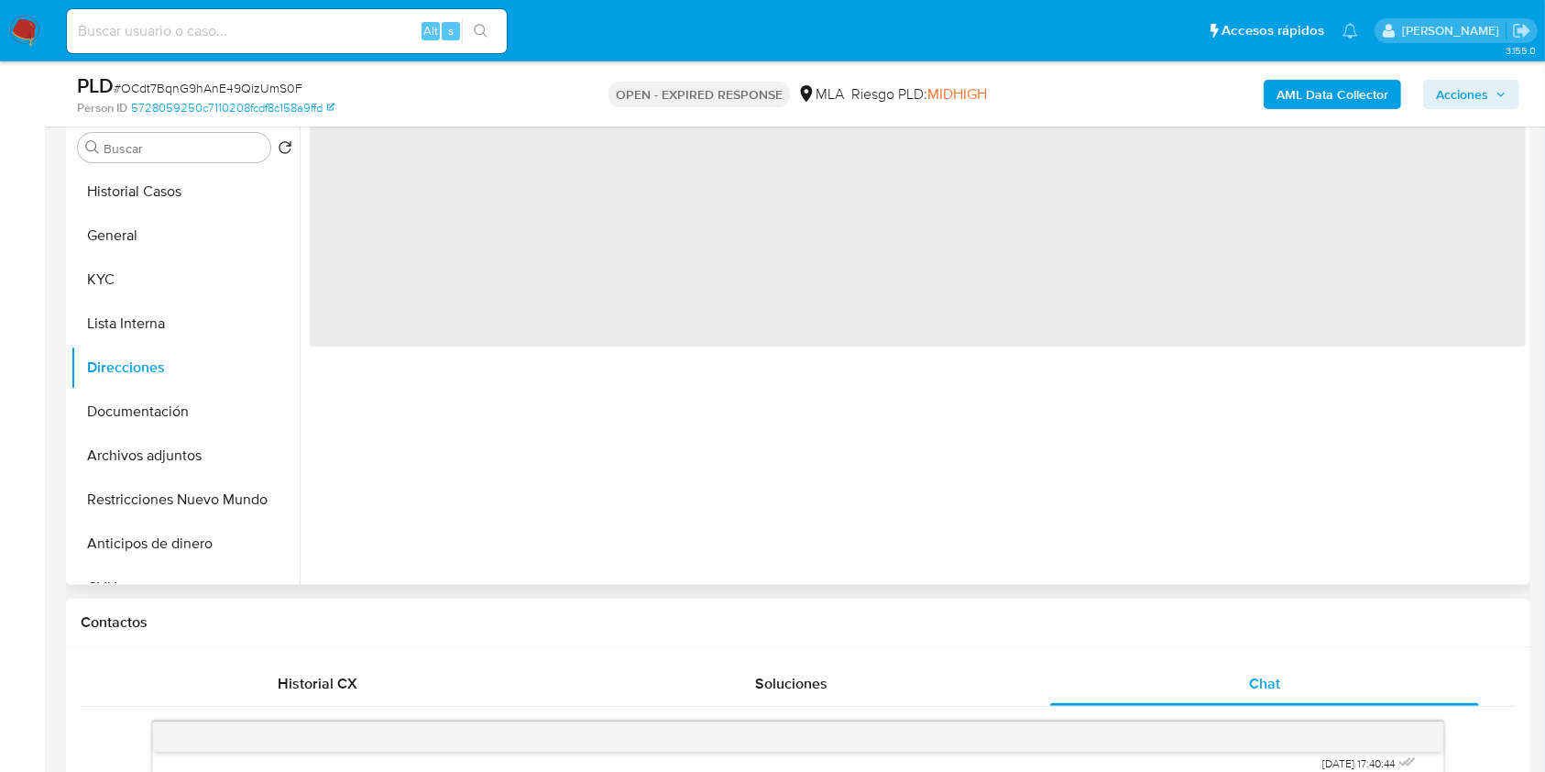
scroll to position [238, 0]
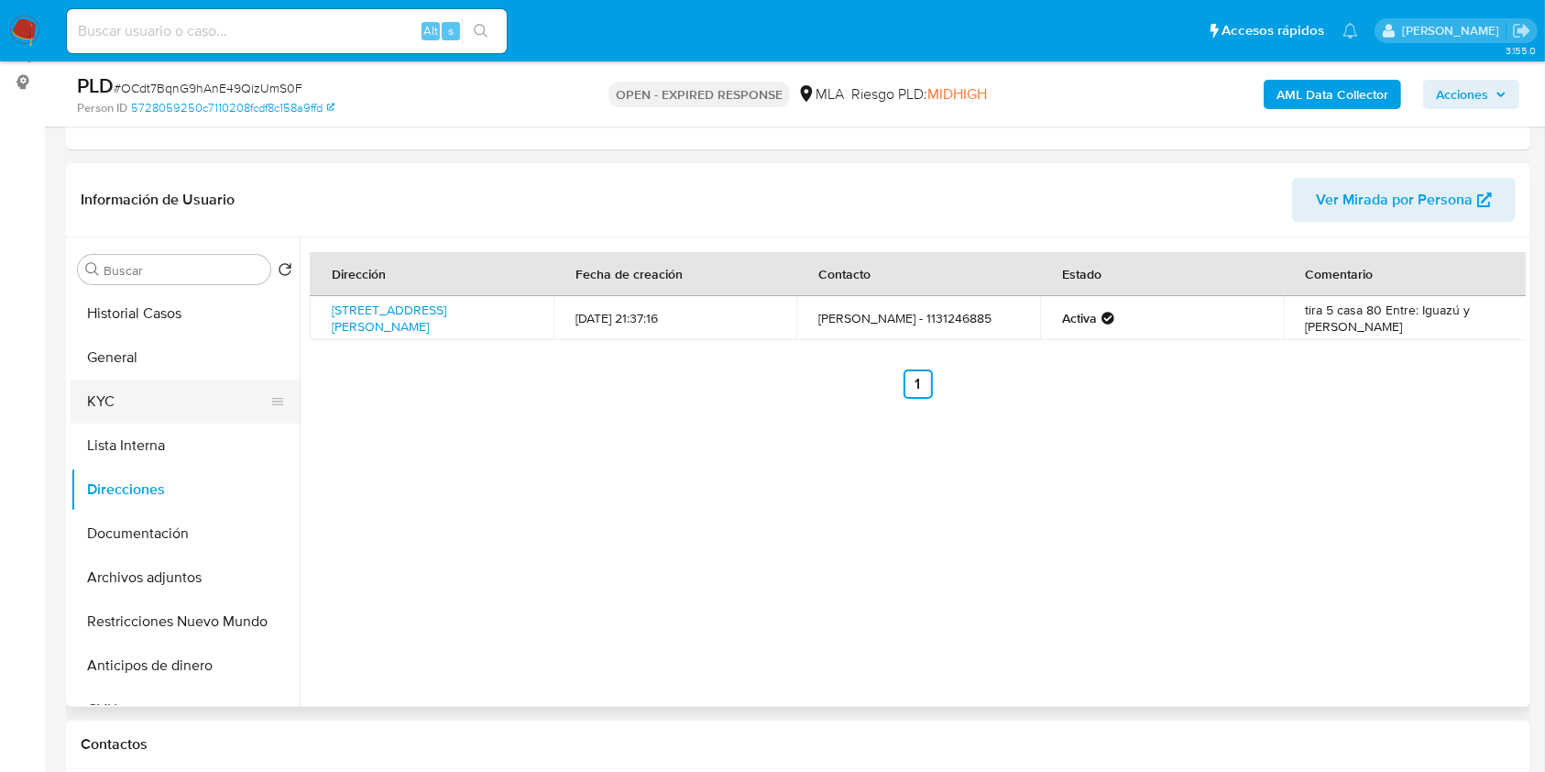
click at [139, 408] on button "KYC" at bounding box center [178, 401] width 214 height 44
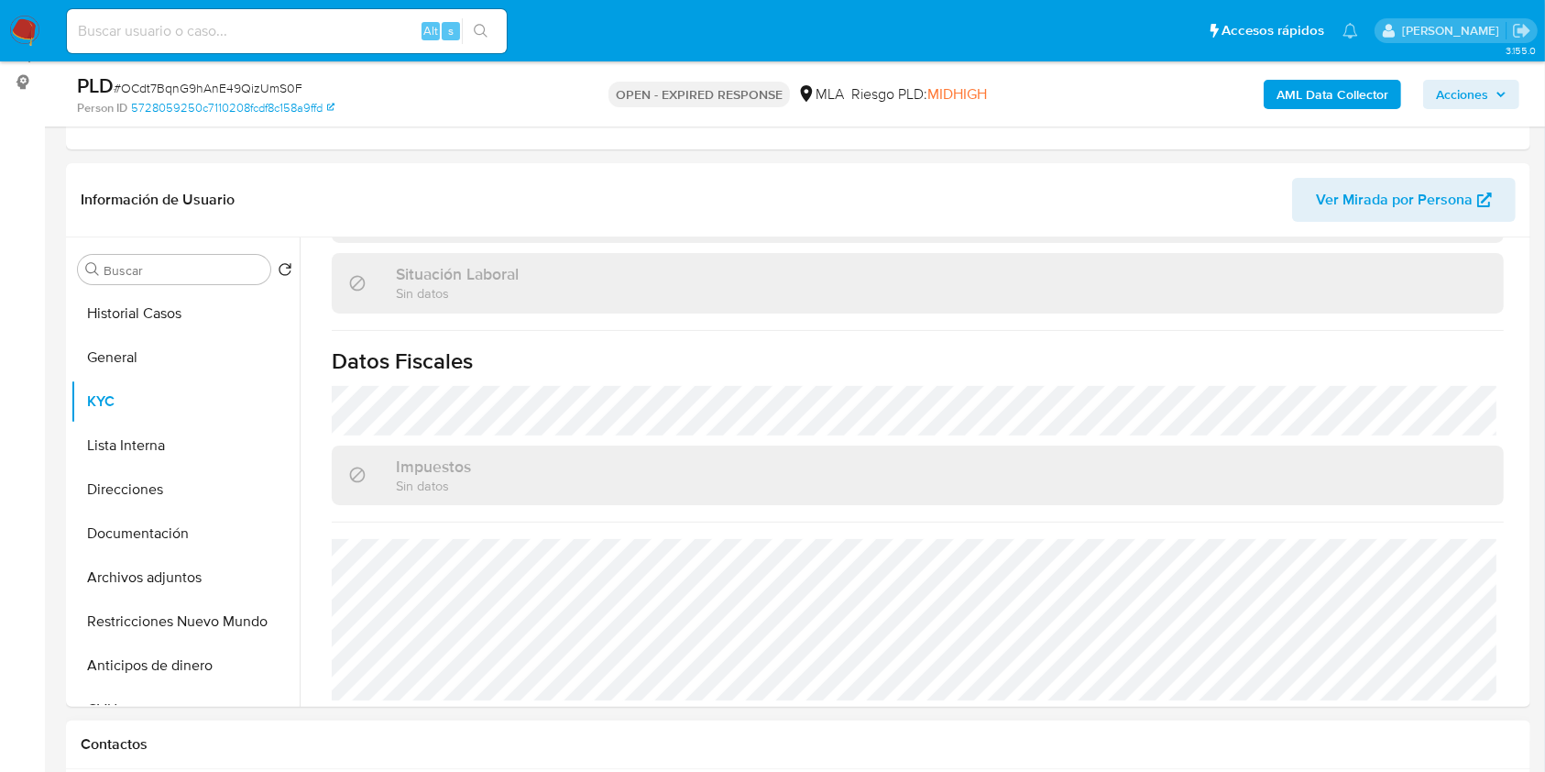
scroll to position [965, 0]
click at [162, 495] on button "Direcciones" at bounding box center [178, 489] width 214 height 44
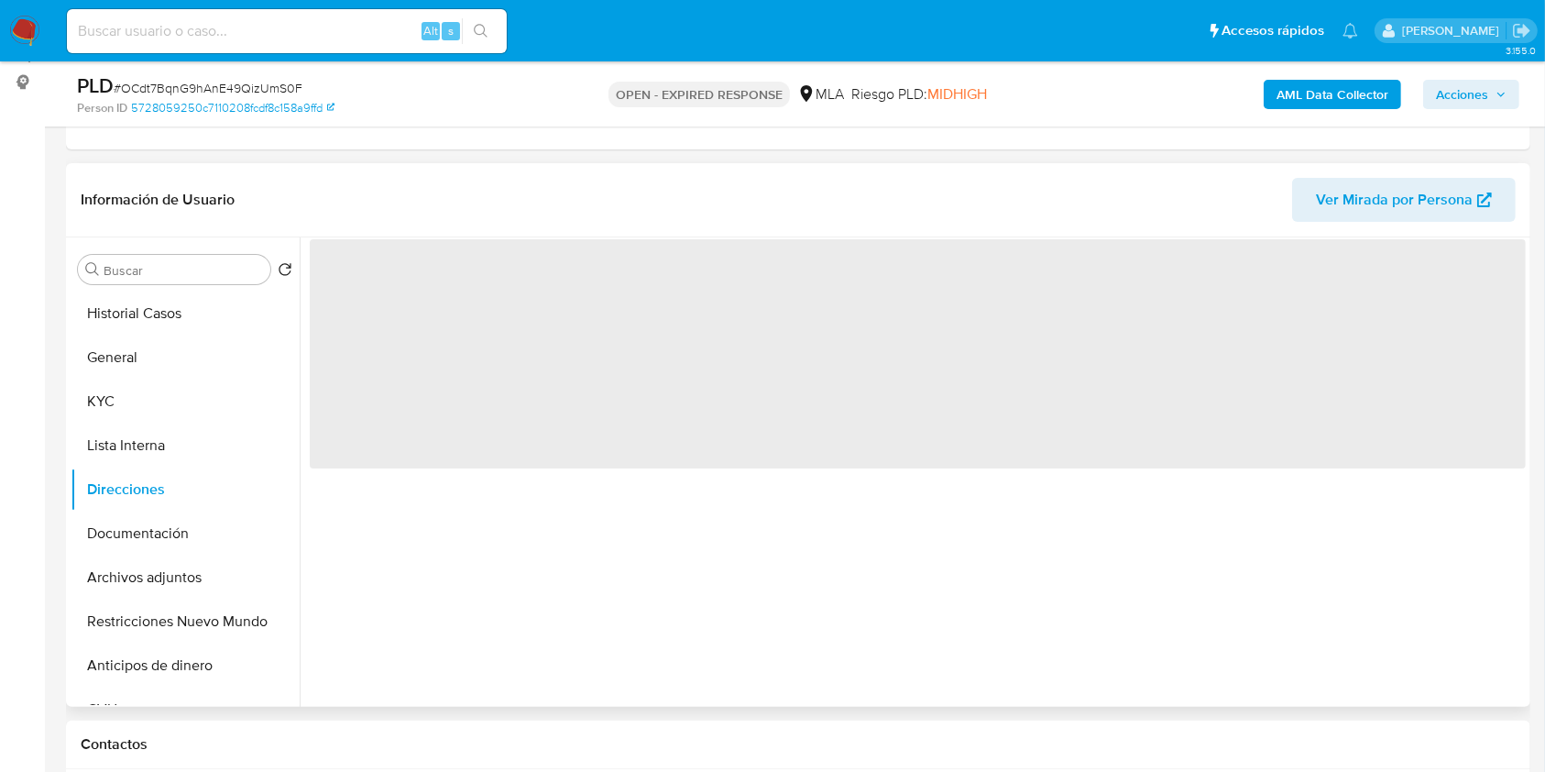
scroll to position [0, 0]
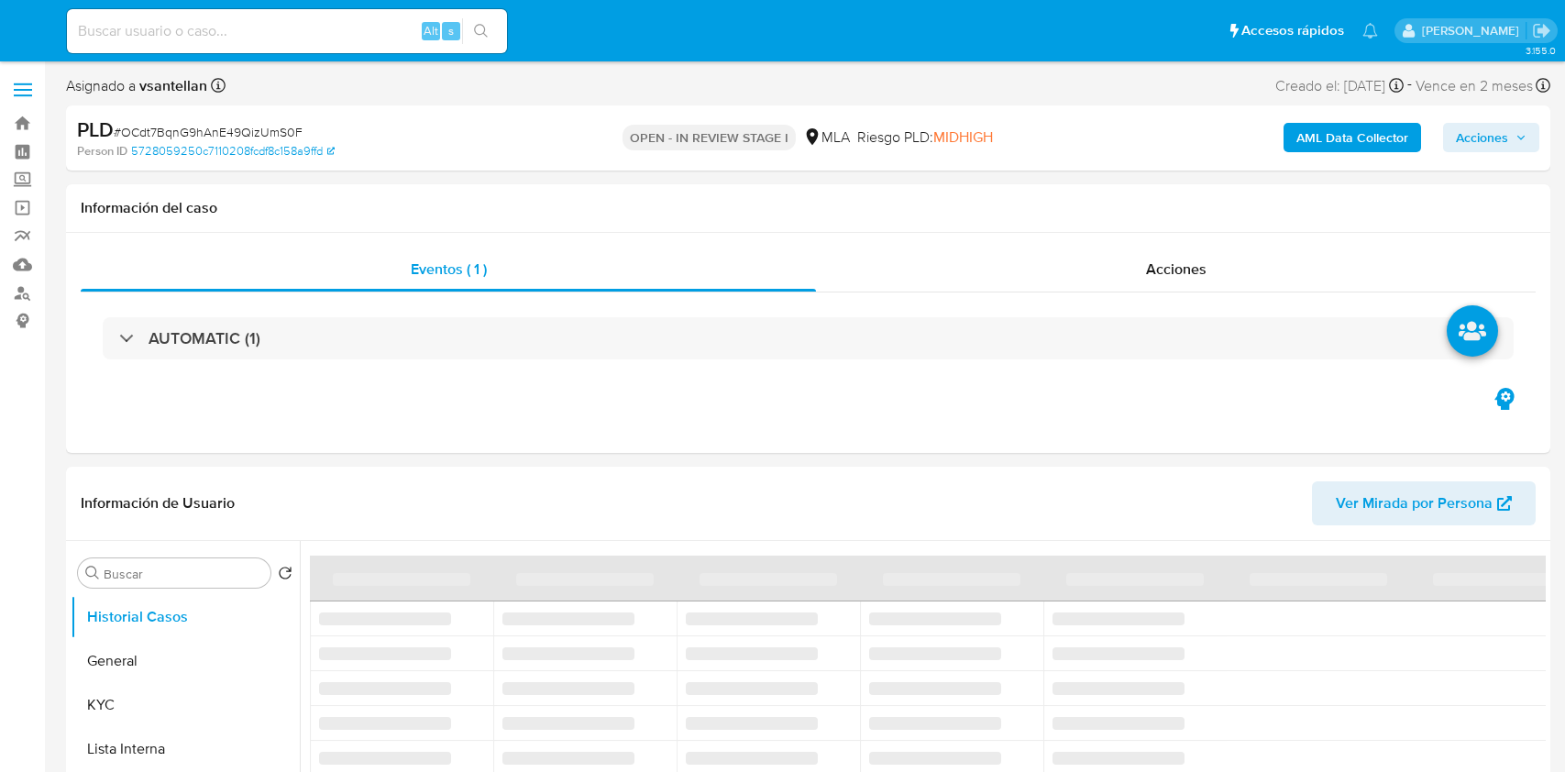
select select "10"
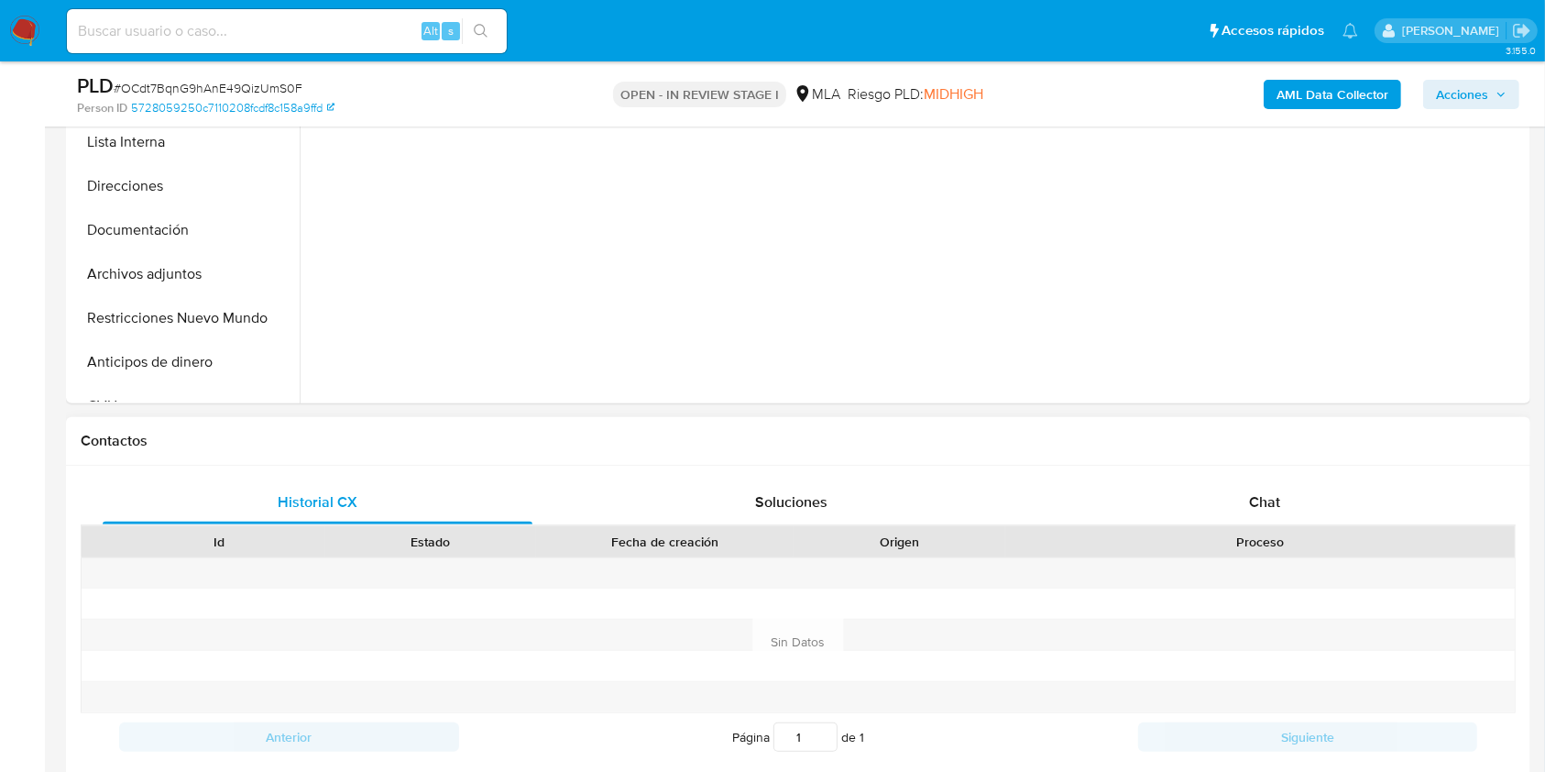
scroll to position [733, 0]
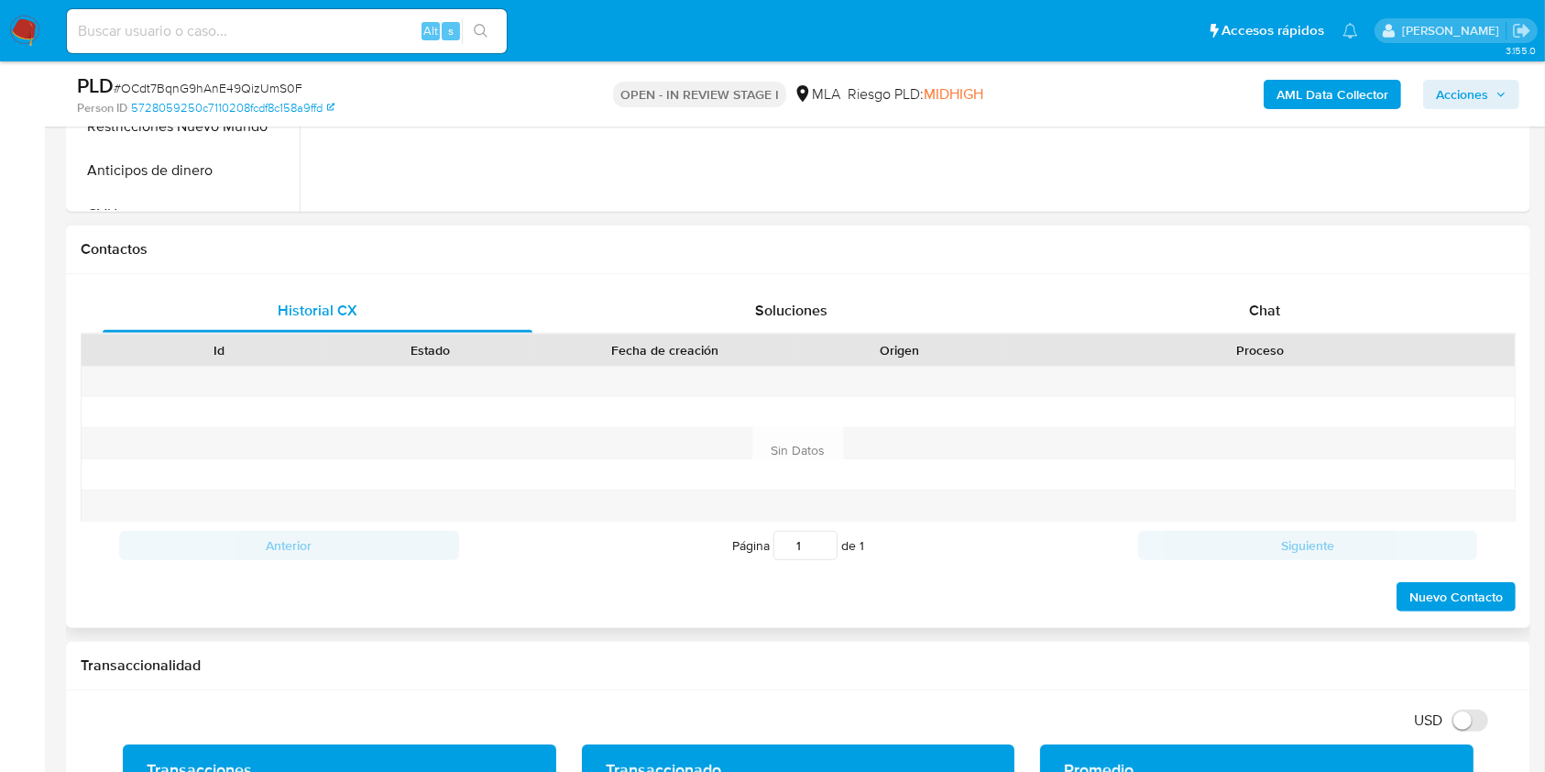
click at [1282, 278] on div "Historial CX Soluciones Chat Id Estado Fecha de creación Origen Proceso Anterio…" at bounding box center [798, 451] width 1465 height 354
click at [1298, 319] on div "Chat" at bounding box center [1265, 311] width 430 height 44
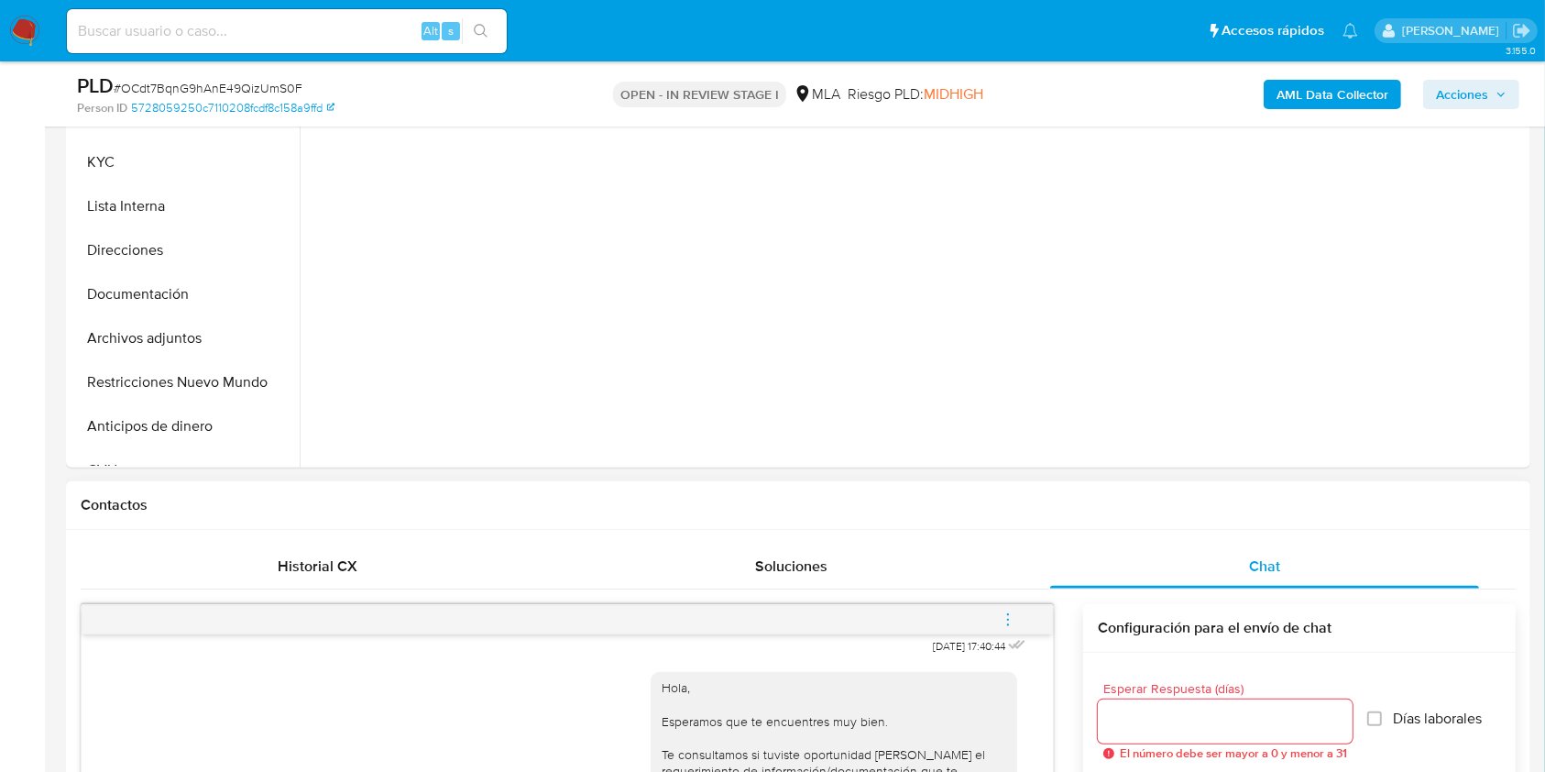
scroll to position [367, 0]
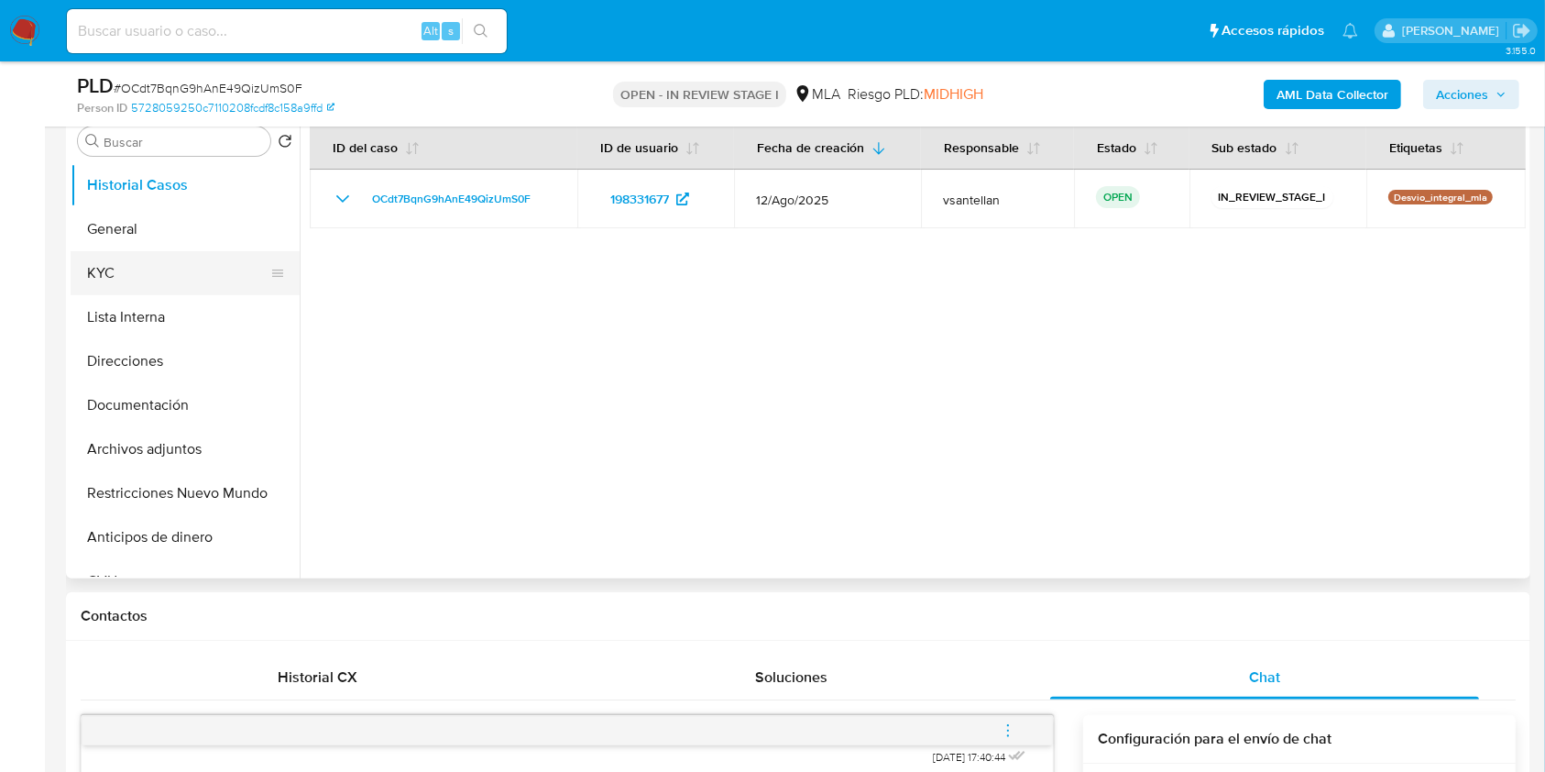
click at [212, 253] on button "KYC" at bounding box center [178, 273] width 214 height 44
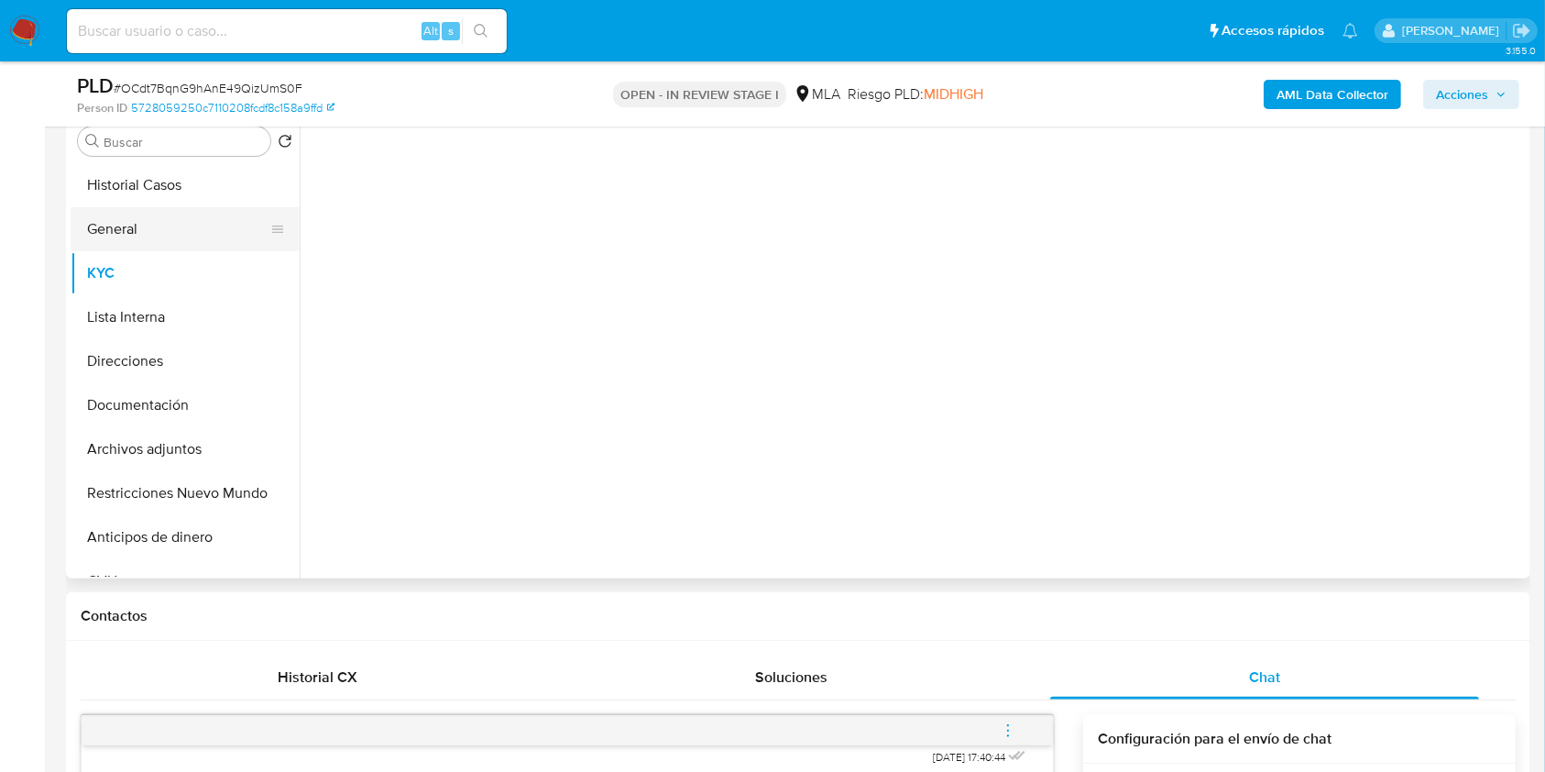
drag, startPoint x: 198, startPoint y: 235, endPoint x: 192, endPoint y: 243, distance: 9.9
click at [197, 235] on button "General" at bounding box center [178, 229] width 214 height 44
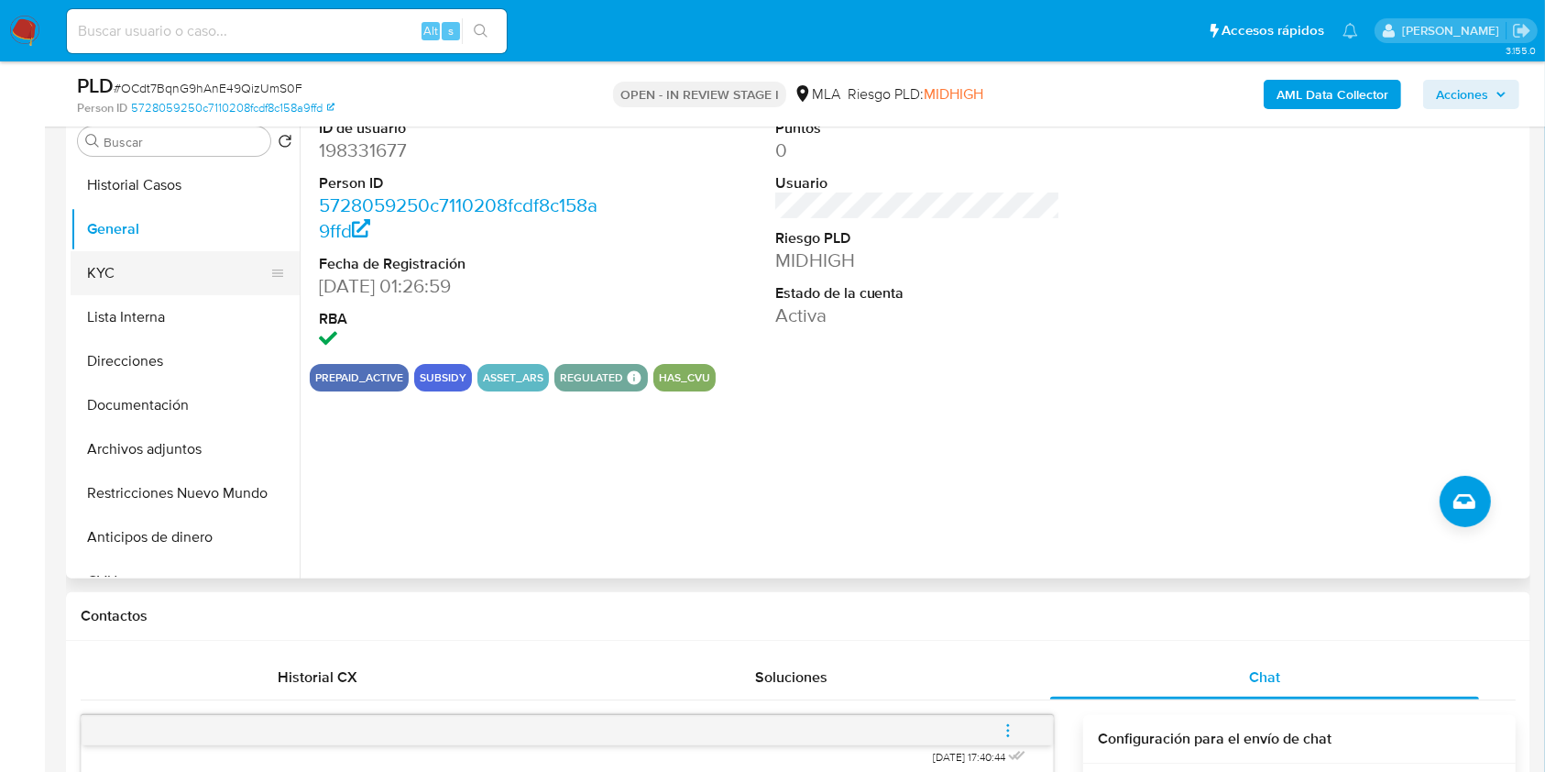
click at [114, 263] on button "KYC" at bounding box center [178, 273] width 214 height 44
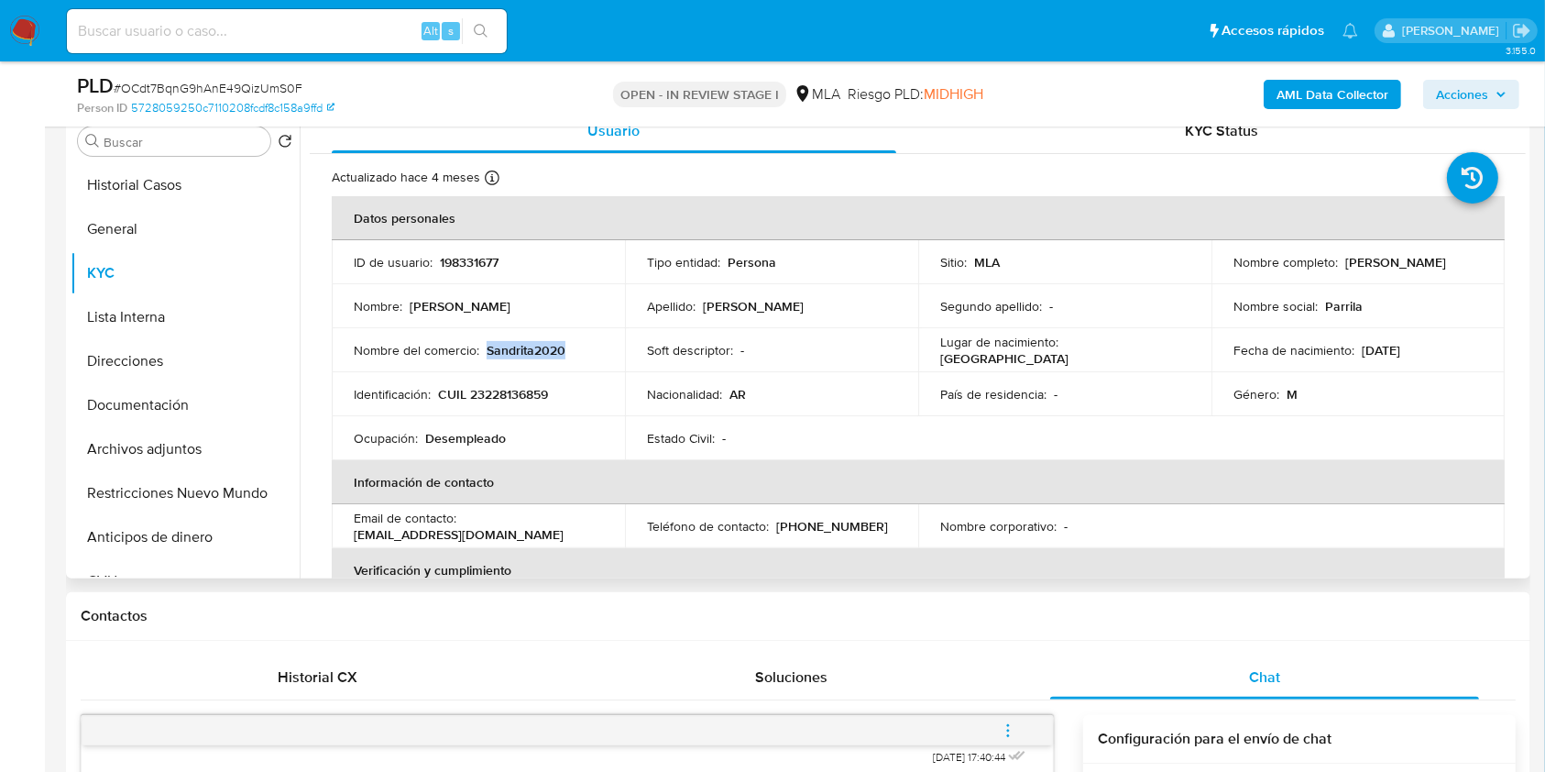
drag, startPoint x: 568, startPoint y: 346, endPoint x: 485, endPoint y: 343, distance: 83.5
click at [485, 343] on div "Nombre del comercio : Sandrita2020" at bounding box center [478, 350] width 249 height 16
copy p "Sandrita2020"
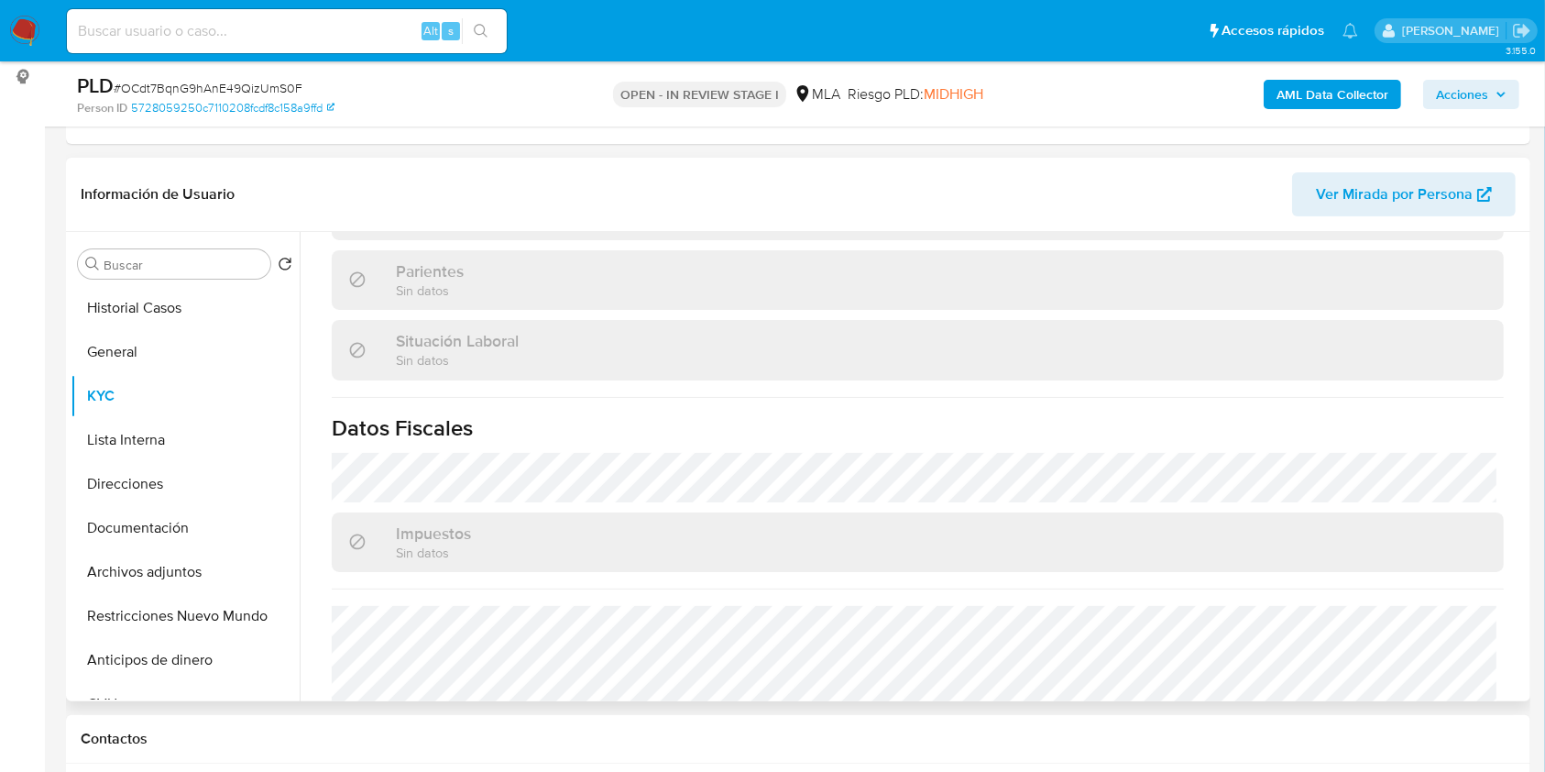
scroll to position [965, 0]
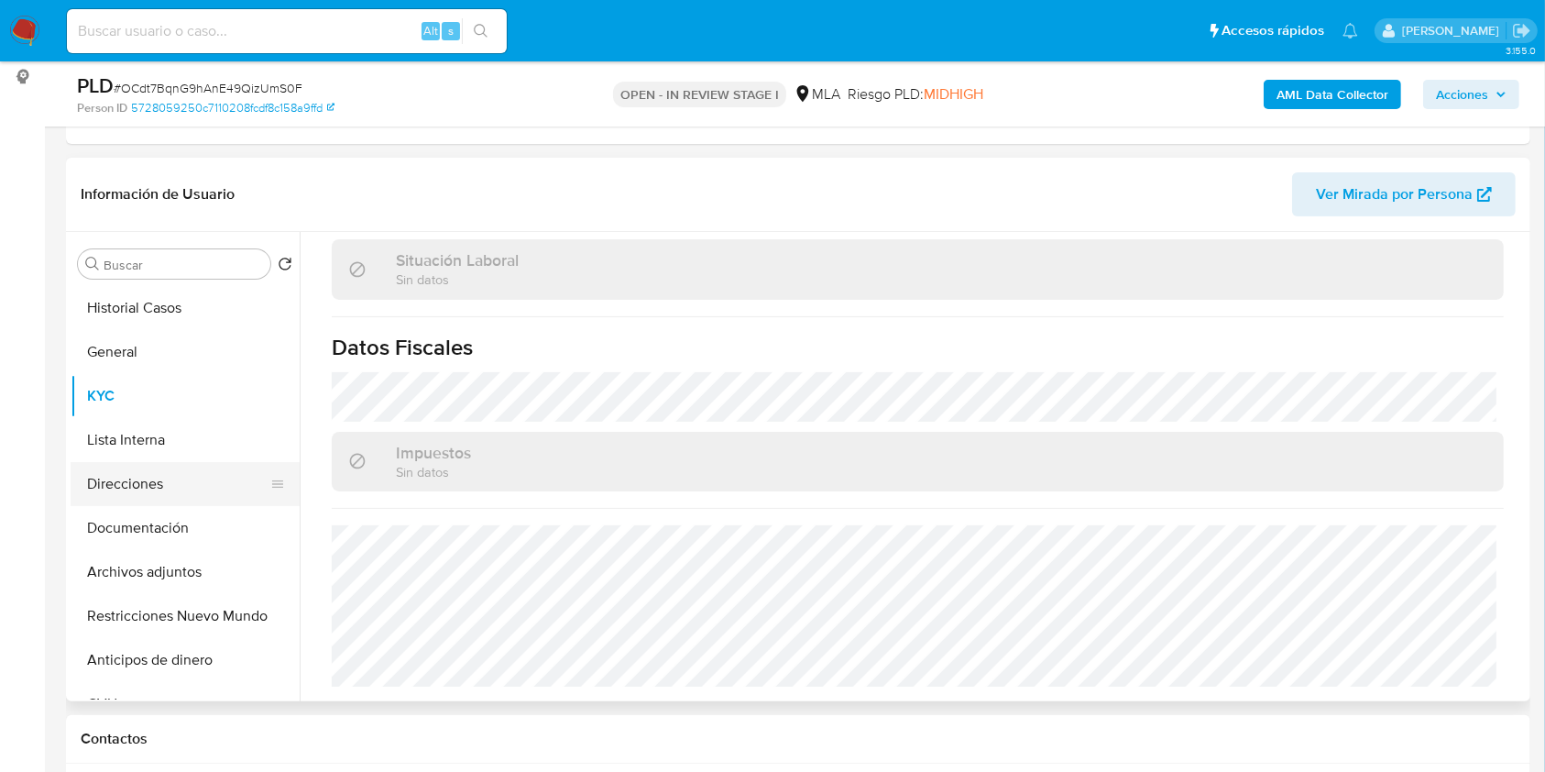
click at [145, 479] on button "Direcciones" at bounding box center [178, 484] width 214 height 44
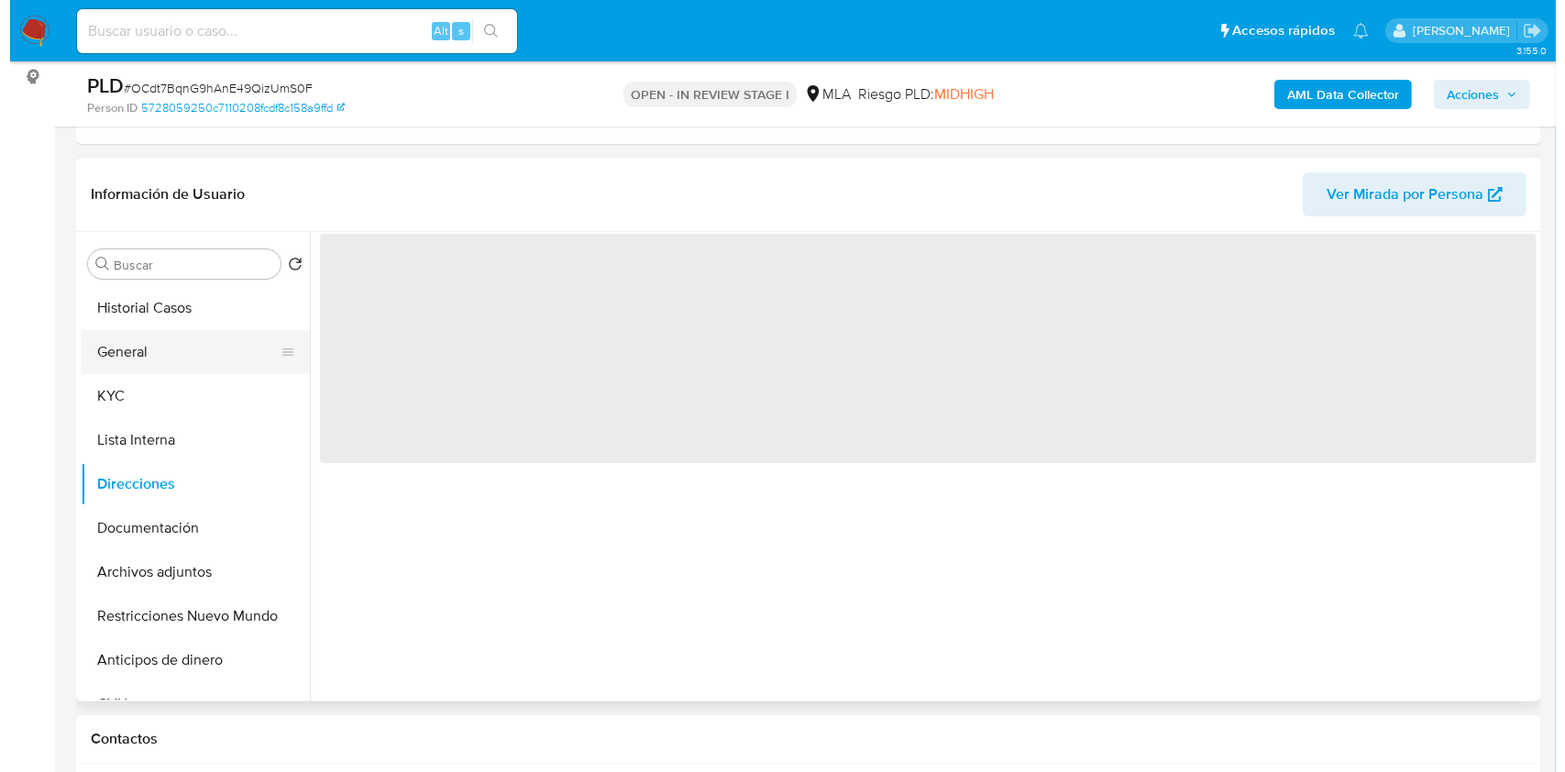
scroll to position [0, 0]
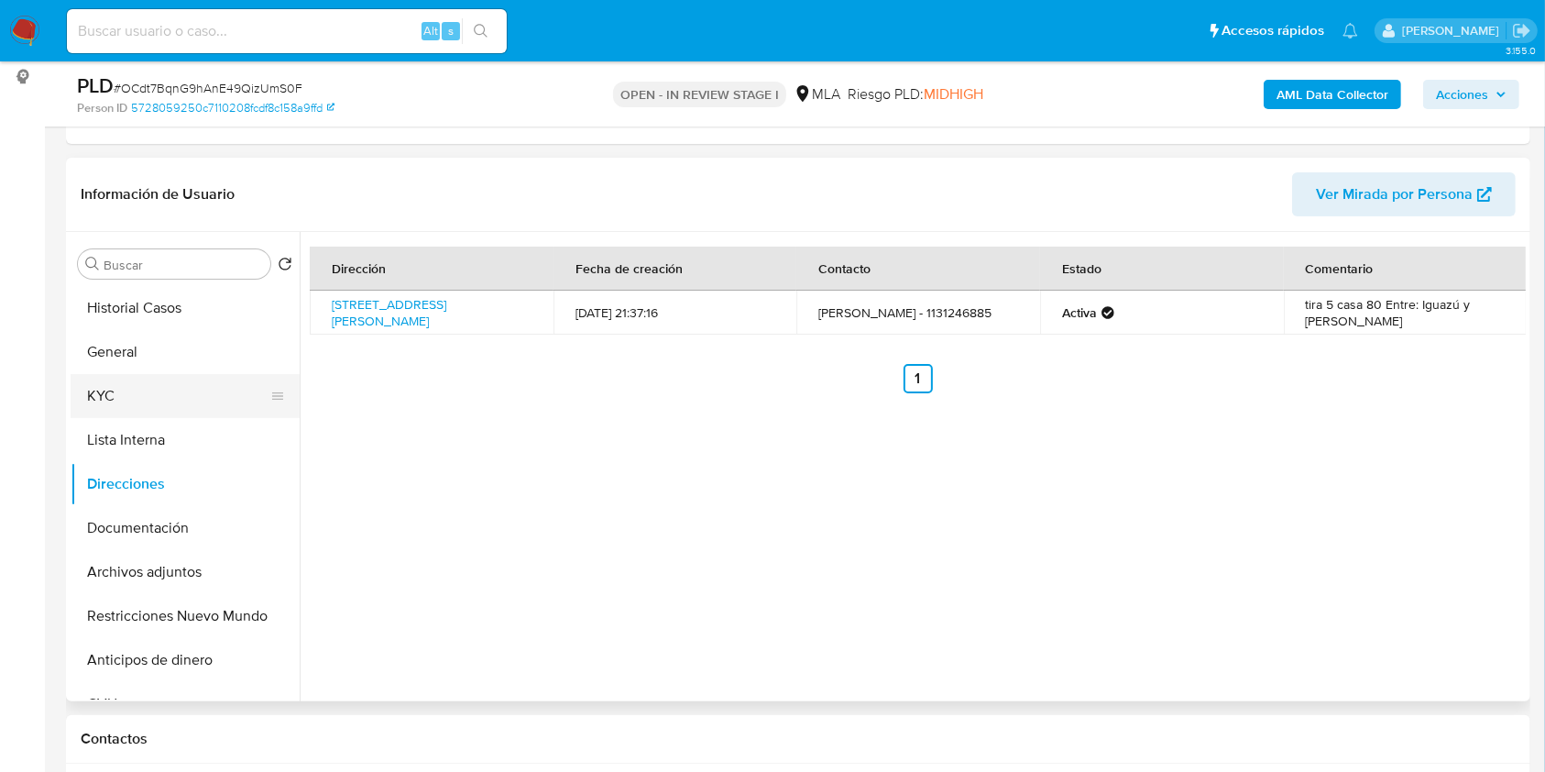
click at [154, 390] on button "KYC" at bounding box center [178, 396] width 214 height 44
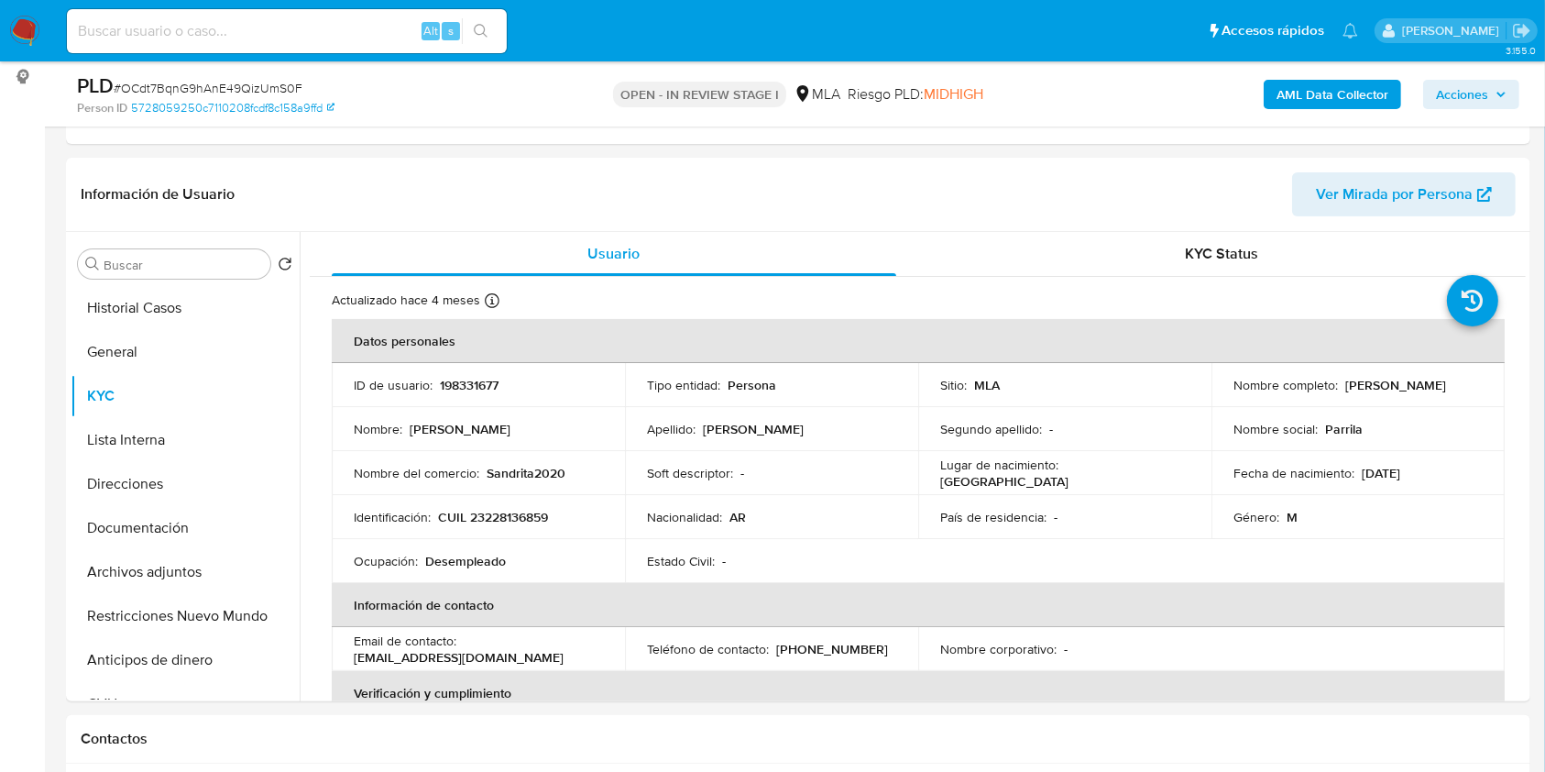
click at [1298, 85] on b "AML Data Collector" at bounding box center [1333, 94] width 112 height 29
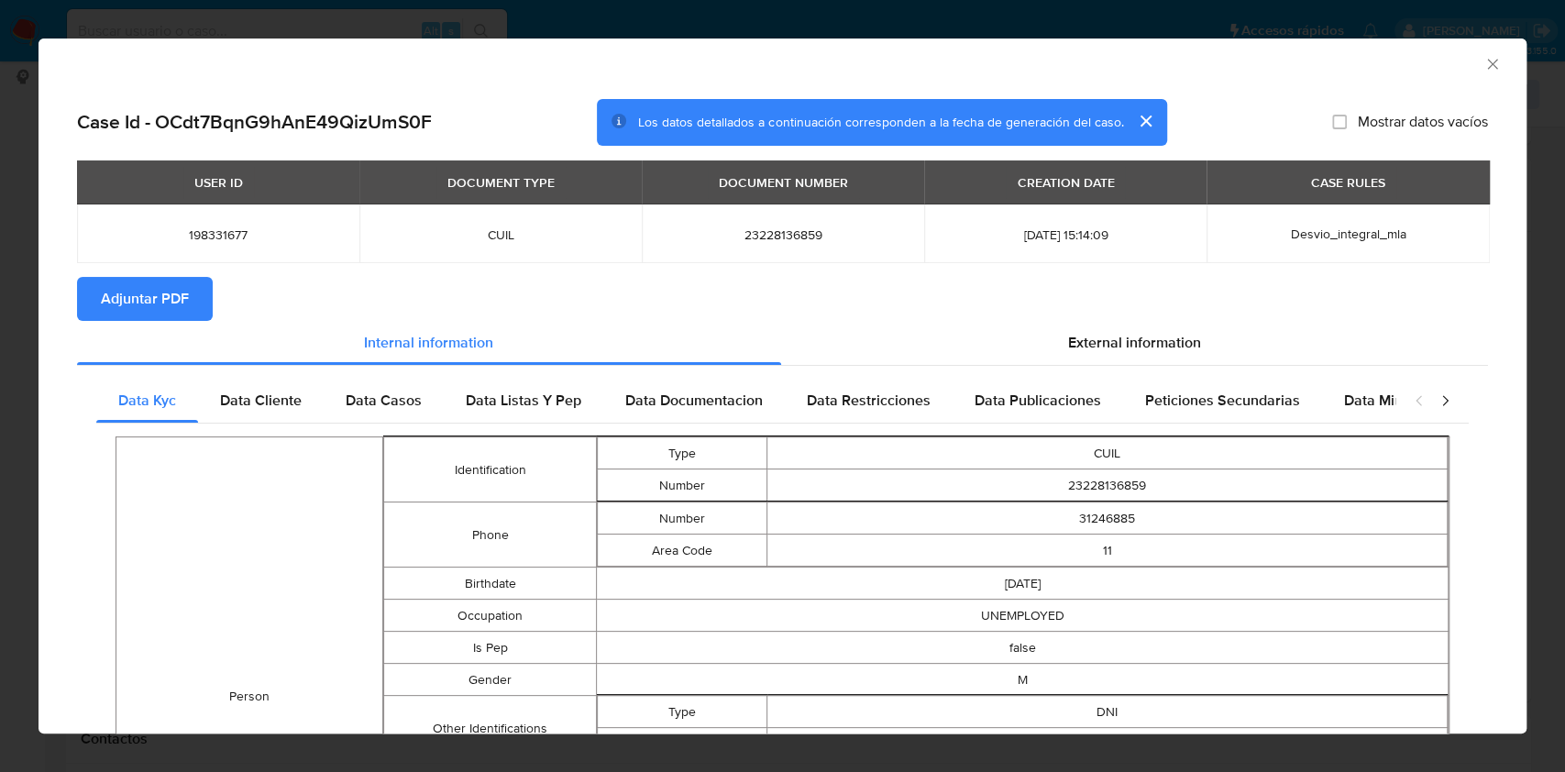
click at [961, 357] on div "External information" at bounding box center [1135, 343] width 708 height 44
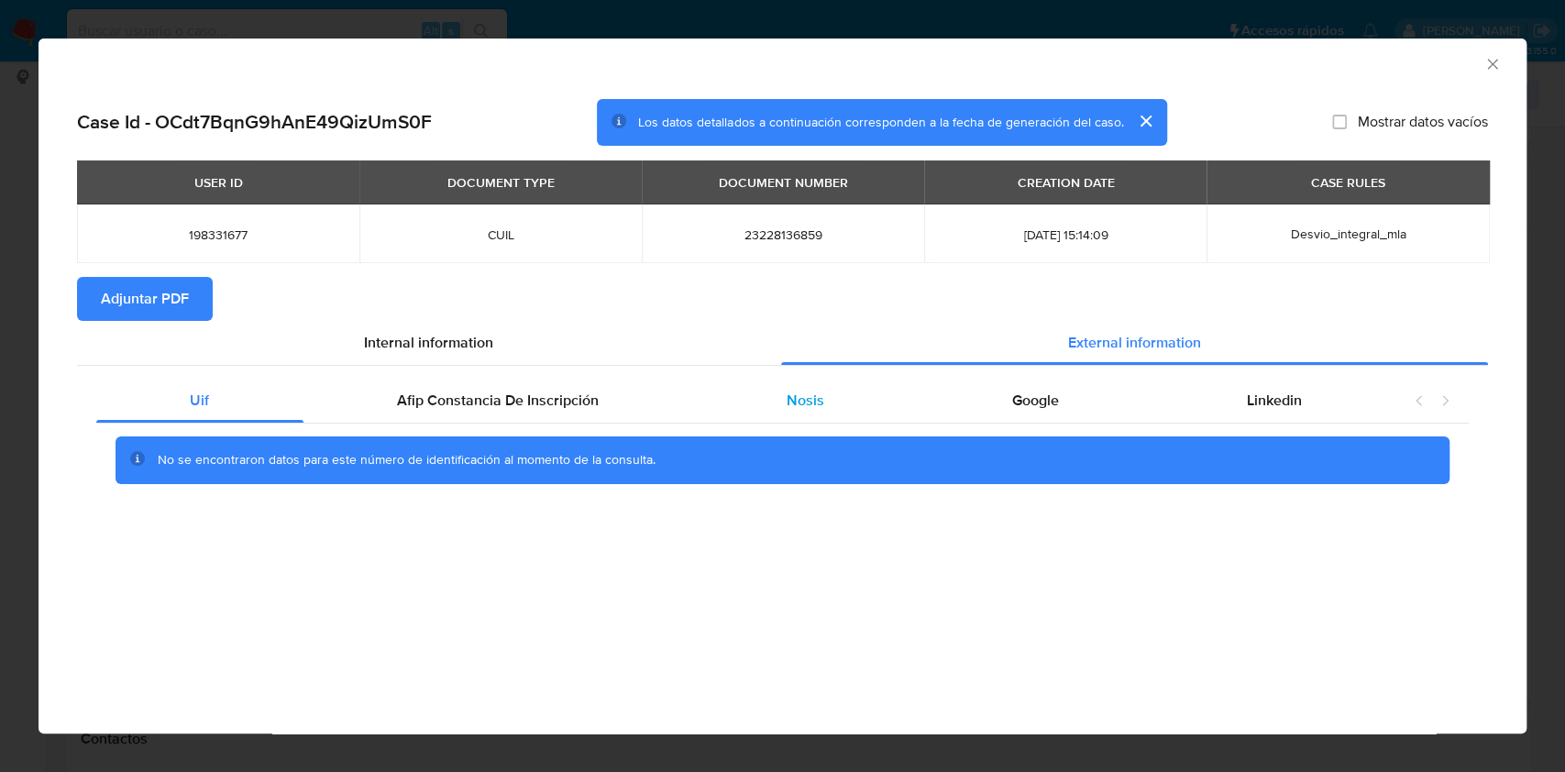
click at [786, 402] on span "Nosis" at bounding box center [805, 400] width 38 height 21
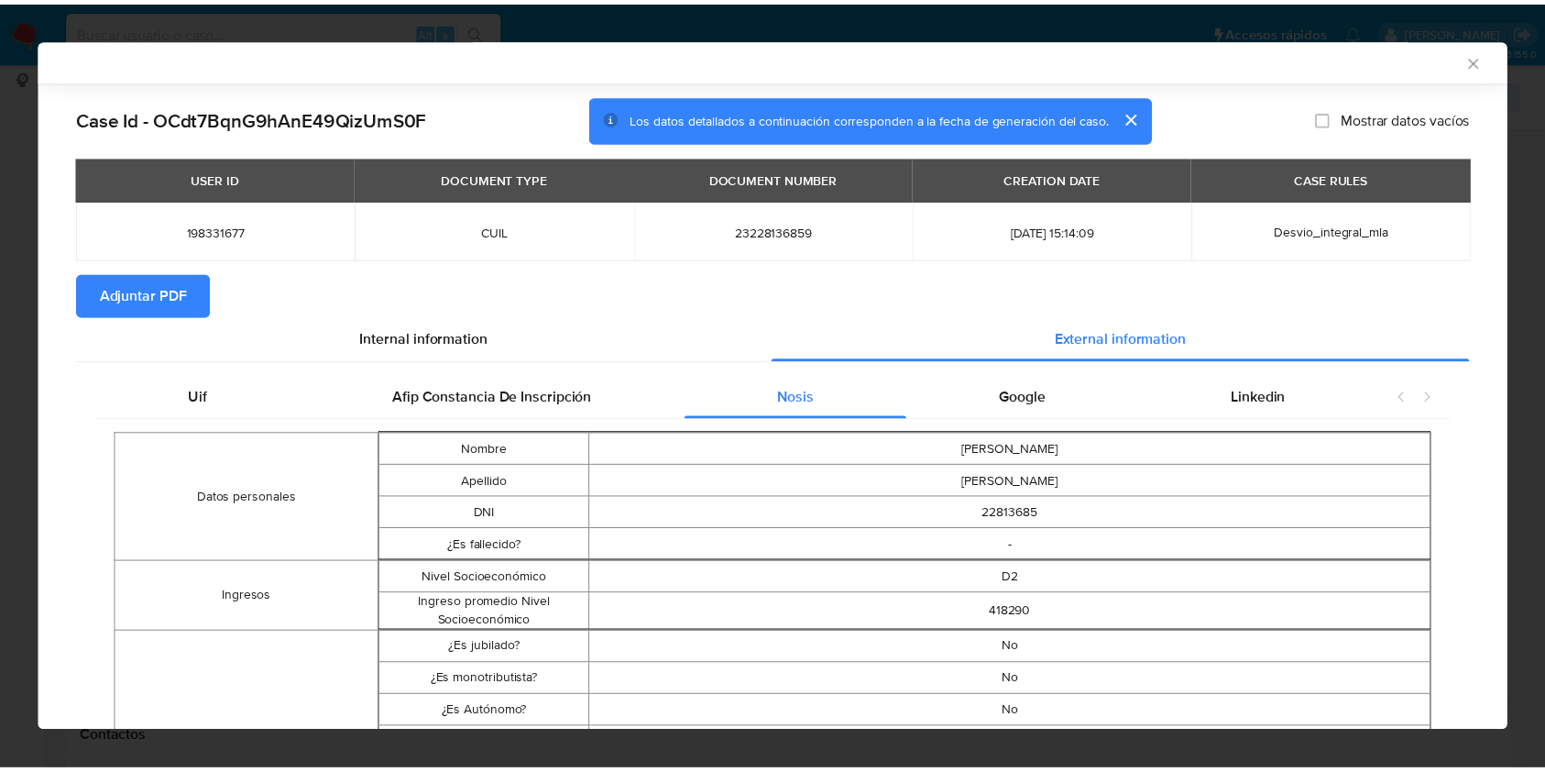
scroll to position [729, 0]
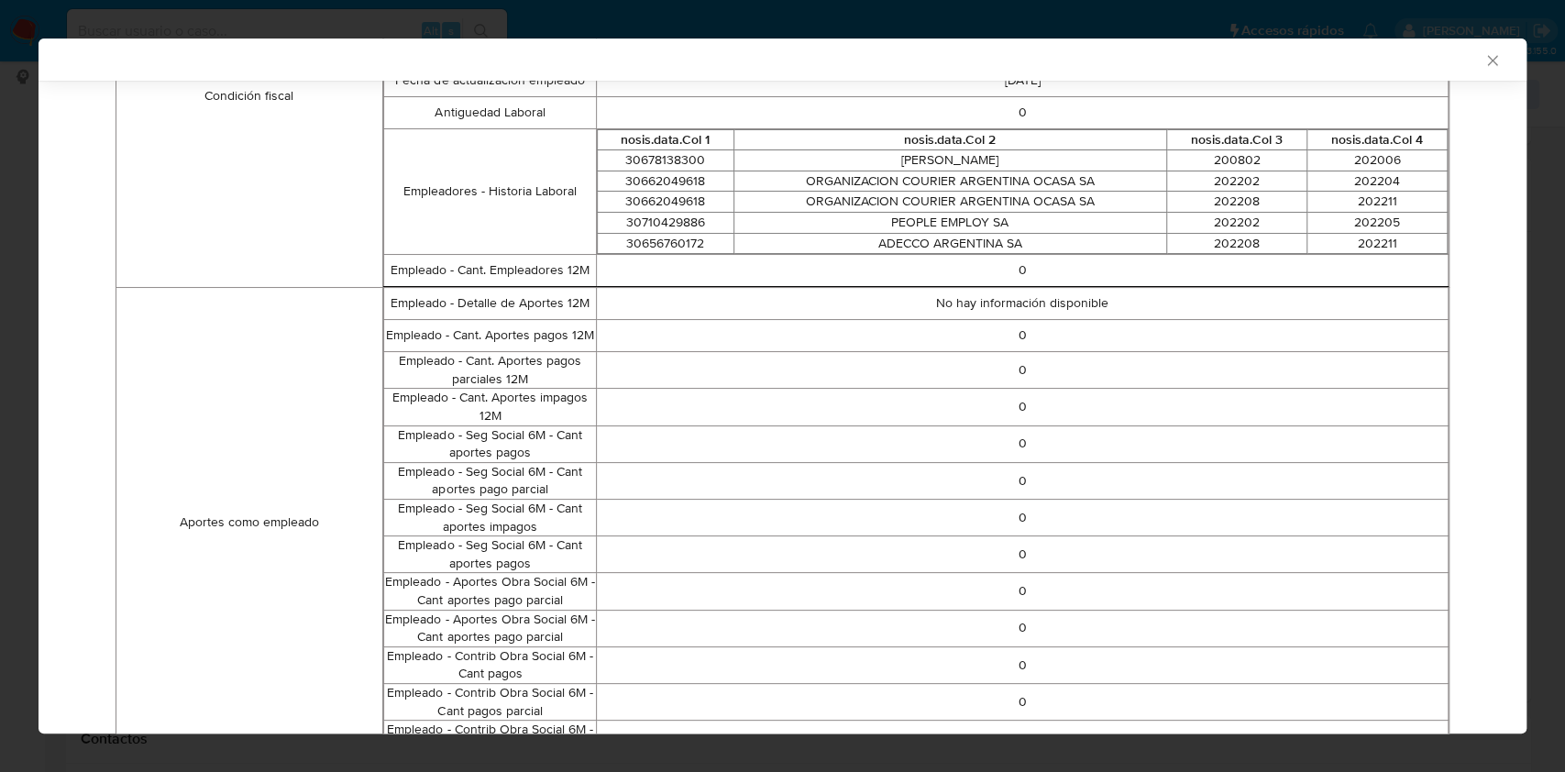
click at [7, 476] on div "AML Data Collector Case Id - OCdt7BqnG9hAnE49QizUmS0F Los datos detallados a co…" at bounding box center [782, 386] width 1565 height 772
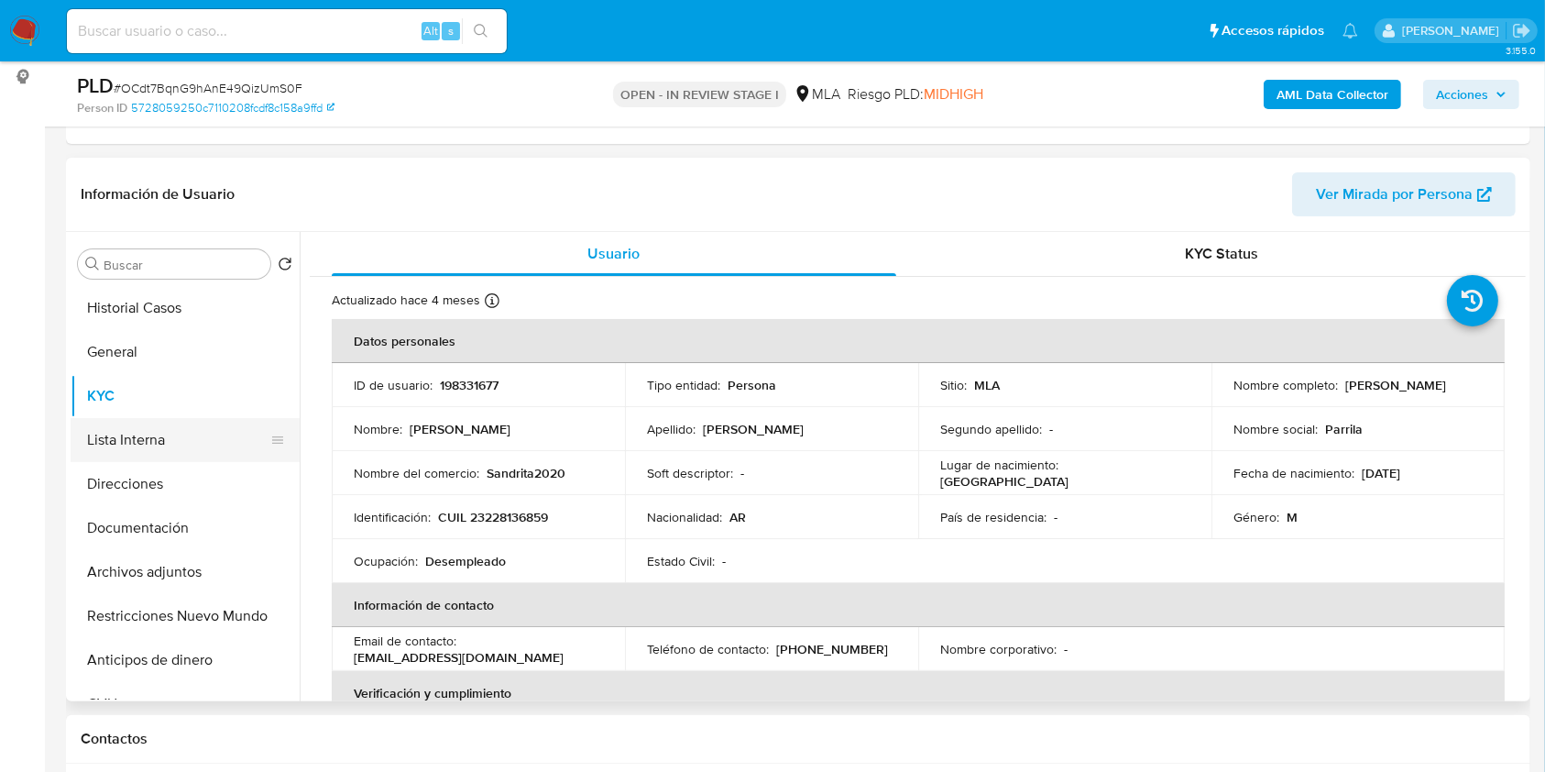
click at [170, 521] on button "Documentación" at bounding box center [185, 528] width 229 height 44
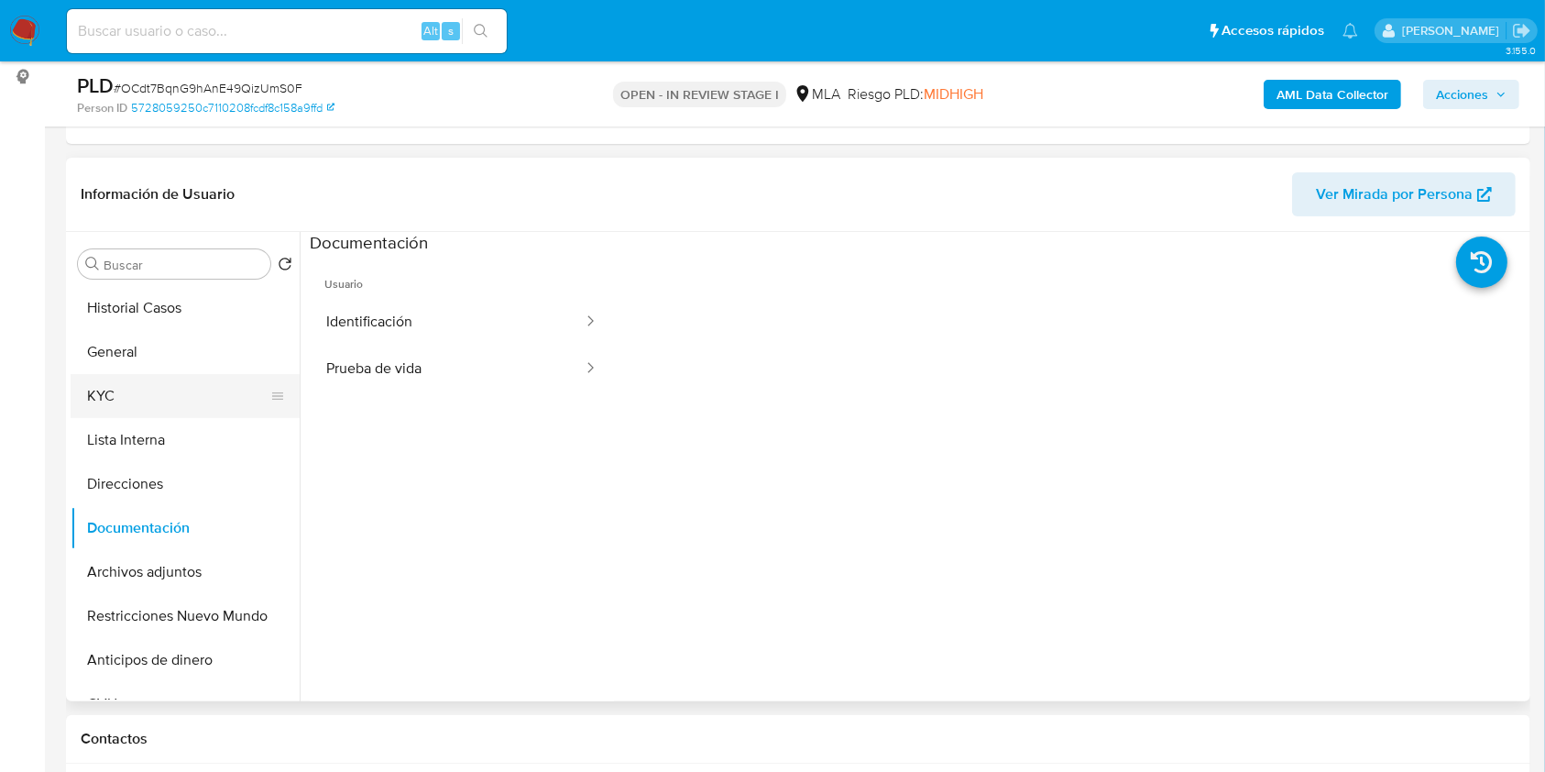
click at [143, 400] on button "KYC" at bounding box center [178, 396] width 214 height 44
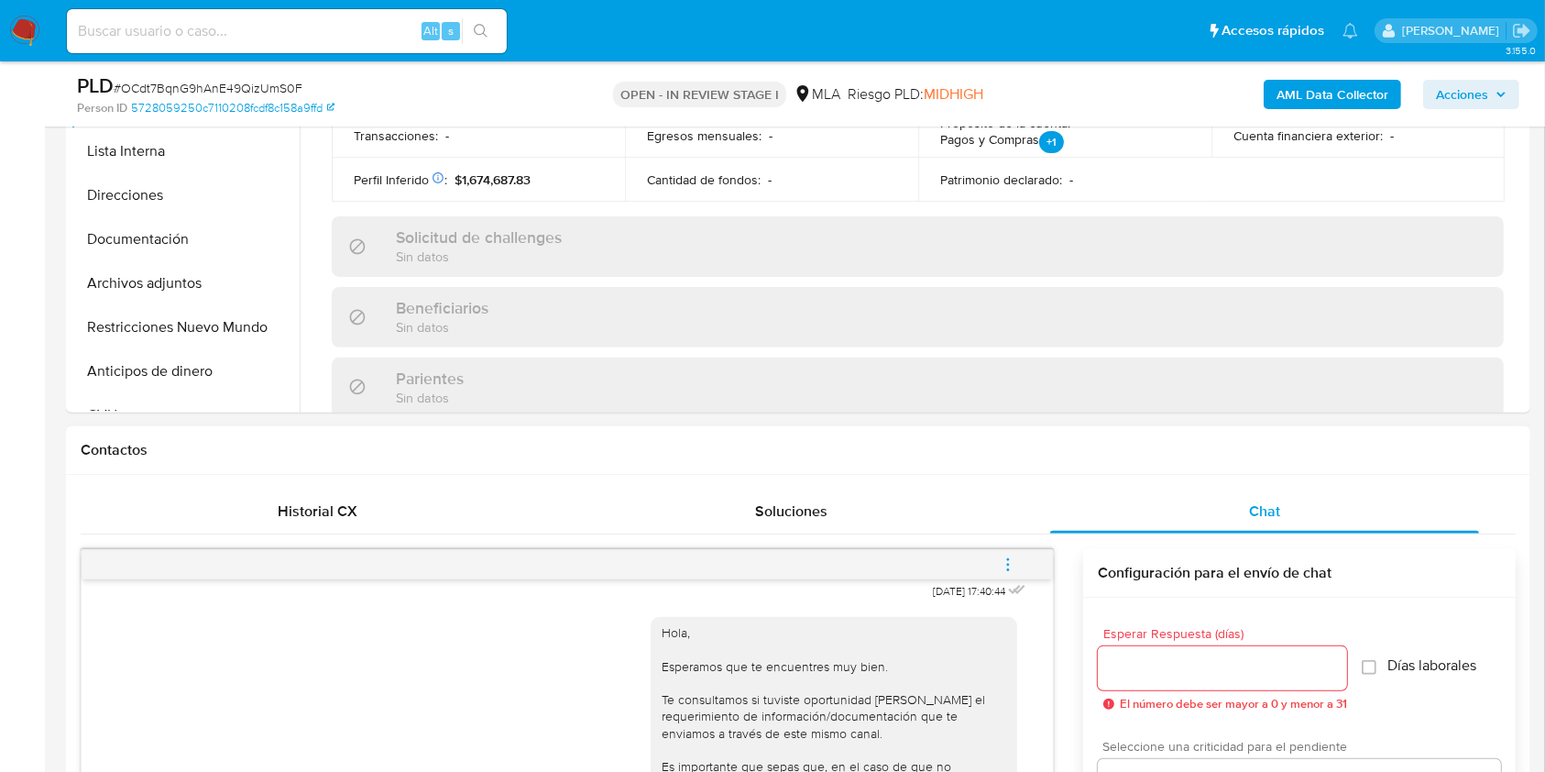
scroll to position [610, 0]
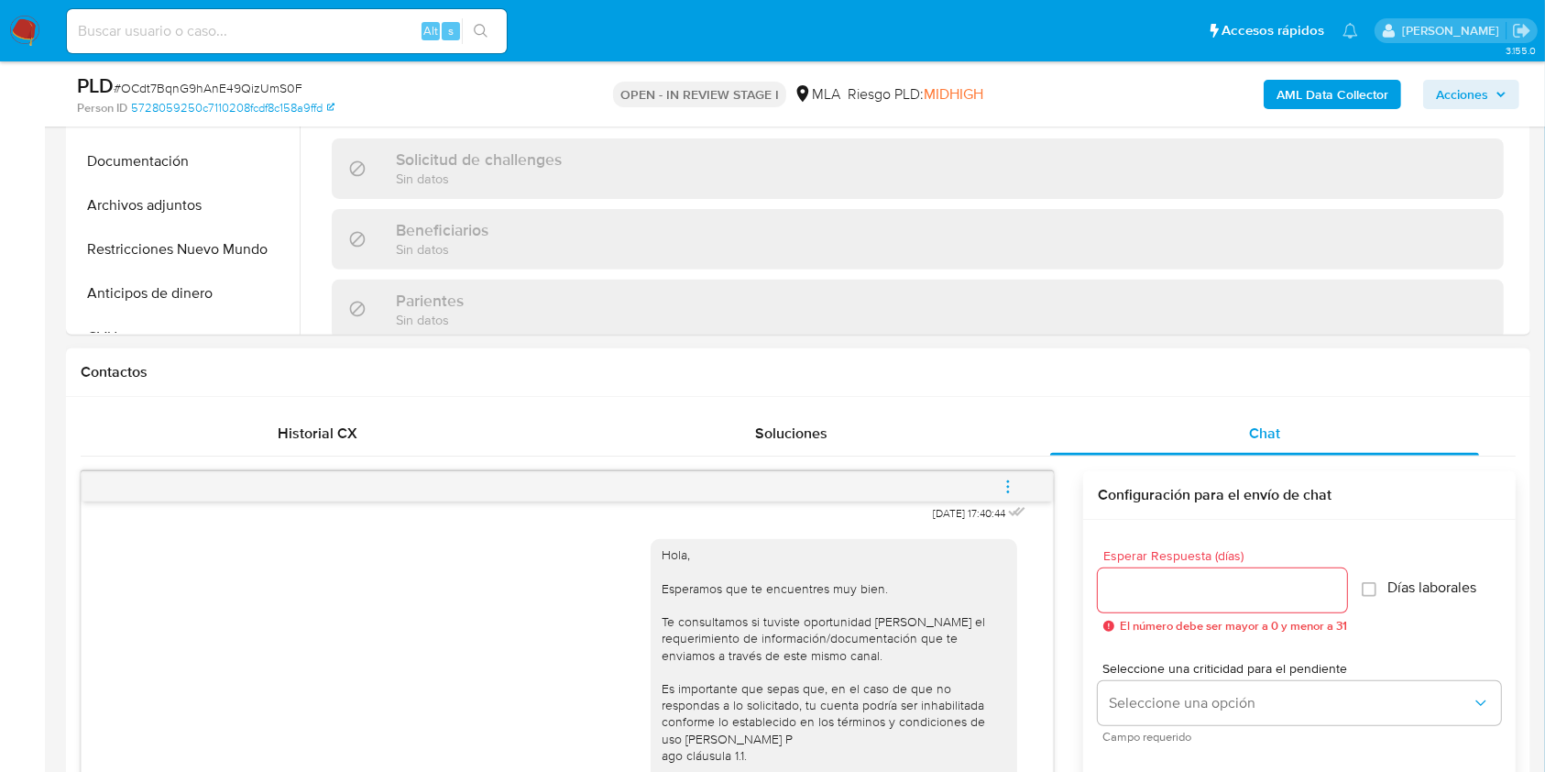
click at [1020, 485] on button "menu-action" at bounding box center [1008, 487] width 60 height 44
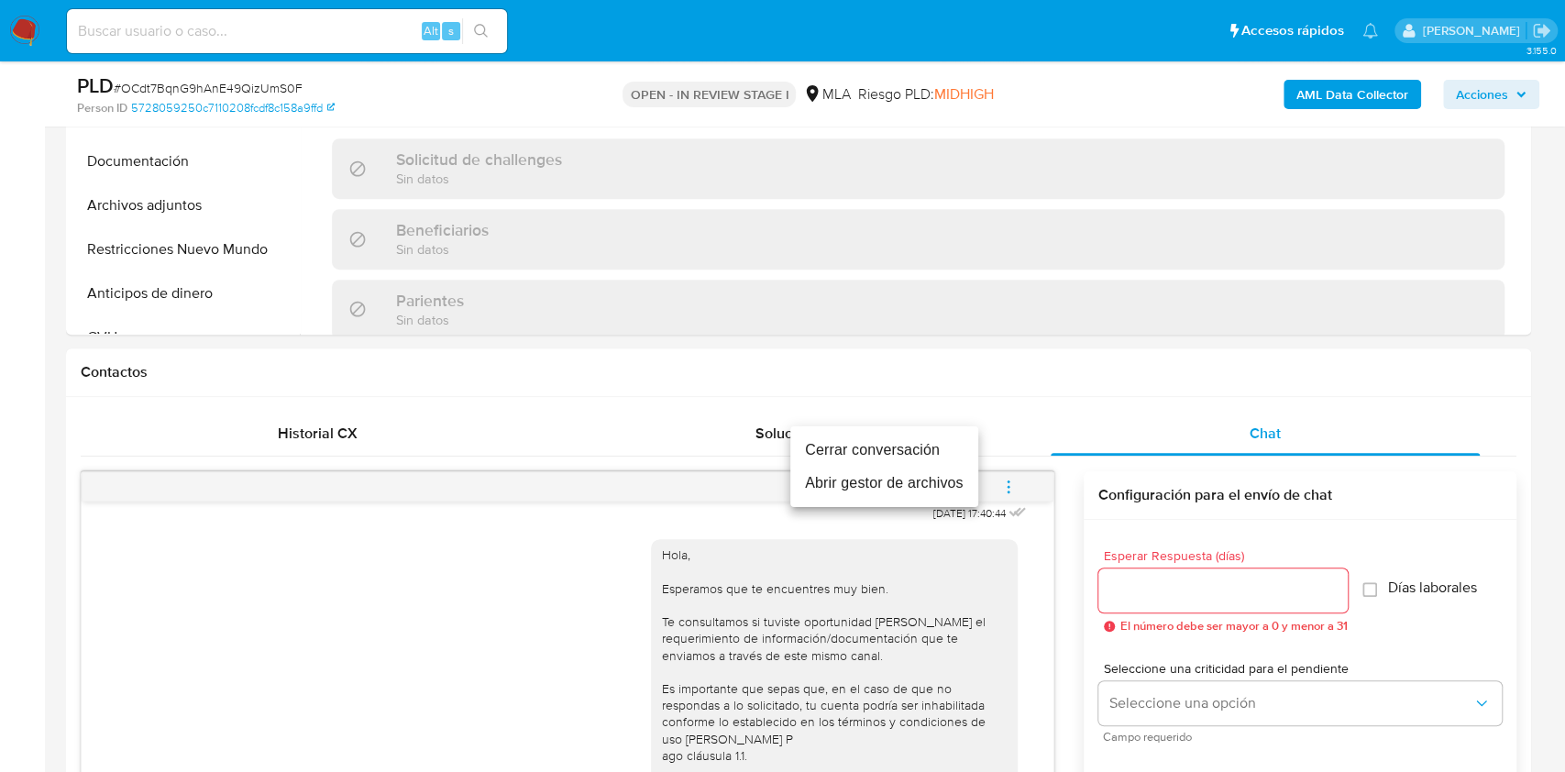
drag, startPoint x: 917, startPoint y: 439, endPoint x: 1050, endPoint y: 433, distance: 134.0
click at [917, 438] on li "Cerrar conversación" at bounding box center [884, 450] width 188 height 33
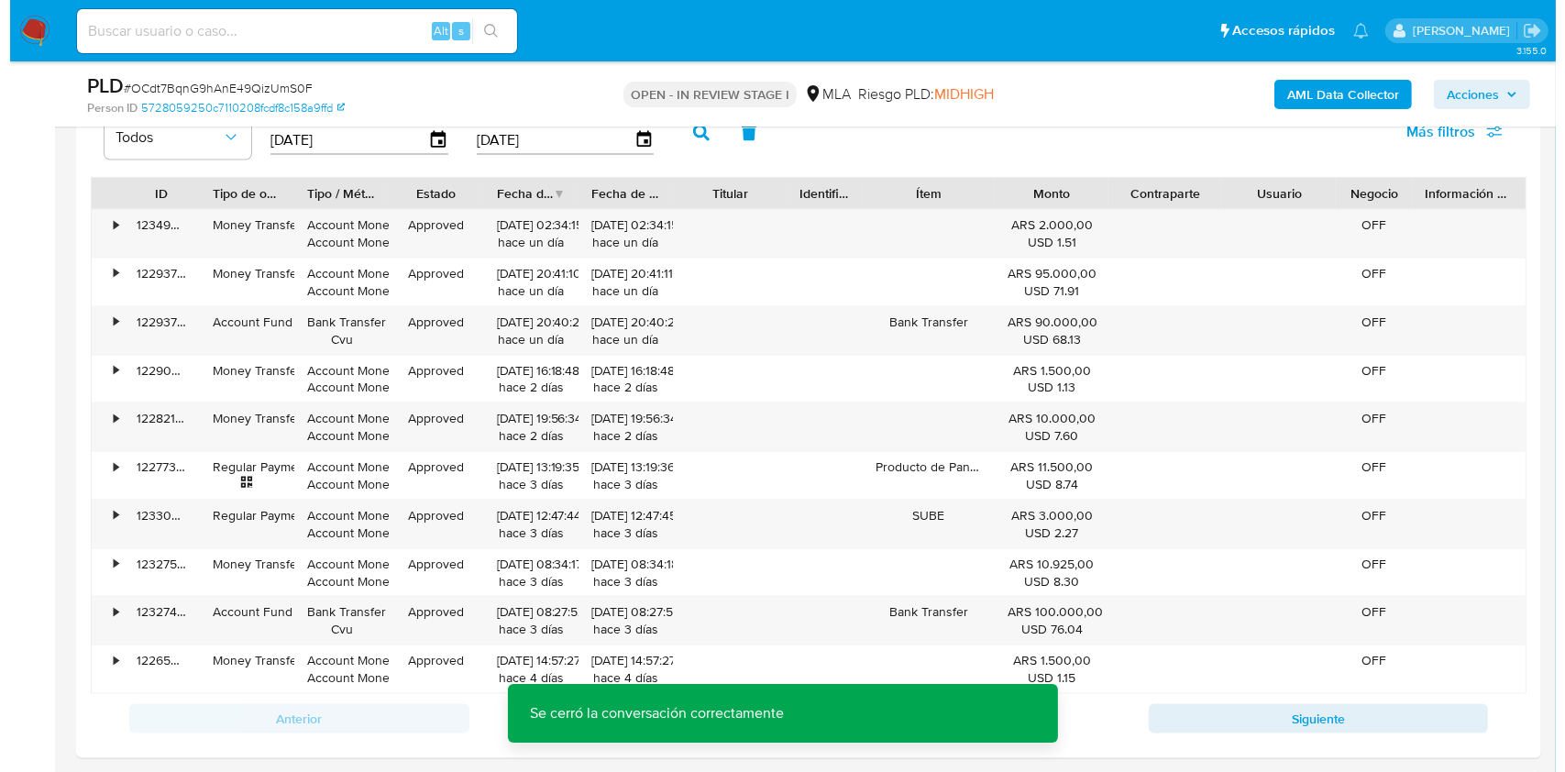
scroll to position [3403, 0]
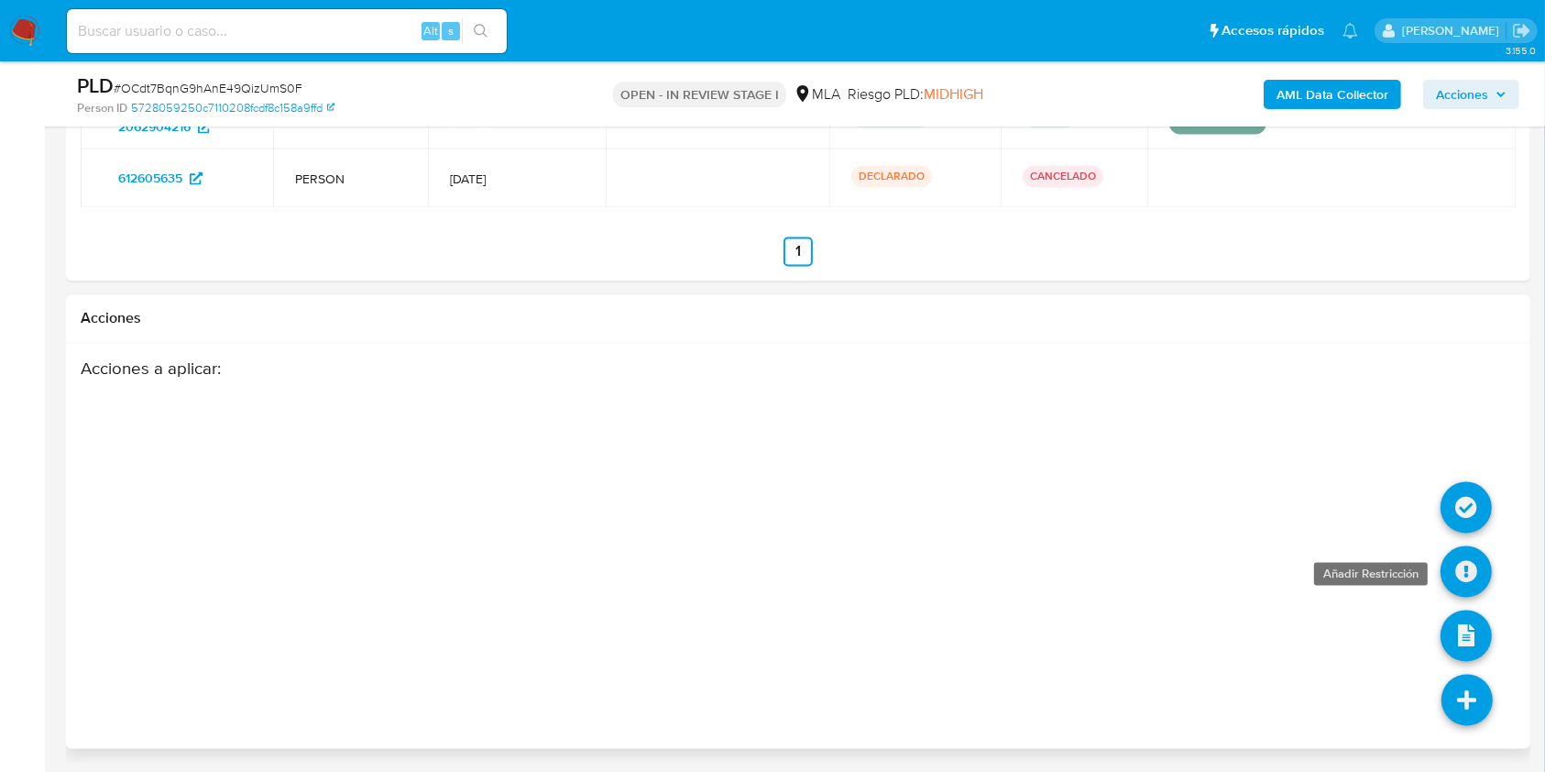
click at [1465, 571] on icon at bounding box center [1466, 571] width 51 height 51
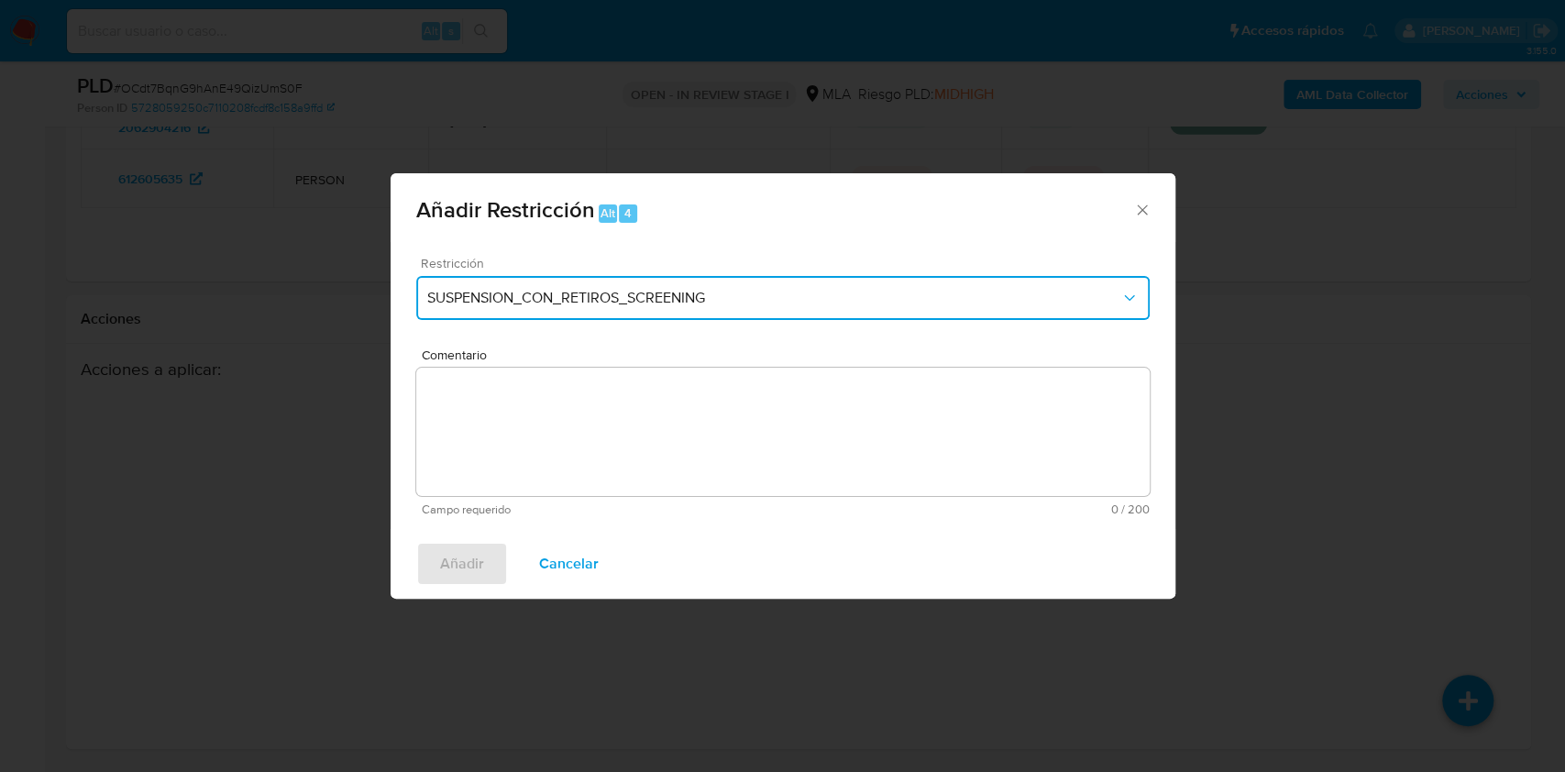
drag, startPoint x: 630, startPoint y: 299, endPoint x: 626, endPoint y: 313, distance: 14.2
click at [629, 299] on span "SUSPENSION_CON_RETIROS_SCREENING" at bounding box center [773, 298] width 693 height 18
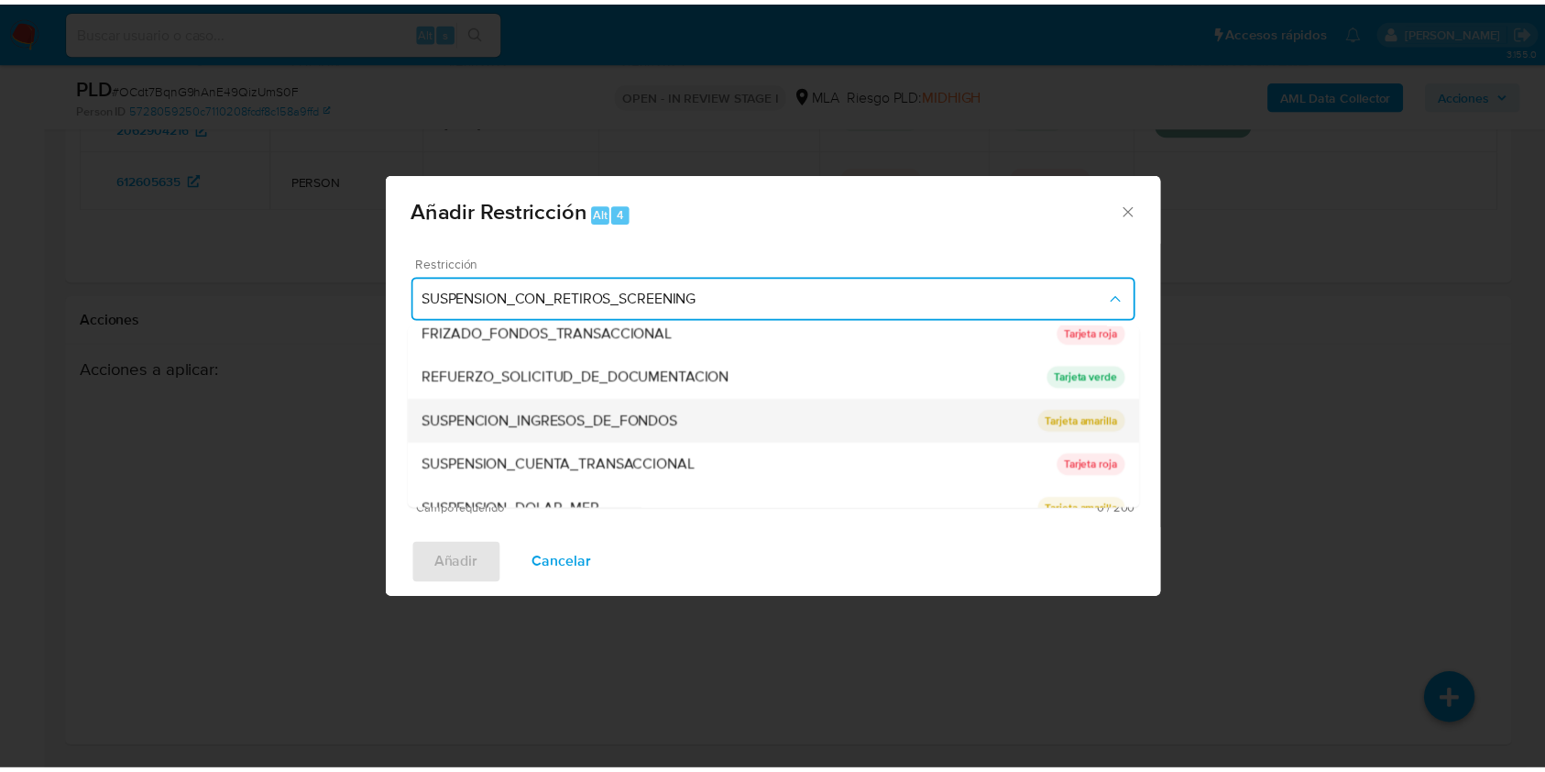
scroll to position [389, 0]
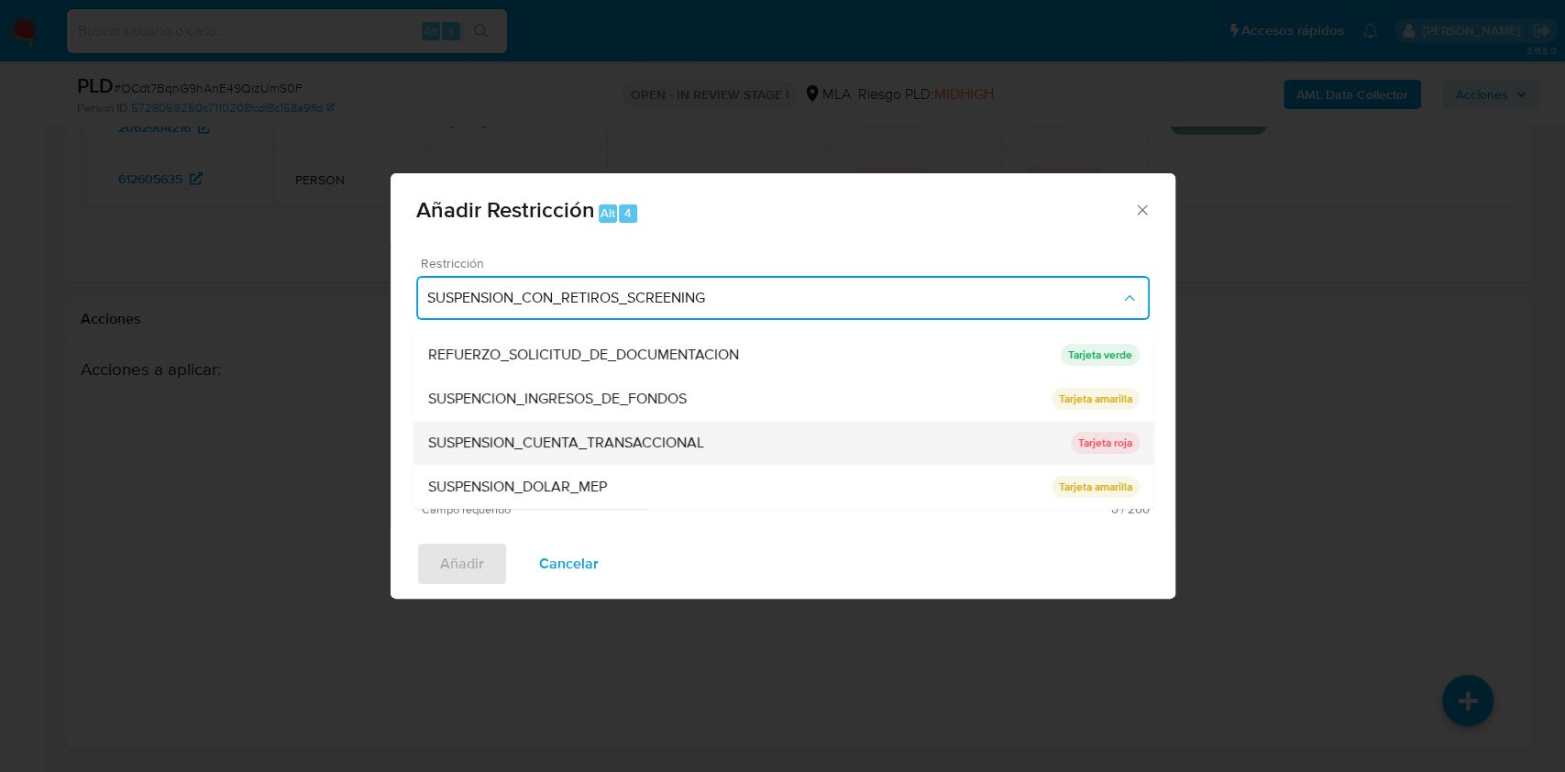
click at [609, 445] on span "SUSPENSION_CUENTA_TRANSACCIONAL" at bounding box center [565, 443] width 276 height 18
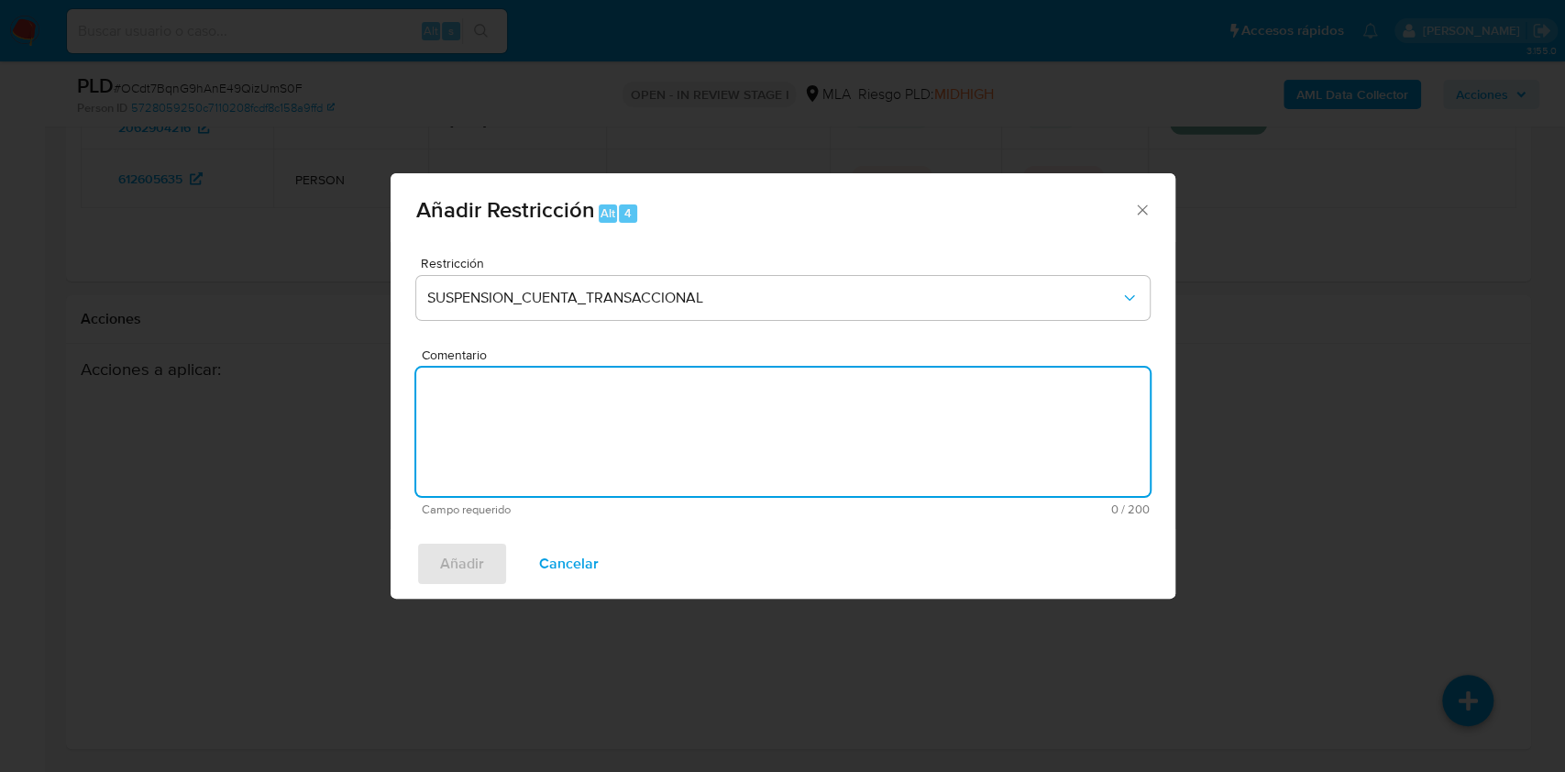
click at [589, 433] on textarea "Comentario" at bounding box center [782, 432] width 733 height 128
type textarea "AML"
click at [486, 565] on button "Añadir" at bounding box center [462, 564] width 92 height 44
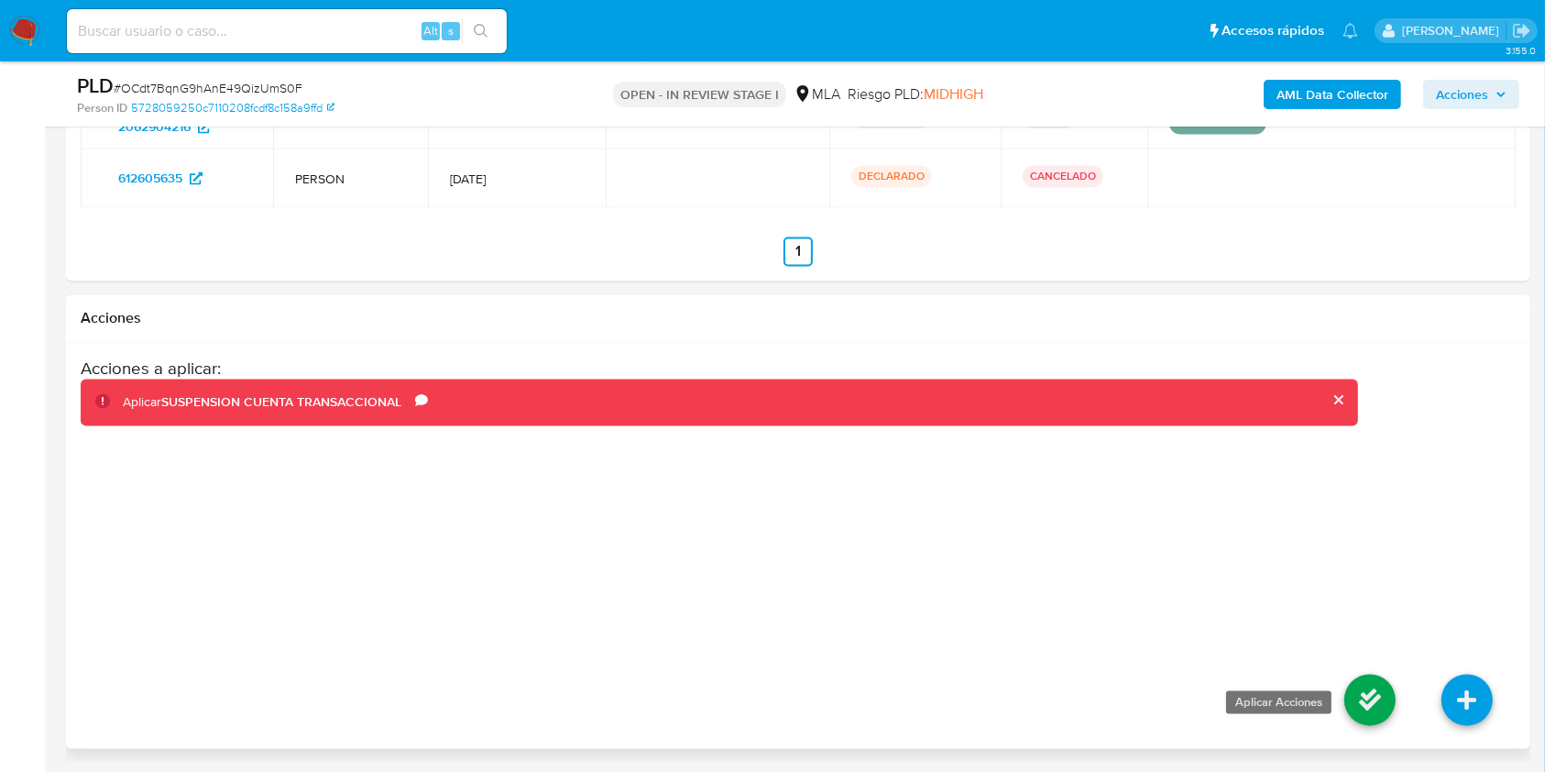
click at [1359, 695] on icon at bounding box center [1370, 700] width 51 height 51
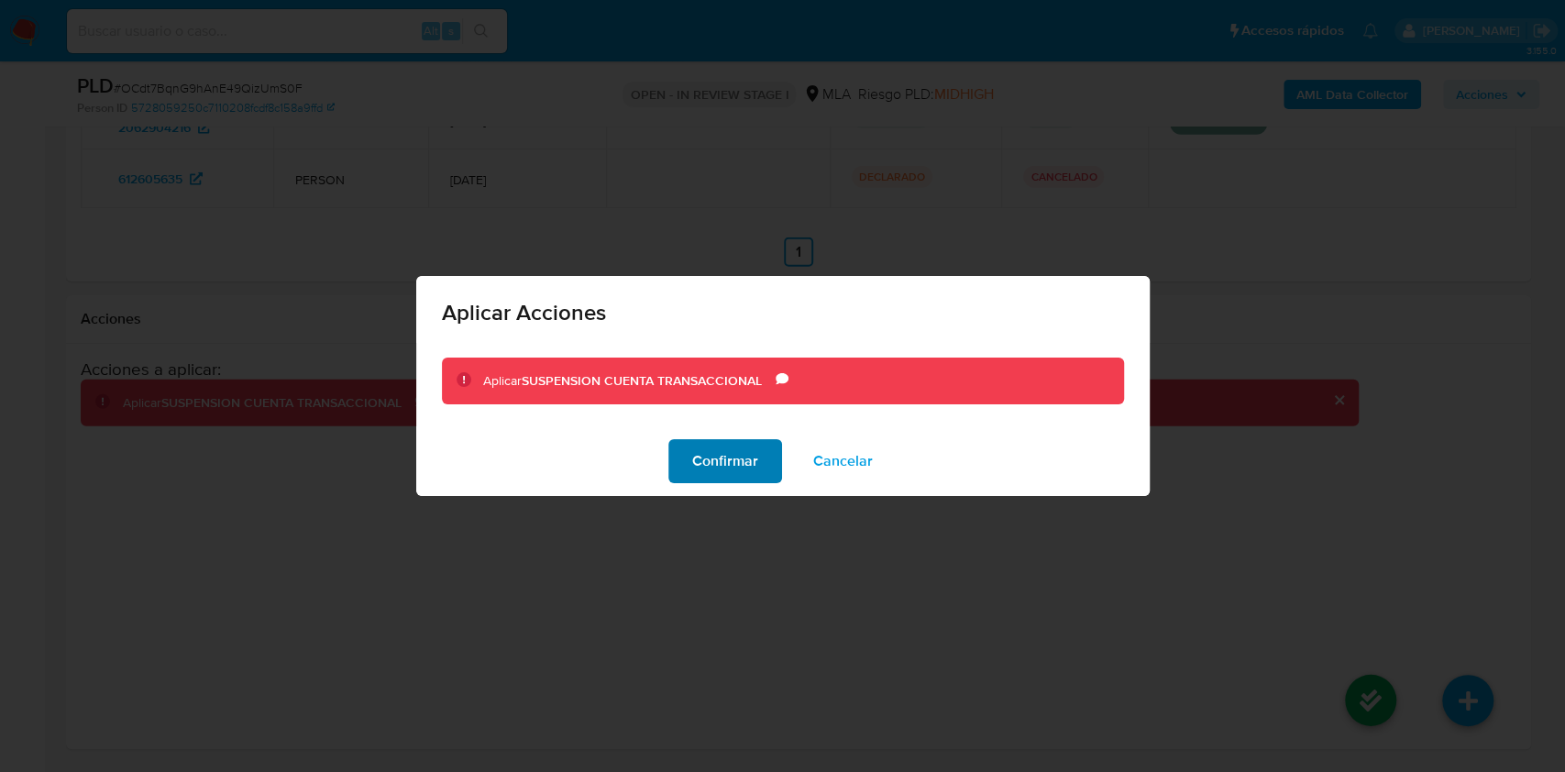
click at [760, 441] on button "Confirmar" at bounding box center [725, 461] width 114 height 44
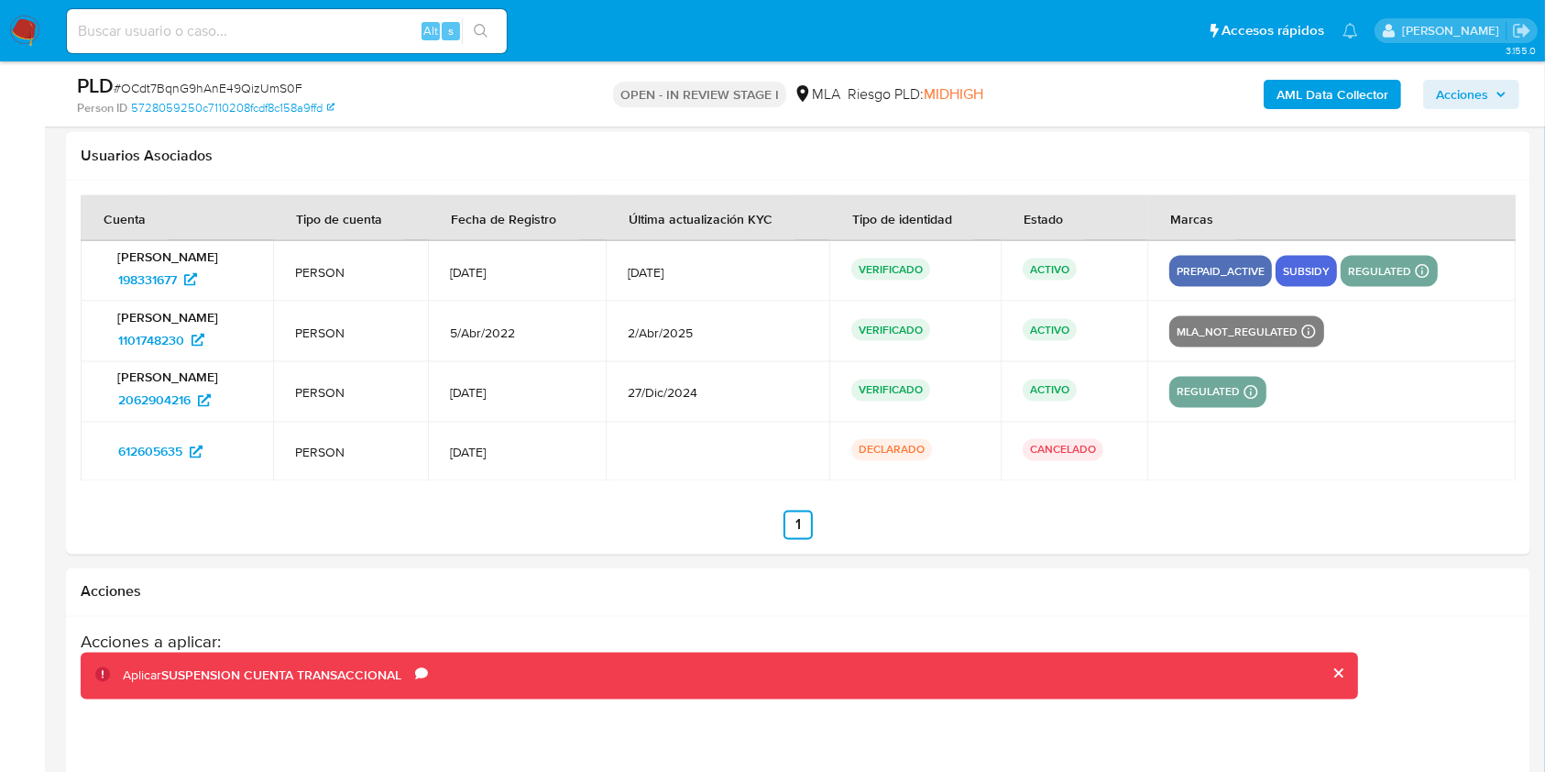
scroll to position [3037, 0]
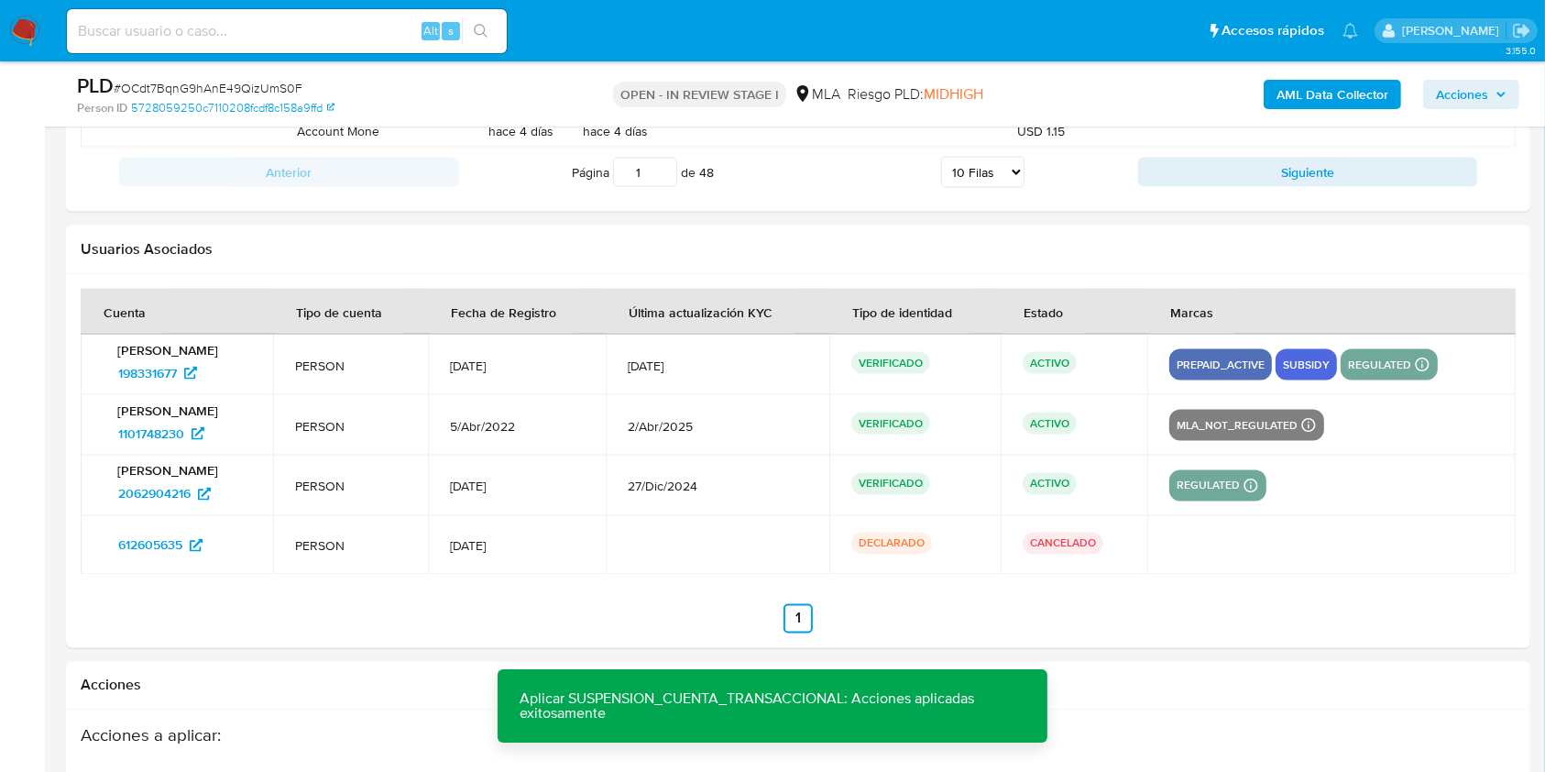
drag, startPoint x: 1541, startPoint y: 601, endPoint x: 1552, endPoint y: 601, distance: 11.0
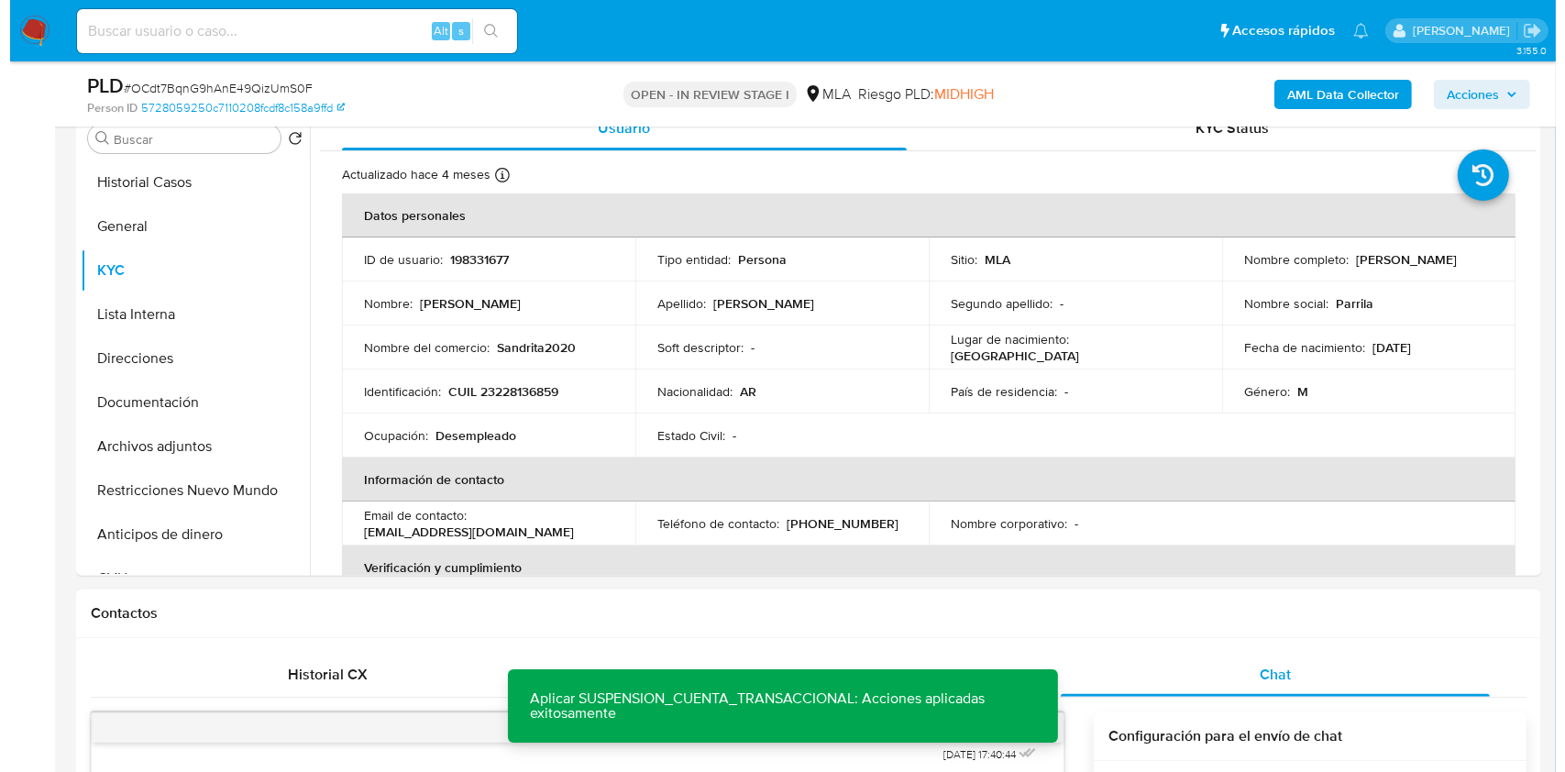
scroll to position [308, 0]
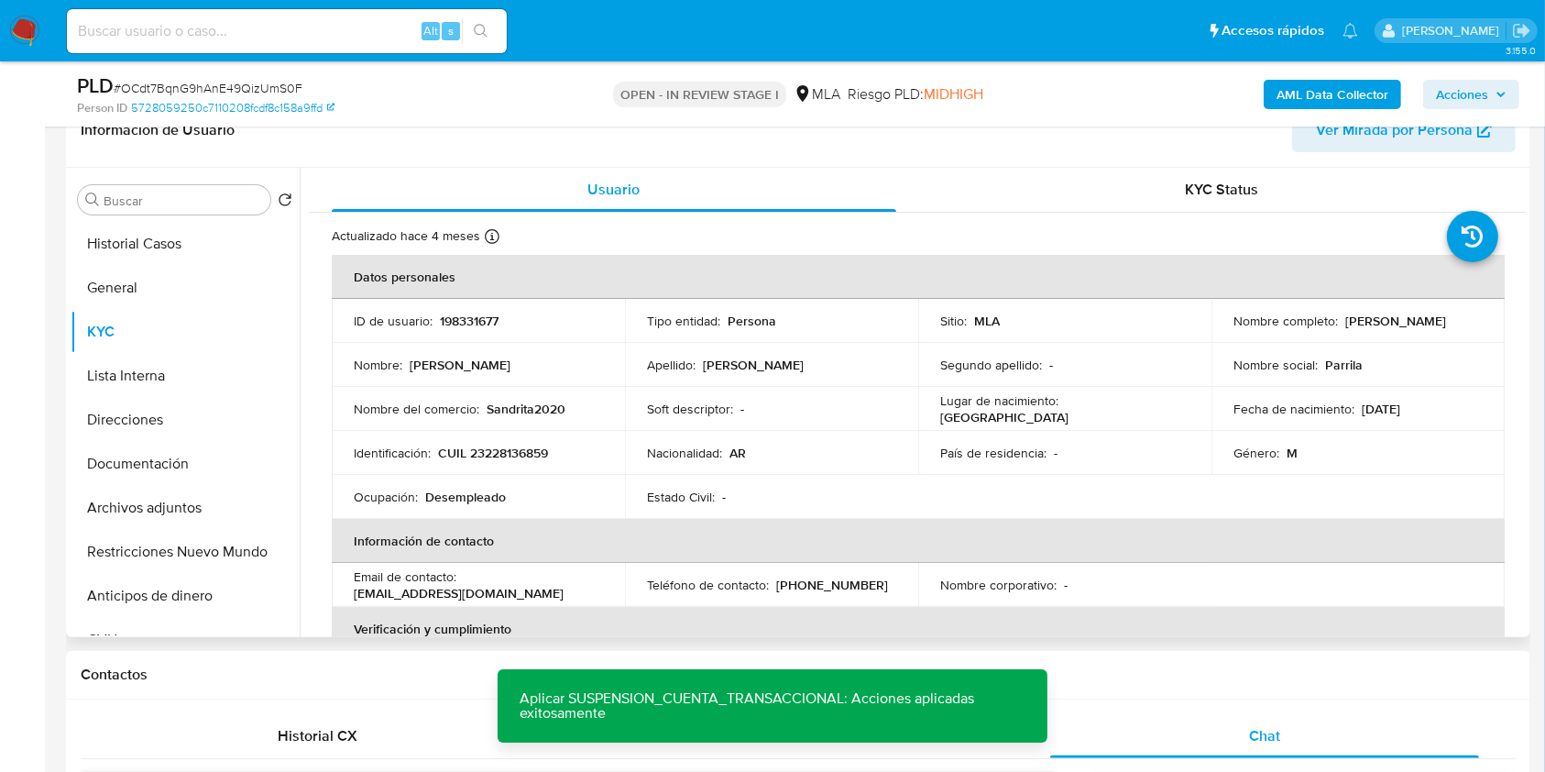
drag, startPoint x: 216, startPoint y: 511, endPoint x: 306, endPoint y: 511, distance: 89.8
click at [215, 511] on button "Archivos adjuntos" at bounding box center [185, 508] width 229 height 44
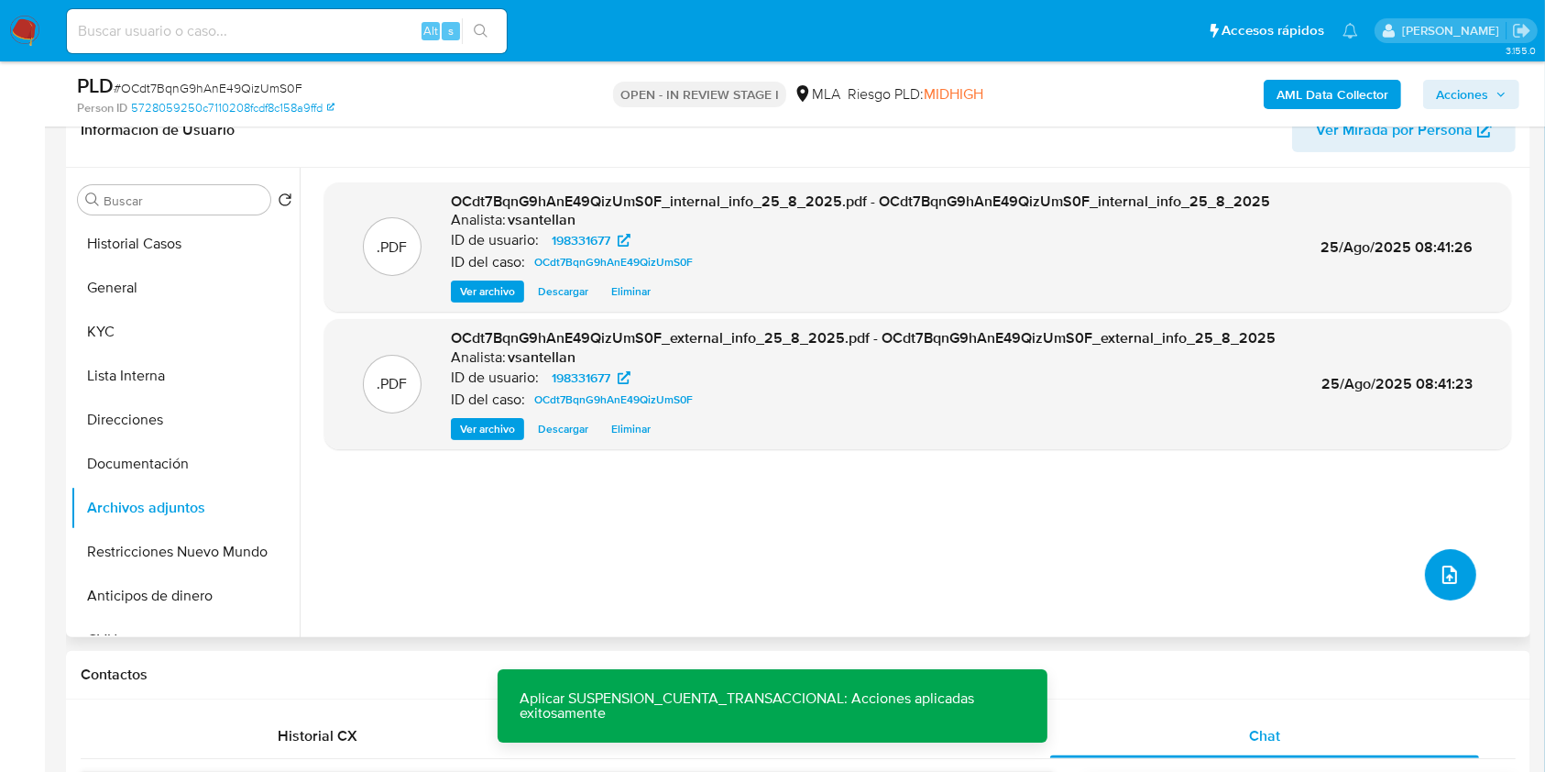
click at [1437, 560] on button "upload-file" at bounding box center [1450, 574] width 51 height 51
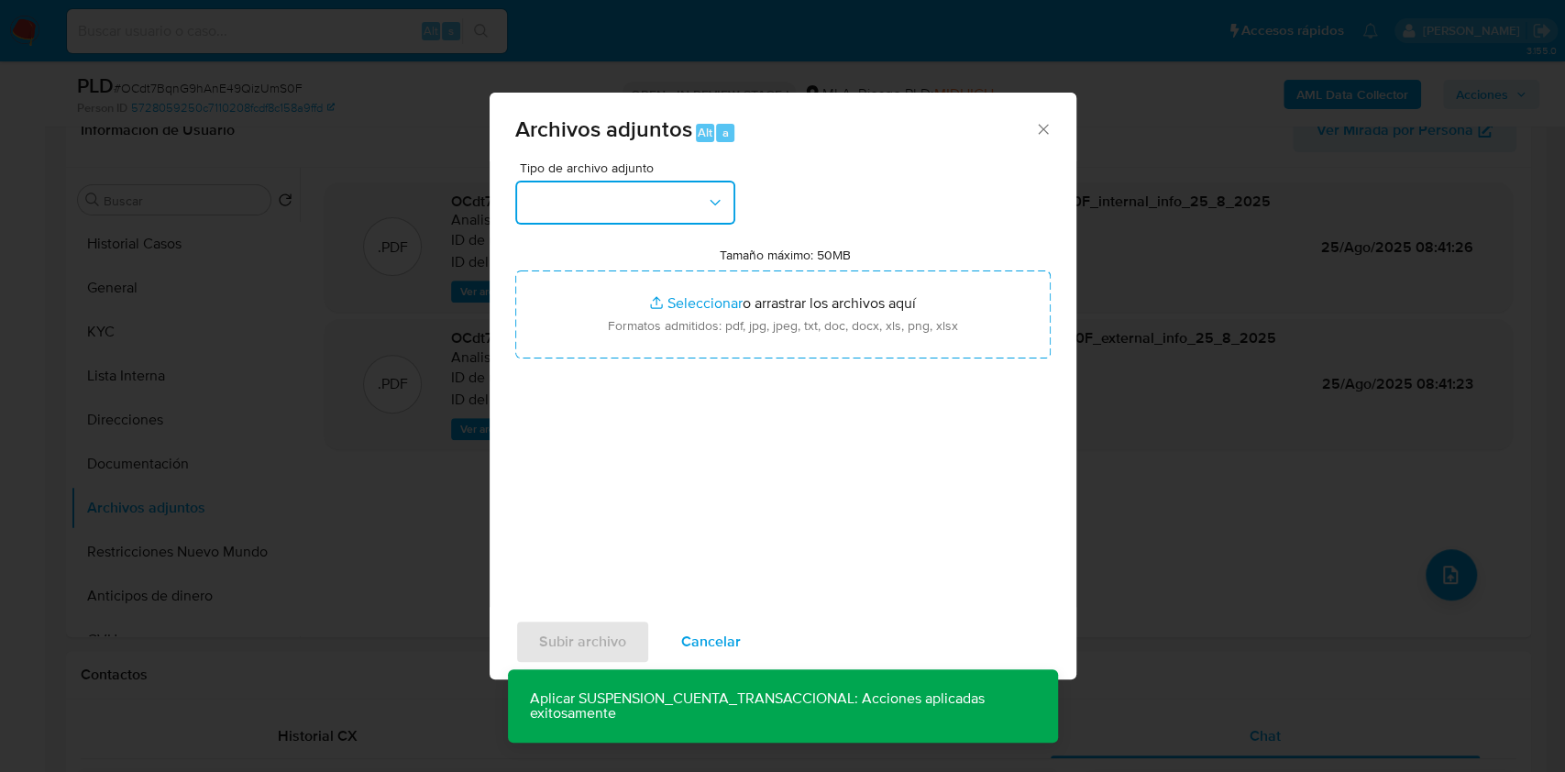
click at [660, 192] on button "button" at bounding box center [625, 203] width 220 height 44
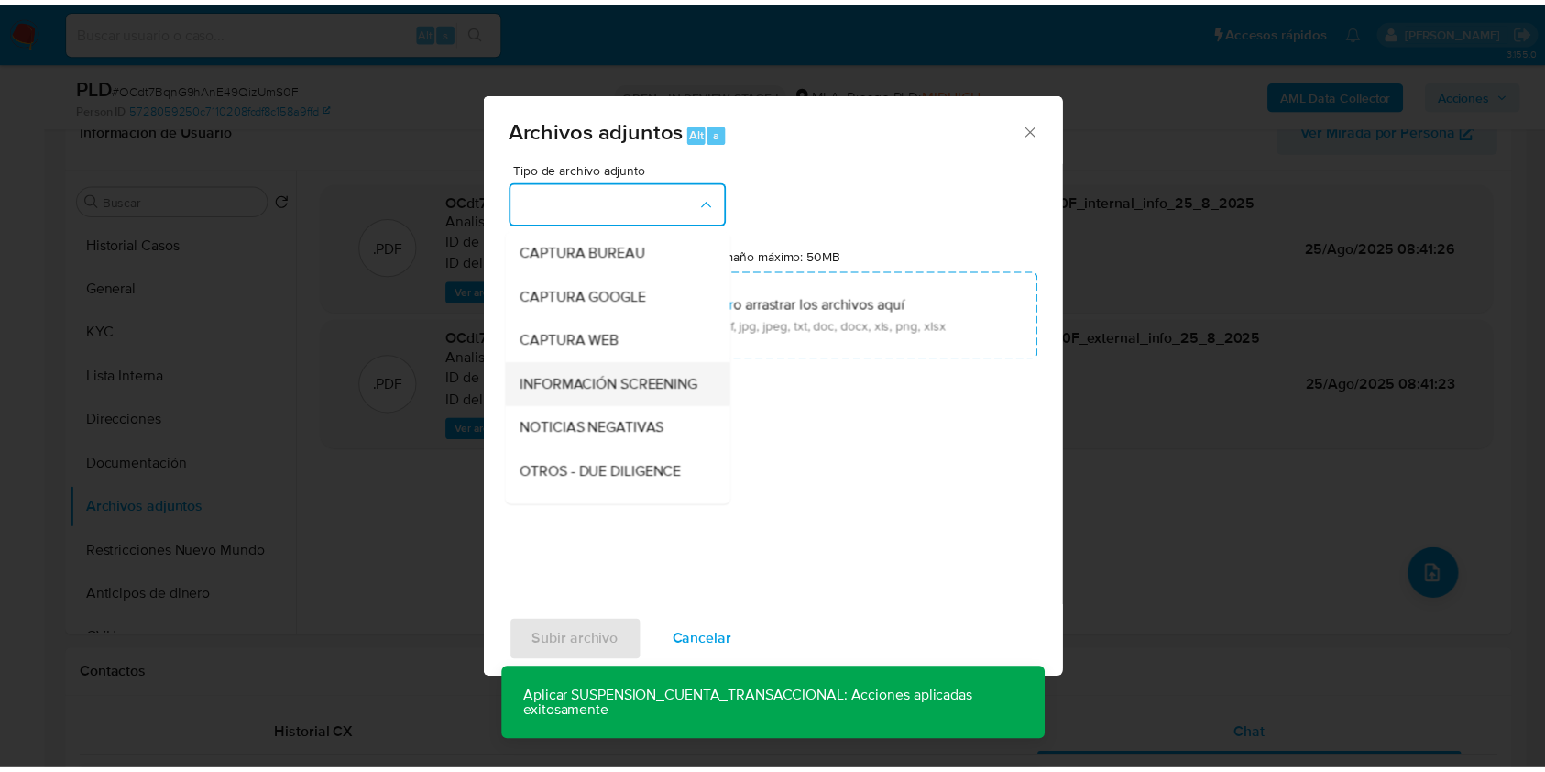
scroll to position [122, 0]
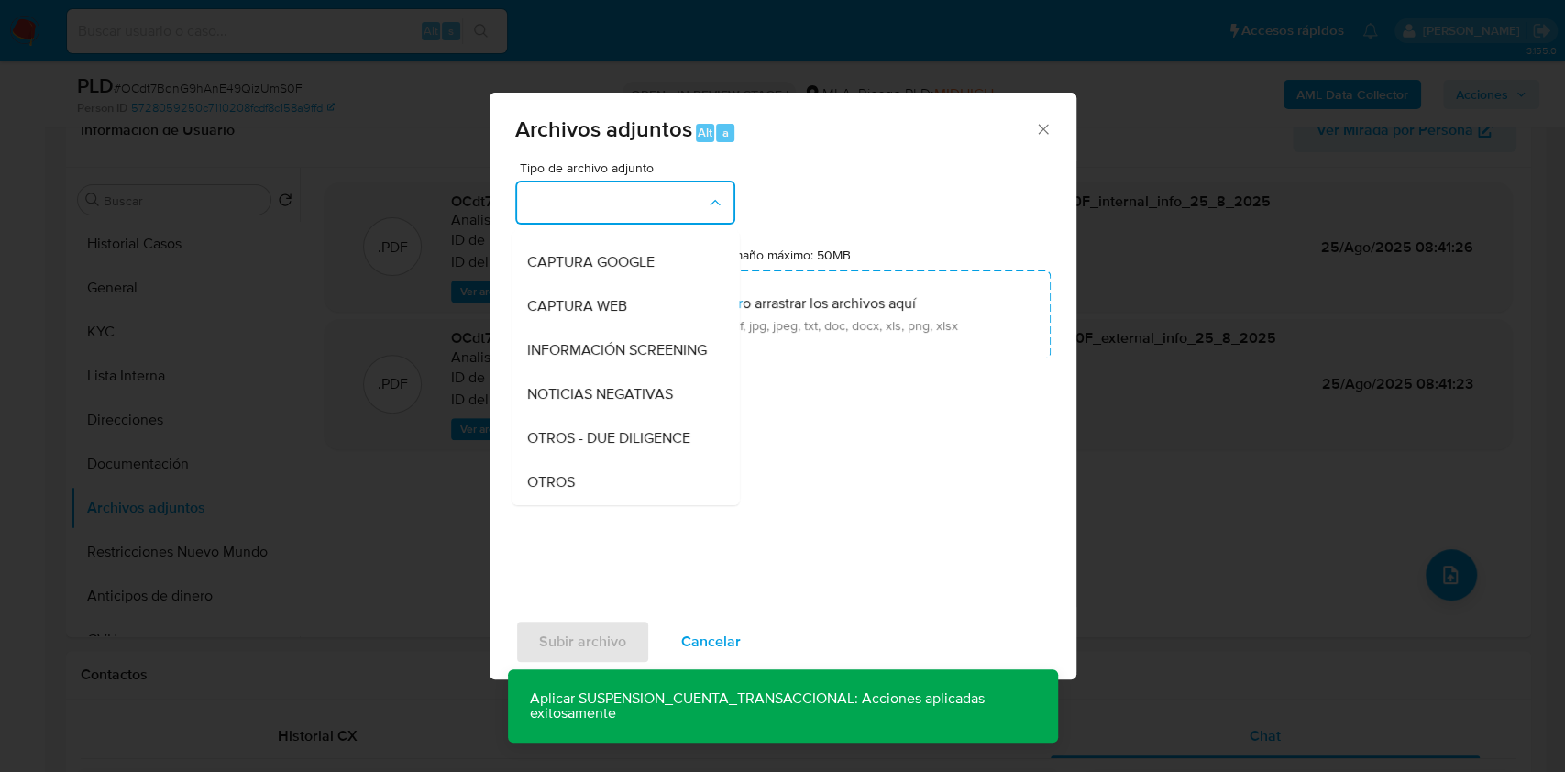
drag, startPoint x: 586, startPoint y: 489, endPoint x: 626, endPoint y: 389, distance: 107.7
click at [586, 489] on div "OTROS" at bounding box center [619, 482] width 187 height 44
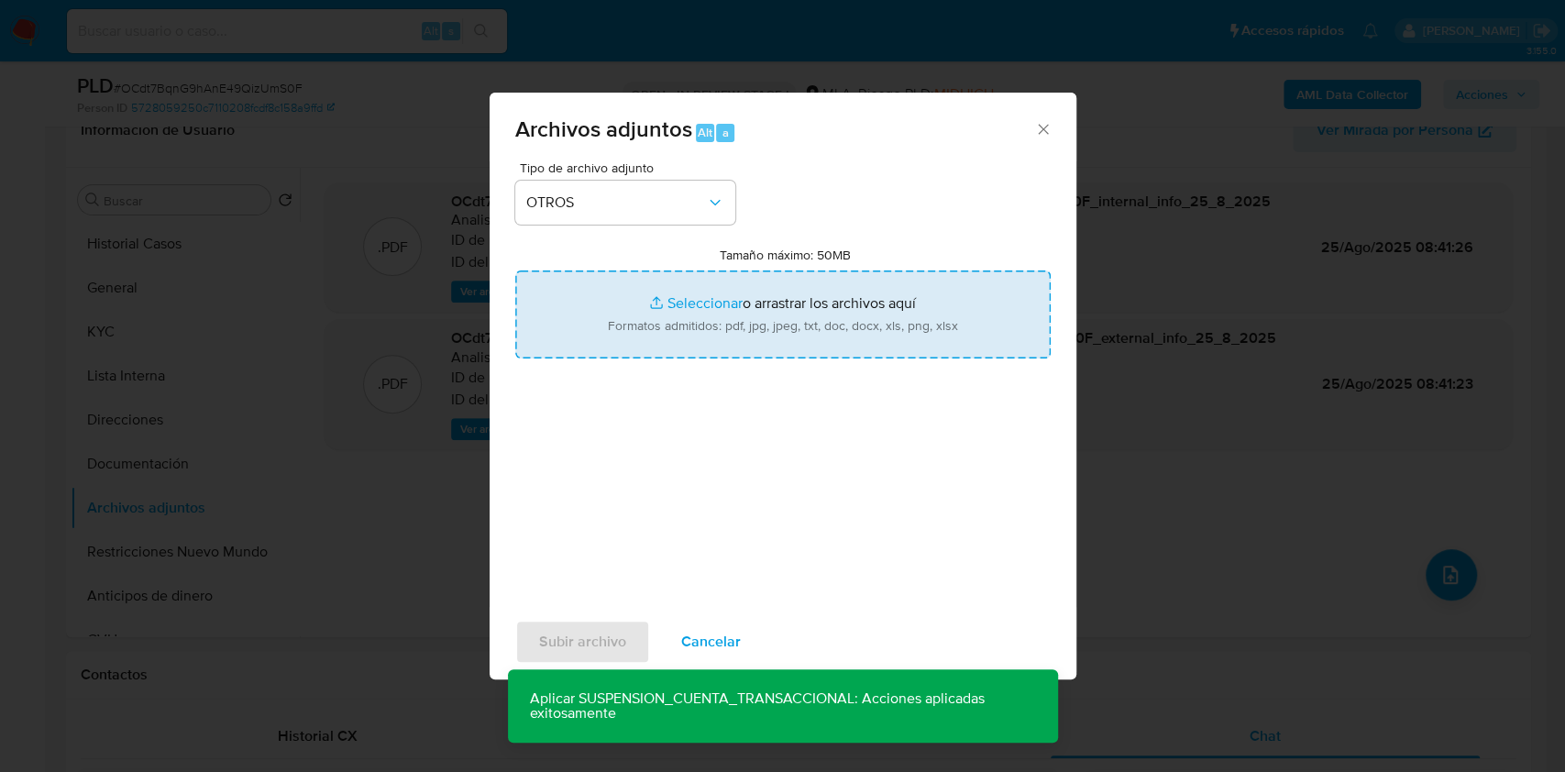
click at [667, 332] on input "Tamaño máximo: 50MB Seleccionar archivos" at bounding box center [782, 314] width 535 height 88
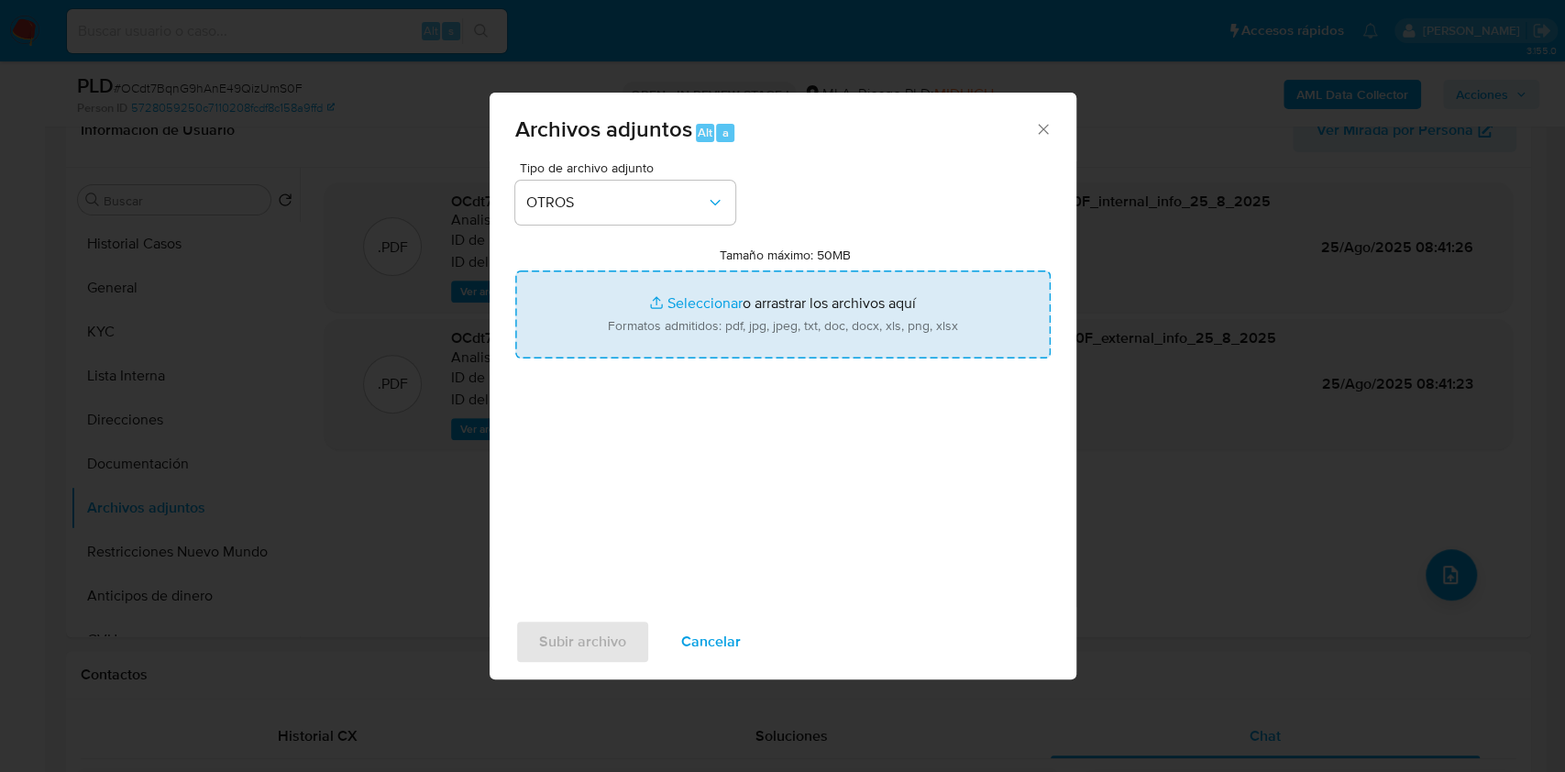
type input "C:\fakepath\Caselog OCdt7BqnG9hAnE49QizUmS0F_2025_08_19_14_08_13.docx"
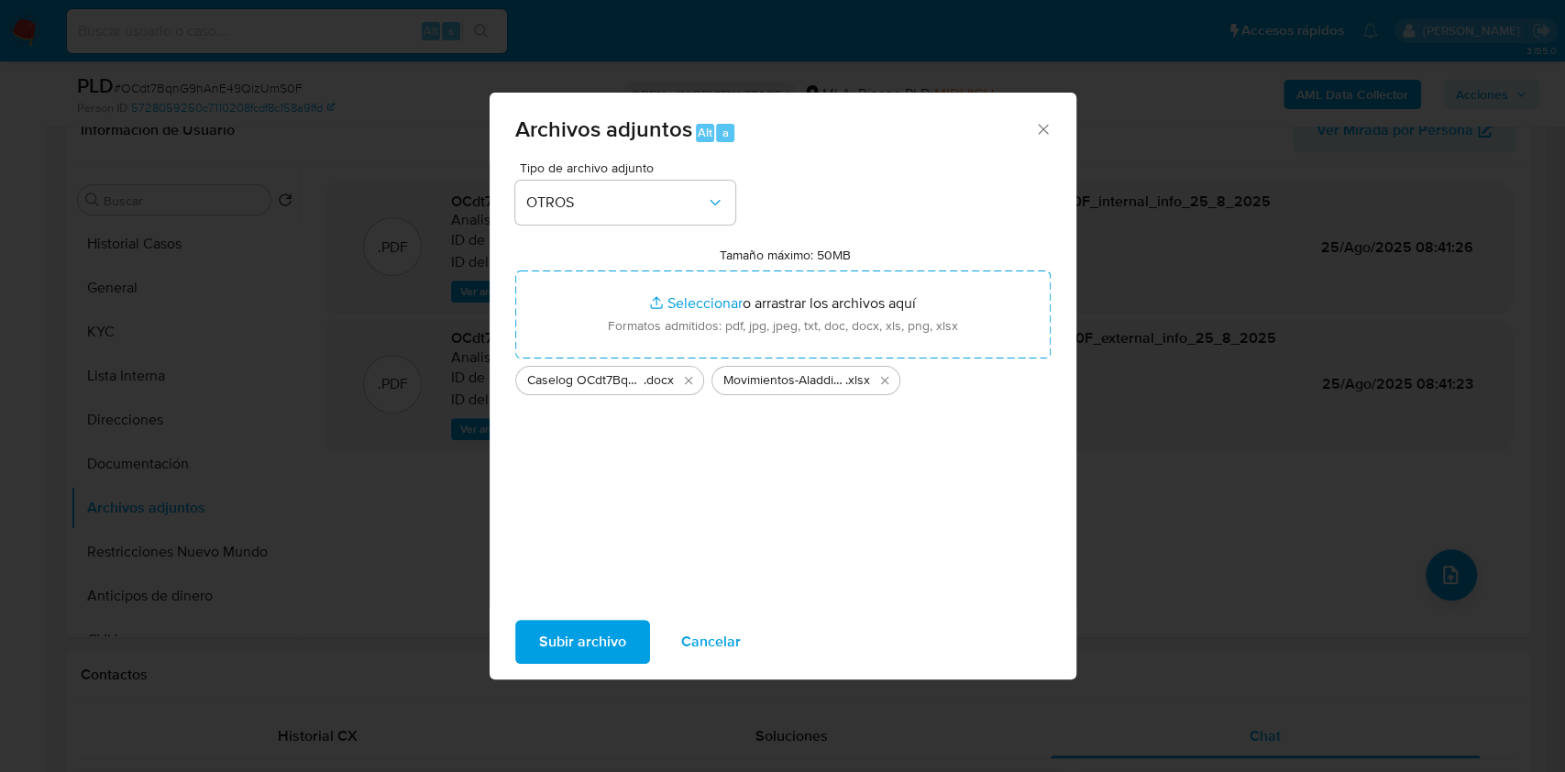
click at [551, 640] on span "Subir archivo" at bounding box center [582, 641] width 87 height 40
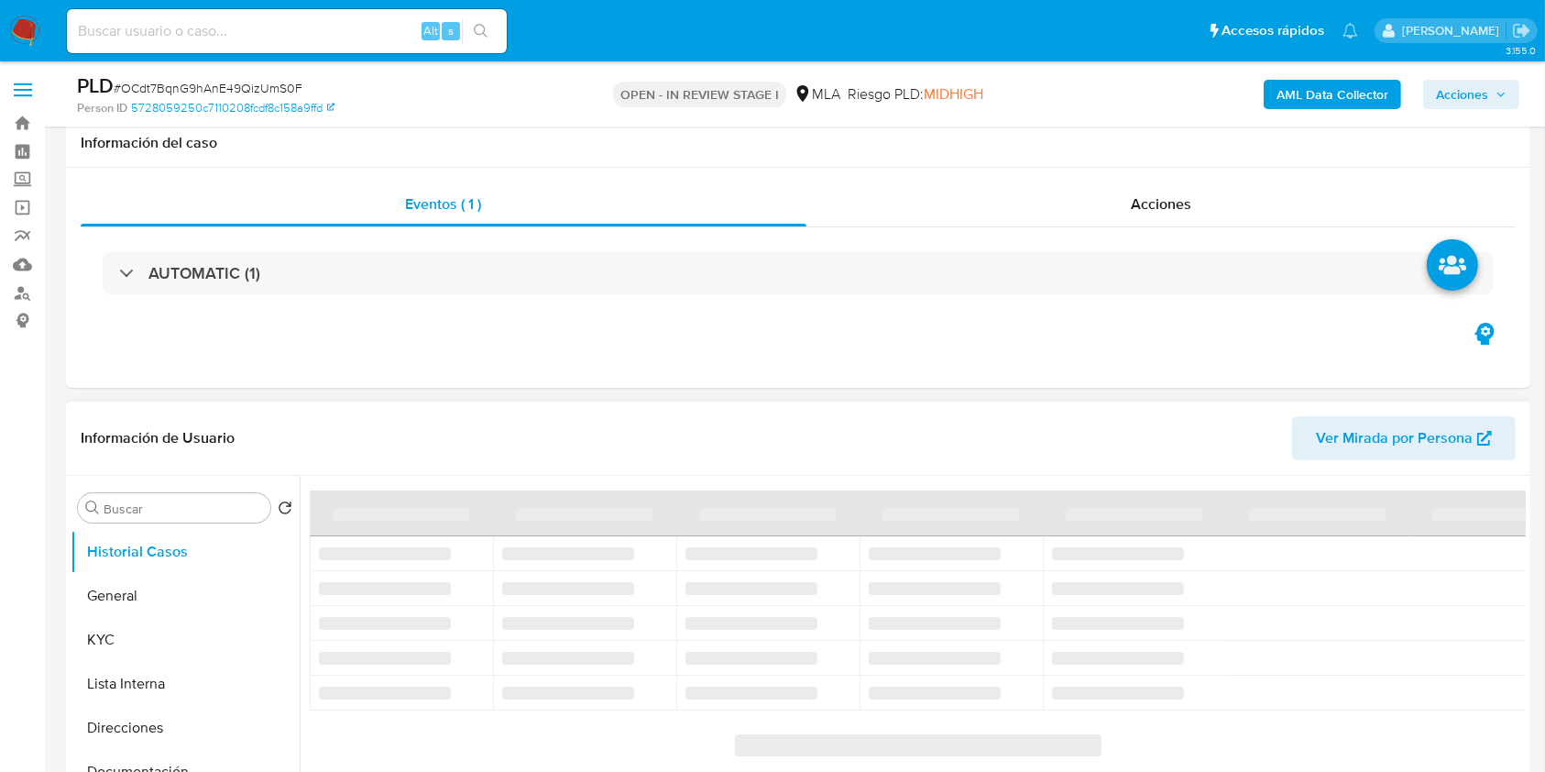
scroll to position [367, 0]
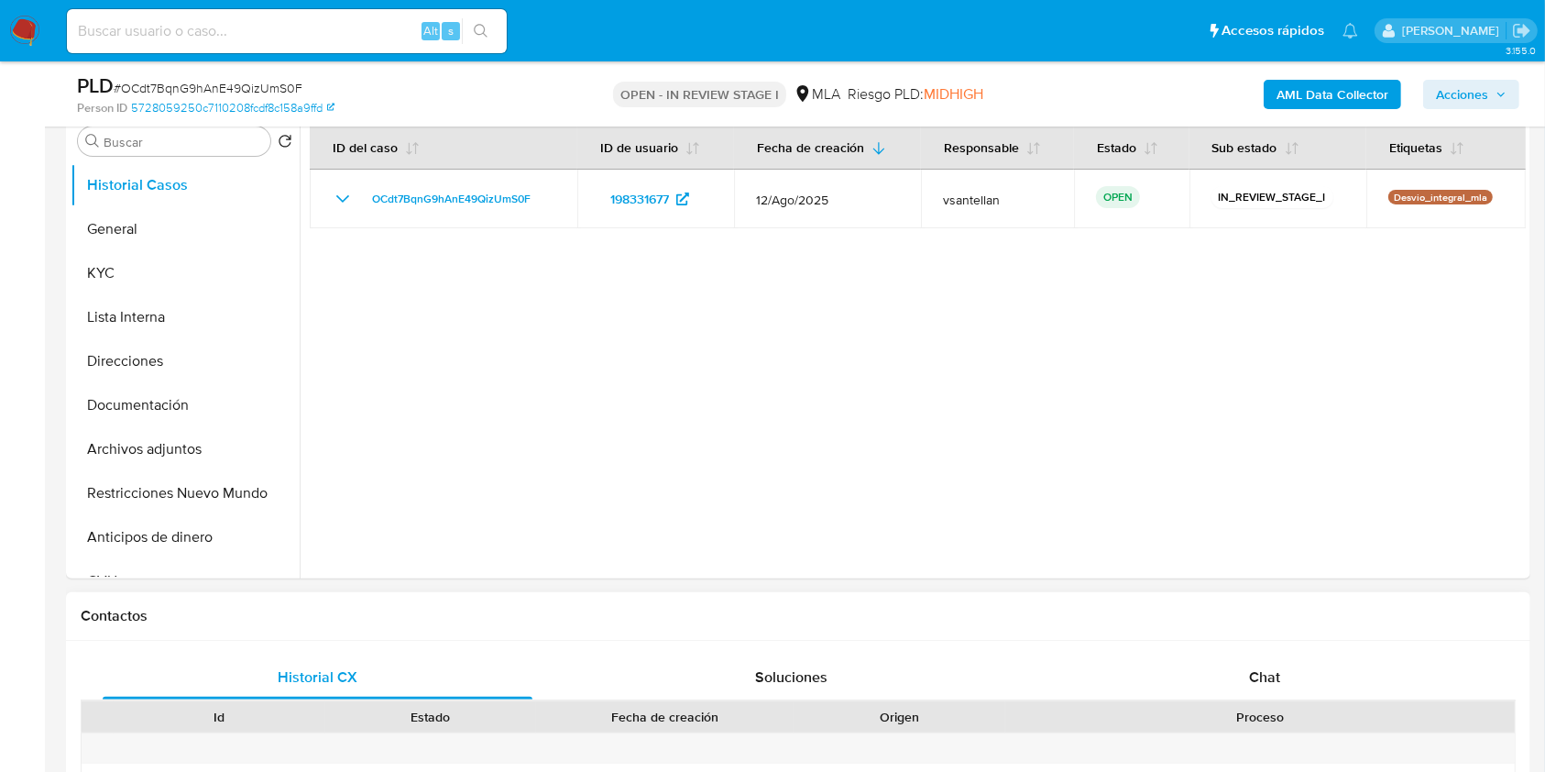
drag, startPoint x: 1297, startPoint y: 665, endPoint x: 1266, endPoint y: 649, distance: 35.3
click at [1297, 666] on div "Chat" at bounding box center [1265, 677] width 430 height 44
select select "10"
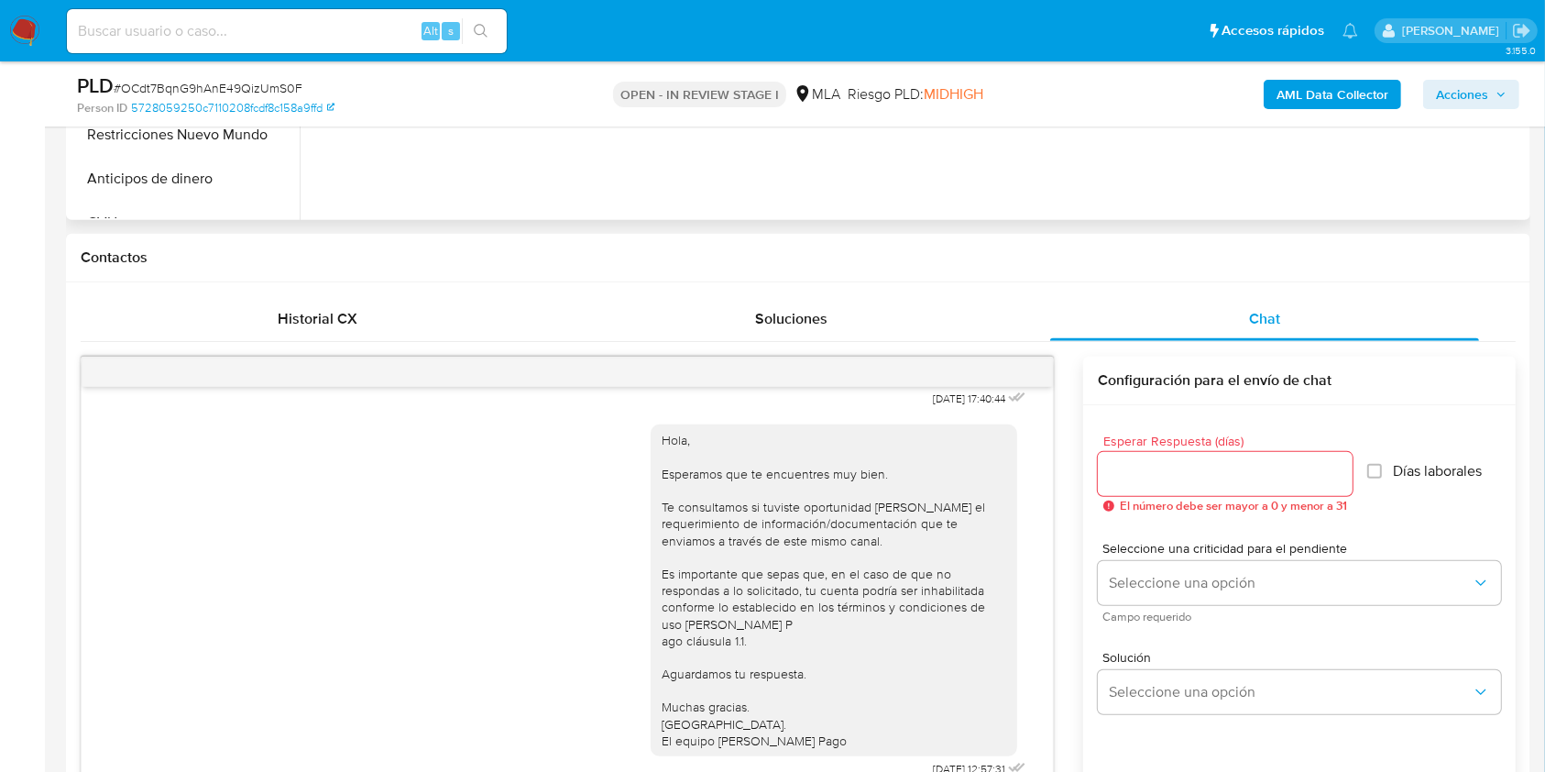
scroll to position [122, 0]
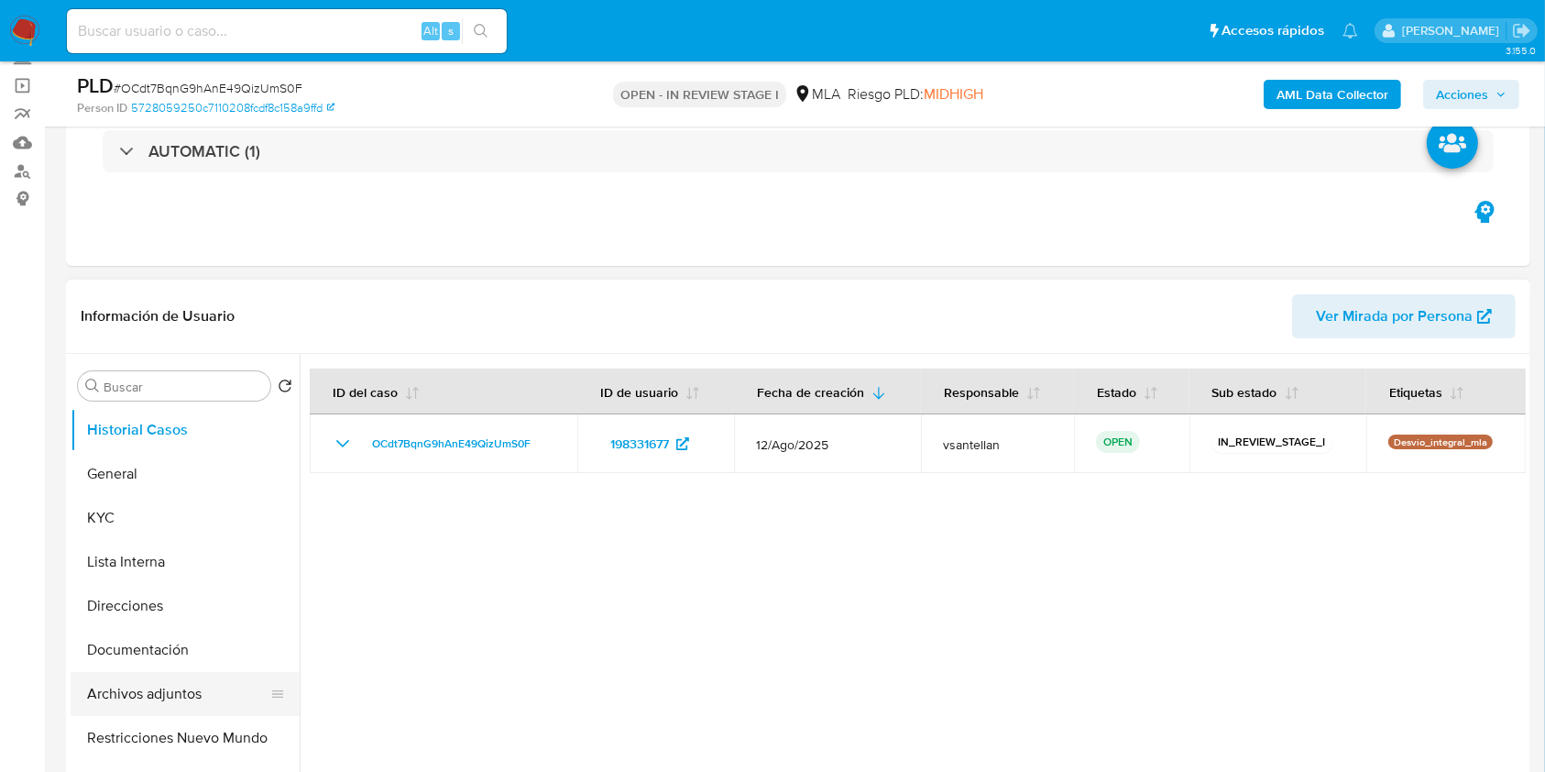
click at [189, 690] on button "Archivos adjuntos" at bounding box center [178, 694] width 214 height 44
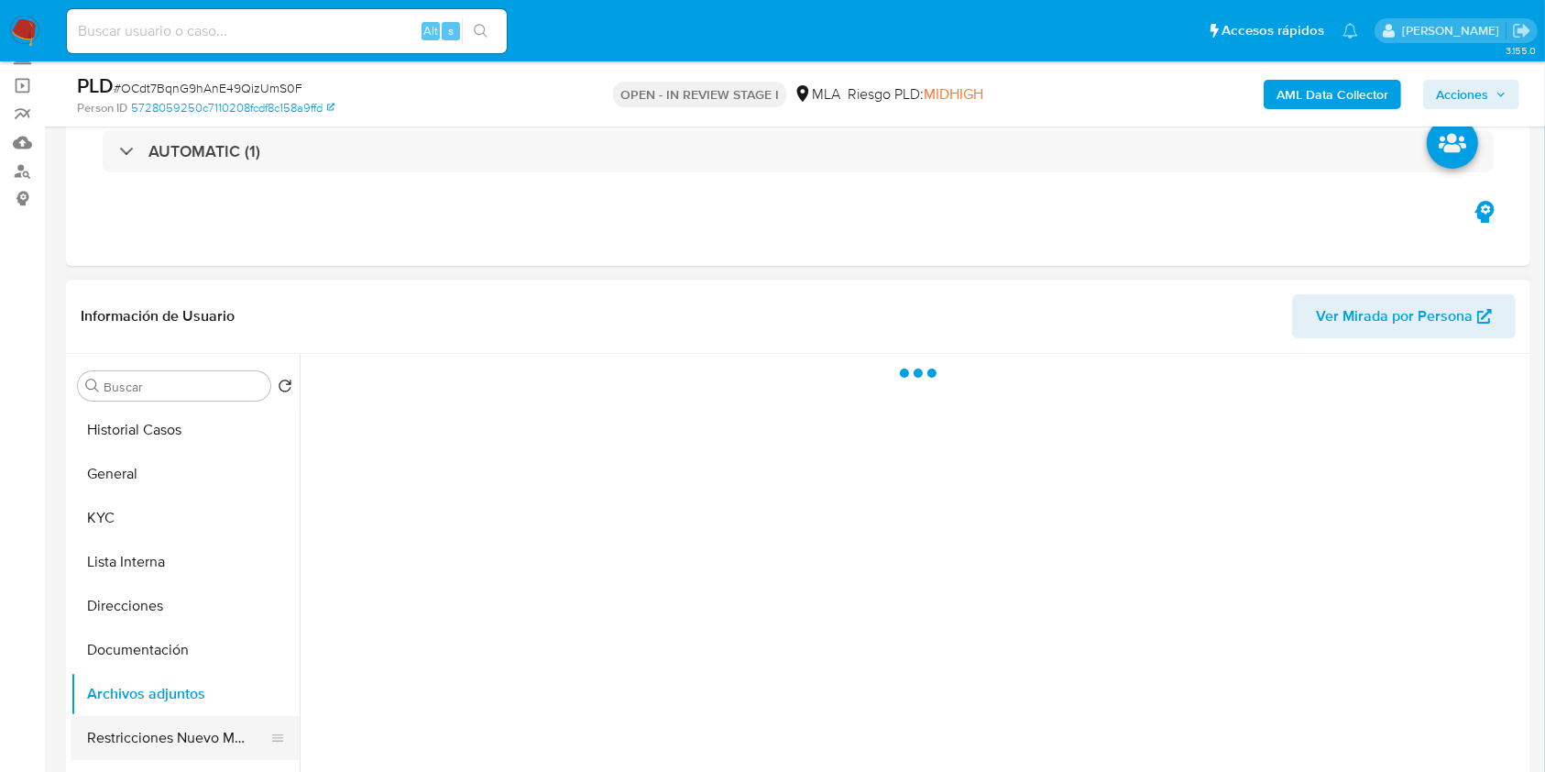
click at [212, 721] on button "Restricciones Nuevo Mundo" at bounding box center [178, 738] width 214 height 44
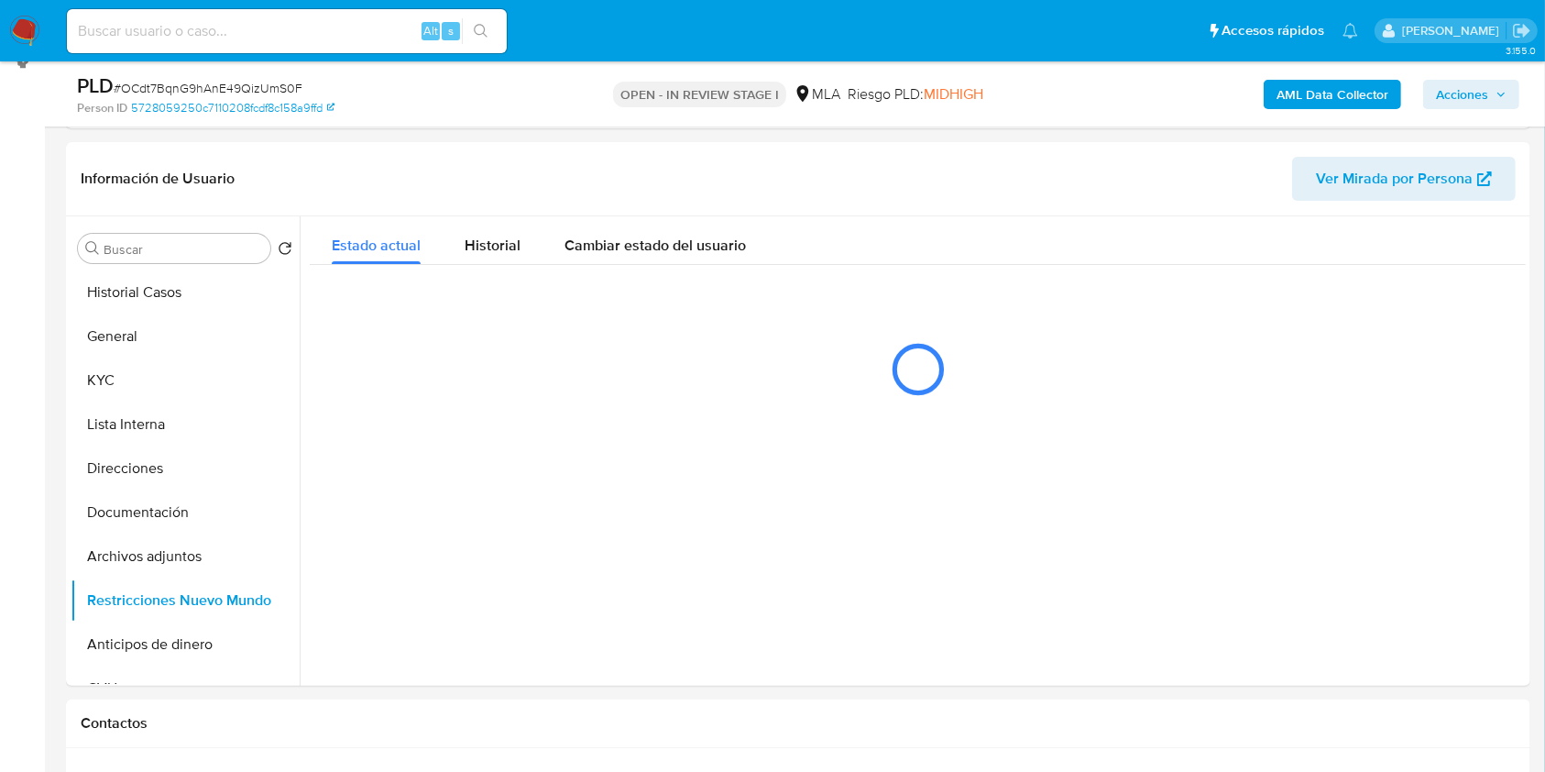
scroll to position [236, 0]
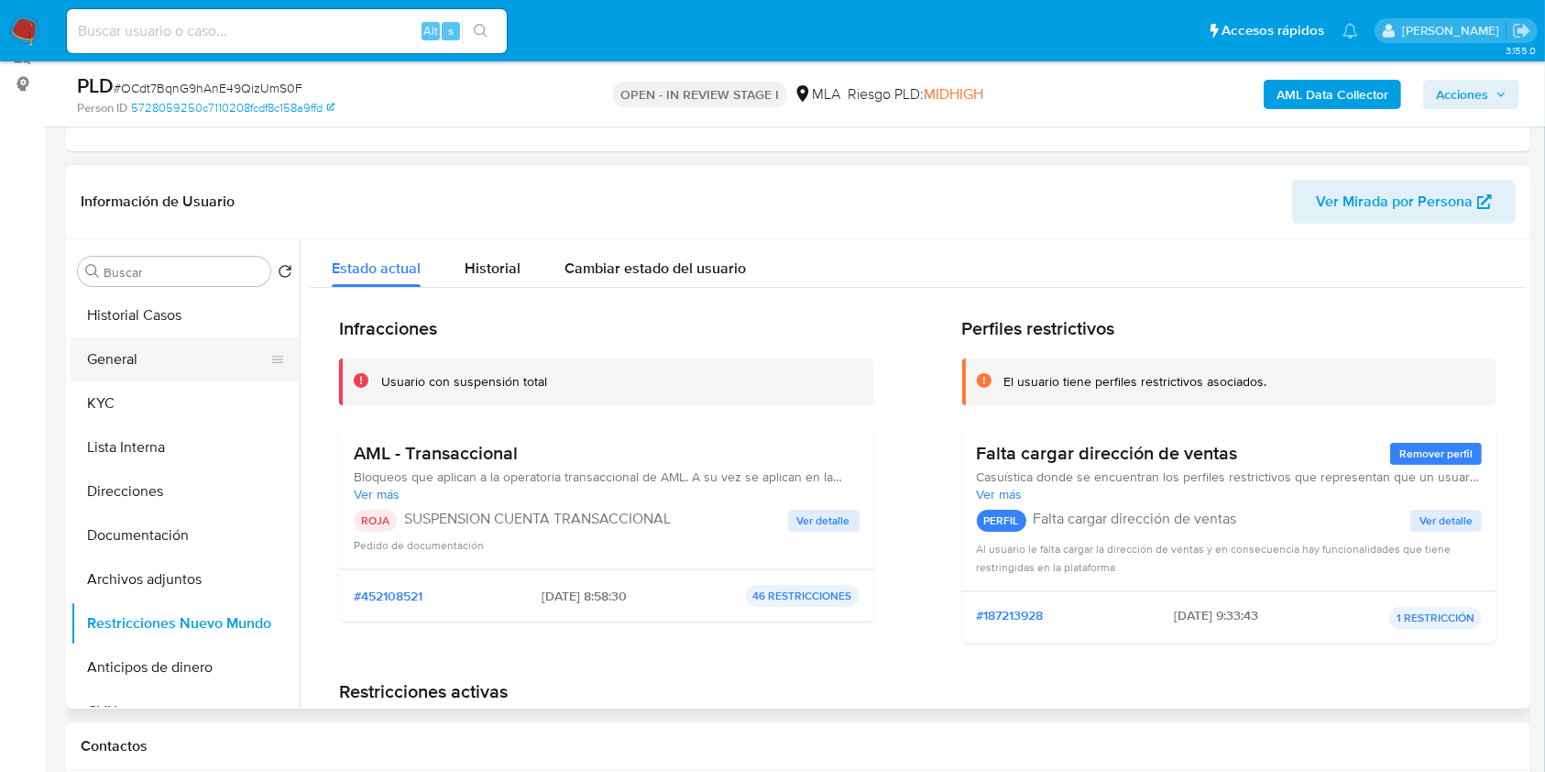
click at [100, 354] on button "General" at bounding box center [178, 359] width 214 height 44
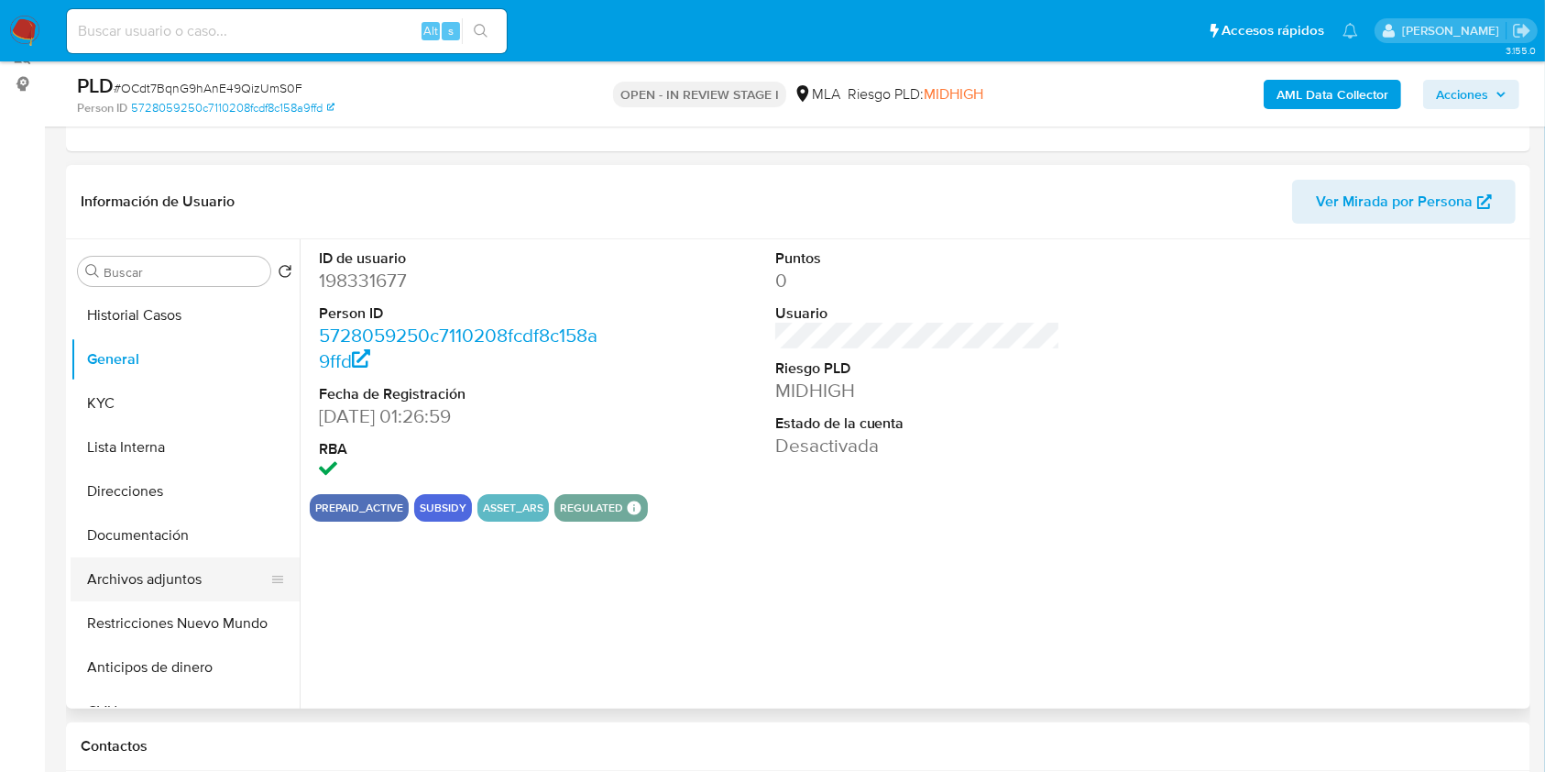
click at [165, 579] on button "Archivos adjuntos" at bounding box center [178, 579] width 214 height 44
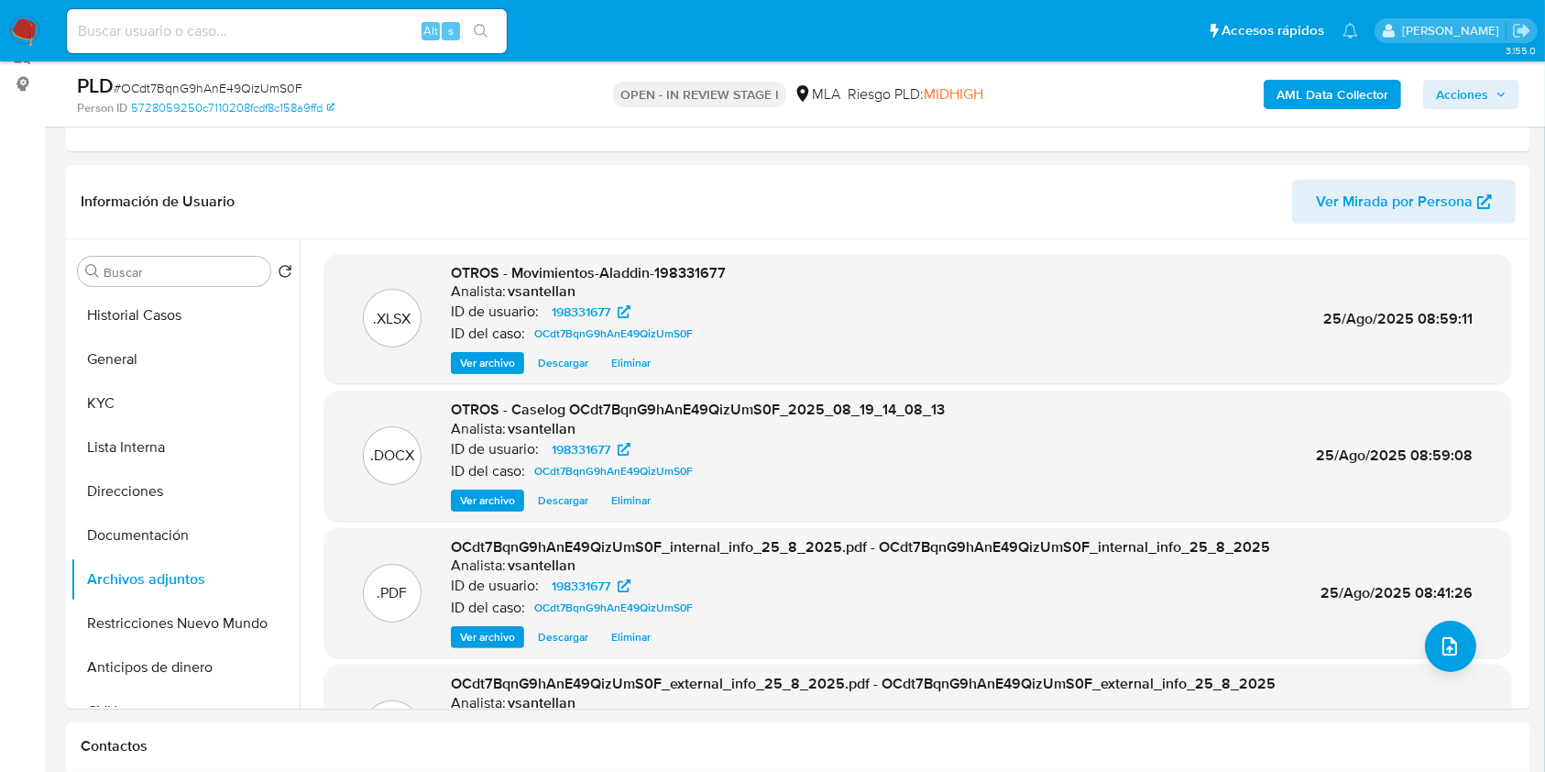
click at [1467, 90] on span "Acciones" at bounding box center [1462, 94] width 52 height 29
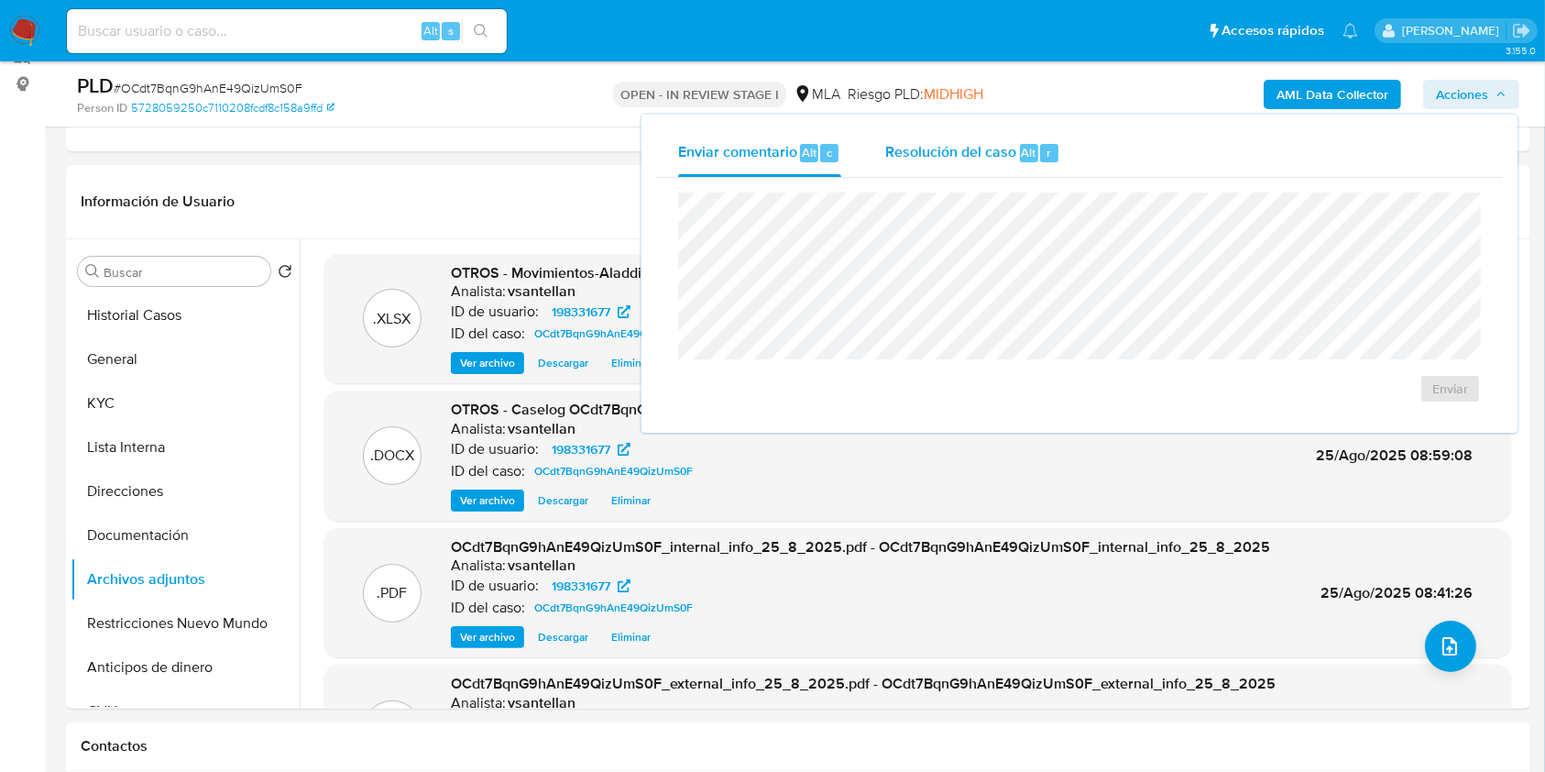
click at [930, 144] on span "Resolución del caso" at bounding box center [950, 151] width 131 height 21
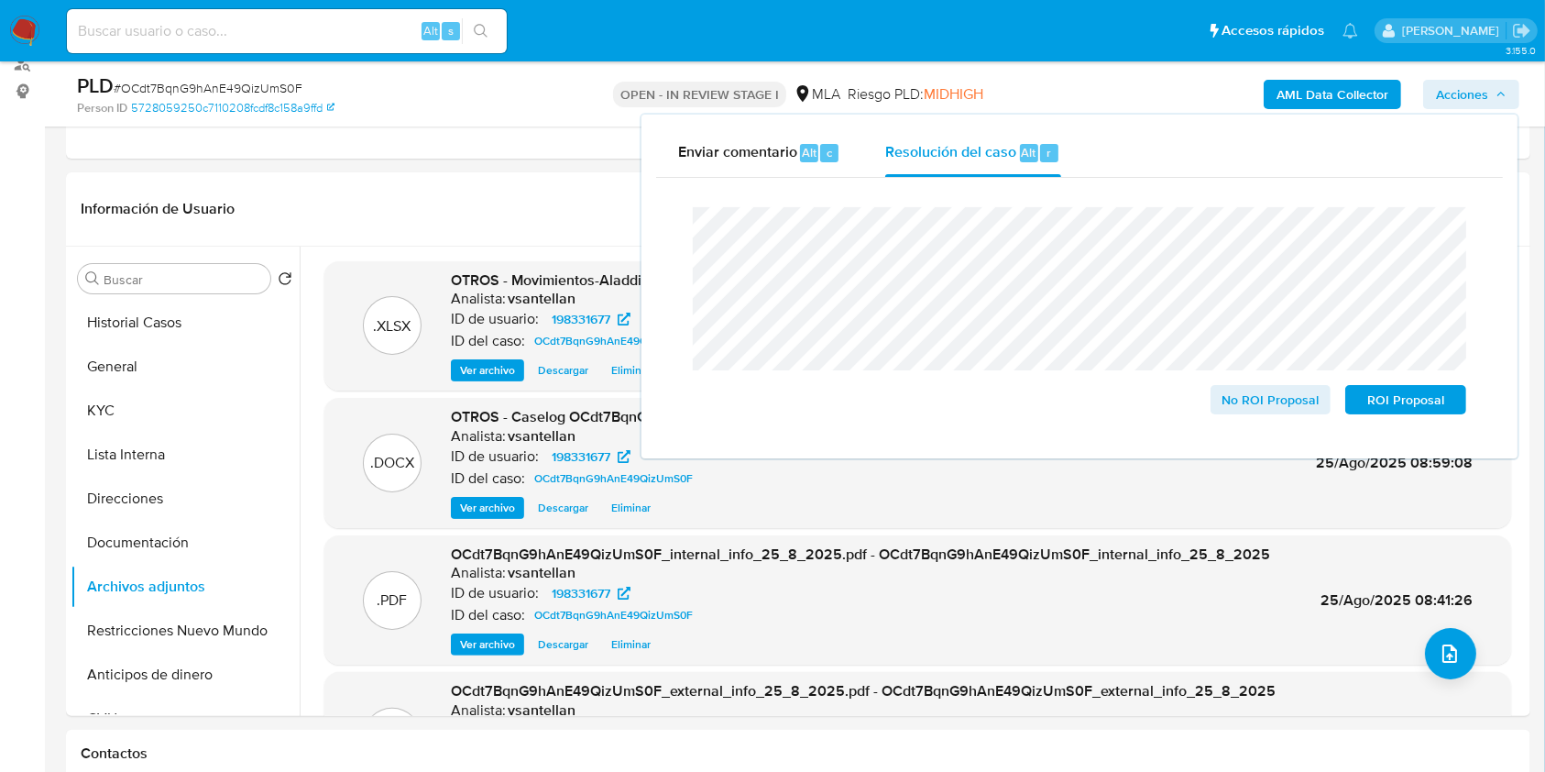
scroll to position [396, 0]
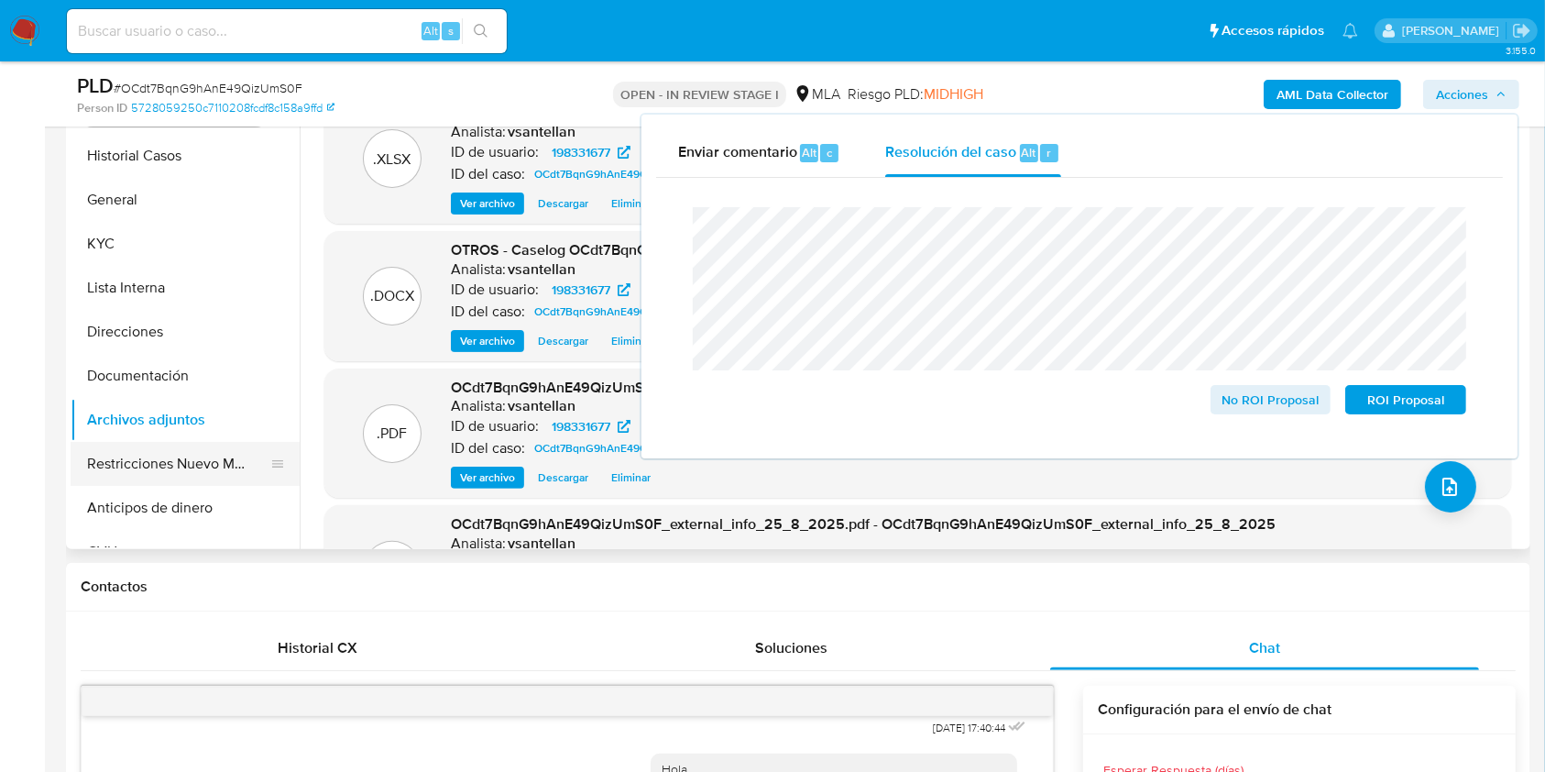
drag, startPoint x: 207, startPoint y: 452, endPoint x: 236, endPoint y: 466, distance: 31.6
click at [206, 452] on button "Restricciones Nuevo Mundo" at bounding box center [178, 464] width 214 height 44
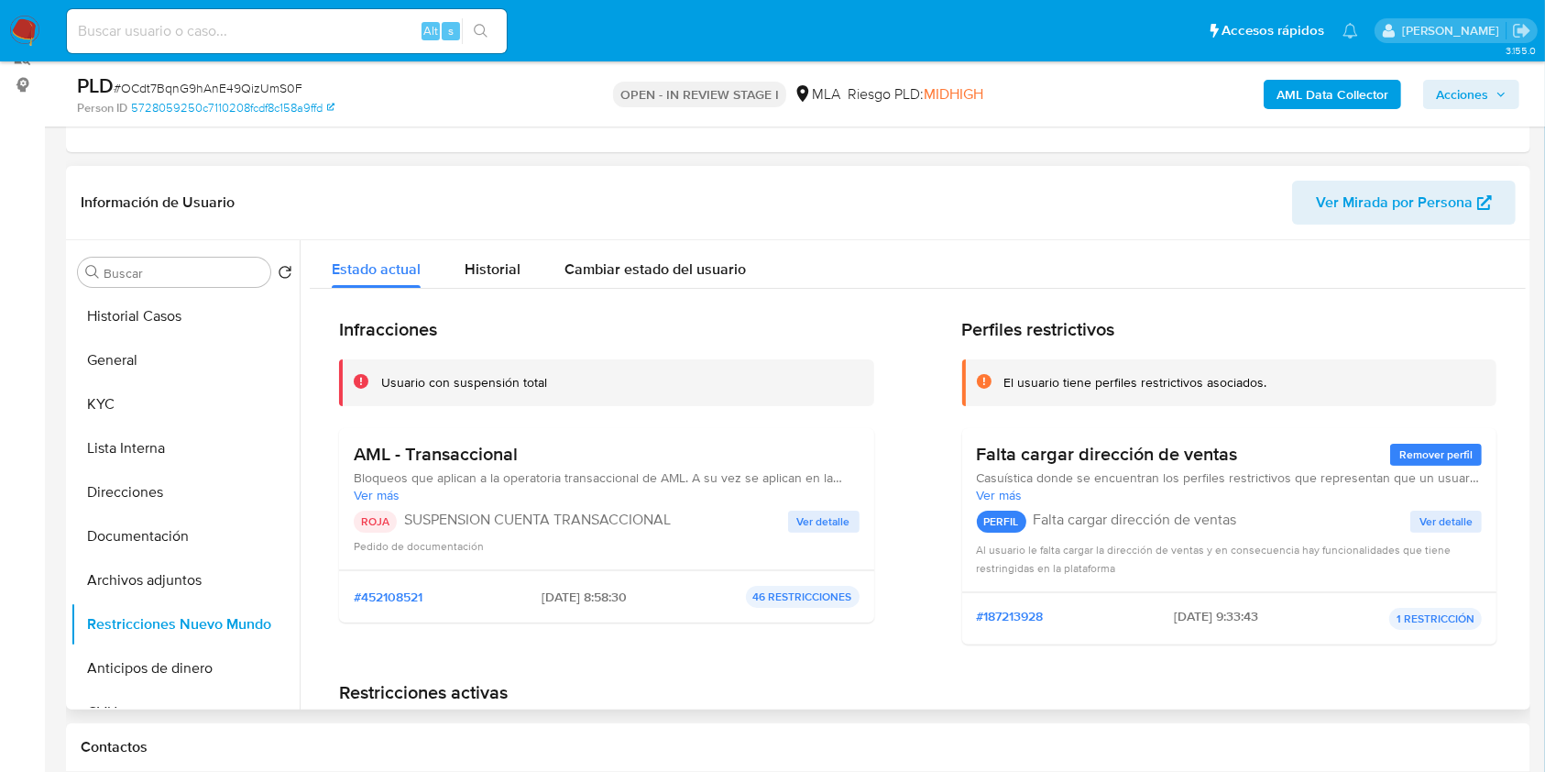
scroll to position [273, 0]
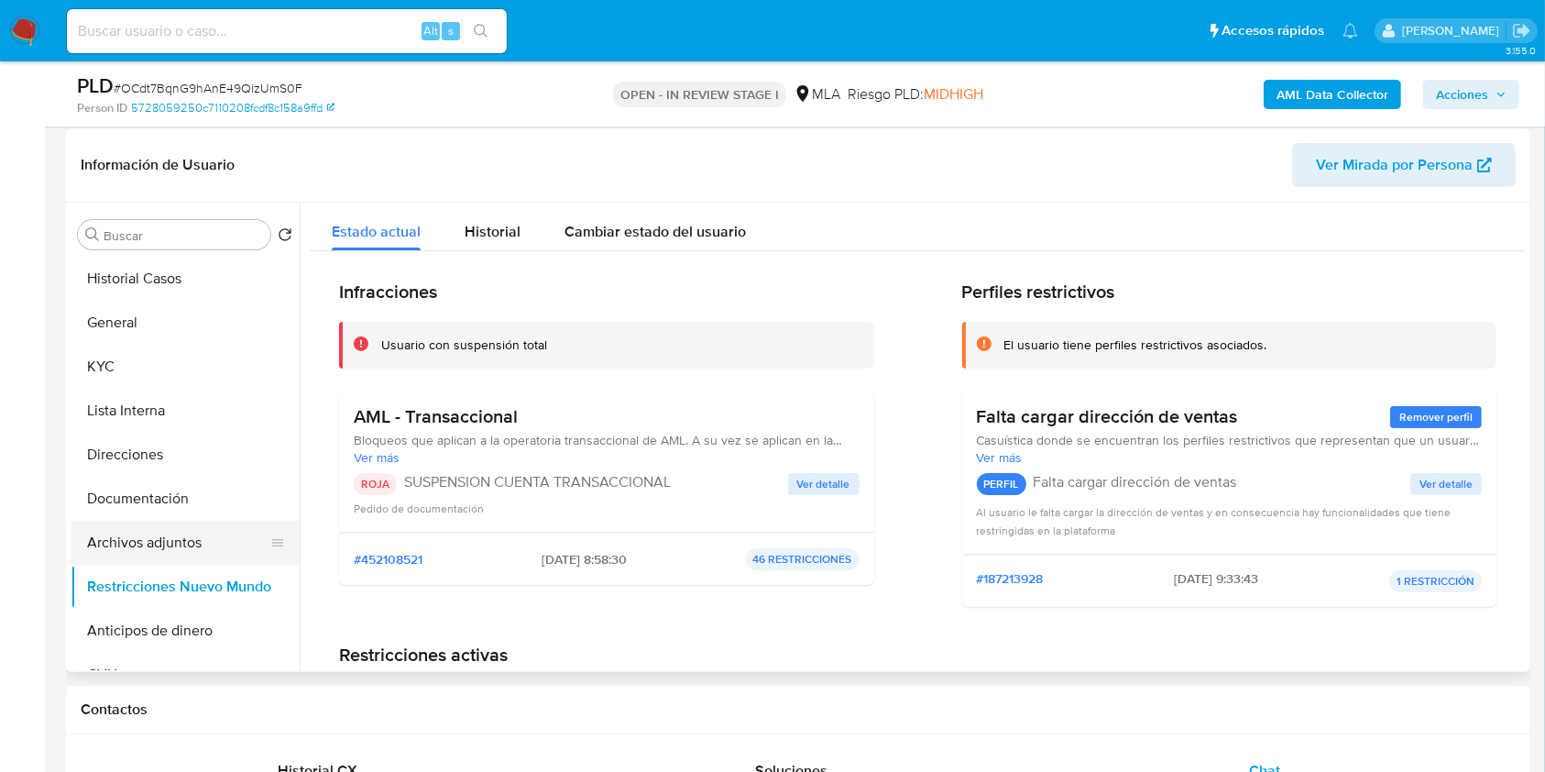
click at [102, 533] on button "Archivos adjuntos" at bounding box center [178, 543] width 214 height 44
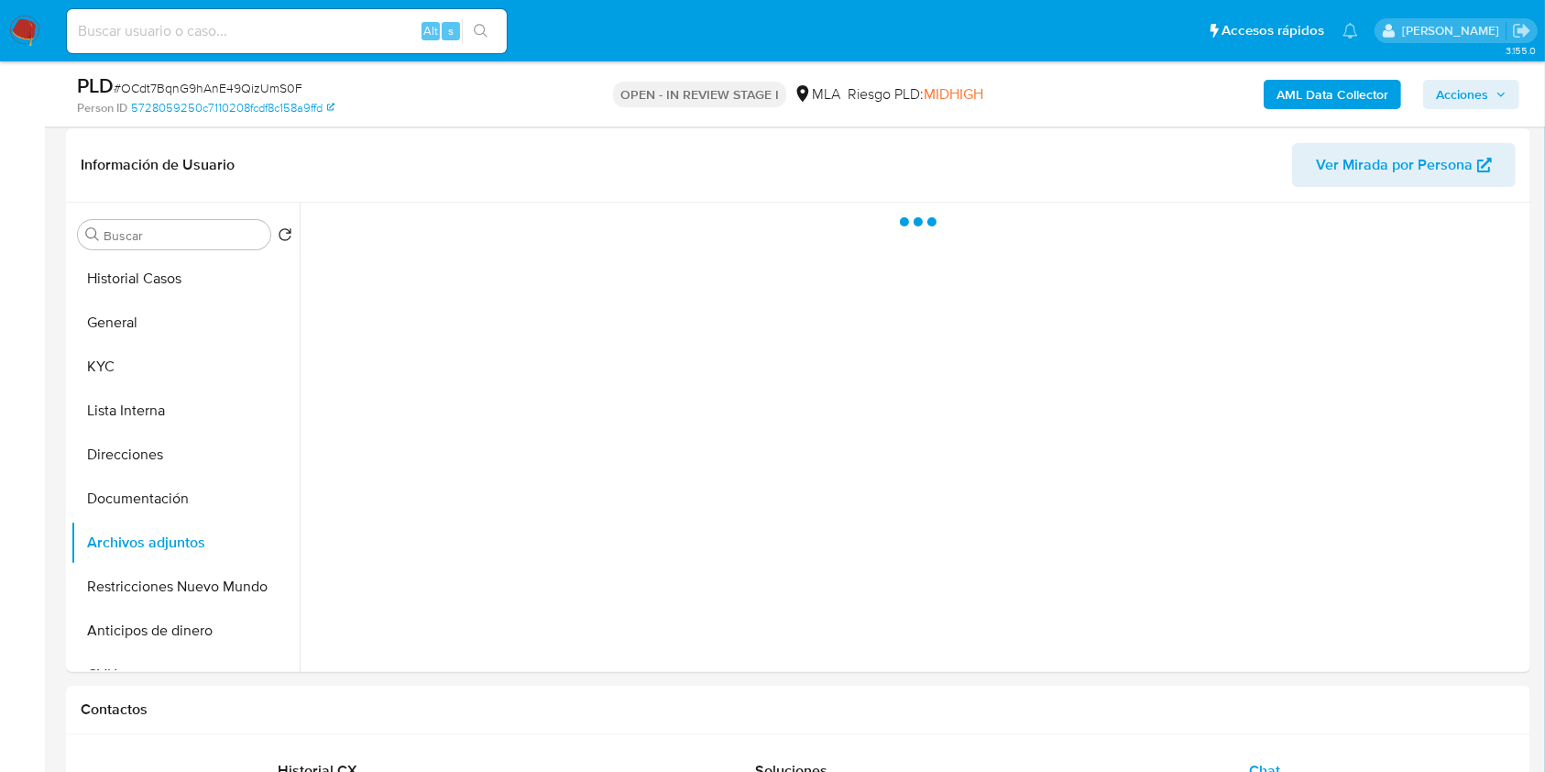
click at [1479, 88] on span "Acciones" at bounding box center [1462, 94] width 52 height 29
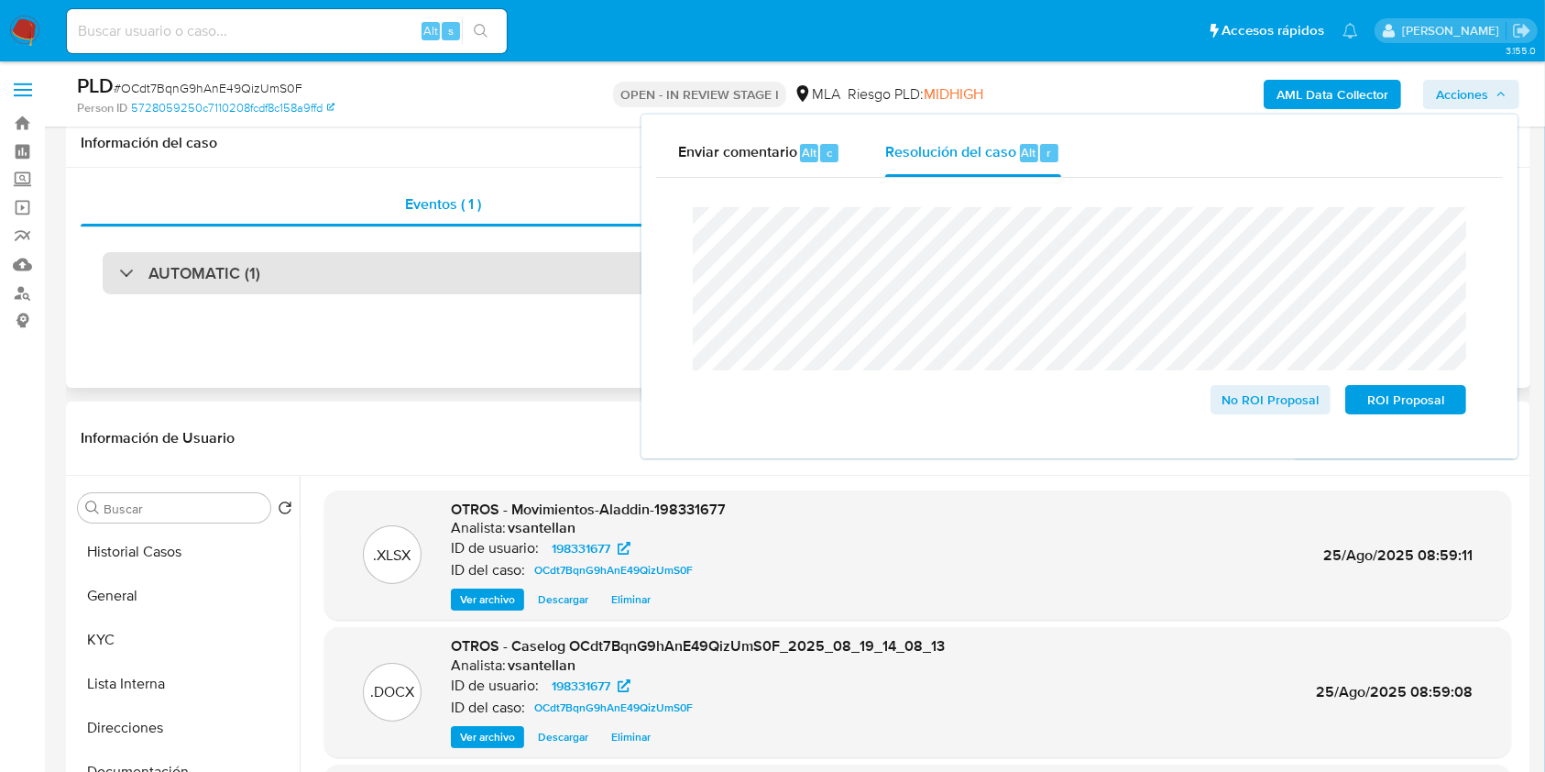
scroll to position [244, 0]
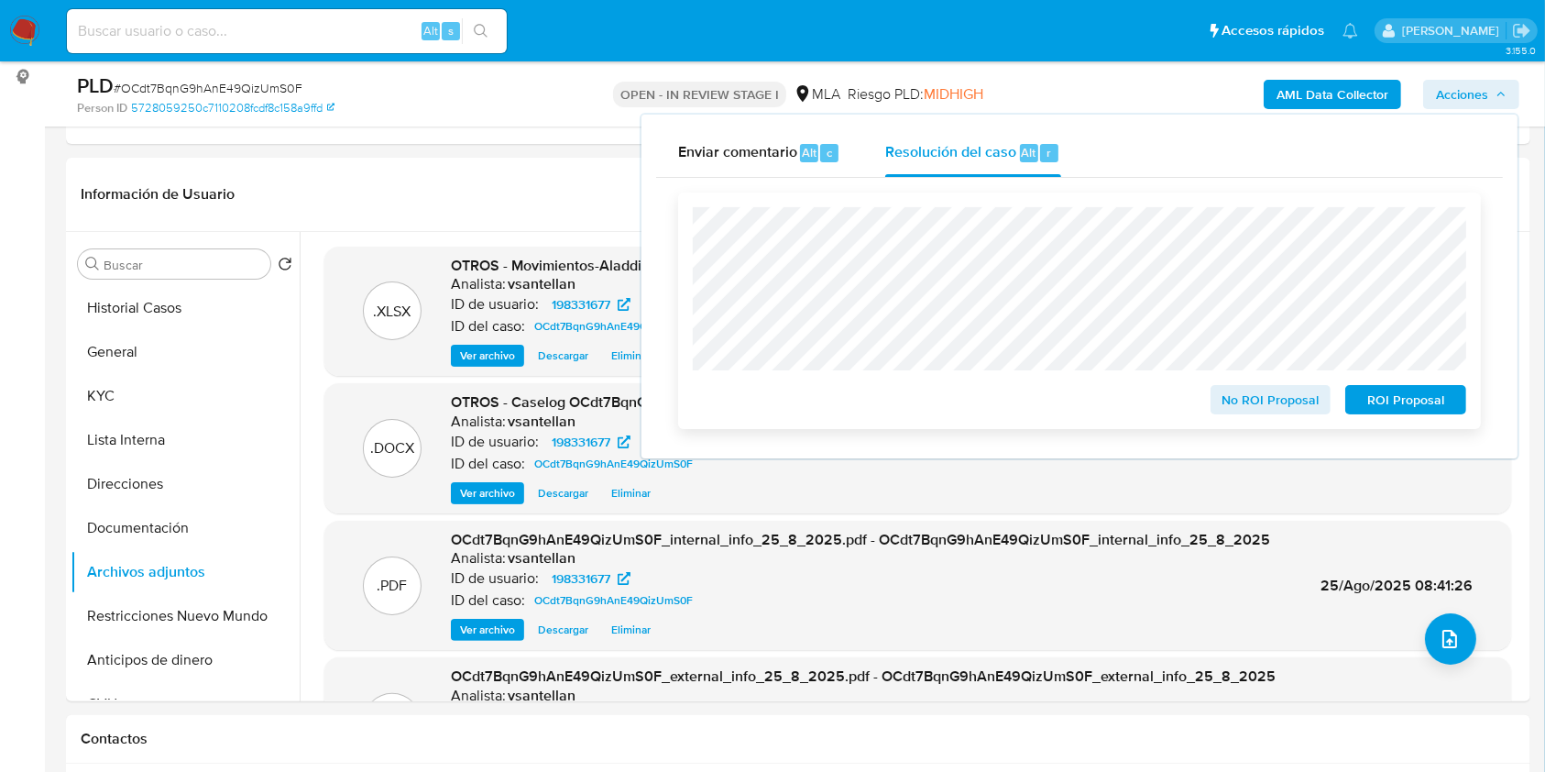
click at [1426, 407] on span "ROI Proposal" at bounding box center [1405, 400] width 95 height 26
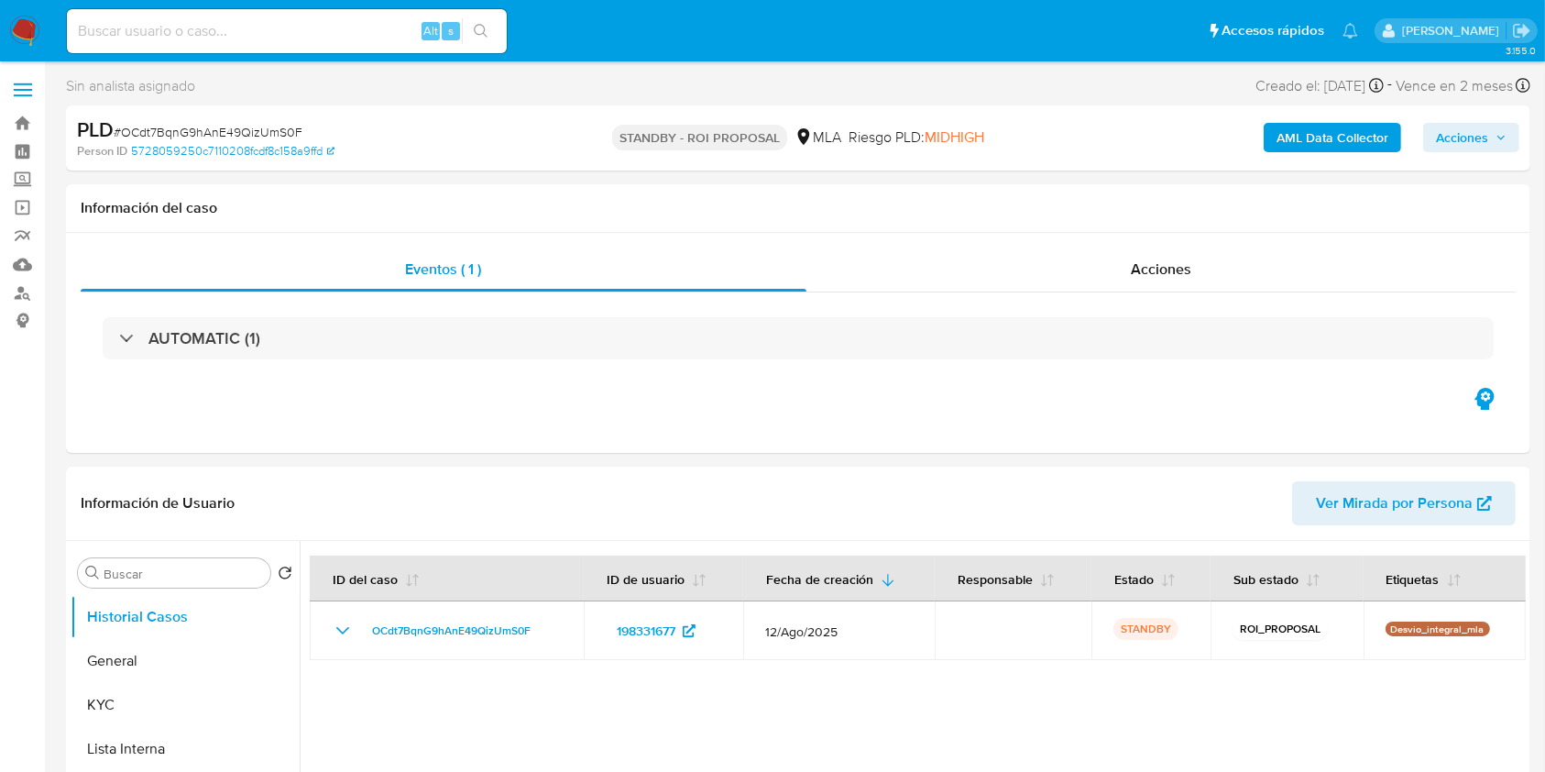
select select "10"
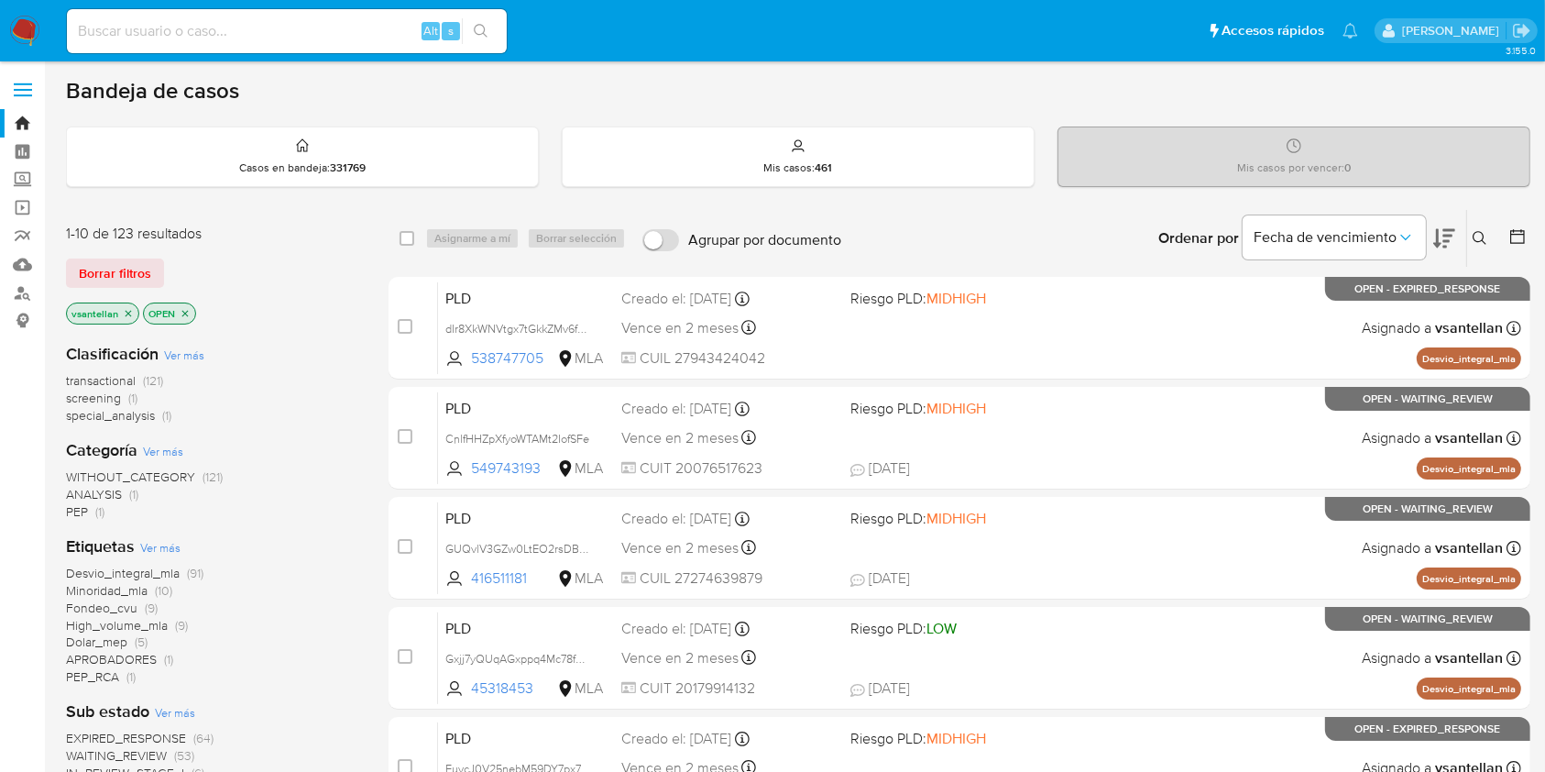
drag, startPoint x: 1481, startPoint y: 231, endPoint x: 1462, endPoint y: 252, distance: 28.5
click at [1481, 231] on icon at bounding box center [1480, 238] width 14 height 14
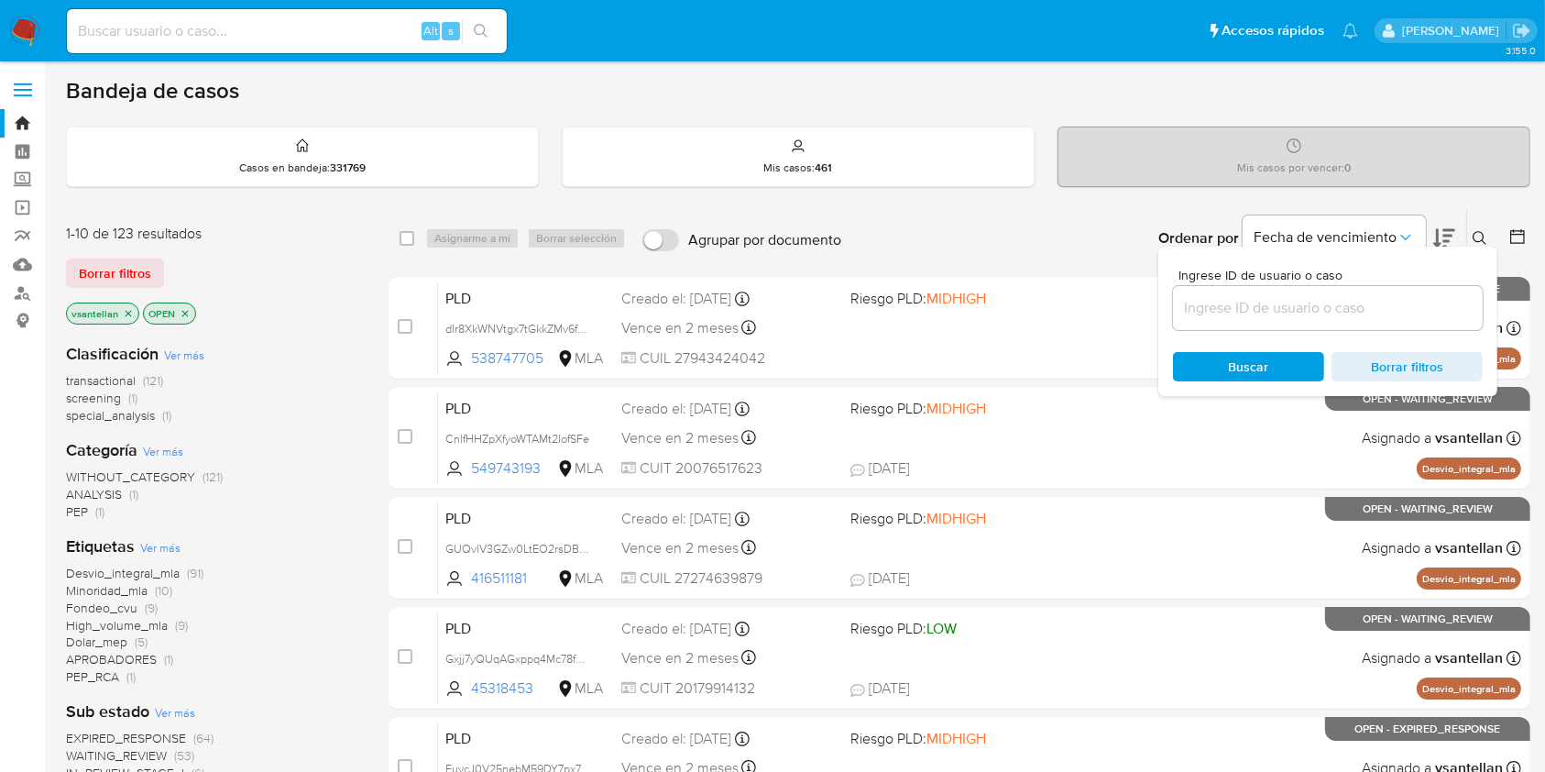
click at [1362, 304] on input at bounding box center [1328, 308] width 310 height 24
type input "296281803"
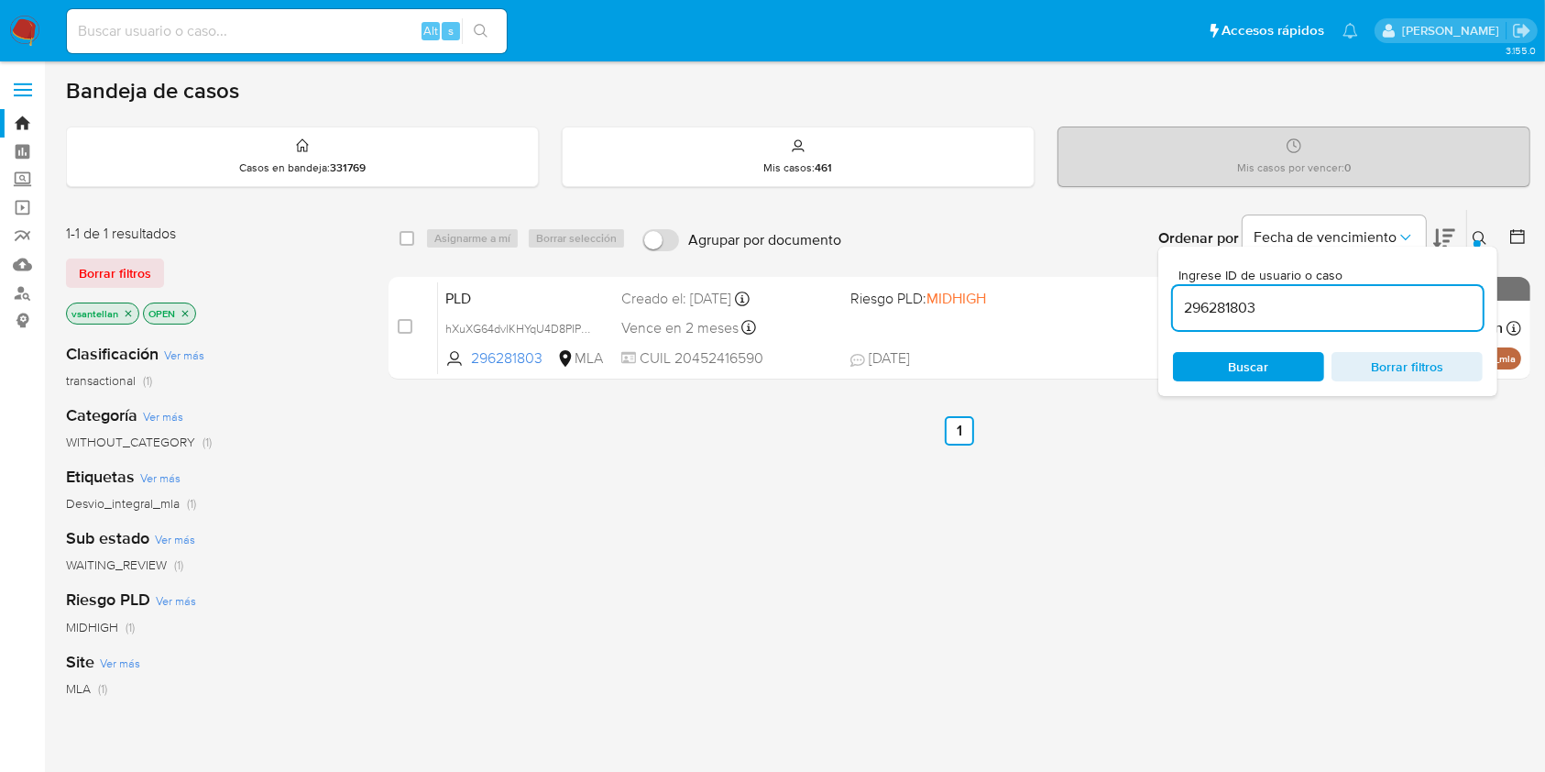
click at [1479, 240] on div at bounding box center [1477, 243] width 7 height 7
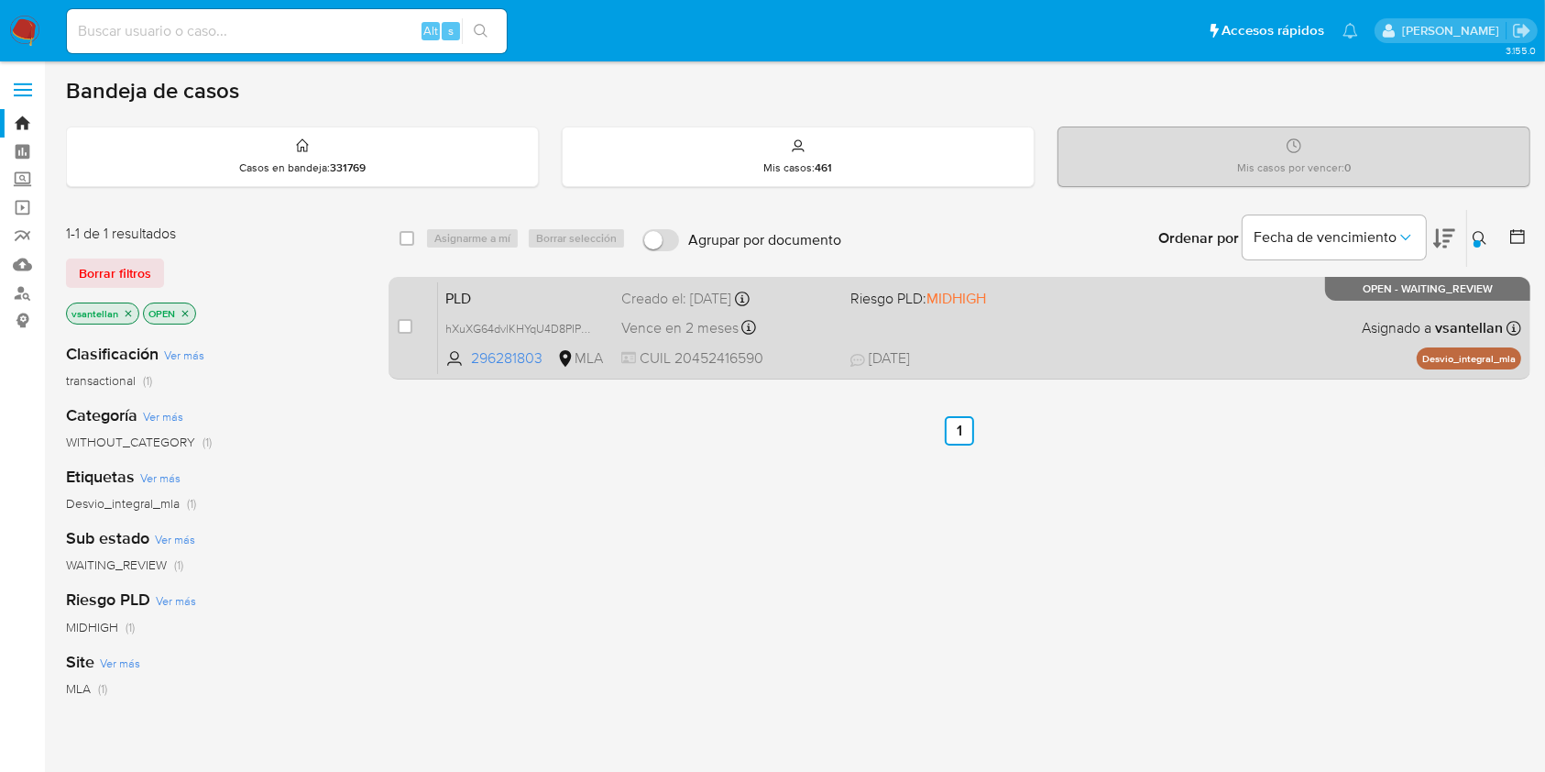
click at [985, 319] on div "PLD hXuXG64dvlKHYqU4D8PIPxa2 296281803 MLA Riesgo PLD: MIDHIGH Creado el: [DATE…" at bounding box center [979, 327] width 1083 height 93
click at [410, 327] on input "checkbox" at bounding box center [405, 326] width 15 height 15
checkbox input "true"
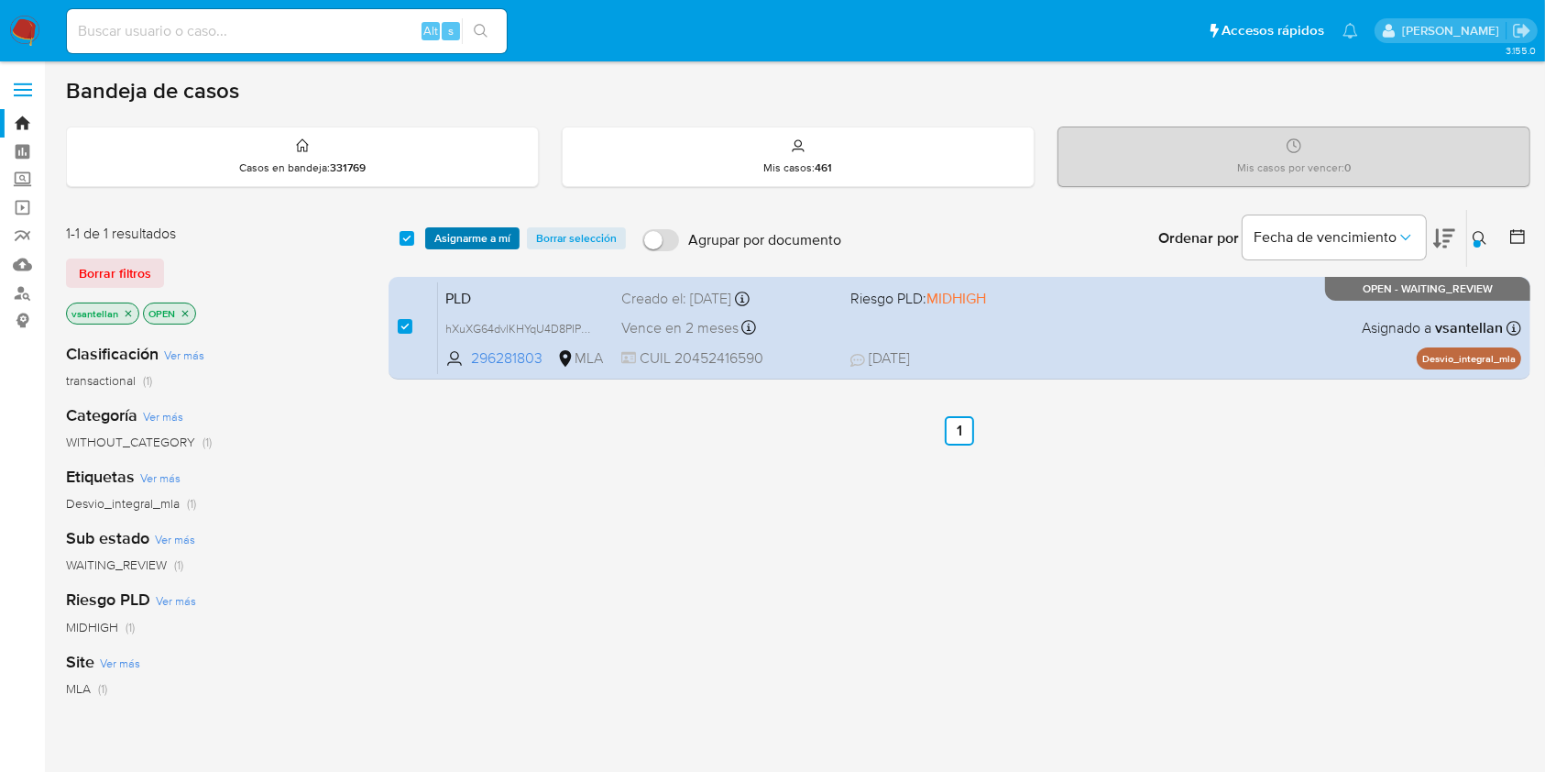
click at [450, 233] on span "Asignarme a mí" at bounding box center [472, 238] width 76 height 18
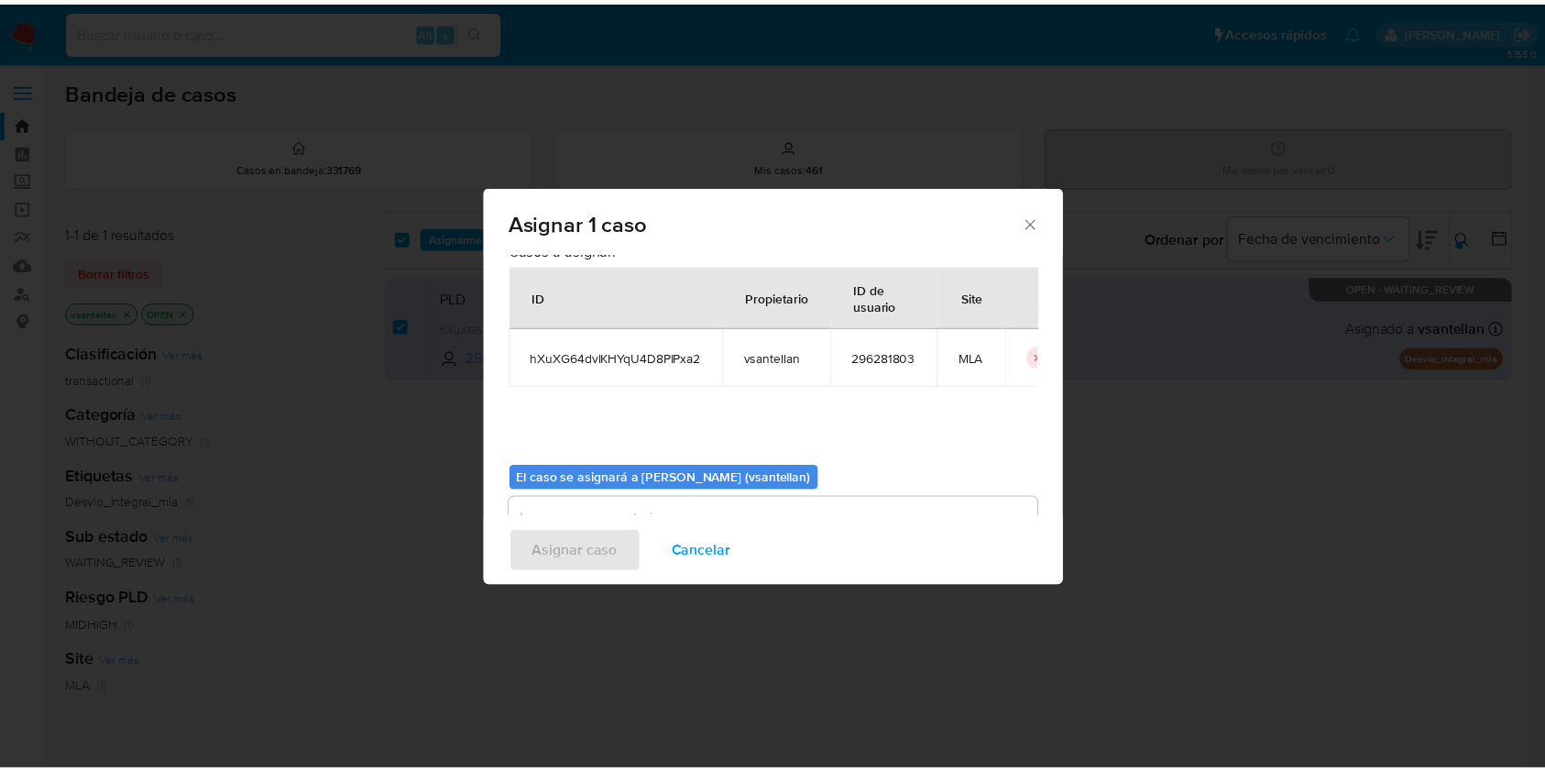
scroll to position [93, 0]
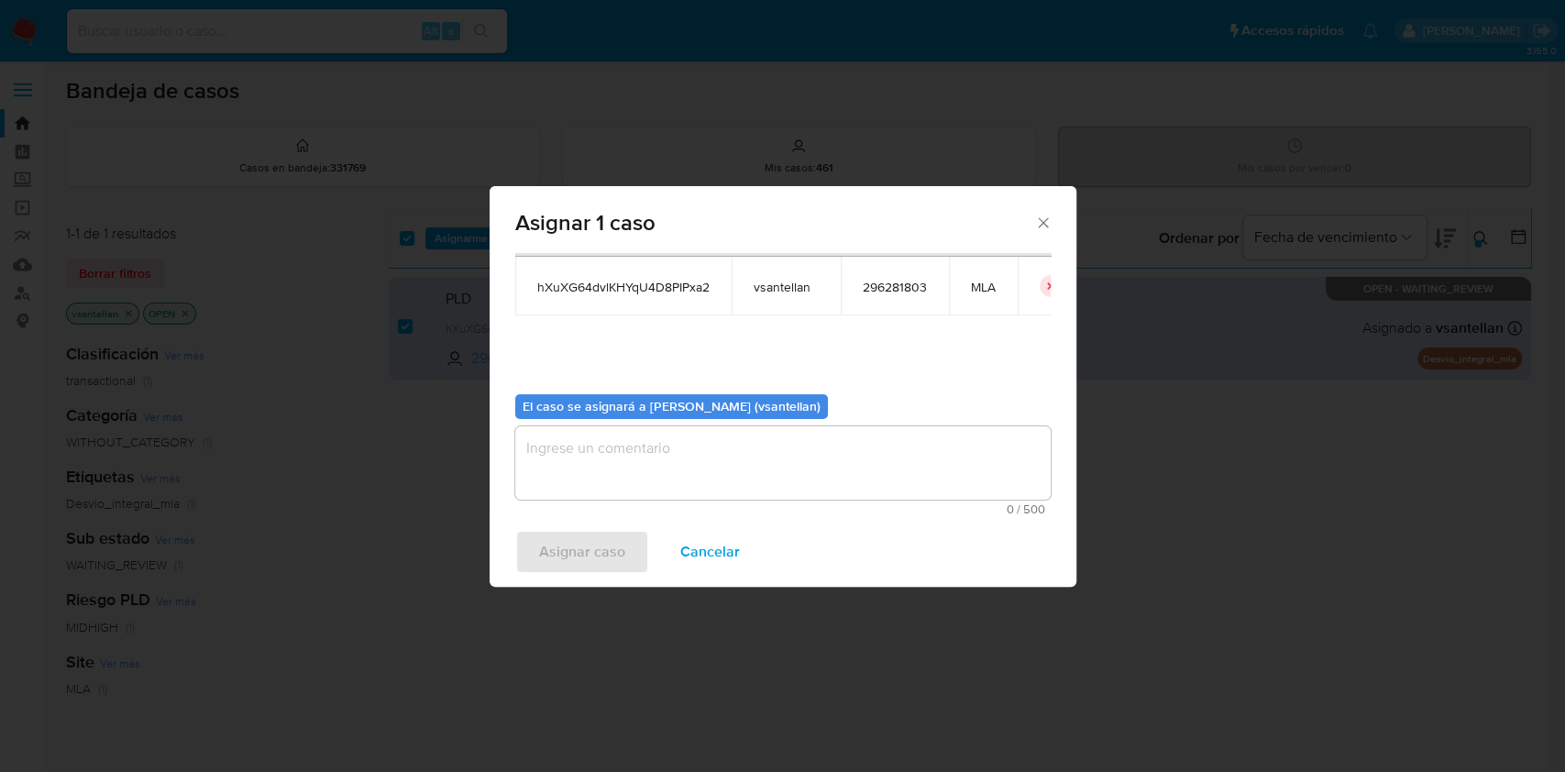
click at [623, 462] on textarea "assign-modal" at bounding box center [782, 462] width 535 height 73
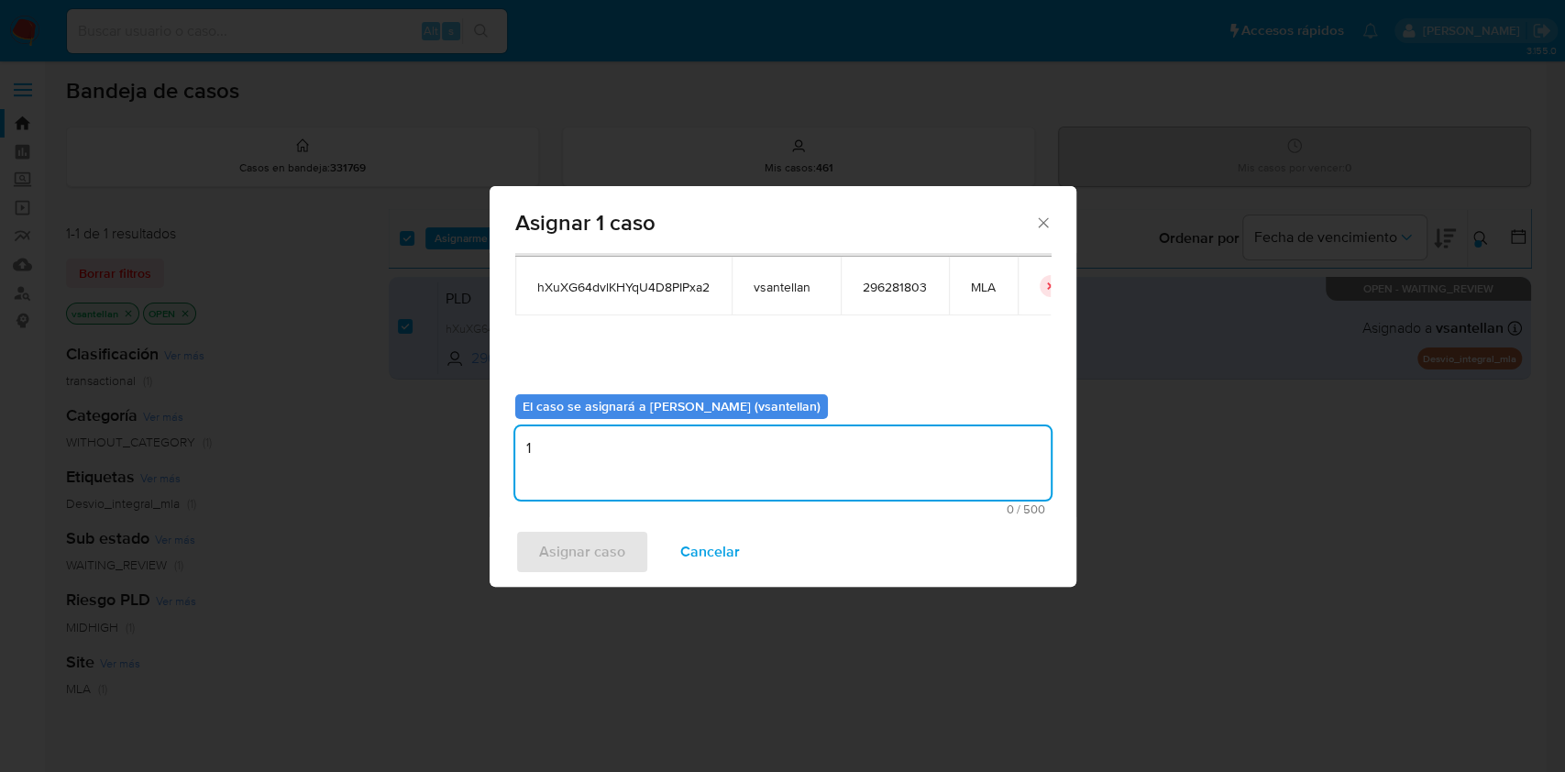
type textarea "1"
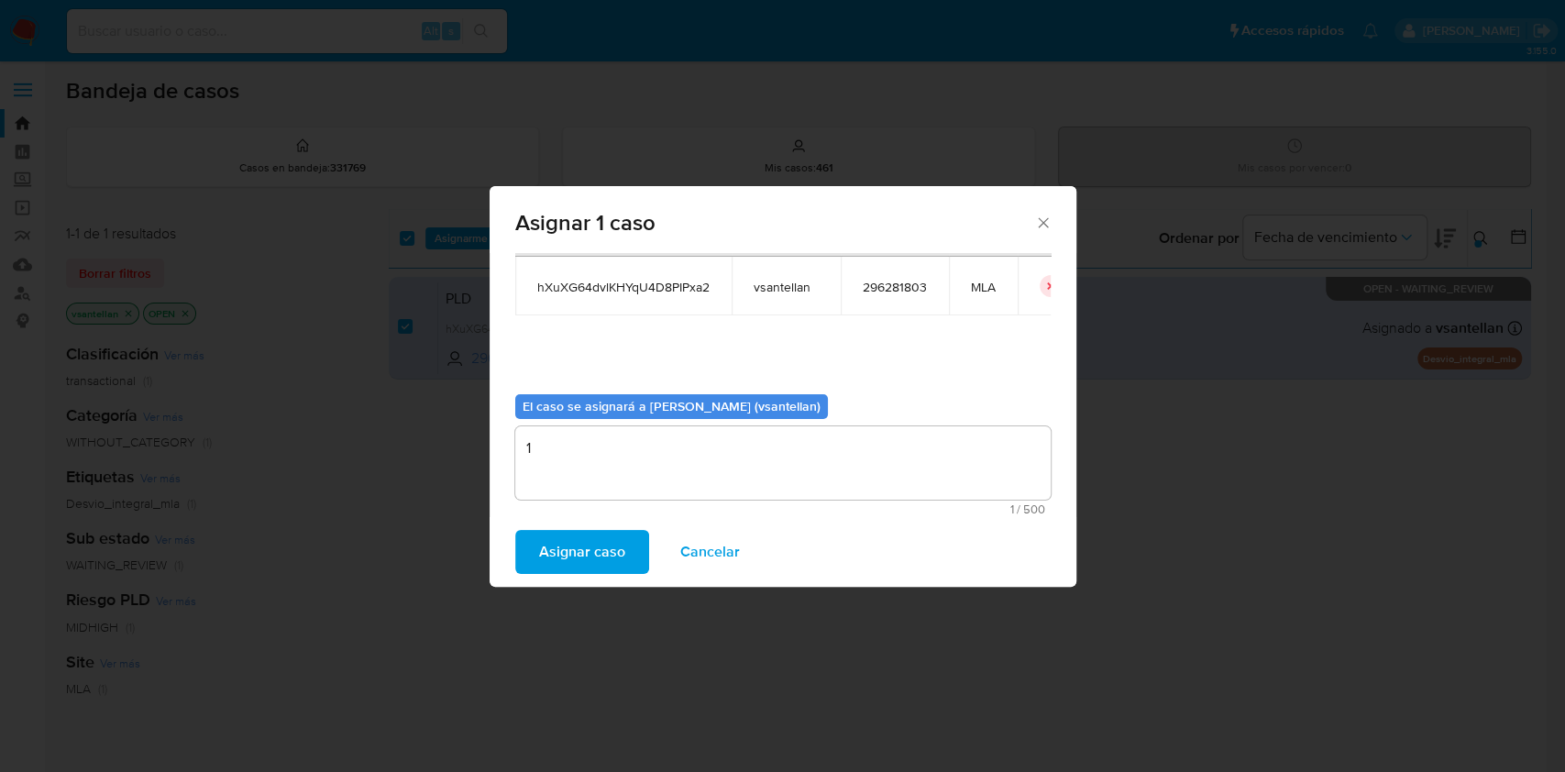
click at [598, 562] on span "Asignar caso" at bounding box center [582, 552] width 86 height 40
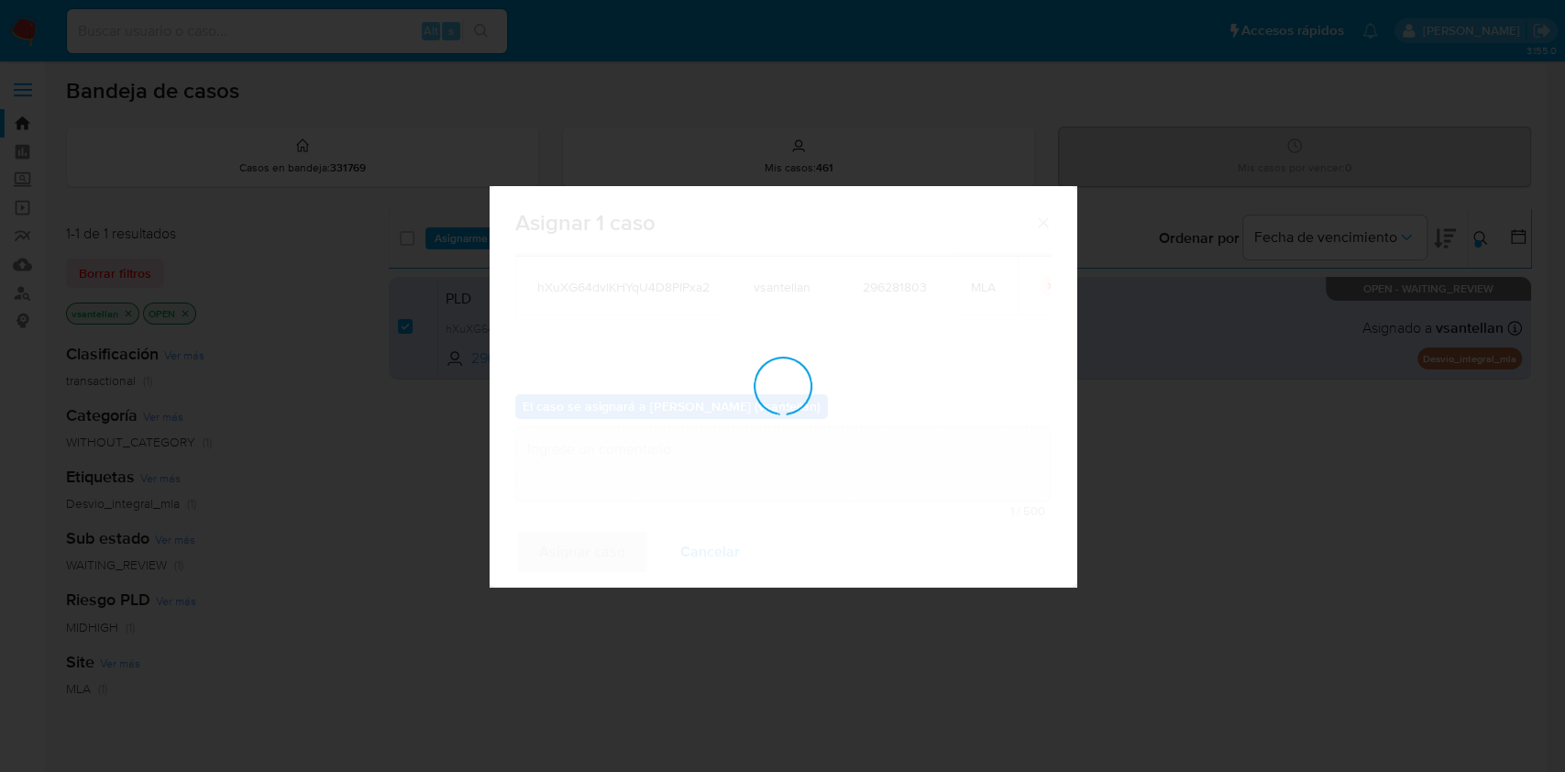
checkbox input "false"
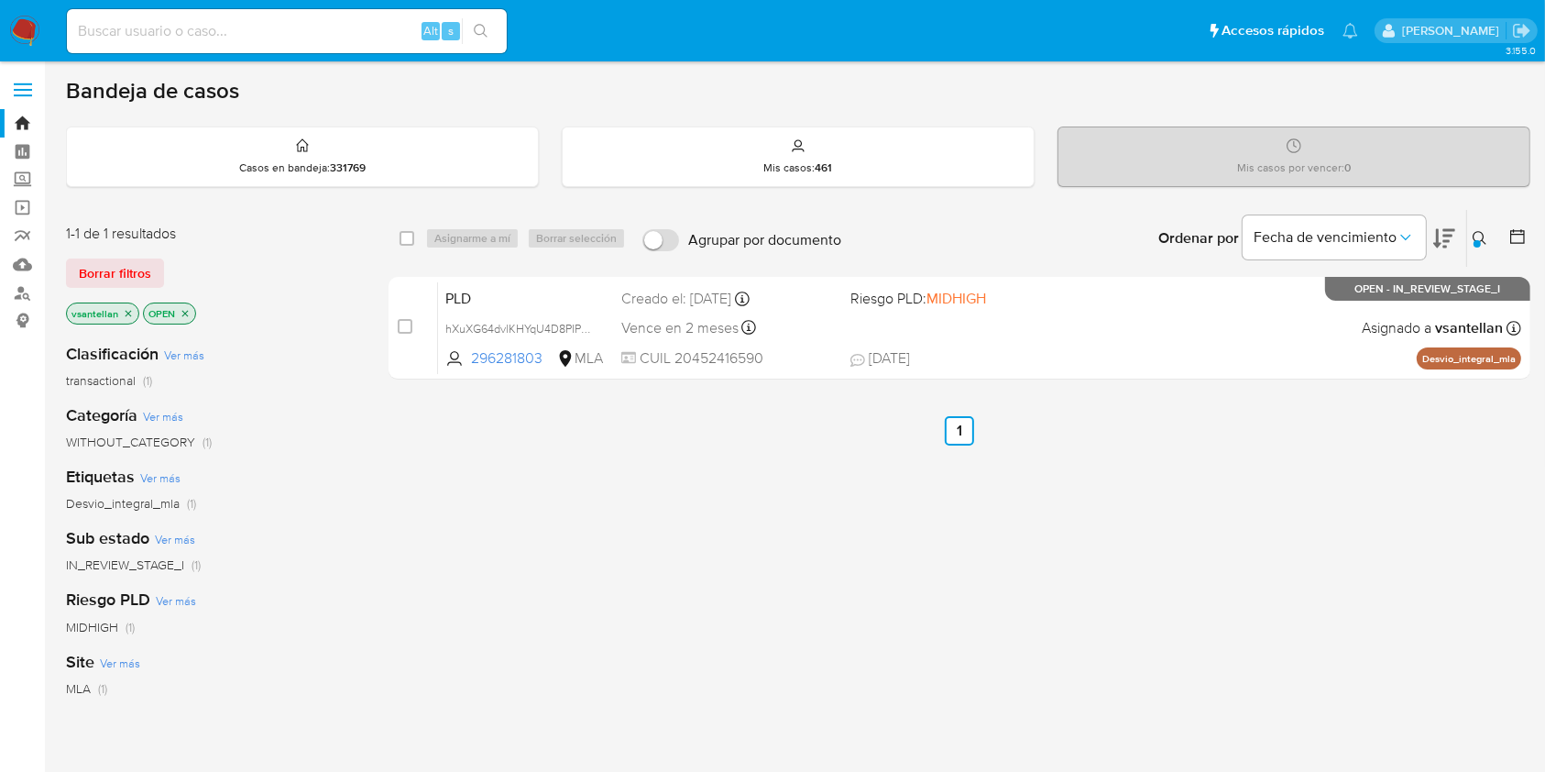
click at [24, 32] on img at bounding box center [24, 31] width 31 height 31
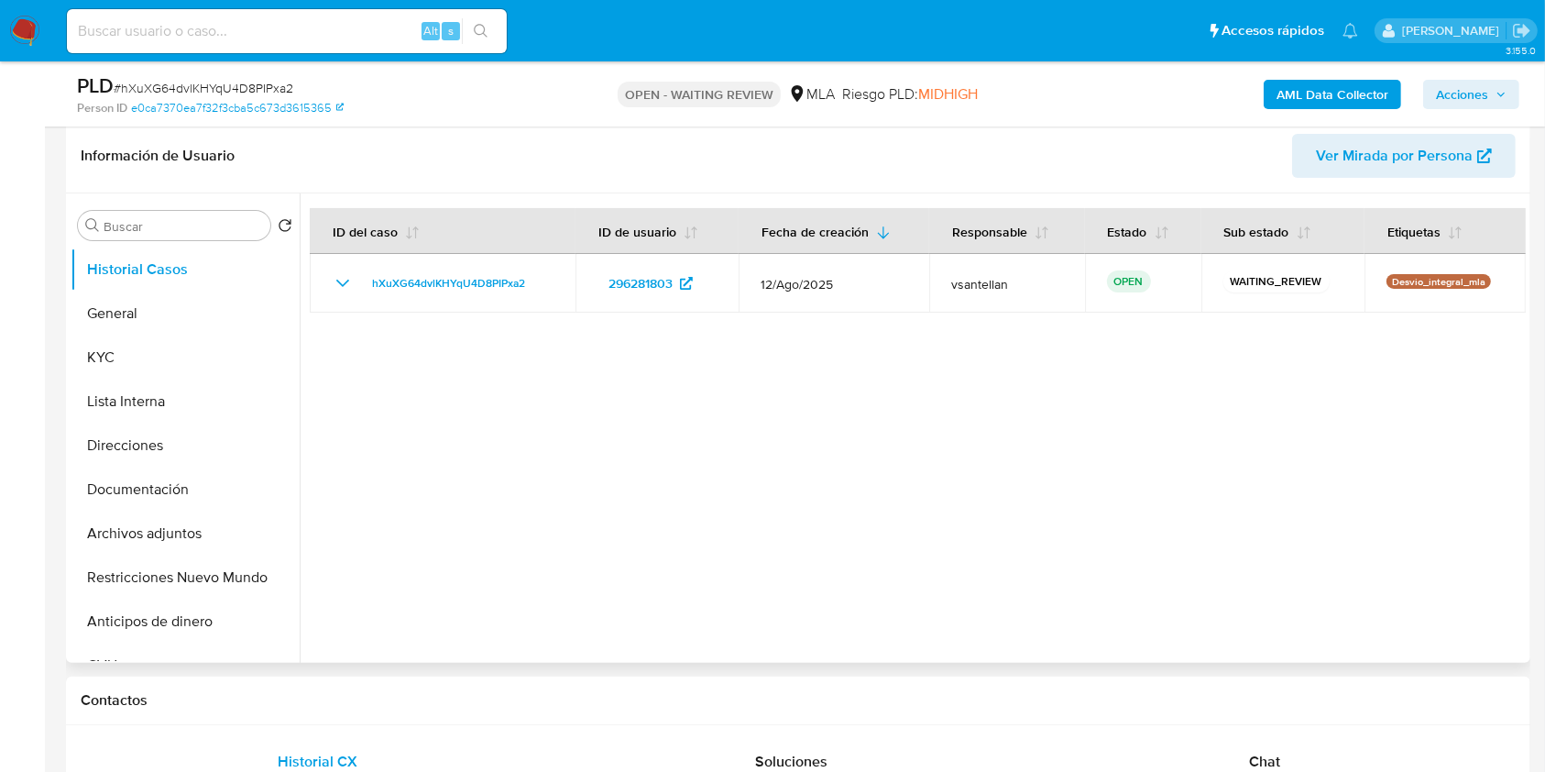
scroll to position [244, 0]
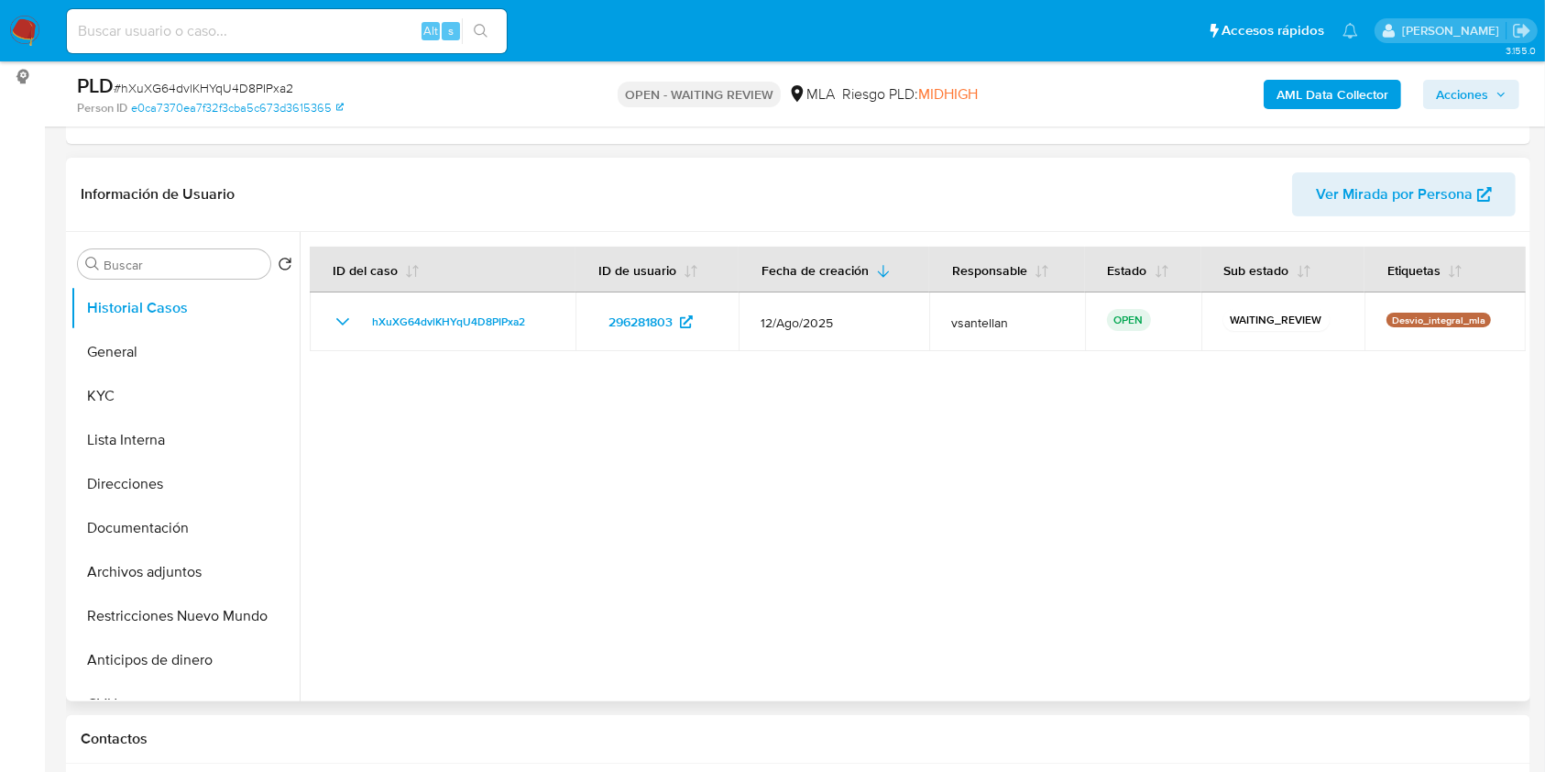
select select "10"
click at [150, 520] on button "Documentación" at bounding box center [178, 528] width 214 height 44
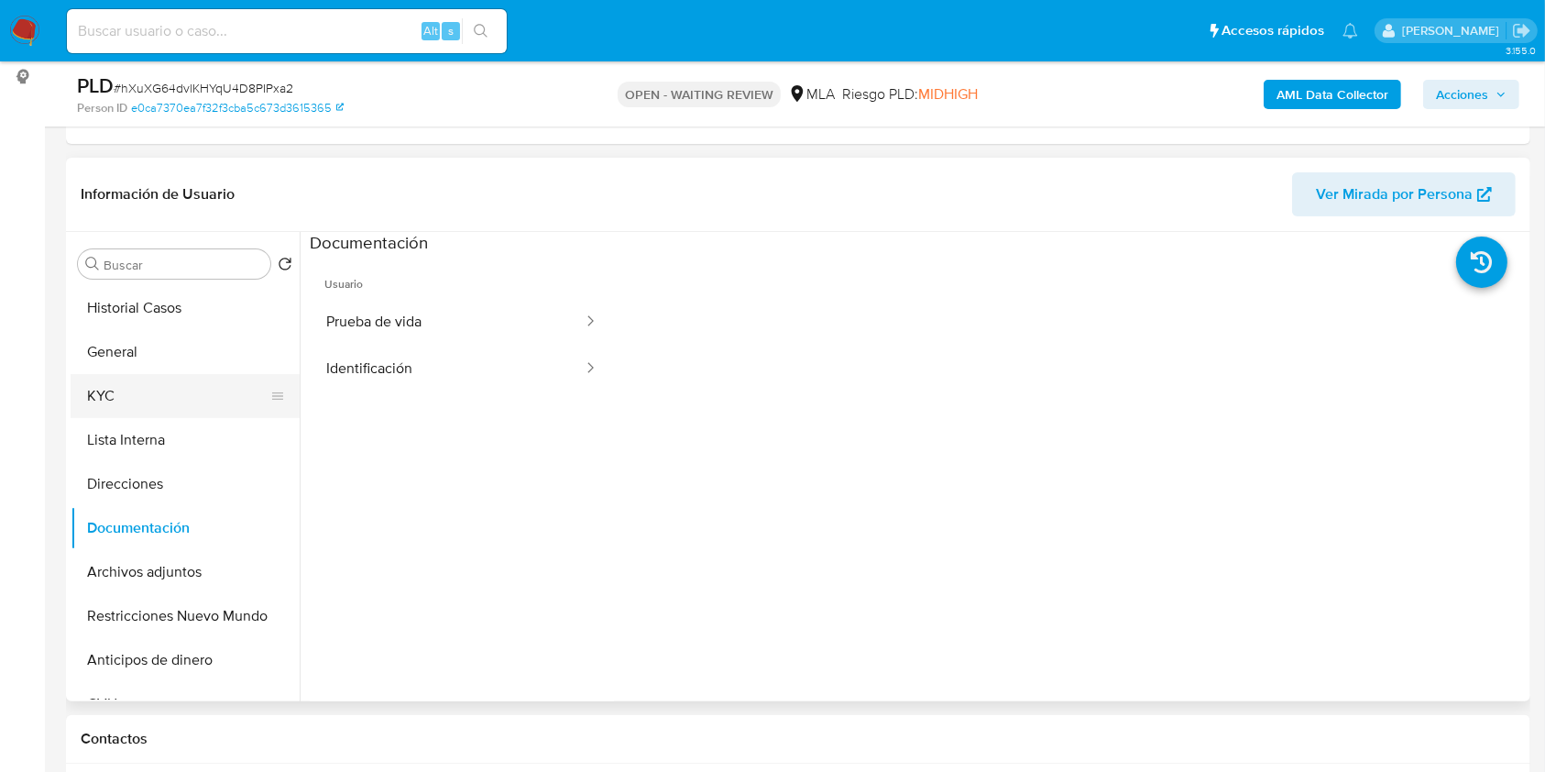
click at [166, 400] on button "KYC" at bounding box center [178, 396] width 214 height 44
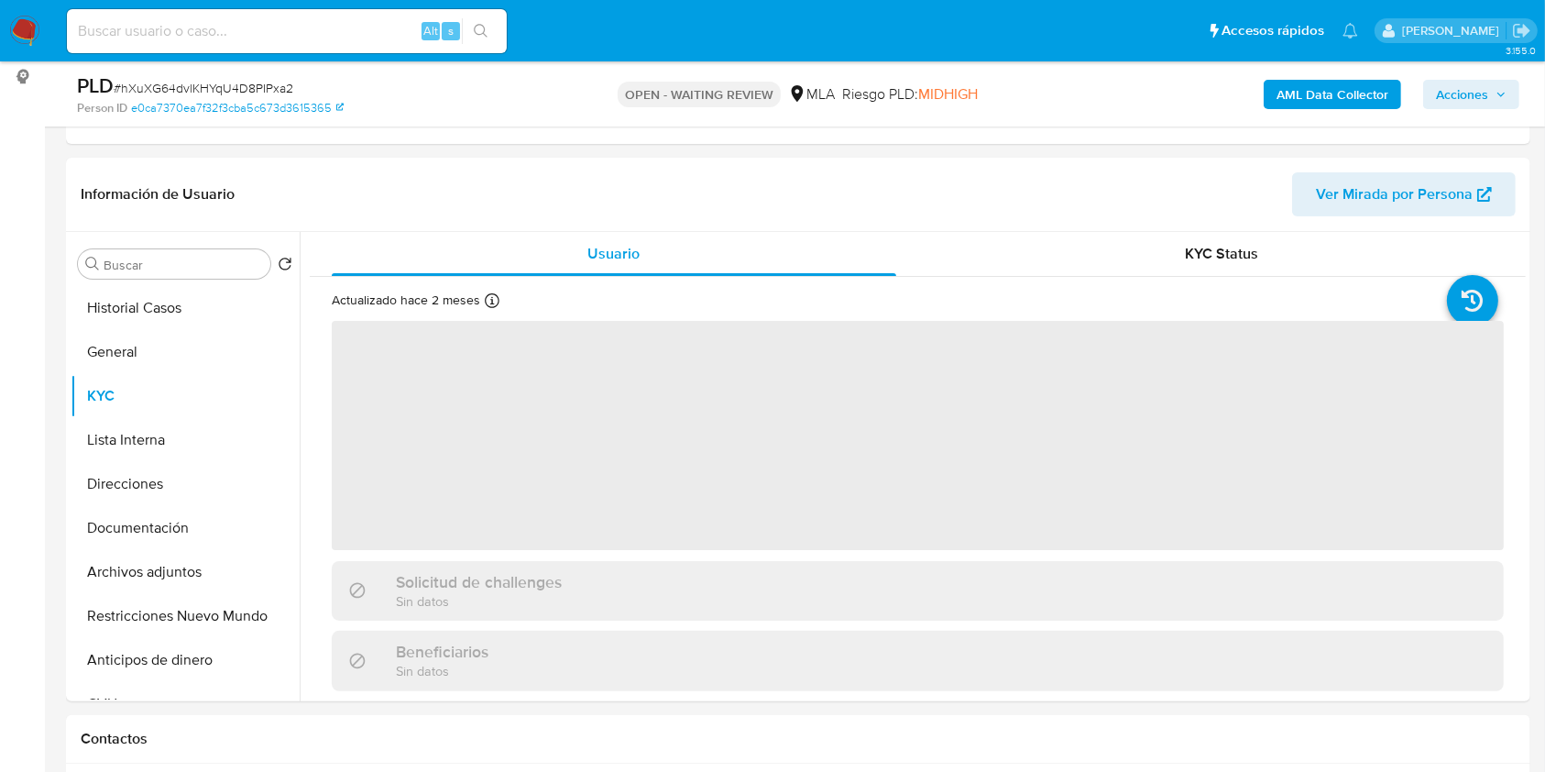
scroll to position [355, 0]
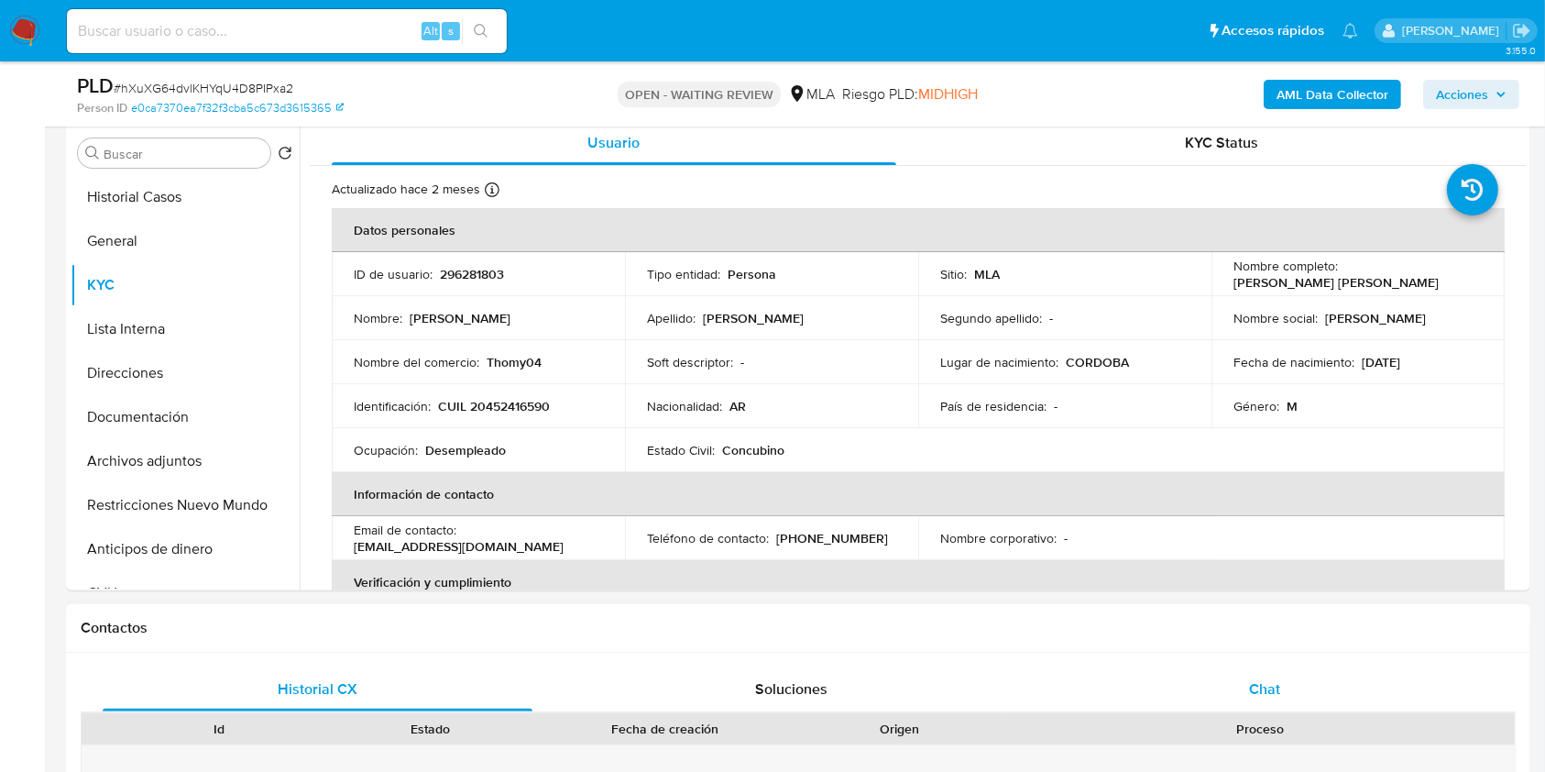
click at [1331, 687] on div "Chat" at bounding box center [1265, 689] width 430 height 44
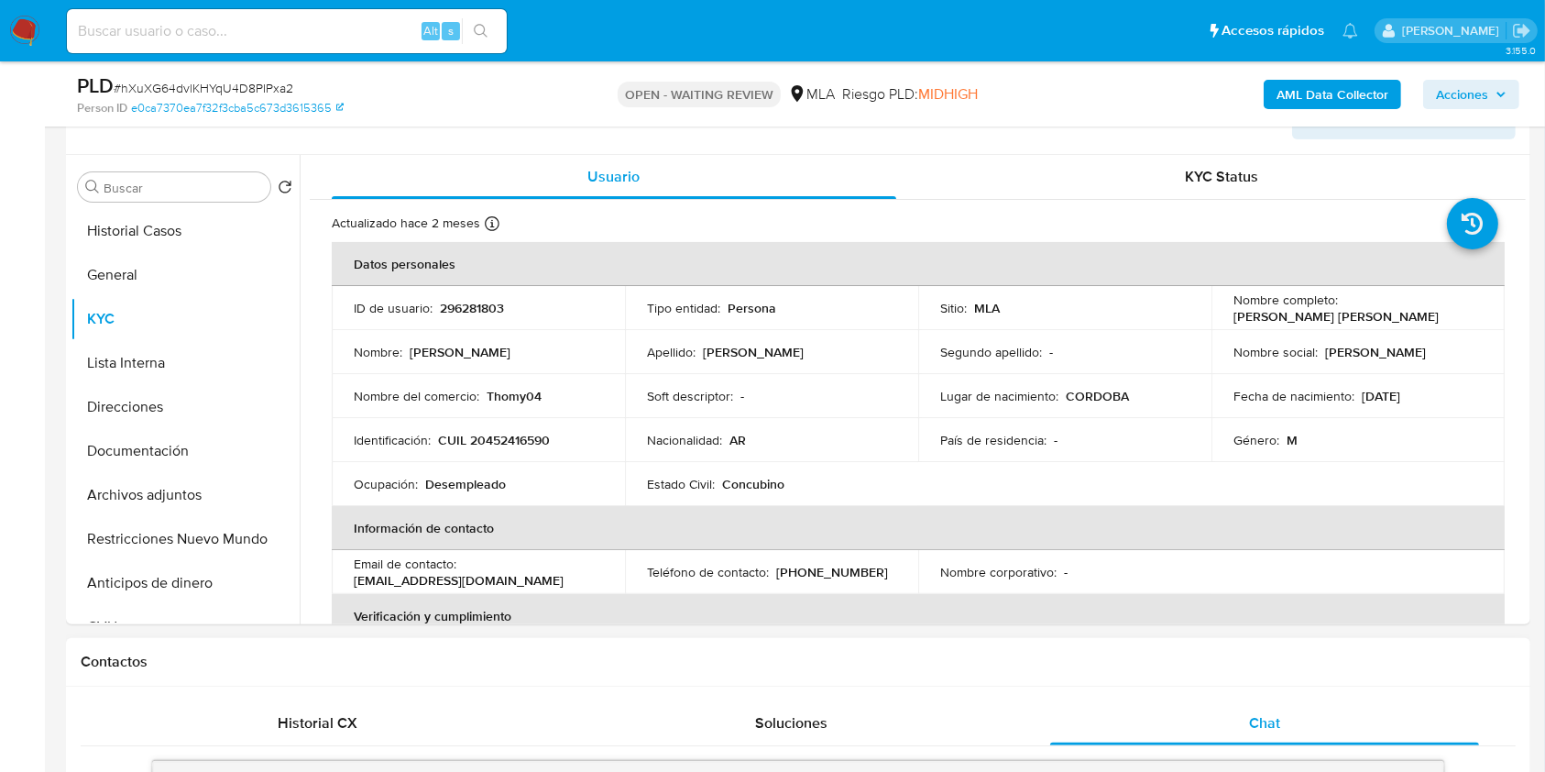
scroll to position [687, 0]
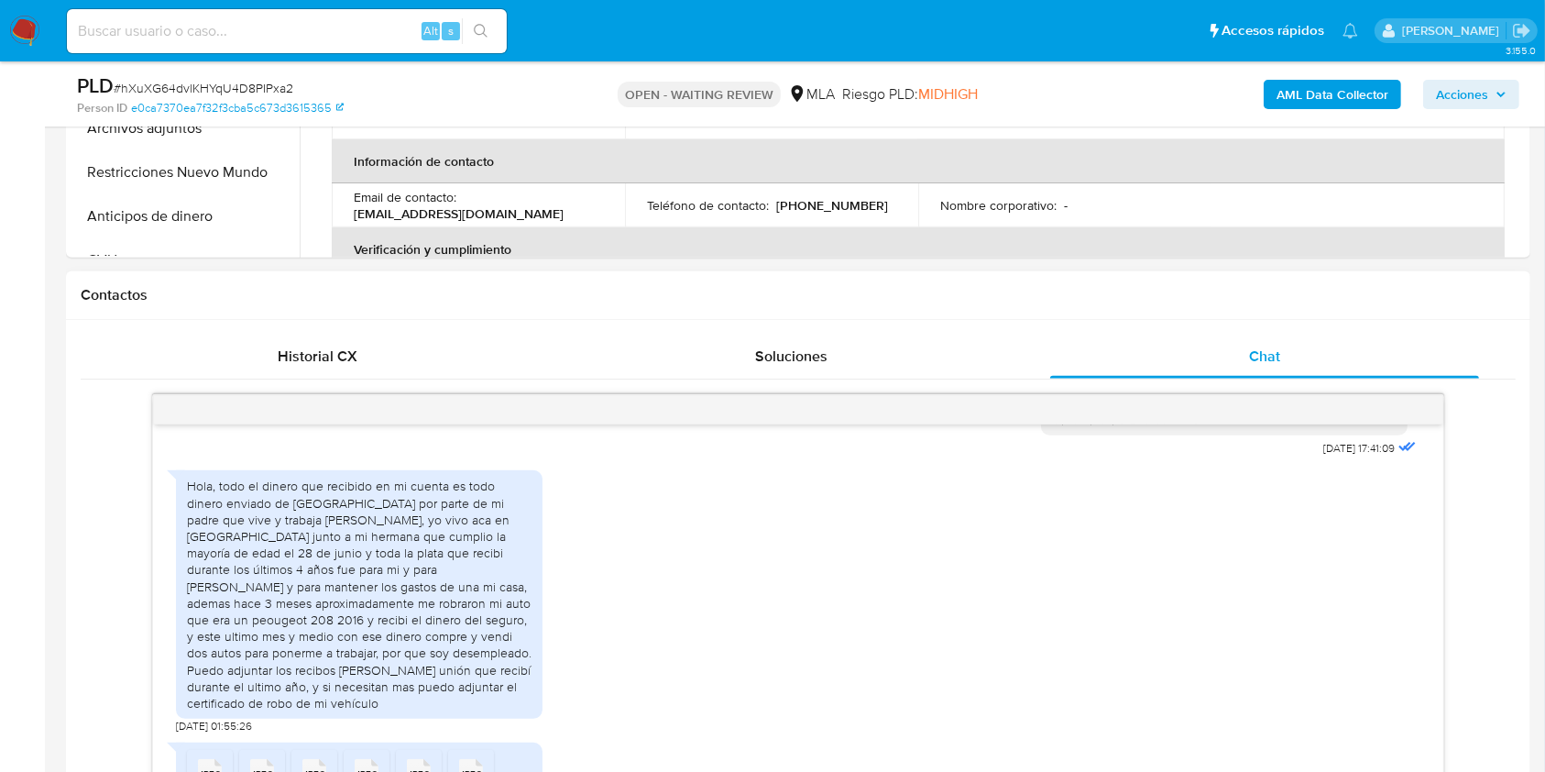
click at [1144, 613] on div "Hola, todo el dinero que recibido en mi cuenta es todo dinero enviado de [GEOGR…" at bounding box center [798, 597] width 1244 height 272
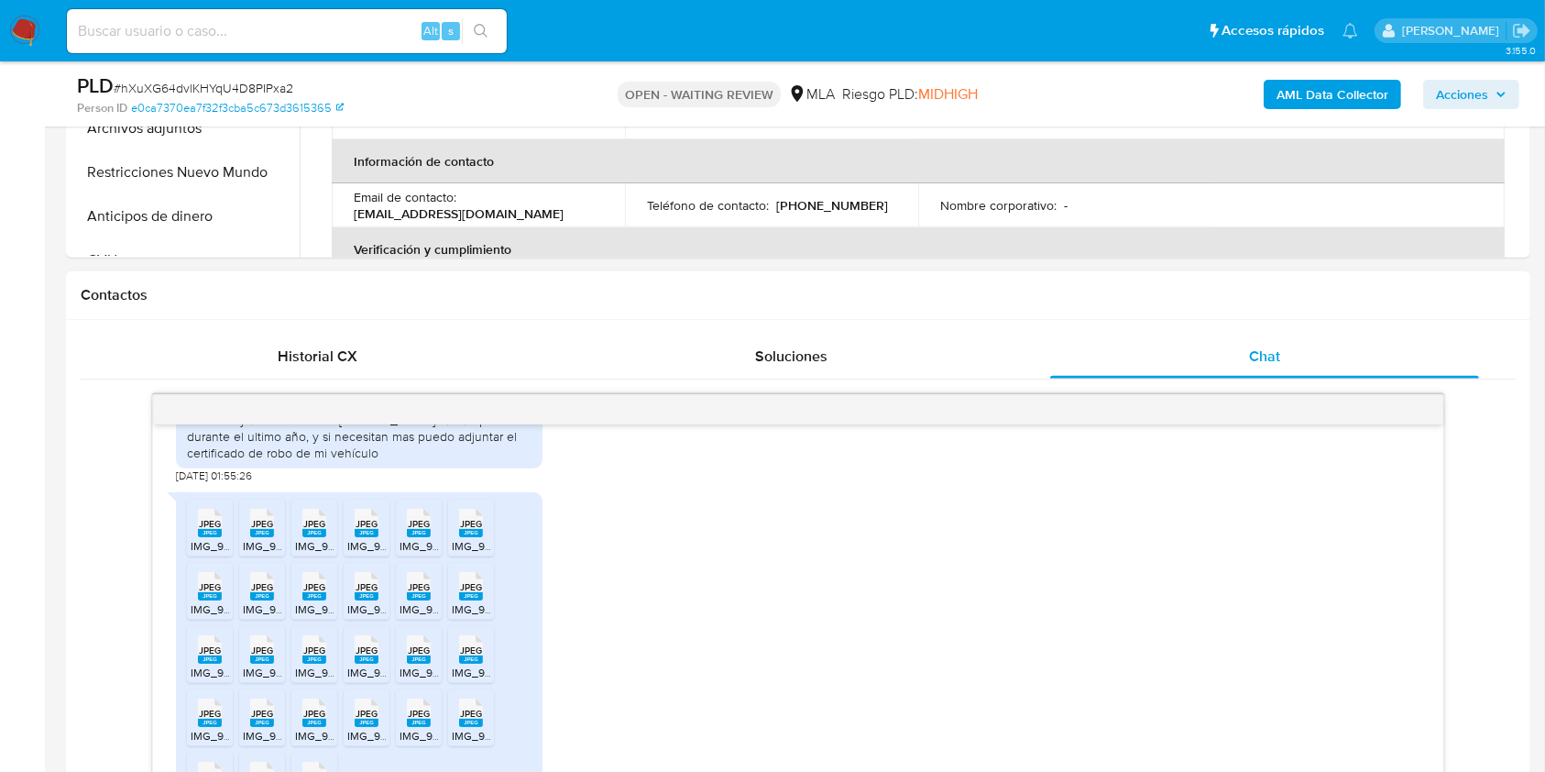
scroll to position [1194, 0]
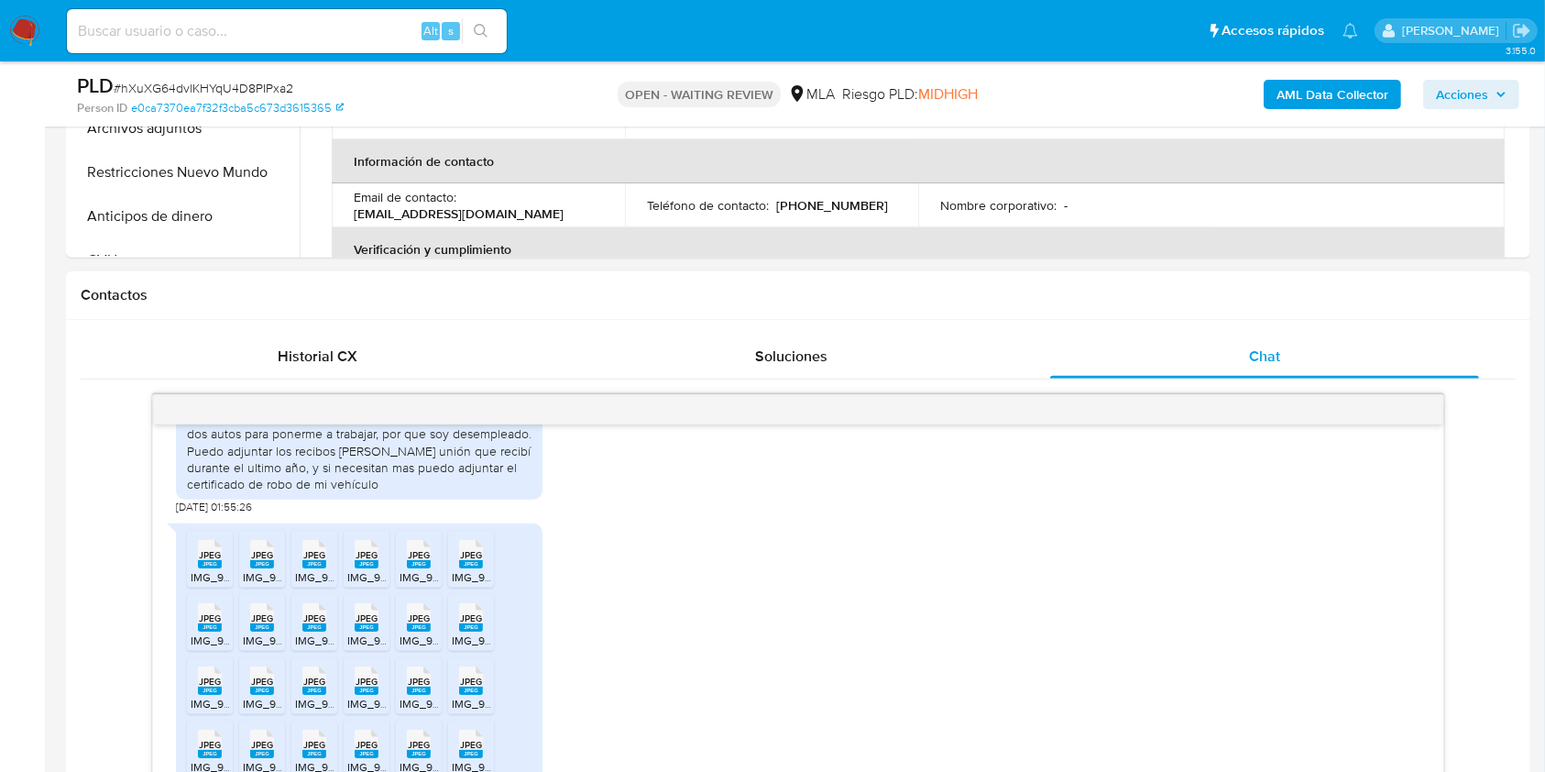
click at [197, 570] on div "JPEG JPEG" at bounding box center [210, 552] width 38 height 36
click at [269, 561] on span "JPEG" at bounding box center [262, 555] width 22 height 12
click at [321, 561] on span "JPEG" at bounding box center [314, 555] width 22 height 12
drag, startPoint x: 374, startPoint y: 580, endPoint x: 394, endPoint y: 578, distance: 20.2
click at [374, 568] on rect at bounding box center [367, 564] width 24 height 8
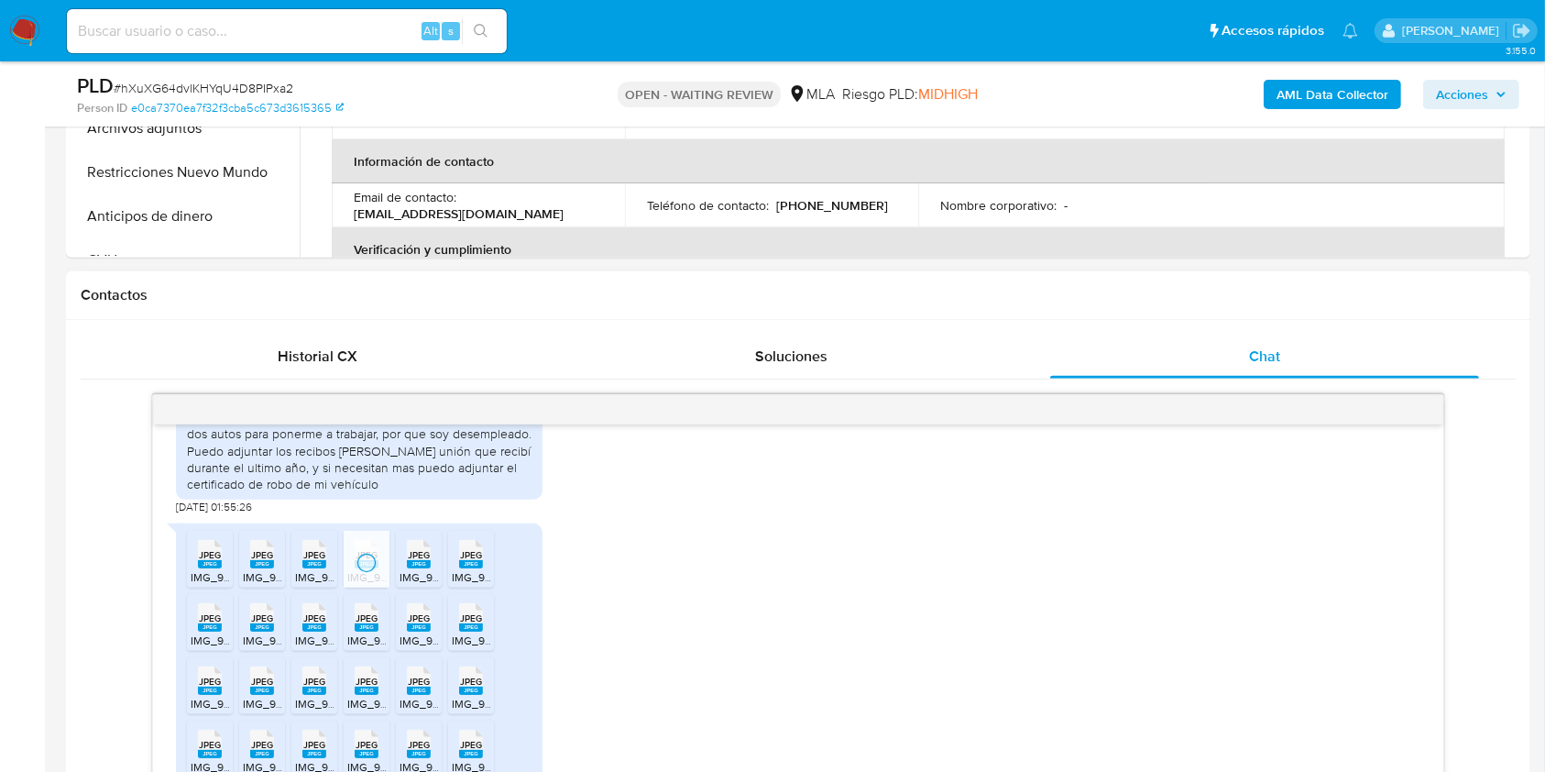
drag, startPoint x: 417, startPoint y: 581, endPoint x: 445, endPoint y: 587, distance: 28.9
click at [417, 568] on rect at bounding box center [419, 564] width 24 height 8
click at [462, 585] on span "IMG_9806.jpeg" at bounding box center [490, 577] width 77 height 16
click at [203, 624] on span "JPEG" at bounding box center [210, 618] width 22 height 12
click at [252, 624] on span "JPEG" at bounding box center [262, 618] width 22 height 12
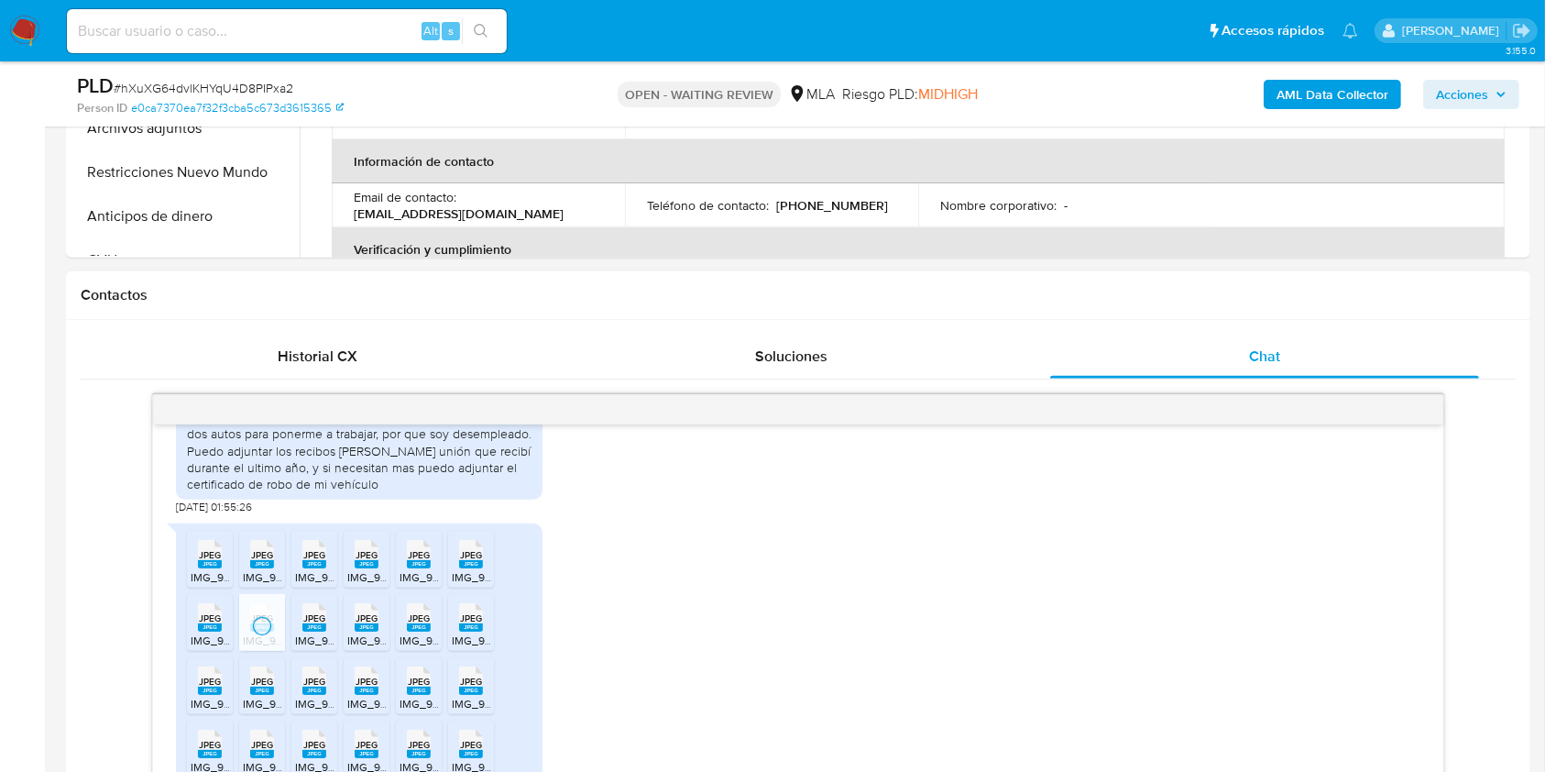
drag, startPoint x: 324, startPoint y: 650, endPoint x: 345, endPoint y: 652, distance: 20.2
click at [324, 648] on span "IMG_9813.jpeg" at bounding box center [332, 640] width 74 height 16
click at [372, 632] on rect at bounding box center [367, 627] width 24 height 8
click at [418, 648] on span "IMG_9773.jpeg" at bounding box center [437, 640] width 75 height 16
click at [471, 648] on span "IMG_9804.jpeg" at bounding box center [490, 640] width 77 height 16
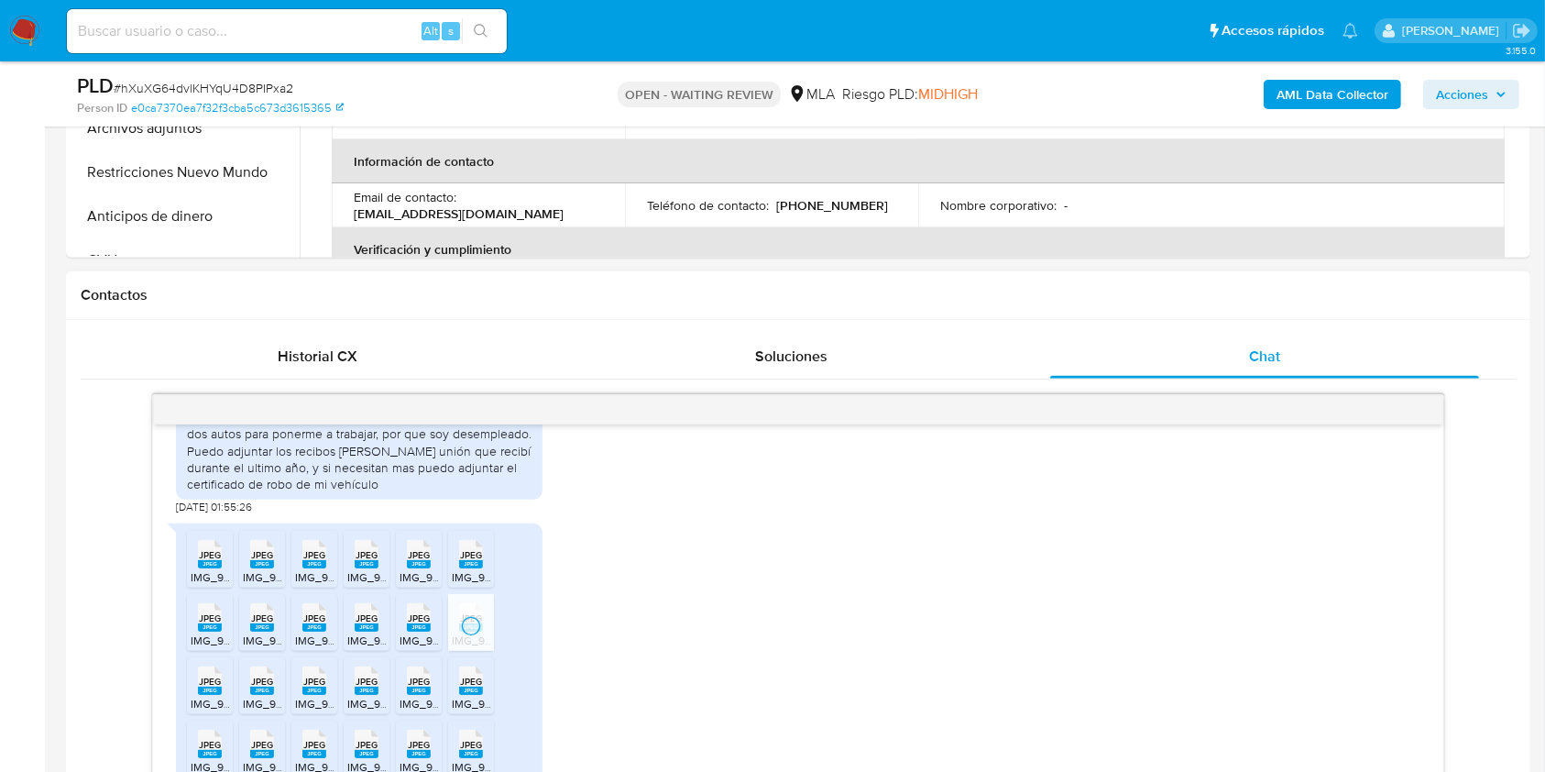
scroll to position [1315, 0]
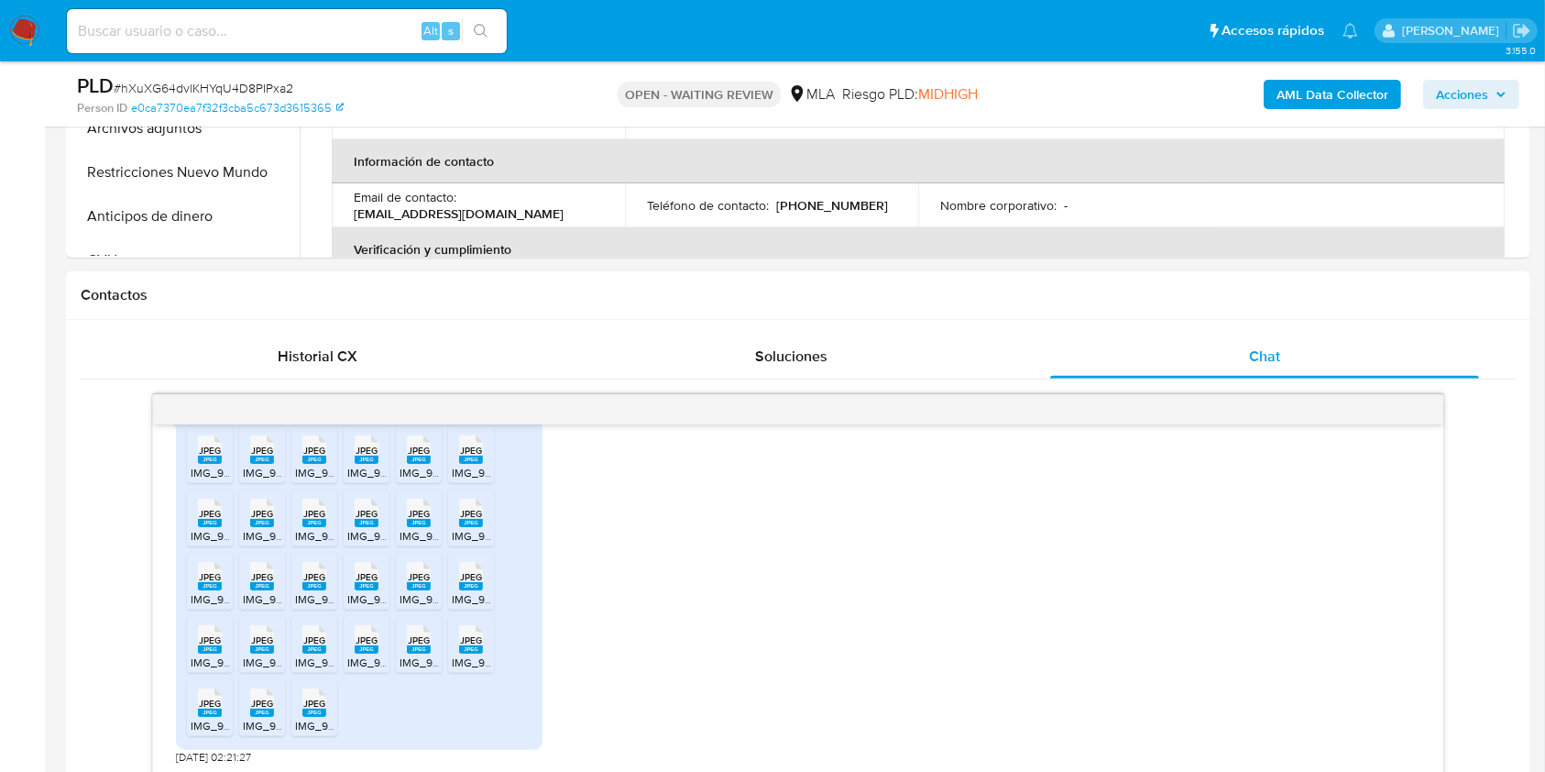
click at [206, 588] on rect at bounding box center [210, 586] width 24 height 8
click at [254, 584] on rect at bounding box center [262, 586] width 24 height 8
click at [308, 587] on rect at bounding box center [314, 586] width 24 height 8
click at [357, 585] on rect at bounding box center [367, 586] width 24 height 8
click at [421, 586] on rect at bounding box center [419, 586] width 24 height 8
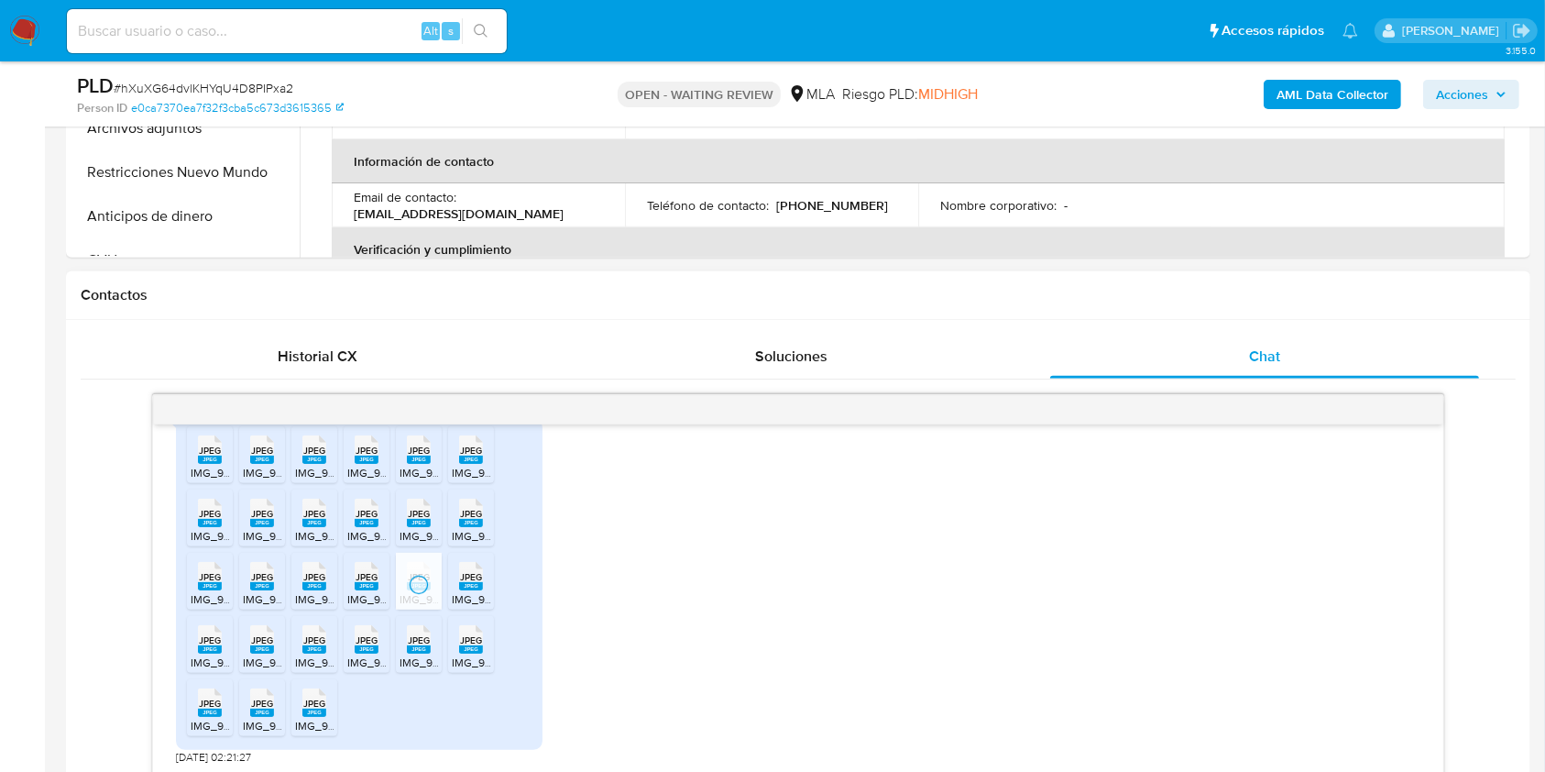
click at [472, 573] on span "JPEG" at bounding box center [471, 577] width 22 height 12
click at [213, 649] on rect at bounding box center [210, 649] width 24 height 8
drag, startPoint x: 279, startPoint y: 649, endPoint x: 289, endPoint y: 650, distance: 10.1
click at [279, 649] on div "JPEG JPEG" at bounding box center [262, 638] width 38 height 36
drag, startPoint x: 320, startPoint y: 650, endPoint x: 350, endPoint y: 650, distance: 30.2
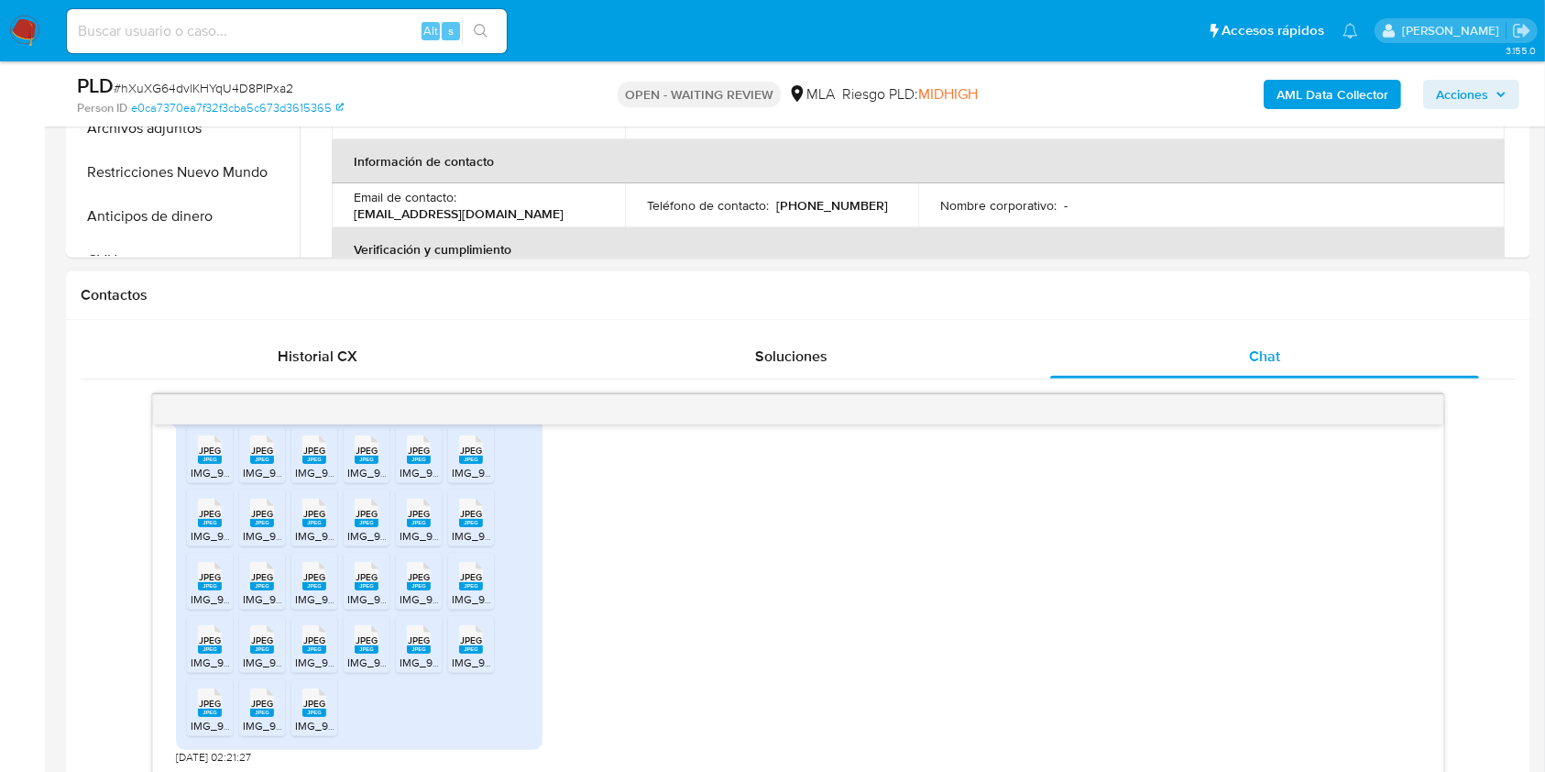
click at [320, 649] on rect at bounding box center [314, 649] width 24 height 8
click at [377, 645] on rect at bounding box center [367, 649] width 24 height 8
click at [414, 642] on span "JPEG" at bounding box center [419, 640] width 22 height 12
click at [478, 642] on span "JPEG" at bounding box center [471, 640] width 22 height 12
click at [210, 707] on span "JPEG" at bounding box center [210, 704] width 22 height 12
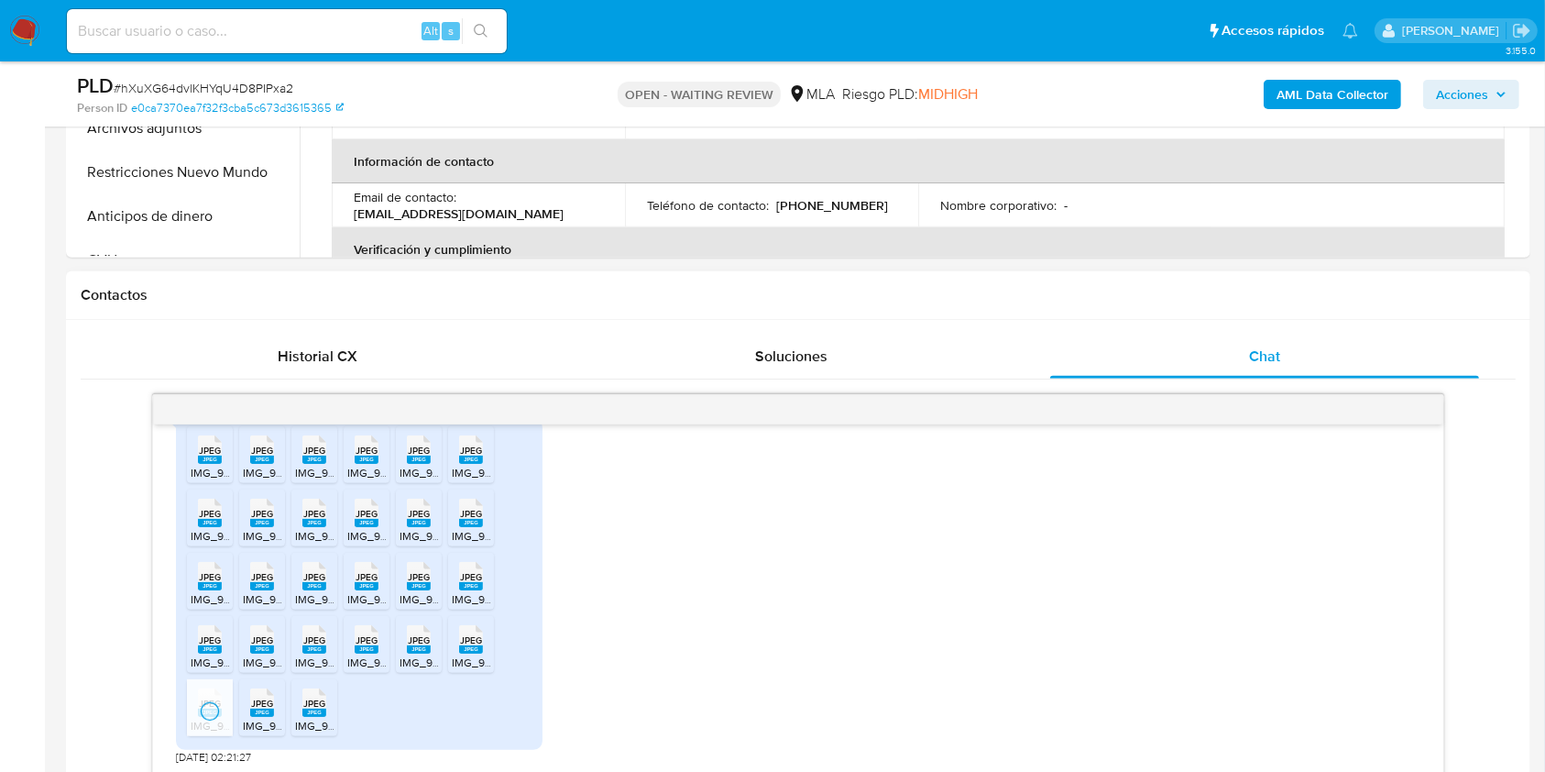
drag, startPoint x: 257, startPoint y: 711, endPoint x: 290, endPoint y: 714, distance: 33.1
click at [258, 711] on rect at bounding box center [262, 713] width 24 height 8
click at [317, 712] on rect at bounding box center [314, 713] width 24 height 8
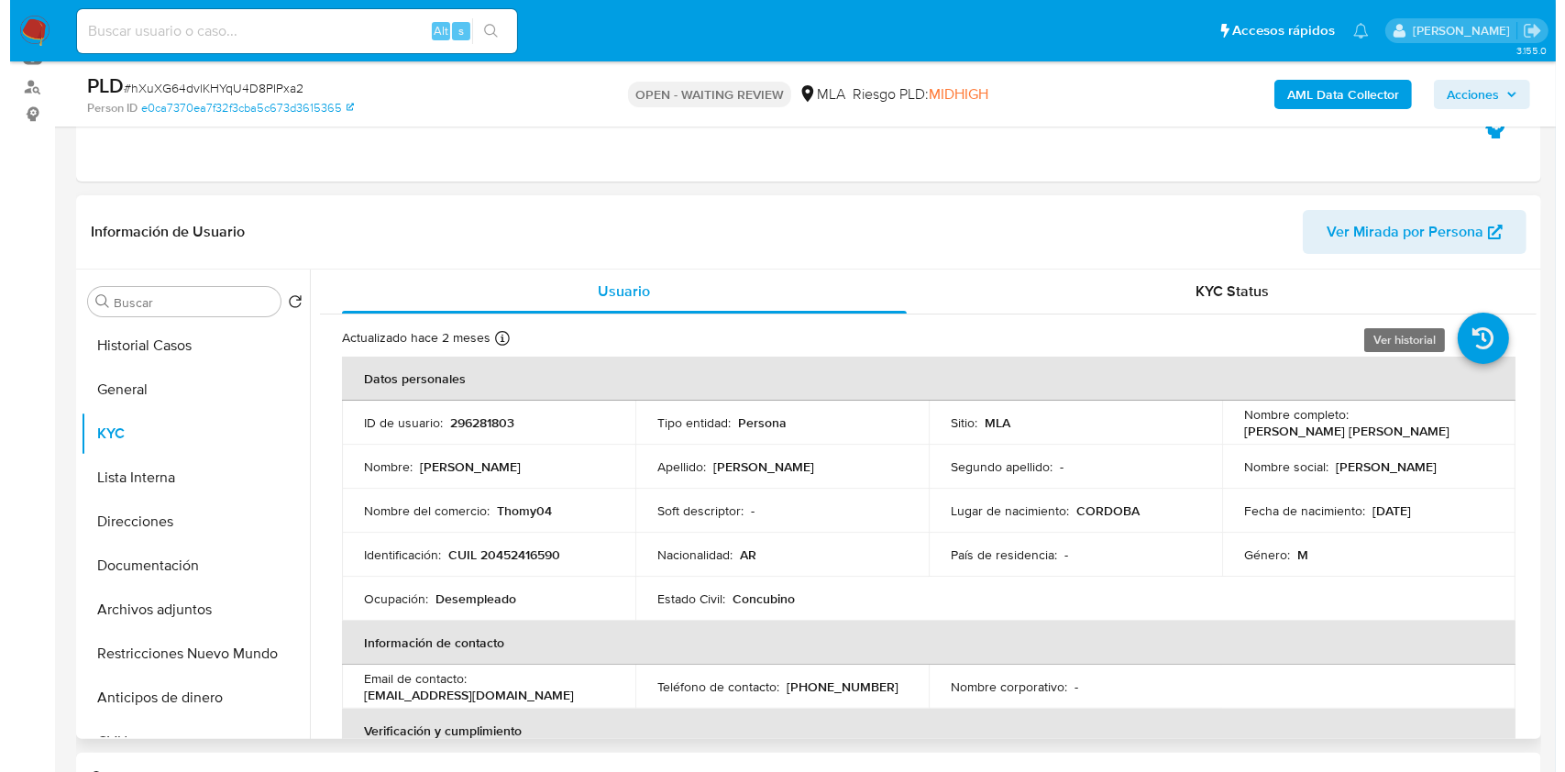
scroll to position [198, 0]
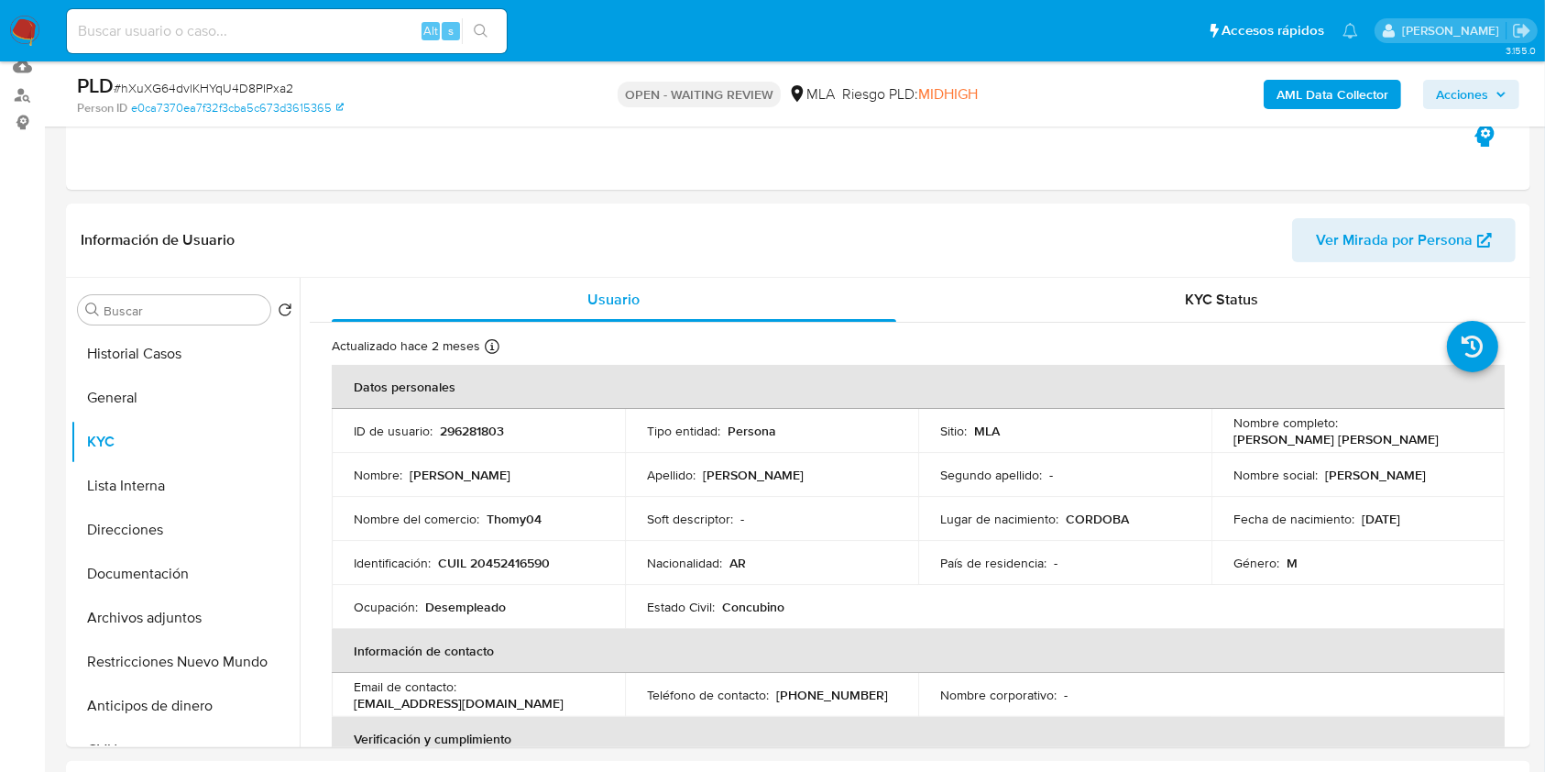
click at [1337, 80] on b "AML Data Collector" at bounding box center [1333, 94] width 112 height 29
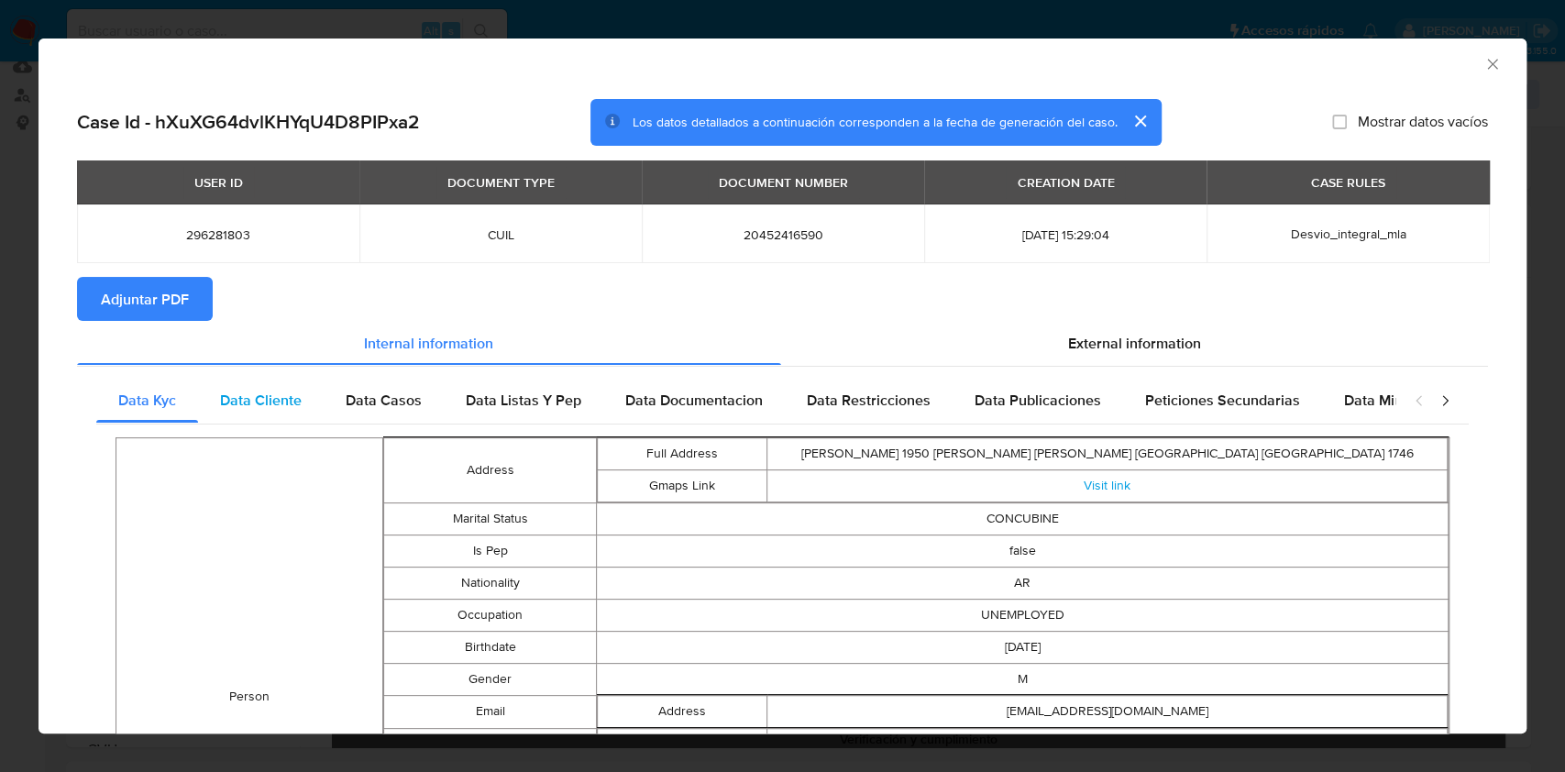
drag, startPoint x: 262, startPoint y: 392, endPoint x: 322, endPoint y: 410, distance: 62.1
click at [261, 396] on span "Data Cliente" at bounding box center [261, 400] width 82 height 21
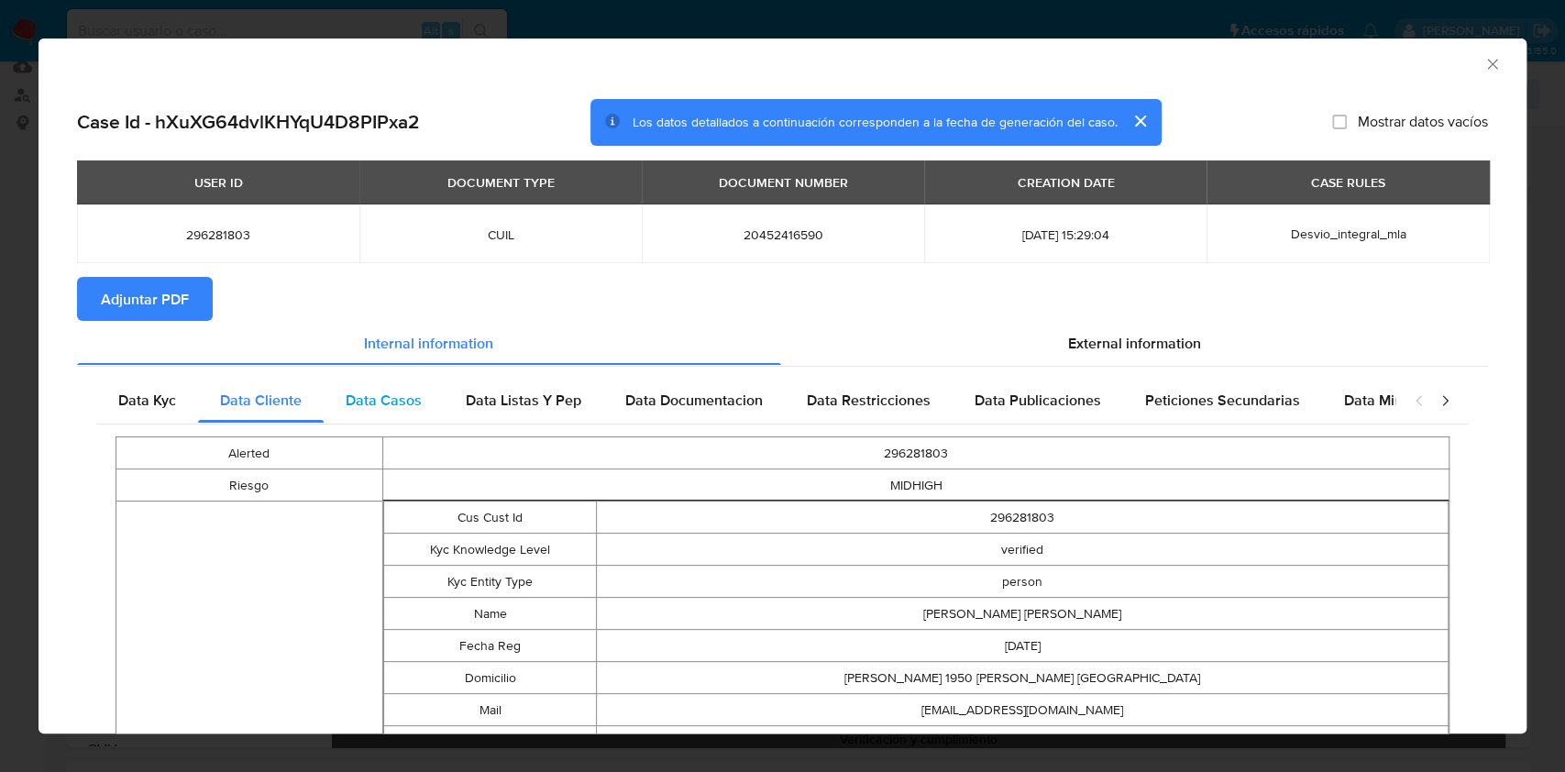
click at [411, 386] on div "Data Casos" at bounding box center [384, 401] width 120 height 44
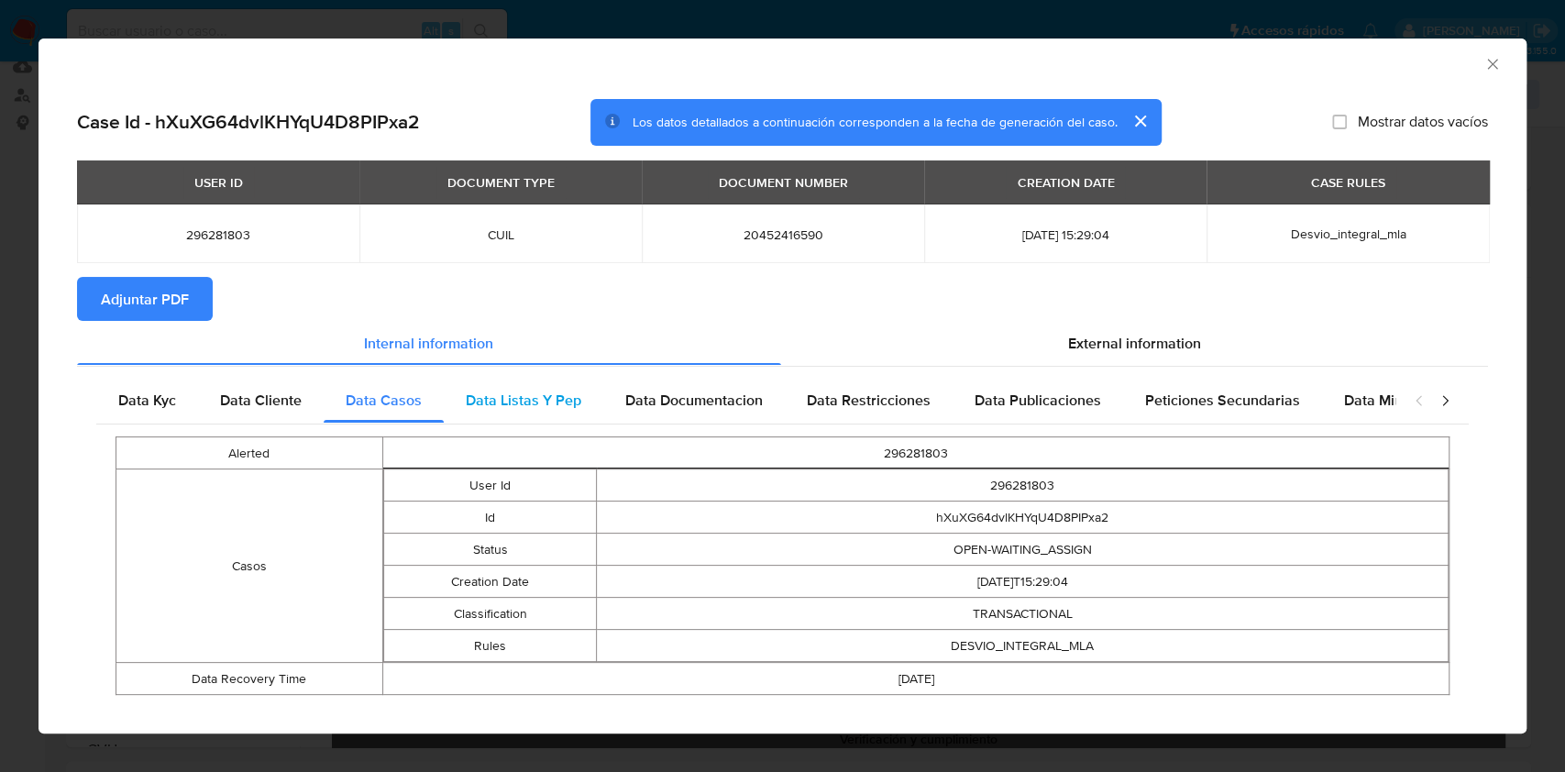
drag, startPoint x: 544, startPoint y: 414, endPoint x: 555, endPoint y: 412, distance: 11.3
click at [544, 414] on div "Data Listas Y Pep" at bounding box center [523, 401] width 159 height 44
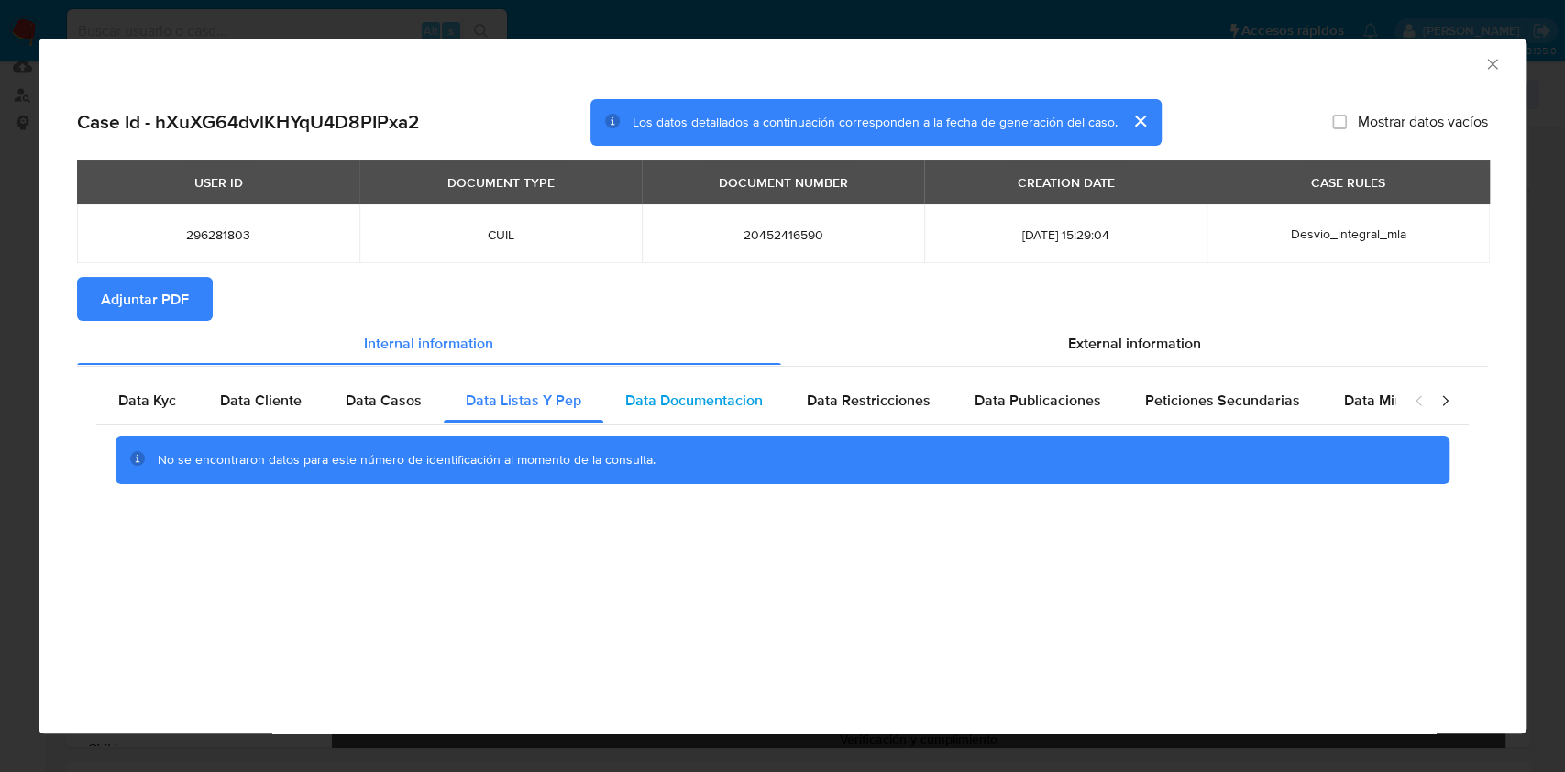
click at [724, 414] on div "Data Documentacion" at bounding box center [693, 401] width 181 height 44
click at [945, 390] on div "Data Restricciones" at bounding box center [869, 401] width 168 height 44
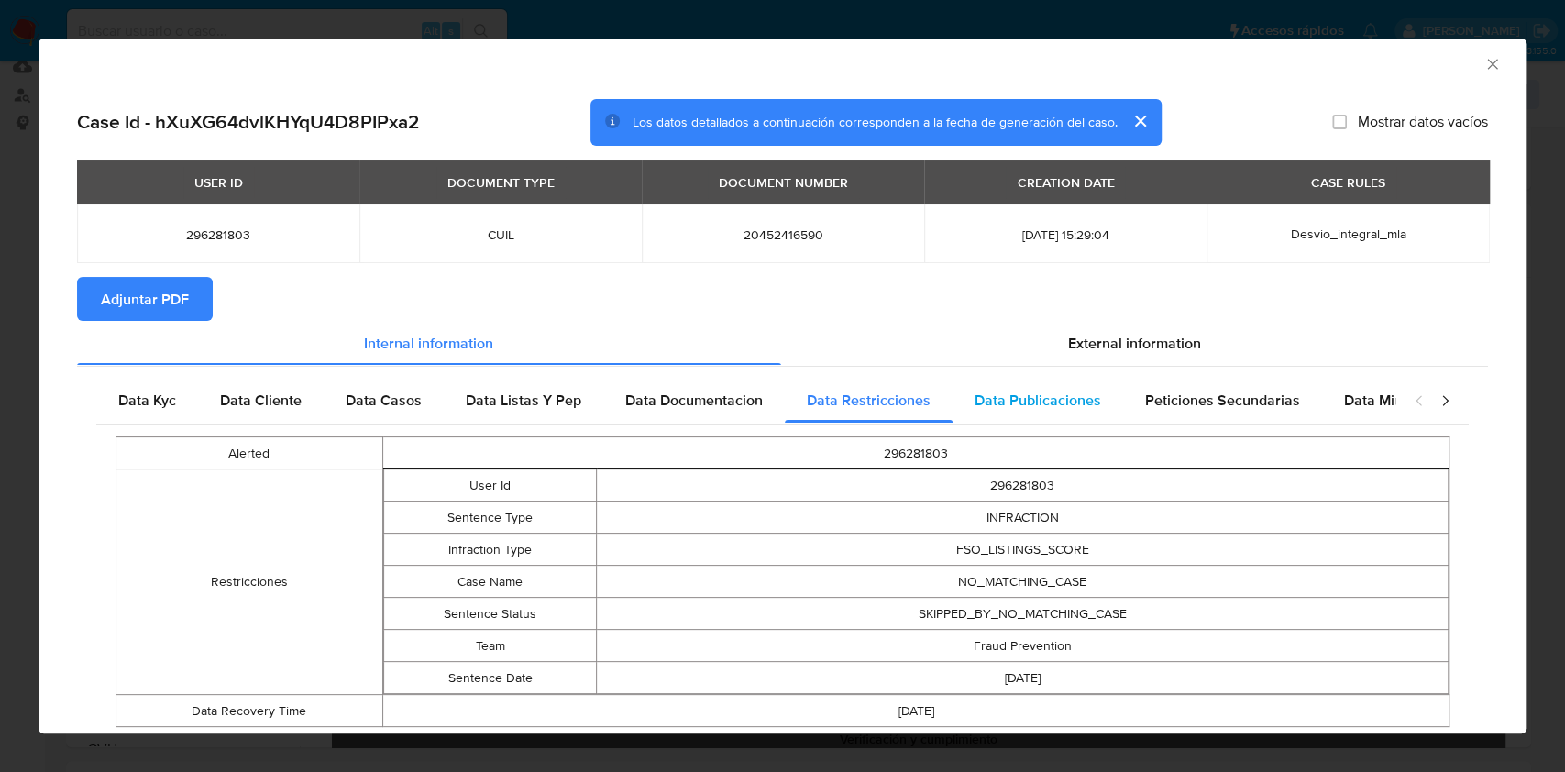
click at [1076, 401] on span "Data Publicaciones" at bounding box center [1037, 400] width 126 height 21
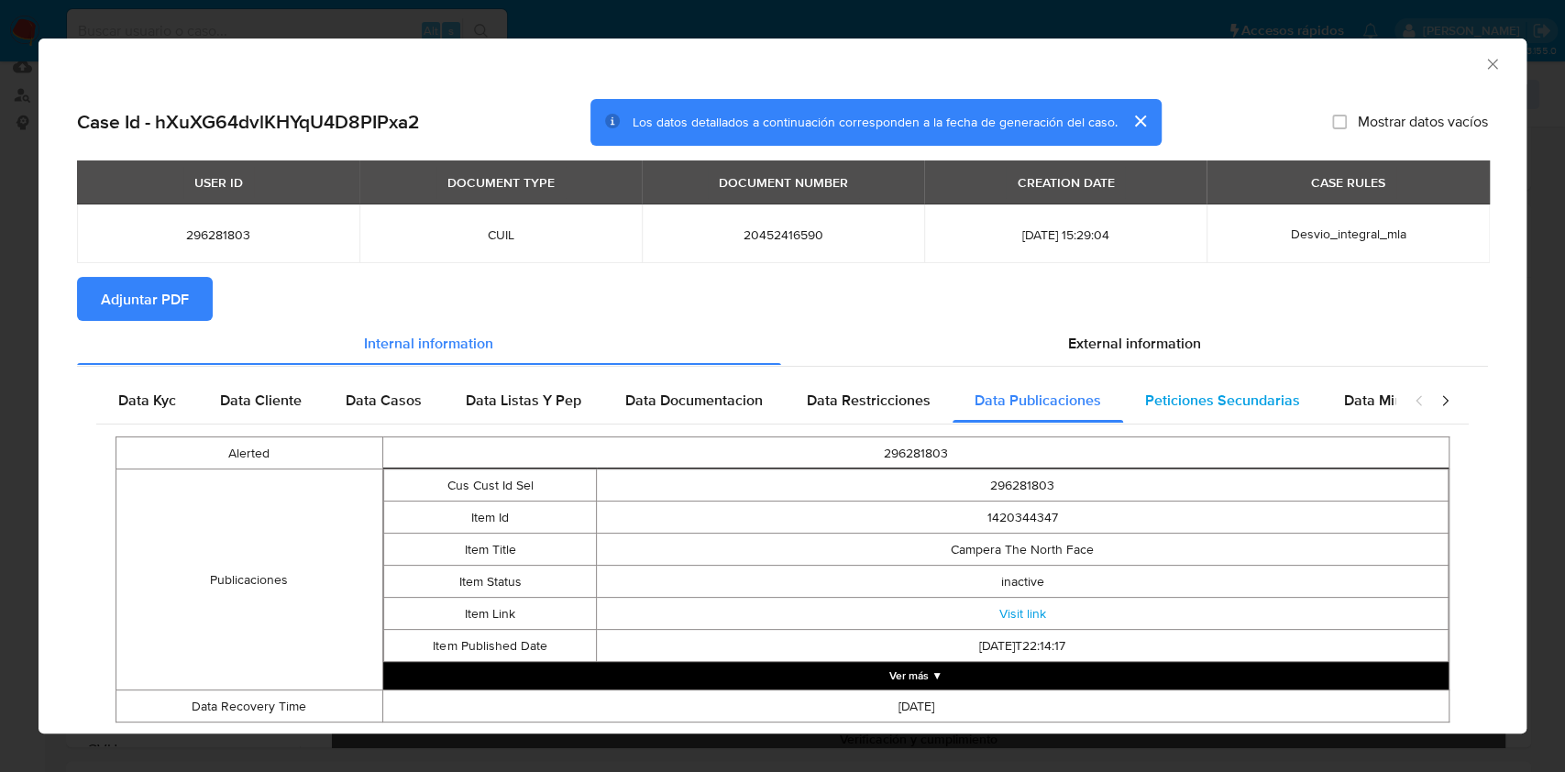
drag, startPoint x: 1214, startPoint y: 390, endPoint x: 1280, endPoint y: 394, distance: 67.1
click at [1214, 389] on div "Peticiones Secundarias" at bounding box center [1222, 401] width 199 height 44
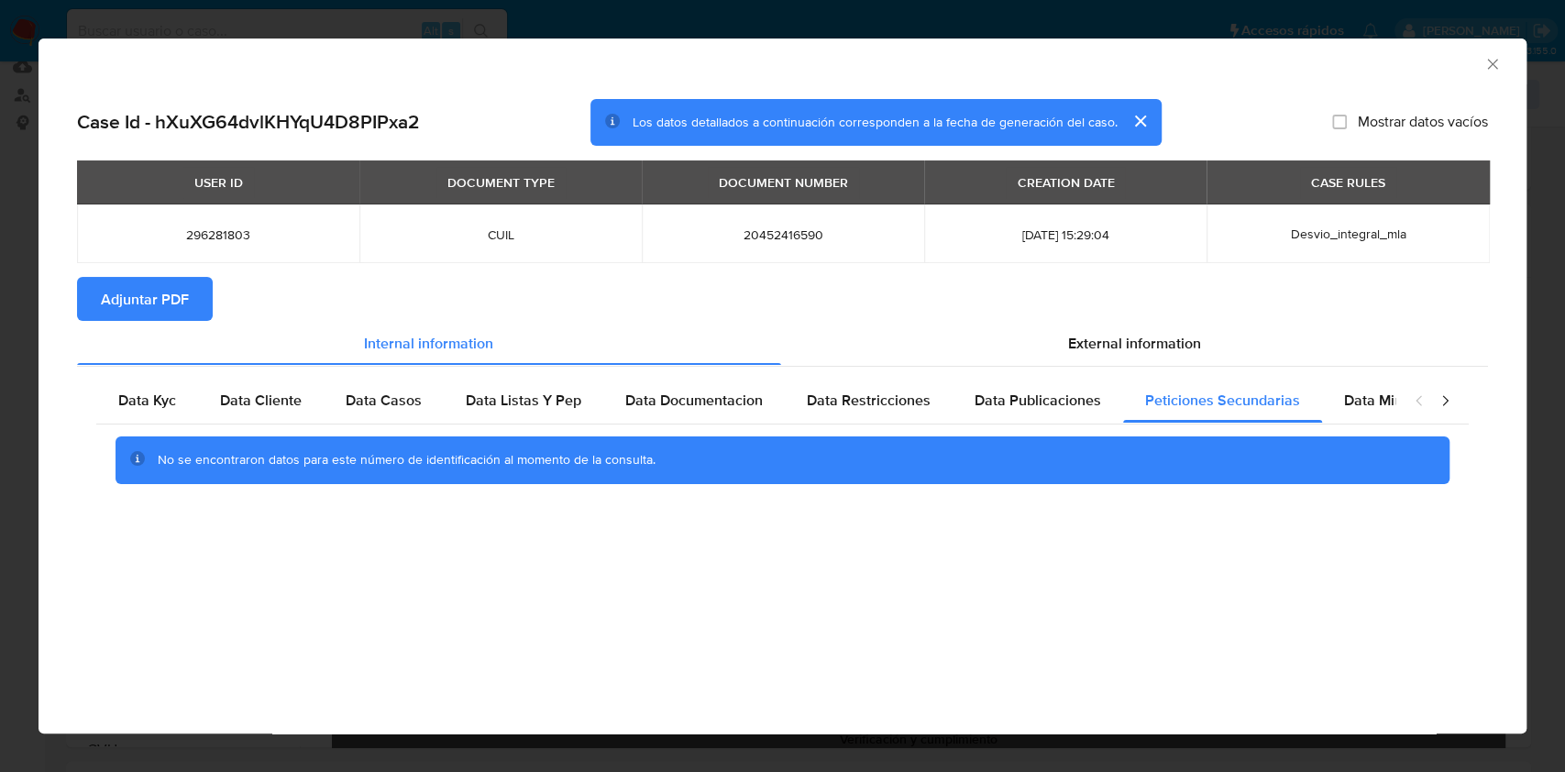
click at [1407, 385] on div "closure-recommendation-modal" at bounding box center [1431, 401] width 73 height 44
drag, startPoint x: 1379, startPoint y: 397, endPoint x: 1369, endPoint y: 404, distance: 11.7
click at [1378, 399] on span "Data Minoridad" at bounding box center [1394, 400] width 101 height 21
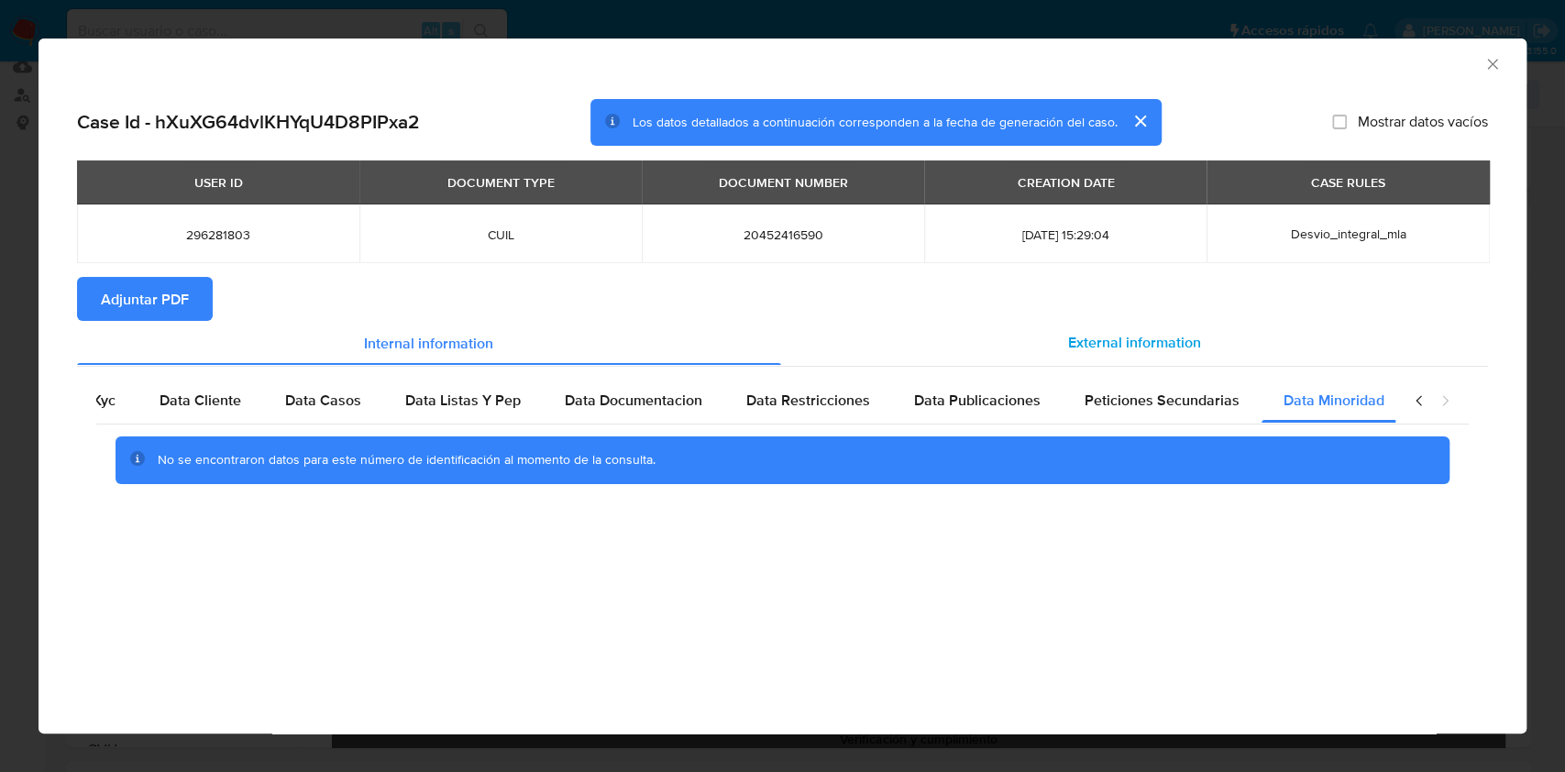
scroll to position [0, 61]
click at [1129, 346] on span "External information" at bounding box center [1134, 342] width 133 height 21
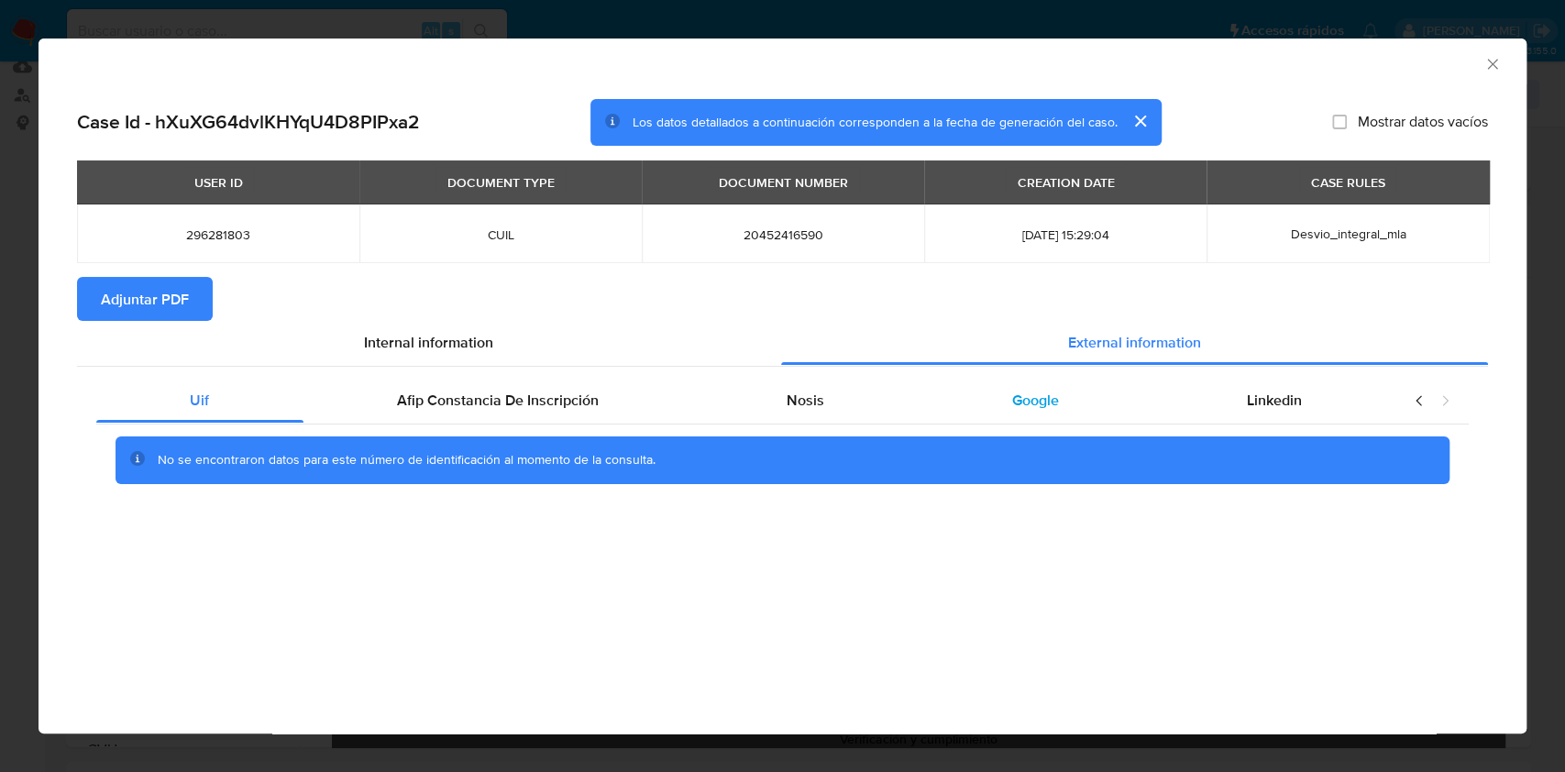
scroll to position [0, 0]
click at [675, 407] on div "Afip Constancia De Inscripción" at bounding box center [498, 401] width 390 height 44
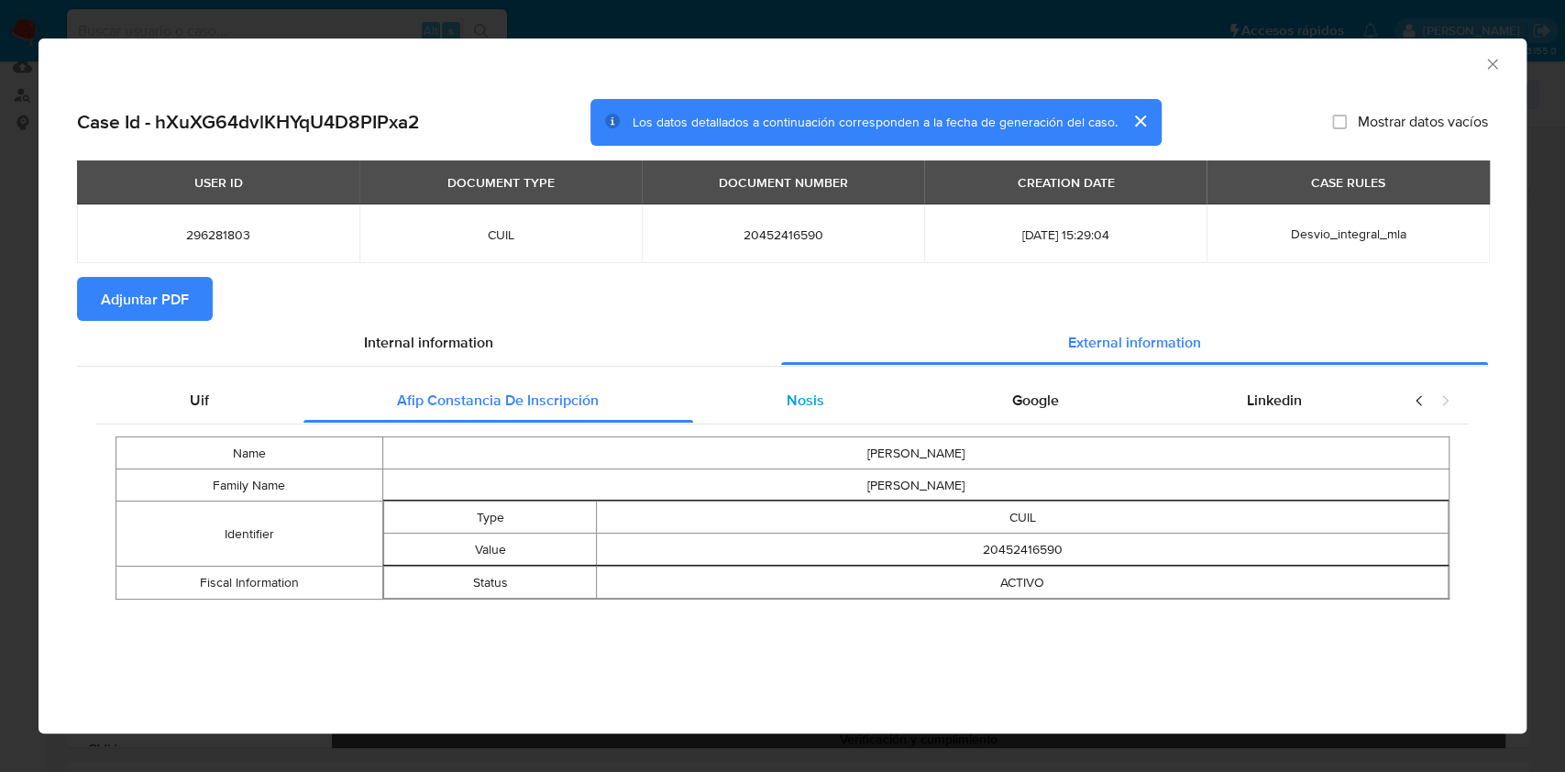
click at [874, 414] on div "Nosis" at bounding box center [805, 401] width 225 height 44
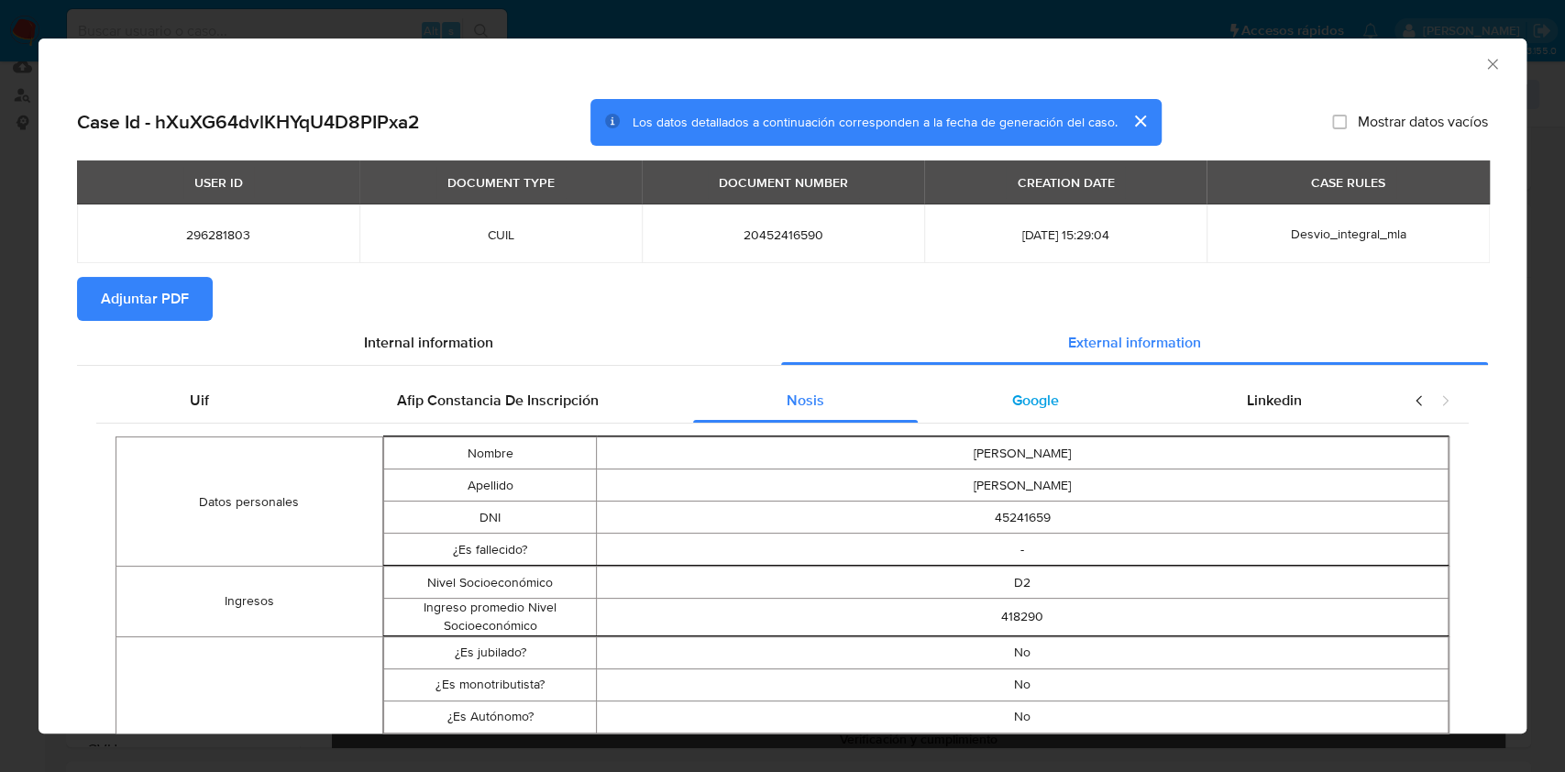
click at [1036, 397] on span "Google" at bounding box center [1035, 400] width 47 height 21
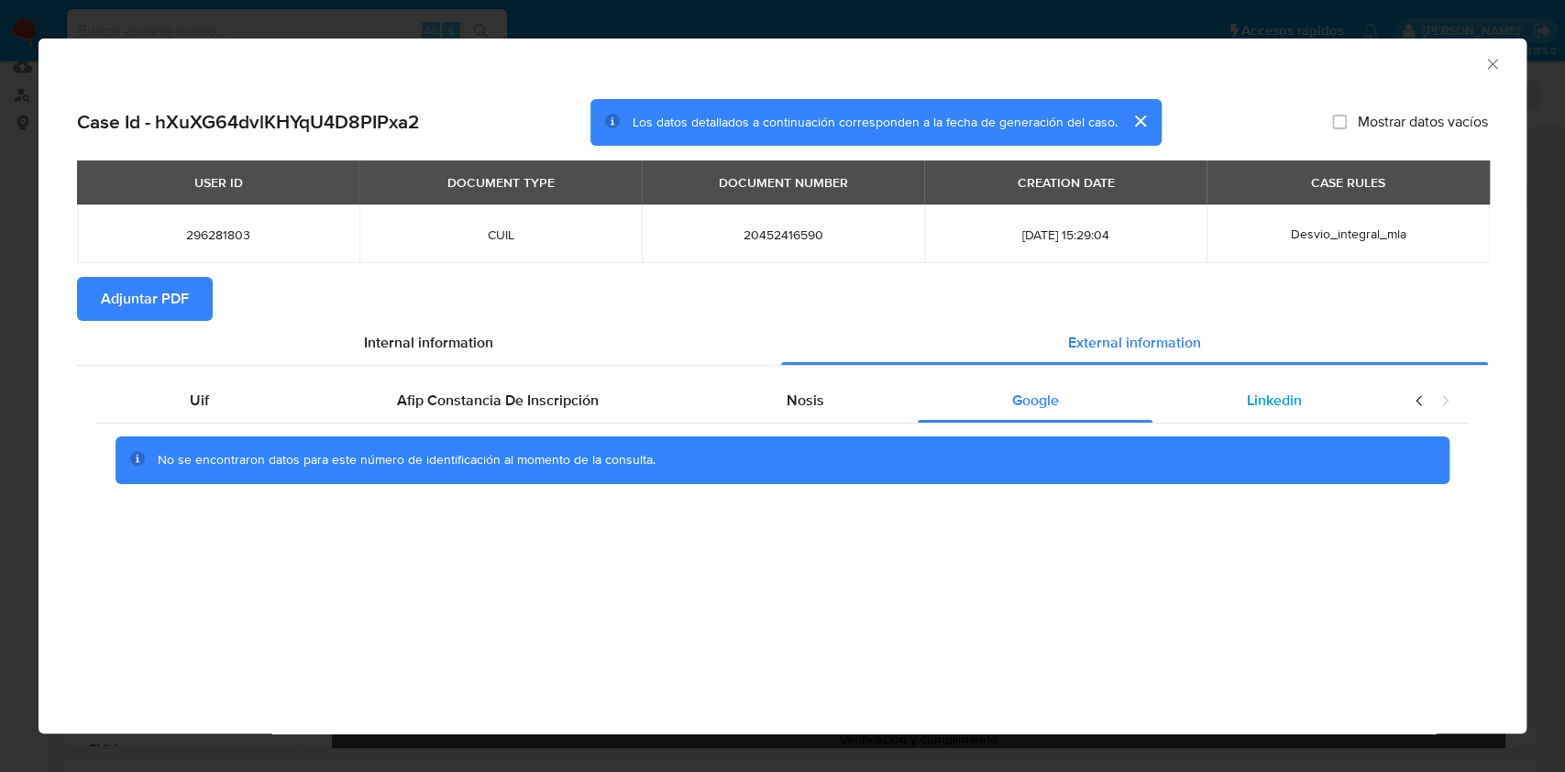
click at [1247, 395] on span "Linkedin" at bounding box center [1274, 400] width 55 height 21
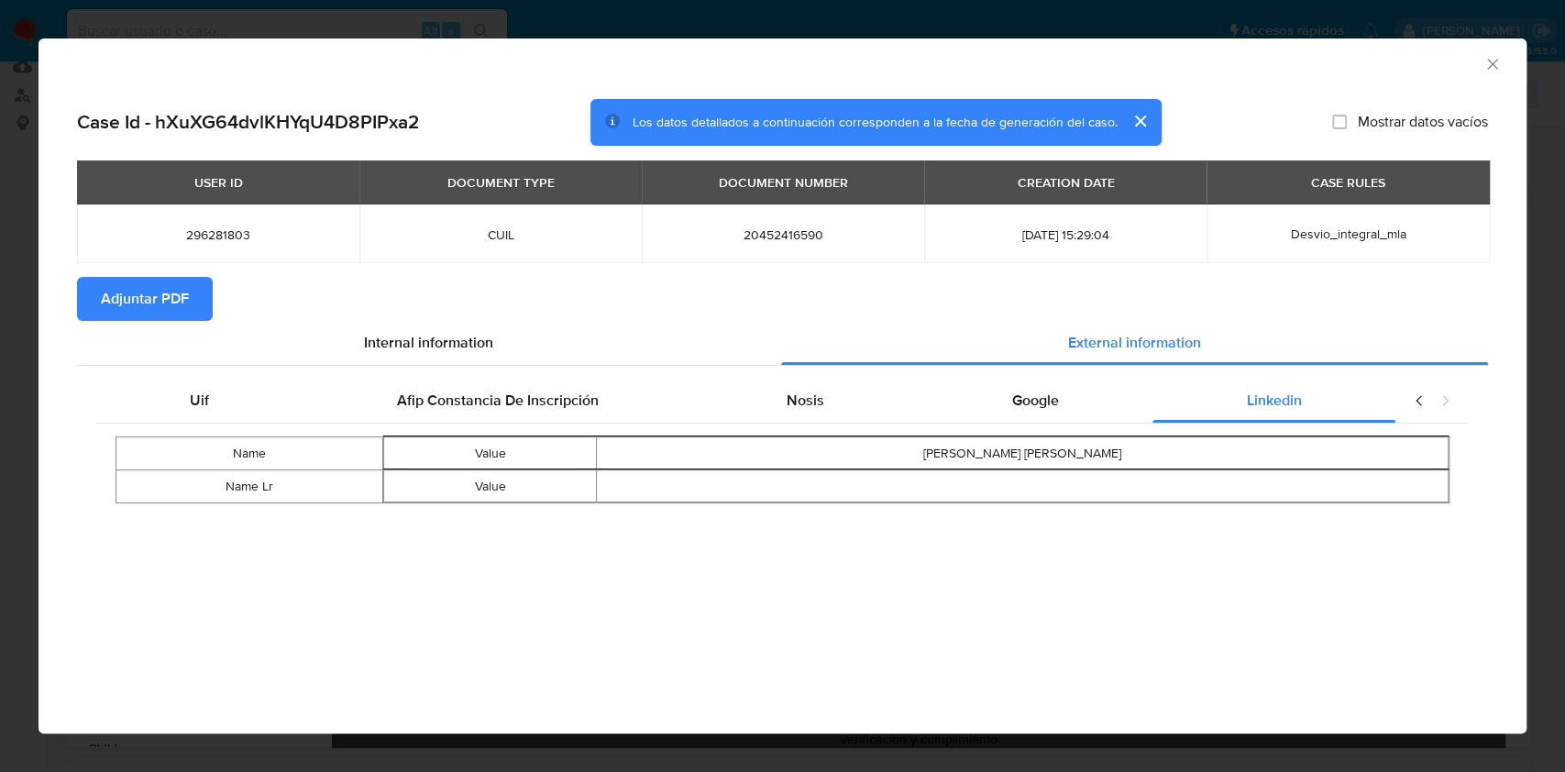
click at [173, 296] on span "Adjuntar PDF" at bounding box center [145, 299] width 88 height 40
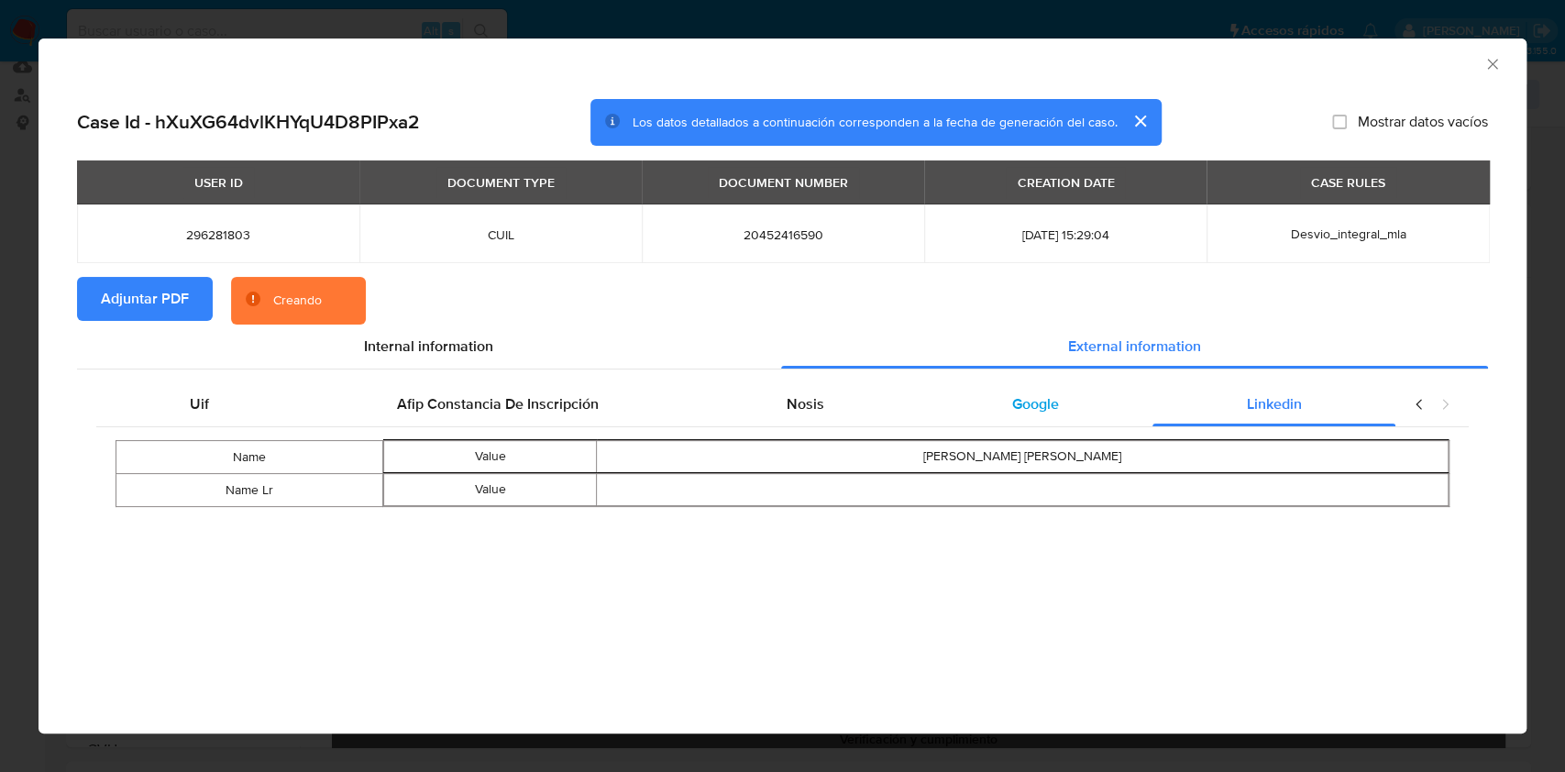
click at [1021, 424] on div "Google" at bounding box center [1034, 404] width 235 height 44
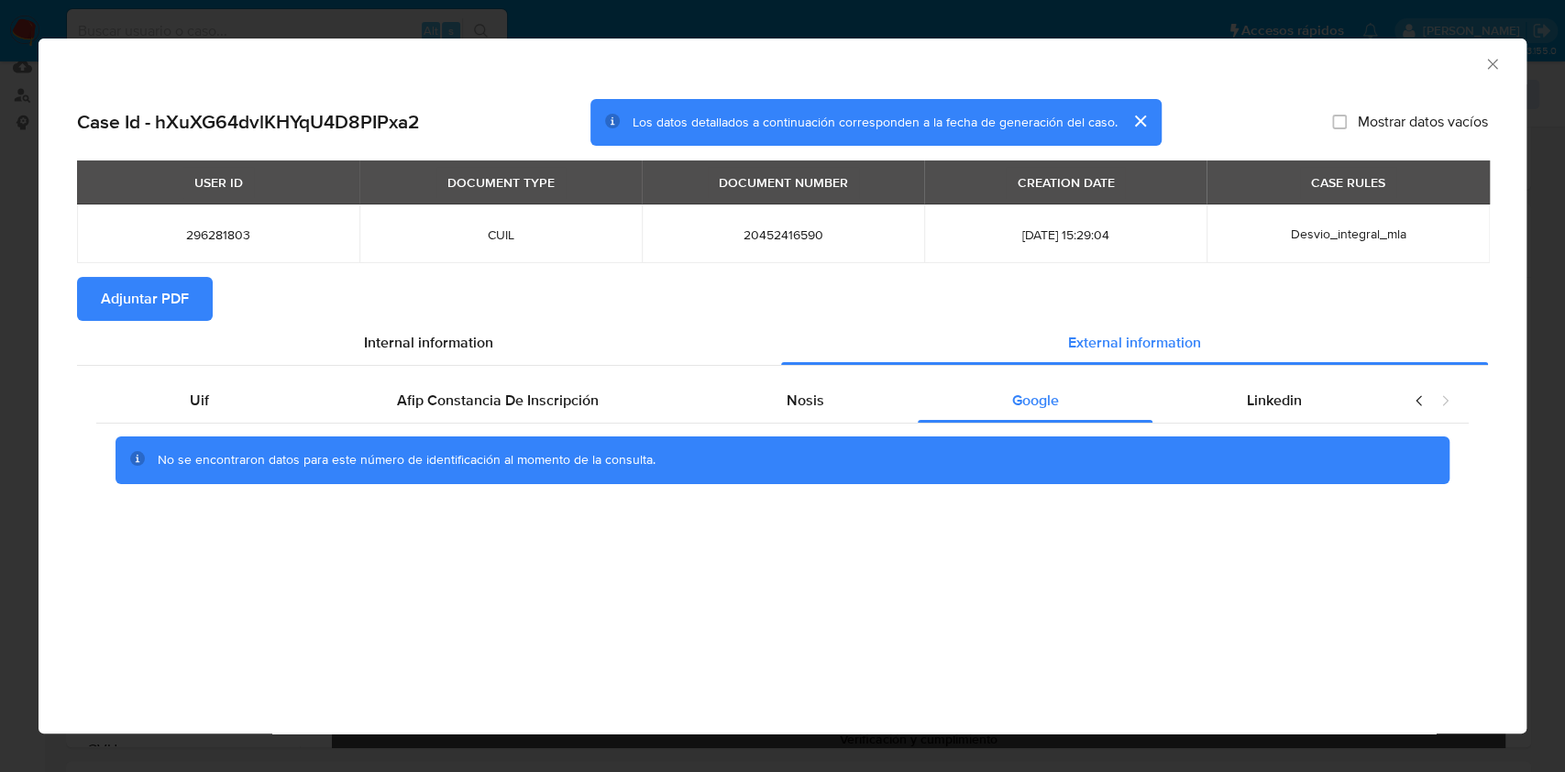
click at [1477, 68] on div "AML Data Collector" at bounding box center [767, 61] width 1432 height 20
click at [1485, 62] on icon "Cerrar ventana" at bounding box center [1492, 64] width 18 height 18
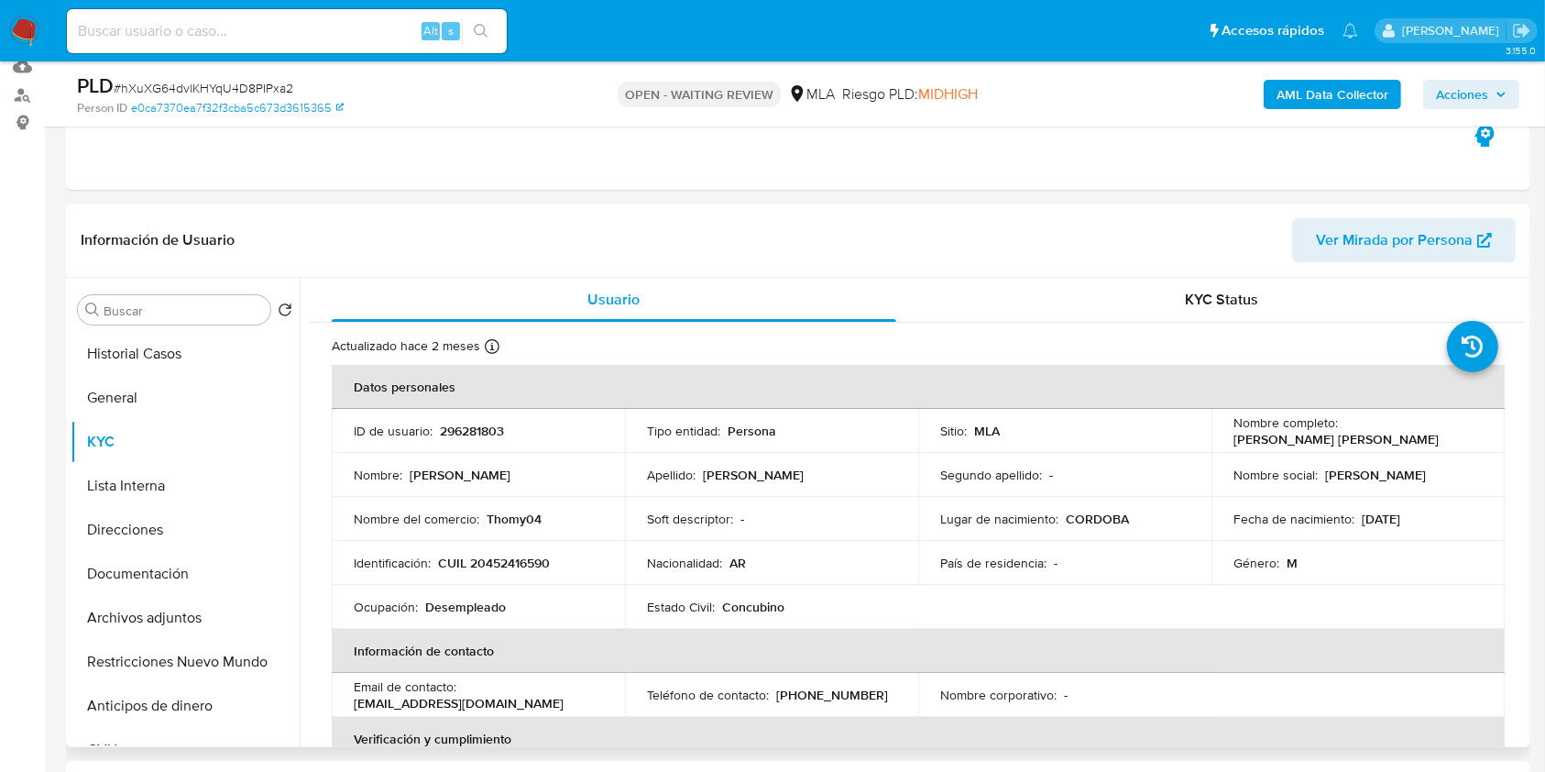
click at [491, 571] on td "Identificación : CUIL 20452416590" at bounding box center [478, 563] width 293 height 44
click at [492, 565] on p "CUIL 20452416590" at bounding box center [494, 563] width 112 height 16
copy p "20452416590"
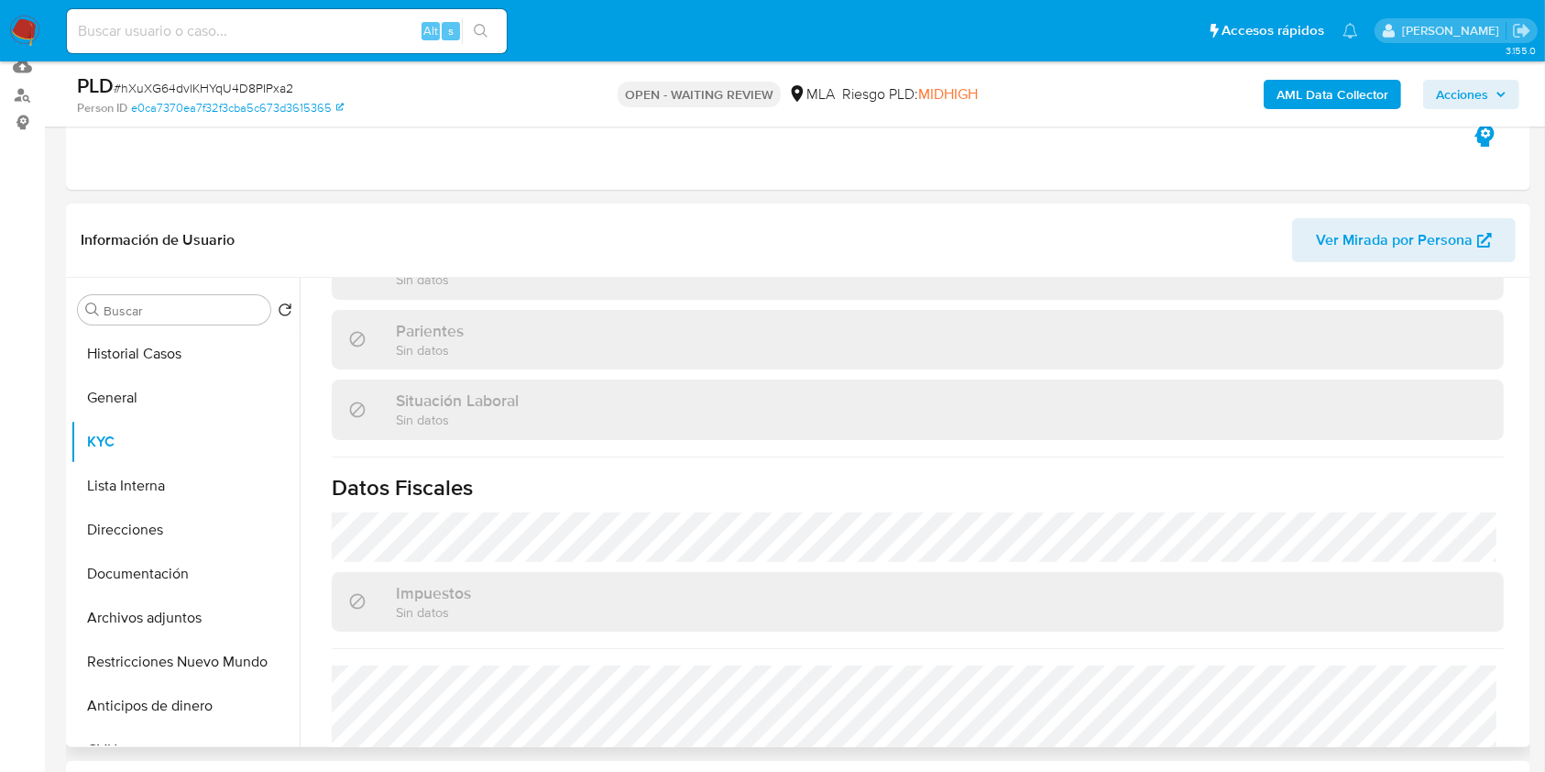
scroll to position [965, 0]
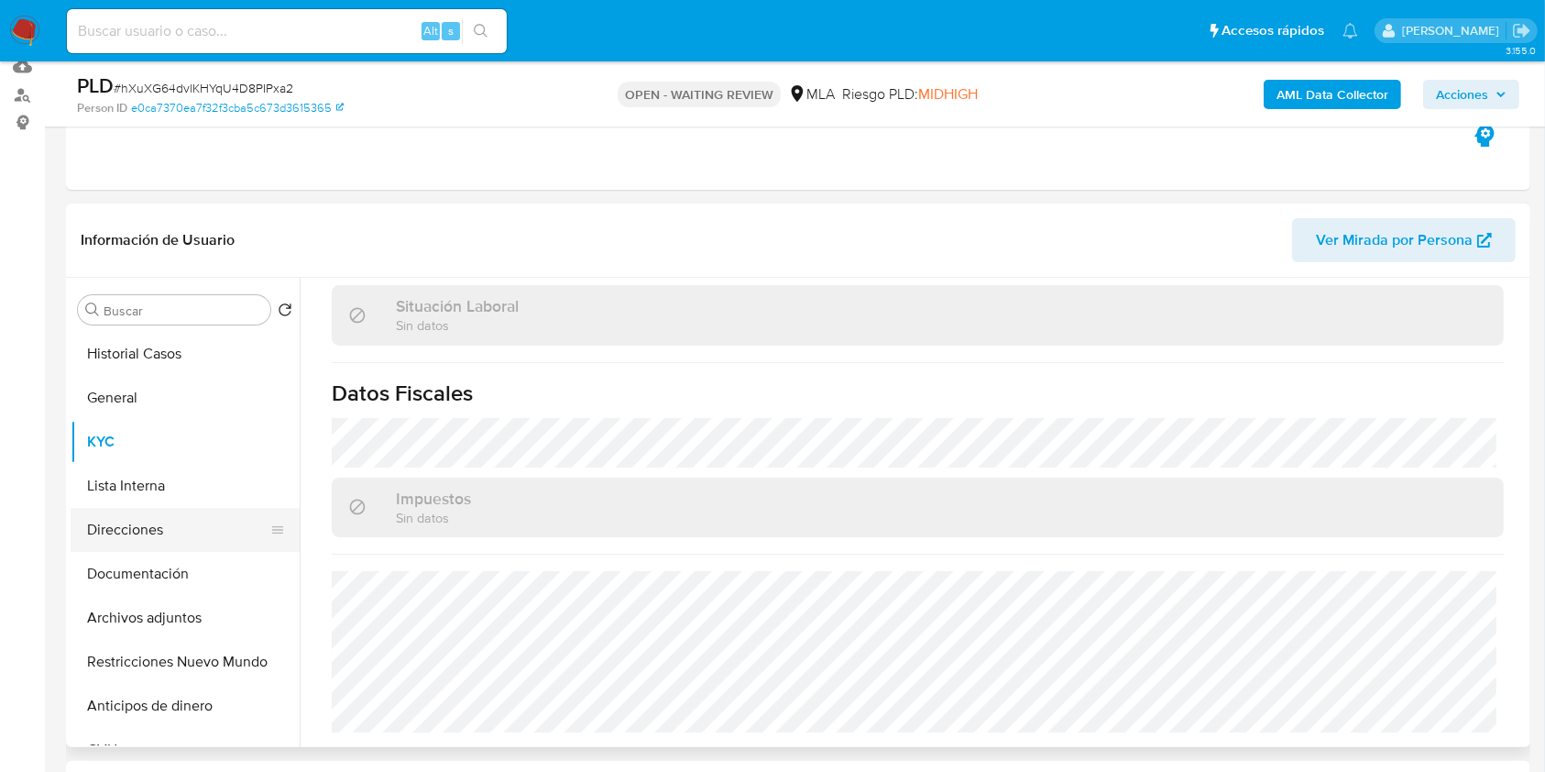
click at [156, 526] on button "Direcciones" at bounding box center [178, 530] width 214 height 44
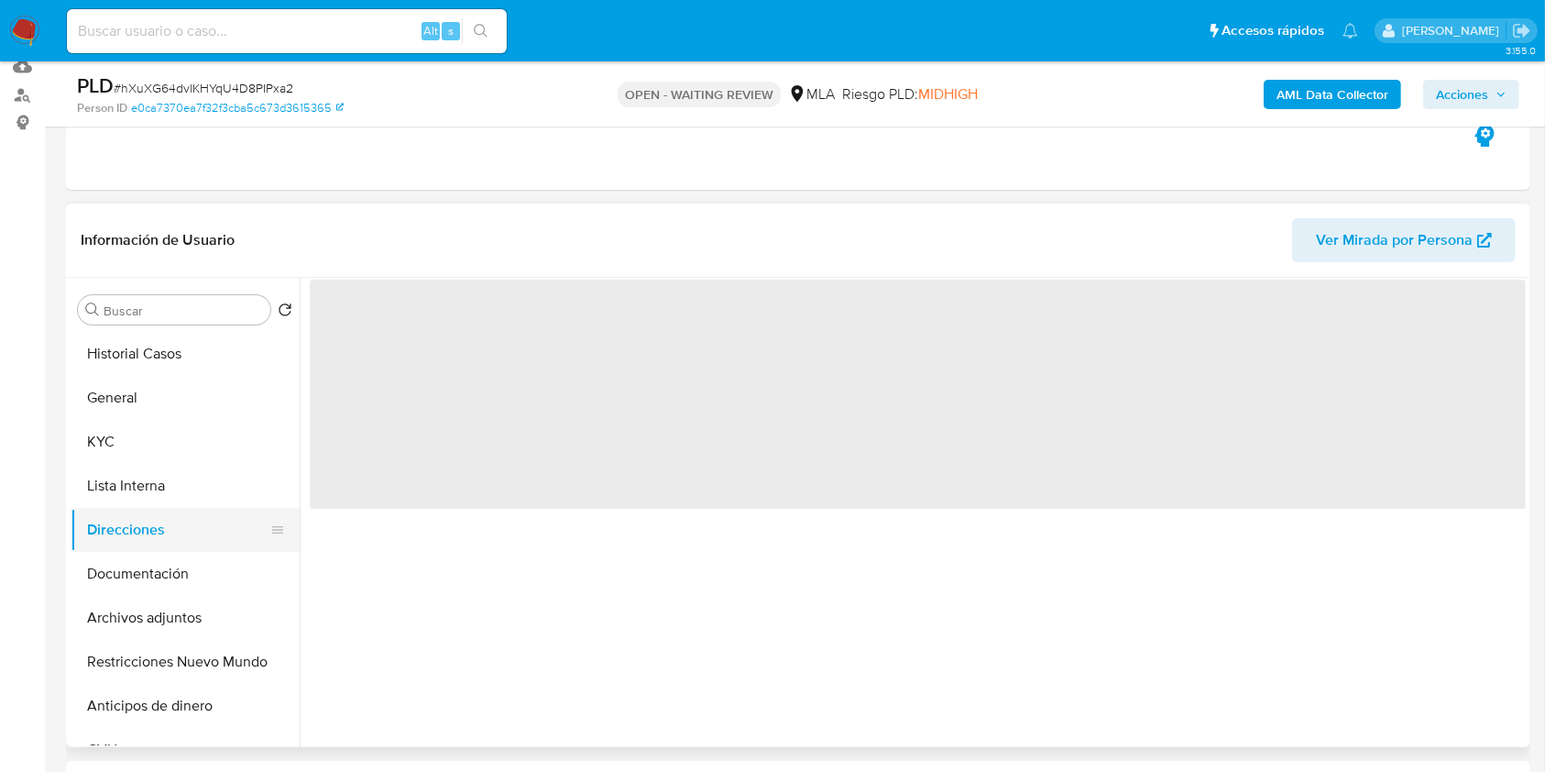
scroll to position [0, 0]
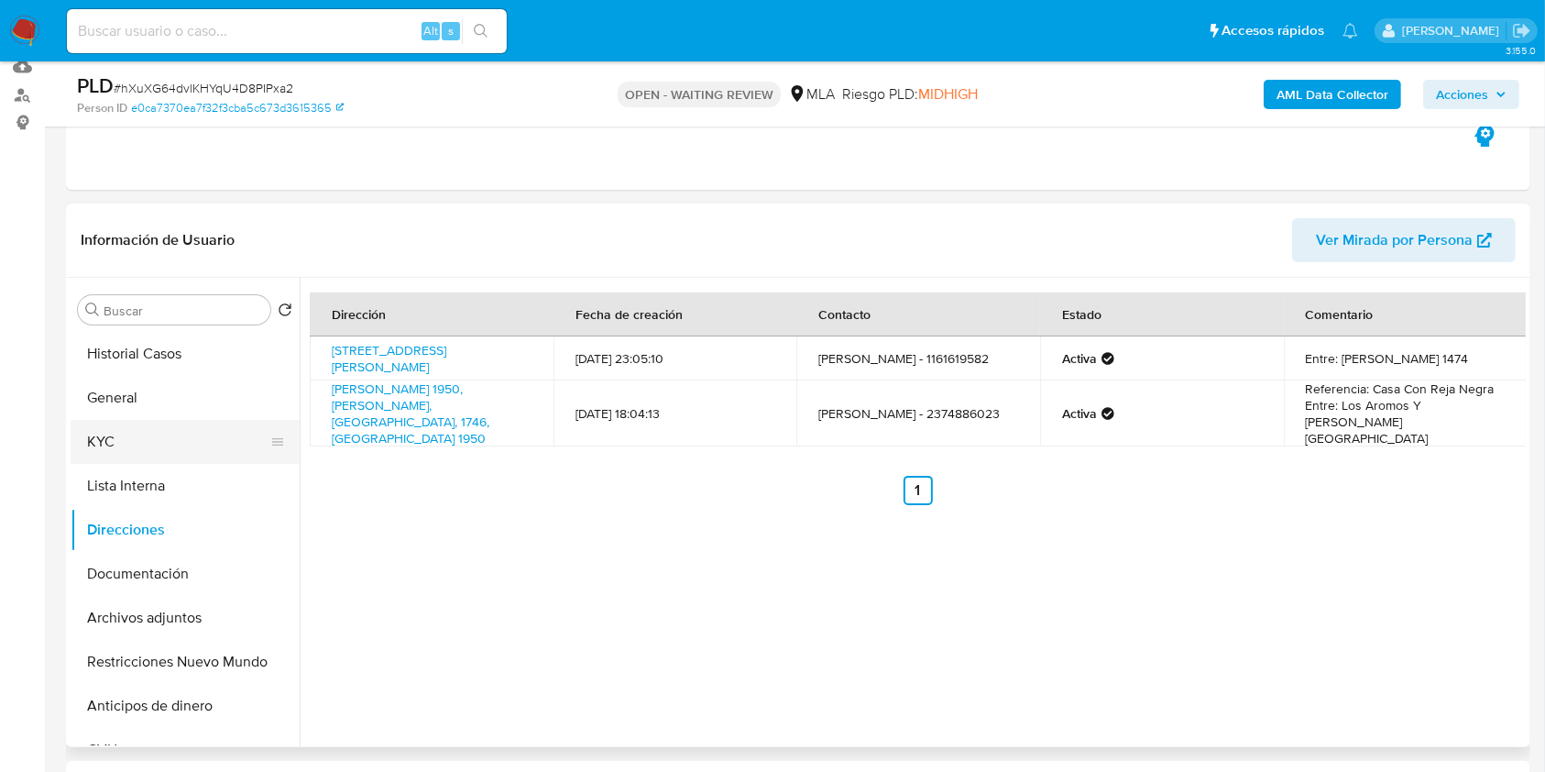
click at [147, 428] on button "KYC" at bounding box center [178, 442] width 214 height 44
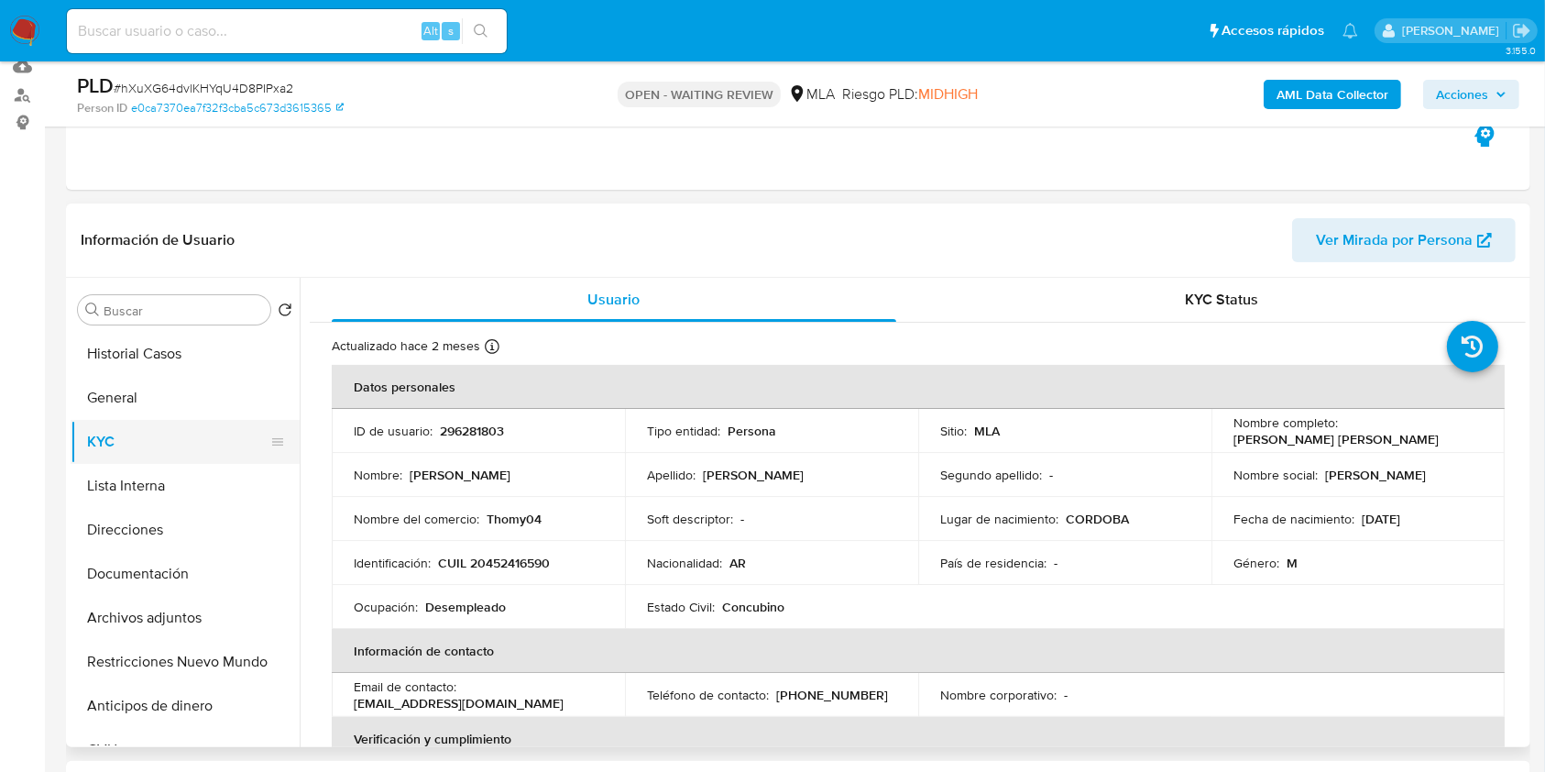
click at [161, 533] on button "Direcciones" at bounding box center [185, 530] width 229 height 44
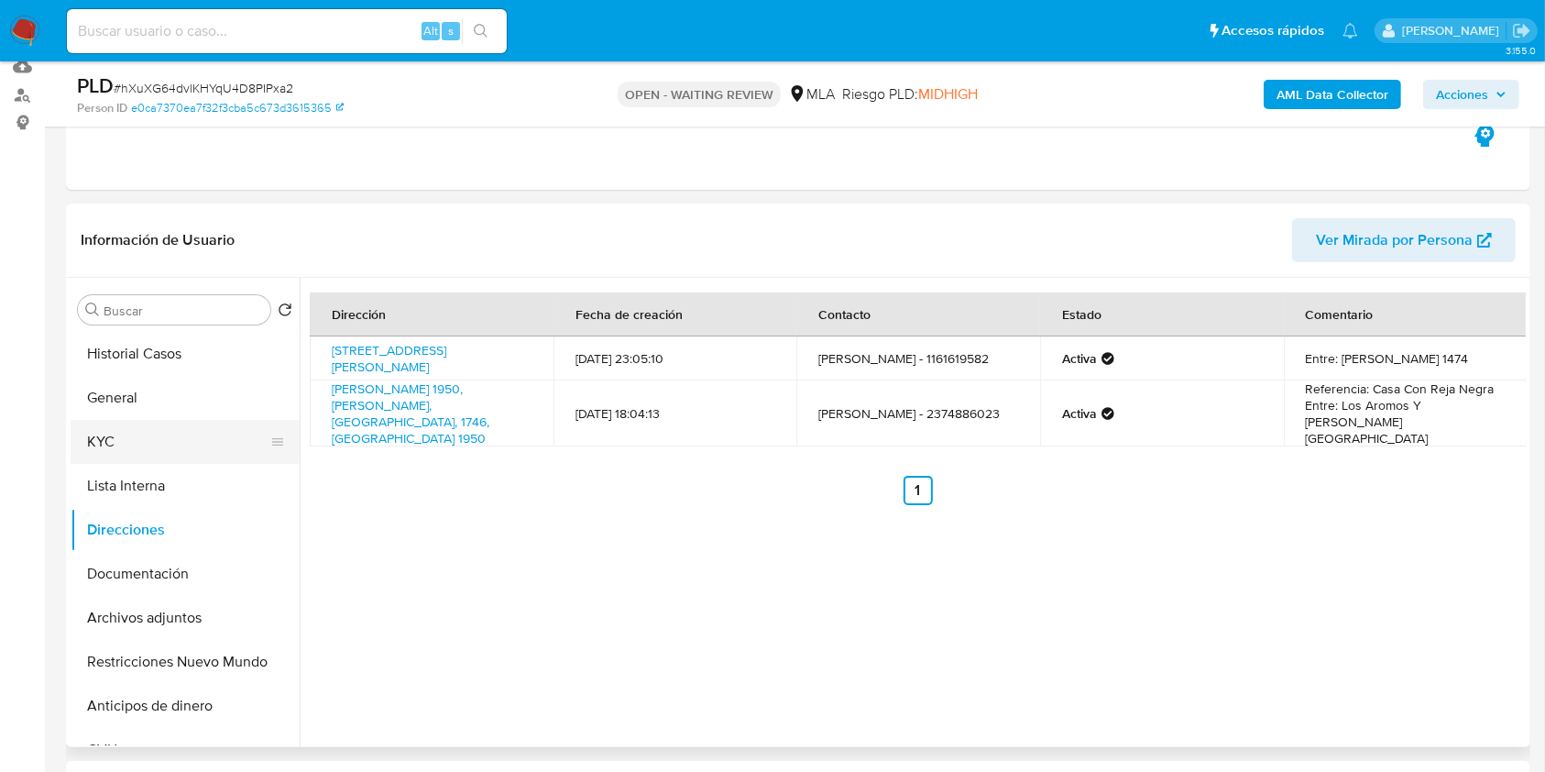
click at [160, 435] on button "KYC" at bounding box center [178, 442] width 214 height 44
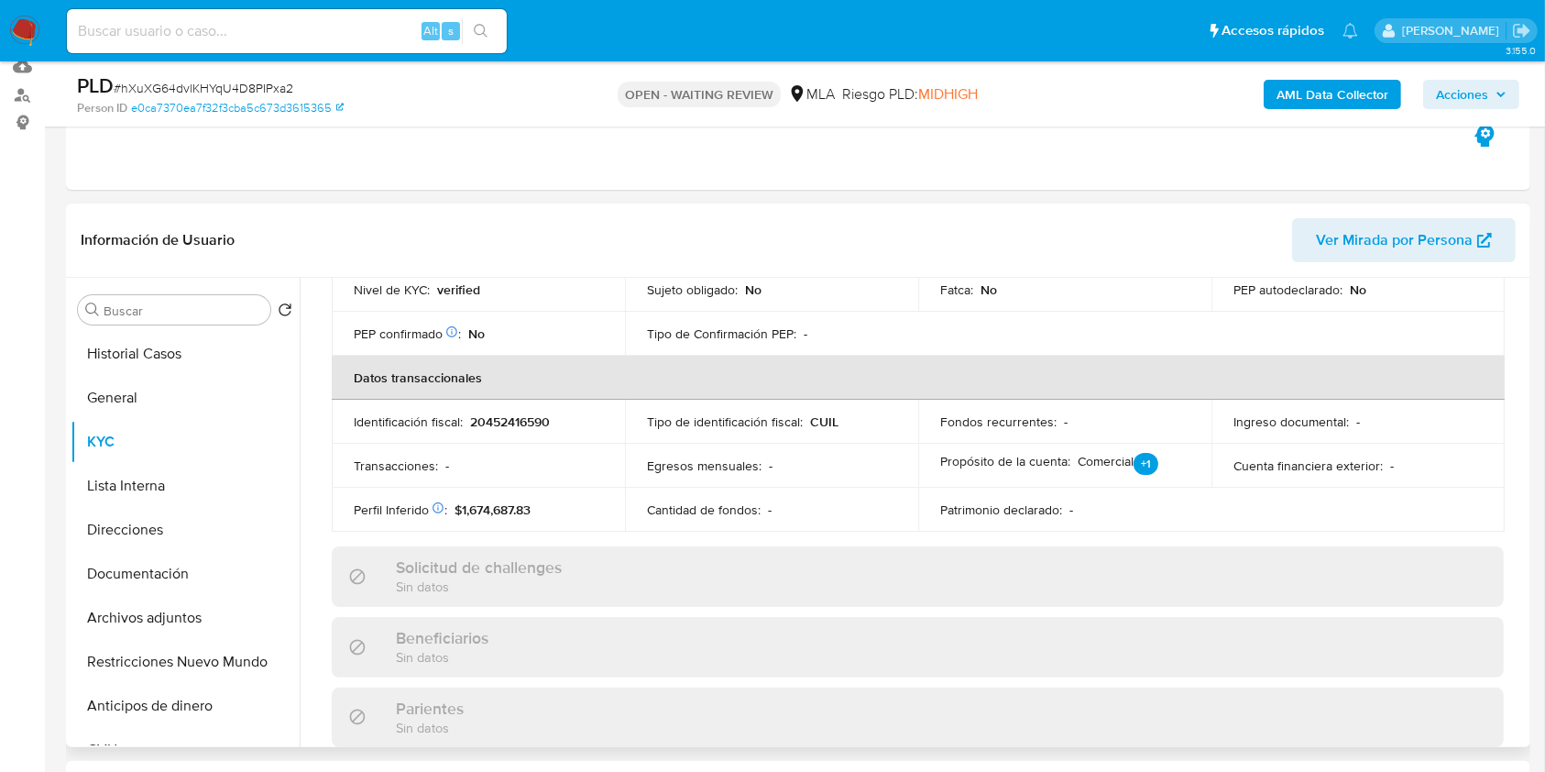
scroll to position [5, 0]
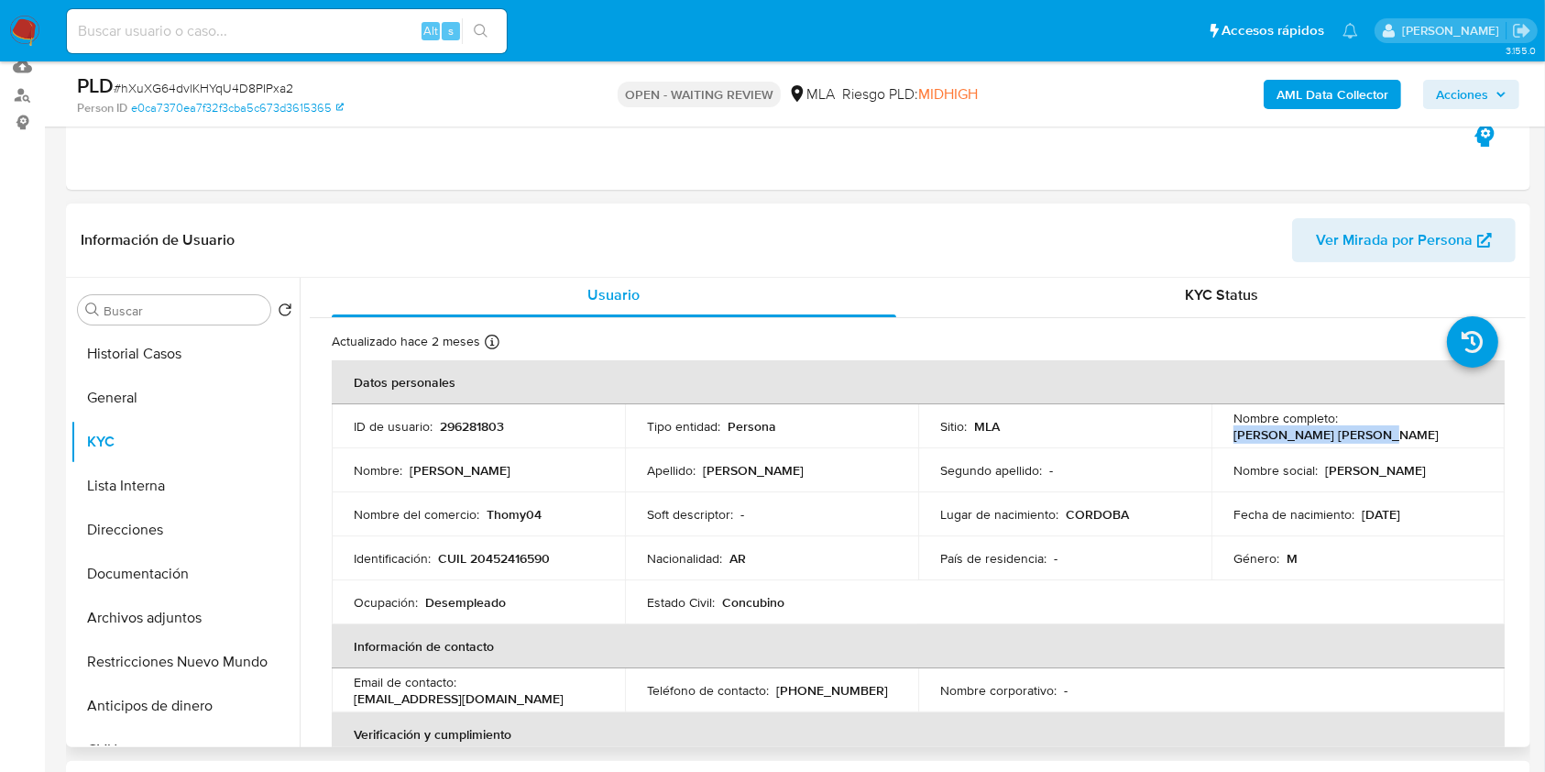
drag, startPoint x: 1229, startPoint y: 430, endPoint x: 1408, endPoint y: 434, distance: 178.8
click at [1408, 434] on div "Nombre completo : Thomás Martinez Durand" at bounding box center [1358, 426] width 249 height 33
copy p "Thomás Martinez Durand"
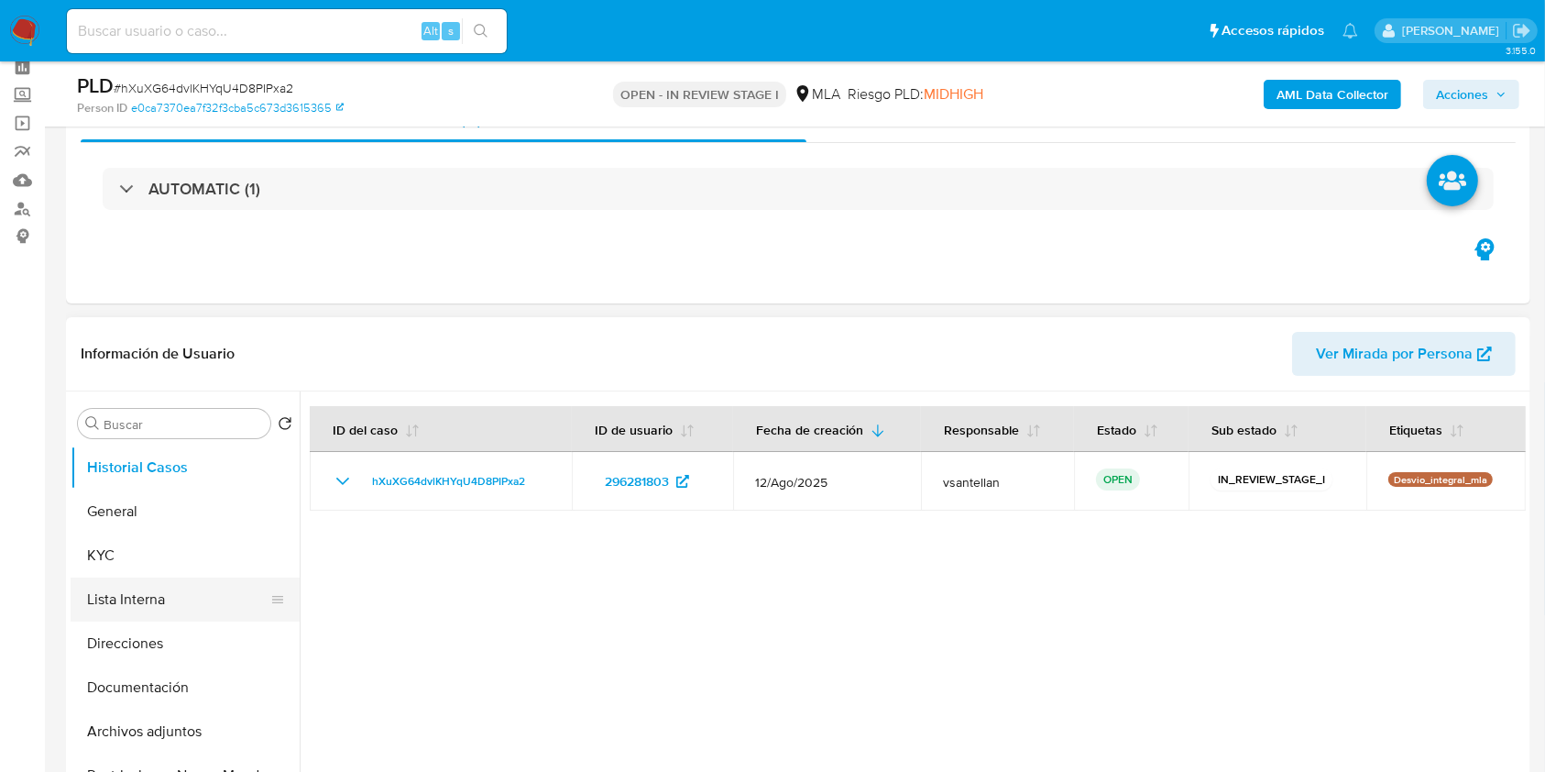
scroll to position [122, 0]
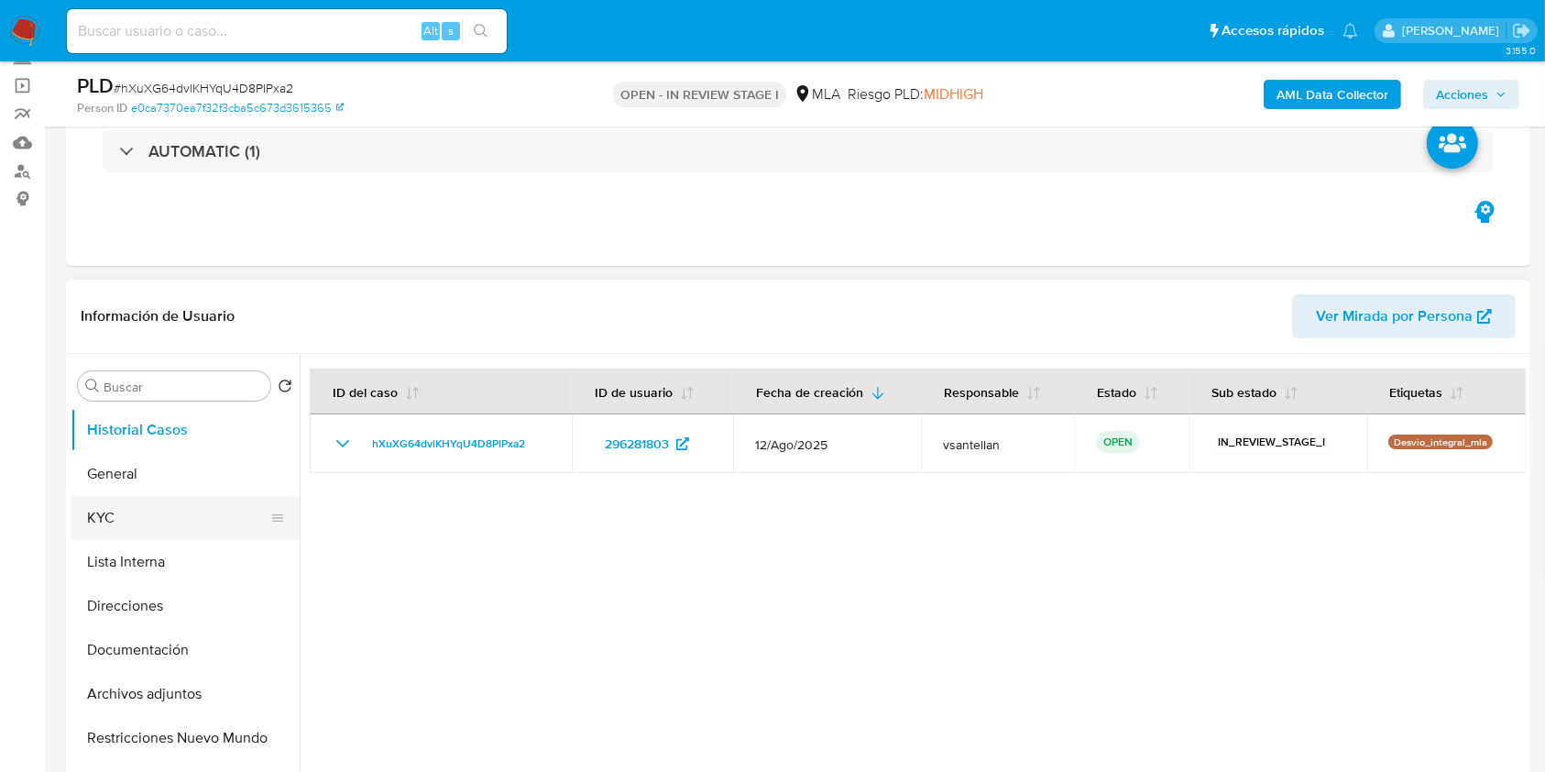
select select "10"
click at [142, 533] on button "KYC" at bounding box center [178, 518] width 214 height 44
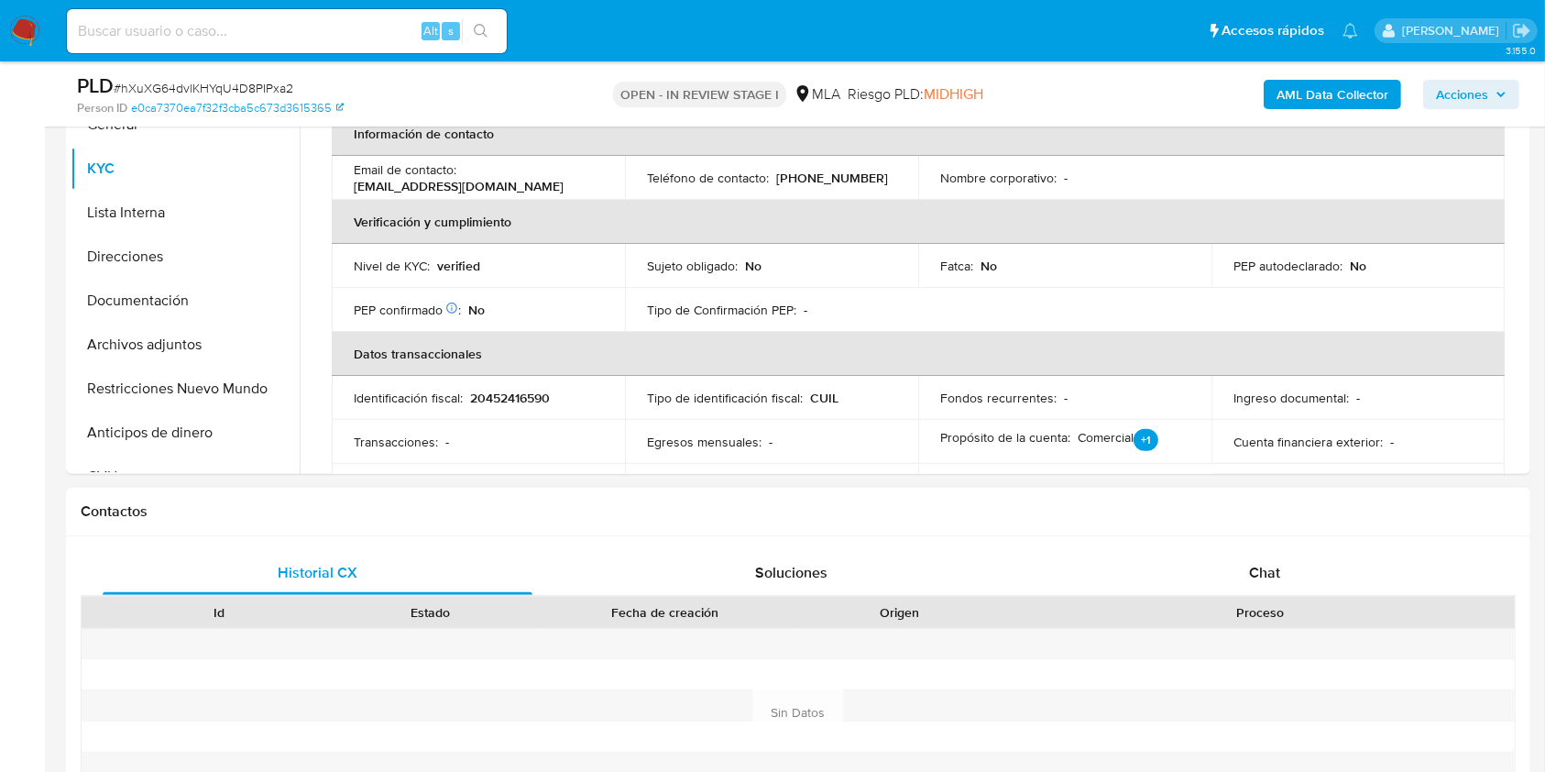
scroll to position [489, 0]
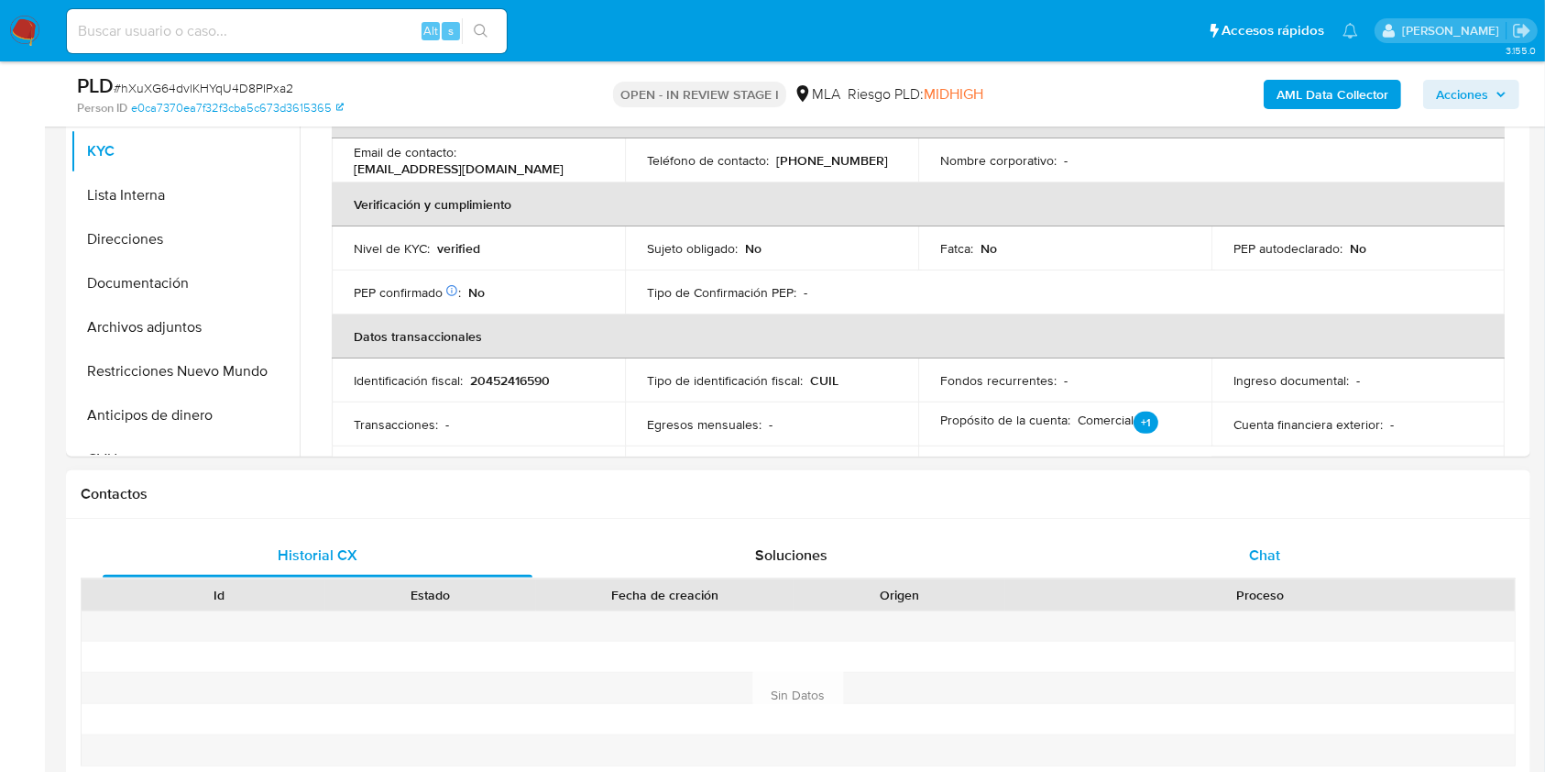
click at [1293, 579] on div "Proceso" at bounding box center [1260, 594] width 510 height 31
click at [1298, 561] on div "Chat" at bounding box center [1265, 555] width 430 height 44
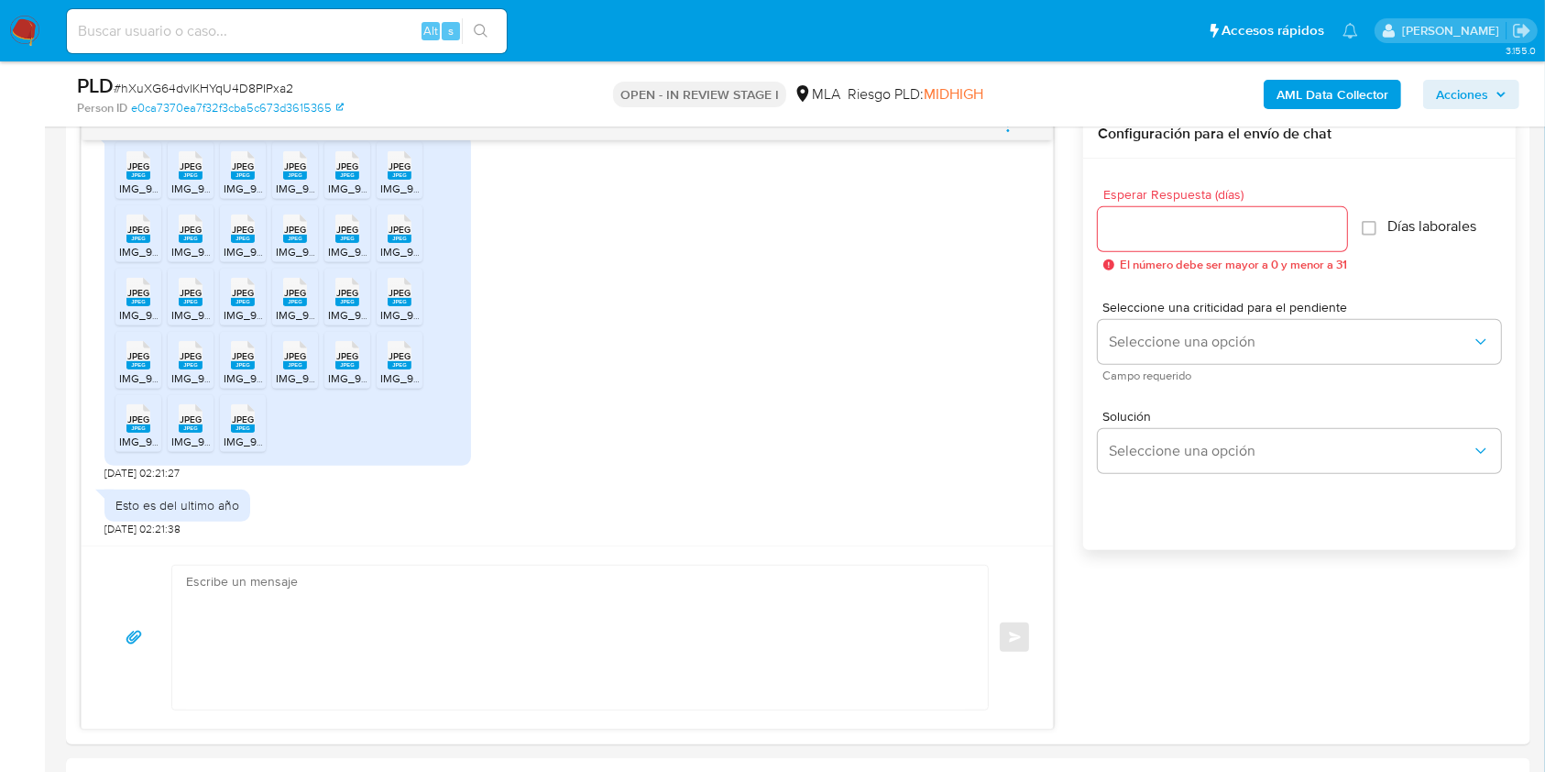
scroll to position [1066, 0]
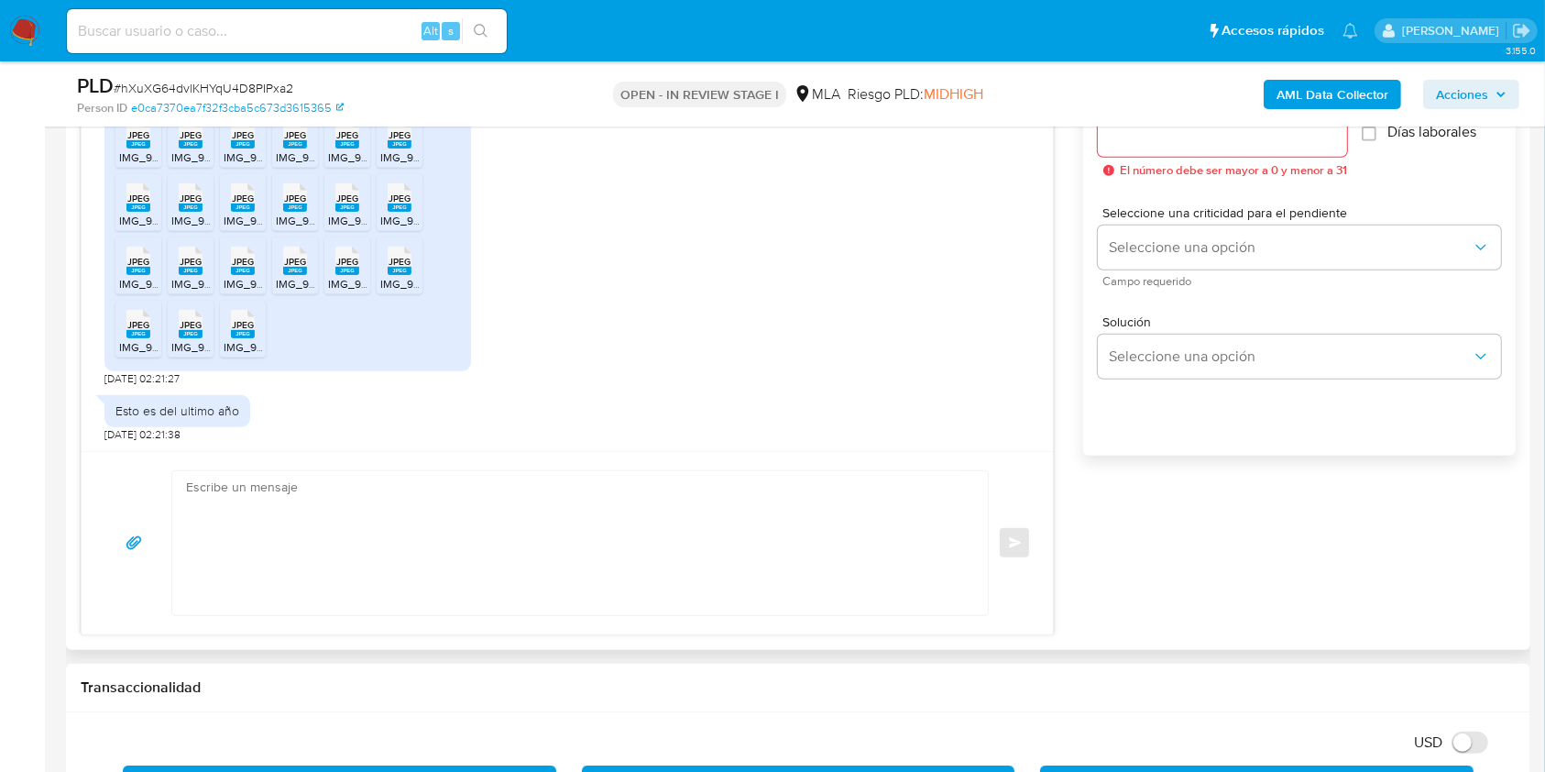
click at [373, 569] on textarea at bounding box center [575, 543] width 779 height 144
paste textarea "Hola Thomás Martinez Durand, Muchas gracias por tu respuesta. En este caso, te …"
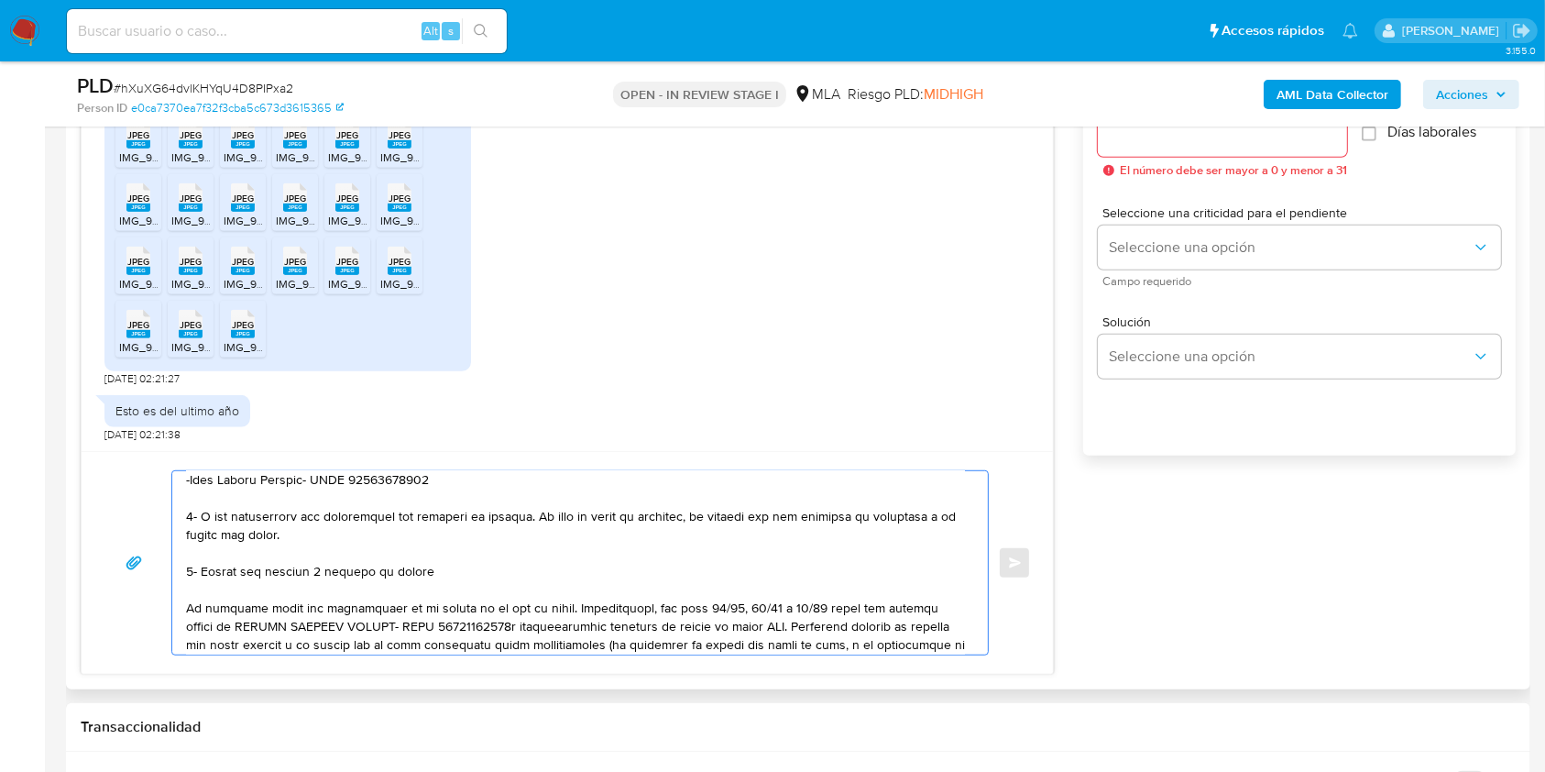
scroll to position [122, 0]
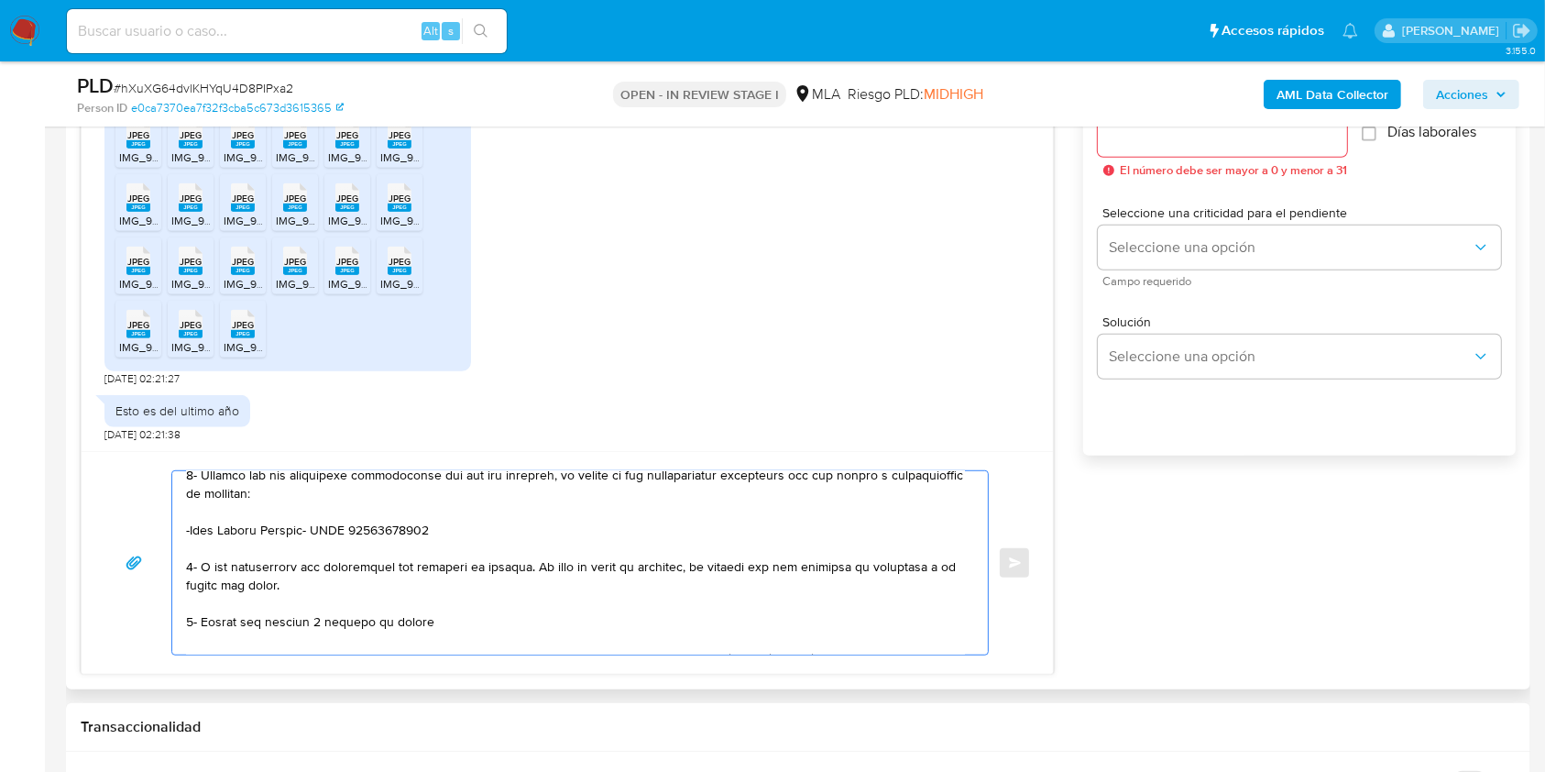
drag, startPoint x: 446, startPoint y: 621, endPoint x: 202, endPoint y: 572, distance: 249.7
click at [202, 572] on textarea at bounding box center [575, 562] width 779 height 183
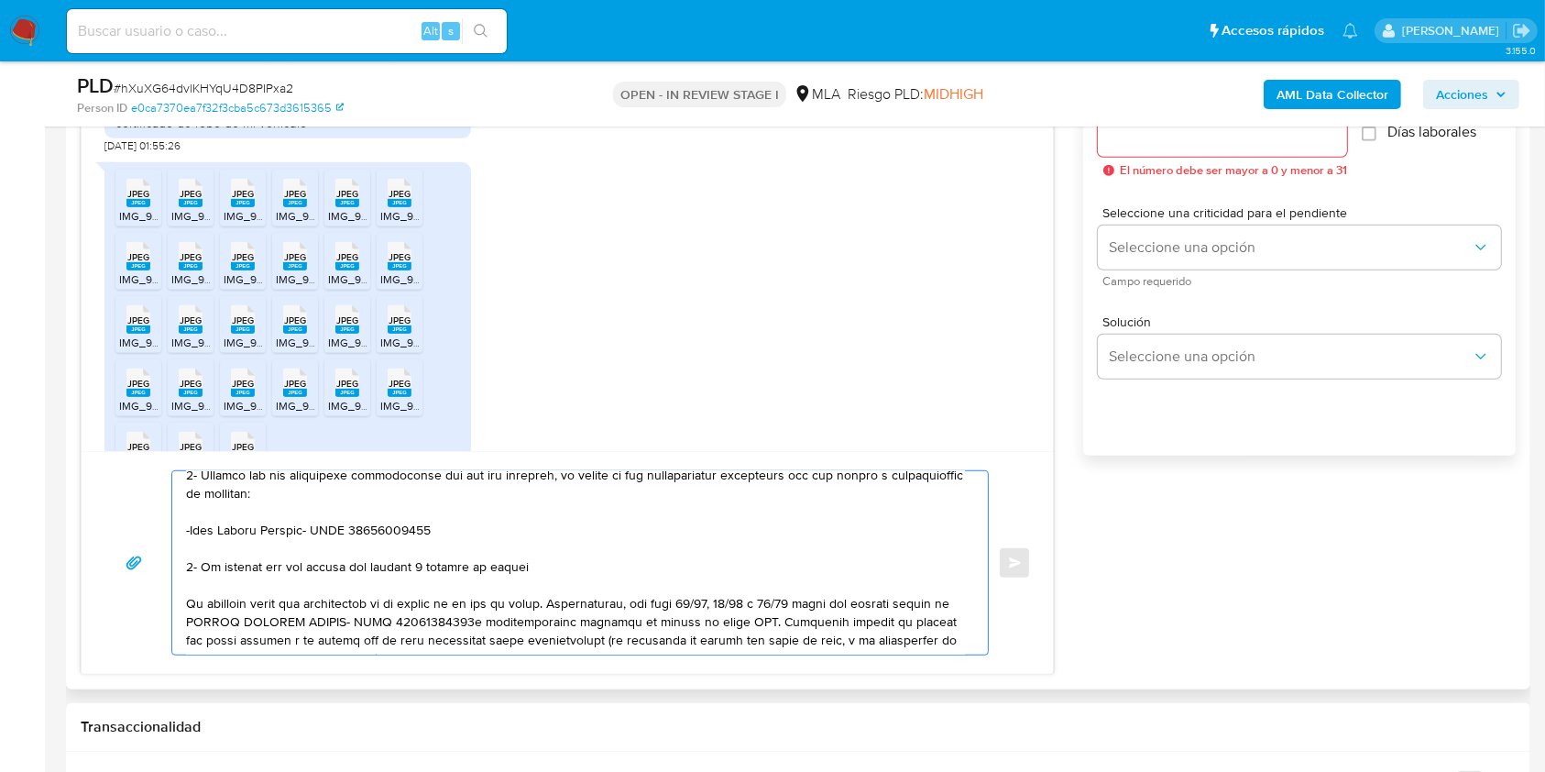
scroll to position [949, 0]
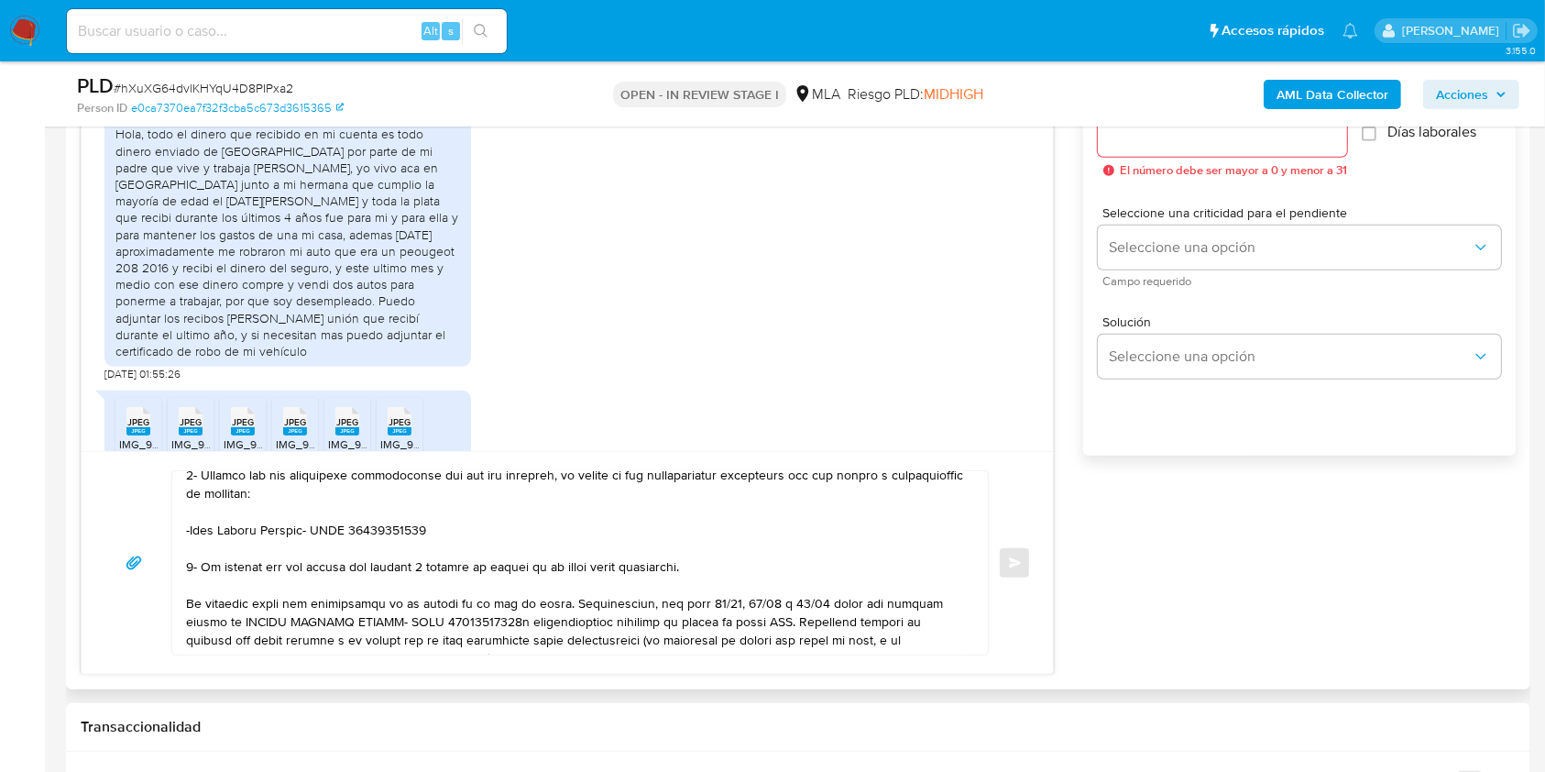
click at [189, 608] on div at bounding box center [575, 562] width 807 height 183
click at [190, 609] on textarea at bounding box center [575, 562] width 779 height 183
click at [191, 609] on div at bounding box center [575, 562] width 807 height 183
click at [189, 609] on div at bounding box center [575, 562] width 807 height 183
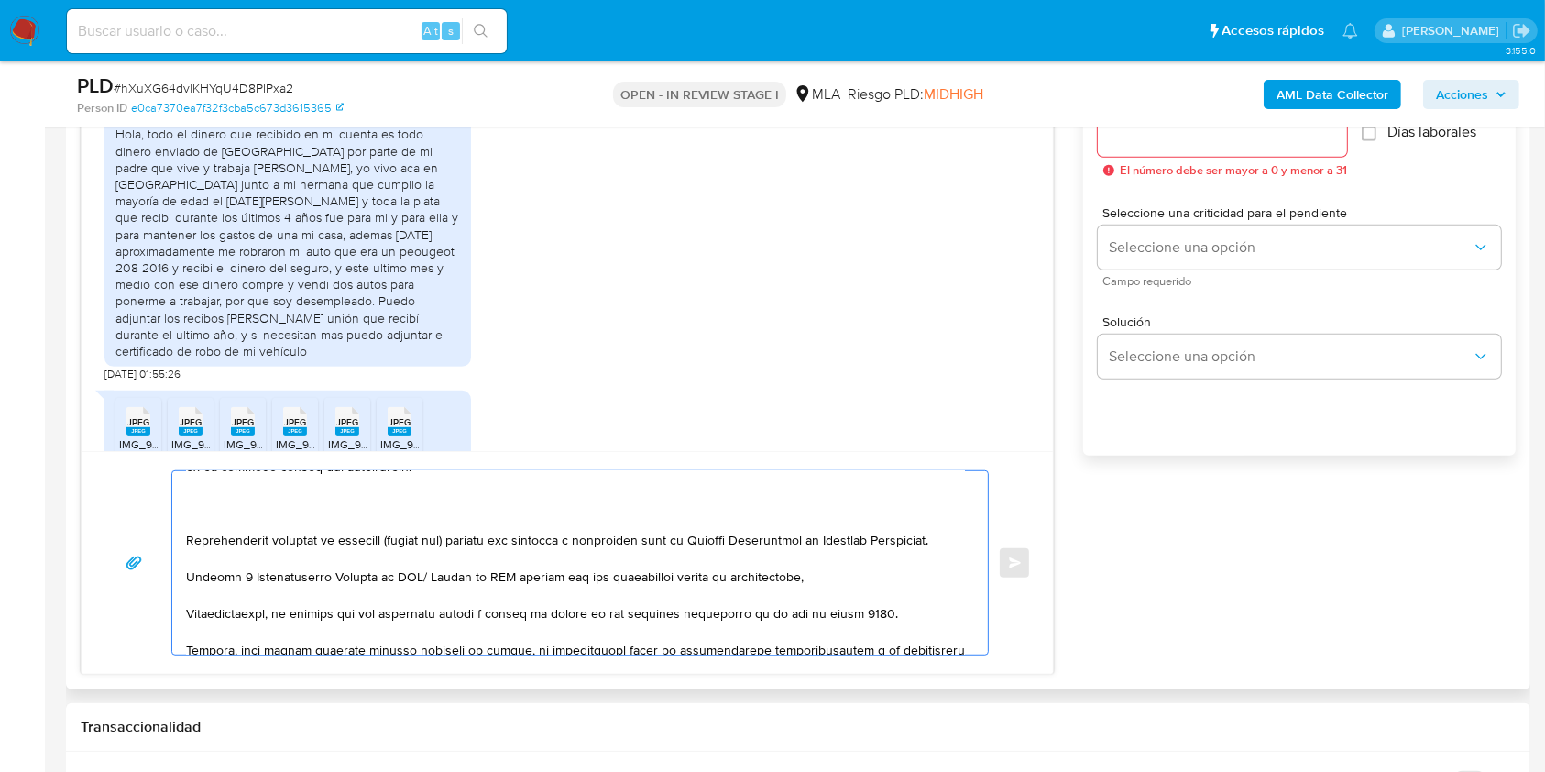
scroll to position [404, 0]
drag, startPoint x: 187, startPoint y: 609, endPoint x: 906, endPoint y: 590, distance: 719.7
click at [906, 589] on textarea at bounding box center [575, 562] width 779 height 183
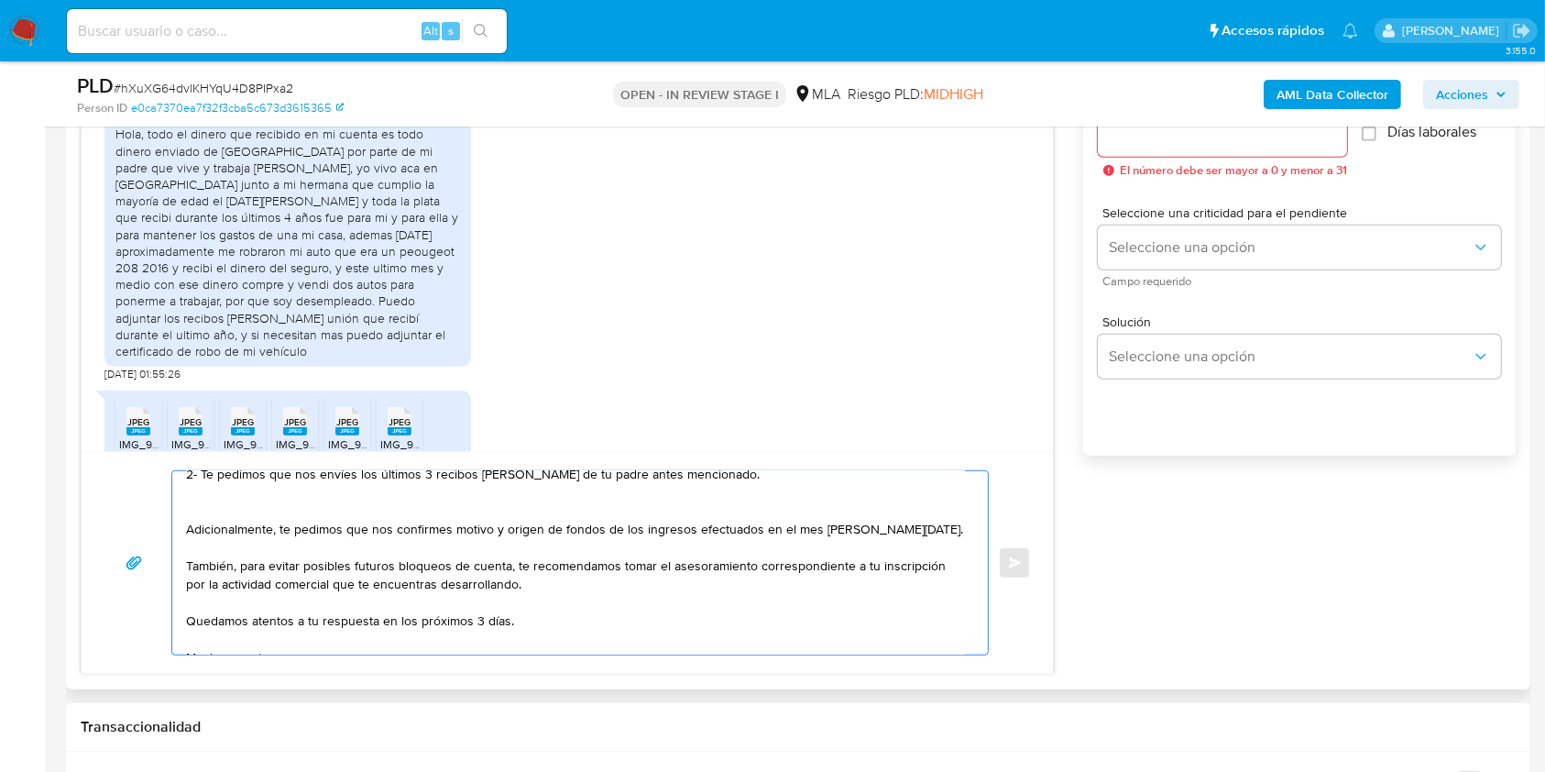
scroll to position [184, 0]
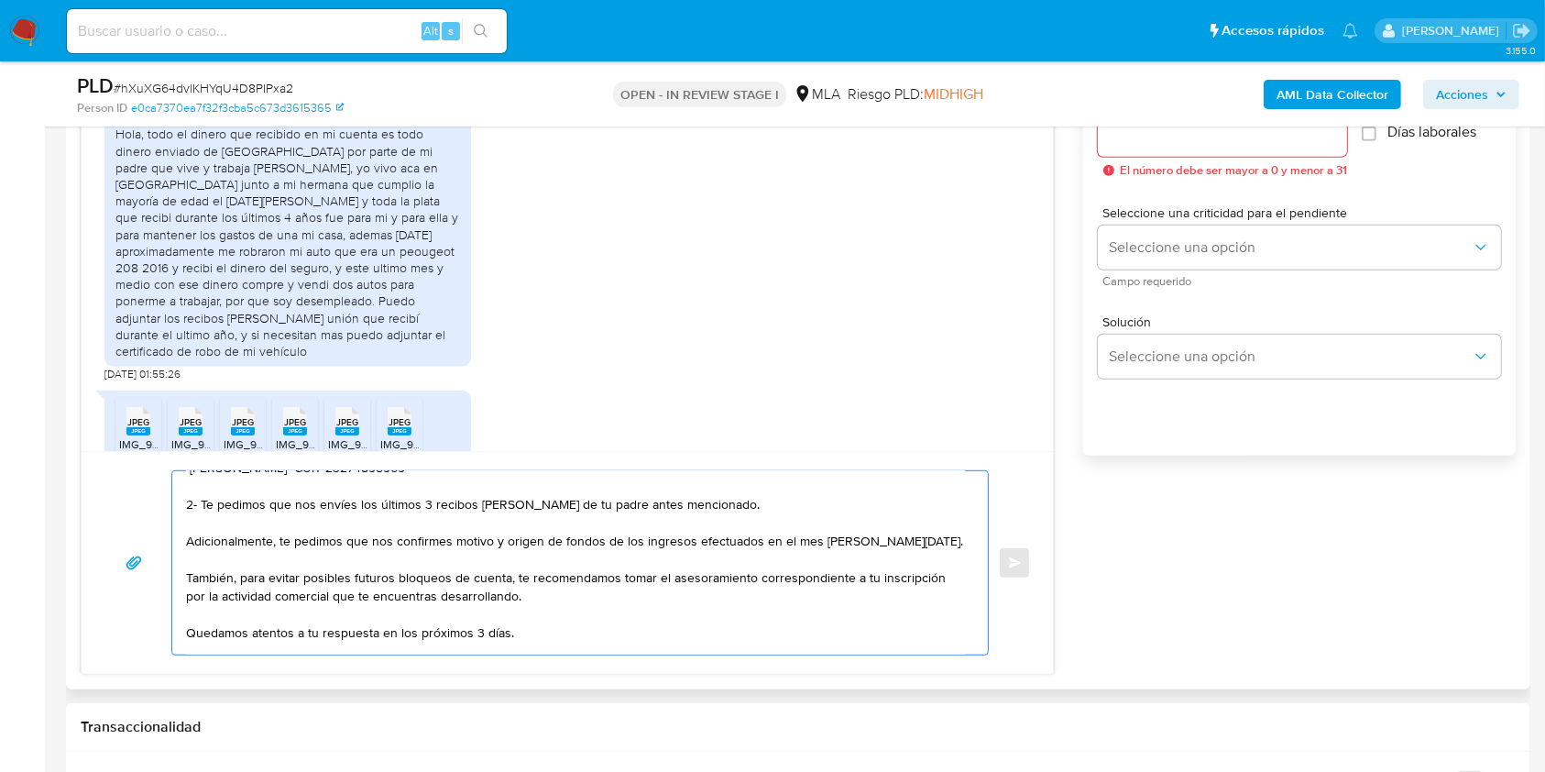
drag, startPoint x: 848, startPoint y: 544, endPoint x: 835, endPoint y: 544, distance: 12.8
click at [835, 544] on textarea "Hola Thomás Martinez Durand, Muchas gracias por tu respuesta. En este caso, te …" at bounding box center [575, 562] width 779 height 183
drag, startPoint x: 545, startPoint y: 605, endPoint x: 182, endPoint y: 581, distance: 363.7
click at [182, 581] on div "Hola Thomás Martinez Durand, Muchas gracias por tu respuesta. En este caso, te …" at bounding box center [575, 562] width 807 height 183
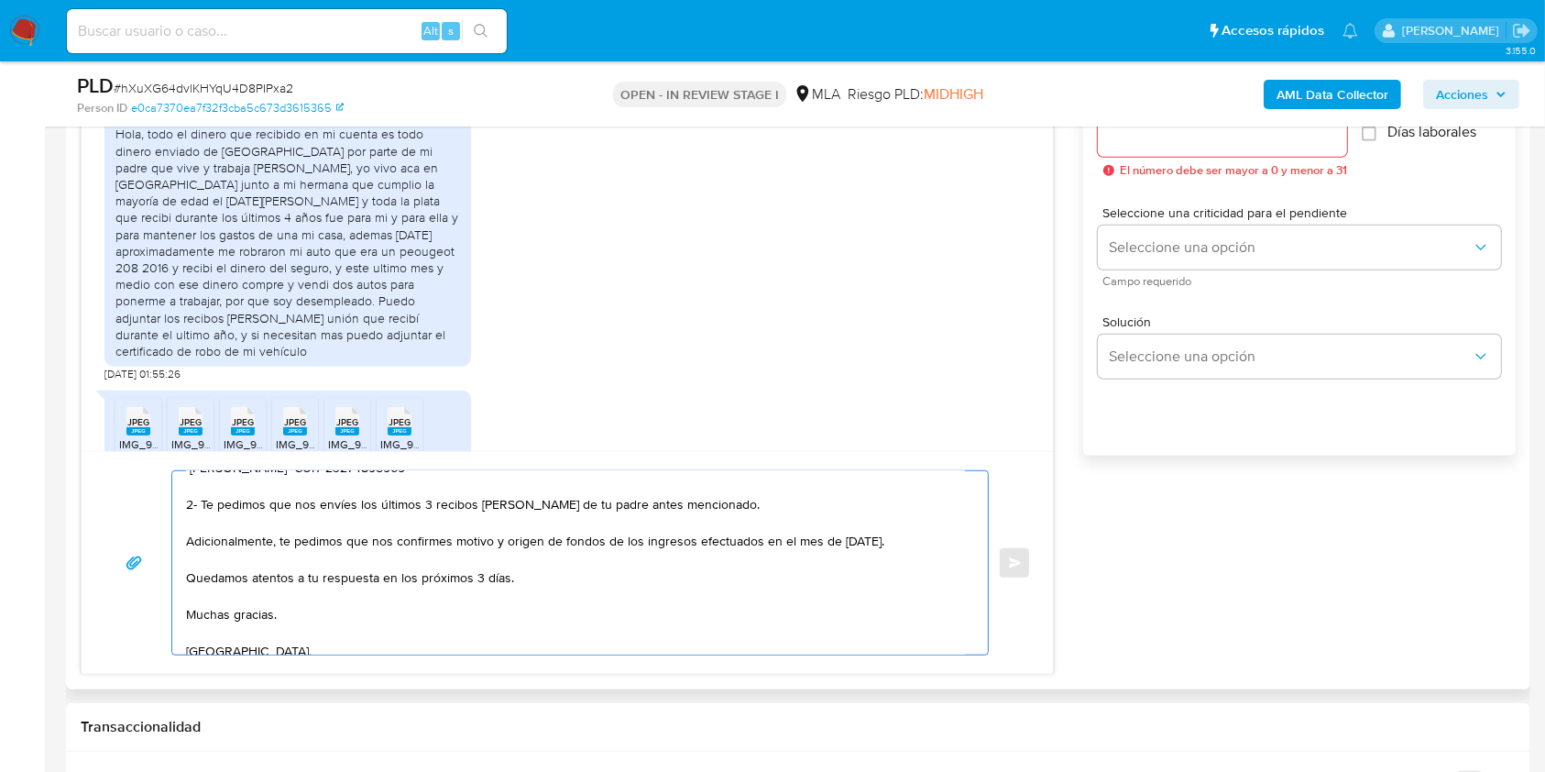
click at [478, 577] on textarea "Hola Thomás Martinez Durand, Muchas gracias por tu respuesta. En este caso, te …" at bounding box center [575, 562] width 779 height 183
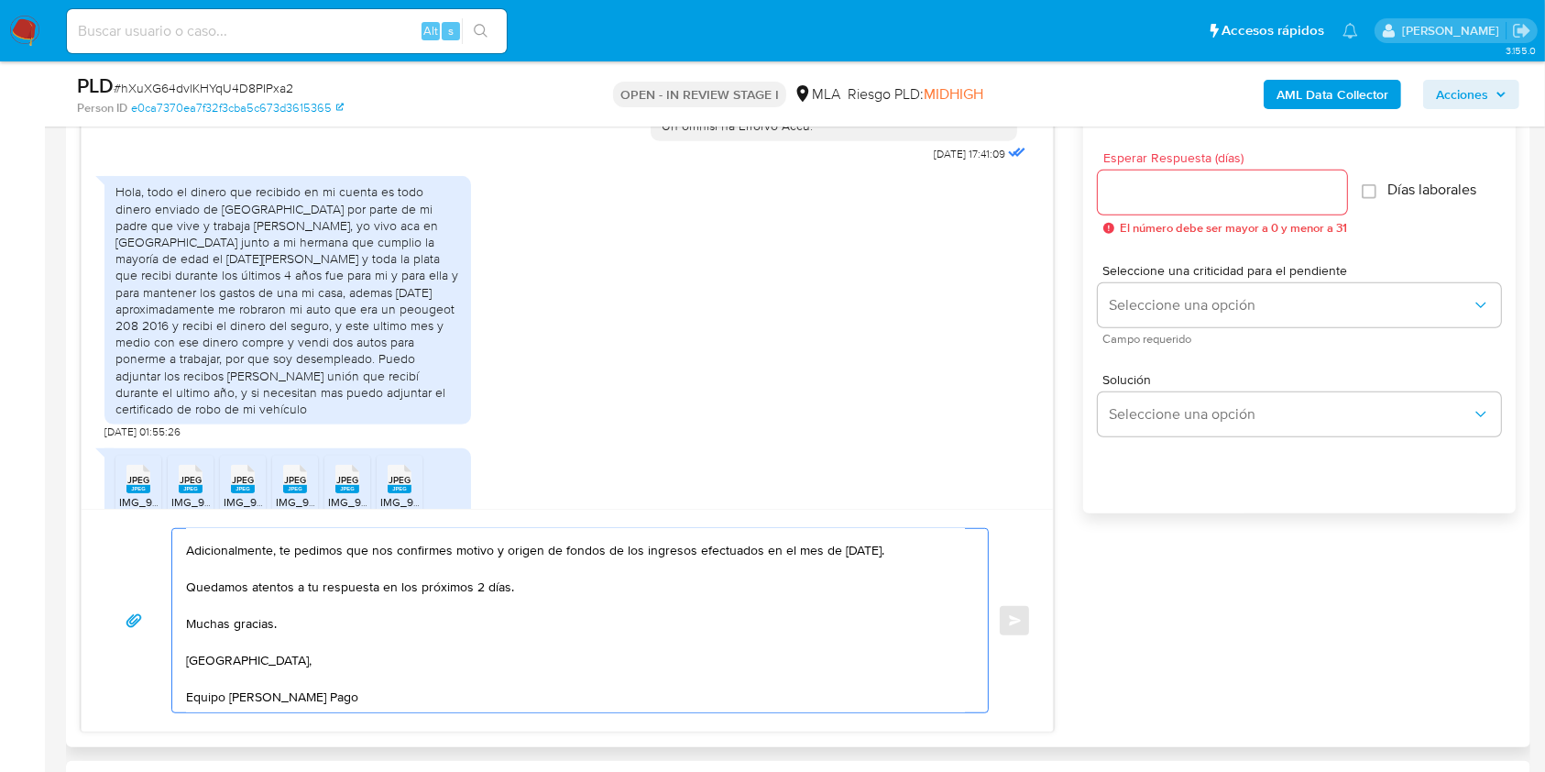
scroll to position [955, 0]
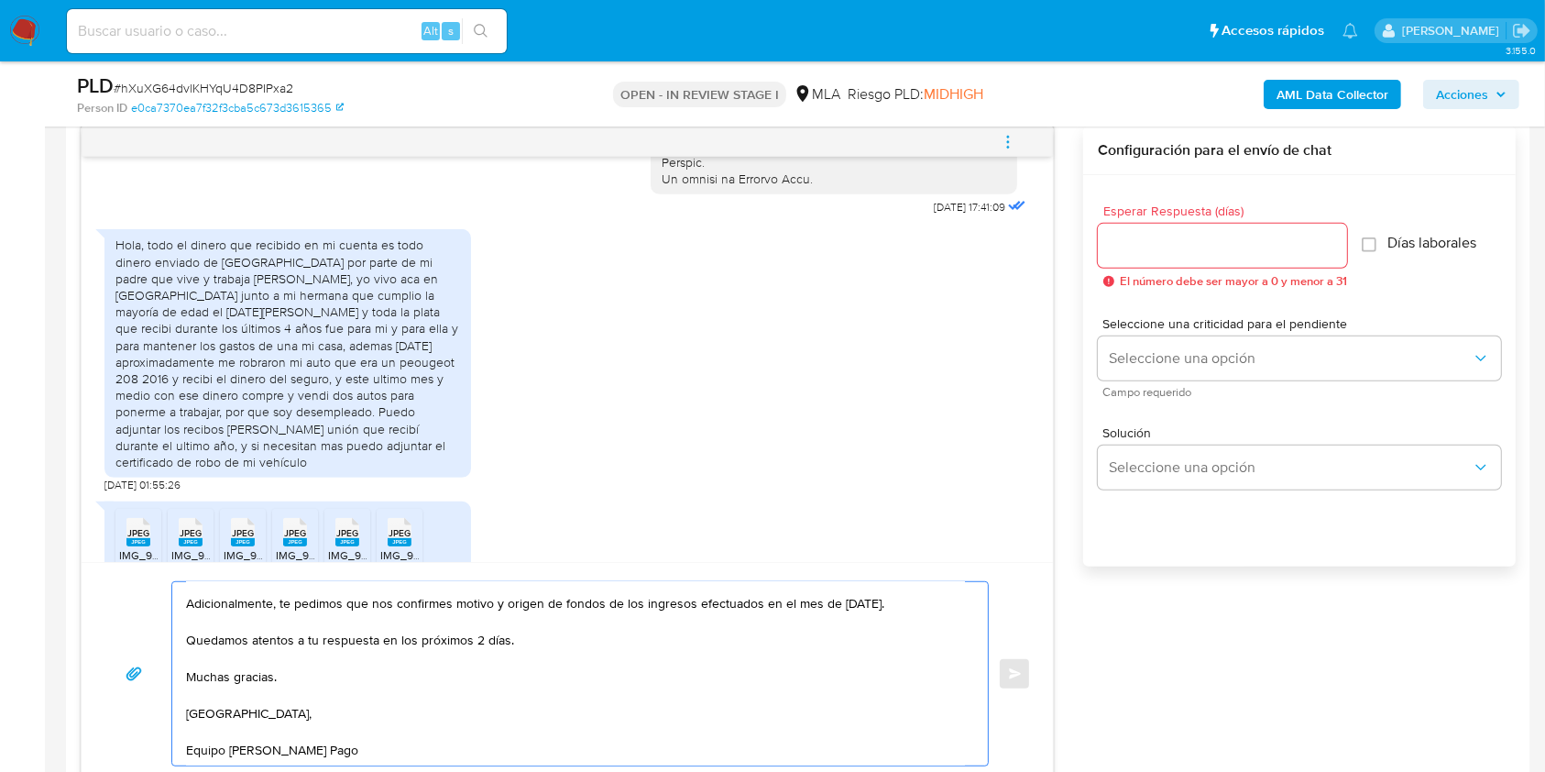
type textarea "Hola Thomás Martinez Durand, Muchas gracias por tu respuesta. En este caso, te …"
click at [1144, 251] on div at bounding box center [1222, 246] width 249 height 44
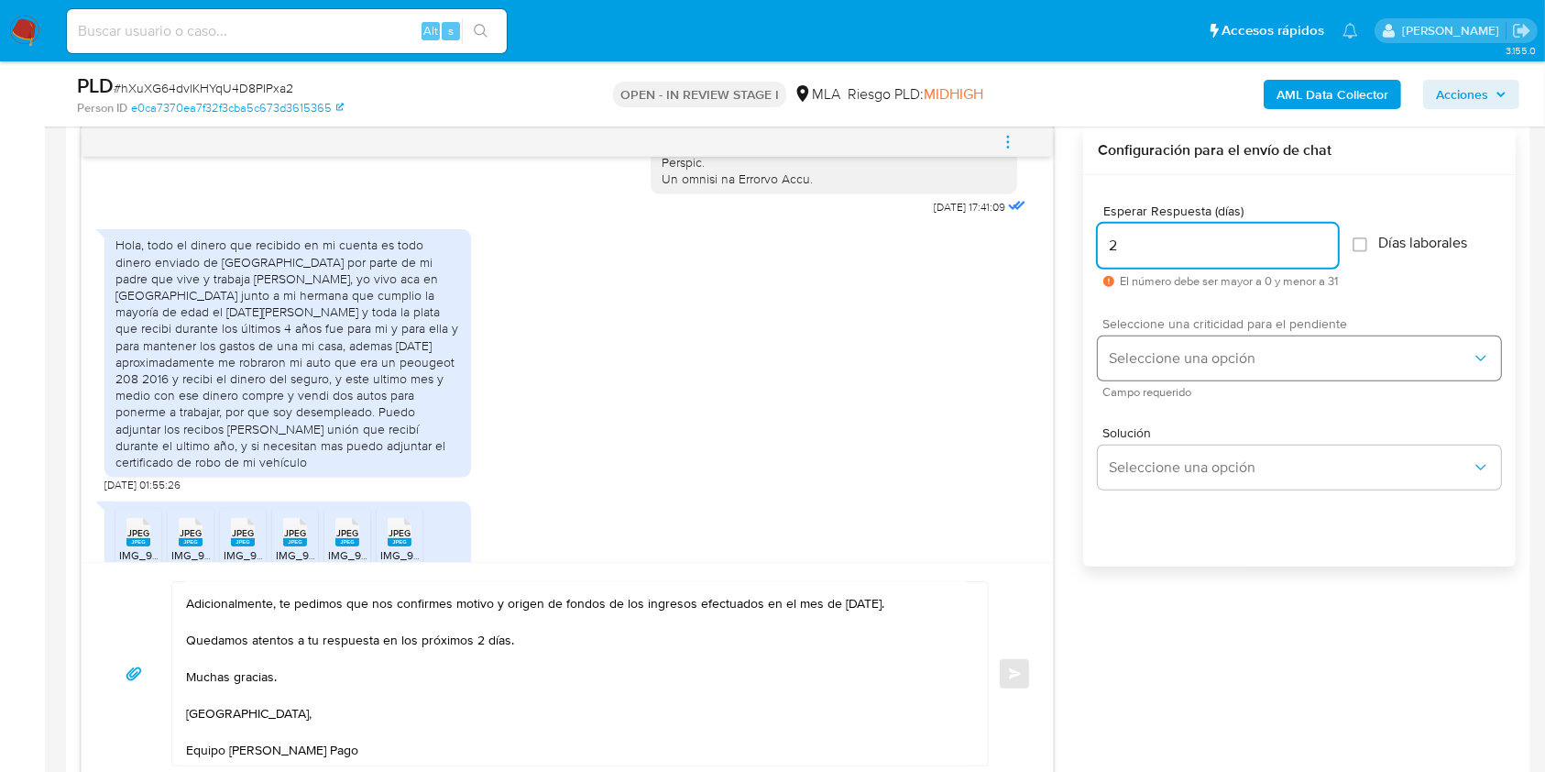
type input "2"
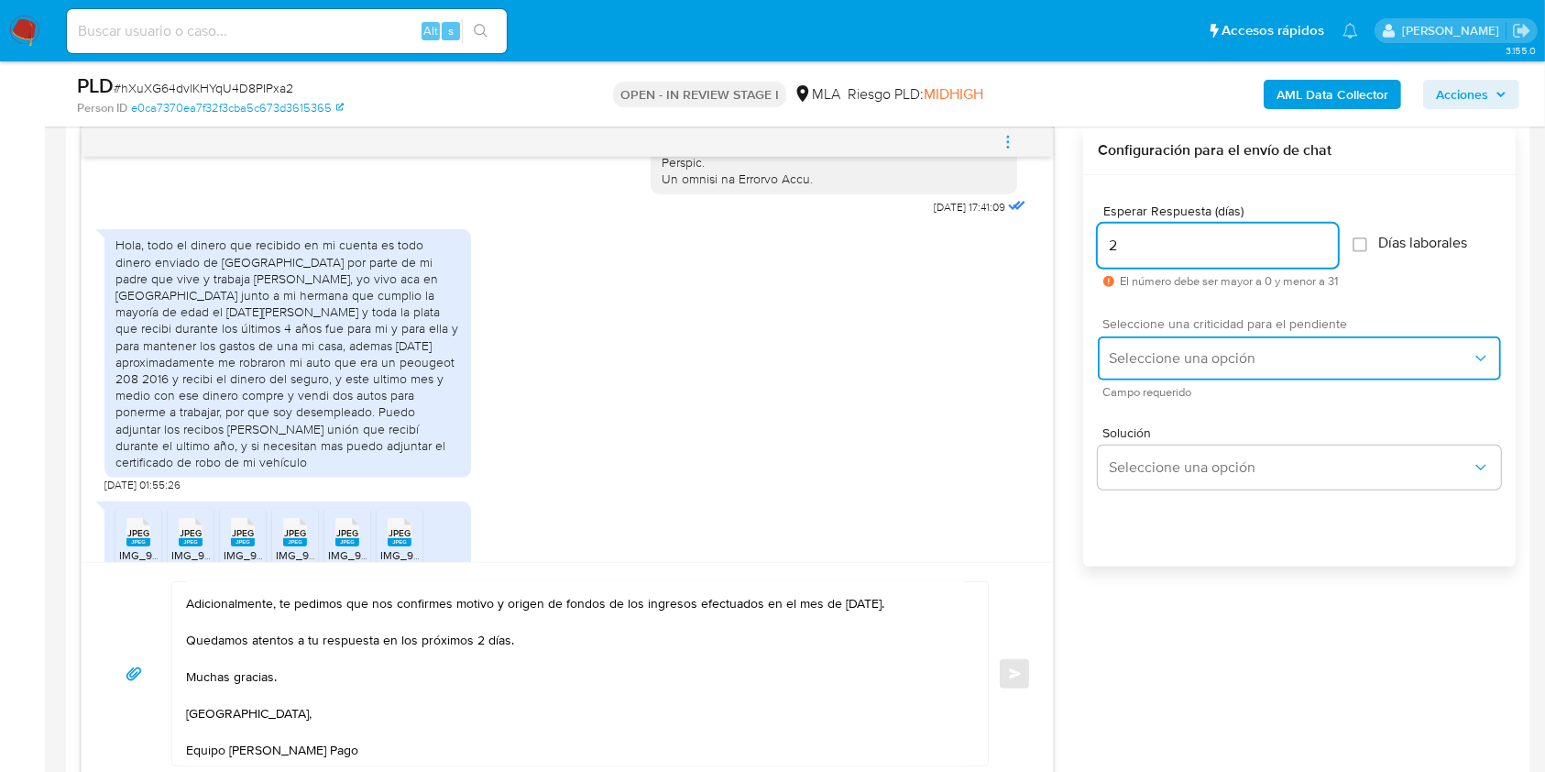
click at [1148, 360] on span "Seleccione una opción" at bounding box center [1290, 358] width 363 height 18
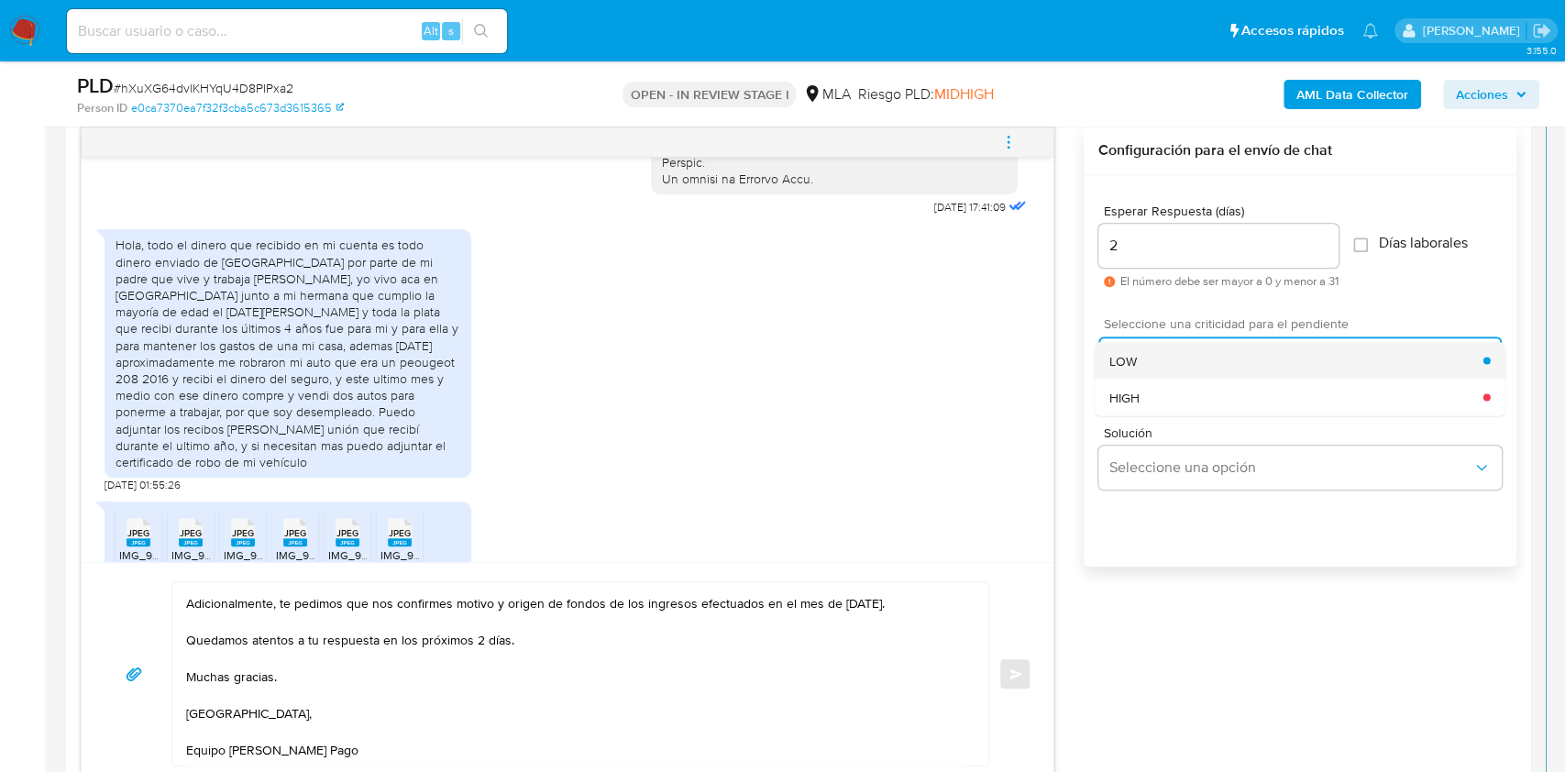
click at [1137, 349] on div "LOW" at bounding box center [1296, 360] width 374 height 37
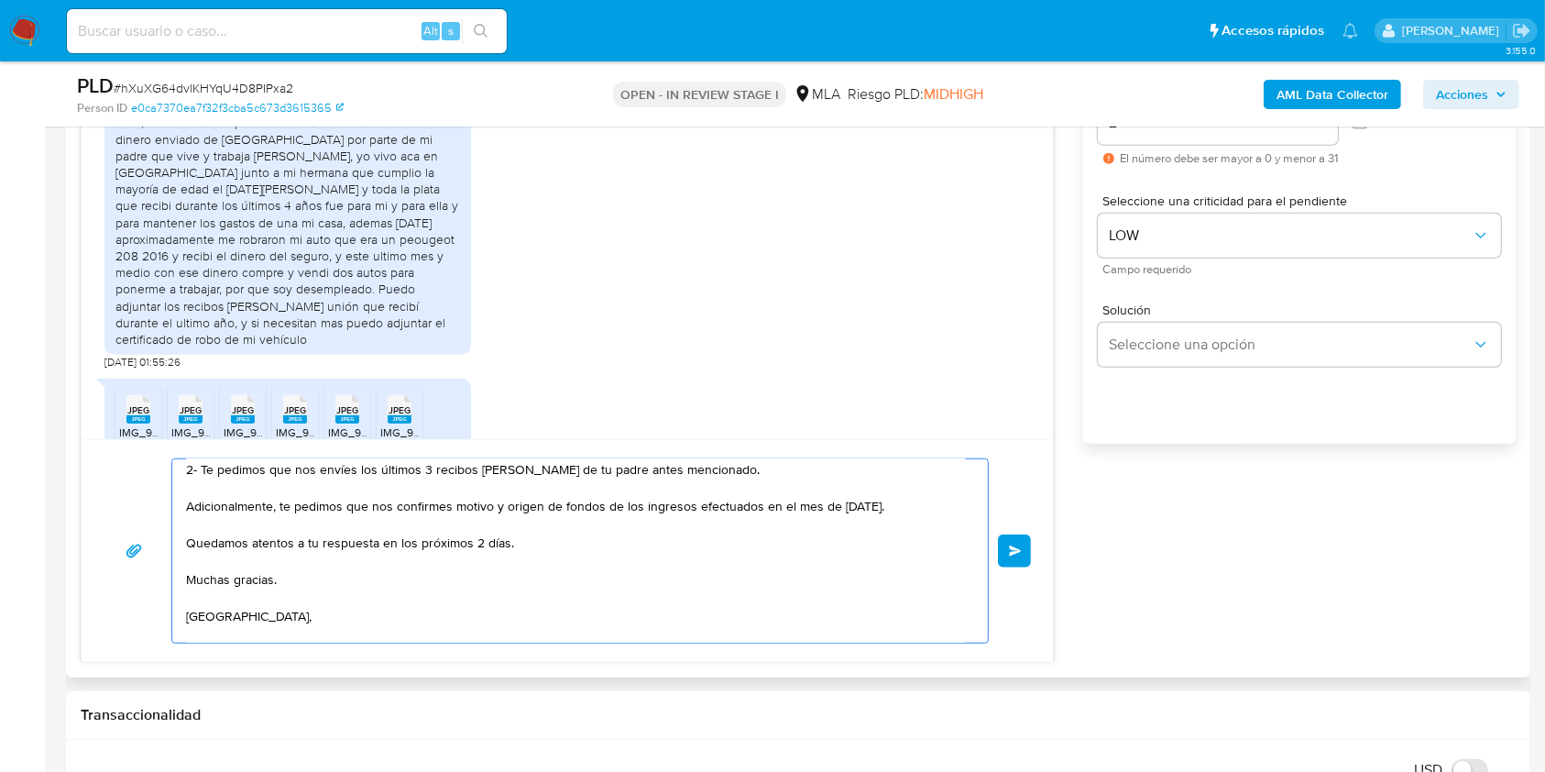
scroll to position [0, 0]
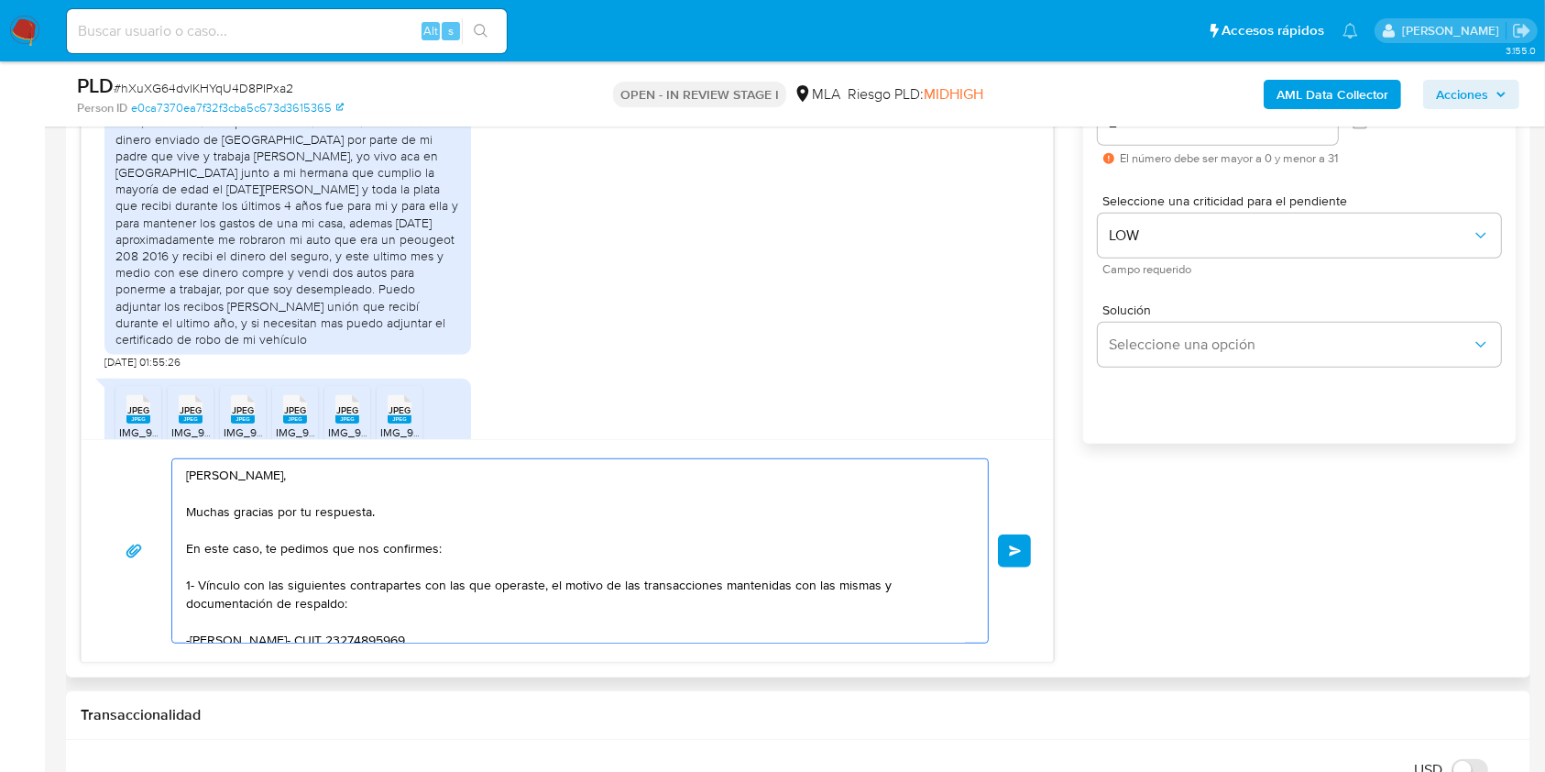
click at [1005, 546] on button "Enviar" at bounding box center [1014, 550] width 33 height 33
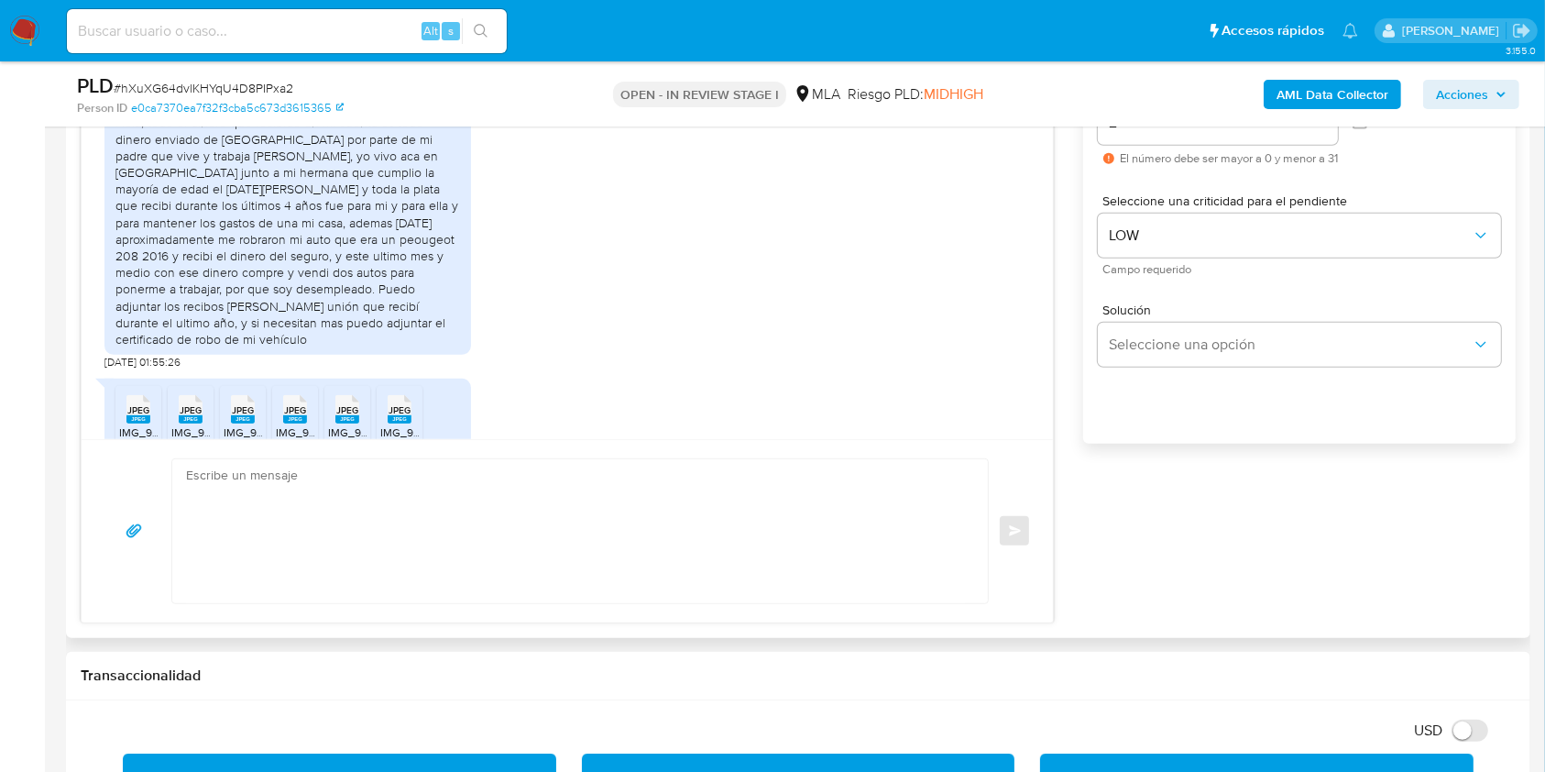
scroll to position [1802, 0]
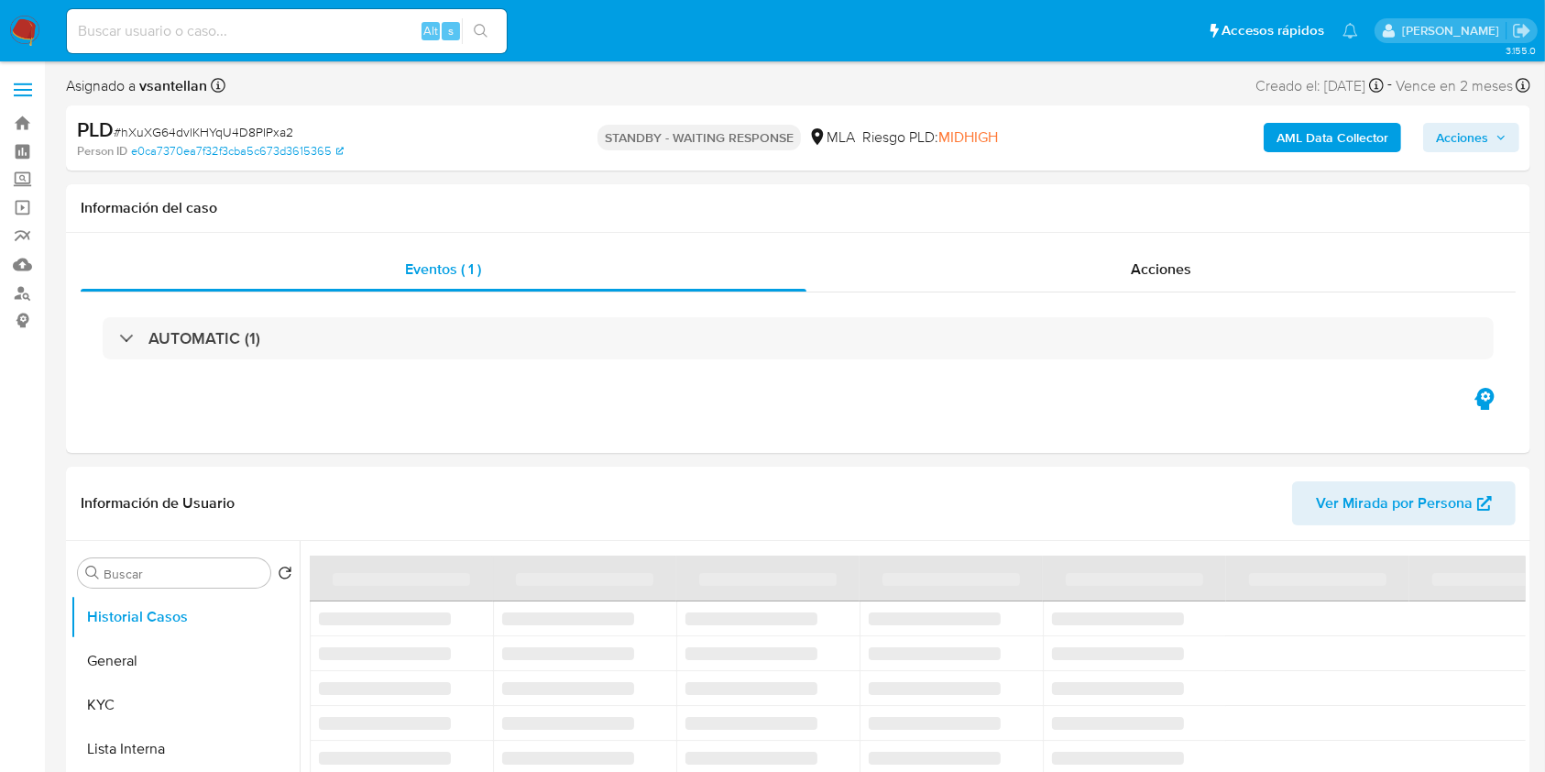
select select "10"
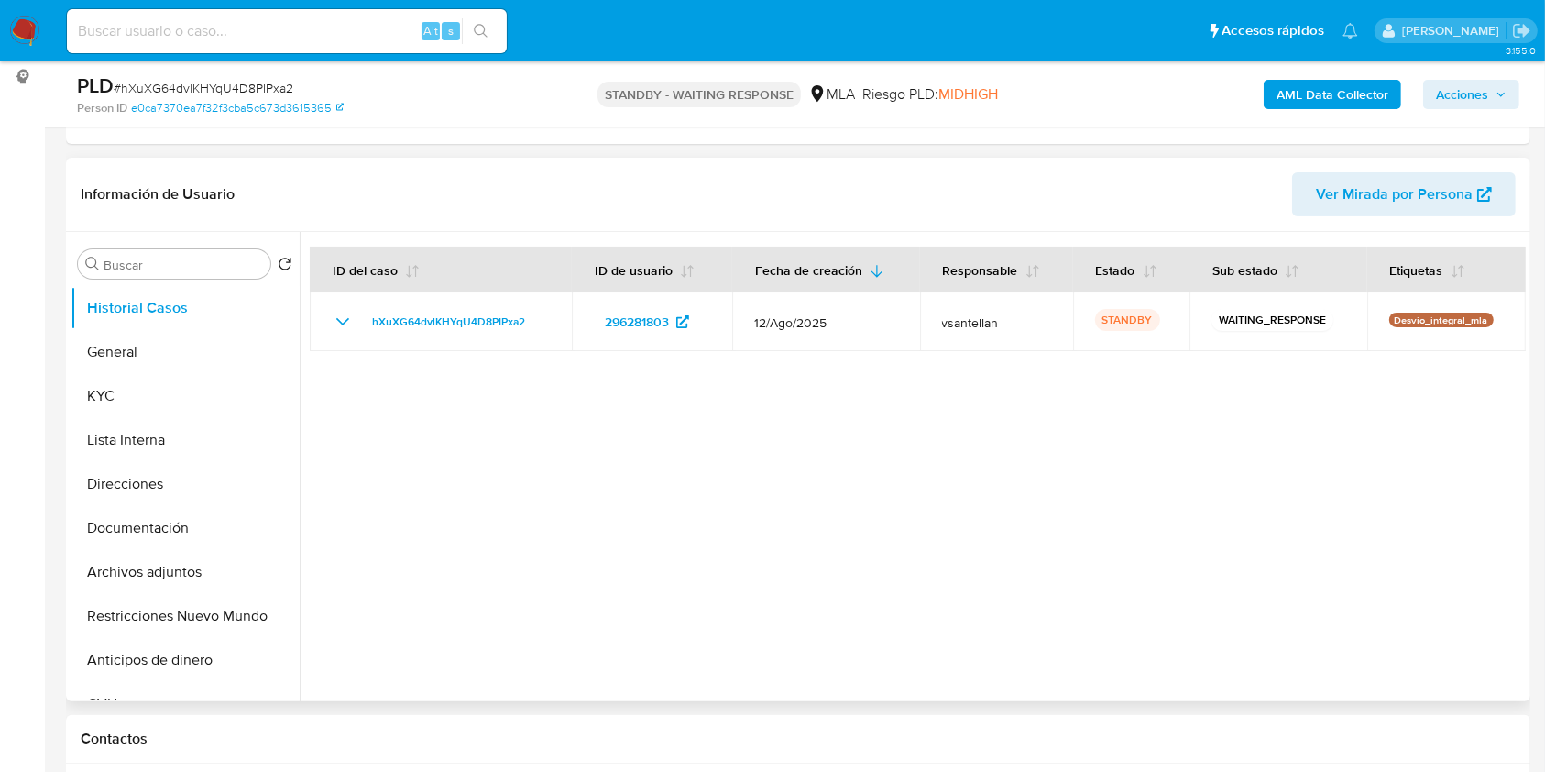
scroll to position [610, 0]
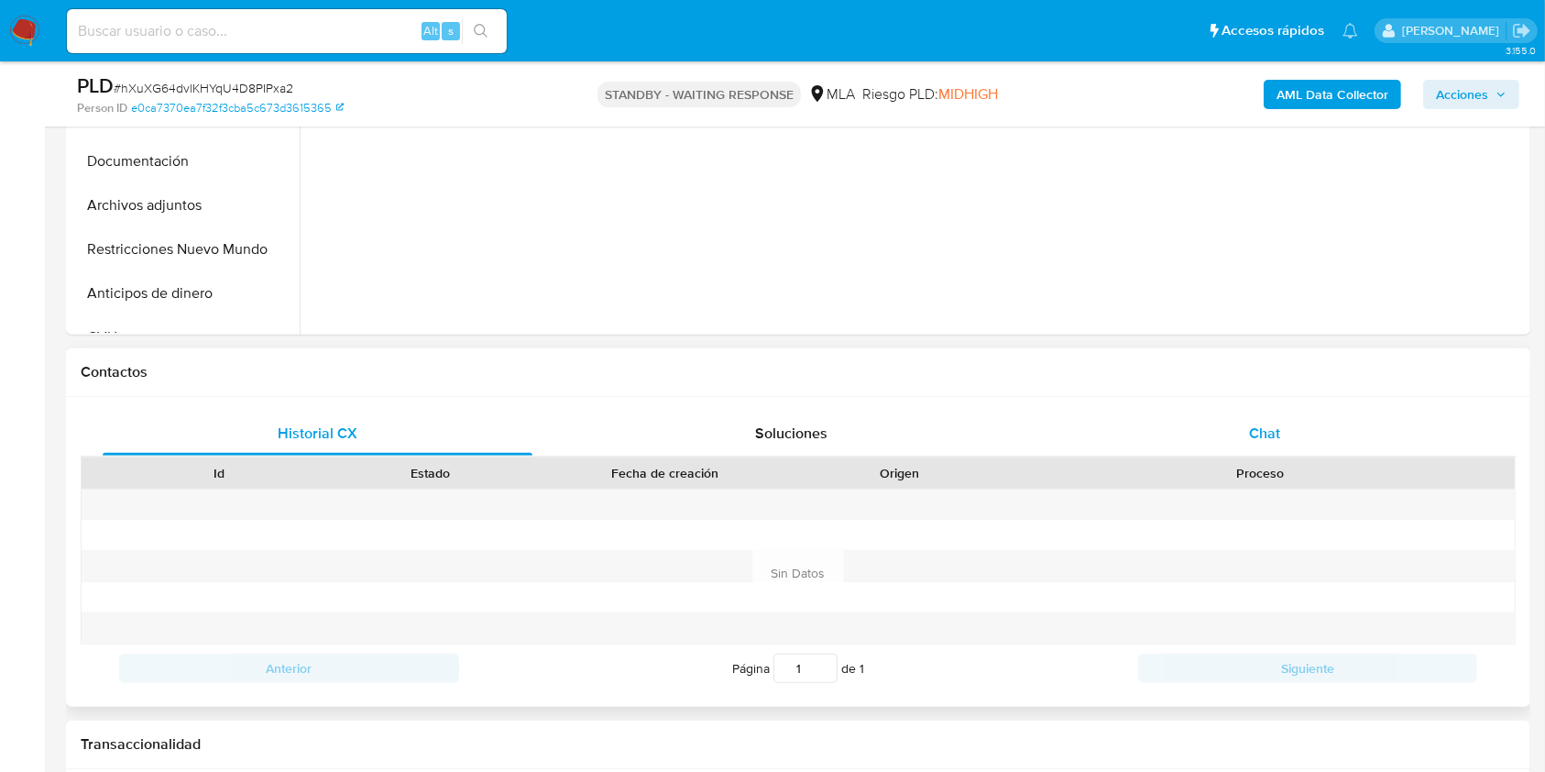
click at [1285, 432] on div "Chat" at bounding box center [1265, 434] width 430 height 44
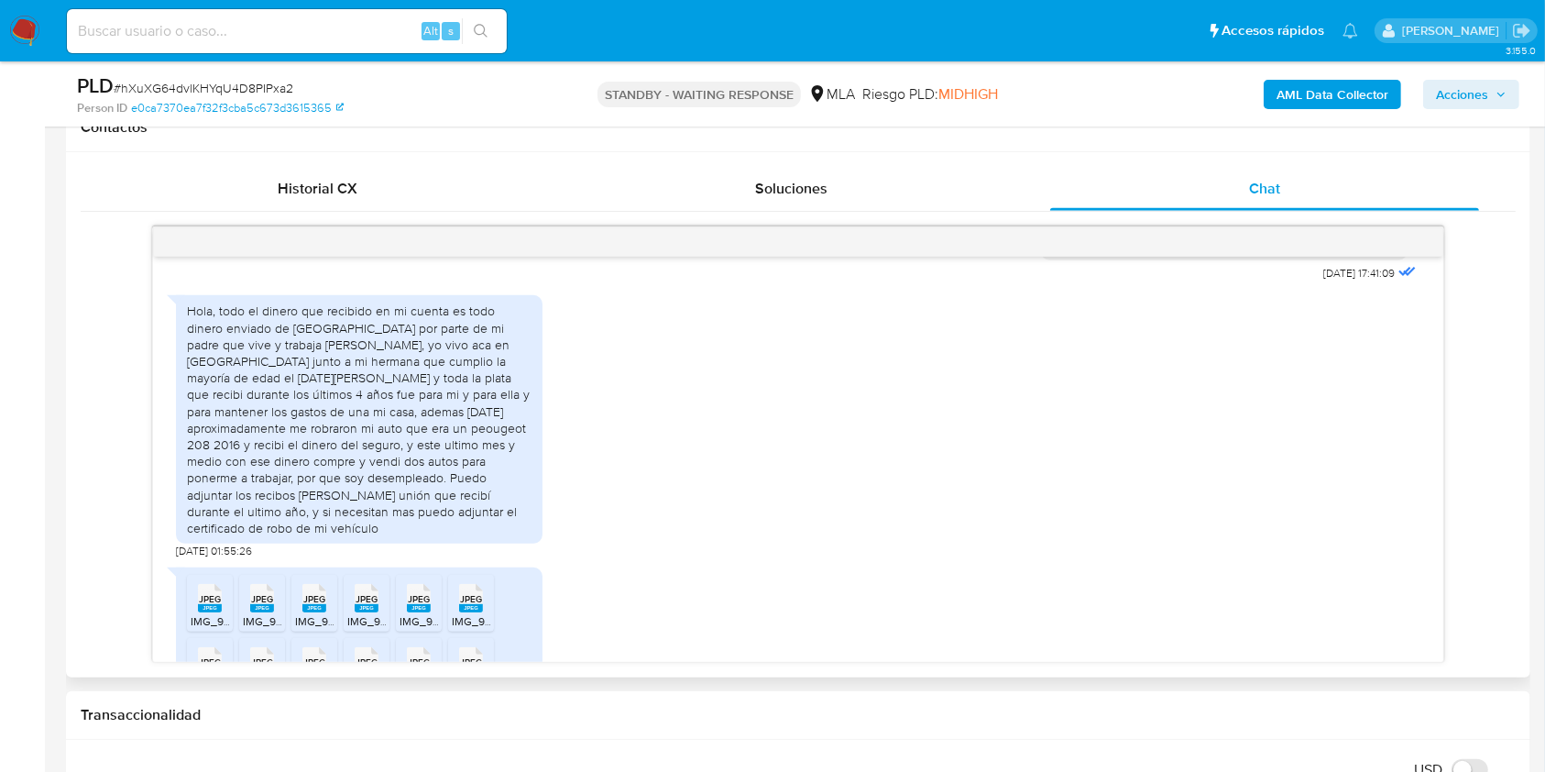
scroll to position [946, 0]
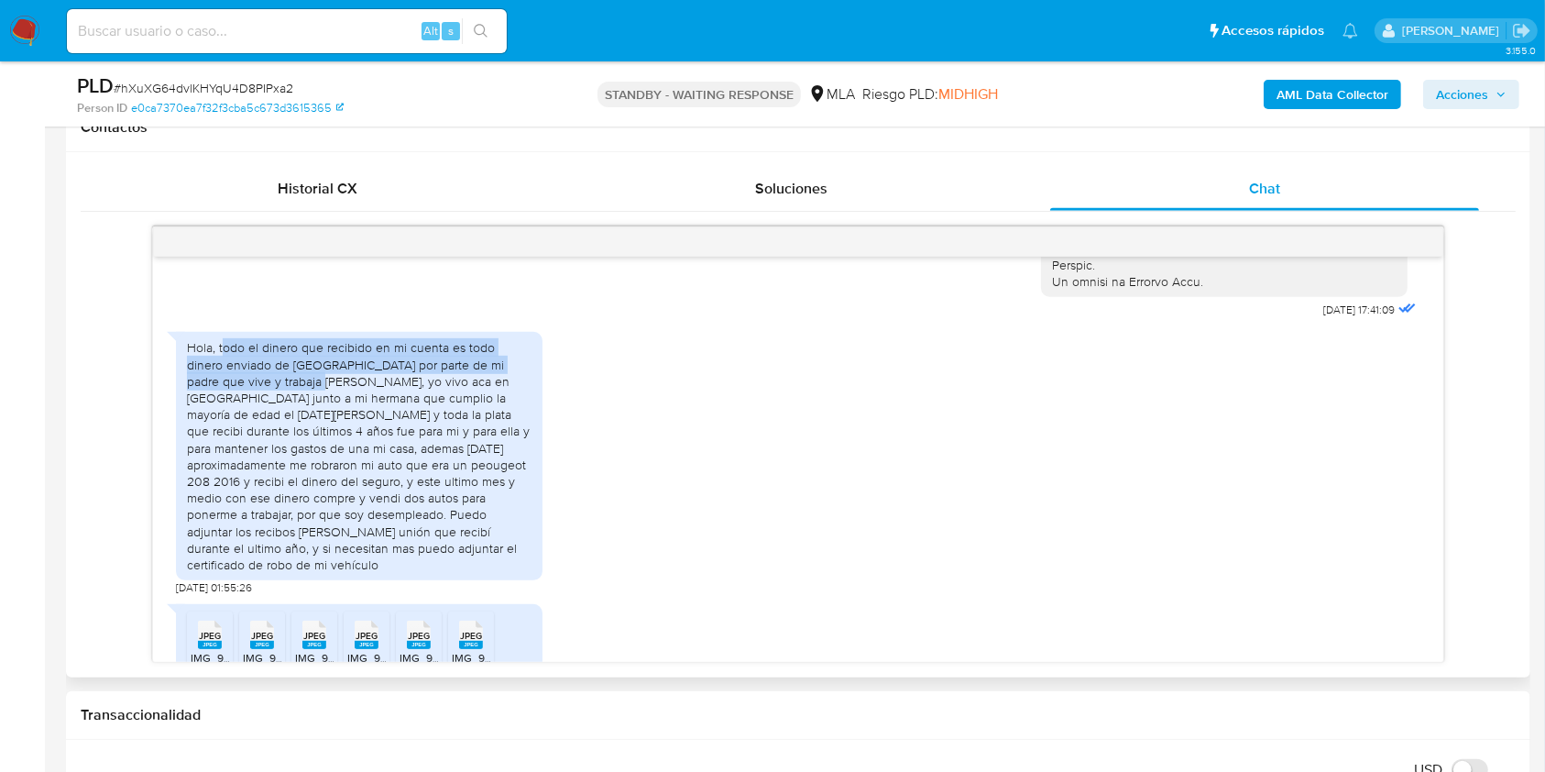
drag, startPoint x: 230, startPoint y: 379, endPoint x: 244, endPoint y: 419, distance: 41.7
click at [244, 419] on div "Hola, todo el dinero que recibido en mi cuenta es todo dinero enviado de [GEOGR…" at bounding box center [359, 456] width 345 height 234
copy div "odo el dinero que recibido en mi cuenta es todo dinero enviado de [GEOGRAPHIC_D…"
